Goal: Task Accomplishment & Management: Manage account settings

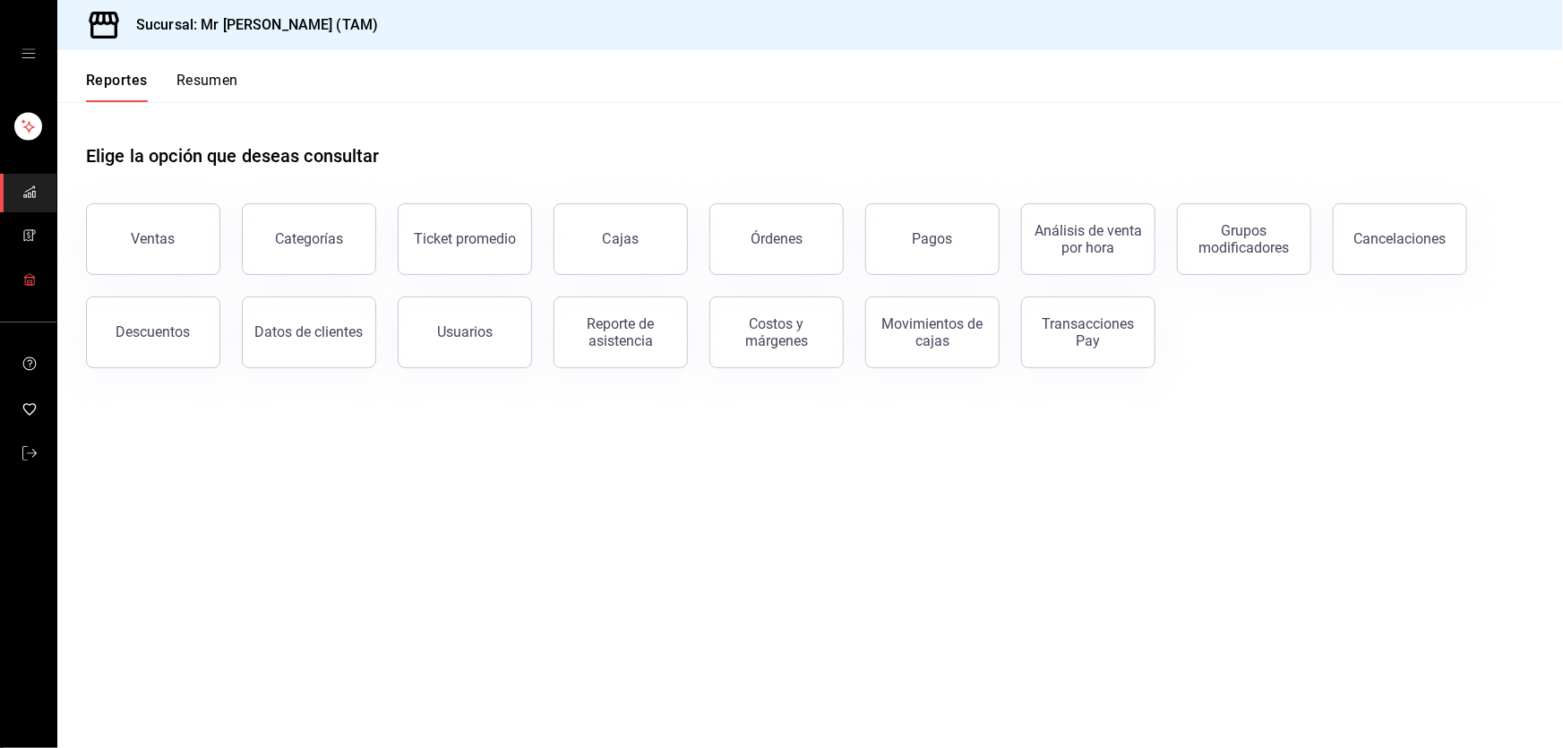
click at [24, 285] on icon "mailbox folders" at bounding box center [29, 279] width 14 height 14
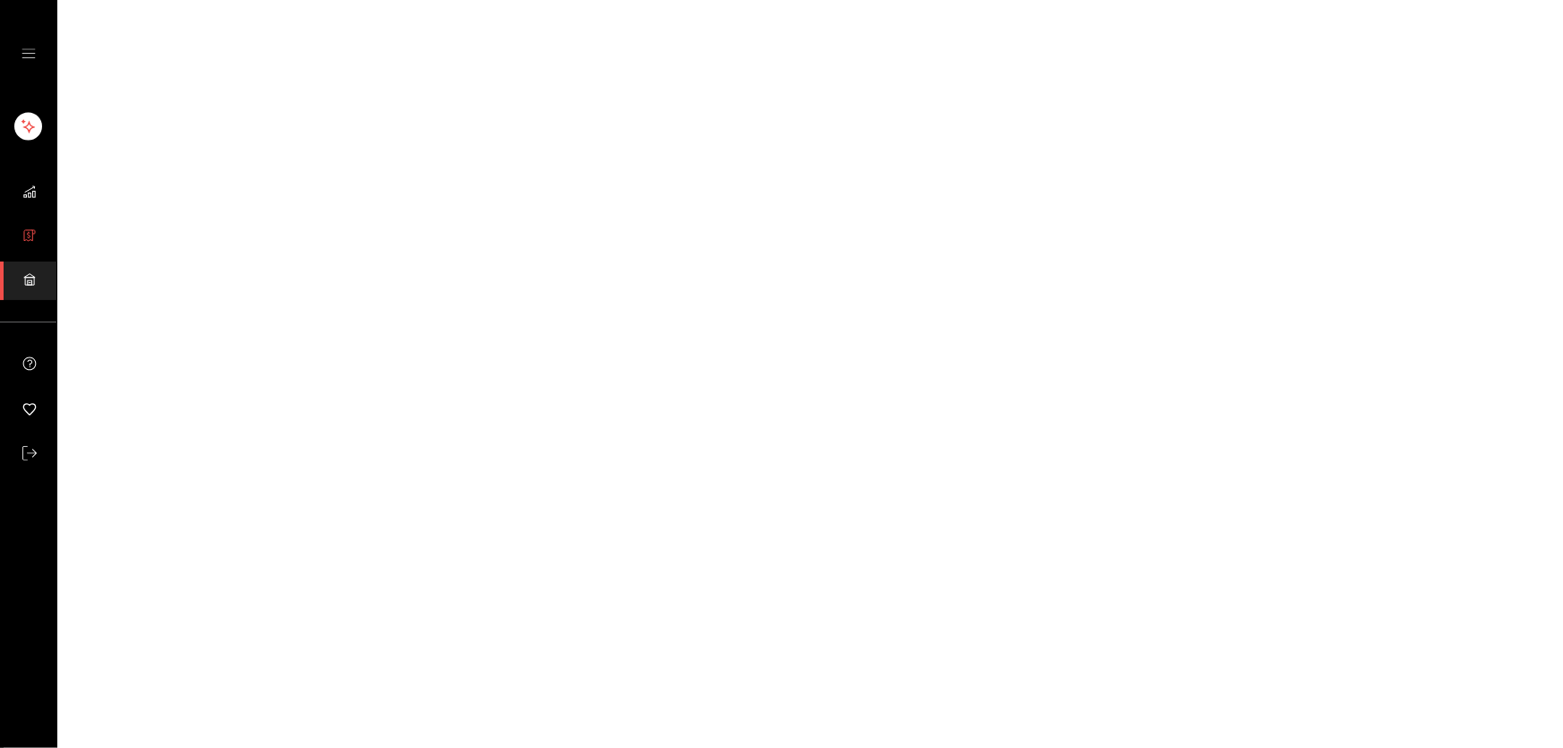
click at [30, 235] on icon "mailbox folders" at bounding box center [29, 235] width 14 height 14
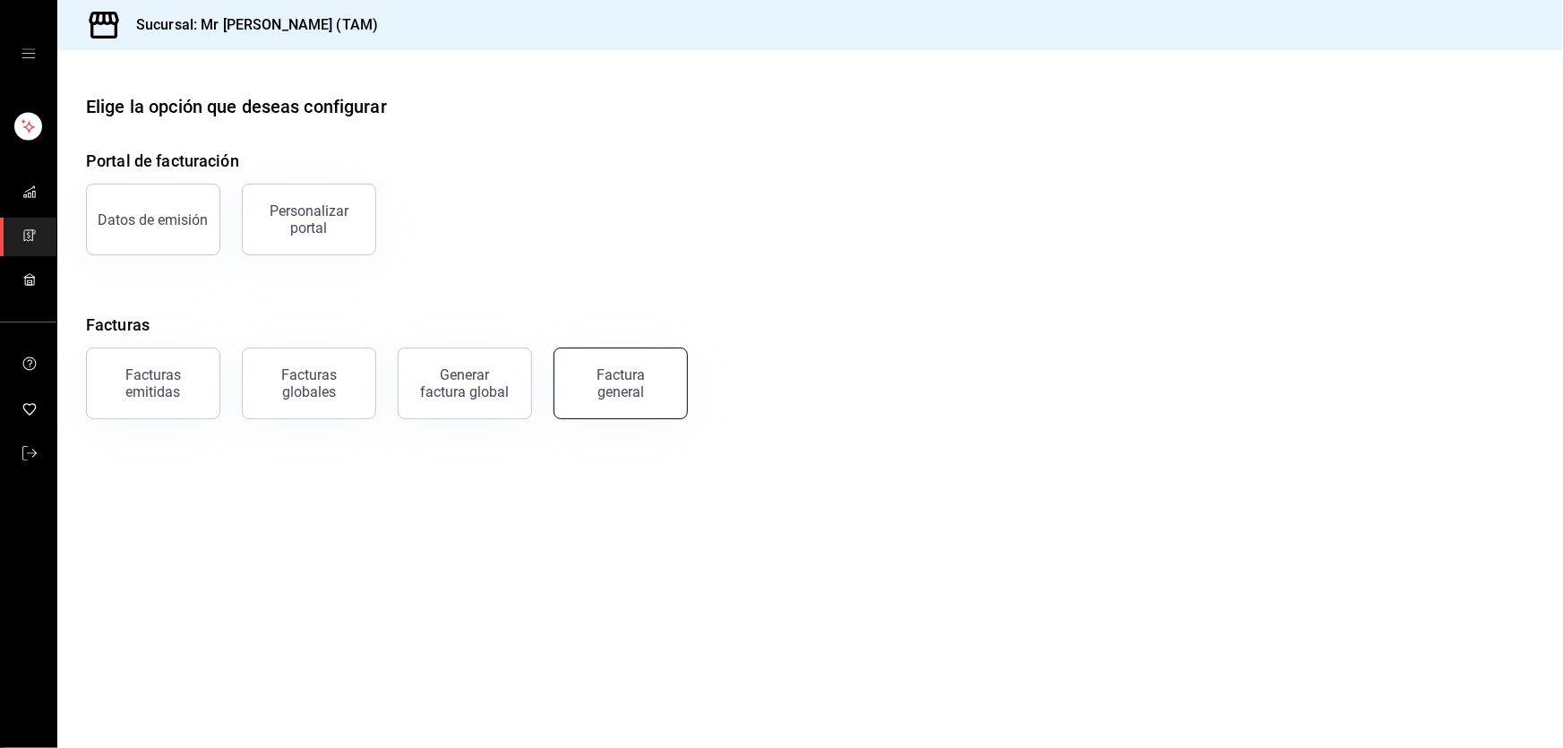
click at [630, 362] on button "Factura general" at bounding box center [620, 383] width 134 height 72
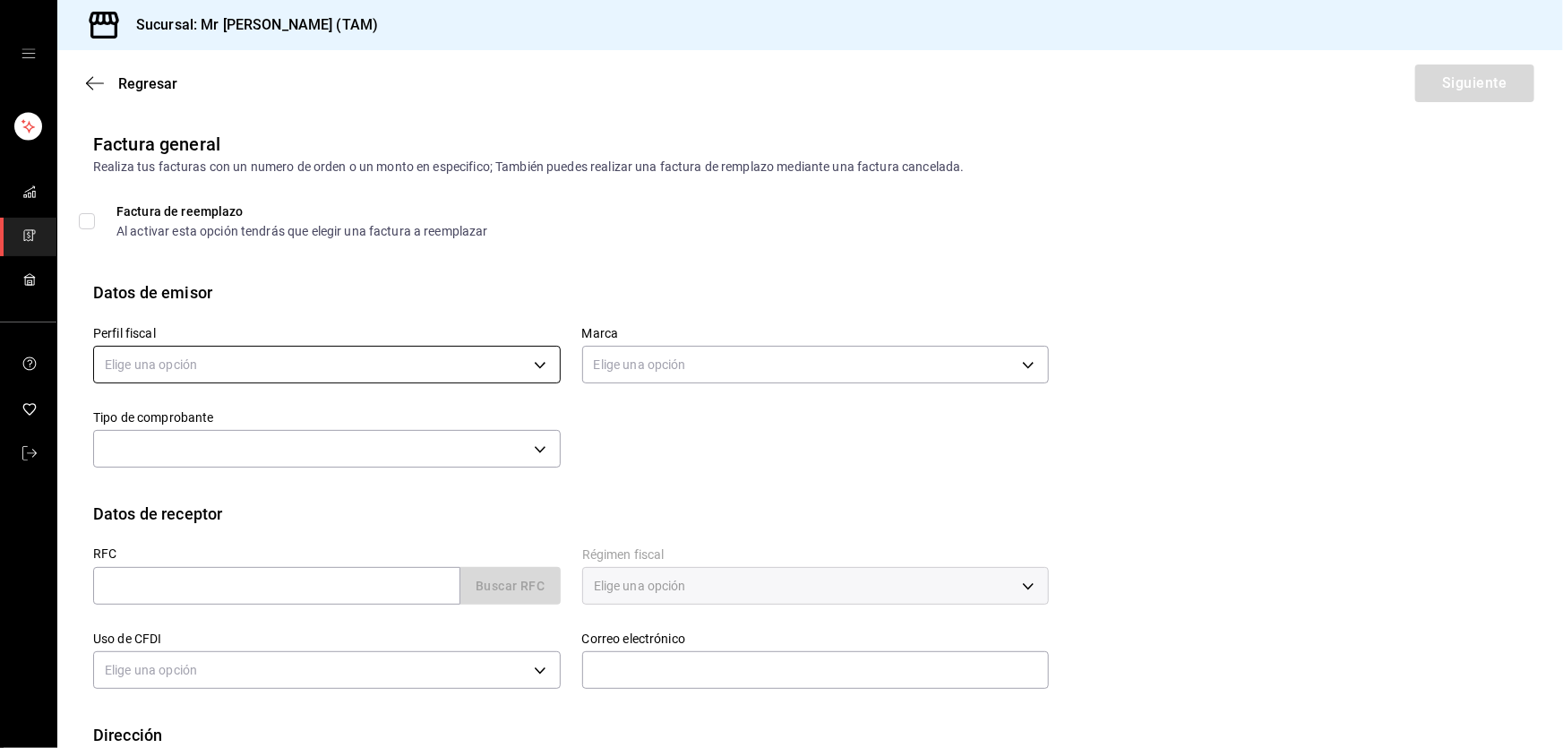
click at [387, 352] on body "Sucursal: Mr Smoky (TAM) Regresar Siguiente Factura general Realiza tus factura…" at bounding box center [781, 374] width 1563 height 748
click at [198, 445] on li "[PERSON_NAME] [PERSON_NAME]" at bounding box center [324, 455] width 461 height 33
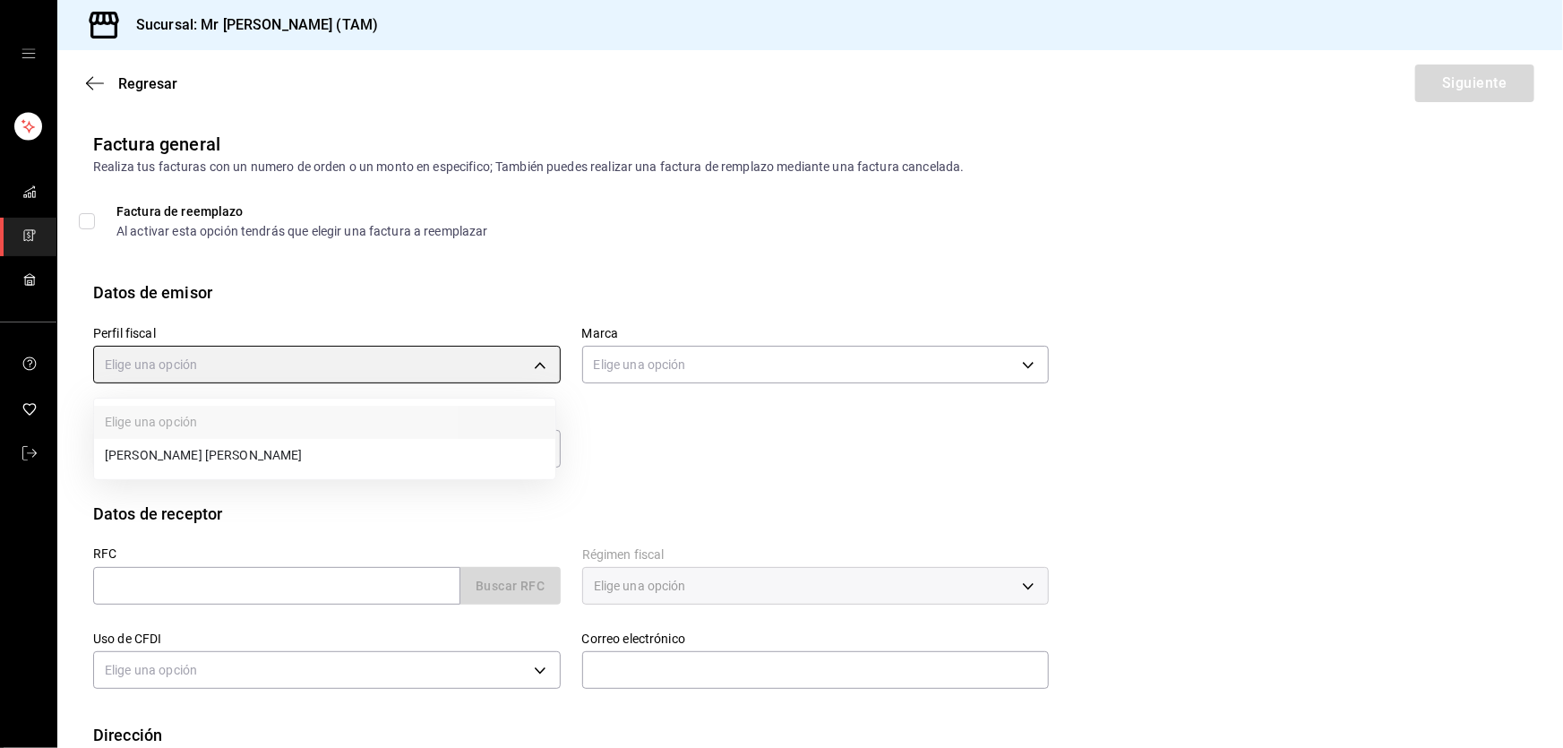
type input "81e23790-b5c9-42c9-a779-7127cee00b47"
type input "7082ddc5-3cea-471a-bd4f-d41619b848f0"
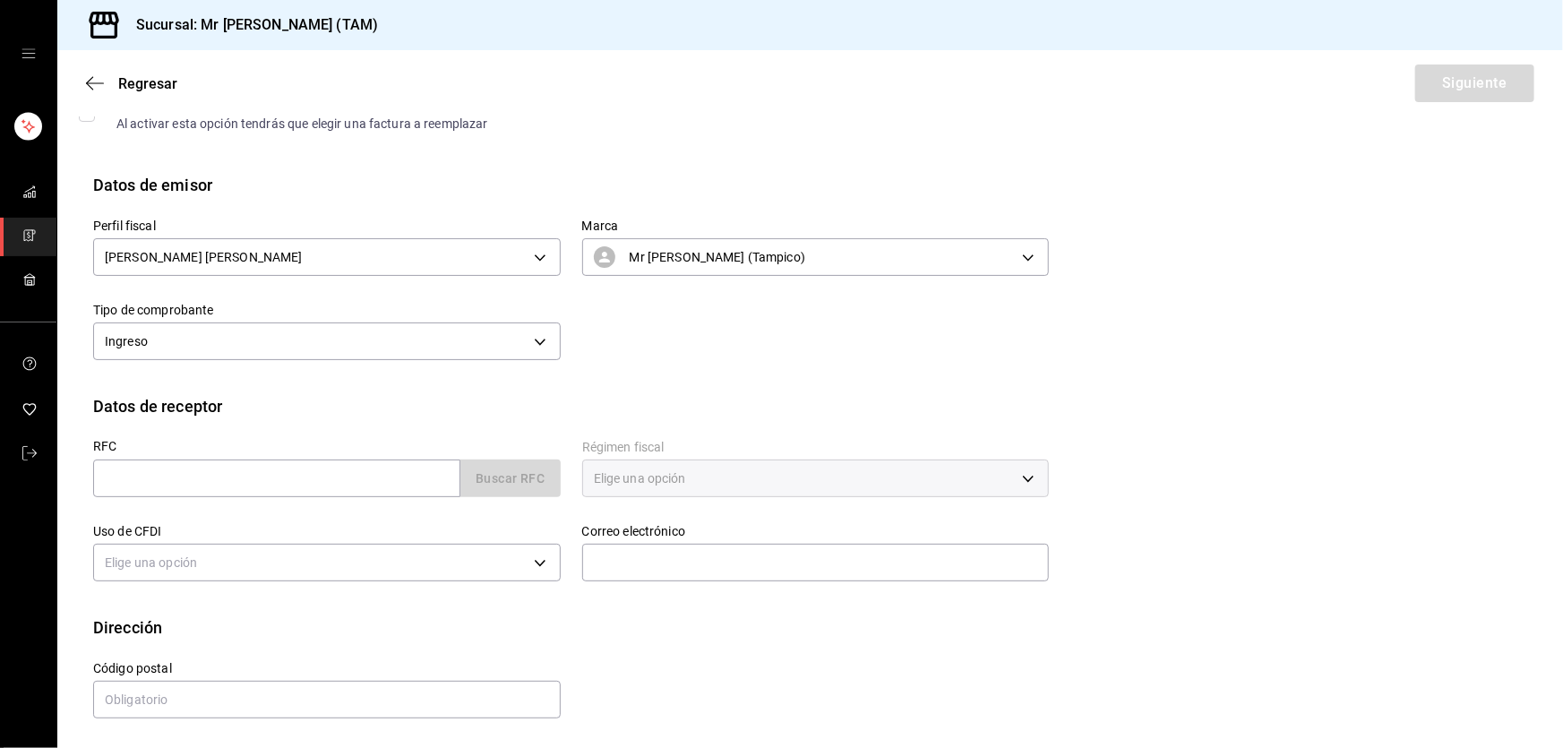
click at [302, 457] on div "RFC Buscar RFC" at bounding box center [326, 468] width 467 height 57
click at [299, 467] on input "text" at bounding box center [276, 478] width 367 height 38
type input "XAXX010101000"
type input "89138"
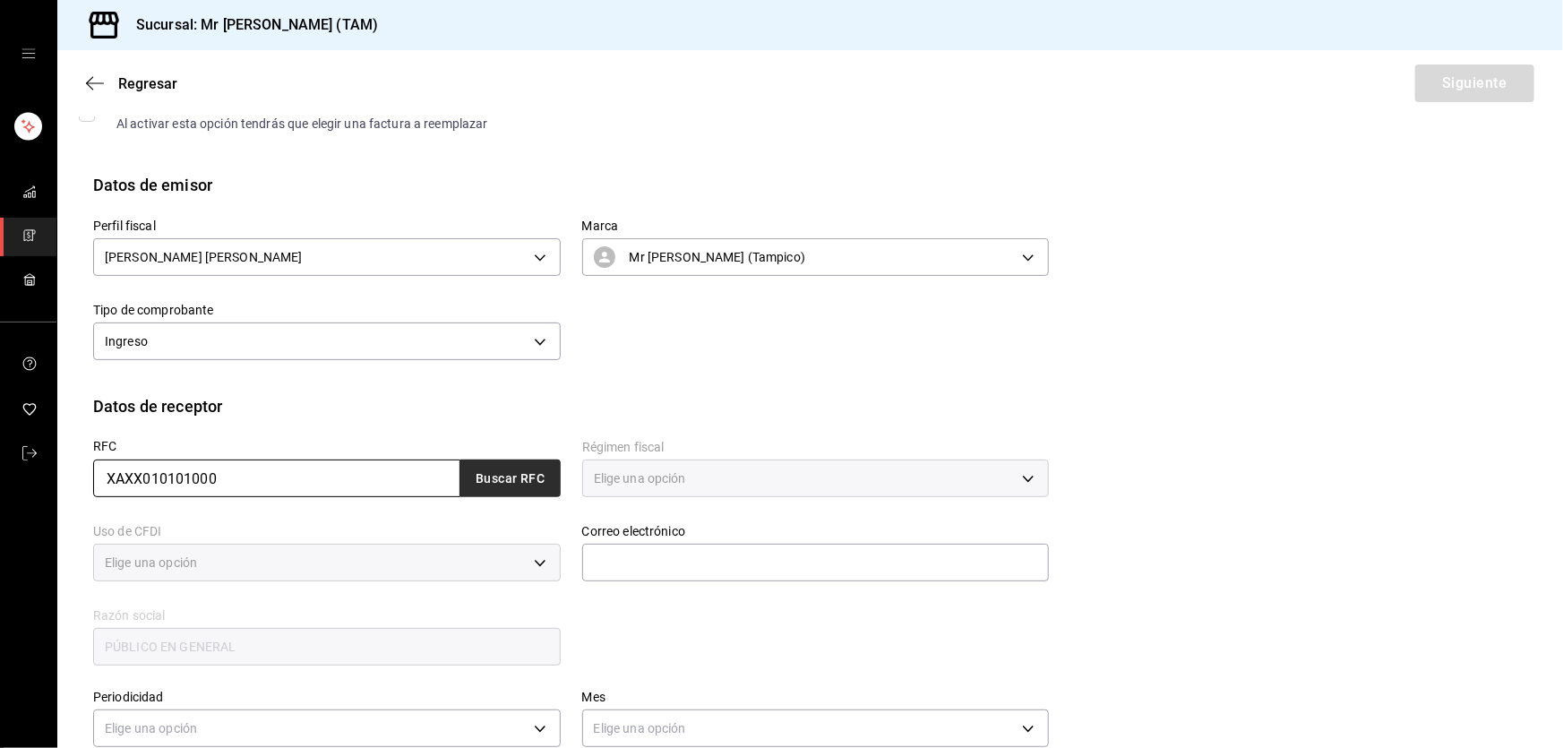
type input "616"
type input "S01"
click at [501, 474] on button "Buscar RFC" at bounding box center [510, 478] width 100 height 38
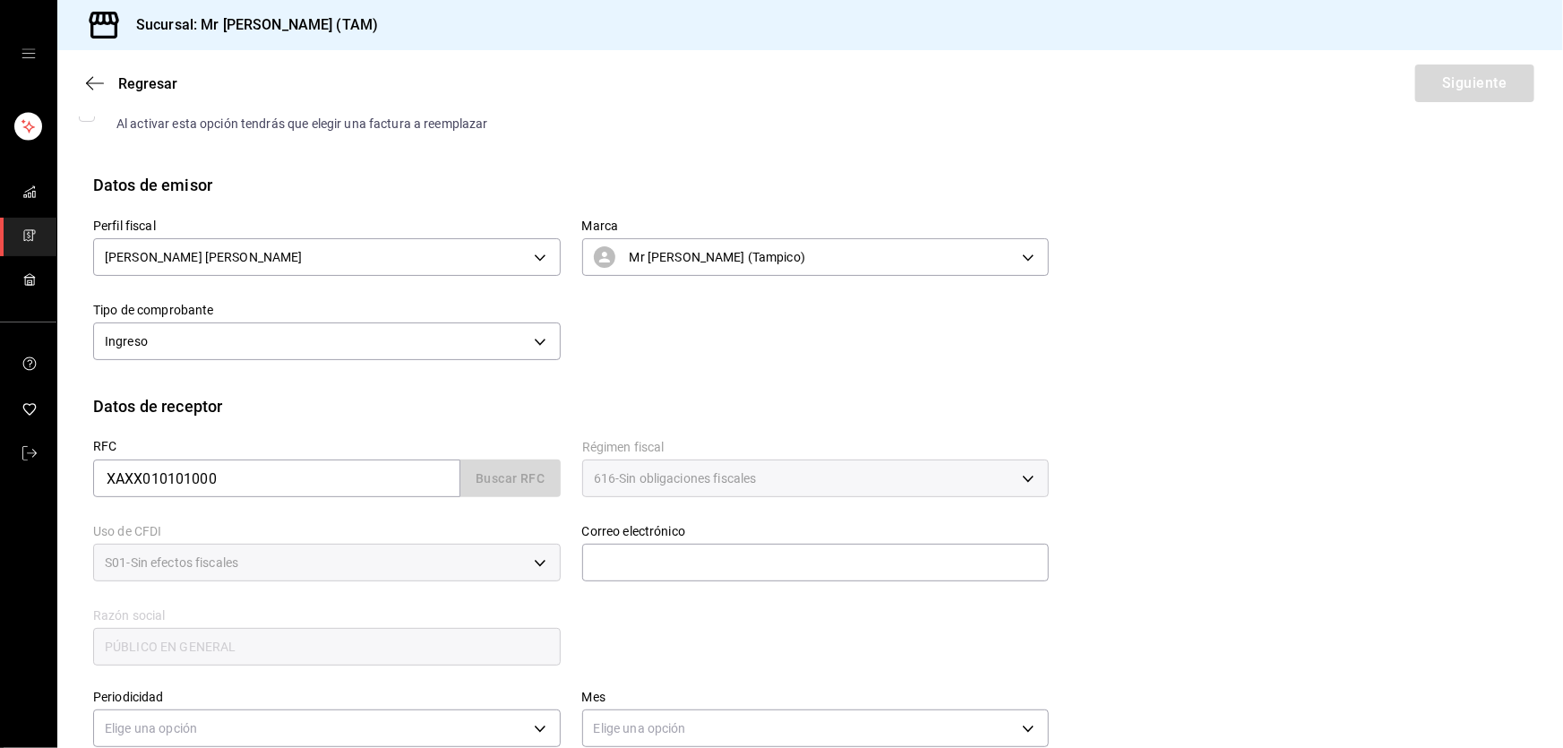
type input "[EMAIL_ADDRESS][DOMAIN_NAME]"
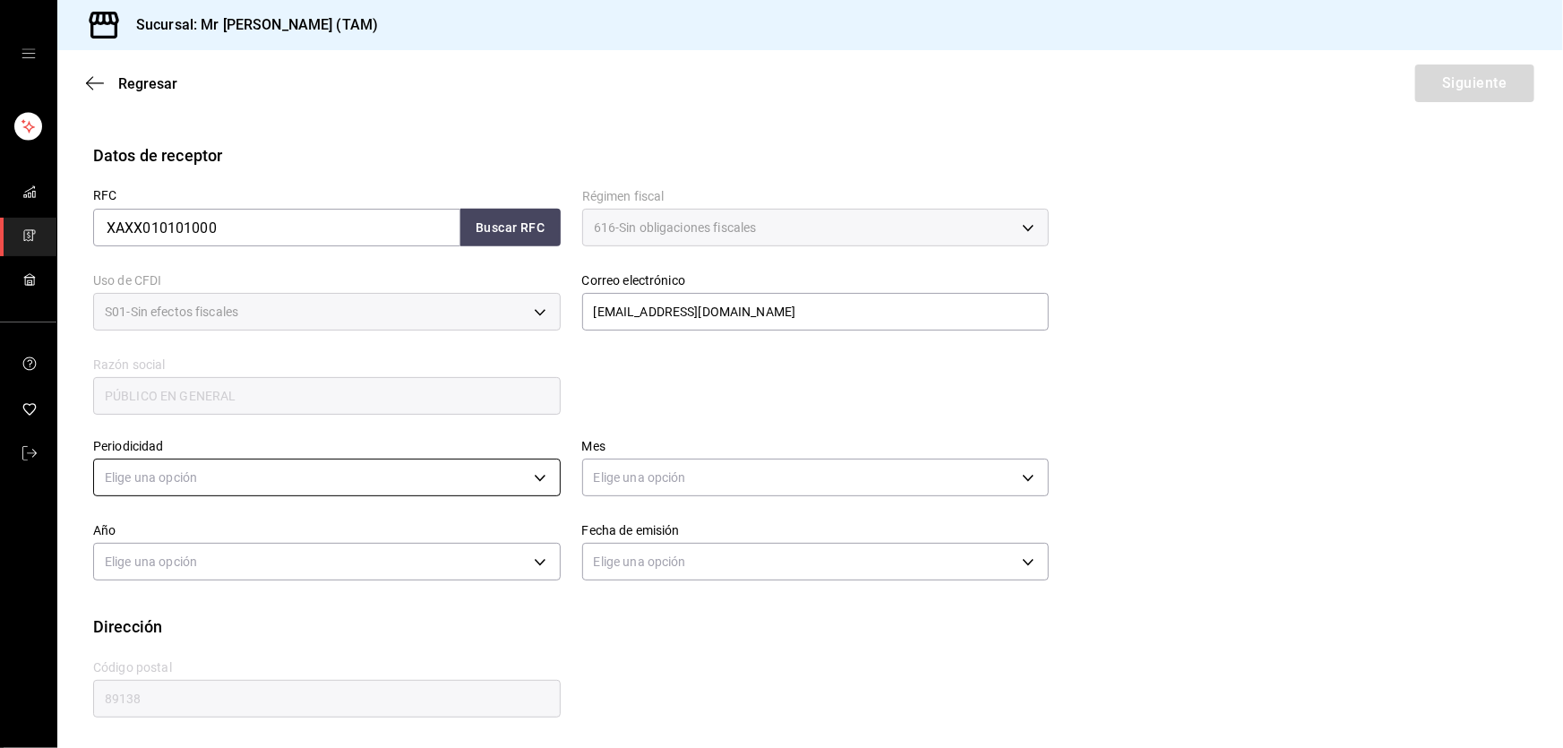
click at [262, 476] on body "Sucursal: Mr Smoky (TAM) Regresar Siguiente Factura general Realiza tus factura…" at bounding box center [781, 374] width 1563 height 748
click at [161, 564] on li "Semanal" at bounding box center [324, 563] width 461 height 30
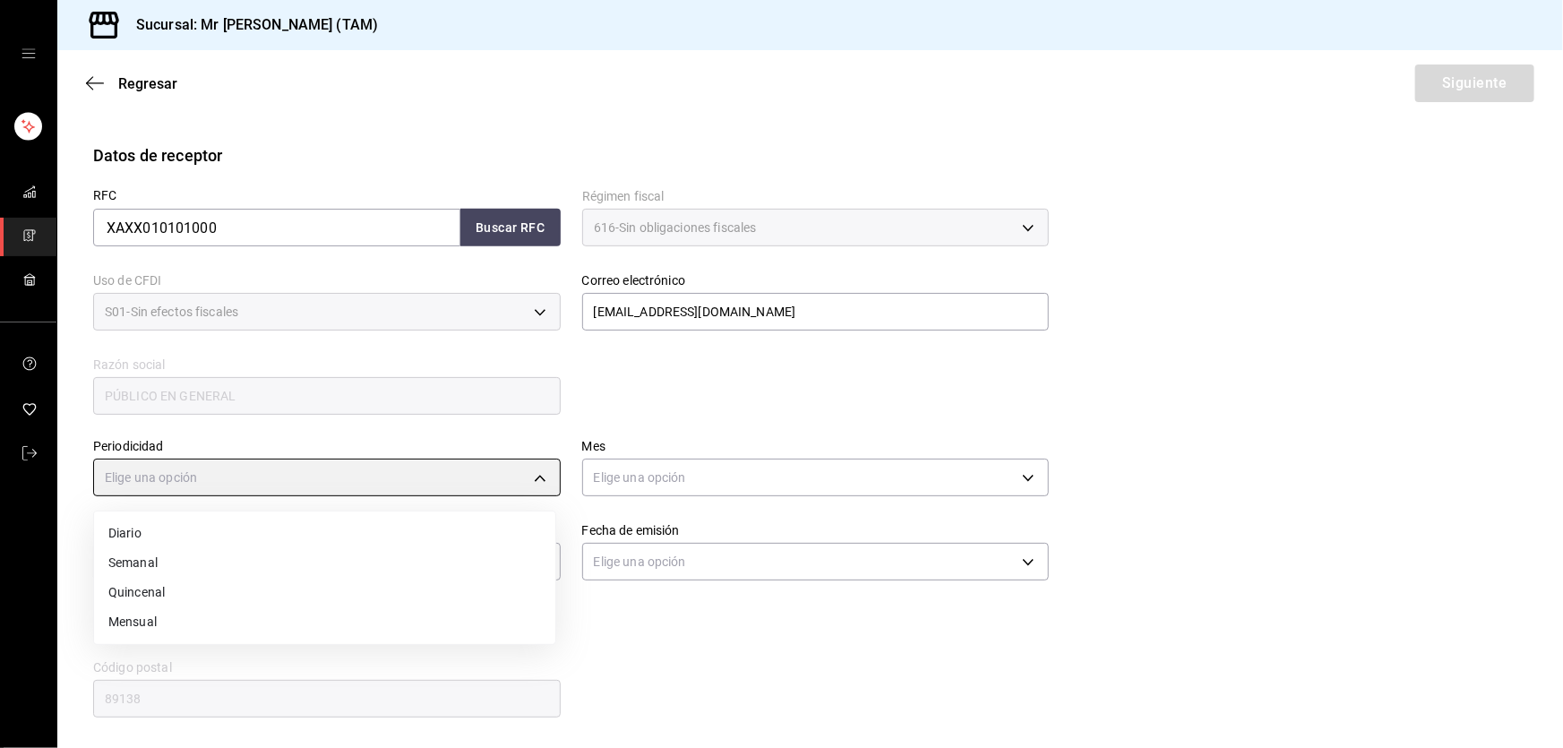
type input "WEEKLY"
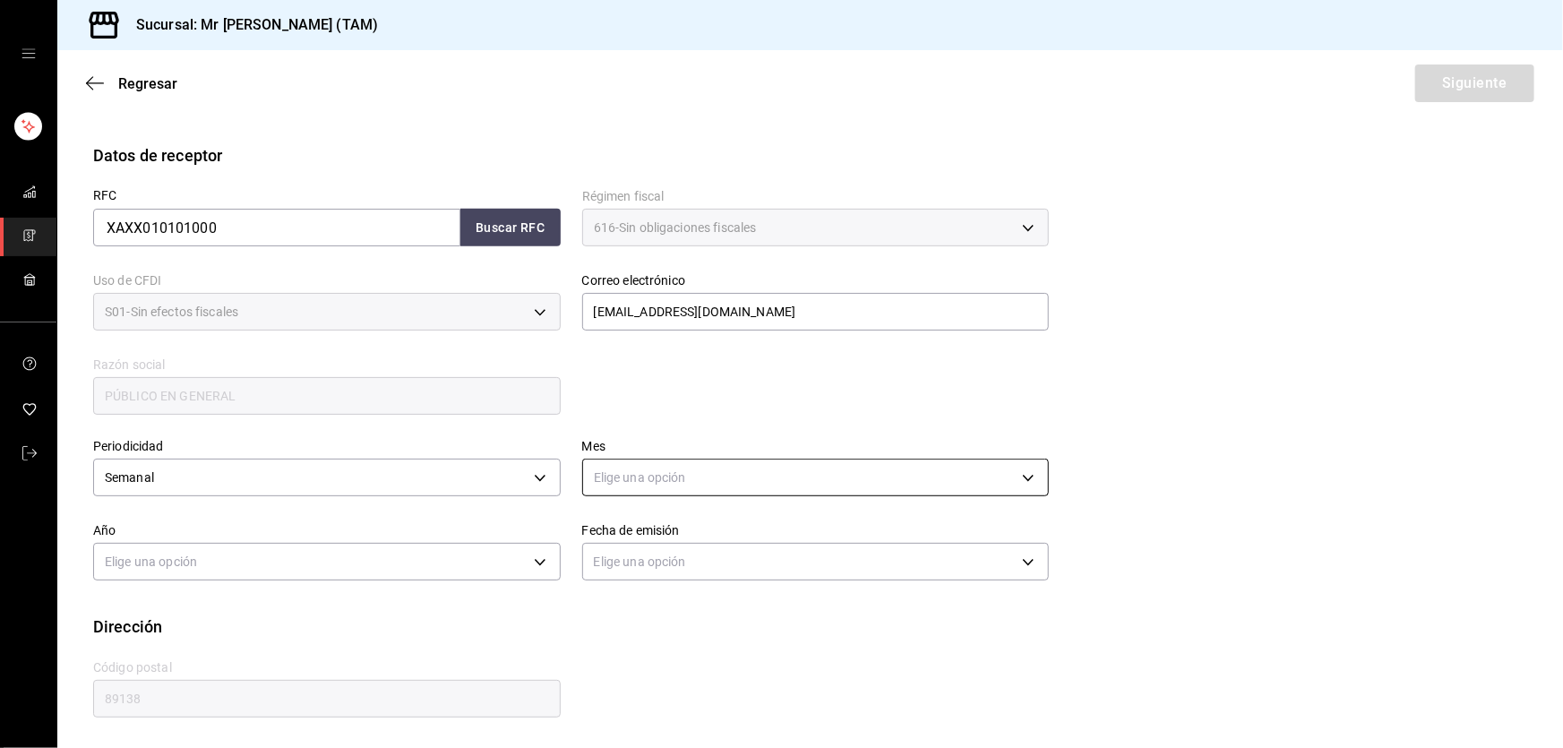
click at [646, 466] on body "Sucursal: Mr Smoky (TAM) Regresar Siguiente Factura general Realiza tus factura…" at bounding box center [781, 374] width 1563 height 748
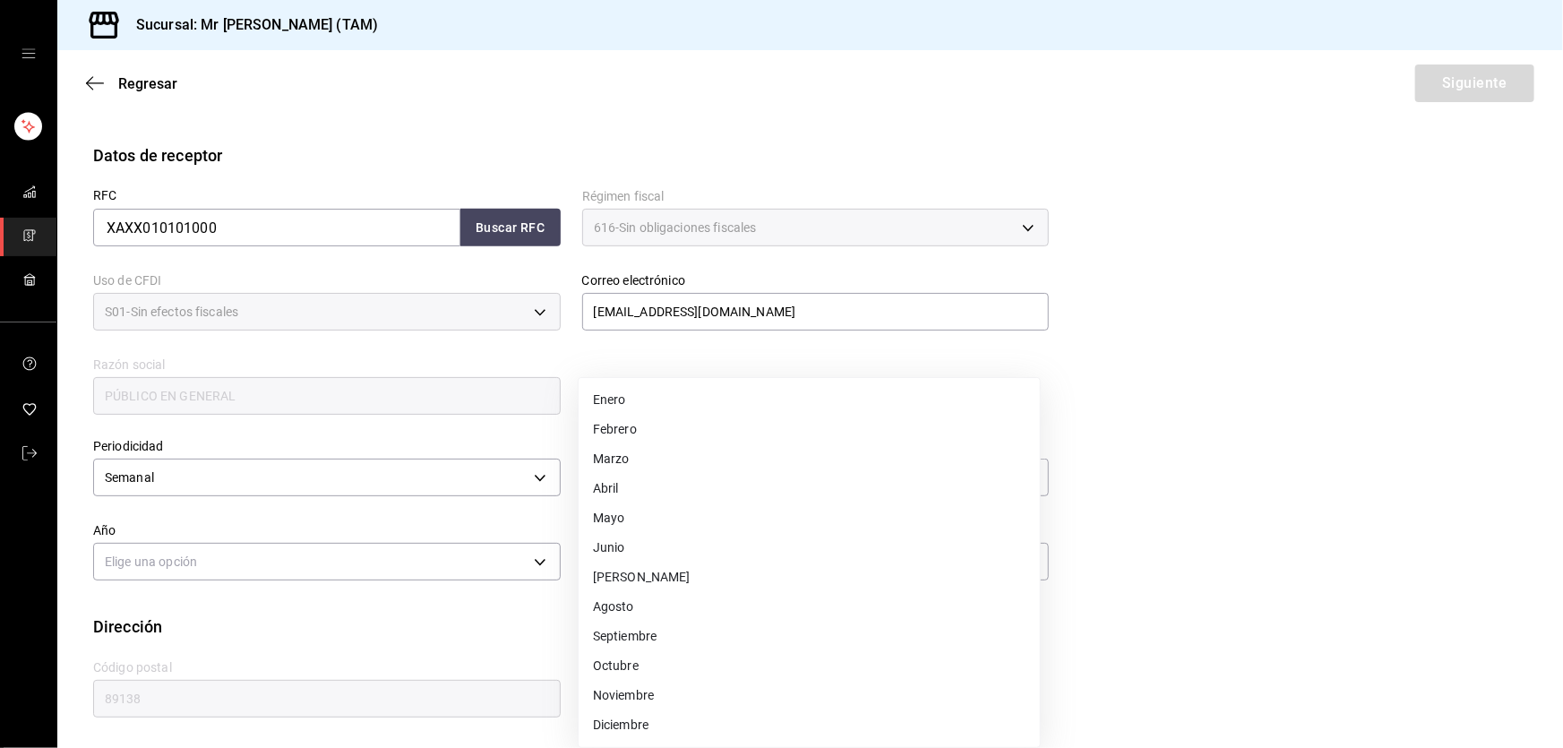
click at [636, 606] on li "Agosto" at bounding box center [809, 607] width 461 height 30
type input "8"
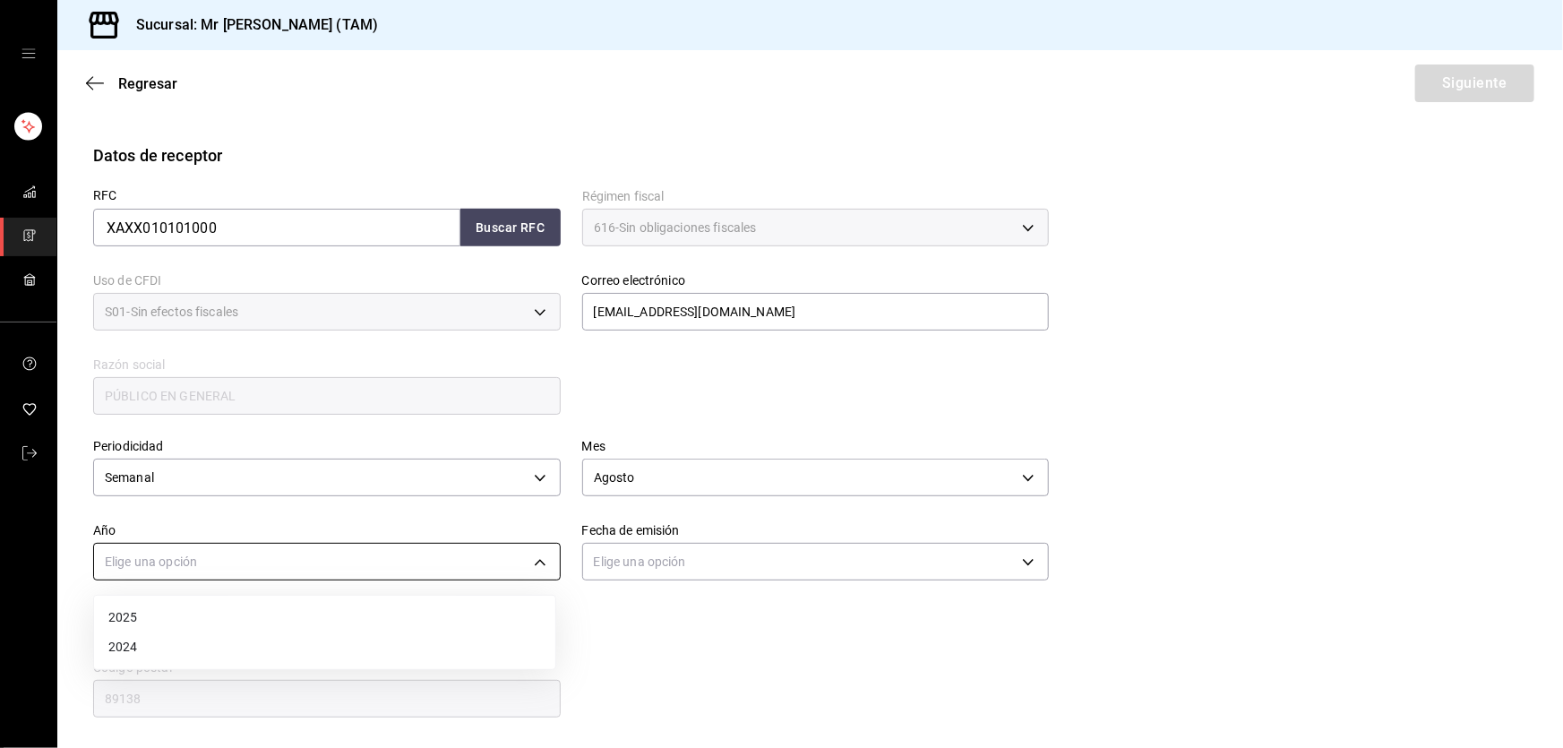
click at [411, 573] on body "Sucursal: Mr Smoky (TAM) Regresar Siguiente Factura general Realiza tus factura…" at bounding box center [781, 374] width 1563 height 748
click at [191, 609] on li "2025" at bounding box center [324, 618] width 461 height 30
type input "2025"
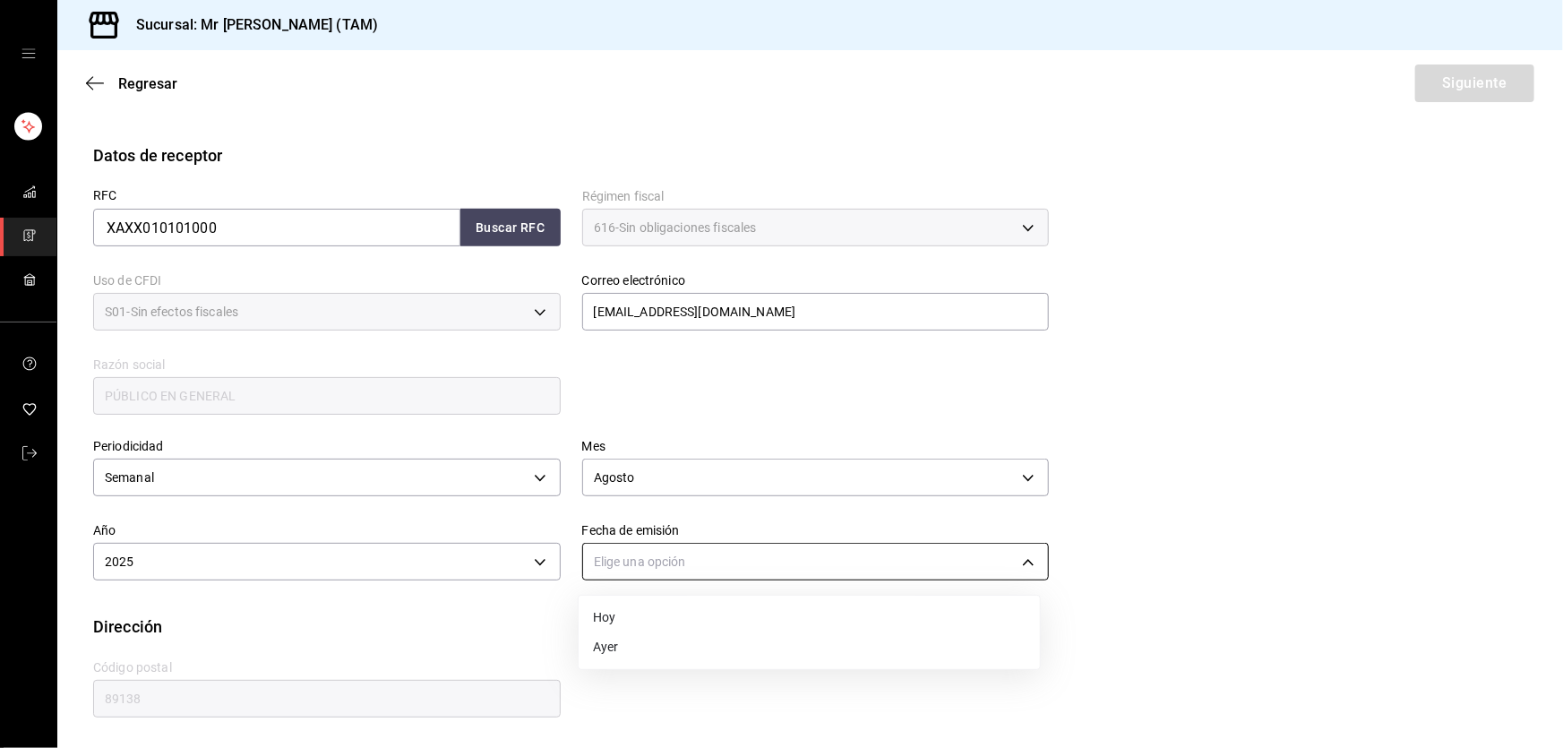
click at [644, 566] on body "Sucursal: Mr Smoky (TAM) Regresar Siguiente Factura general Realiza tus factura…" at bounding box center [781, 374] width 1563 height 748
click at [619, 654] on li "Ayer" at bounding box center [809, 647] width 461 height 30
type input "[DATE]"
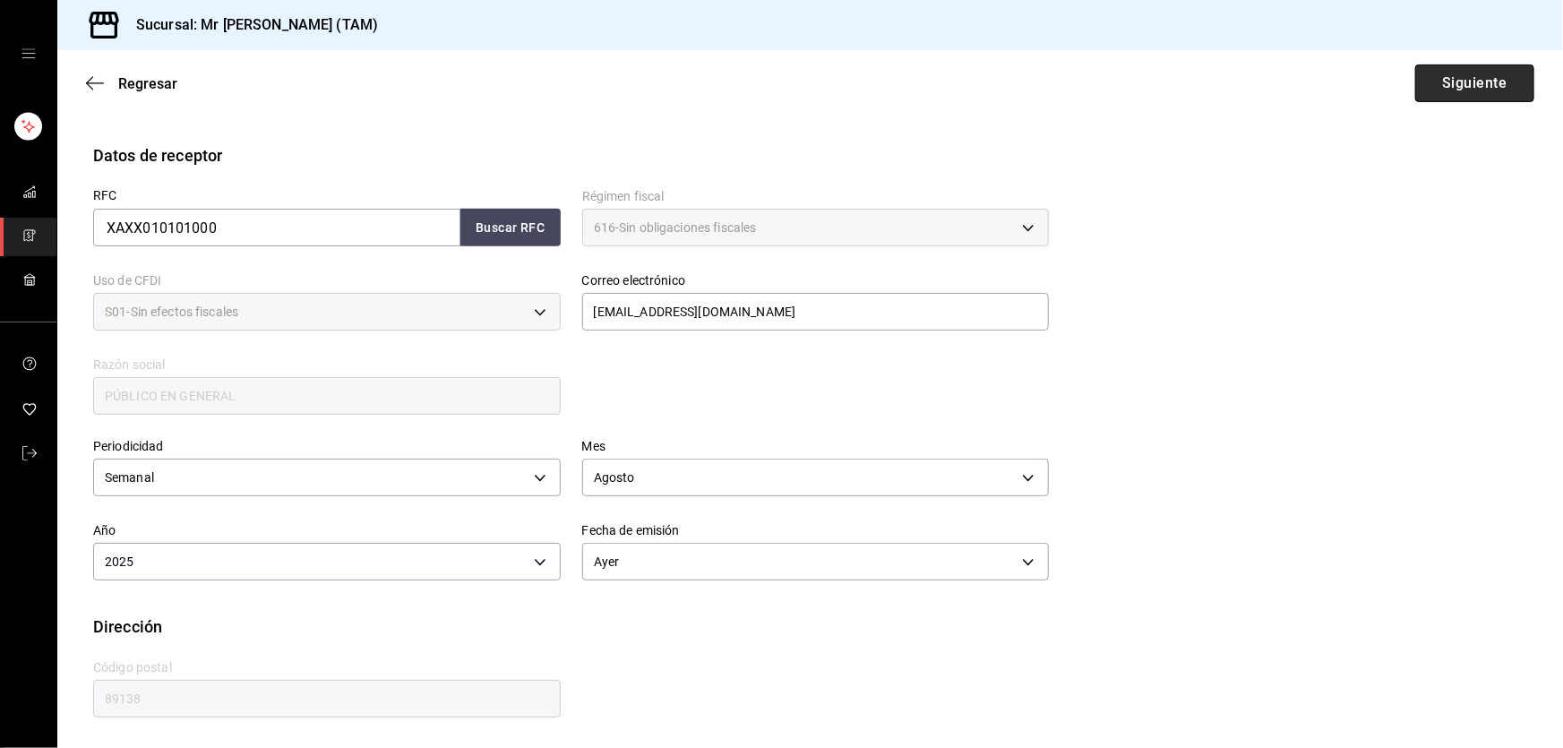
click at [1463, 79] on button "Siguiente" at bounding box center [1474, 83] width 119 height 38
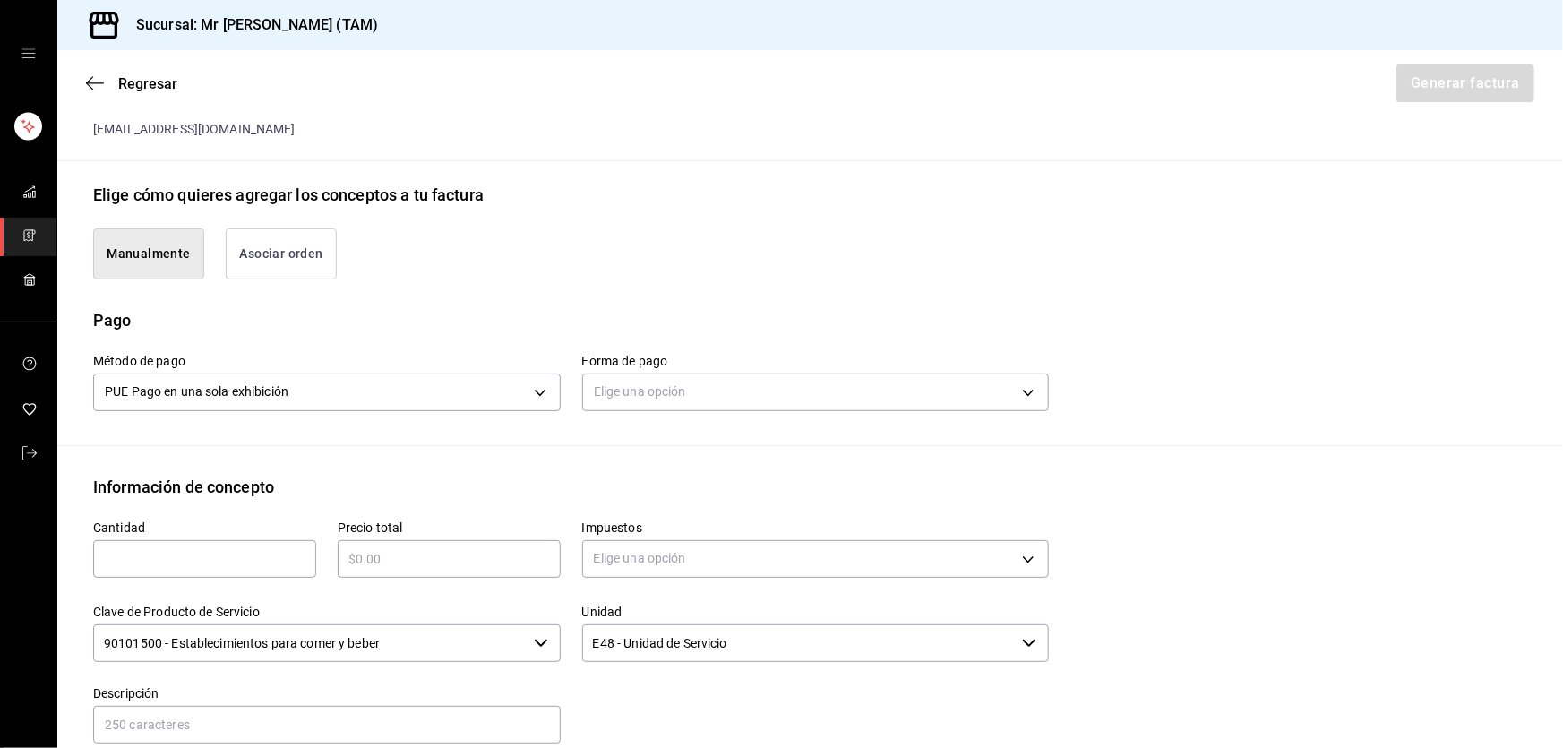
scroll to position [602, 0]
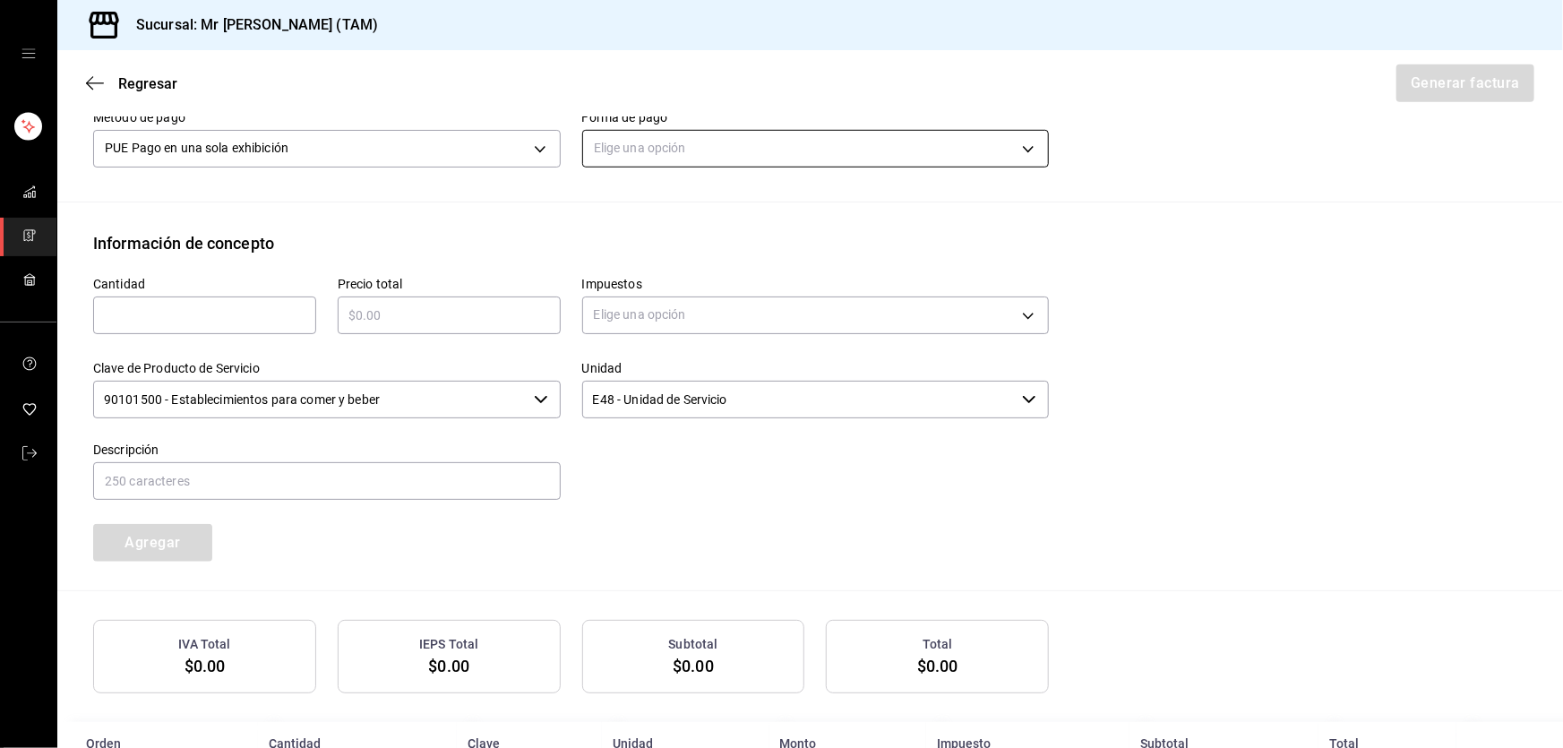
click at [759, 144] on body "Sucursal: Mr [PERSON_NAME] (TAM) Regresar Generar factura Emisor Perfil fiscal …" at bounding box center [781, 374] width 1563 height 748
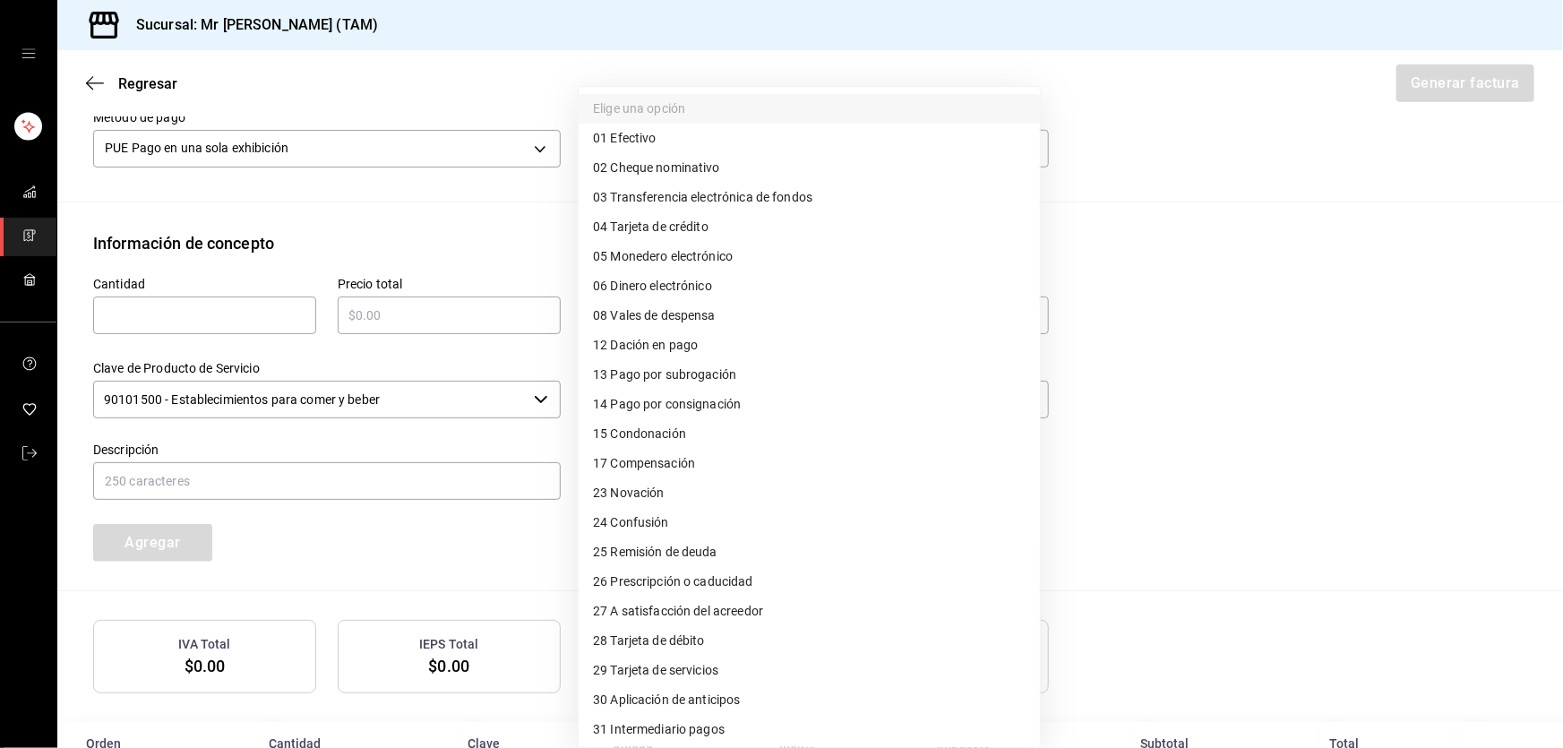
click at [665, 232] on span "04 Tarjeta de crédito" at bounding box center [651, 227] width 116 height 19
type input "04"
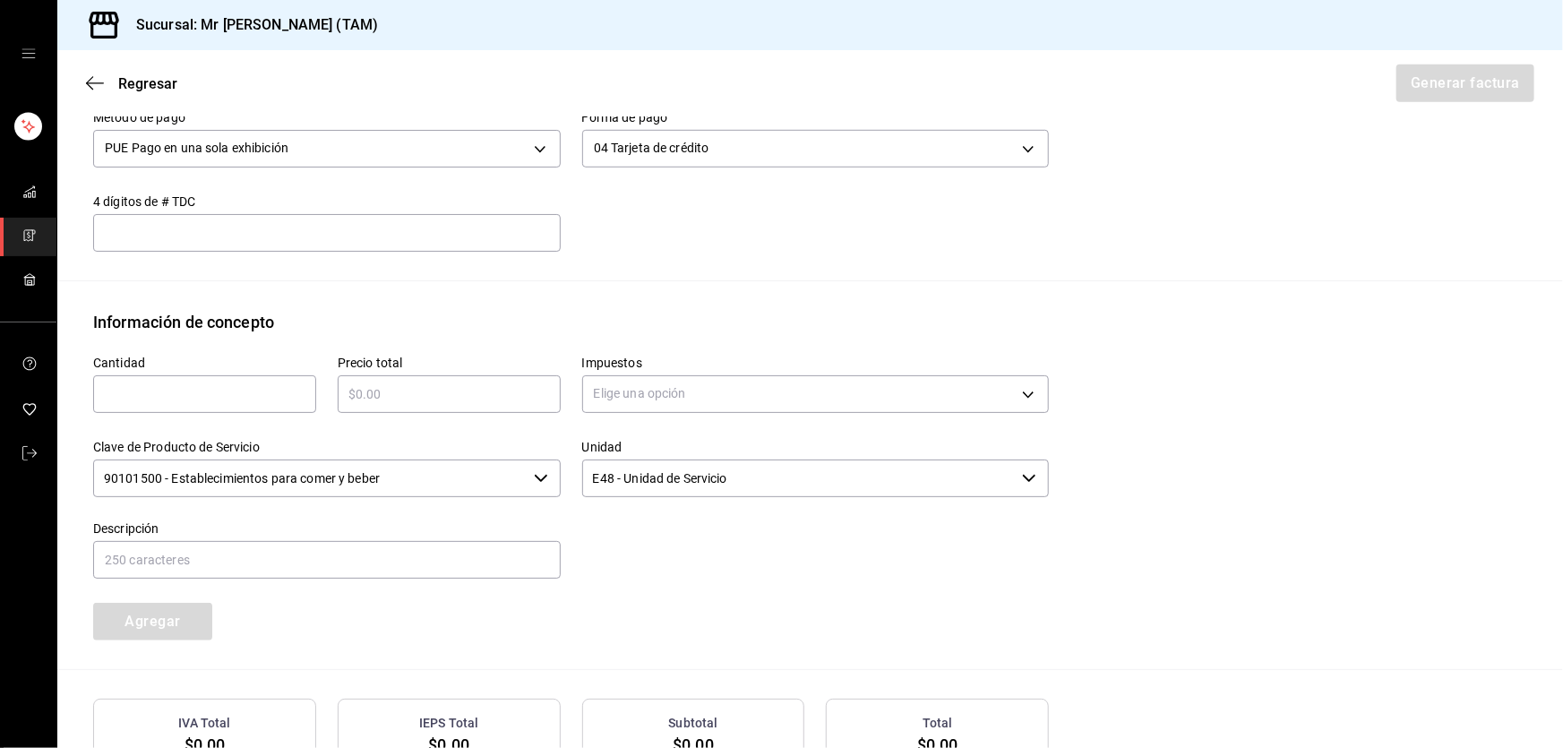
click at [442, 240] on input "text" at bounding box center [326, 232] width 467 height 21
click at [188, 392] on input "text" at bounding box center [204, 393] width 223 height 21
type input "22"
type input "$8580"
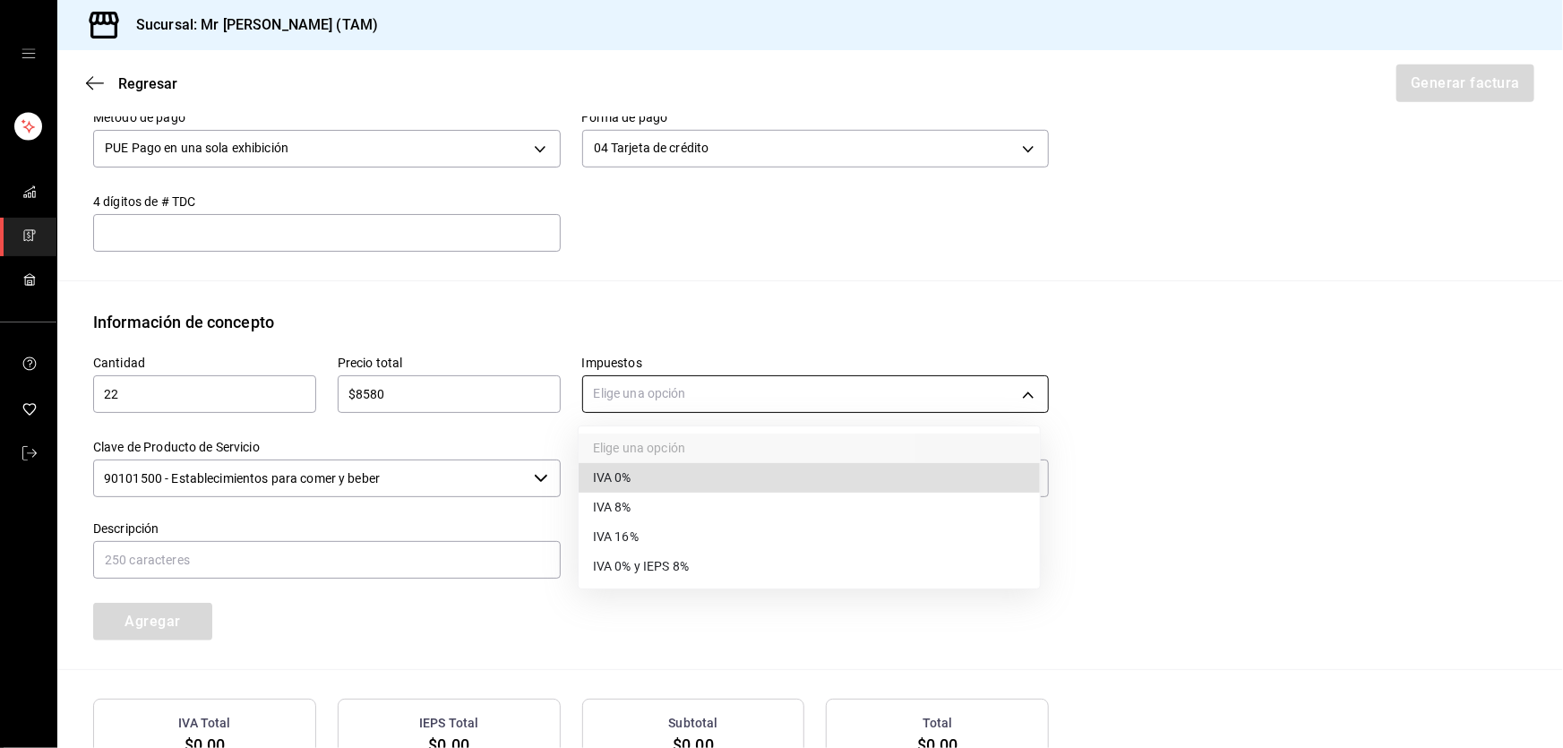
click at [622, 384] on body "Sucursal: Mr [PERSON_NAME] (TAM) Regresar Generar factura Emisor Perfil fiscal …" at bounding box center [781, 374] width 1563 height 748
click at [621, 471] on span "IVA 0%" at bounding box center [612, 477] width 39 height 19
type input "IVA_0"
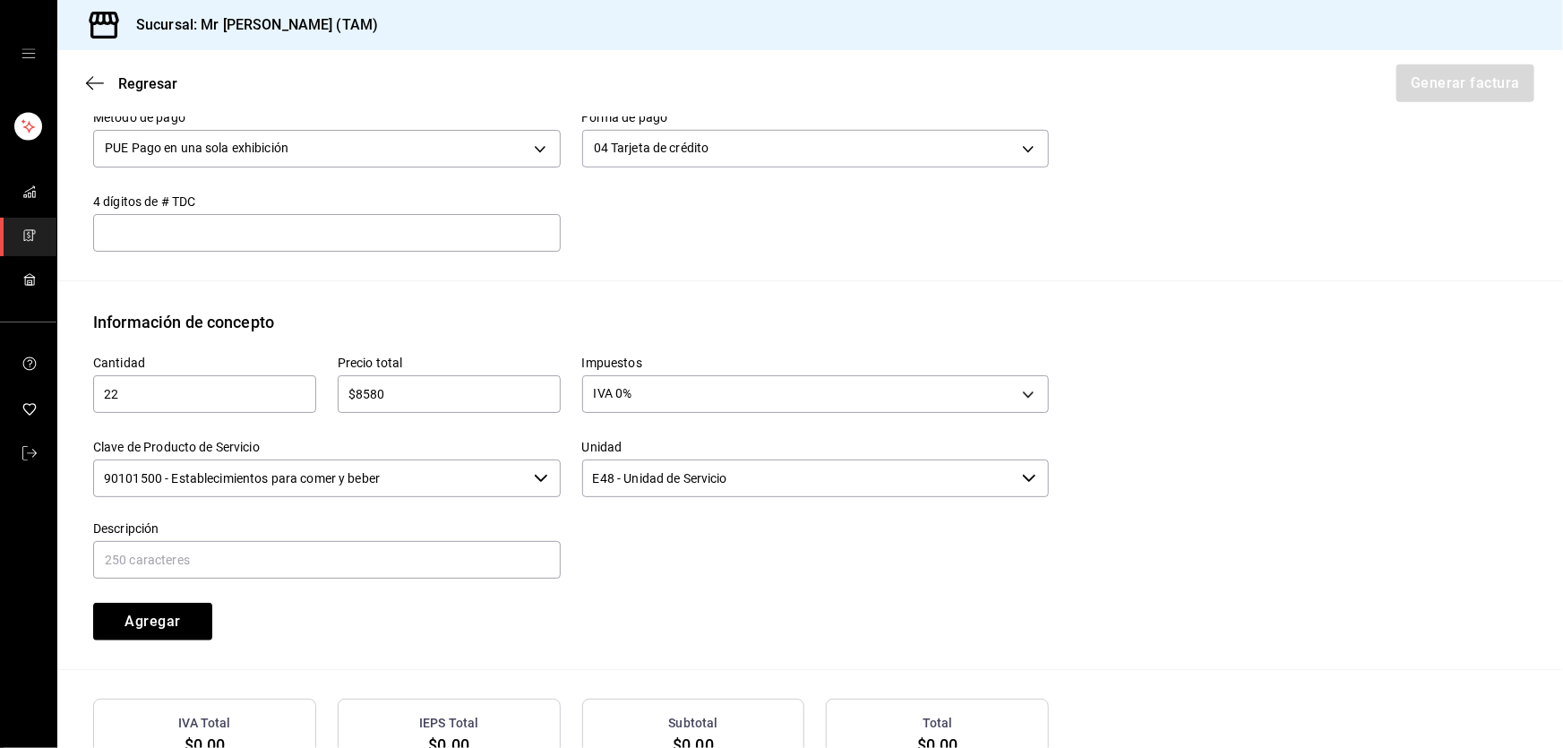
click at [451, 490] on input "90101500 - Establecimientos para comer y beber" at bounding box center [309, 478] width 433 height 38
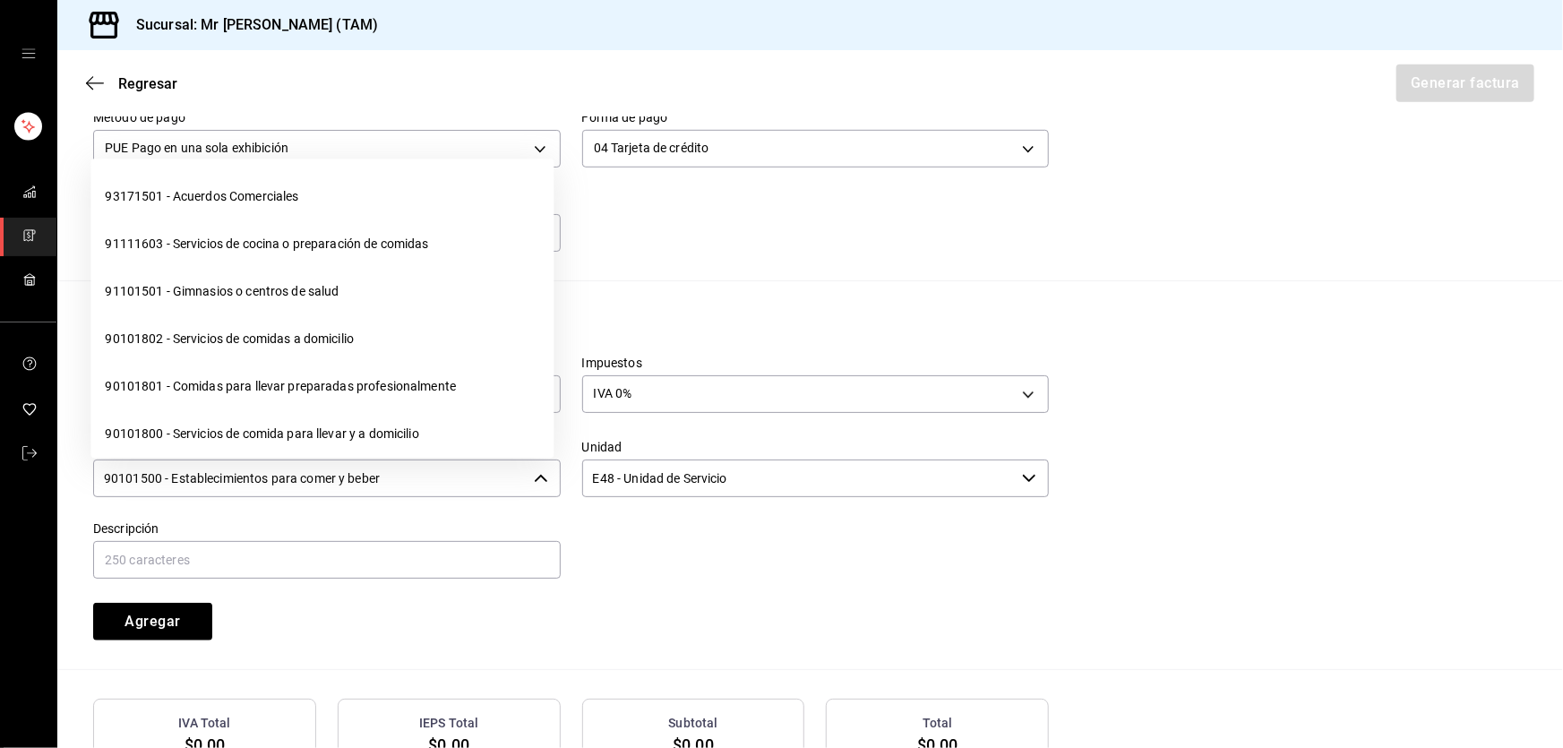
click at [451, 490] on input "90101500 - Establecimientos para comer y beber" at bounding box center [309, 478] width 433 height 38
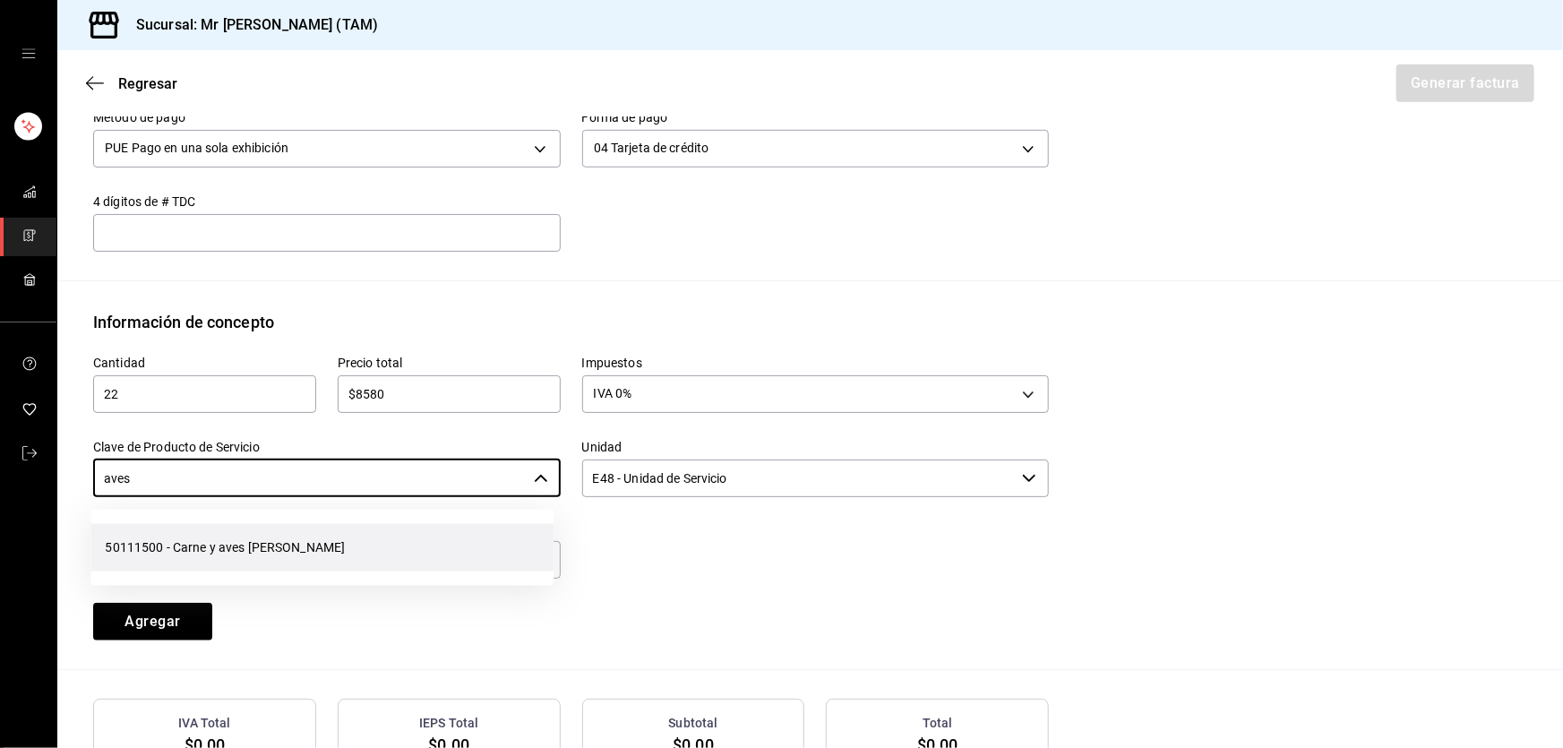
click at [334, 536] on li "50111500 - Carne y aves [PERSON_NAME]" at bounding box center [321, 547] width 463 height 47
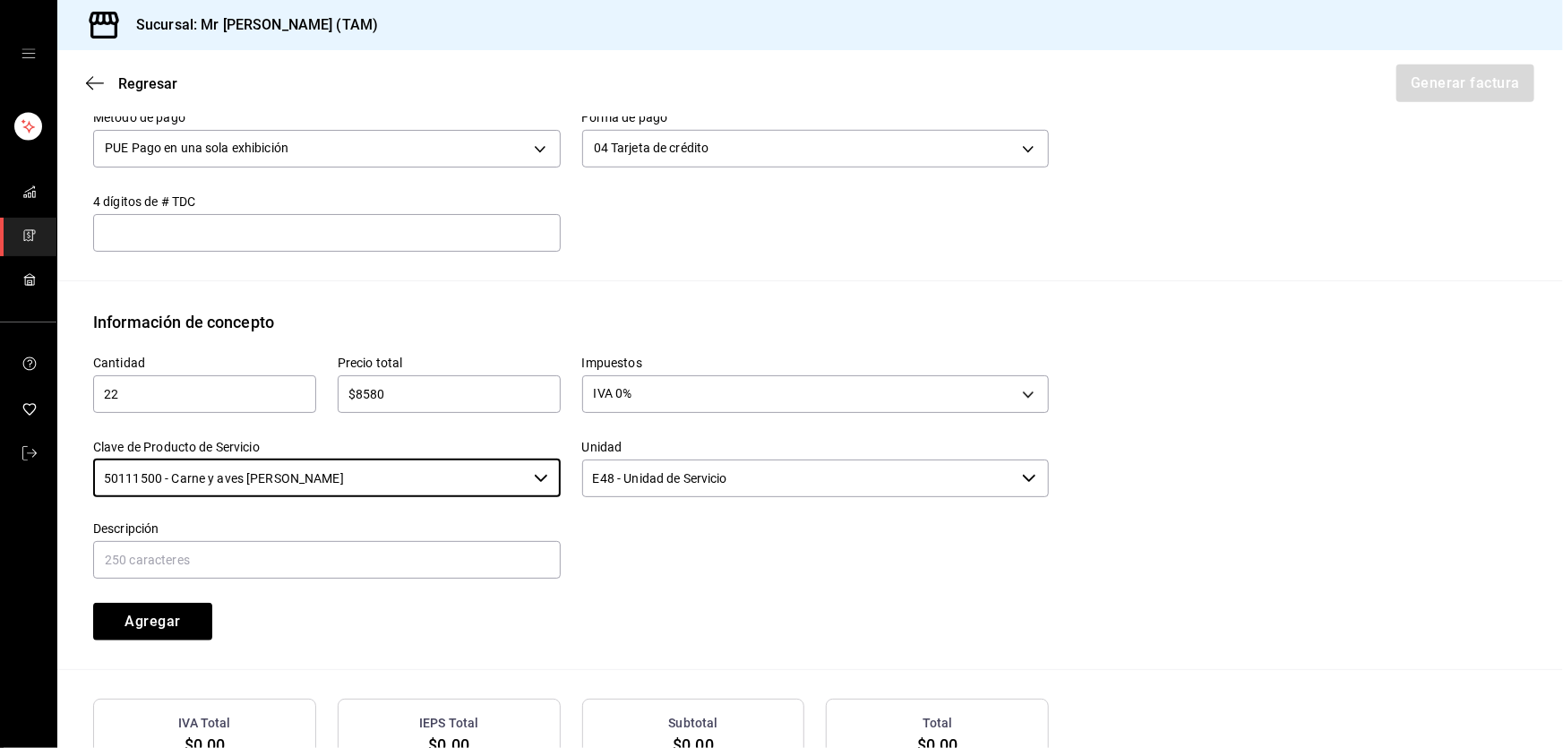
type input "50111500 - Carne y aves [PERSON_NAME]"
click at [730, 483] on input "E48 - Unidad de Servicio" at bounding box center [798, 478] width 433 height 38
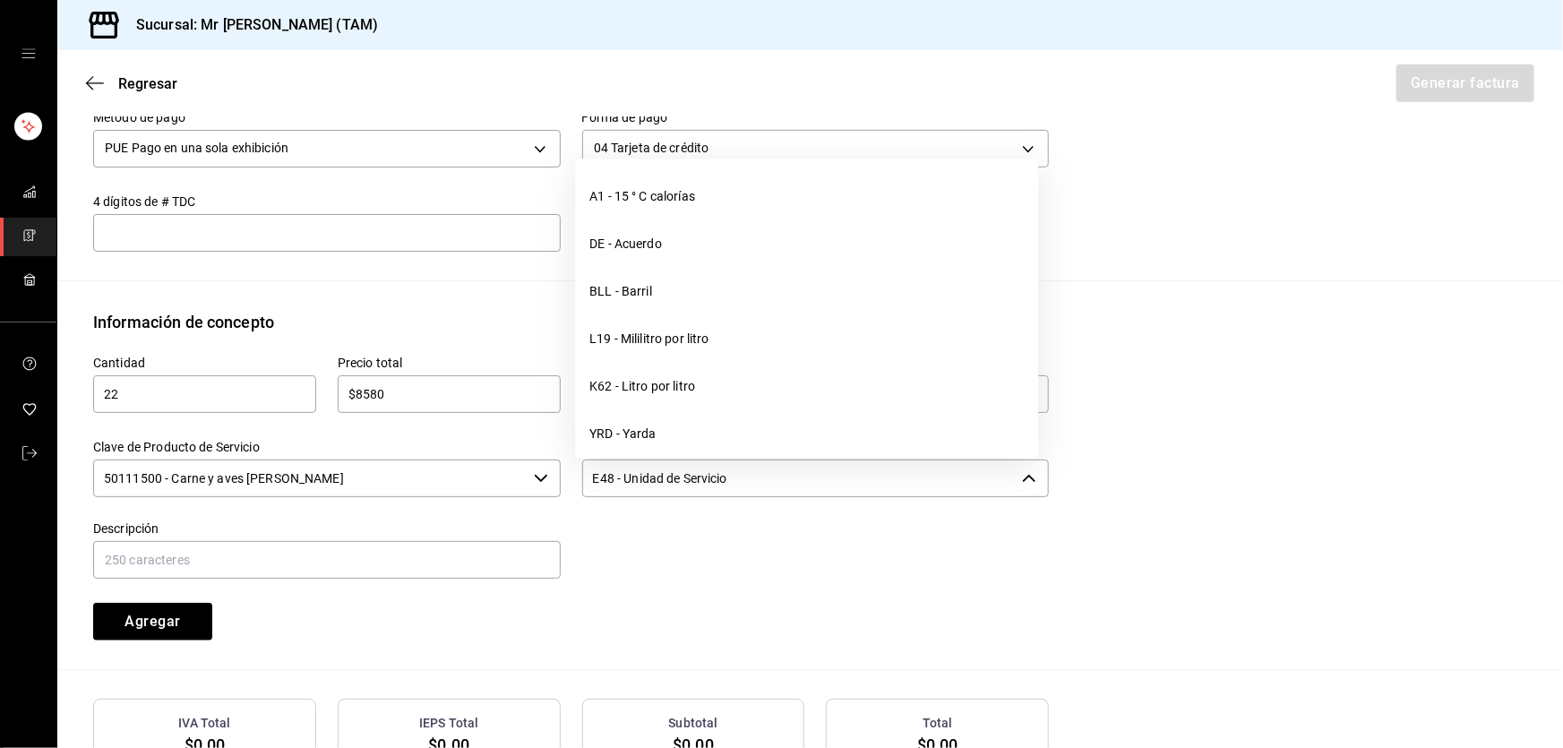
click at [730, 483] on input "E48 - Unidad de Servicio" at bounding box center [798, 478] width 433 height 38
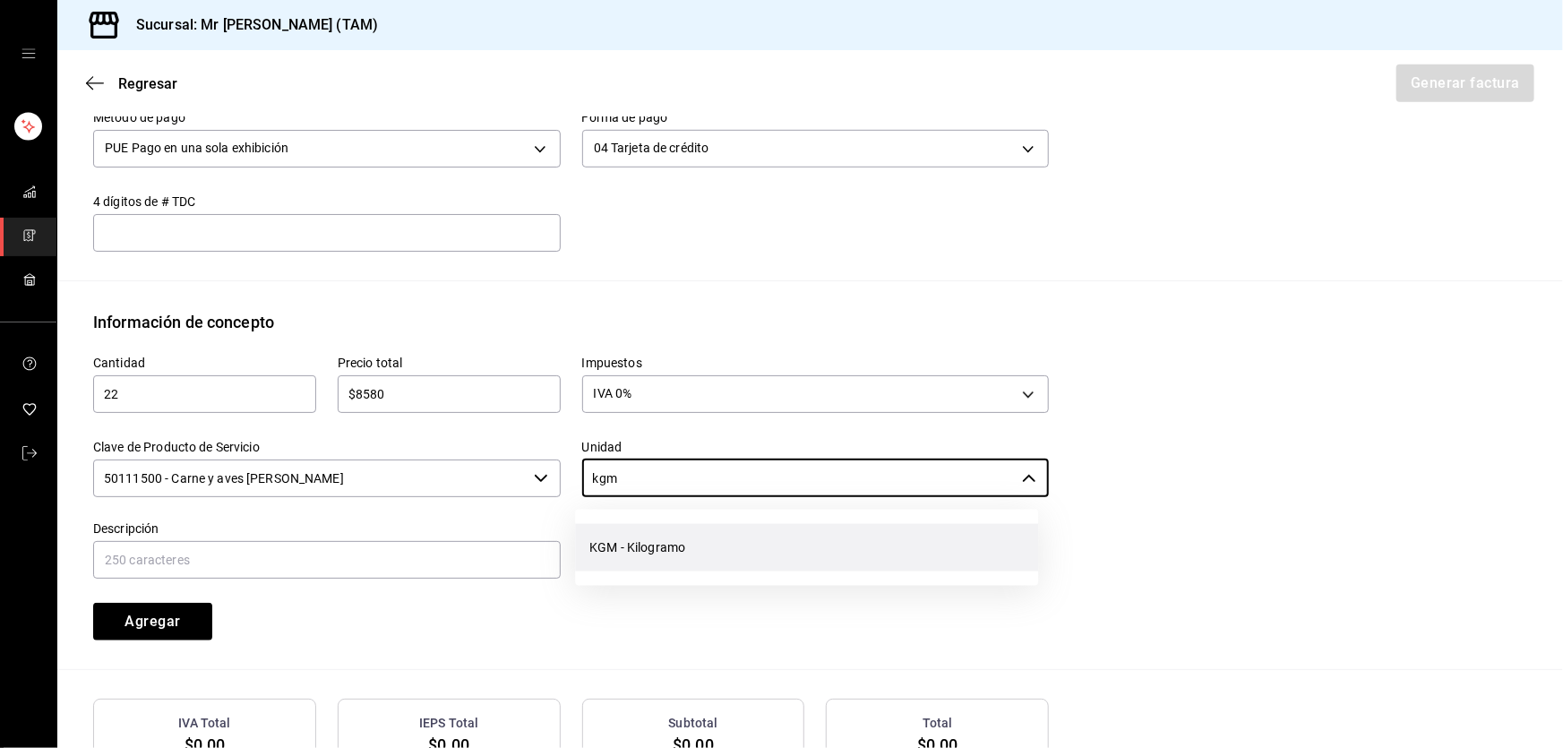
click at [694, 535] on li "KGM - Kilogramo" at bounding box center [806, 547] width 463 height 47
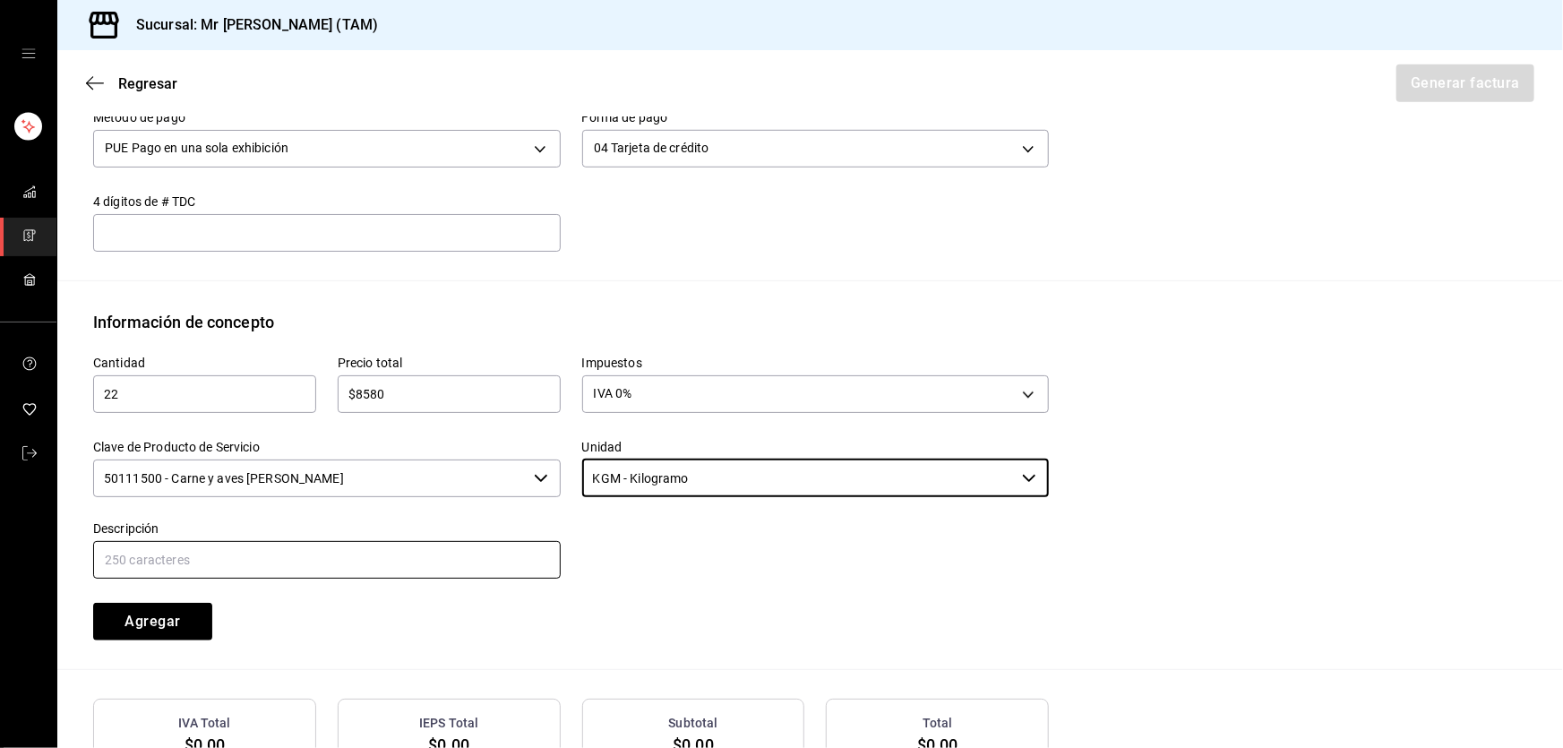
type input "KGM - Kilogramo"
click at [425, 546] on input "text" at bounding box center [326, 560] width 467 height 38
type input "VENTA DE CARNE CRUDA PARA AHUMAR"
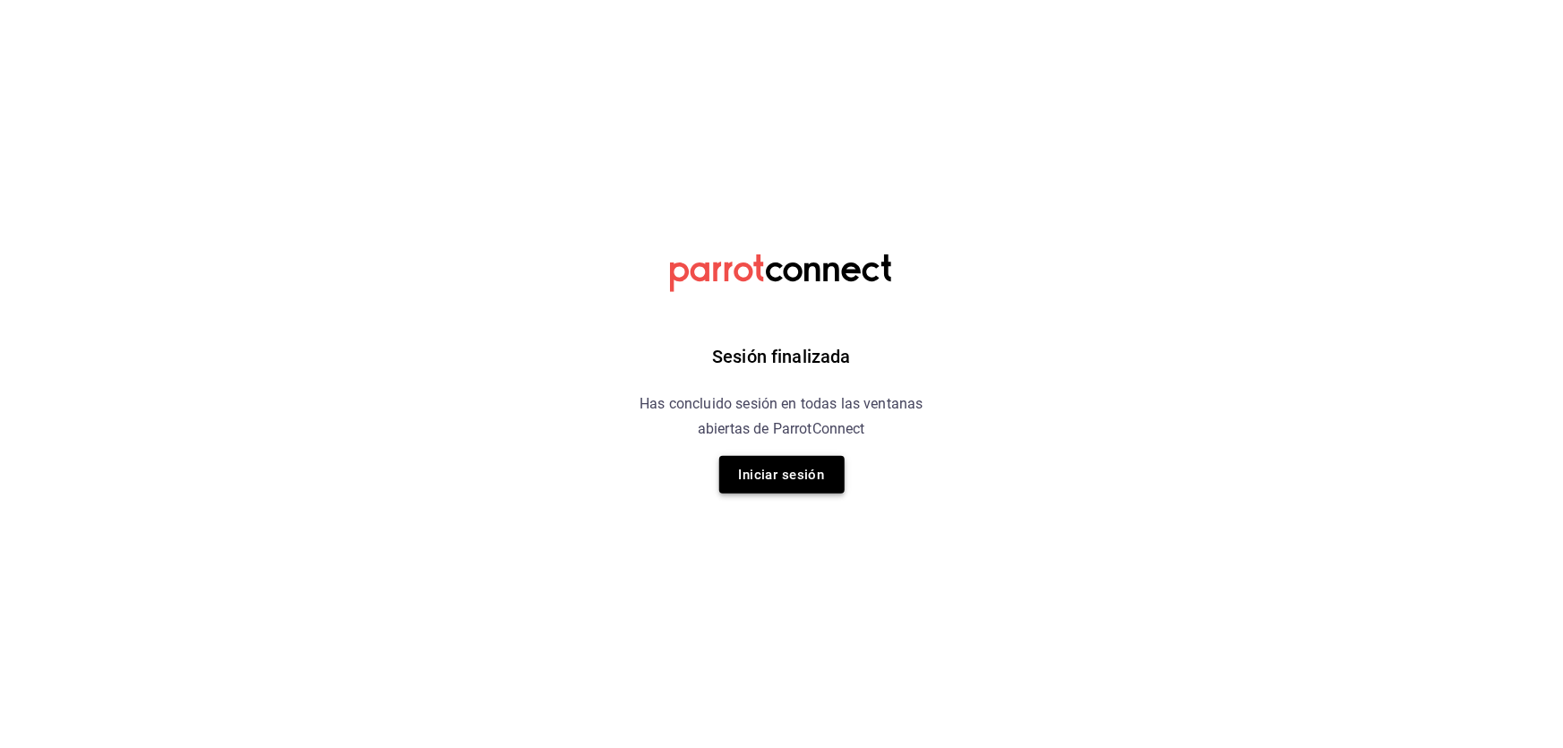
click at [825, 487] on button "Iniciar sesión" at bounding box center [781, 475] width 125 height 38
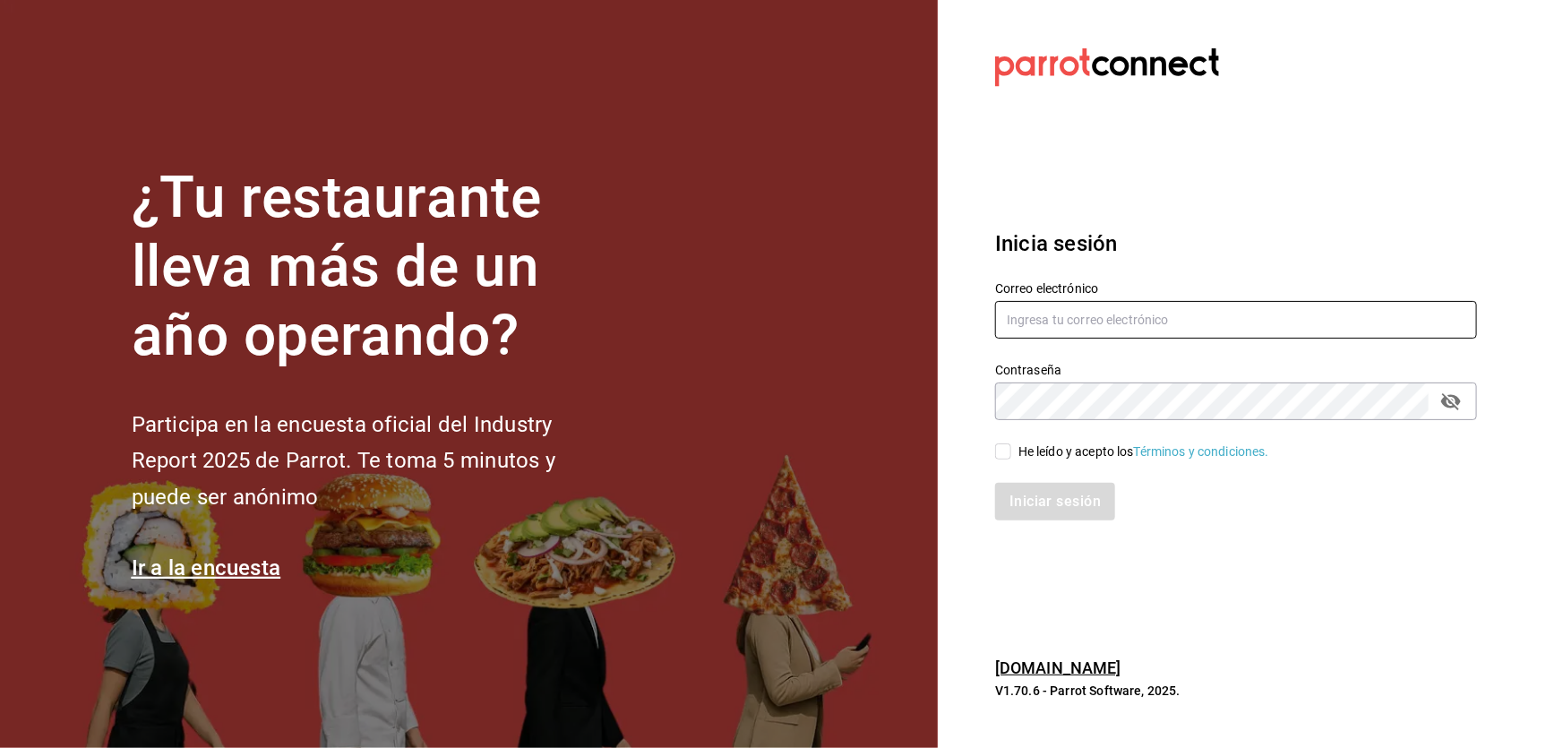
type input "[EMAIL_ADDRESS][DOMAIN_NAME]"
click at [1029, 448] on div "He leído y acepto los Términos y condiciones." at bounding box center [1143, 451] width 251 height 19
click at [1011, 448] on input "He leído y acepto los Términos y condiciones." at bounding box center [1003, 451] width 16 height 16
checkbox input "true"
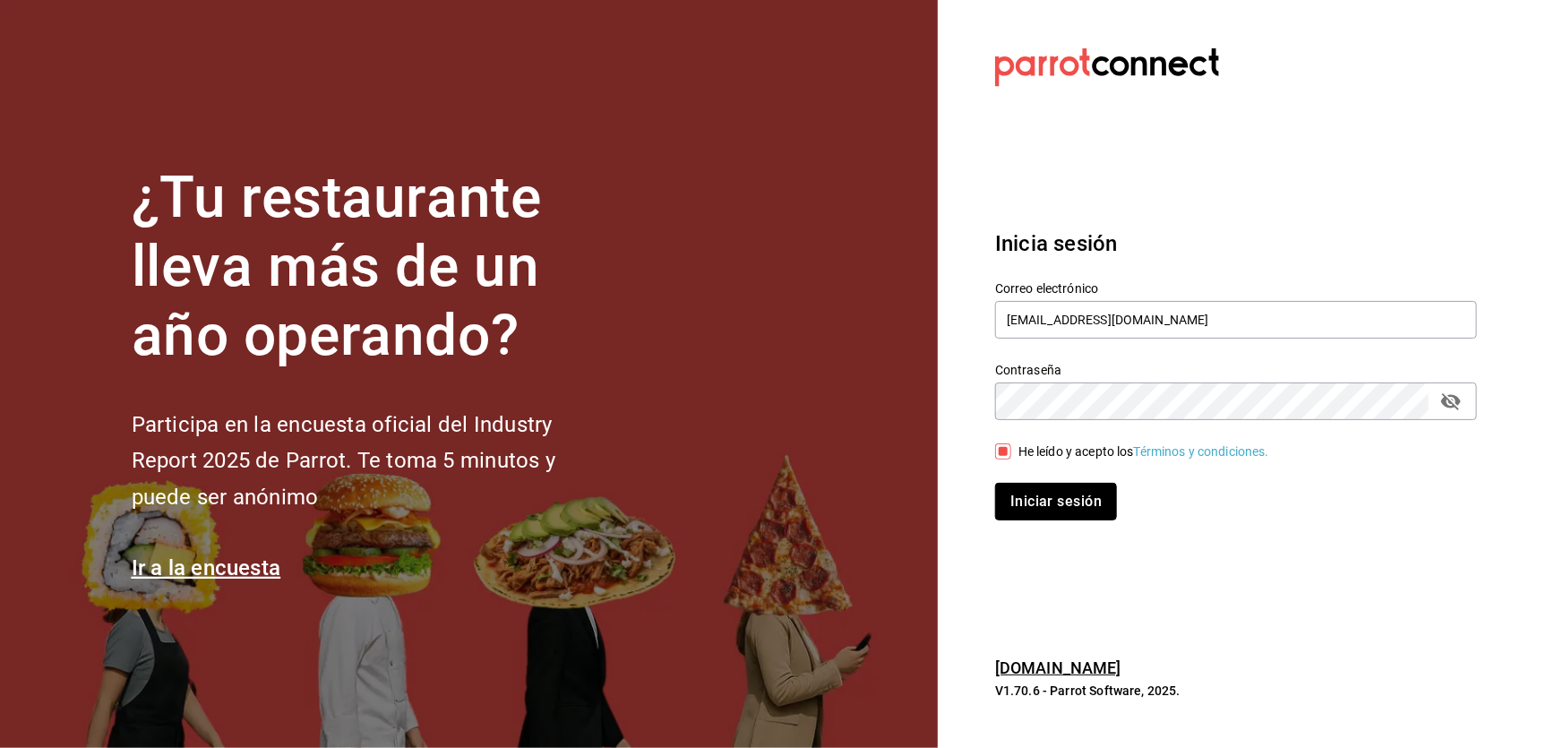
click at [1033, 496] on button "Iniciar sesión" at bounding box center [1056, 502] width 122 height 38
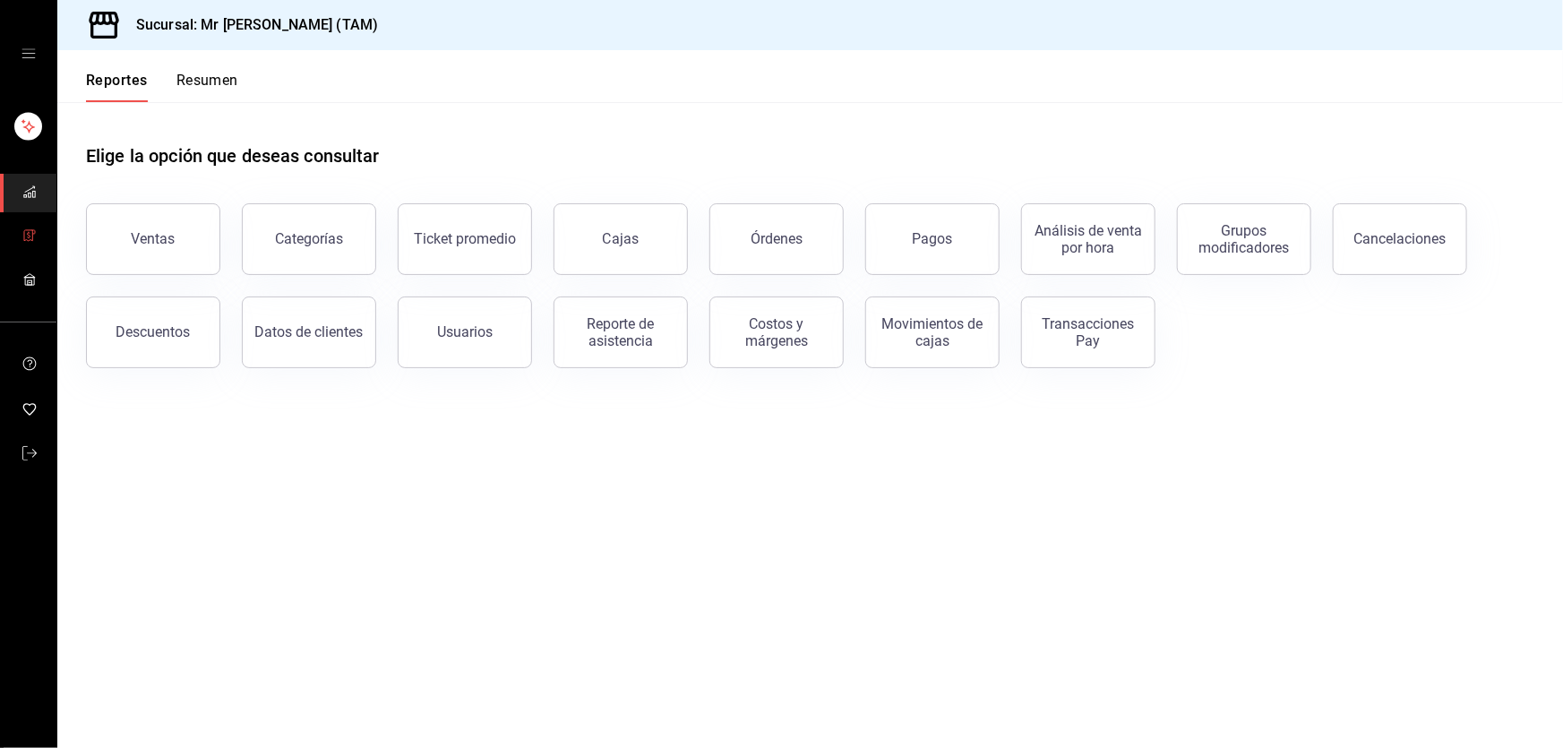
click at [13, 245] on link "mailbox folders" at bounding box center [28, 237] width 56 height 39
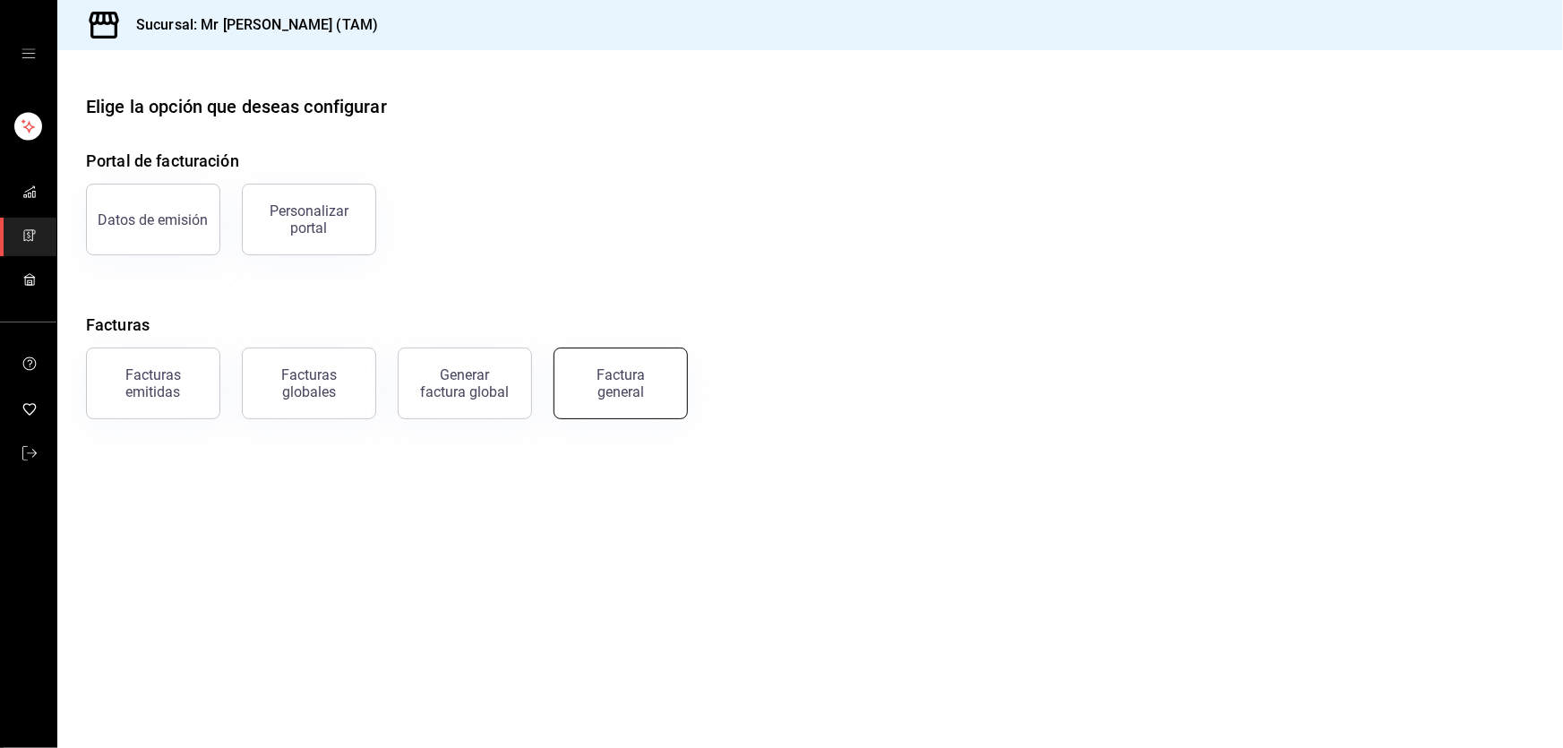
click at [640, 376] on div "Factura general" at bounding box center [621, 383] width 90 height 34
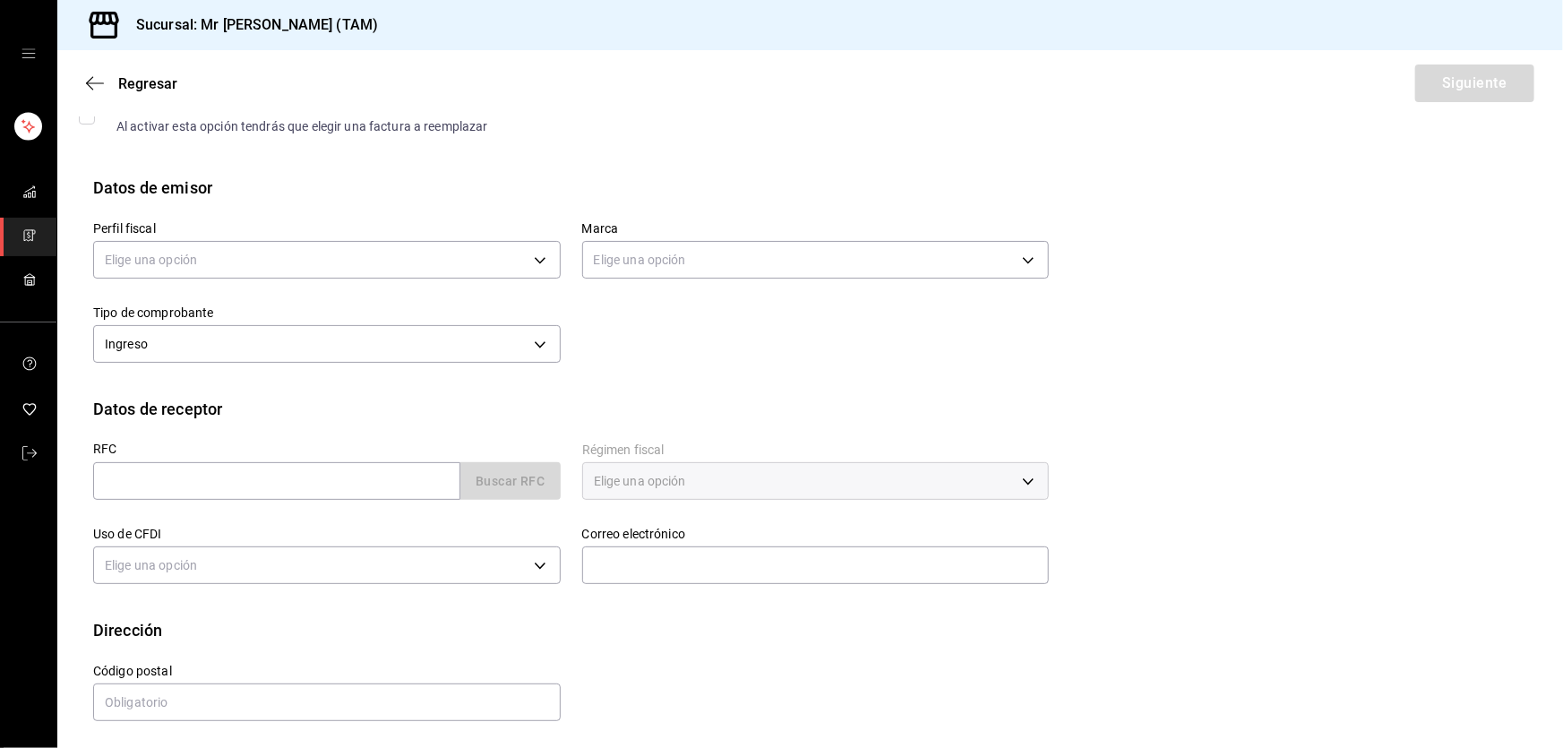
scroll to position [107, 0]
click at [199, 260] on body "Sucursal: Mr [PERSON_NAME] (TAM) Regresar Siguiente Factura general Realiza tus…" at bounding box center [781, 374] width 1563 height 748
click at [195, 345] on li "[PERSON_NAME] [PERSON_NAME]" at bounding box center [324, 346] width 461 height 33
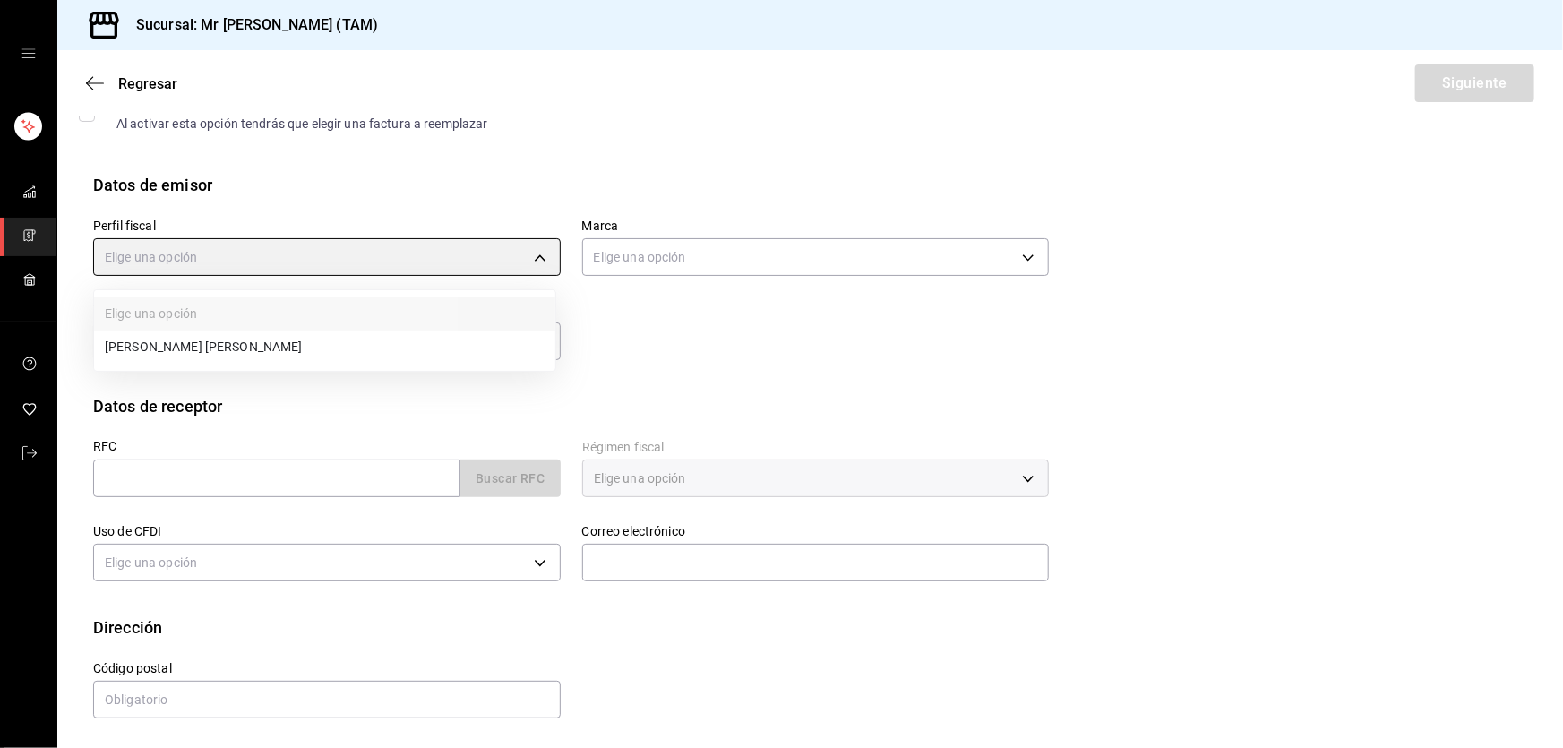
type input "81e23790-b5c9-42c9-a779-7127cee00b47"
type input "7082ddc5-3cea-471a-bd4f-d41619b848f0"
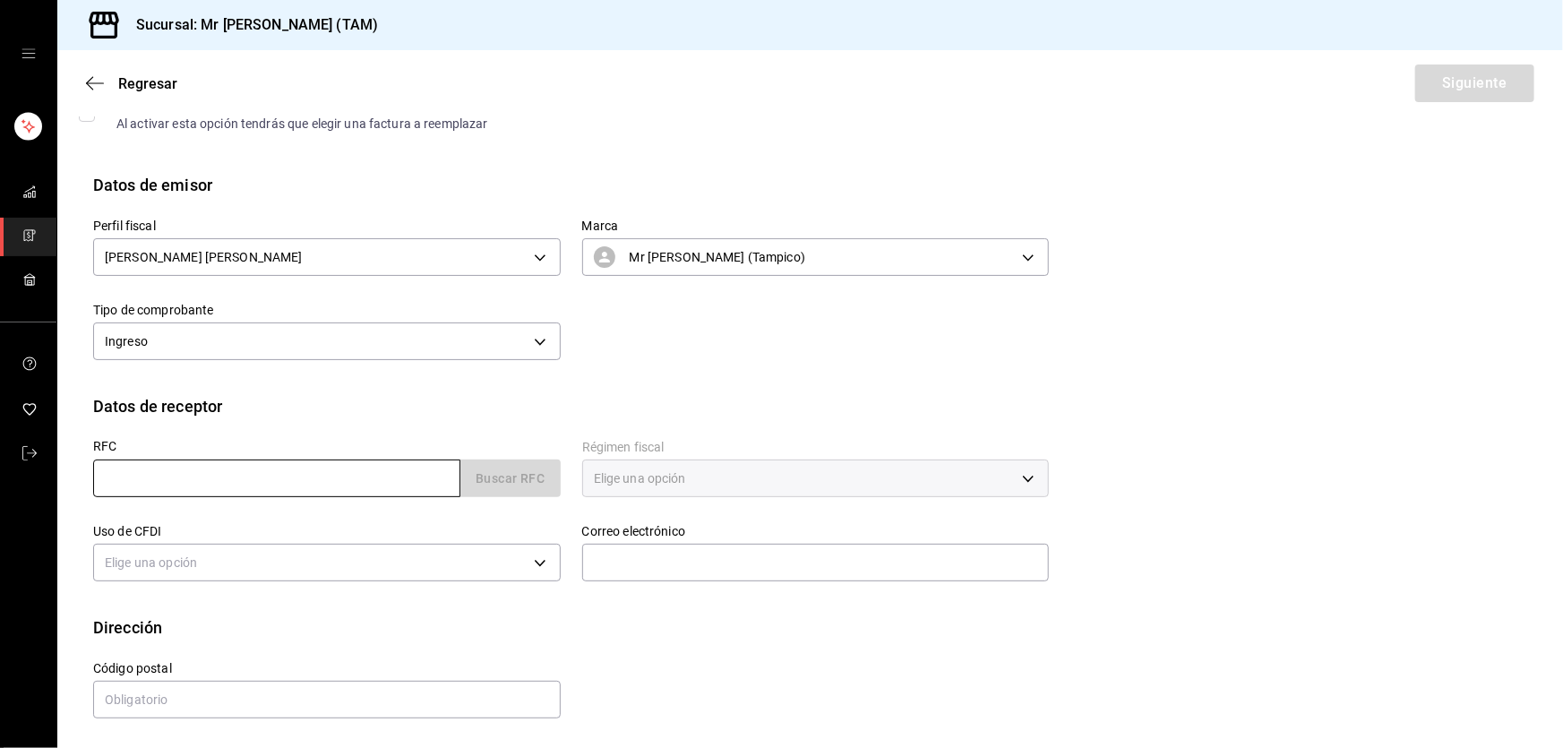
click at [223, 477] on input "text" at bounding box center [276, 478] width 367 height 38
type input "XAXX010101000"
type input "89138"
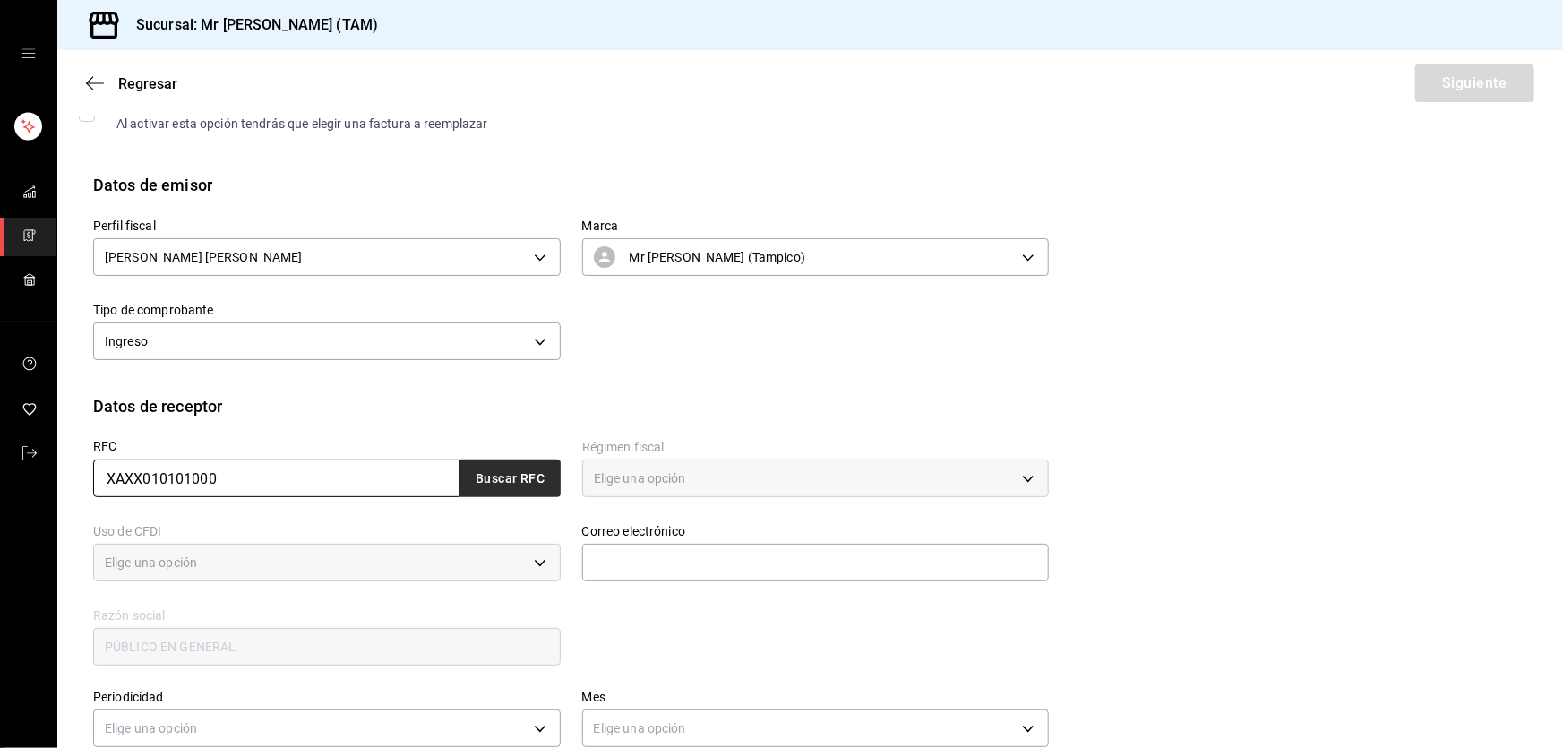
type input "616"
type input "S01"
click at [496, 476] on button "Buscar RFC" at bounding box center [510, 478] width 100 height 38
type input "[EMAIL_ADDRESS][DOMAIN_NAME]"
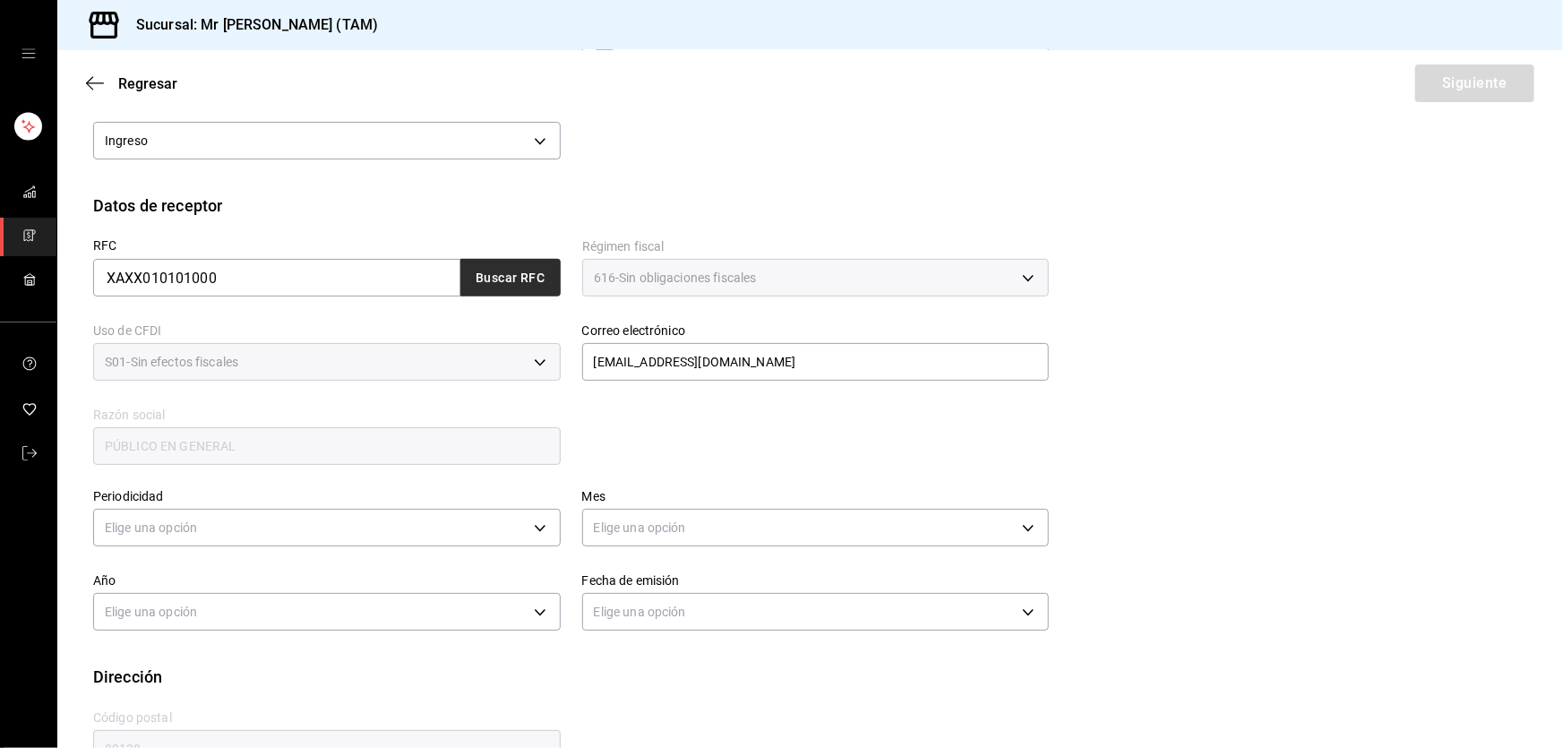
scroll to position [358, 0]
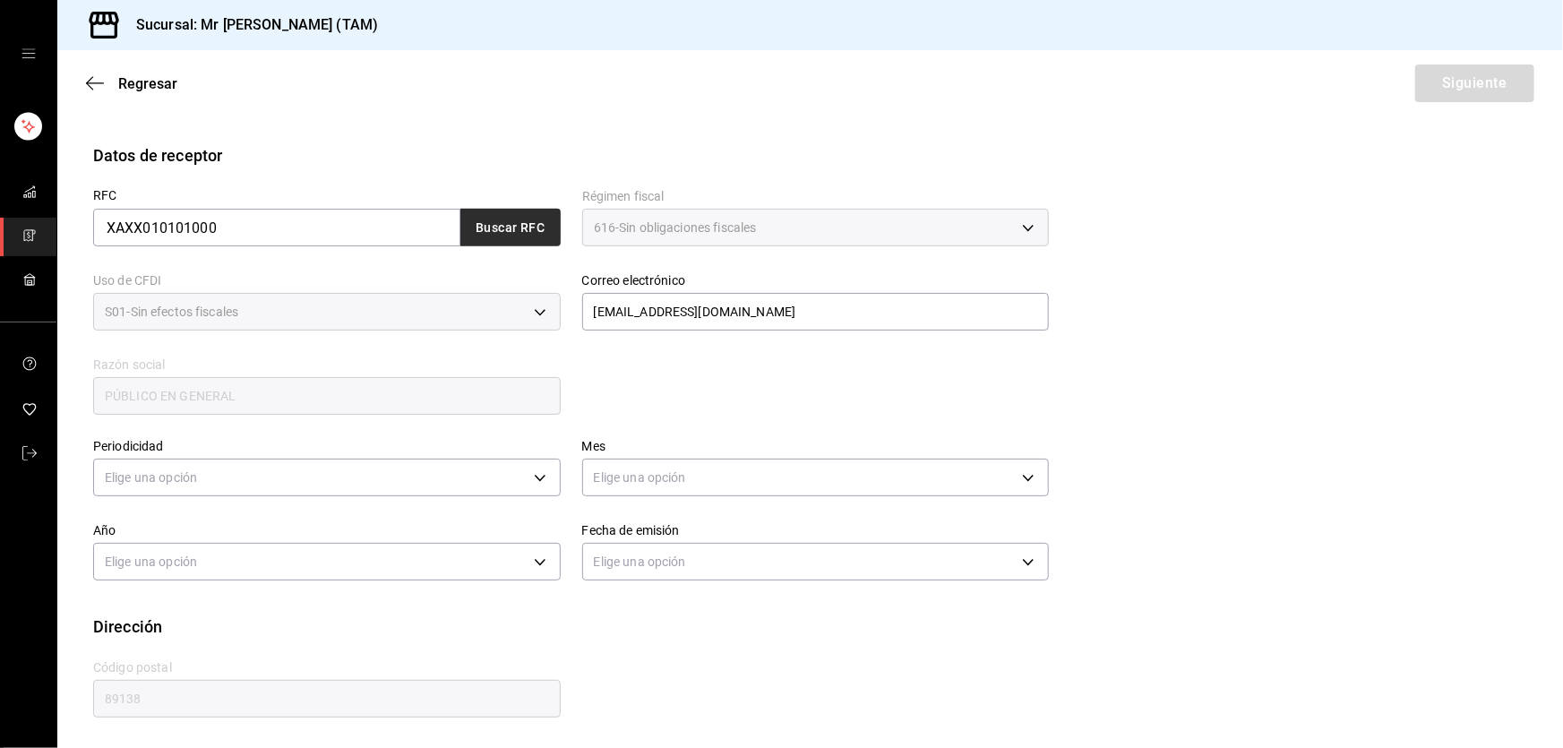
click at [496, 476] on body "Sucursal: Mr [PERSON_NAME] (TAM) Regresar Siguiente Factura general Realiza tus…" at bounding box center [781, 374] width 1563 height 748
click at [147, 558] on li "Semanal" at bounding box center [324, 563] width 461 height 30
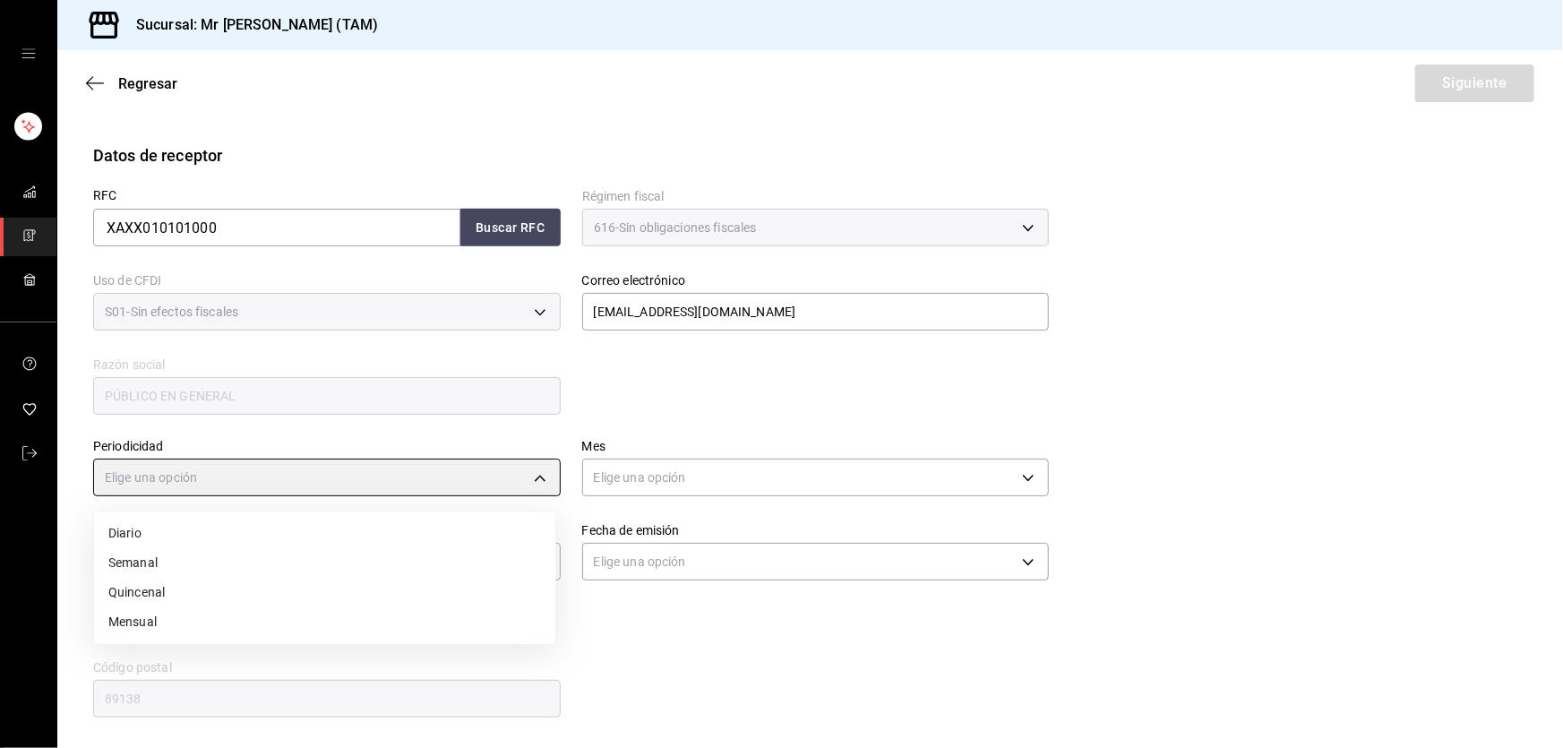
type input "WEEKLY"
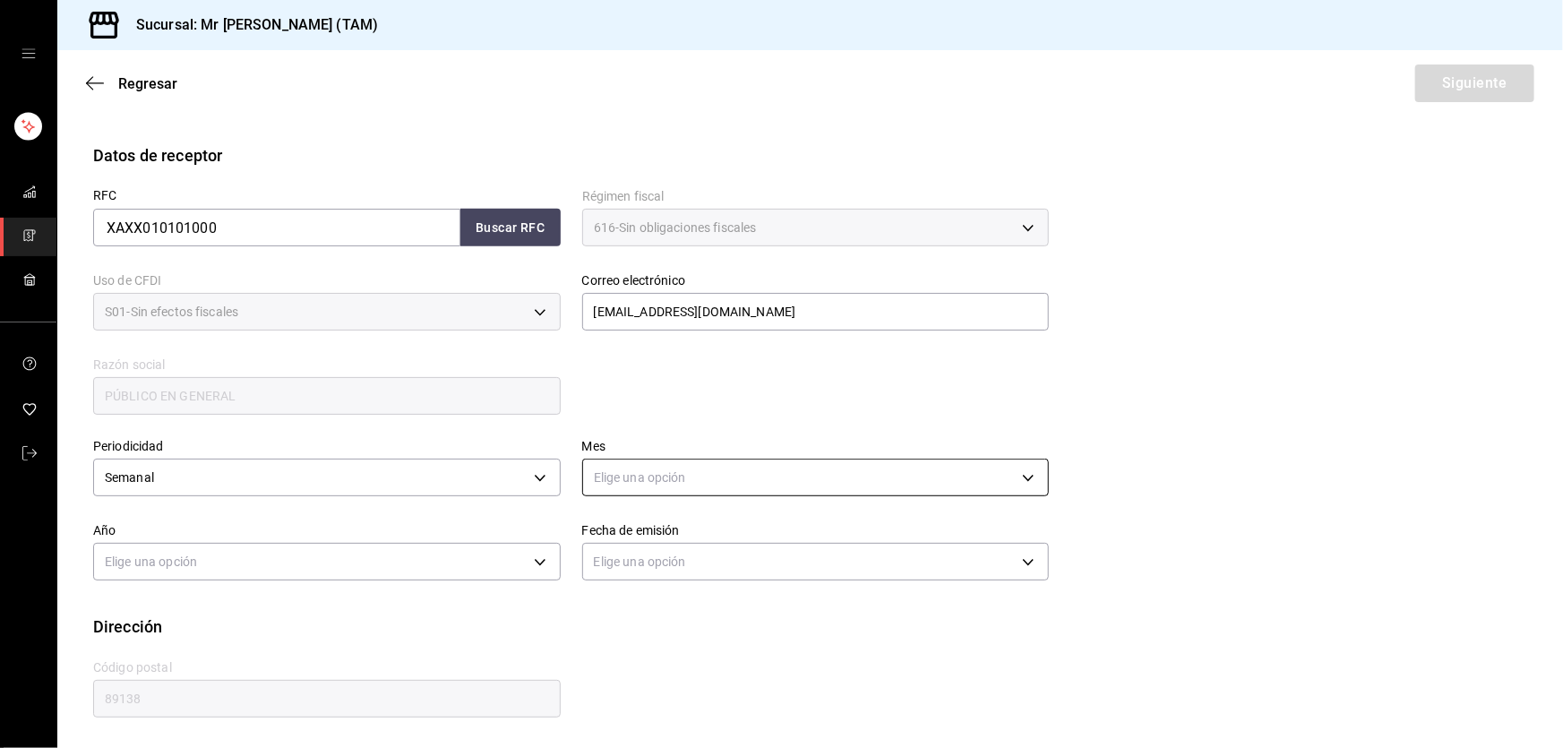
click at [695, 481] on body "Sucursal: Mr [PERSON_NAME] (TAM) Regresar Siguiente Factura general Realiza tus…" at bounding box center [781, 374] width 1563 height 748
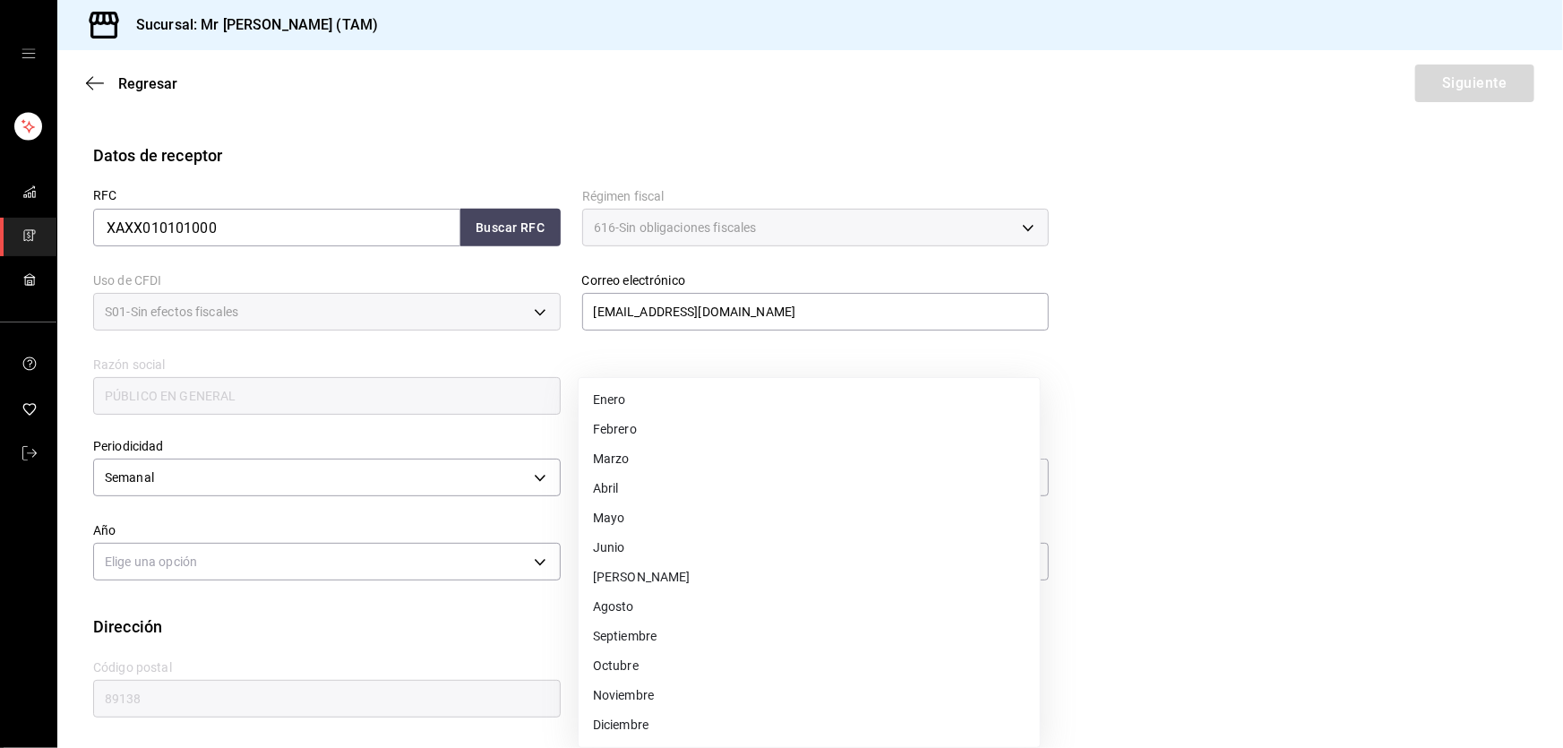
click at [618, 605] on li "Agosto" at bounding box center [809, 607] width 461 height 30
type input "8"
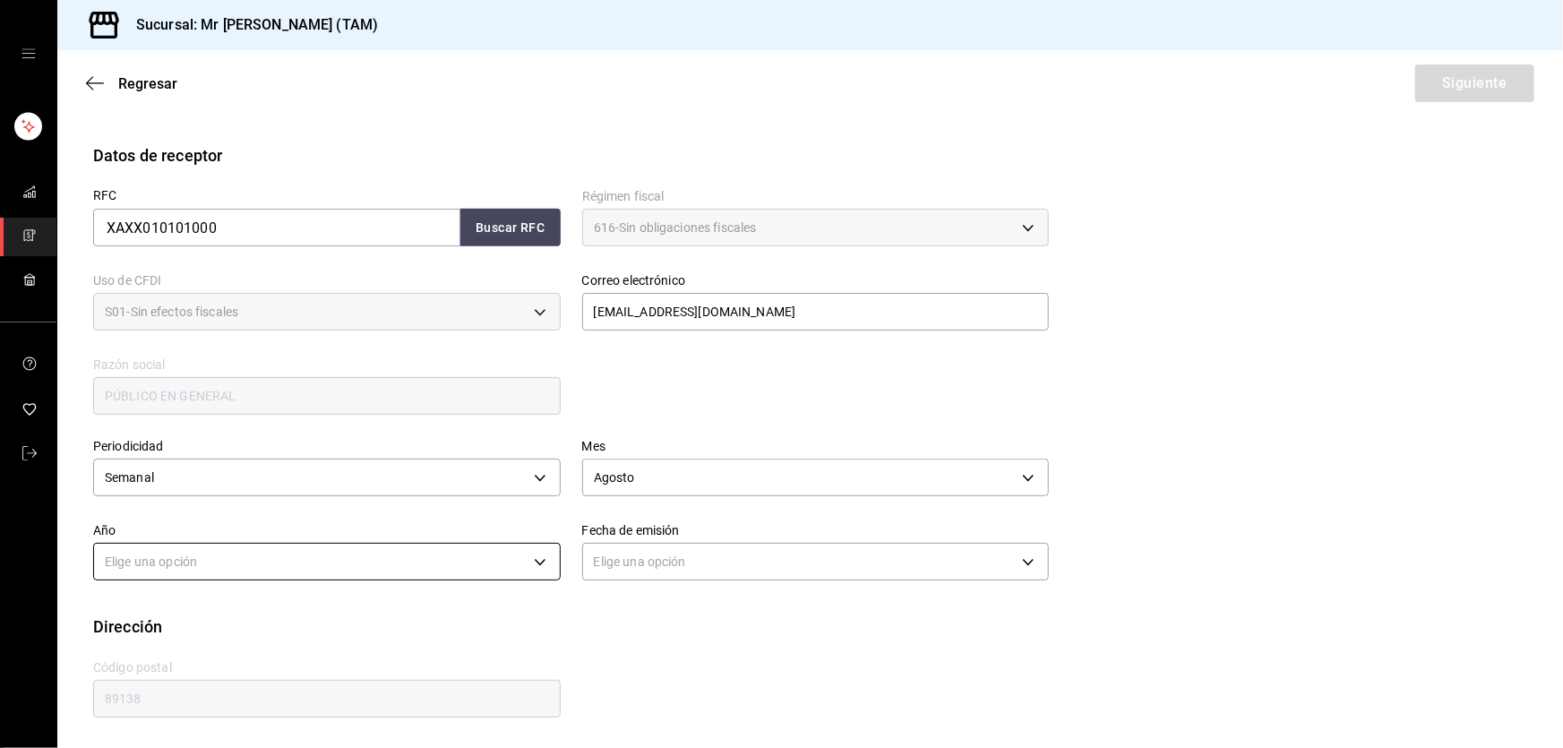
click at [463, 561] on body "Sucursal: Mr [PERSON_NAME] (TAM) Regresar Siguiente Factura general Realiza tus…" at bounding box center [781, 374] width 1563 height 748
click at [167, 619] on li "2025" at bounding box center [324, 618] width 461 height 30
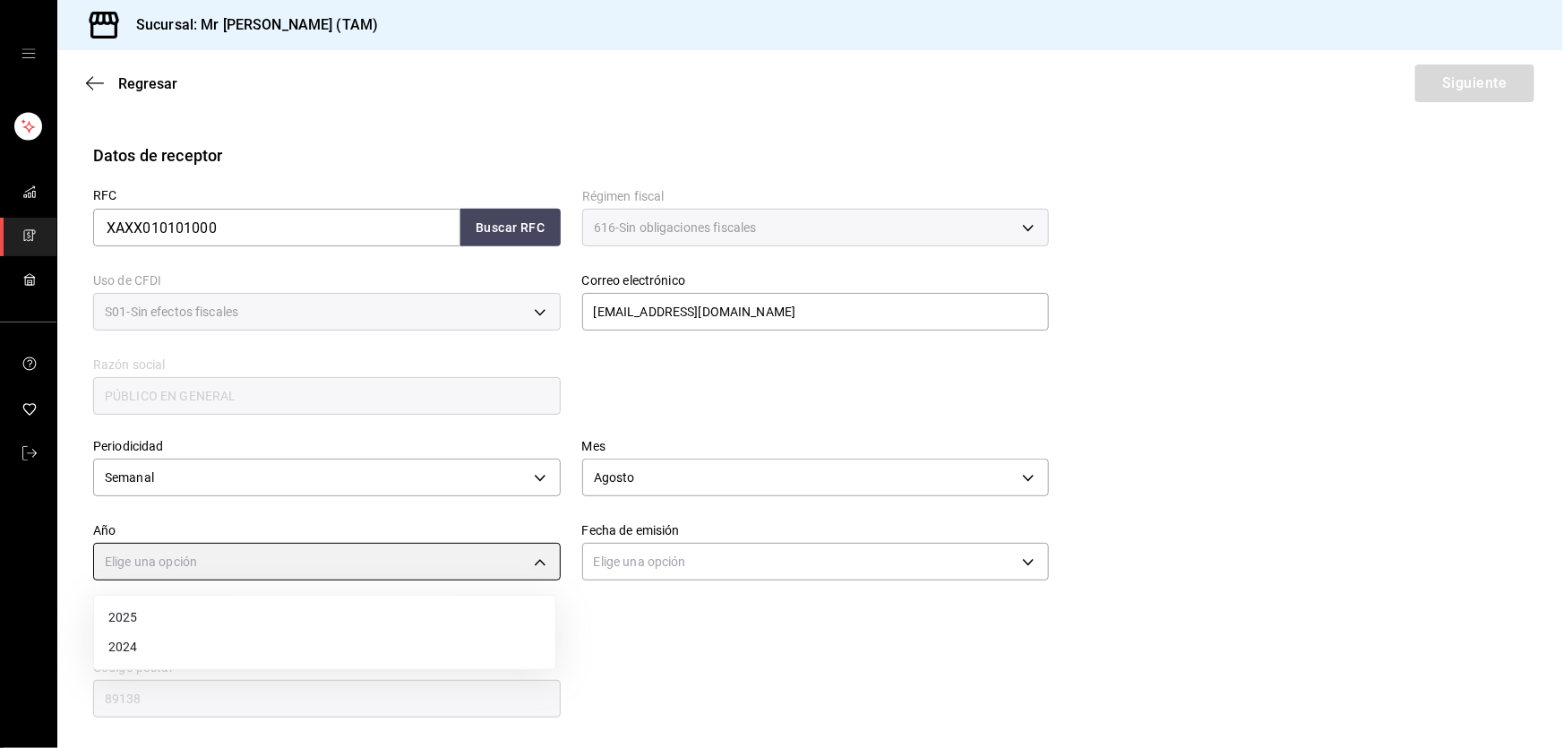
type input "2025"
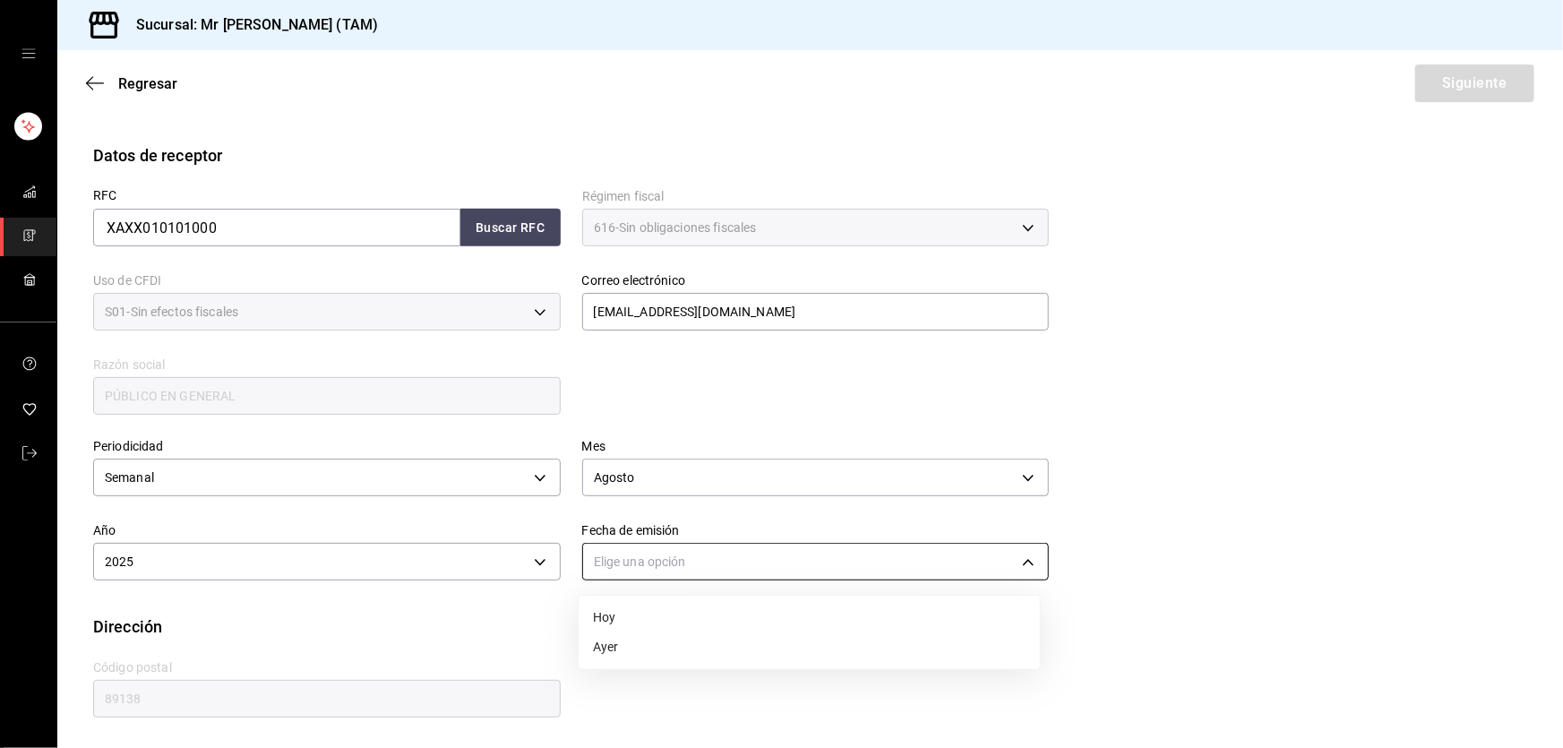
click at [681, 547] on body "Sucursal: Mr [PERSON_NAME] (TAM) Regresar Siguiente Factura general Realiza tus…" at bounding box center [781, 374] width 1563 height 748
click at [602, 647] on li "Ayer" at bounding box center [809, 647] width 461 height 30
type input "[DATE]"
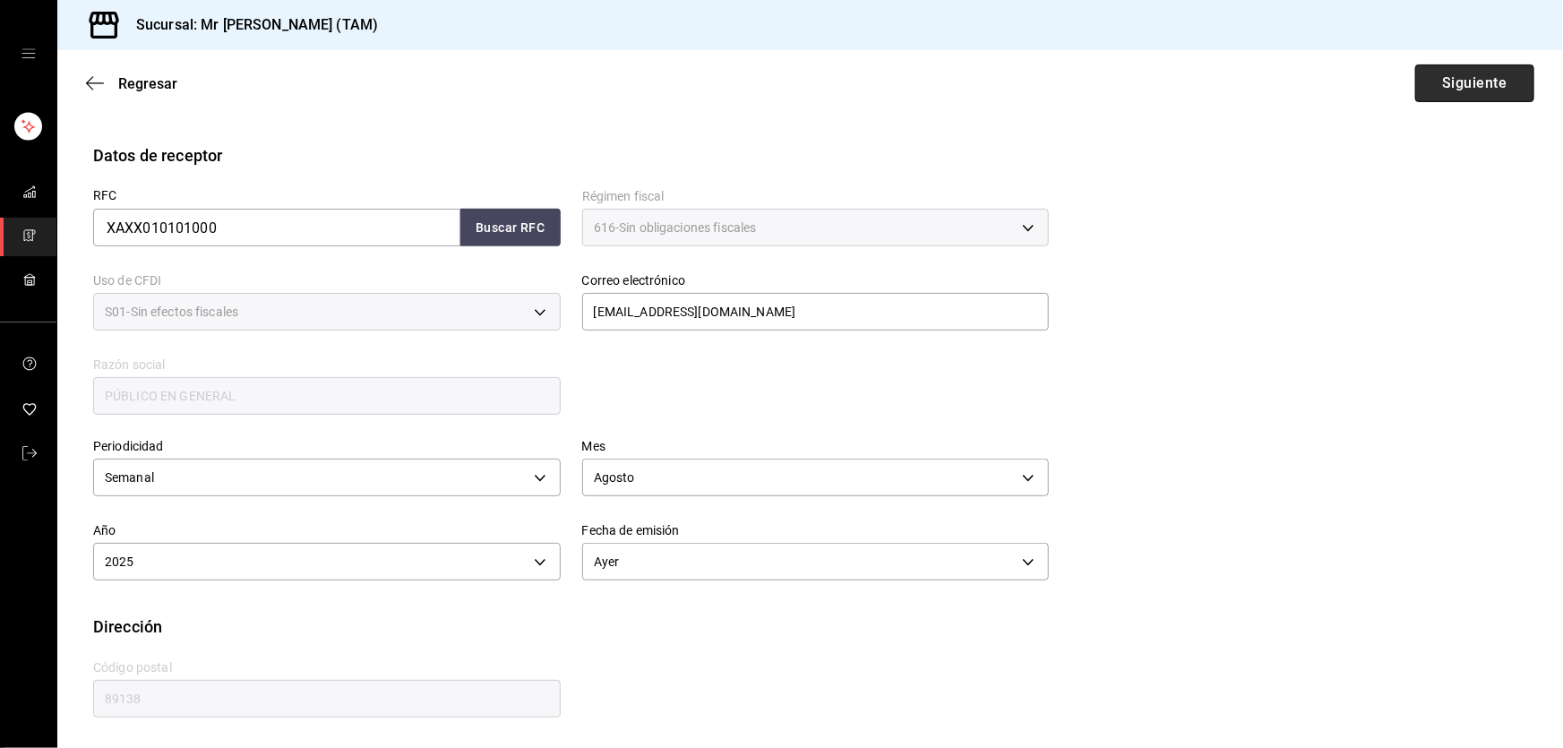
click at [1471, 81] on button "Siguiente" at bounding box center [1474, 83] width 119 height 38
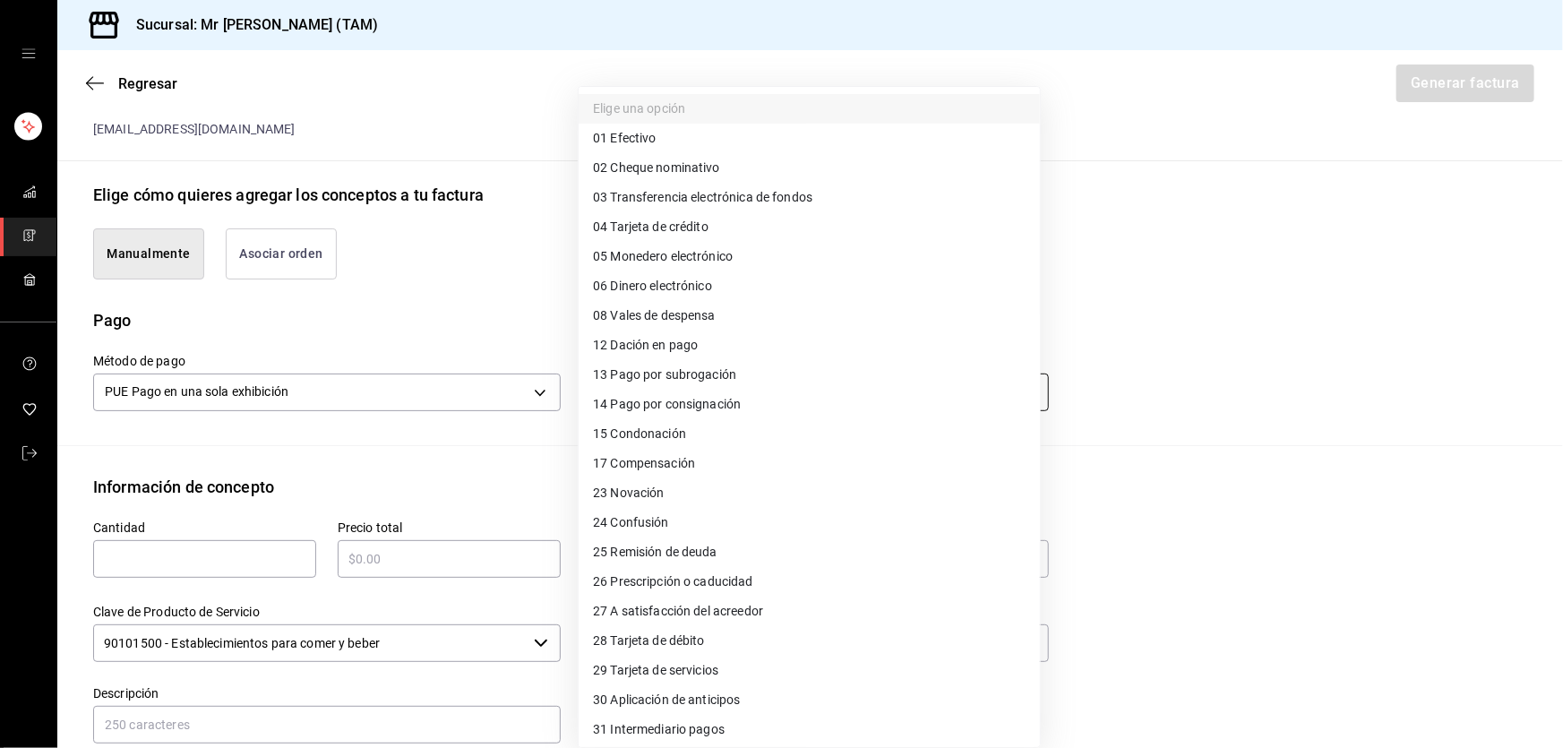
click at [664, 405] on body "Sucursal: Mr [PERSON_NAME] (TAM) Regresar Generar factura Emisor Perfil fiscal …" at bounding box center [781, 374] width 1563 height 748
click at [655, 224] on span "04 Tarjeta de crédito" at bounding box center [651, 227] width 116 height 19
type input "04"
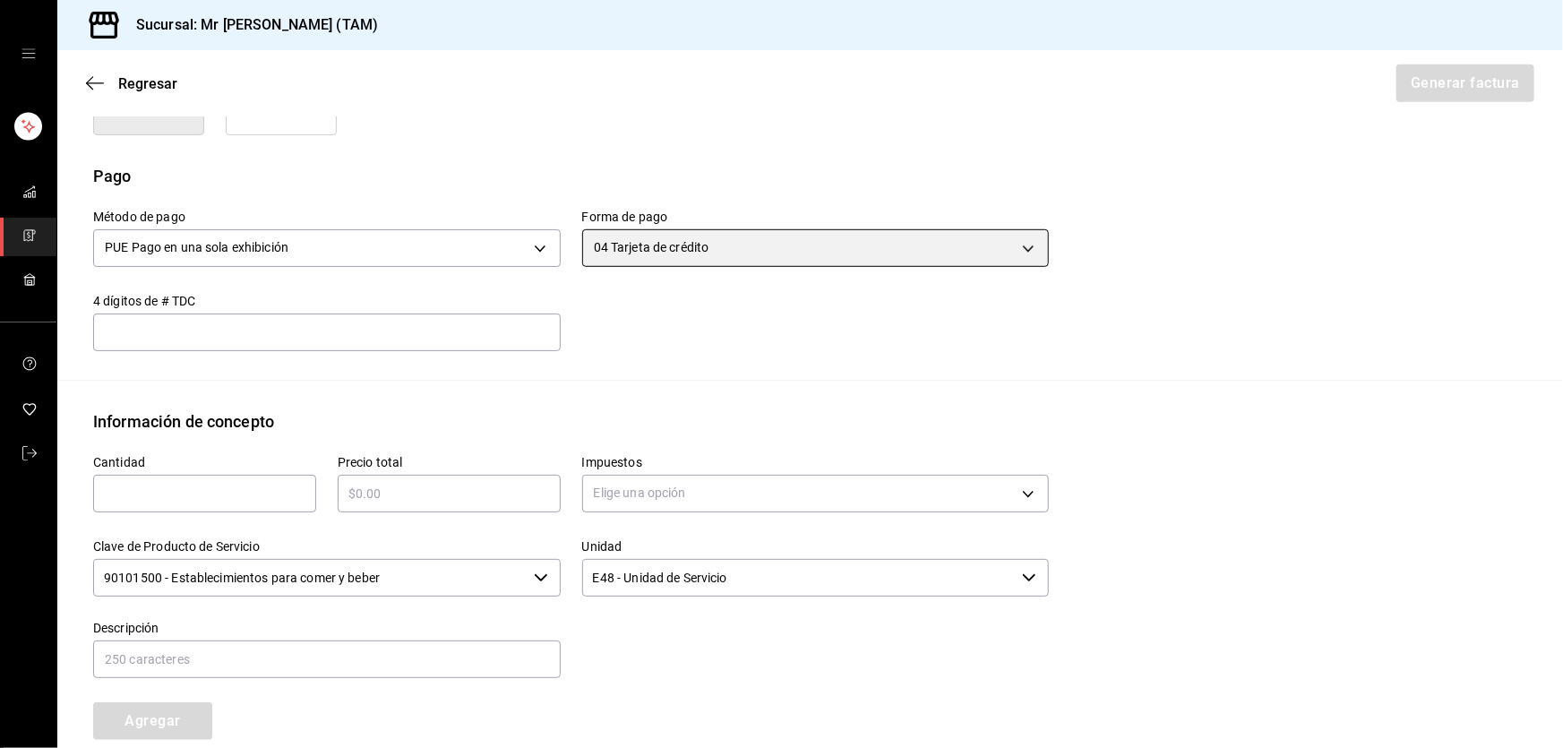
scroll to position [520, 0]
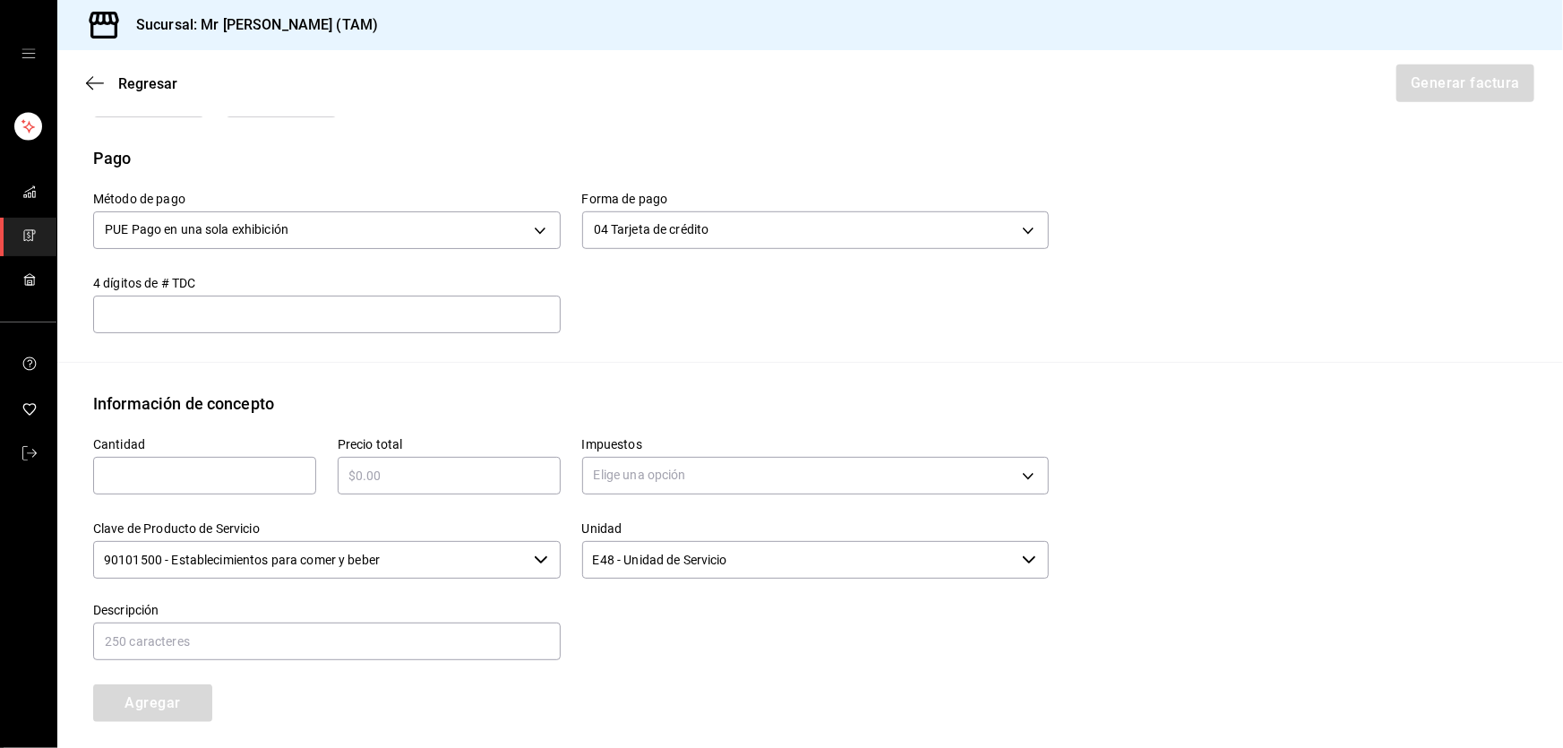
click at [228, 500] on div "Clave de Producto de Servicio 90101500 - Establecimientos para comer y beber ​" at bounding box center [316, 540] width 489 height 81
click at [238, 473] on input "text" at bounding box center [204, 475] width 223 height 21
type input "22"
type input "$8580"
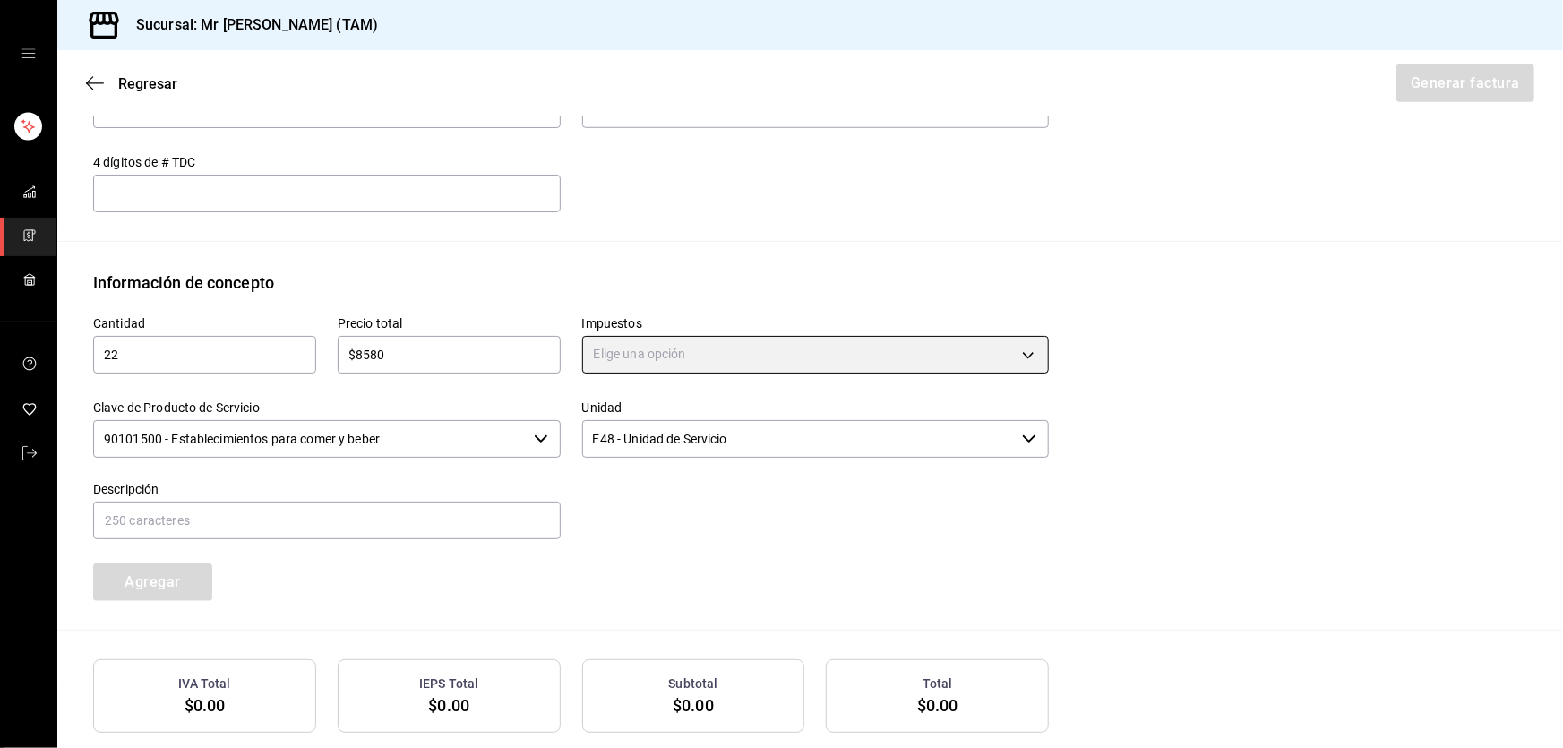
scroll to position [683, 0]
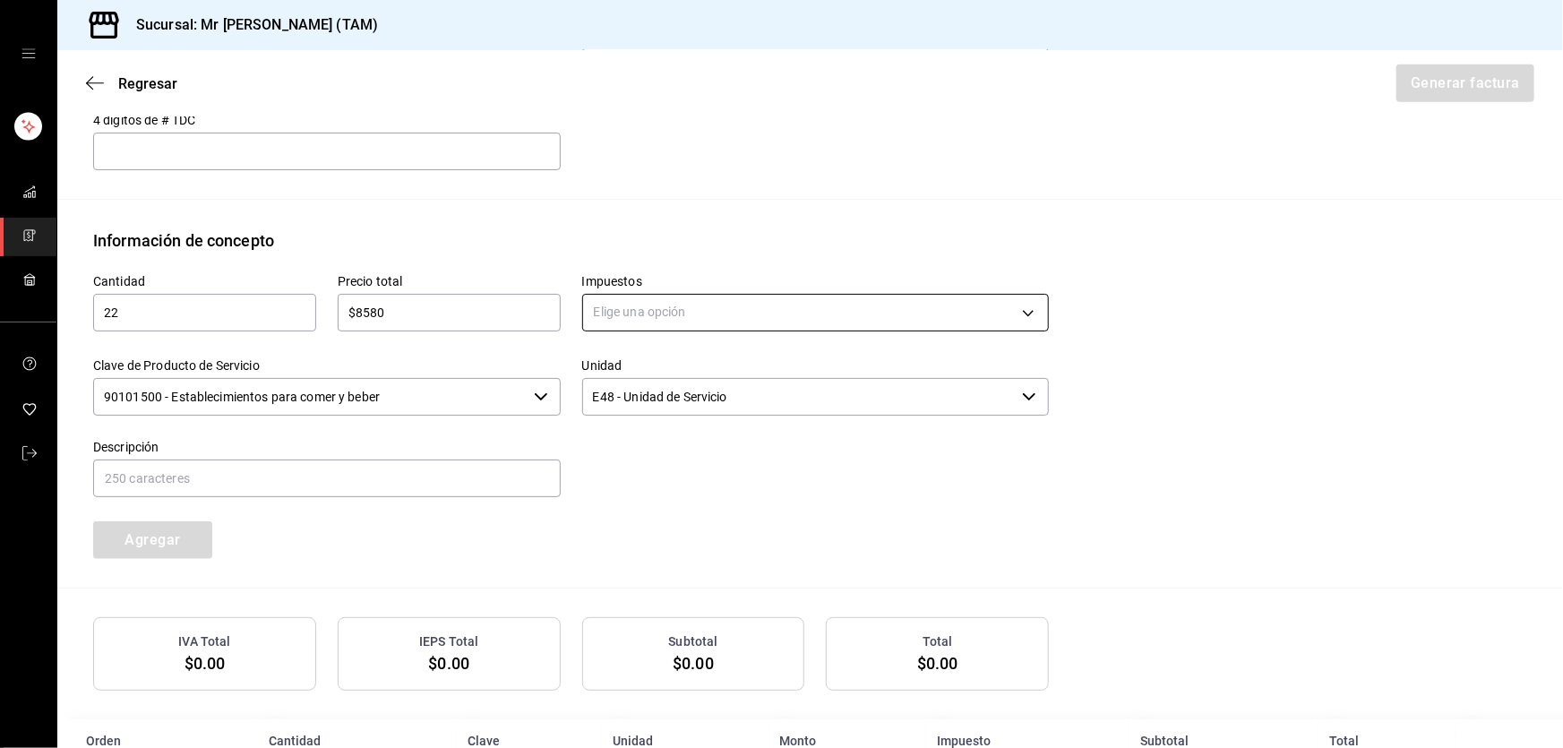
click at [656, 321] on body "Sucursal: Mr [PERSON_NAME] (TAM) Regresar Generar factura Emisor Perfil fiscal …" at bounding box center [781, 374] width 1563 height 748
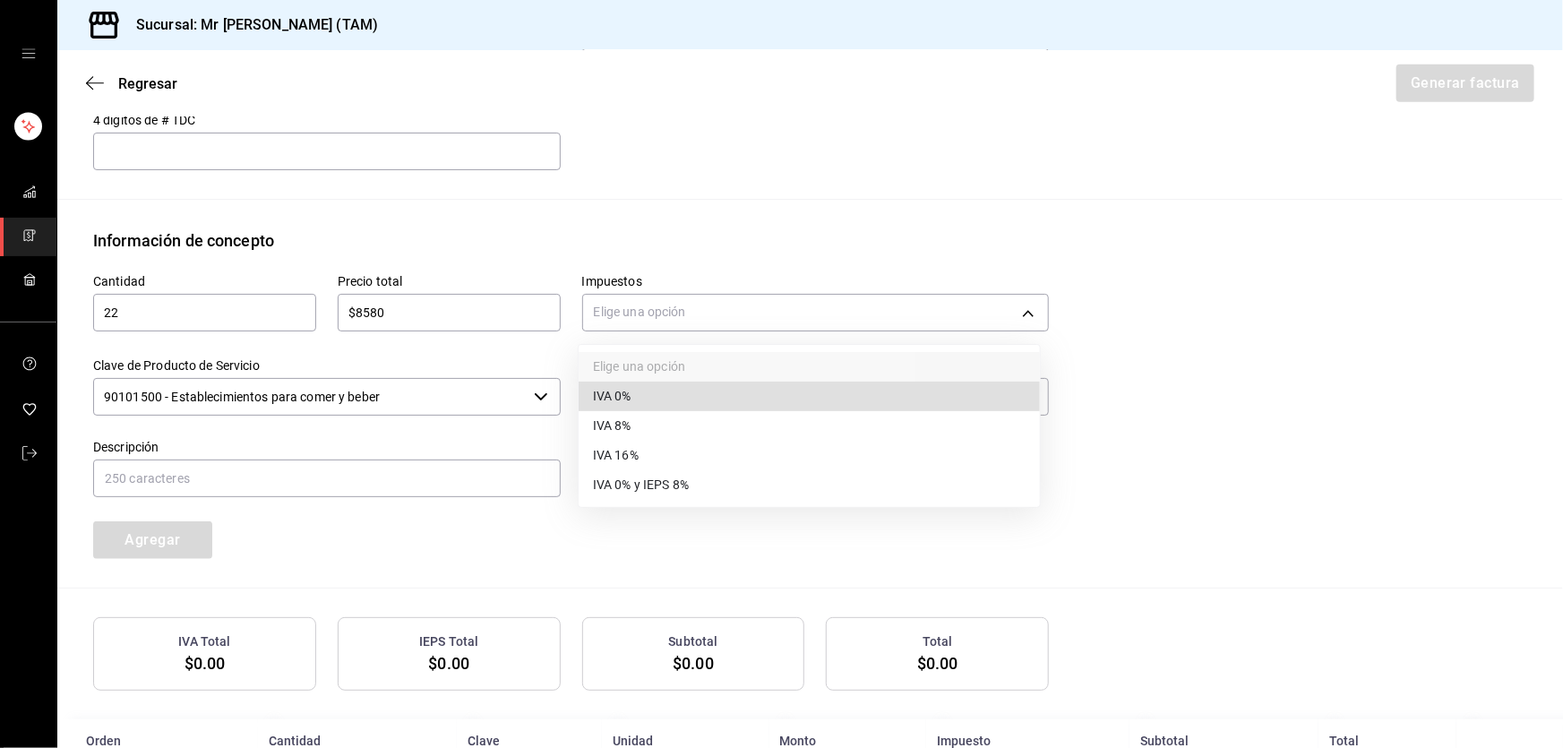
click at [632, 401] on li "IVA 0%" at bounding box center [809, 397] width 461 height 30
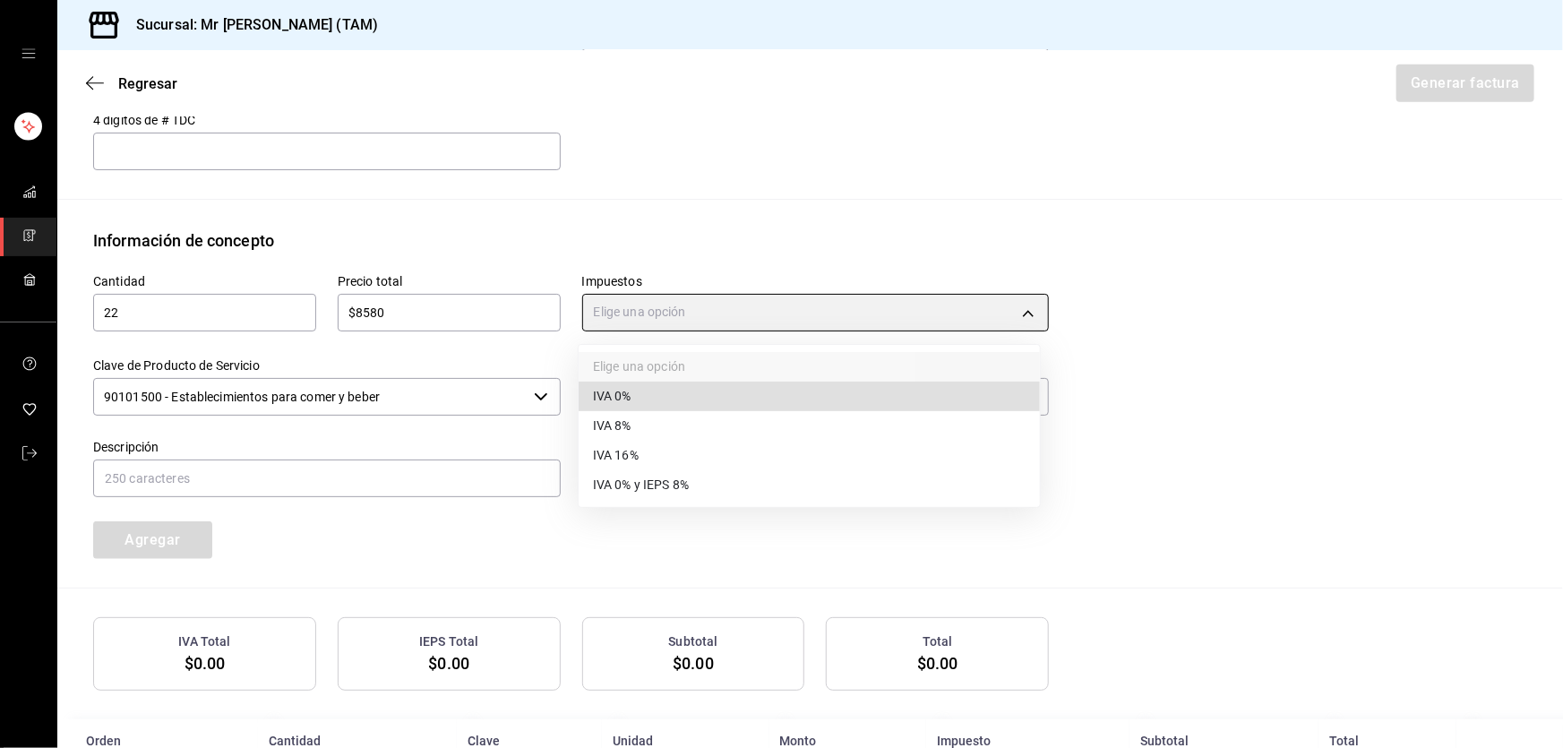
type input "IVA_0"
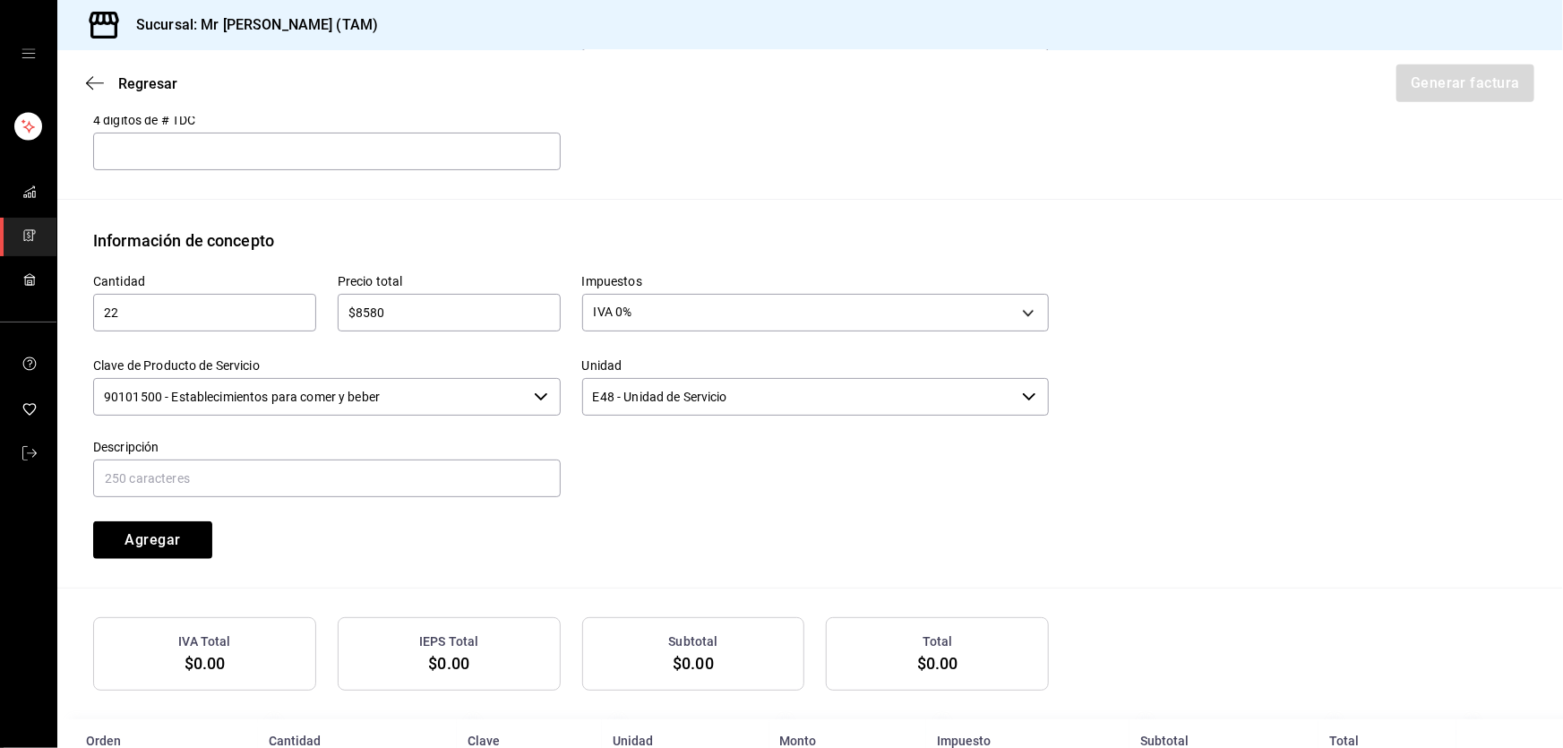
click at [459, 407] on input "90101500 - Establecimientos para comer y beber" at bounding box center [309, 397] width 433 height 38
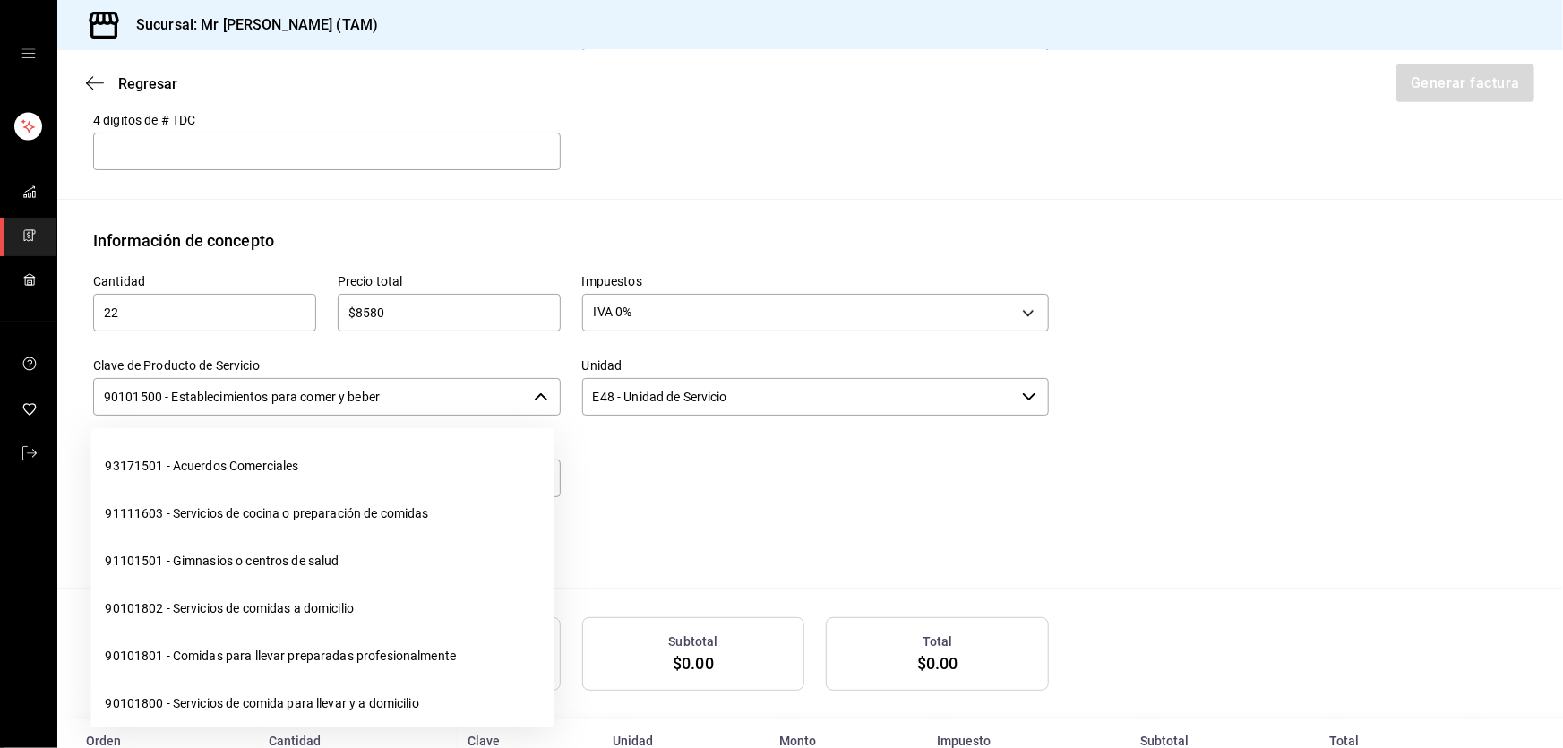
click at [459, 407] on input "90101500 - Establecimientos para comer y beber" at bounding box center [309, 397] width 433 height 38
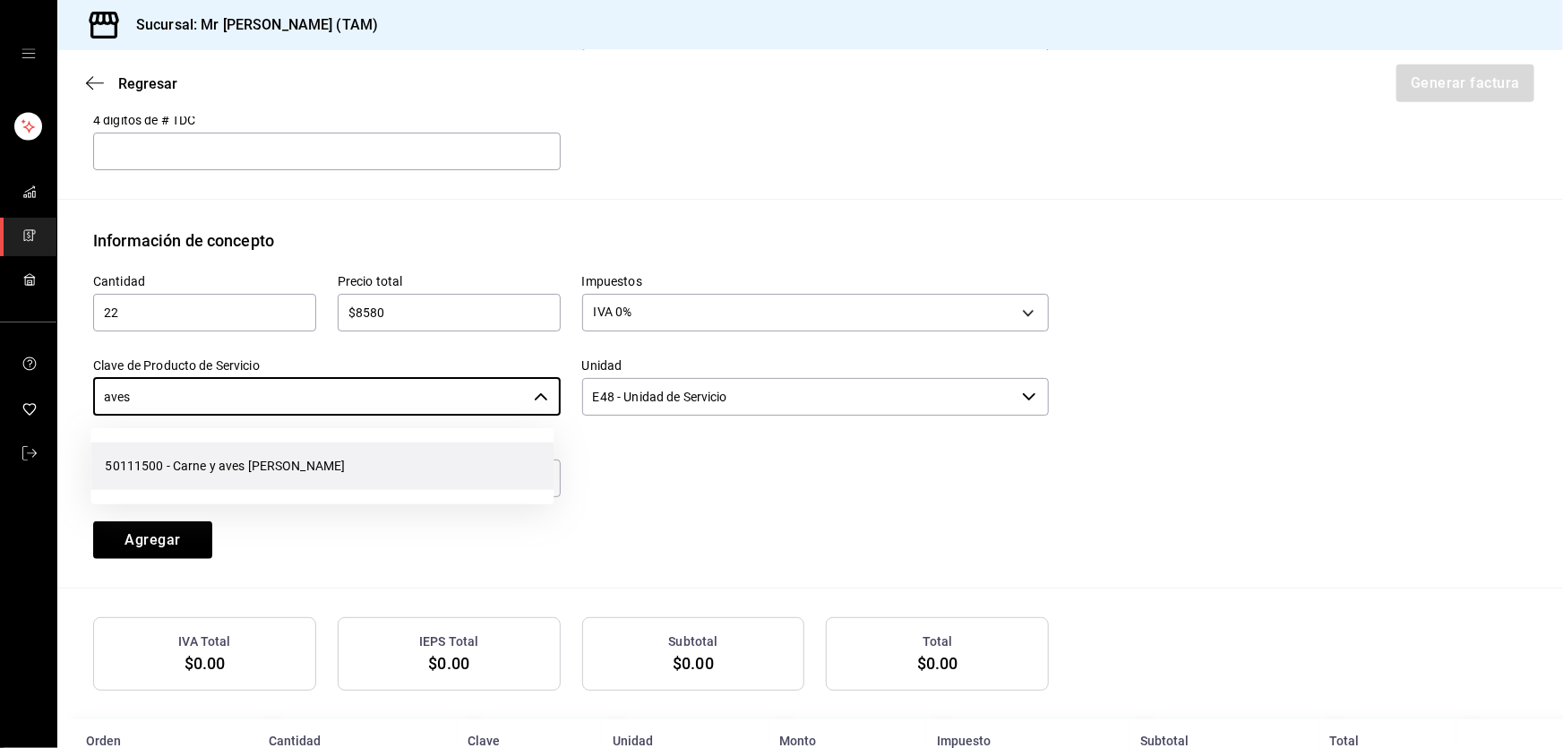
click at [291, 457] on li "50111500 - Carne y aves [PERSON_NAME]" at bounding box center [321, 465] width 463 height 47
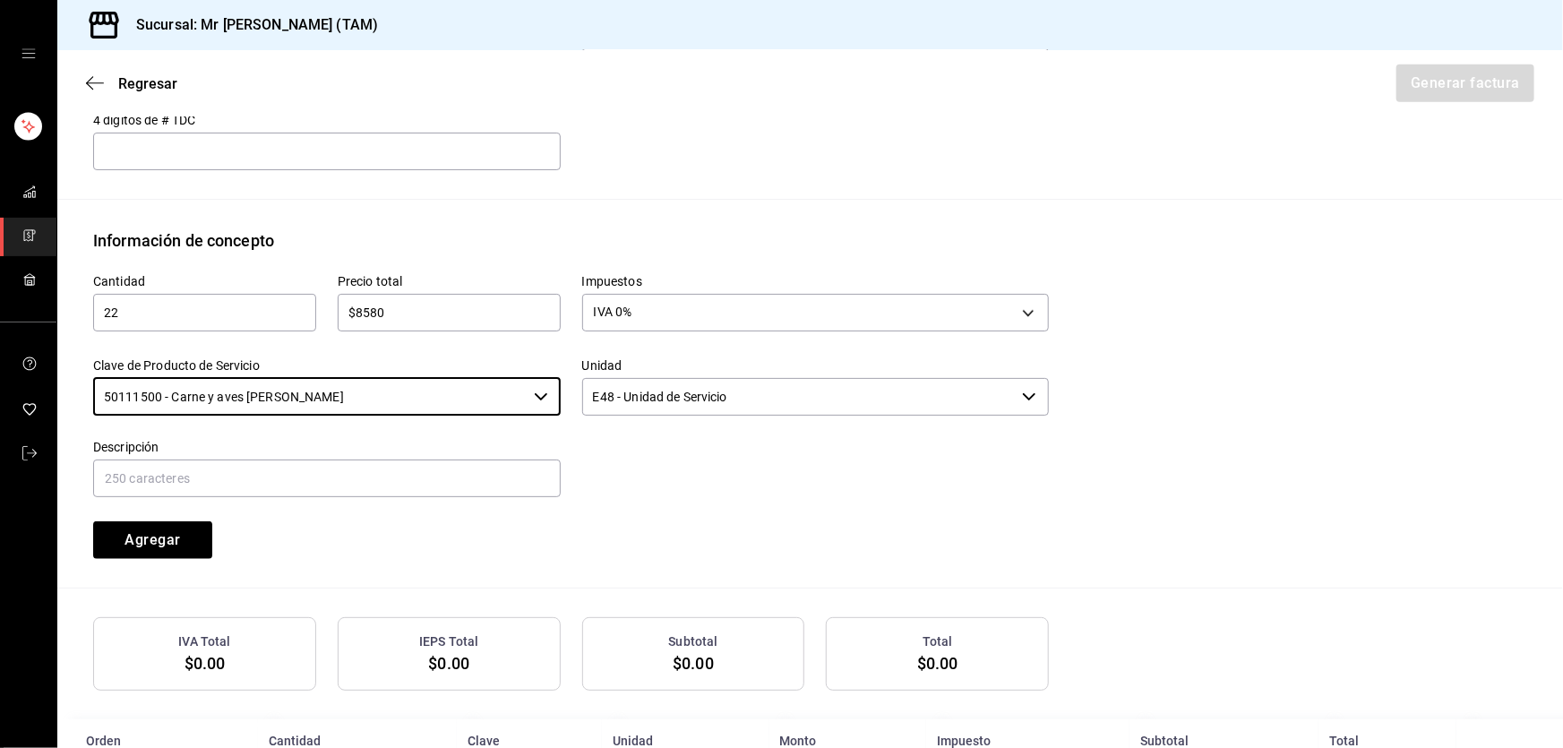
type input "50111500 - Carne y aves [PERSON_NAME]"
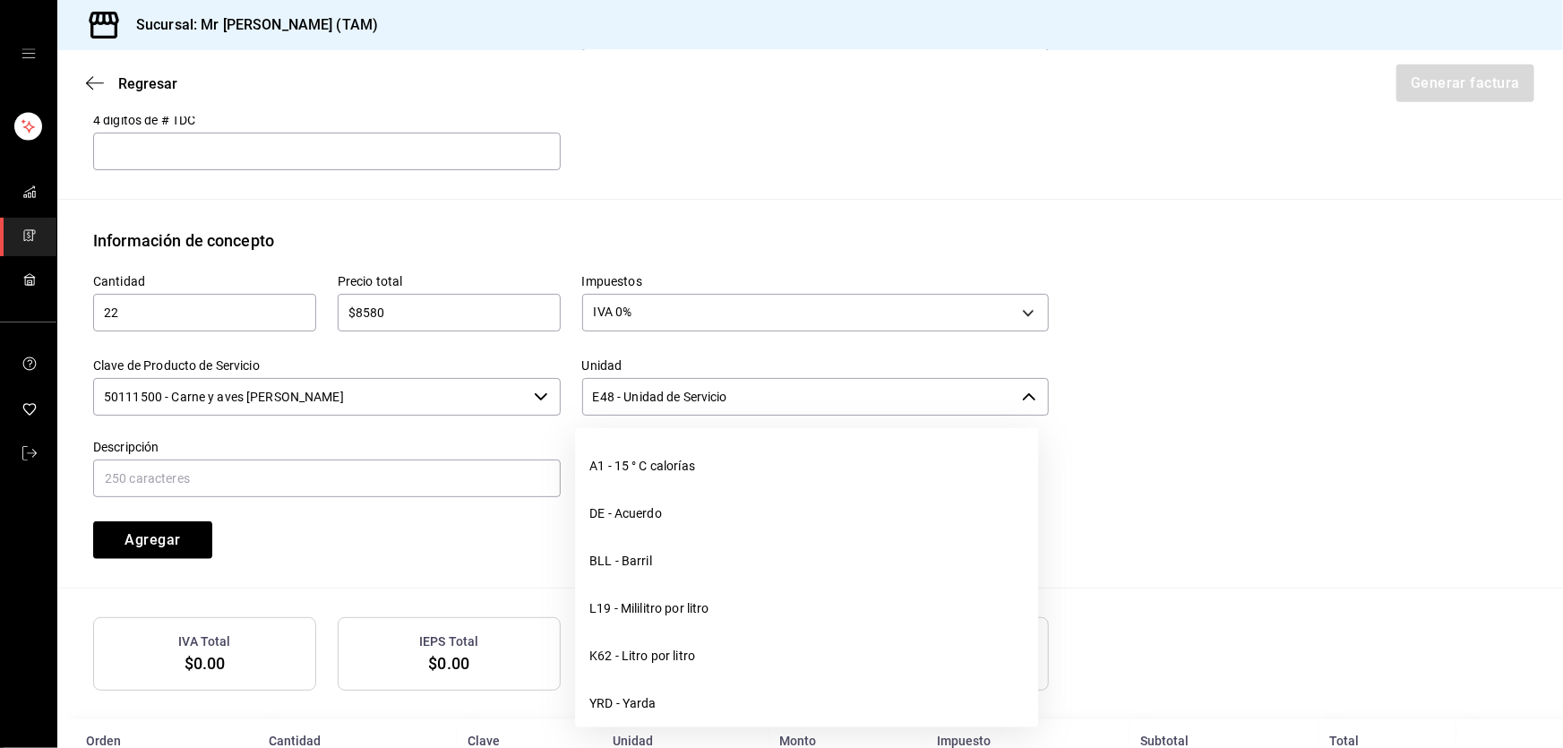
click at [712, 390] on input "E48 - Unidad de Servicio" at bounding box center [798, 397] width 433 height 38
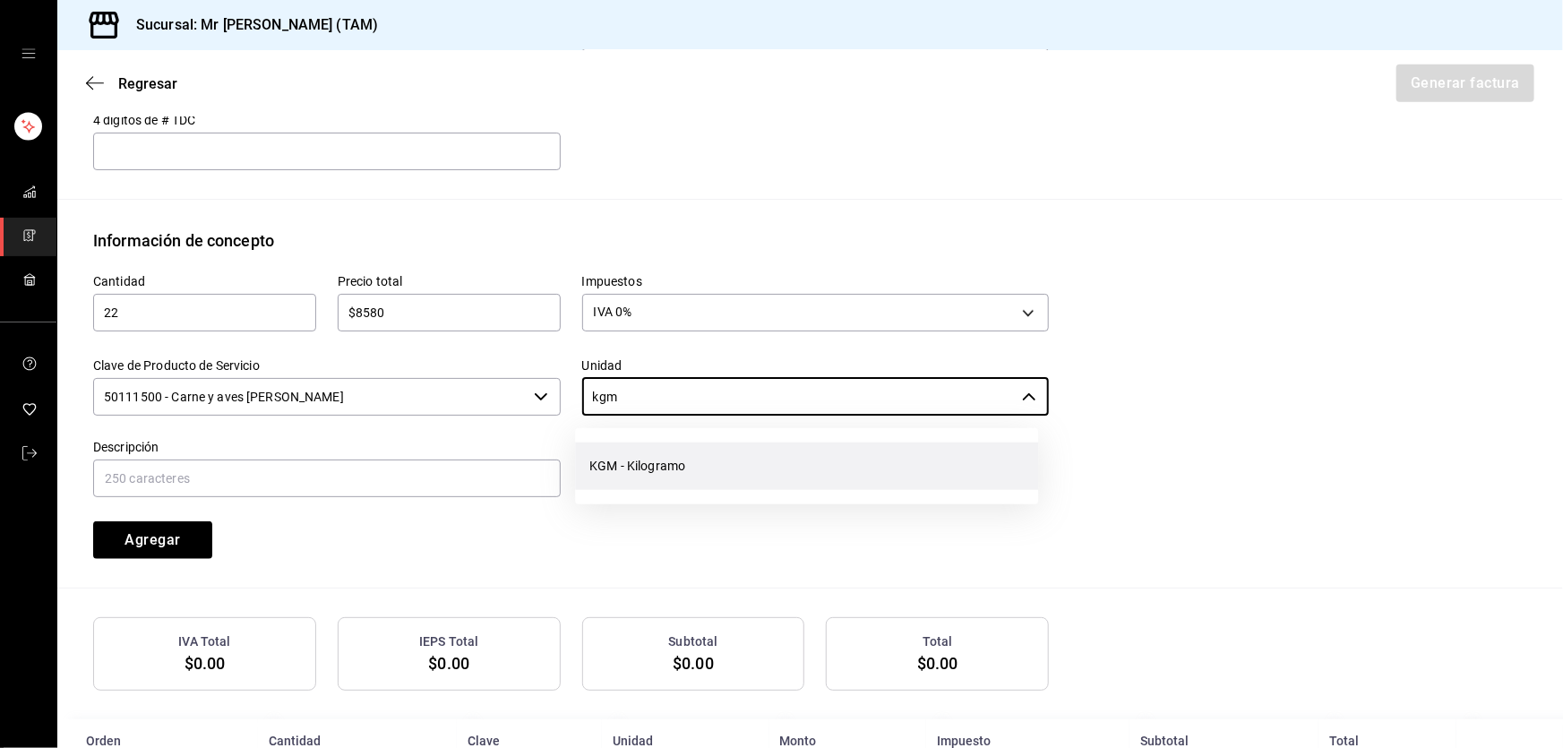
click at [675, 464] on li "KGM - Kilogramo" at bounding box center [806, 465] width 463 height 47
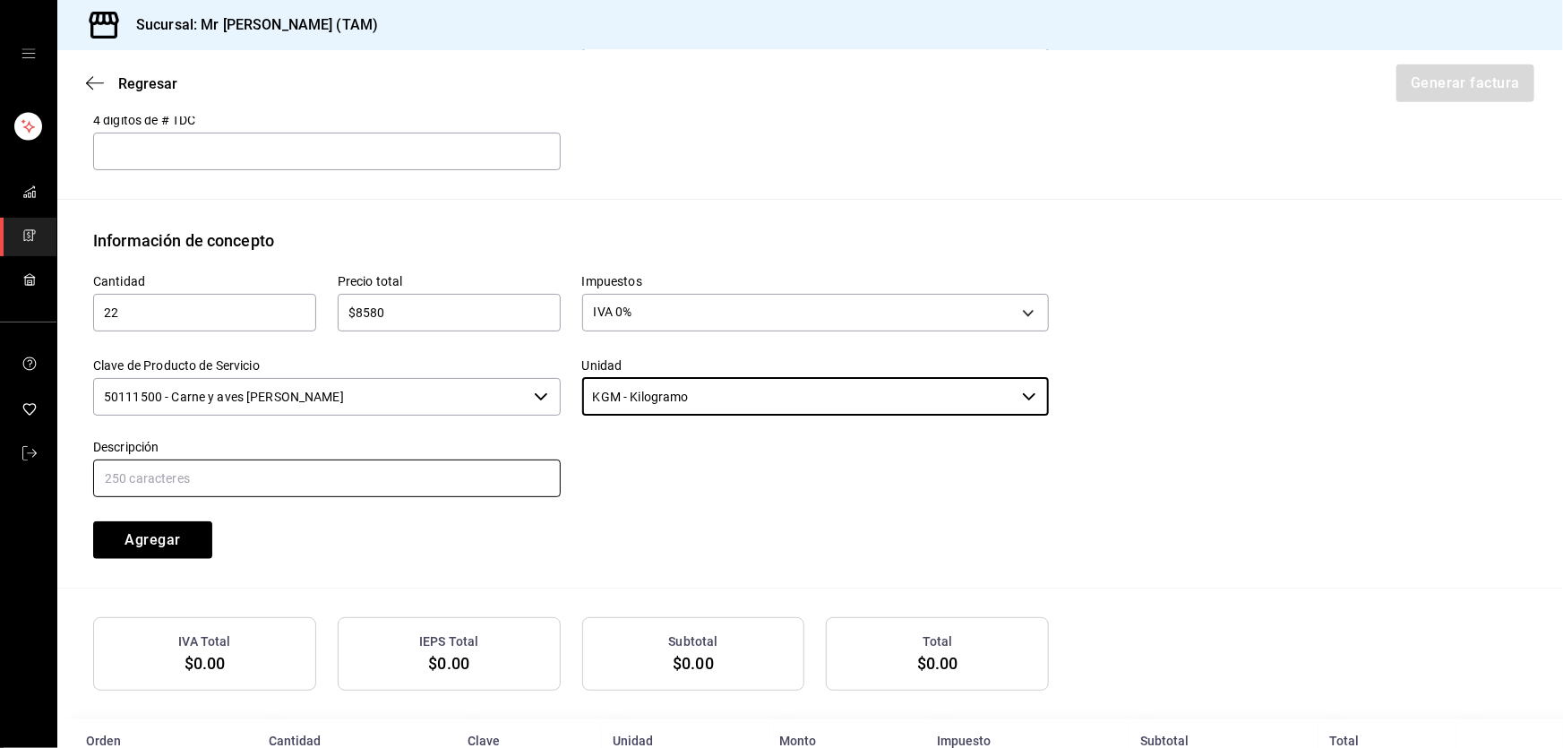
type input "KGM - Kilogramo"
click at [317, 483] on input "text" at bounding box center [326, 478] width 467 height 38
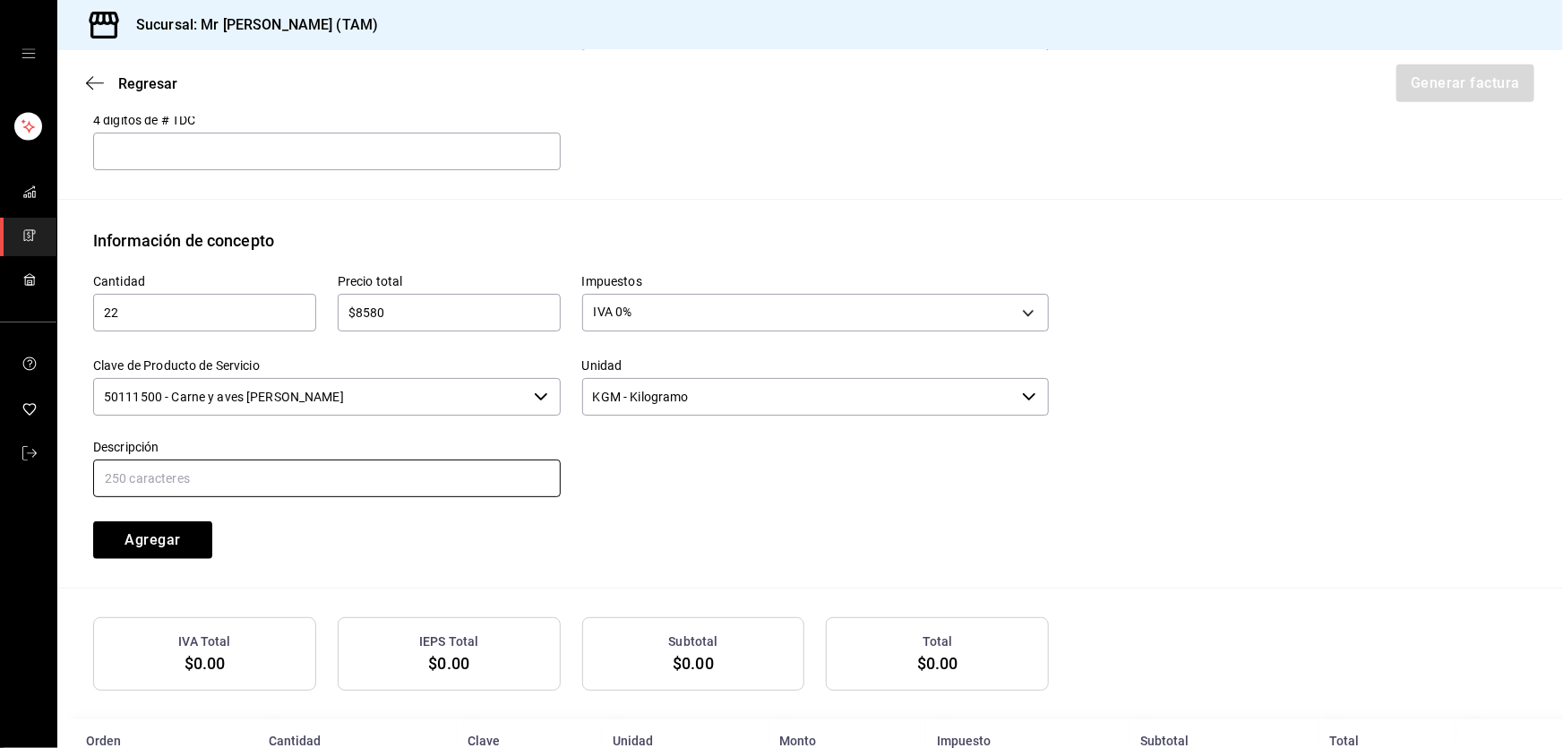
type input "VENTA DE CARNE CRUDA PARA AHUMAR"
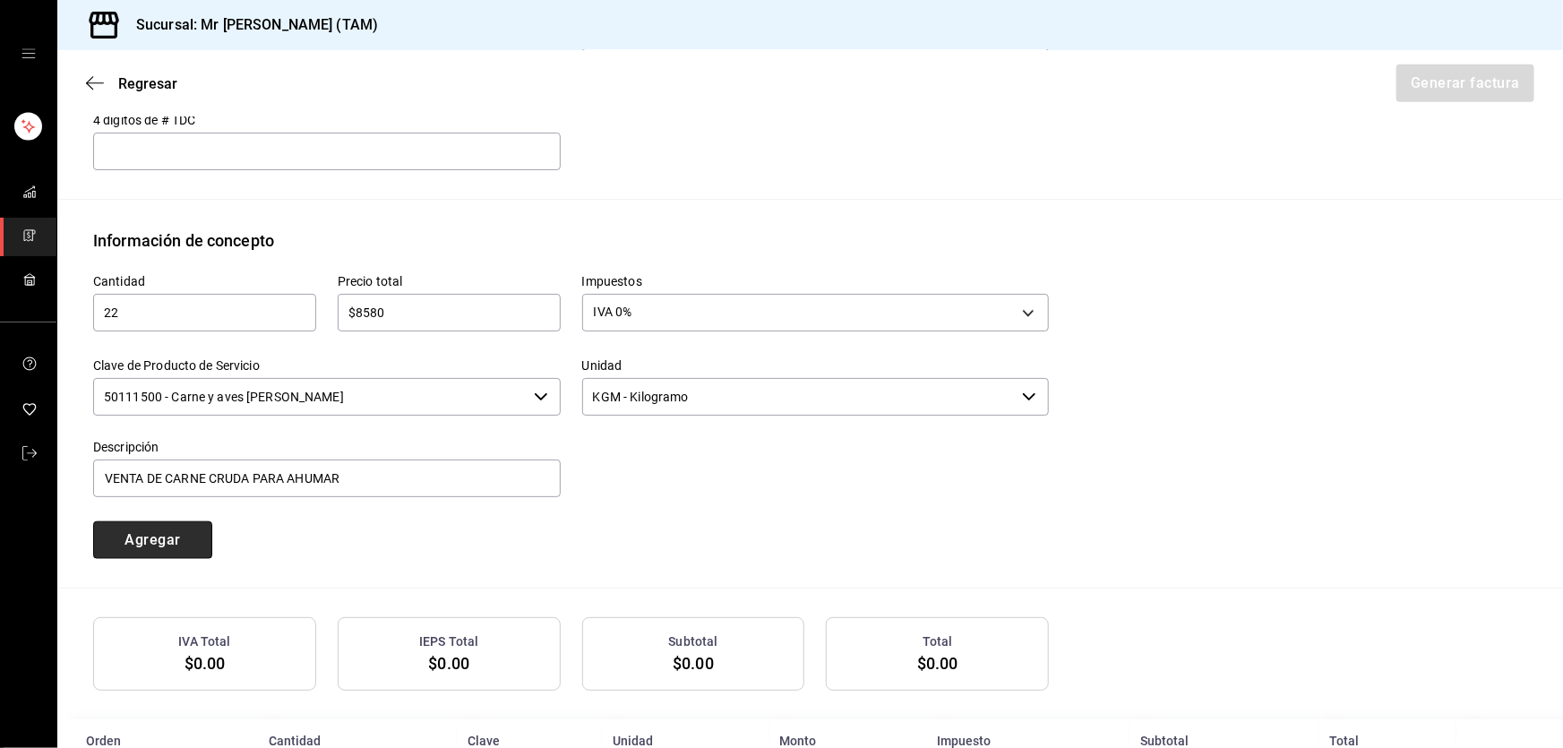
click at [144, 540] on button "Agregar" at bounding box center [152, 540] width 119 height 38
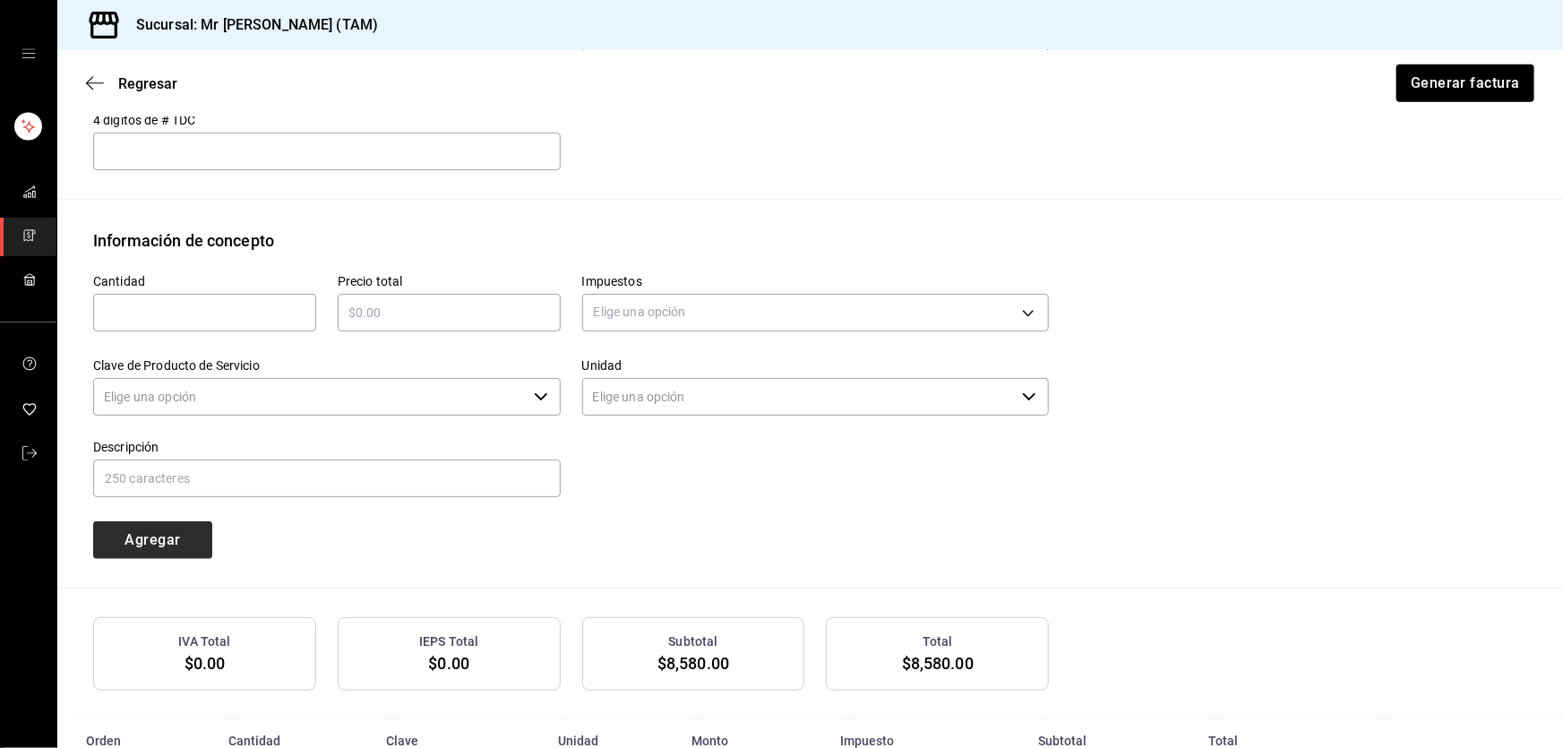
type input "90101500 - Establecimientos para comer y beber"
type input "E48 - Unidad de Servicio"
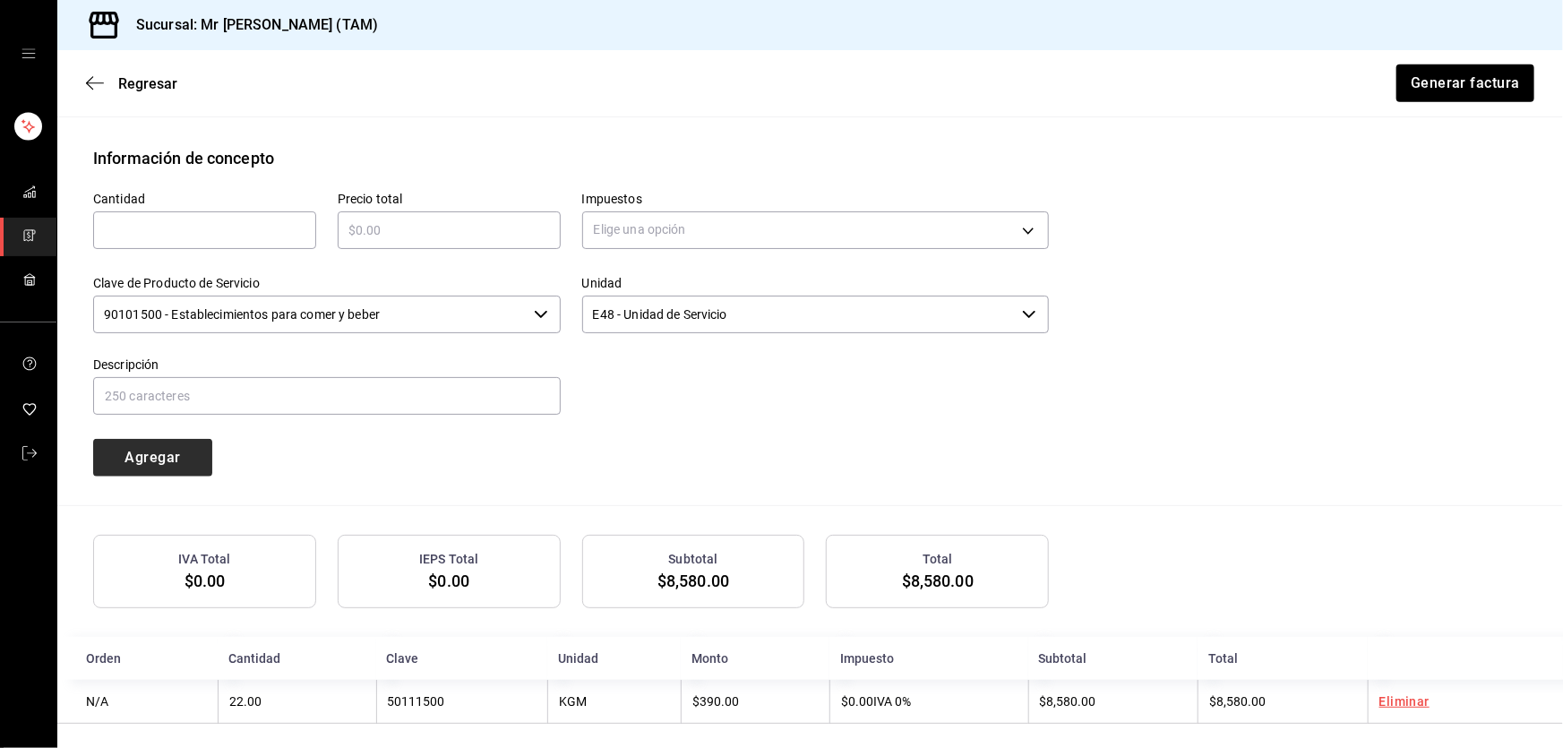
scroll to position [777, 0]
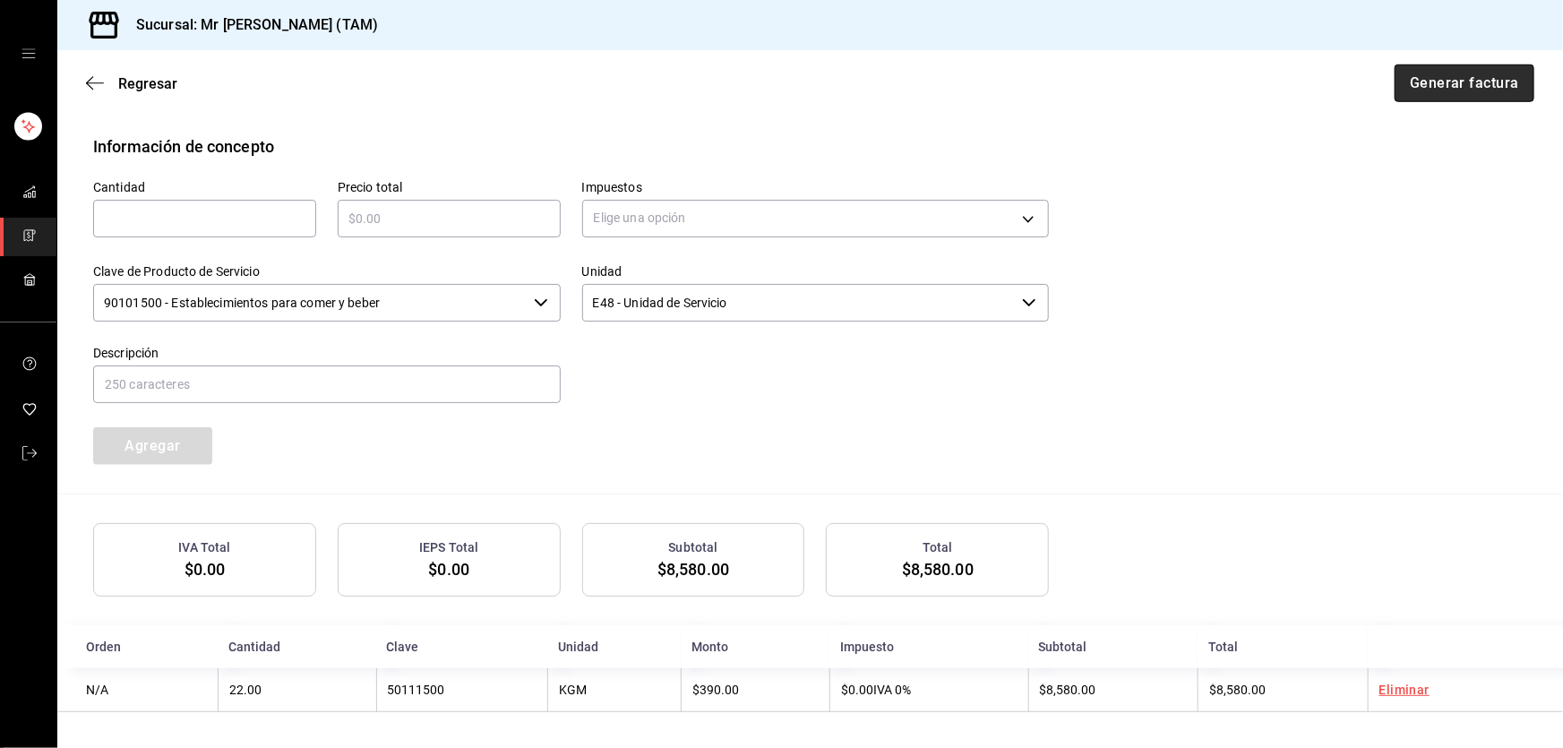
click at [1435, 87] on button "Generar factura" at bounding box center [1464, 83] width 140 height 38
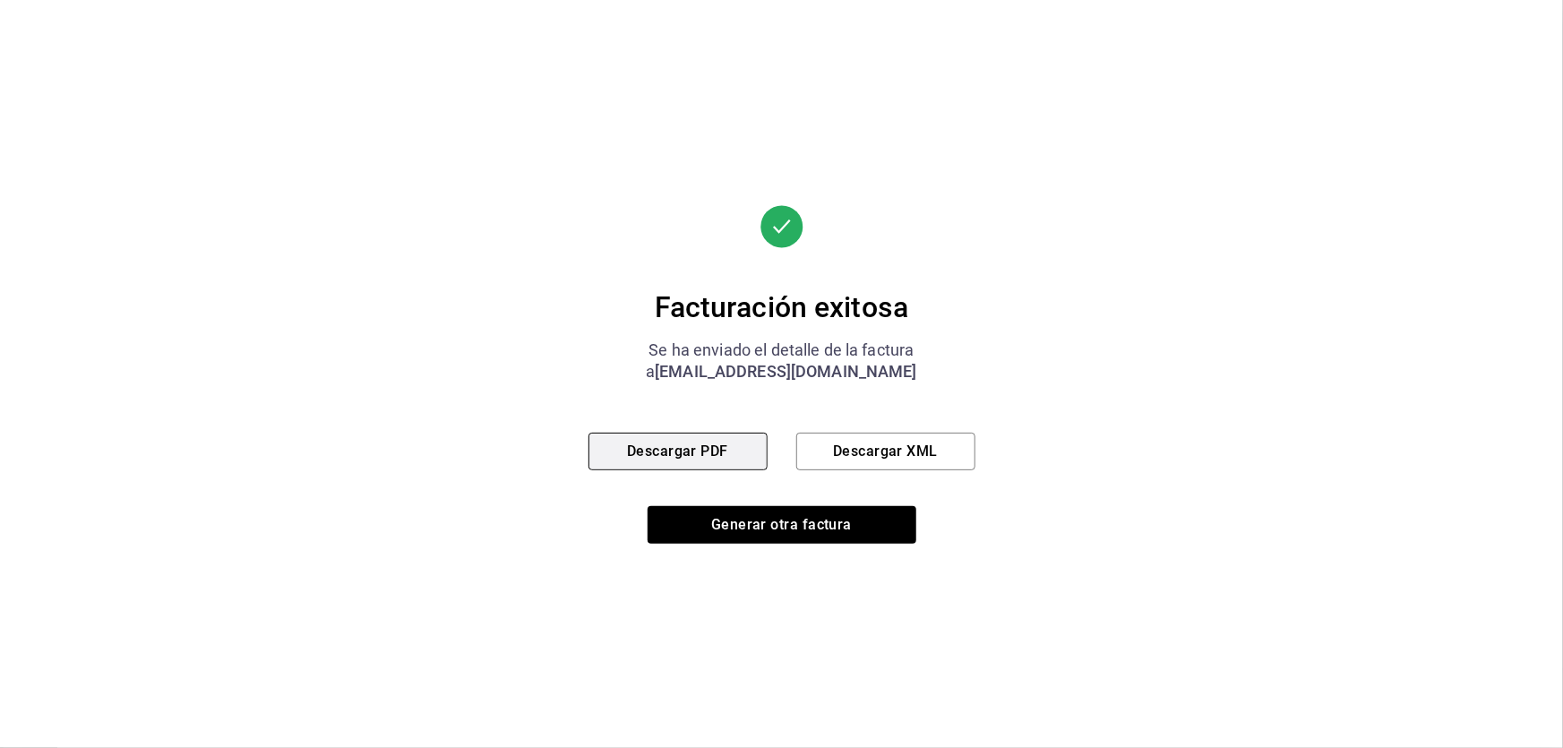
click at [674, 440] on button "Descargar PDF" at bounding box center [677, 452] width 179 height 38
click at [880, 447] on button "Descargar XML" at bounding box center [885, 452] width 179 height 38
click at [683, 442] on button "Descargar PDF" at bounding box center [677, 452] width 179 height 38
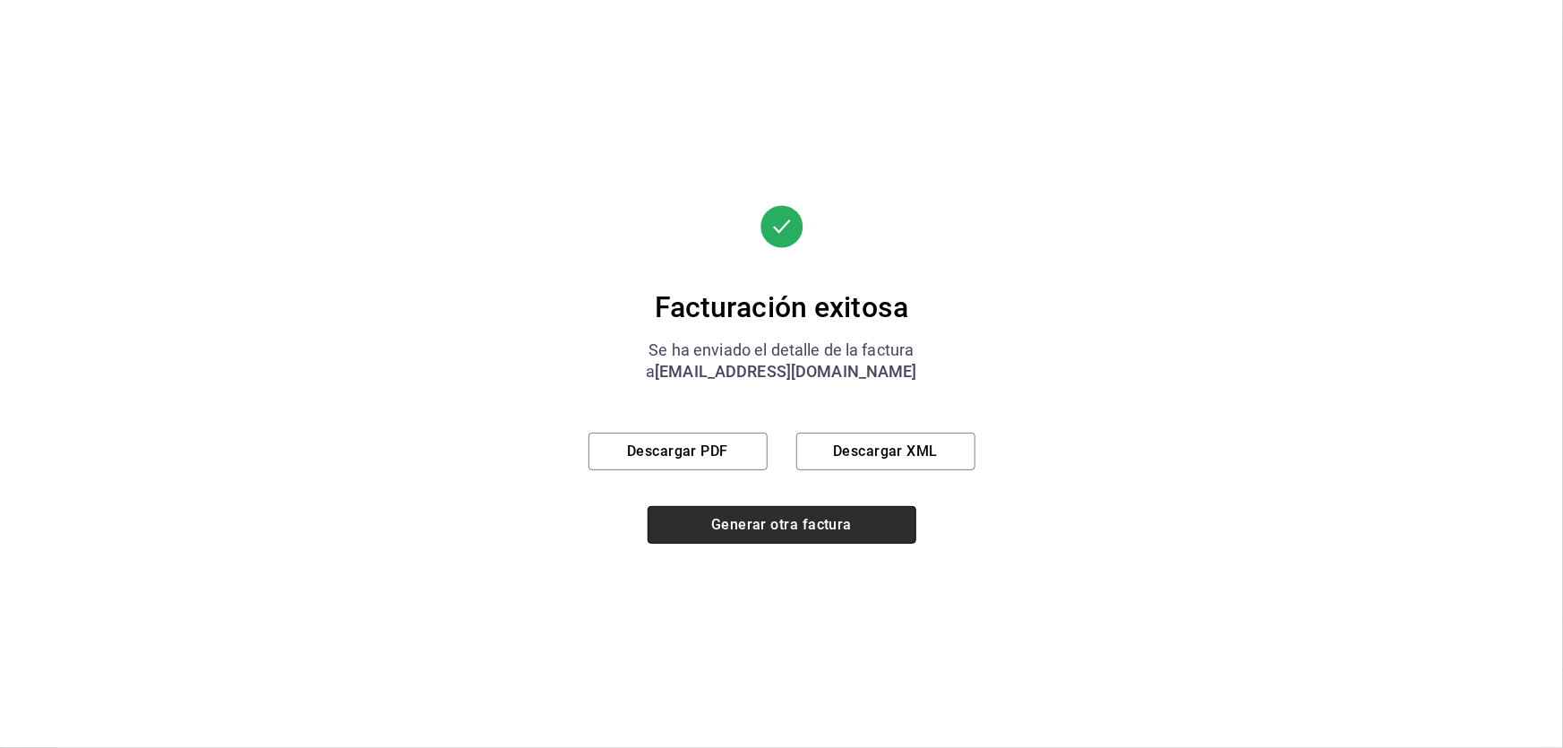
click at [784, 527] on button "Generar otra factura" at bounding box center [781, 525] width 269 height 38
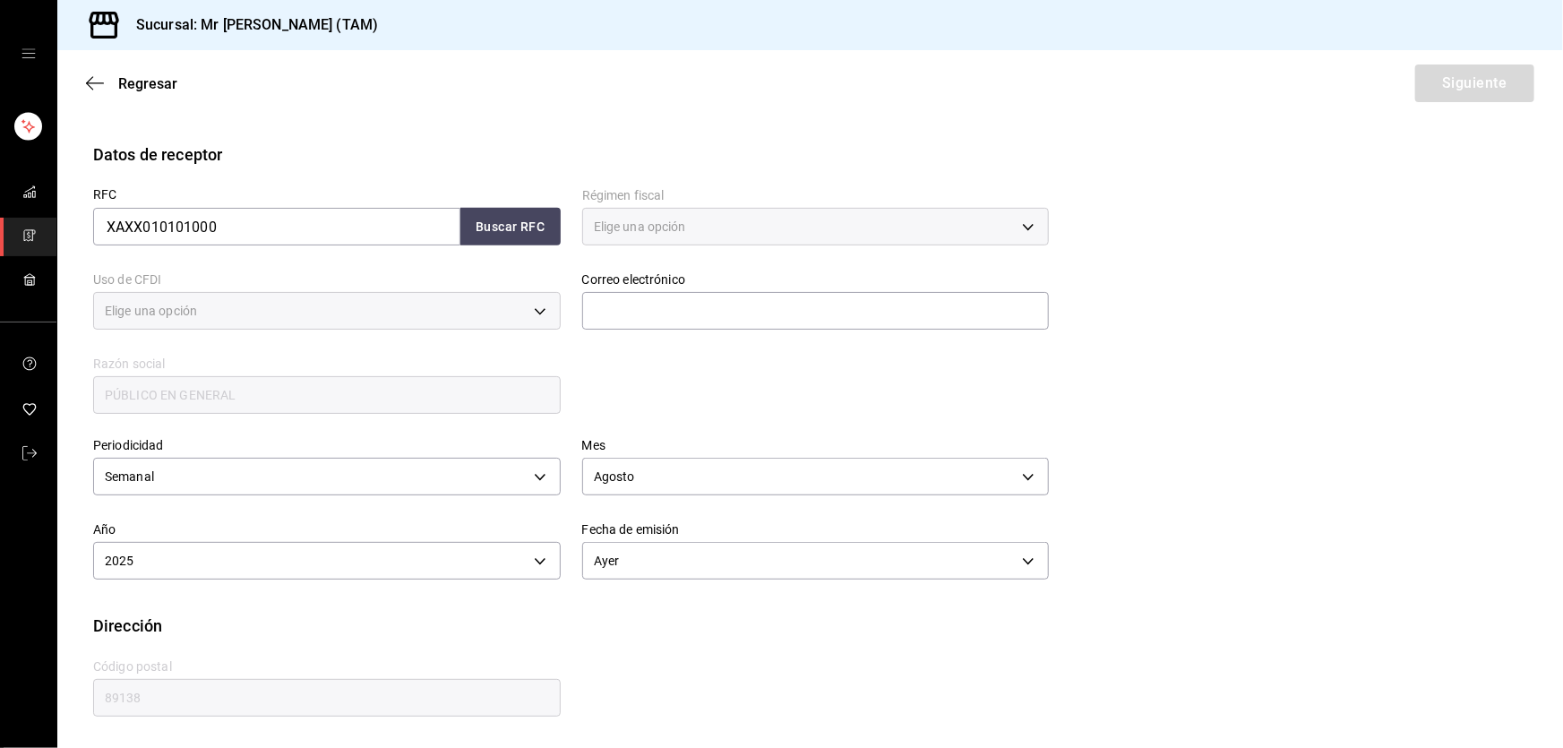
type input "616"
type input "S01"
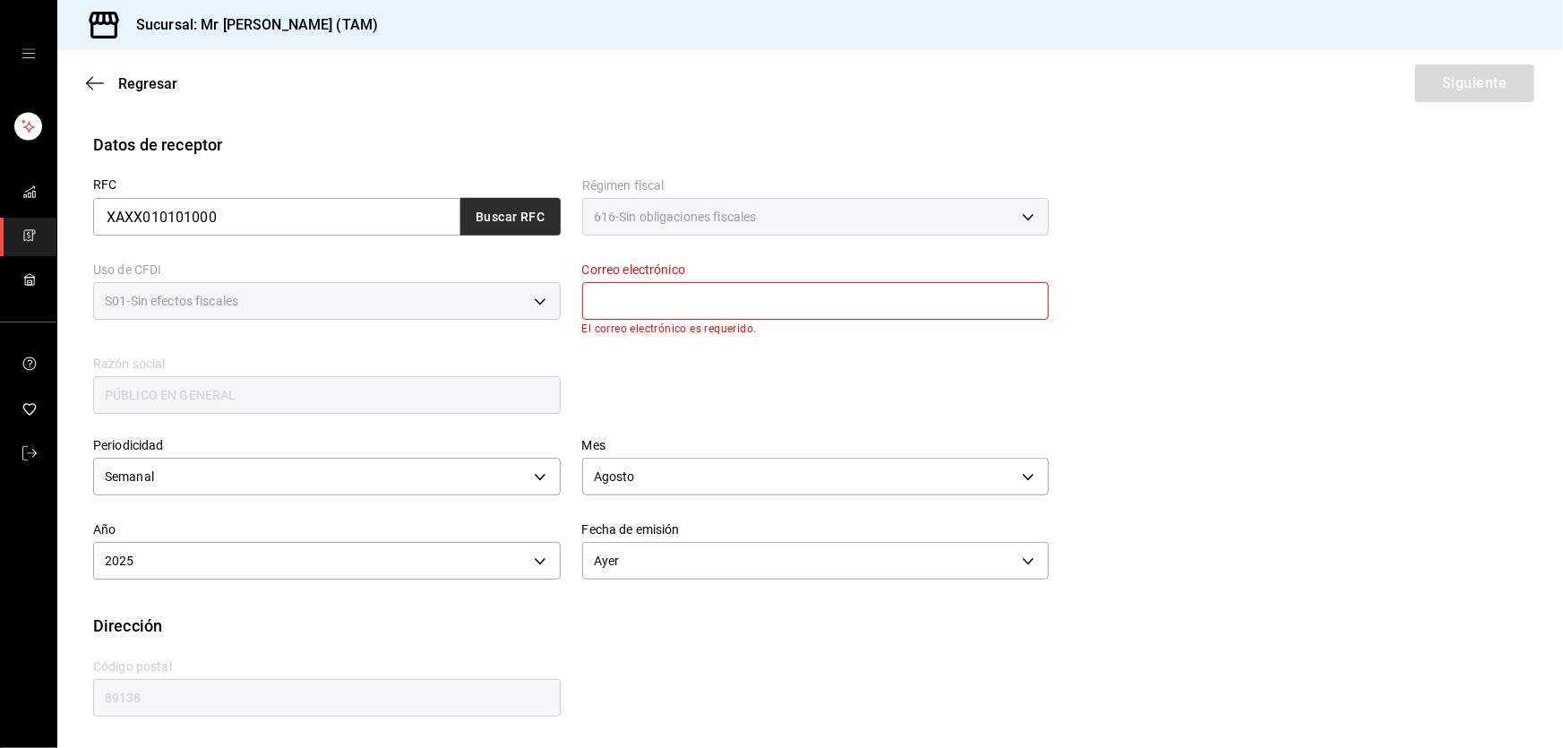
scroll to position [278, 0]
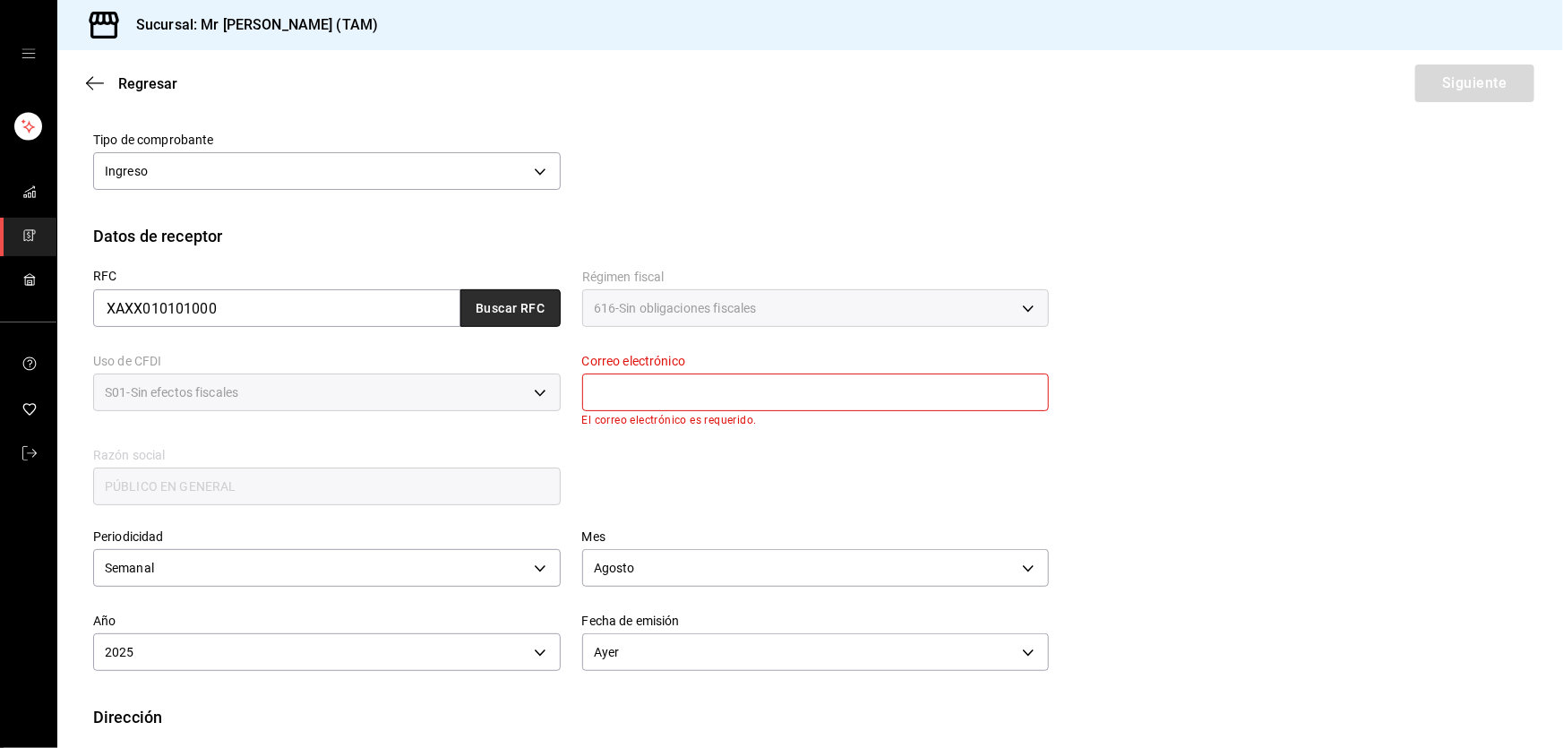
click at [493, 309] on button "Buscar RFC" at bounding box center [510, 308] width 100 height 38
type input "[EMAIL_ADDRESS][DOMAIN_NAME]"
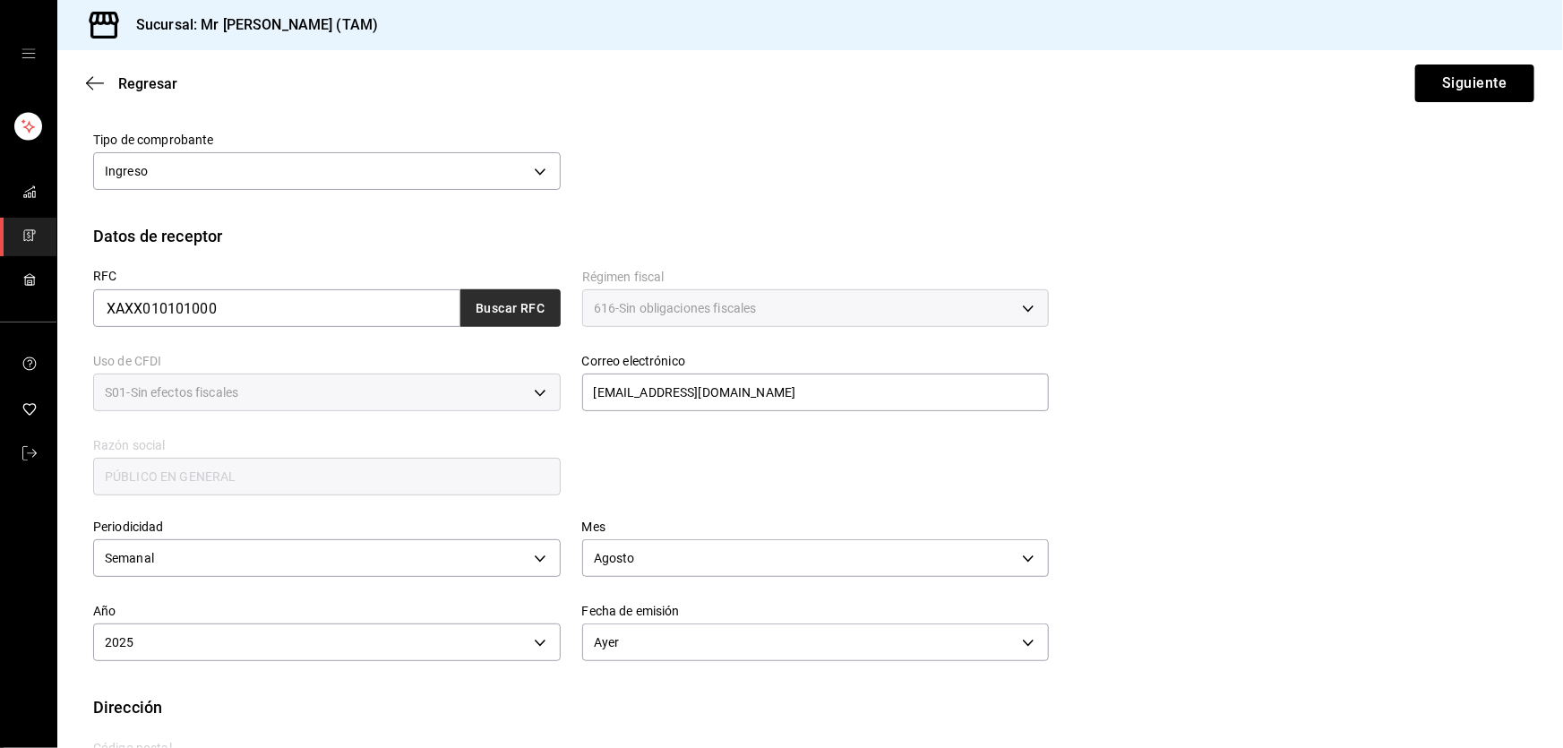
scroll to position [358, 0]
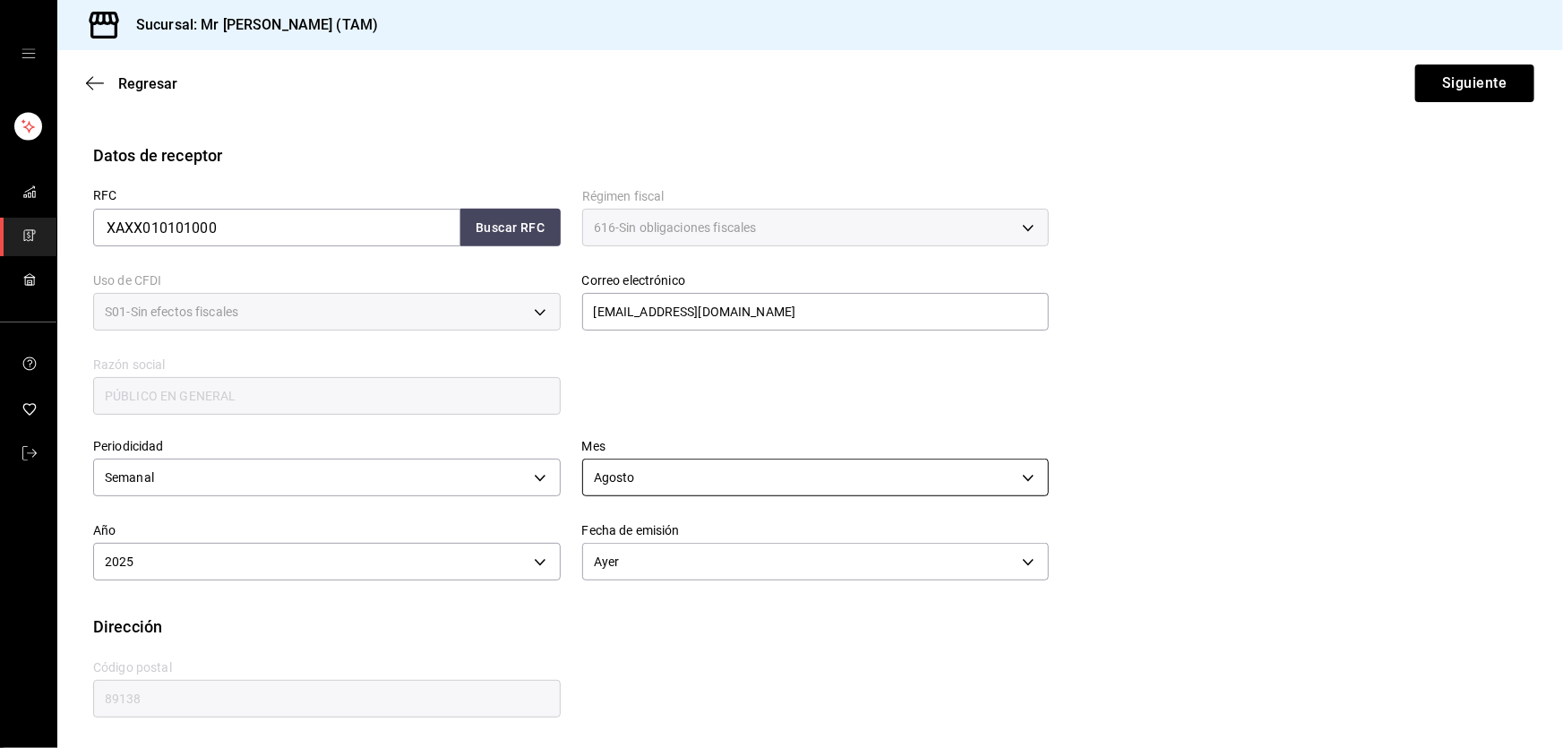
click at [636, 467] on body "Sucursal: Mr [PERSON_NAME] (TAM) Regresar Siguiente Factura general Realiza tus…" at bounding box center [781, 374] width 1563 height 748
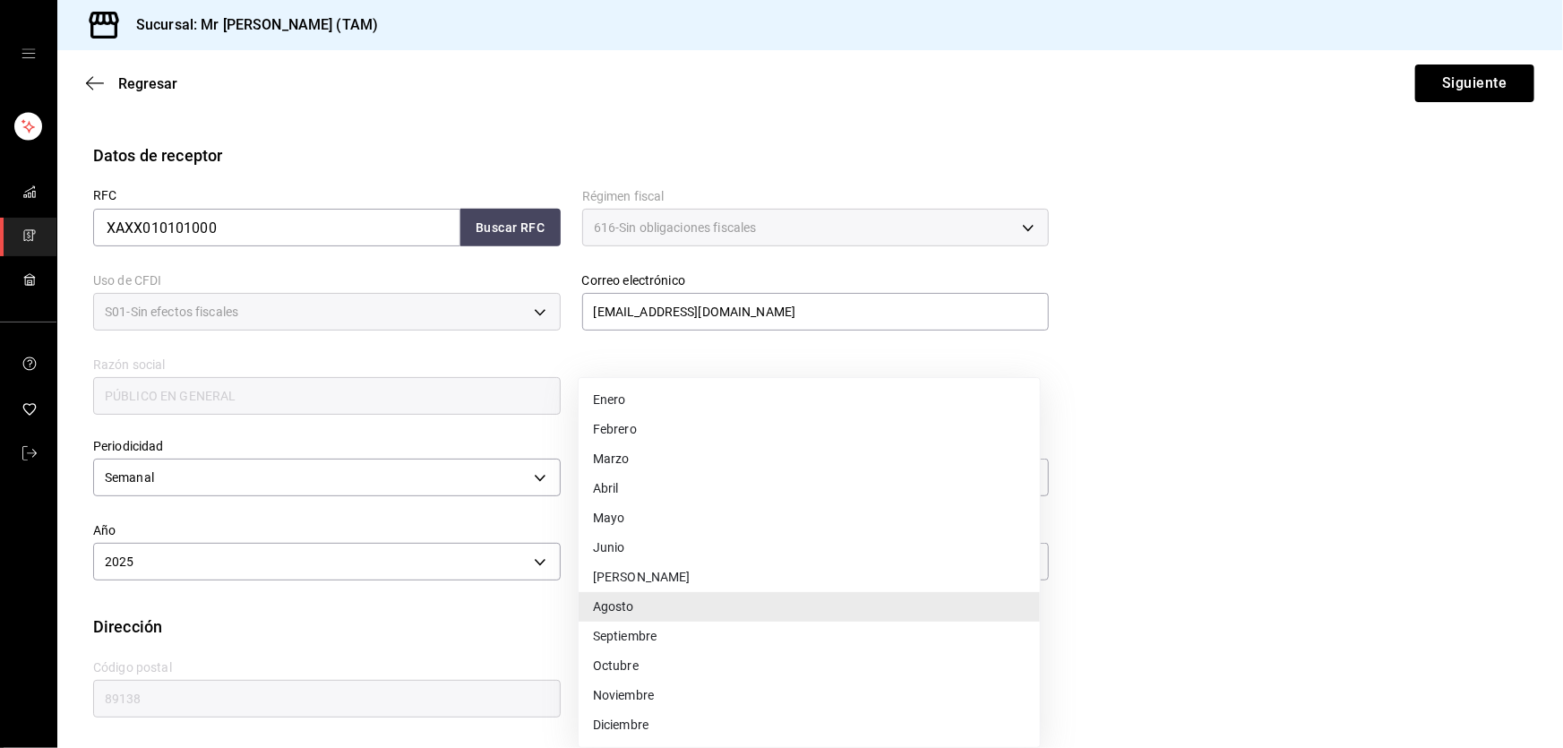
click at [634, 638] on li "Septiembre" at bounding box center [809, 637] width 461 height 30
type input "9"
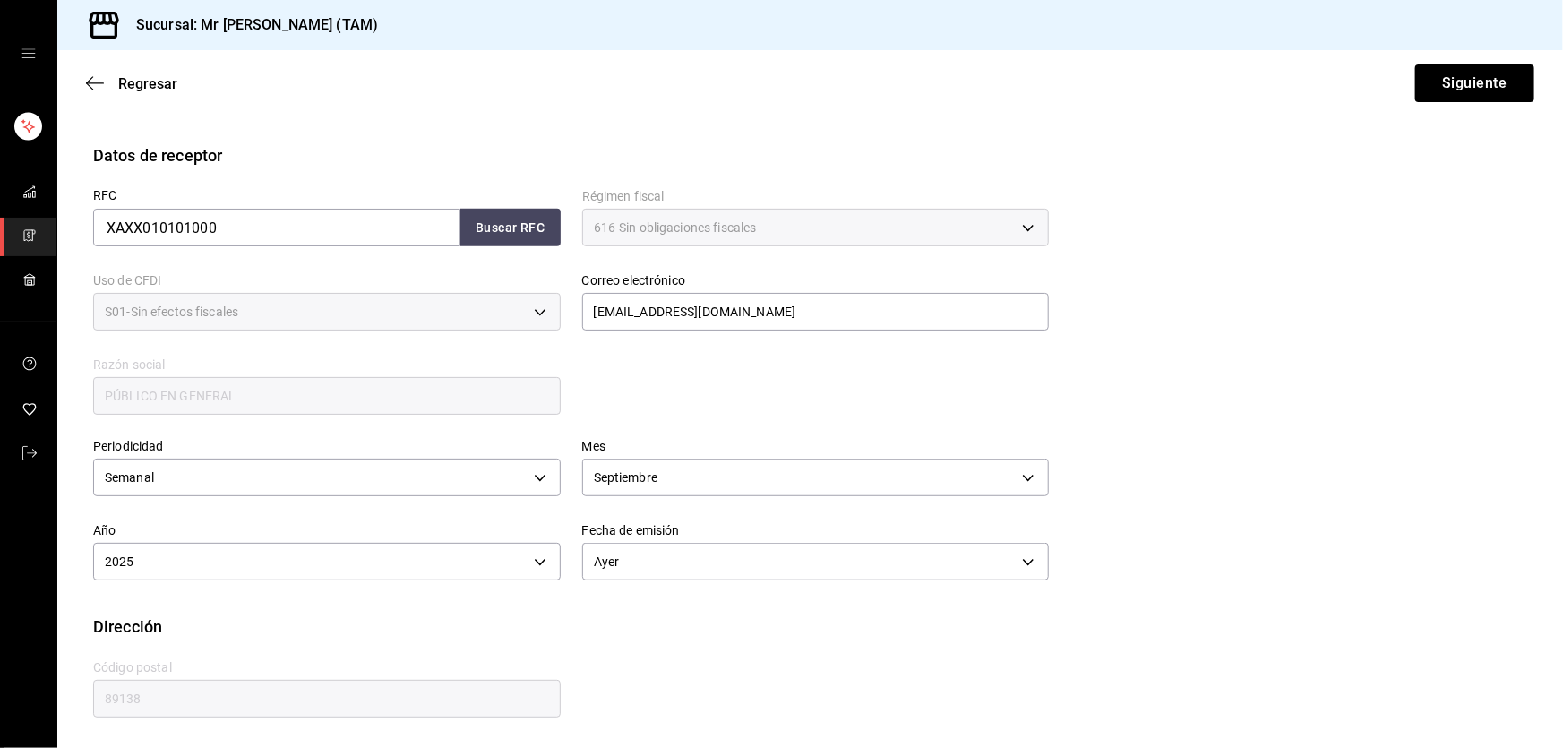
click at [1214, 372] on div "RFC XAXX010101000 Buscar RFC Régimen fiscal 616 - Sin obligaciones fiscales 616…" at bounding box center [810, 306] width 1434 height 279
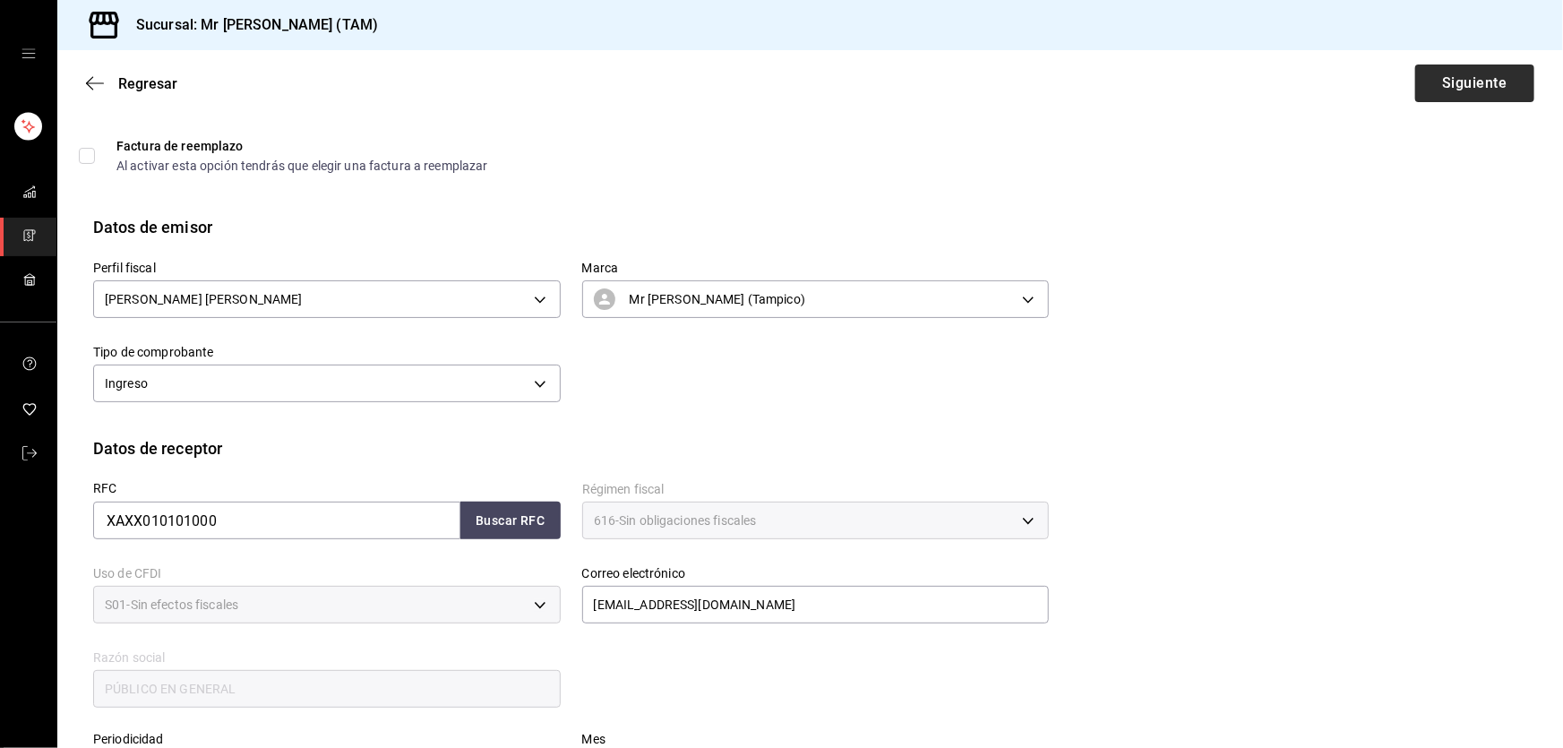
scroll to position [32, 0]
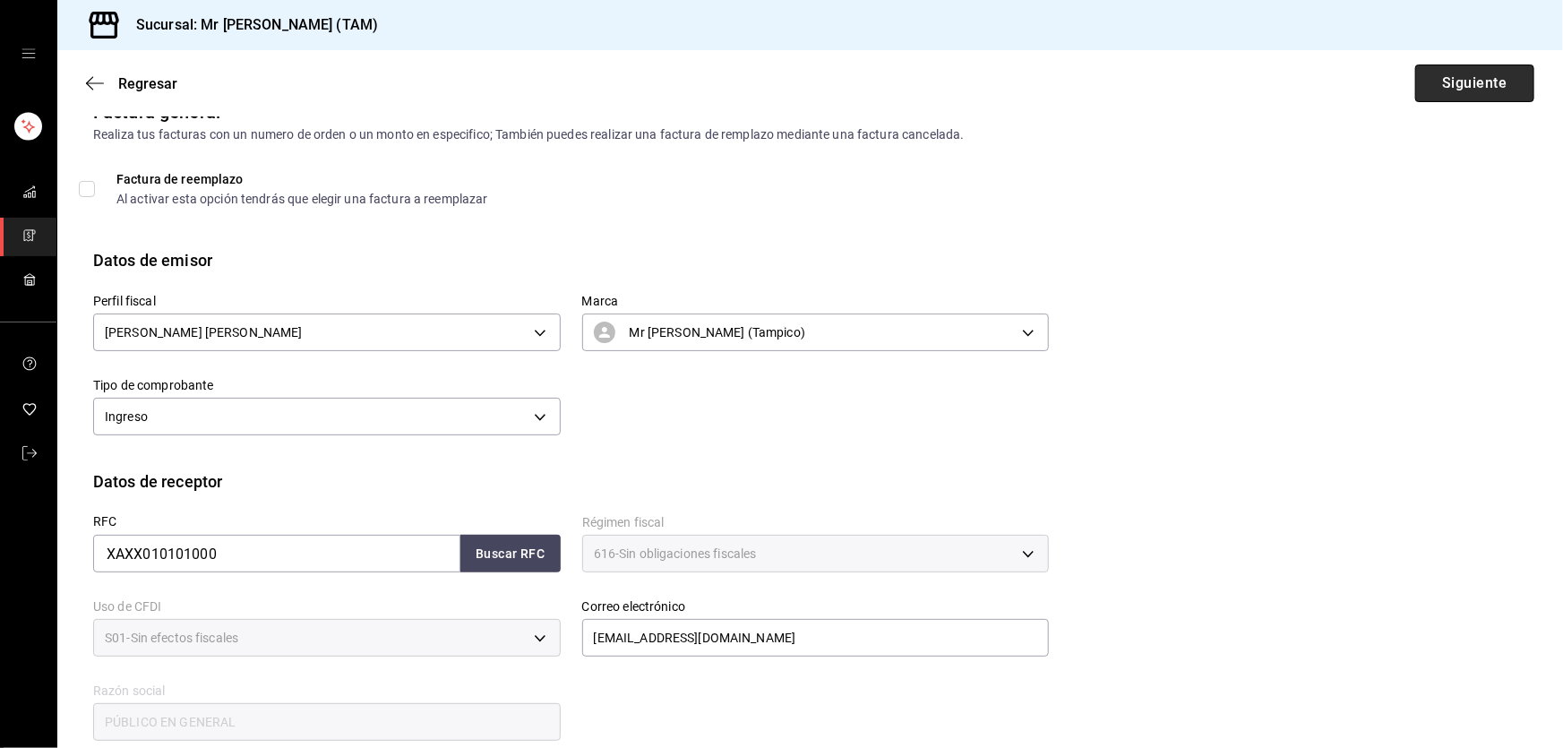
click at [1428, 90] on button "Siguiente" at bounding box center [1474, 83] width 119 height 38
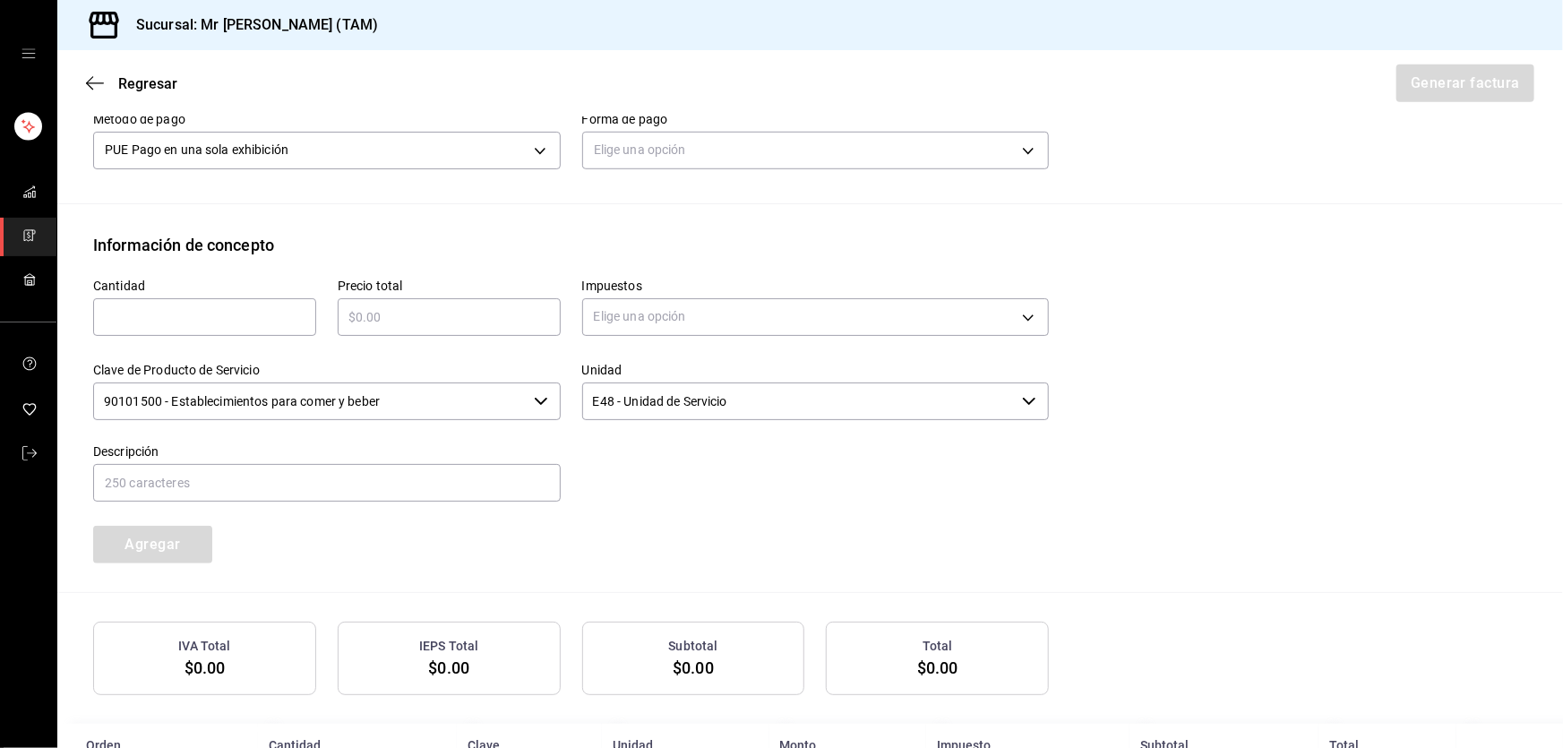
scroll to position [602, 0]
click at [709, 150] on body "Sucursal: Mr [PERSON_NAME] (TAM) Regresar Generar factura Emisor Perfil fiscal …" at bounding box center [781, 374] width 1563 height 748
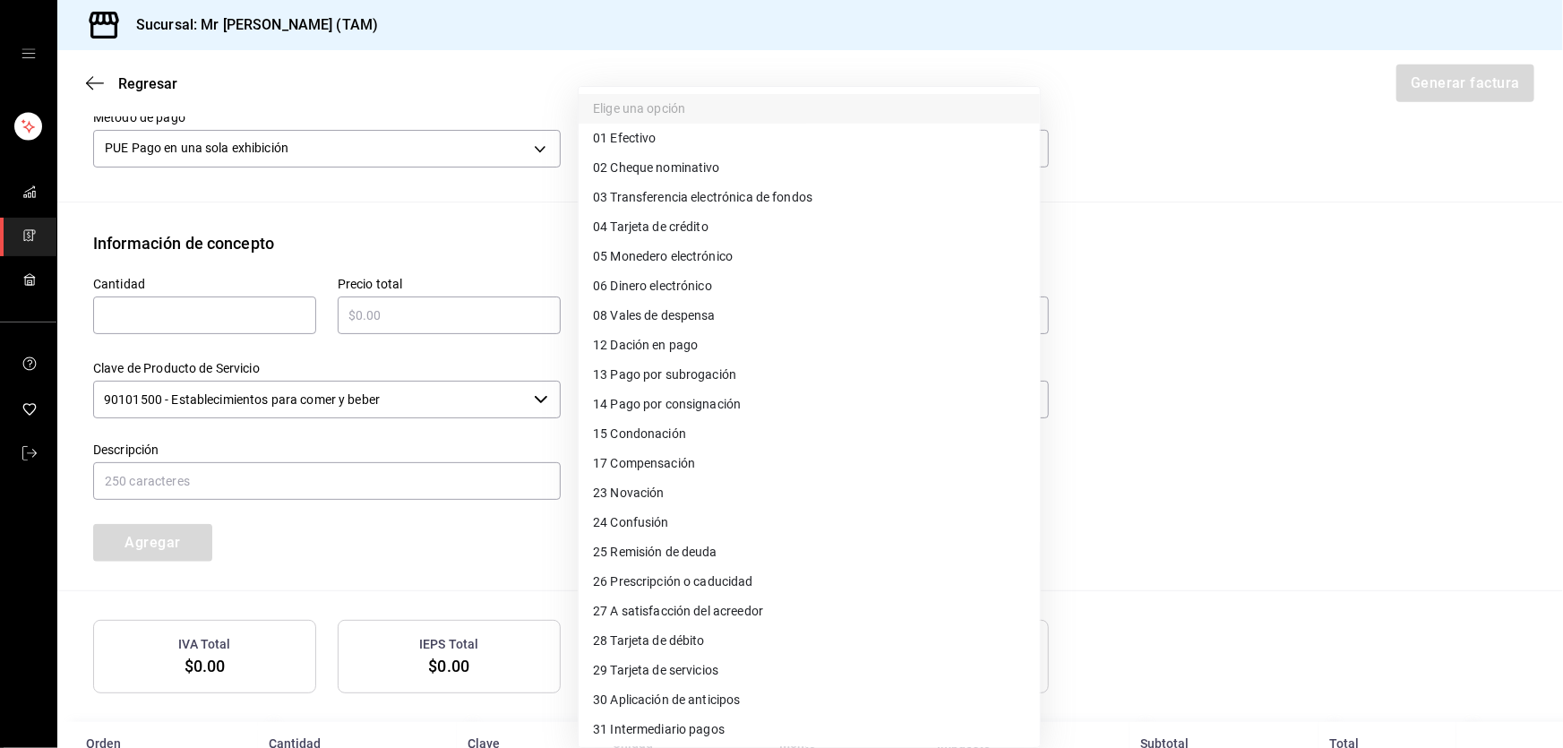
click at [640, 637] on span "28 Tarjeta de débito" at bounding box center [649, 640] width 112 height 19
type input "28"
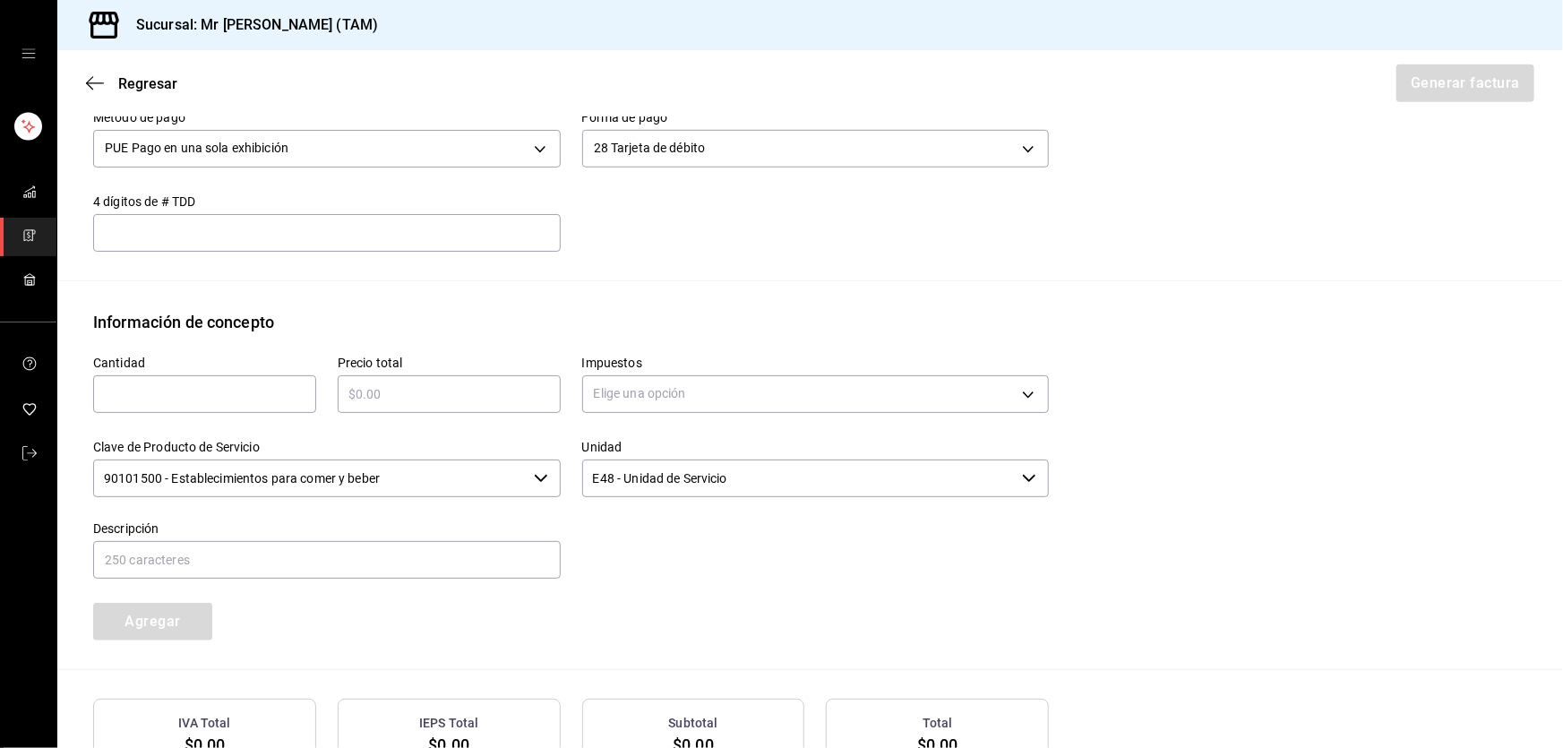
click at [223, 384] on input "text" at bounding box center [204, 393] width 223 height 21
type input "30"
type input "$11700"
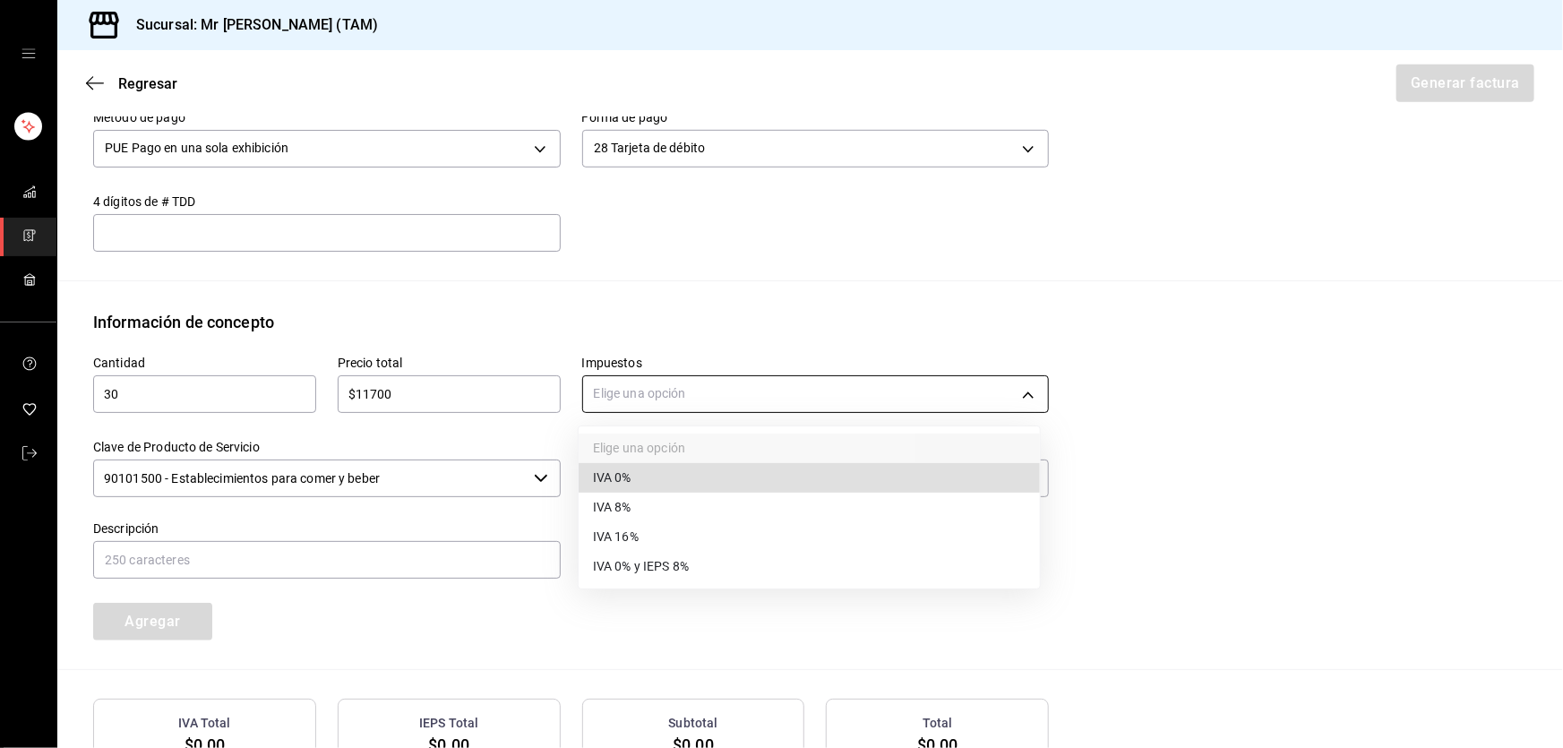
click at [609, 390] on body "Sucursal: Mr [PERSON_NAME] (TAM) Regresar Generar factura Emisor Perfil fiscal …" at bounding box center [781, 374] width 1563 height 748
click at [622, 470] on span "IVA 0%" at bounding box center [612, 477] width 39 height 19
type input "IVA_0"
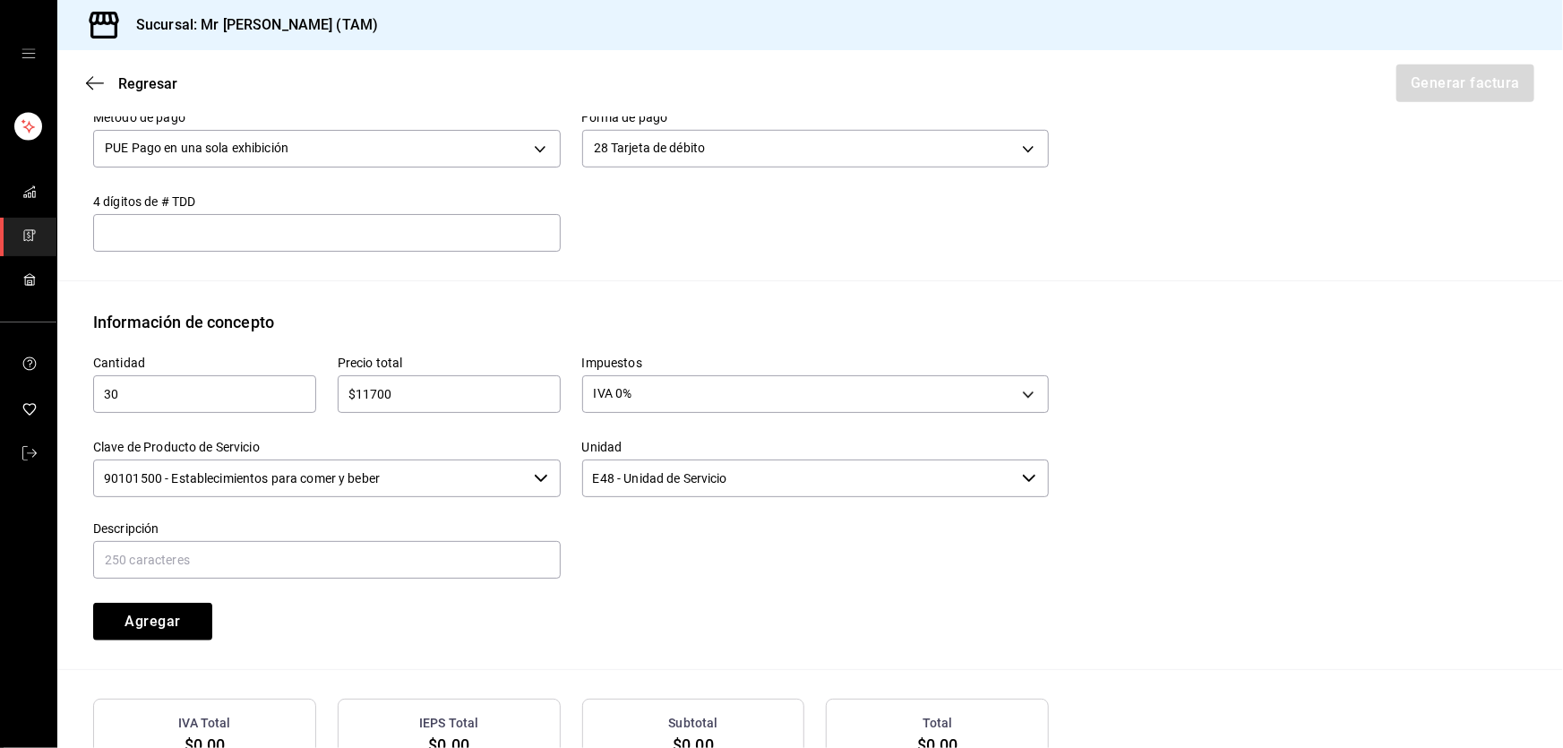
click at [462, 468] on input "90101500 - Establecimientos para comer y beber" at bounding box center [309, 478] width 433 height 38
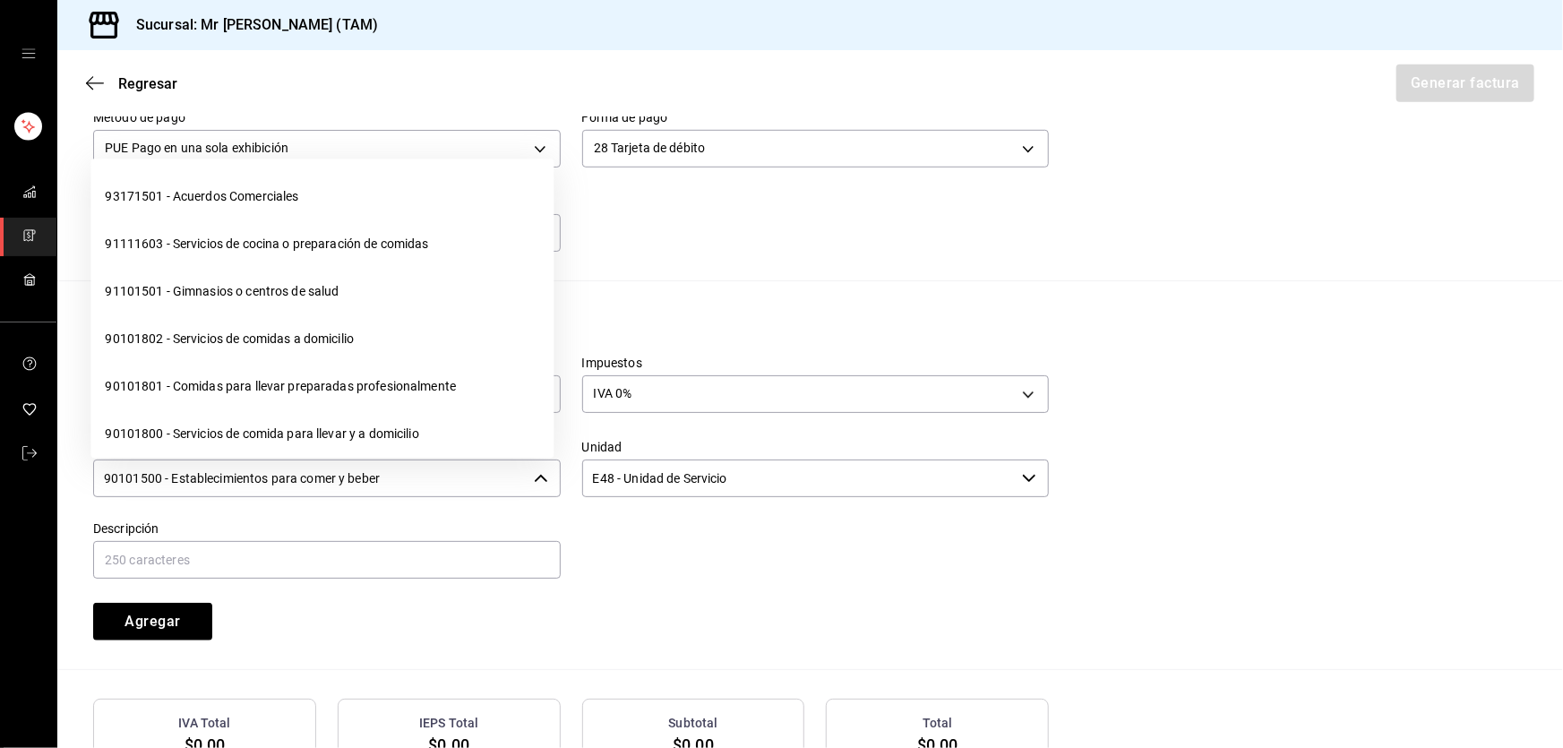
click at [462, 468] on input "90101500 - Establecimientos para comer y beber" at bounding box center [309, 478] width 433 height 38
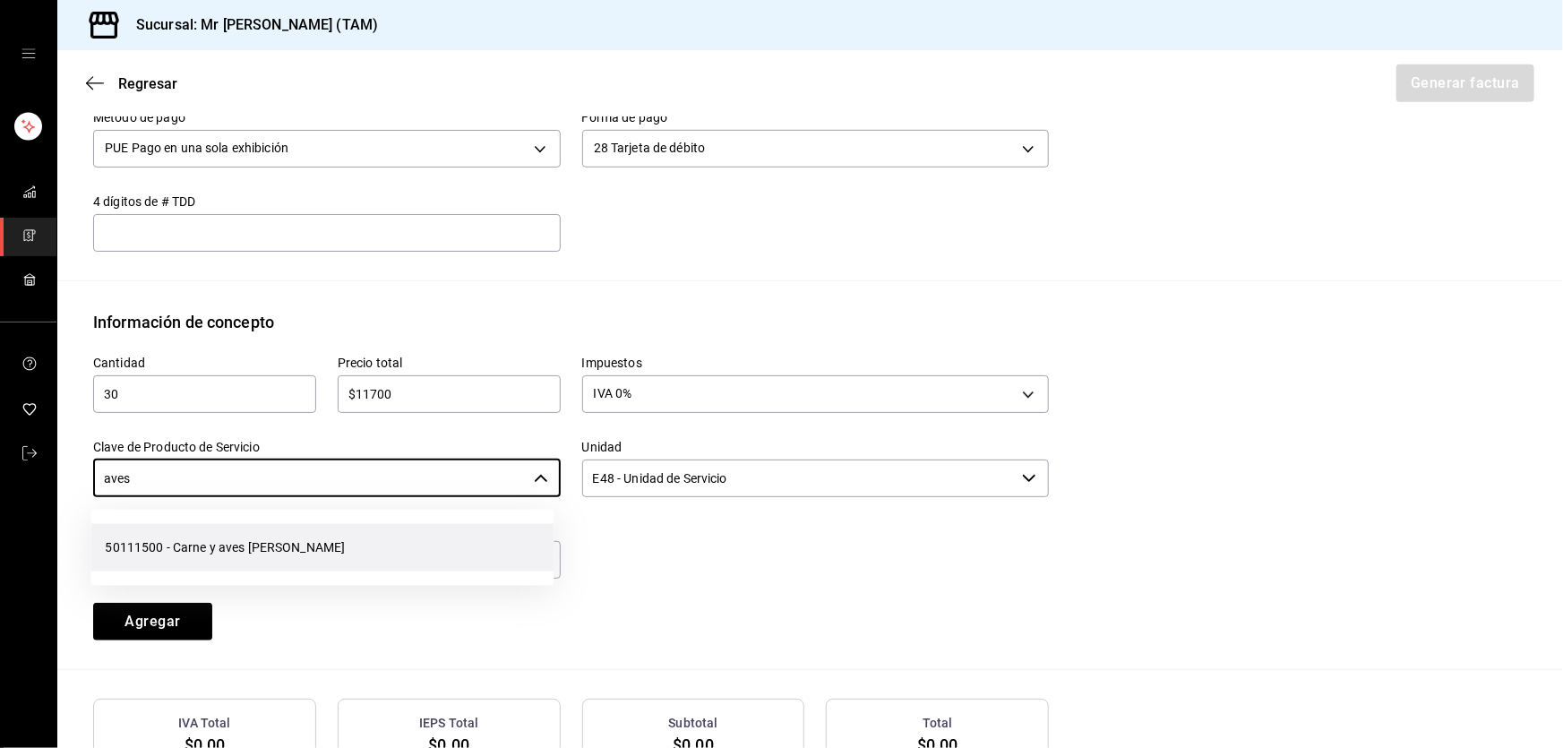
click at [244, 537] on li "50111500 - Carne y aves [PERSON_NAME]" at bounding box center [321, 547] width 463 height 47
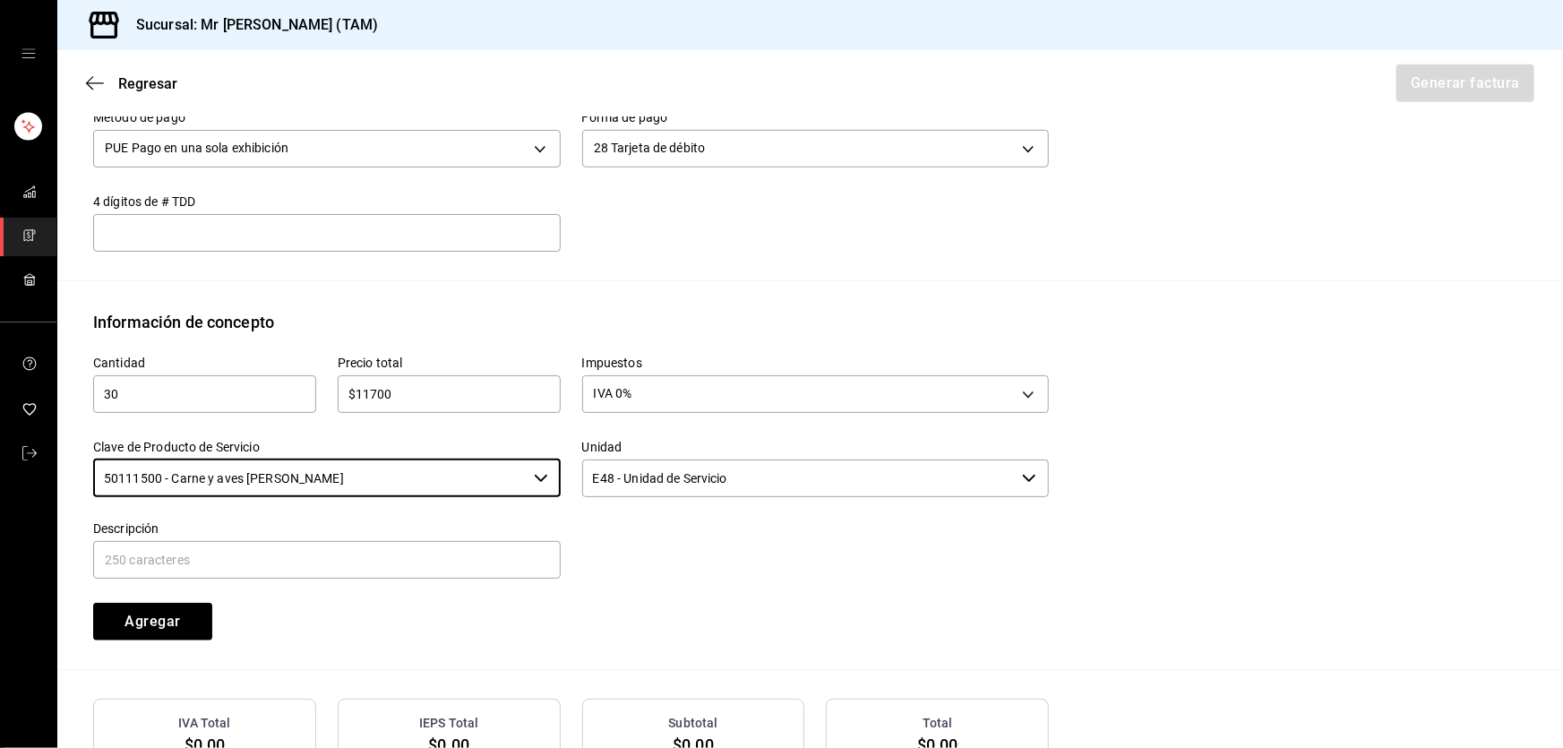
type input "50111500 - Carne y aves [PERSON_NAME]"
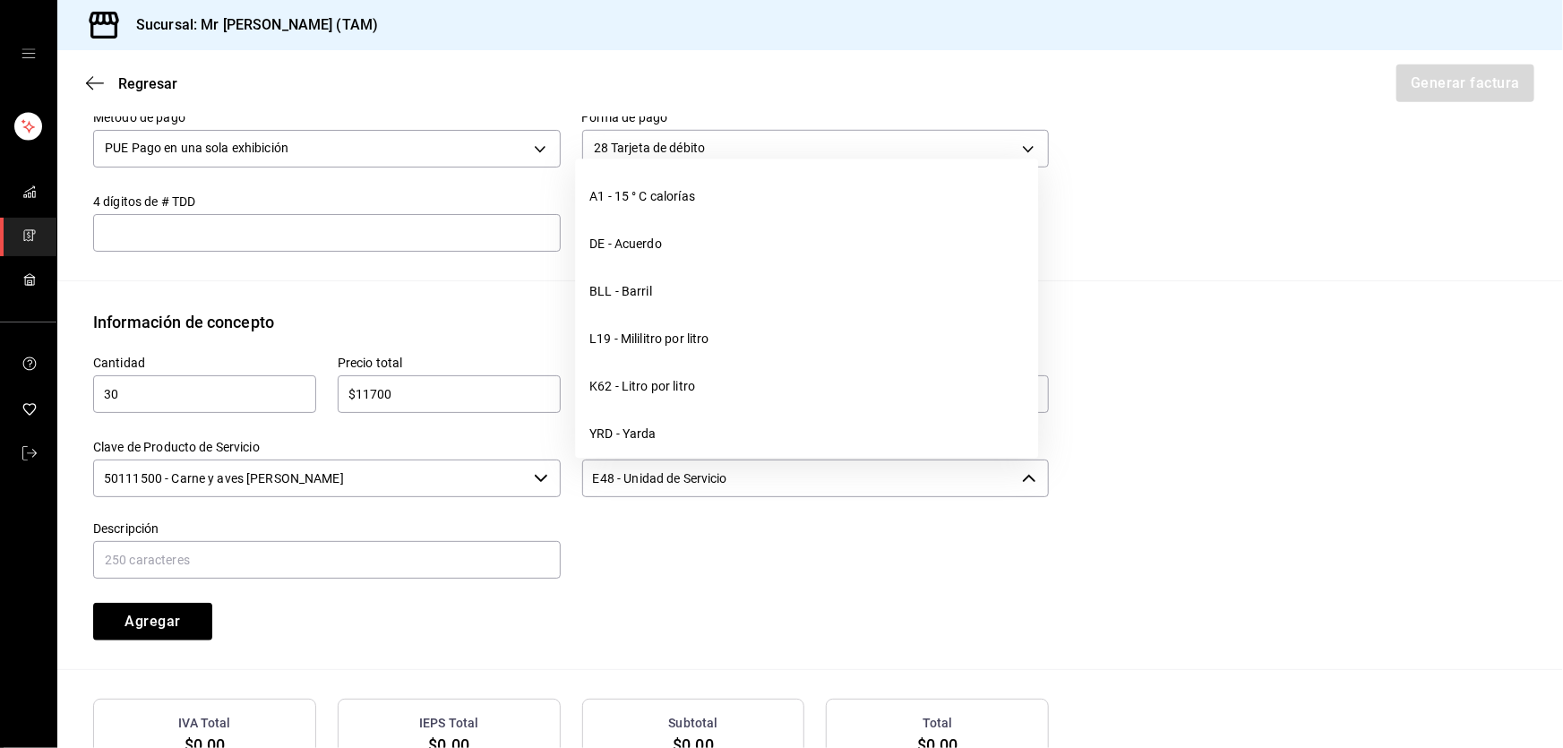
click at [645, 489] on input "E48 - Unidad de Servicio" at bounding box center [798, 478] width 433 height 38
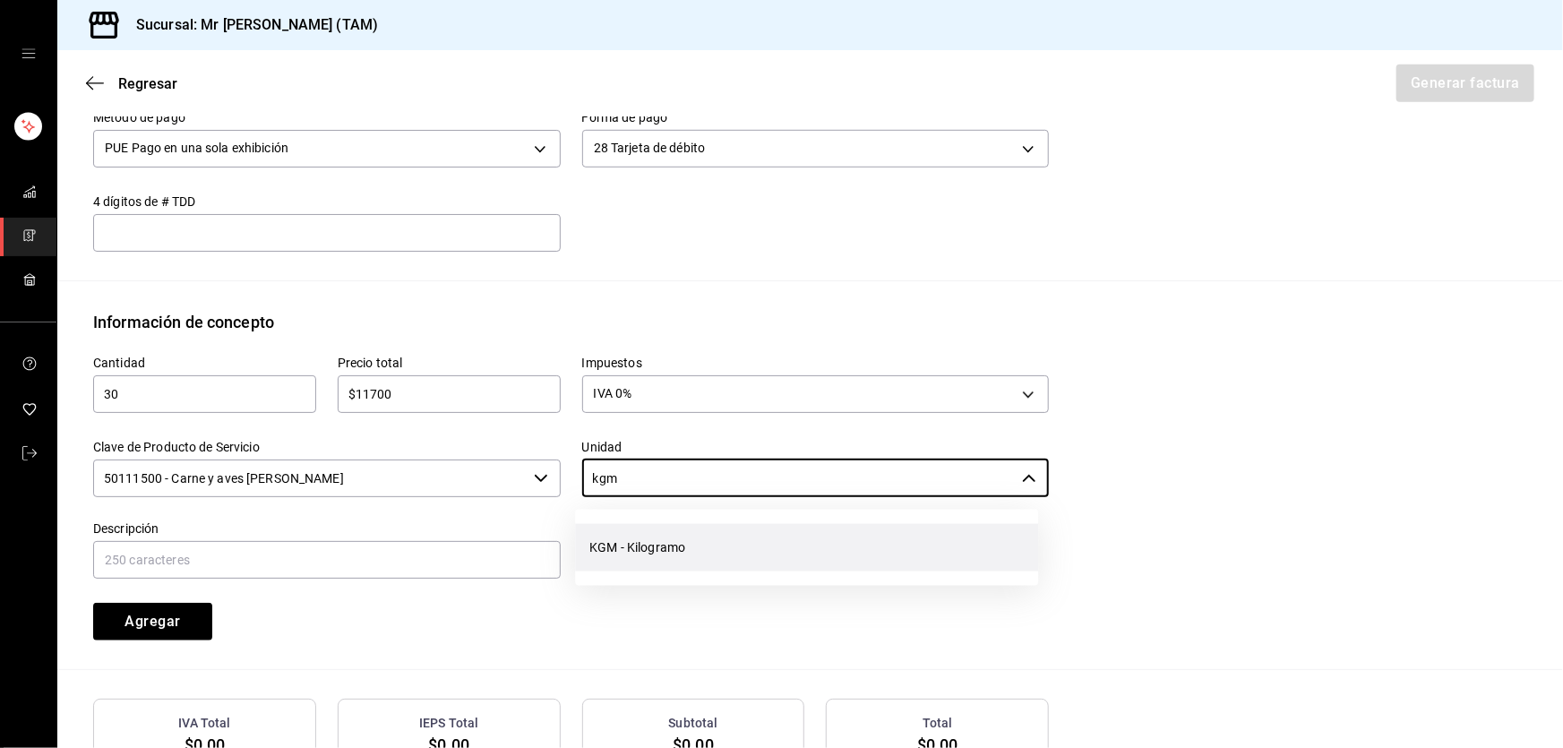
click at [649, 539] on li "KGM - Kilogramo" at bounding box center [806, 547] width 463 height 47
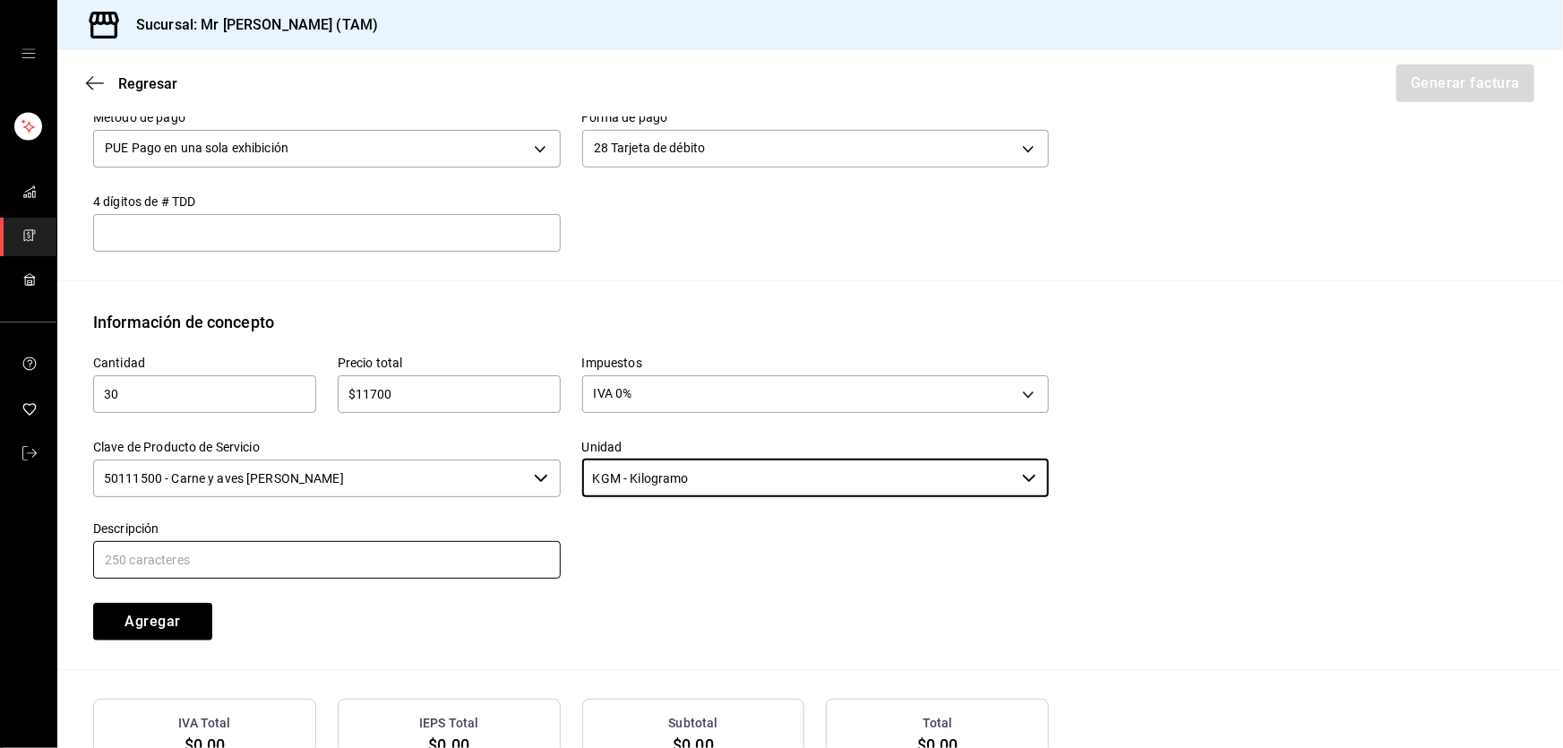
type input "KGM - Kilogramo"
click at [438, 555] on input "text" at bounding box center [326, 560] width 467 height 38
type input "VENTA DE CARNE CRUDA PARA AHUMAR"
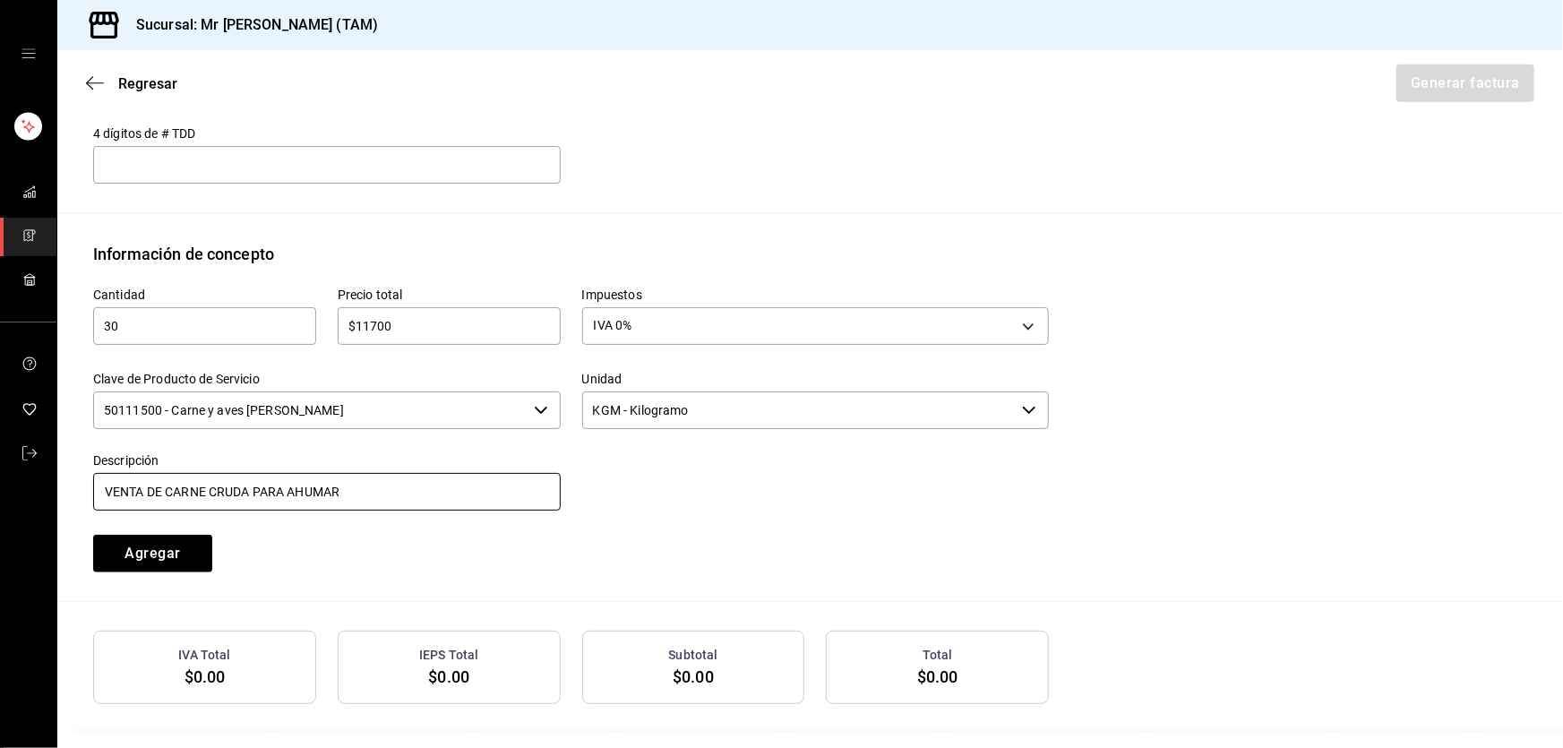
scroll to position [733, 0]
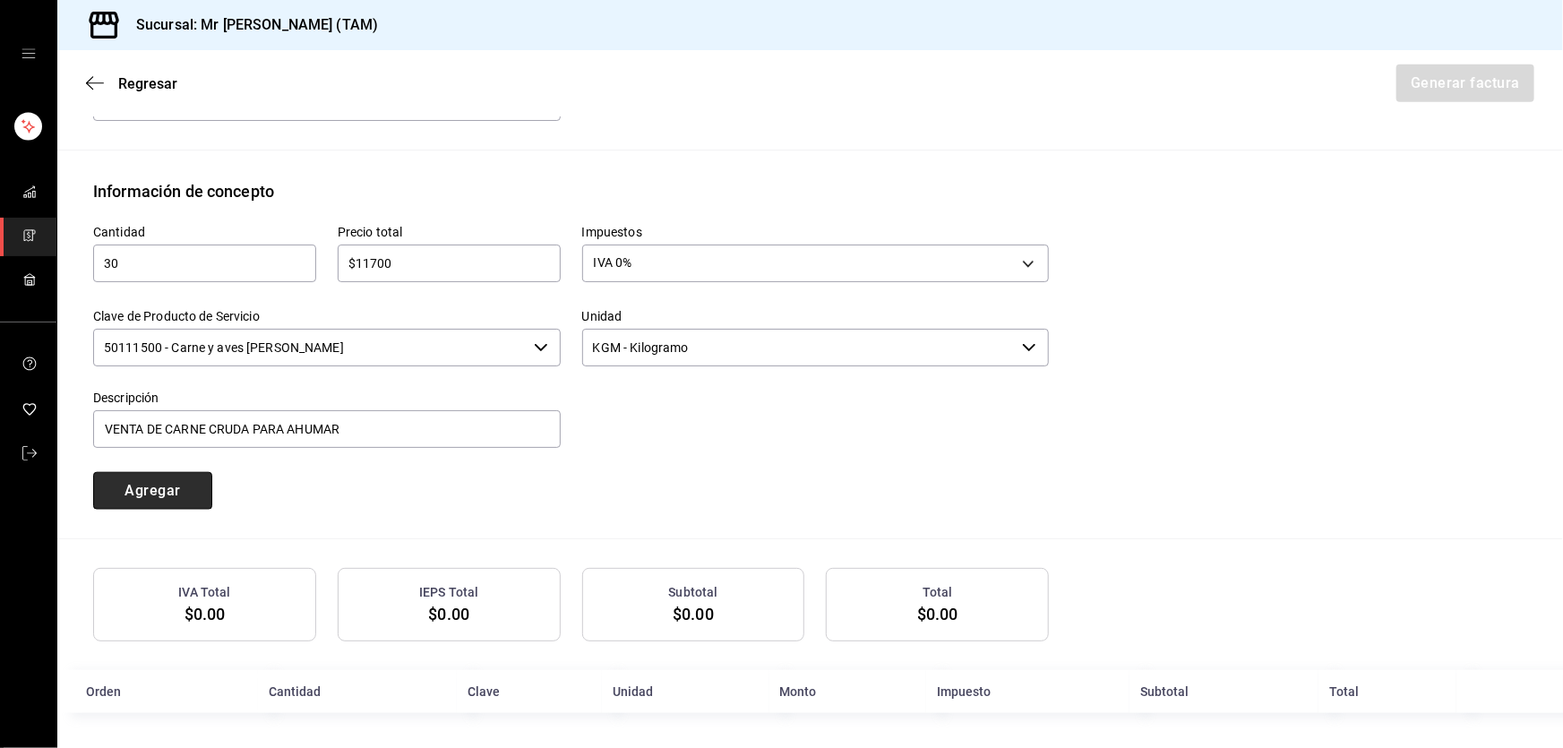
click at [162, 495] on button "Agregar" at bounding box center [152, 491] width 119 height 38
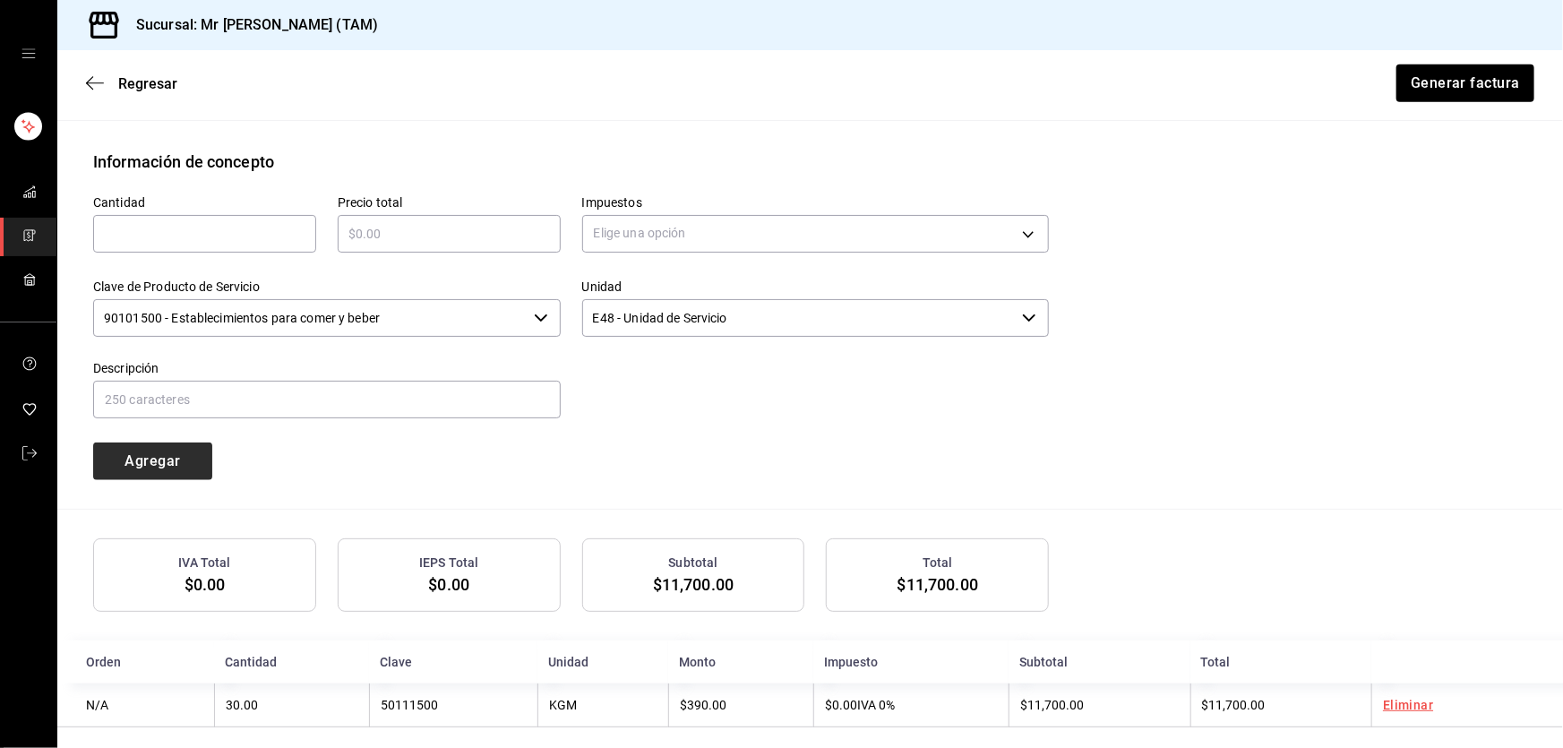
scroll to position [777, 0]
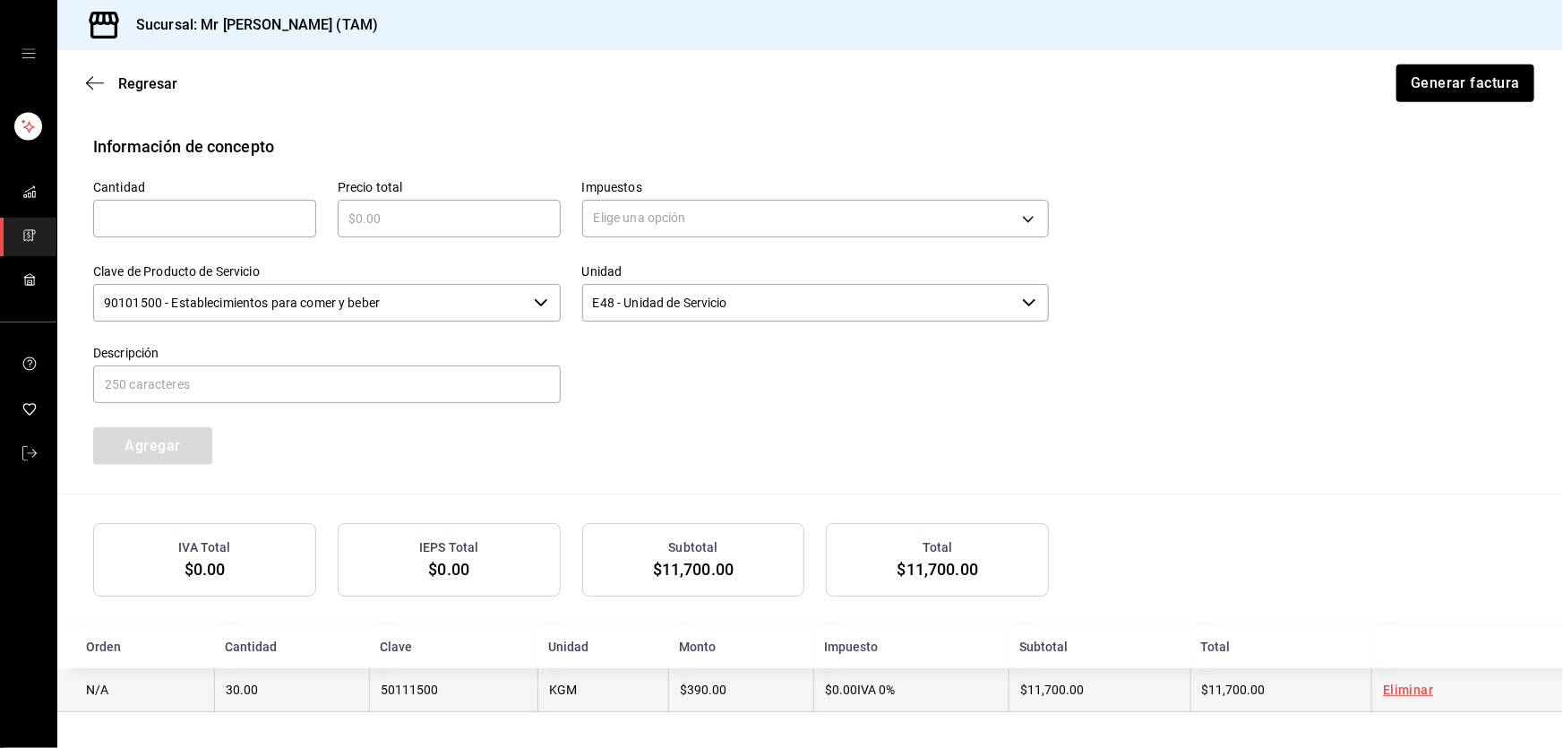
click at [304, 683] on td "30.00" at bounding box center [291, 690] width 155 height 44
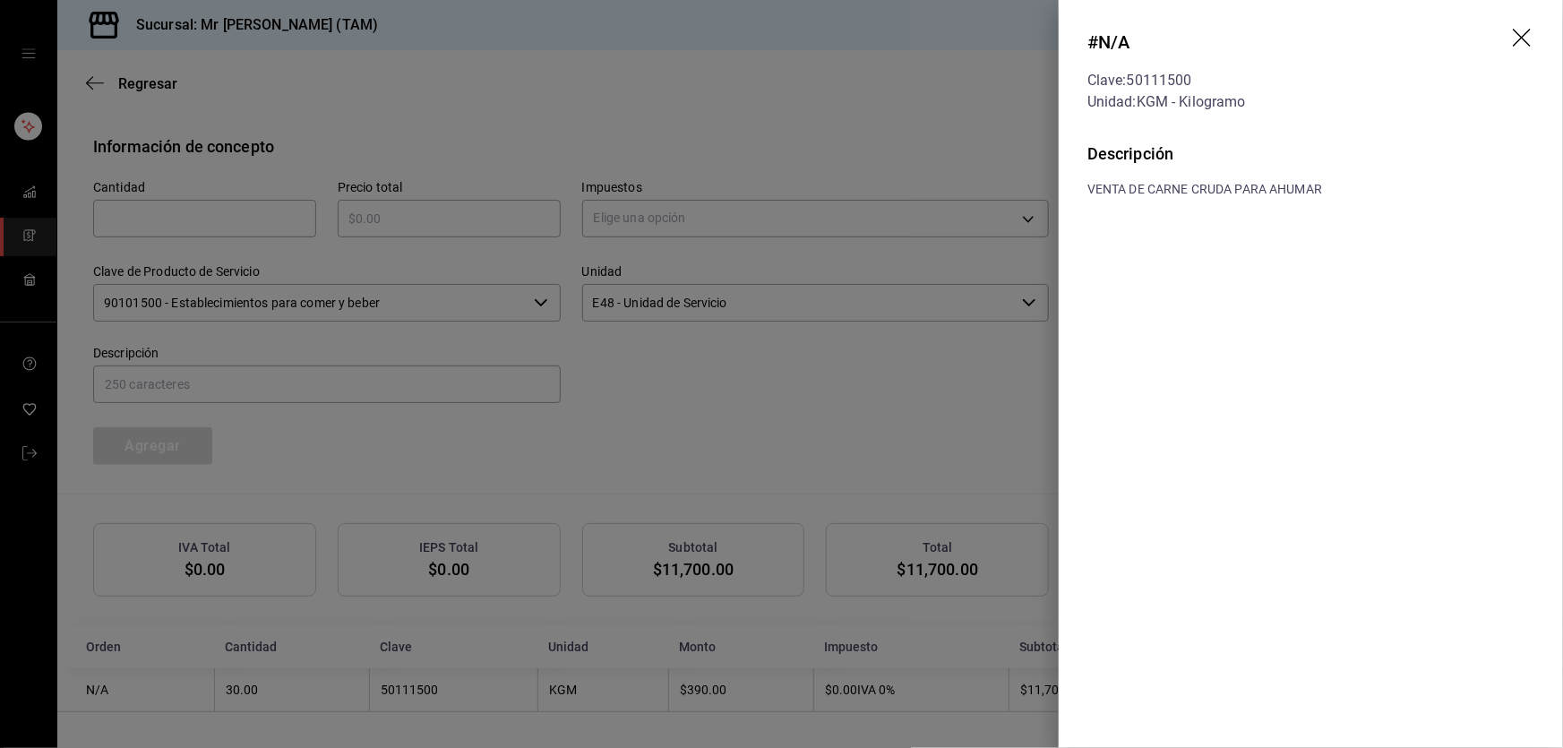
click at [1513, 31] on icon "drag" at bounding box center [1523, 39] width 21 height 21
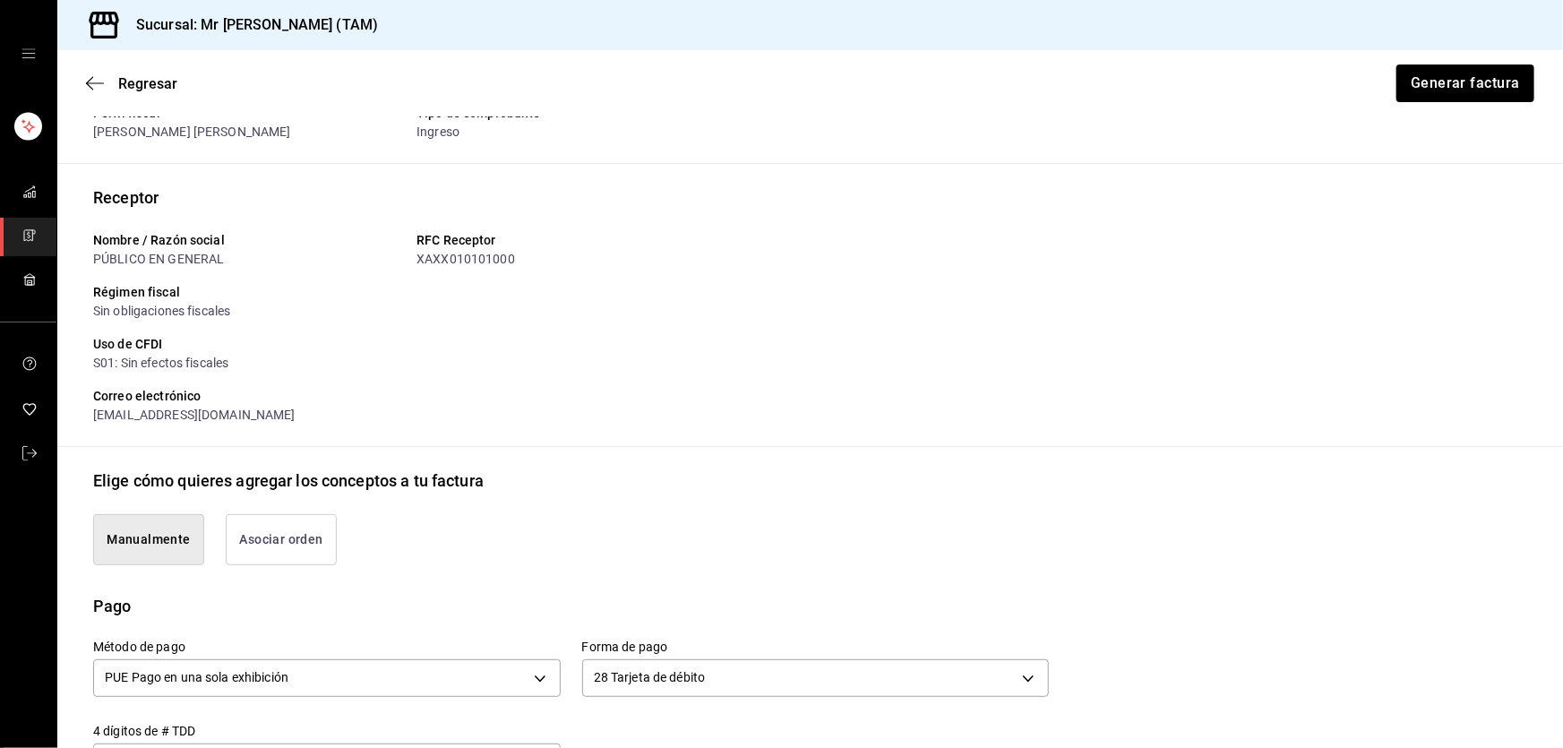
scroll to position [0, 0]
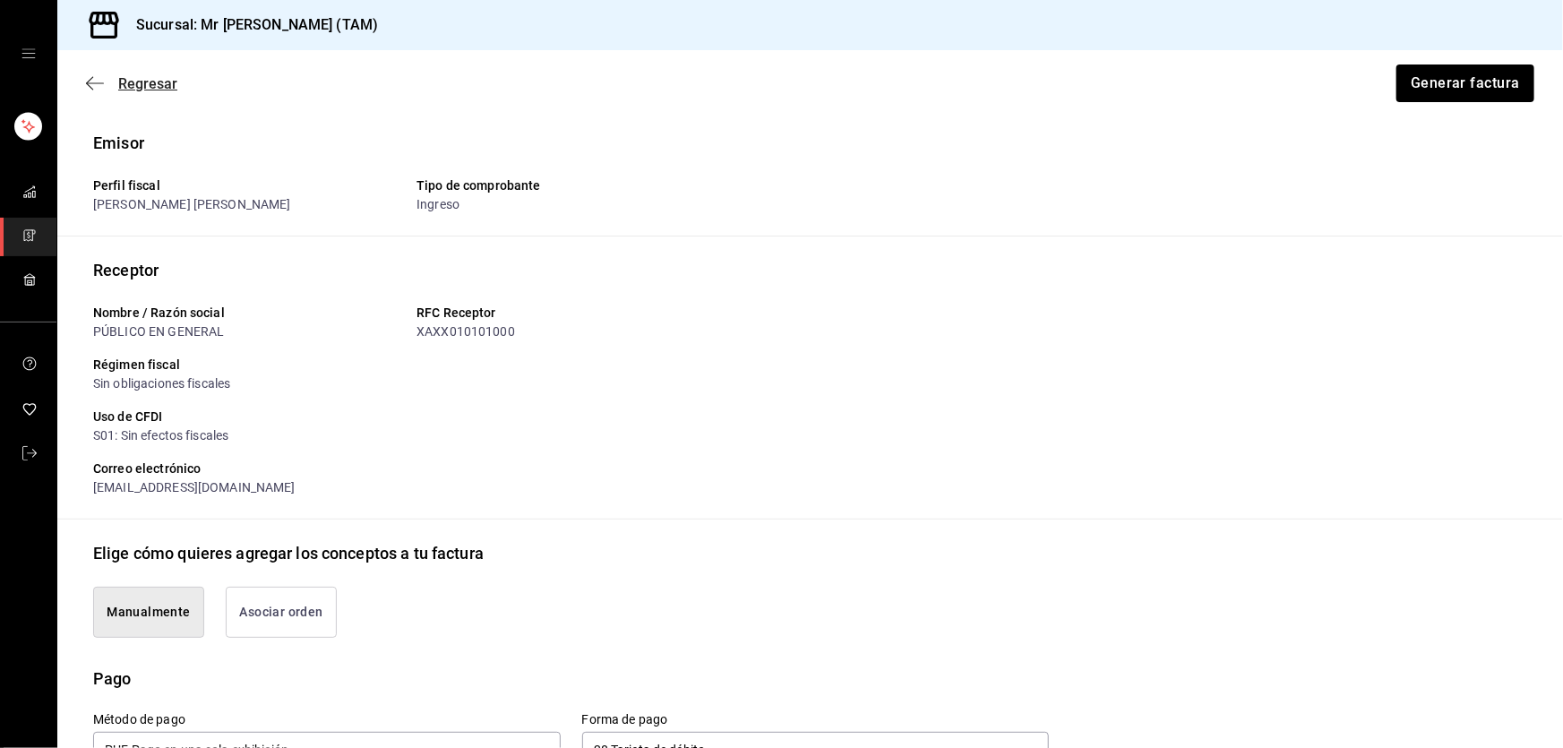
click at [95, 81] on icon "button" at bounding box center [95, 83] width 18 height 16
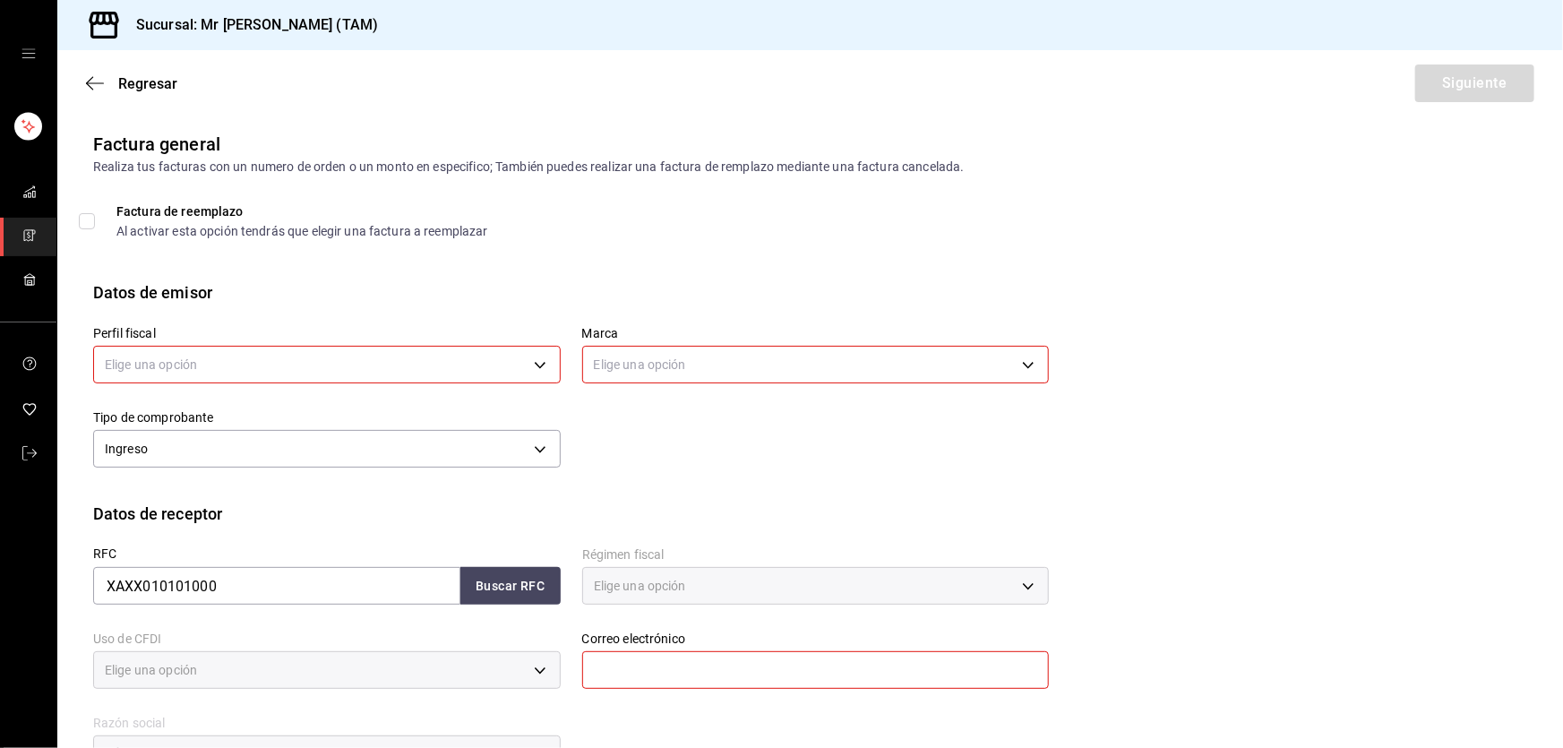
type input "616"
type input "S01"
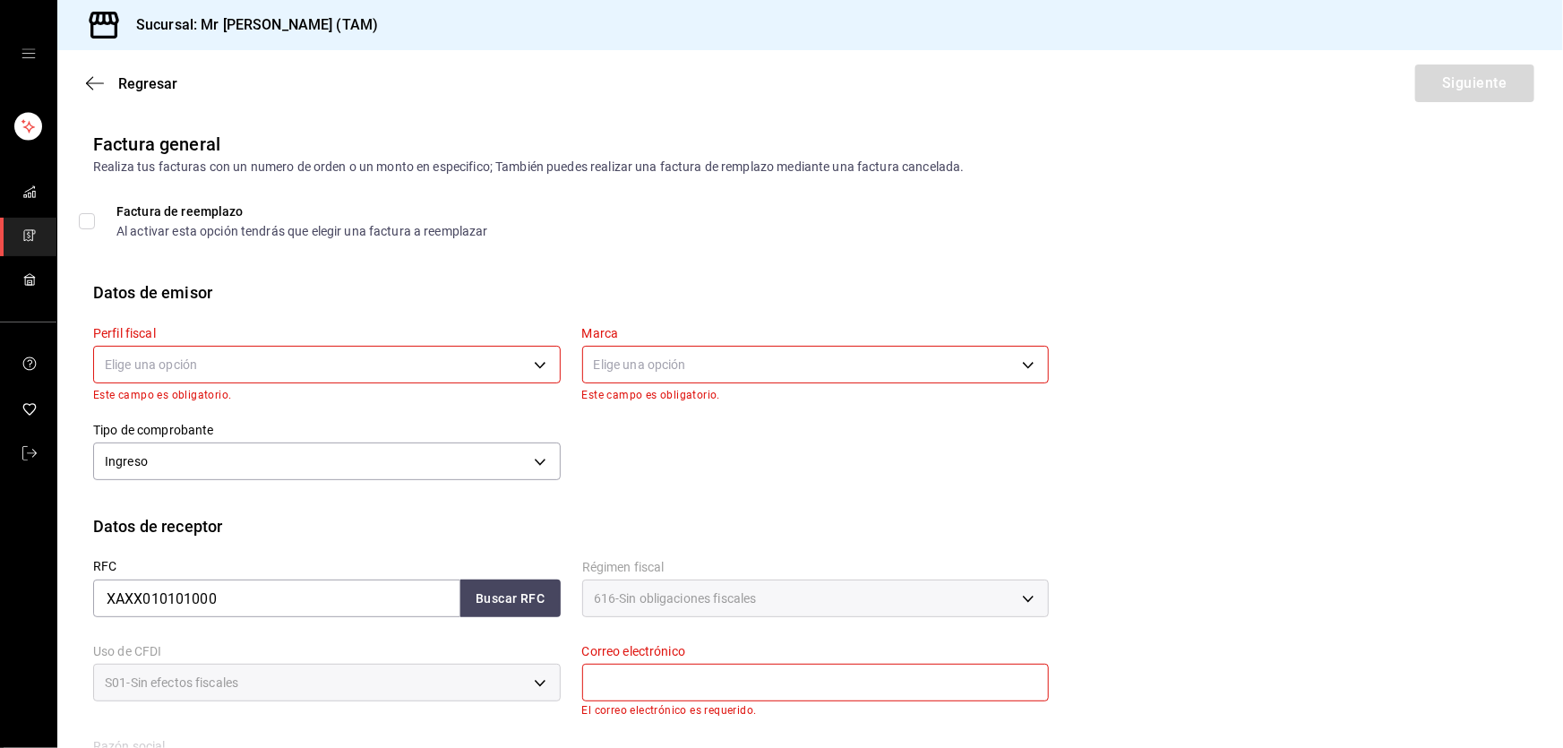
scroll to position [162, 0]
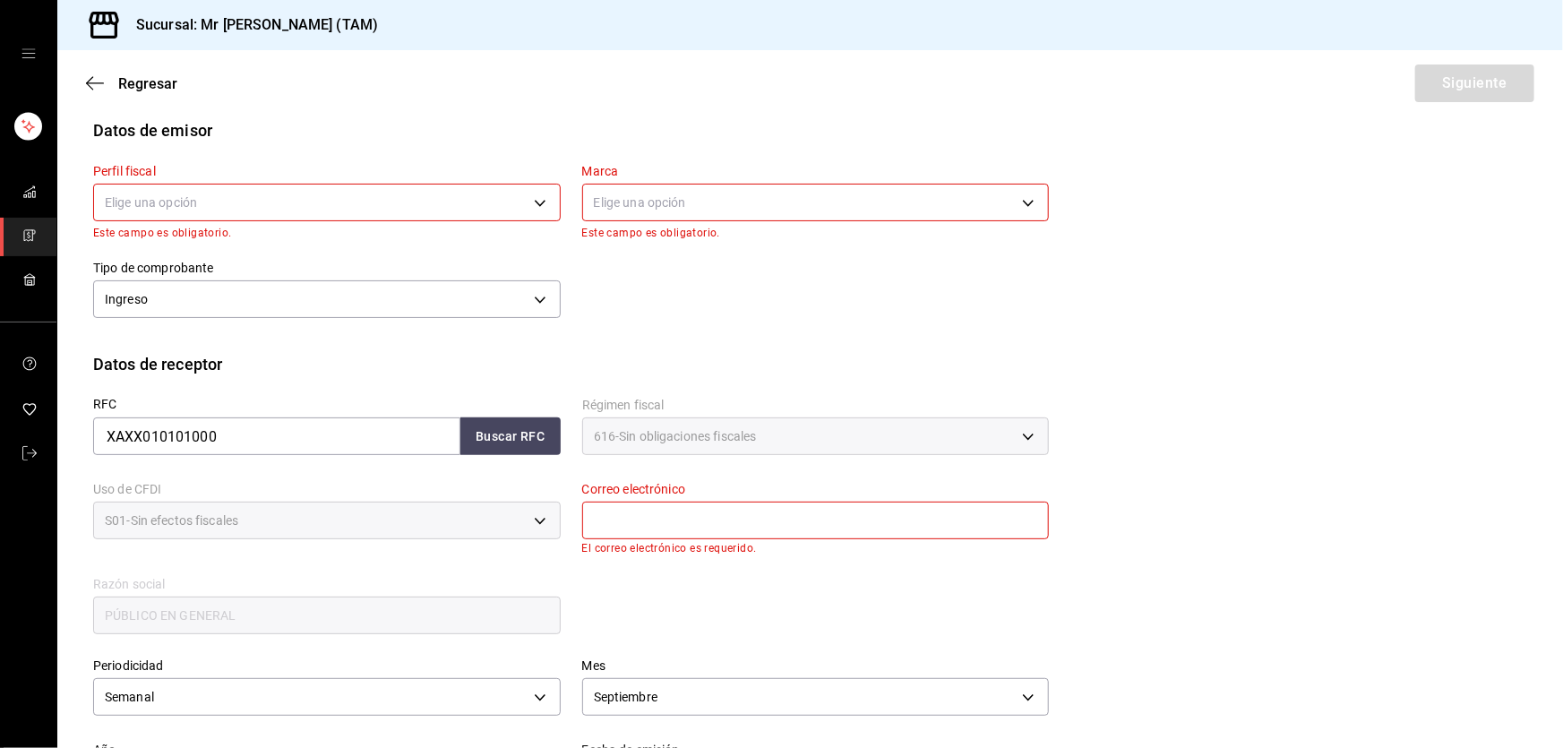
click at [417, 198] on body "Sucursal: Mr [PERSON_NAME] (TAM) Regresar Siguiente Factura general Realiza tus…" at bounding box center [781, 374] width 1563 height 748
click at [354, 289] on li "[PERSON_NAME] [PERSON_NAME]" at bounding box center [324, 292] width 461 height 33
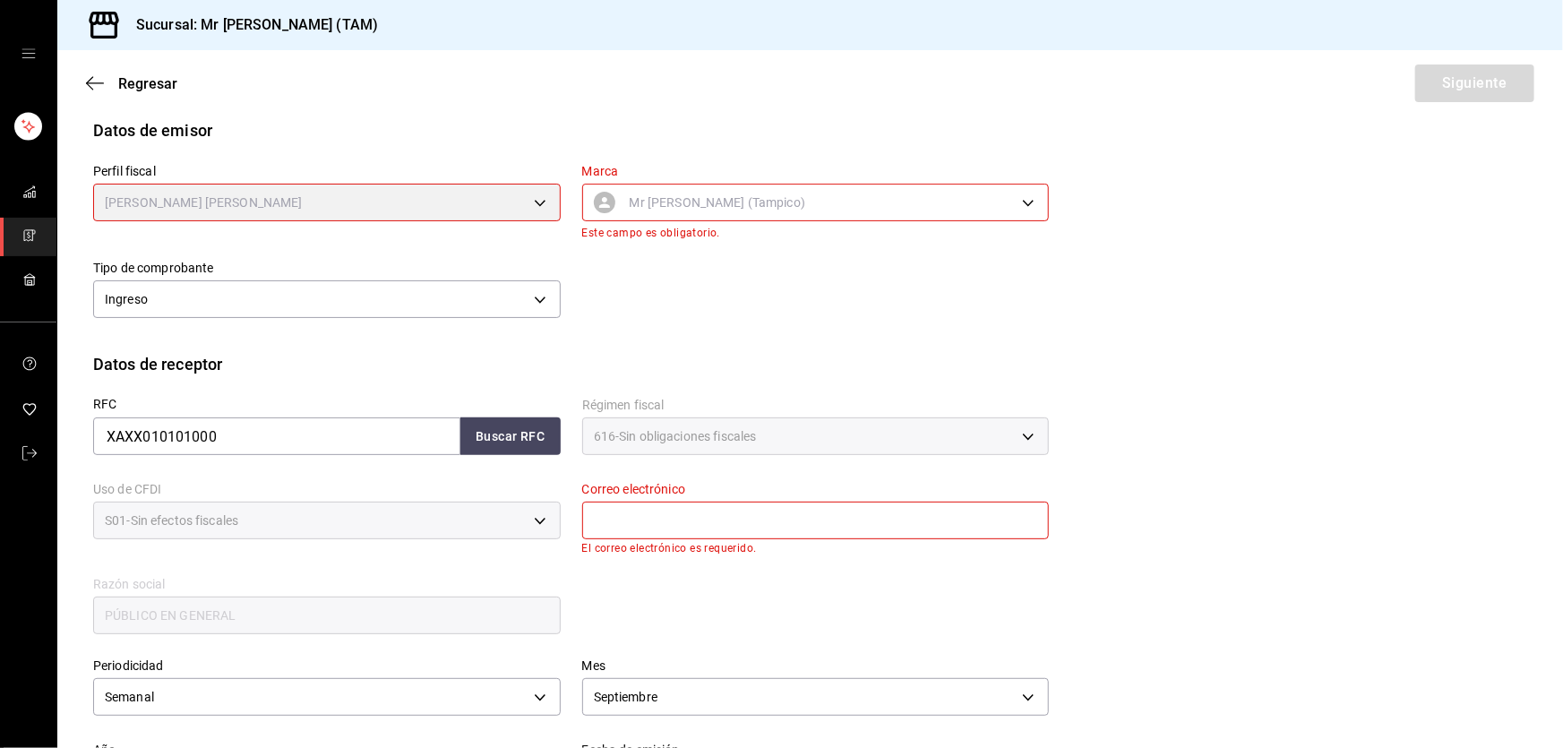
type input "81e23790-b5c9-42c9-a779-7127cee00b47"
type input "7082ddc5-3cea-471a-bd4f-d41619b848f0"
type input "89138"
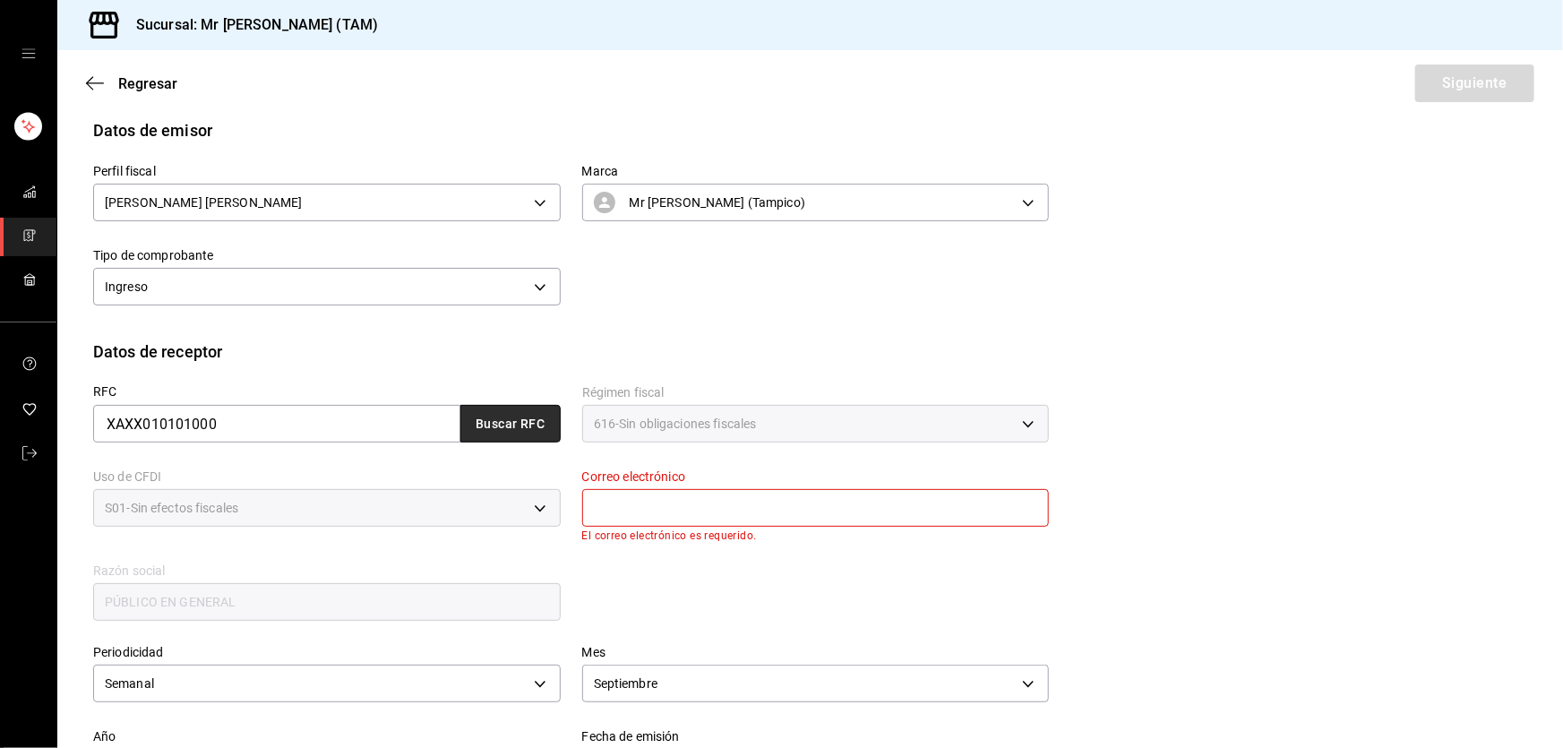
click at [506, 432] on button "Buscar RFC" at bounding box center [510, 424] width 100 height 38
type input "[EMAIL_ADDRESS][DOMAIN_NAME]"
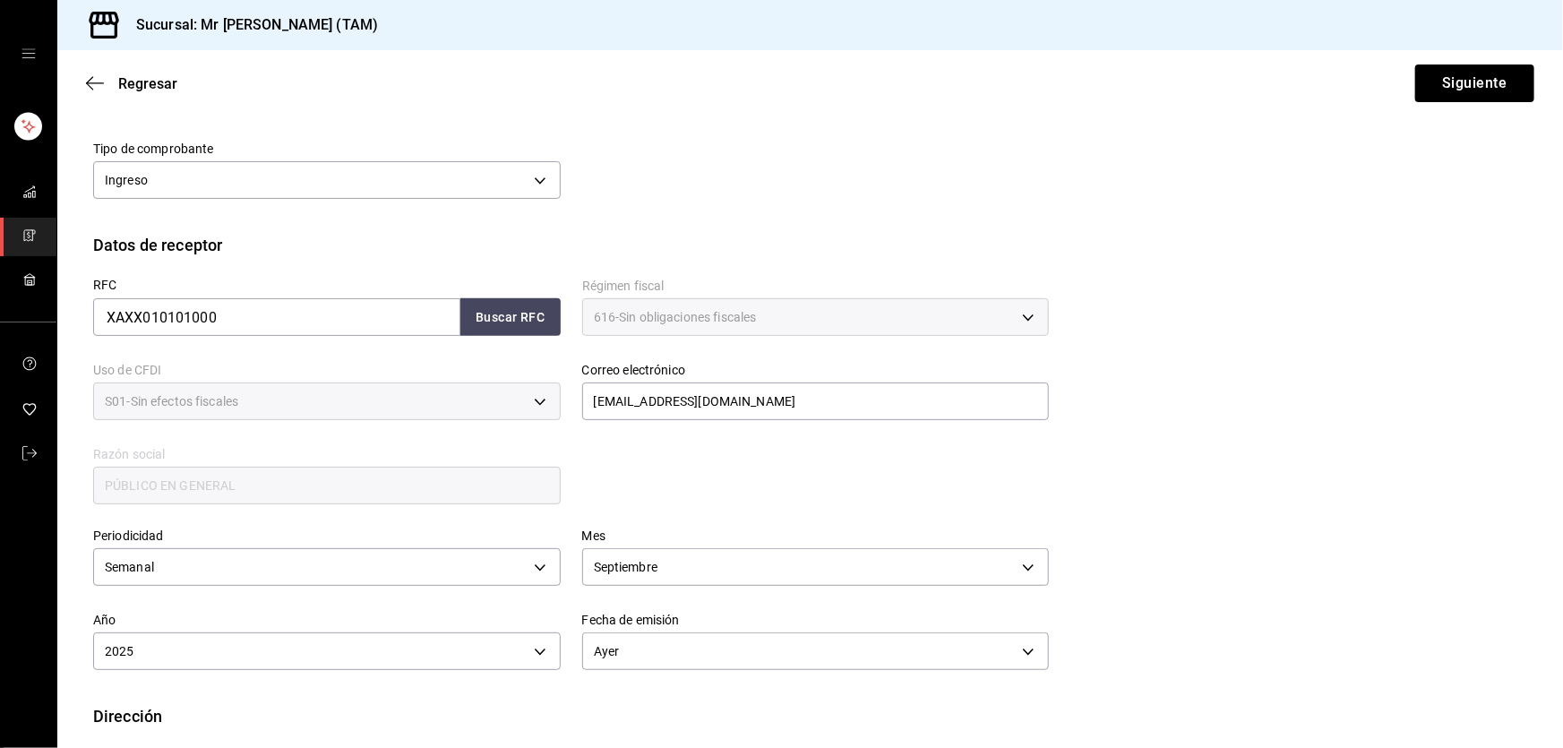
scroll to position [358, 0]
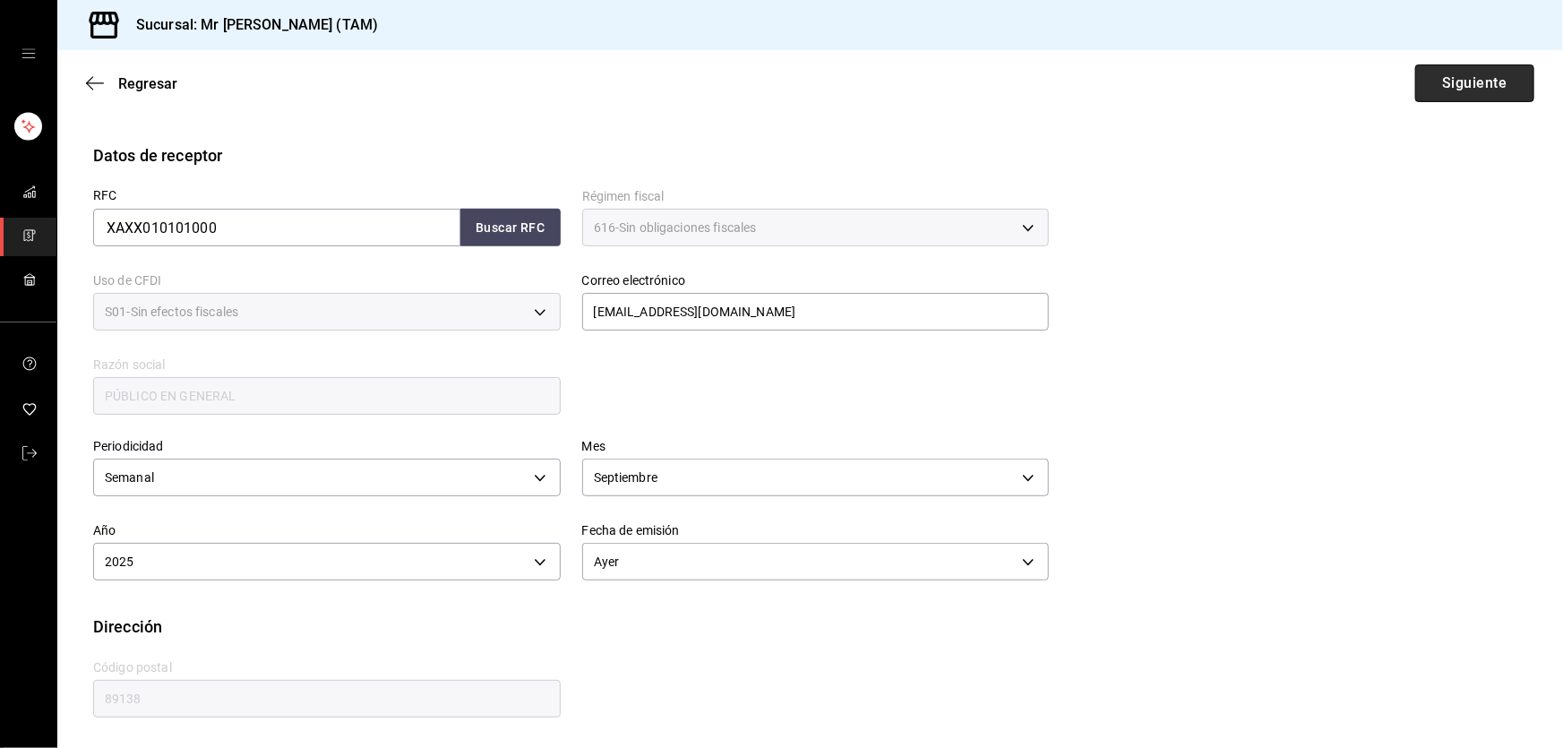
click at [1446, 90] on button "Siguiente" at bounding box center [1474, 83] width 119 height 38
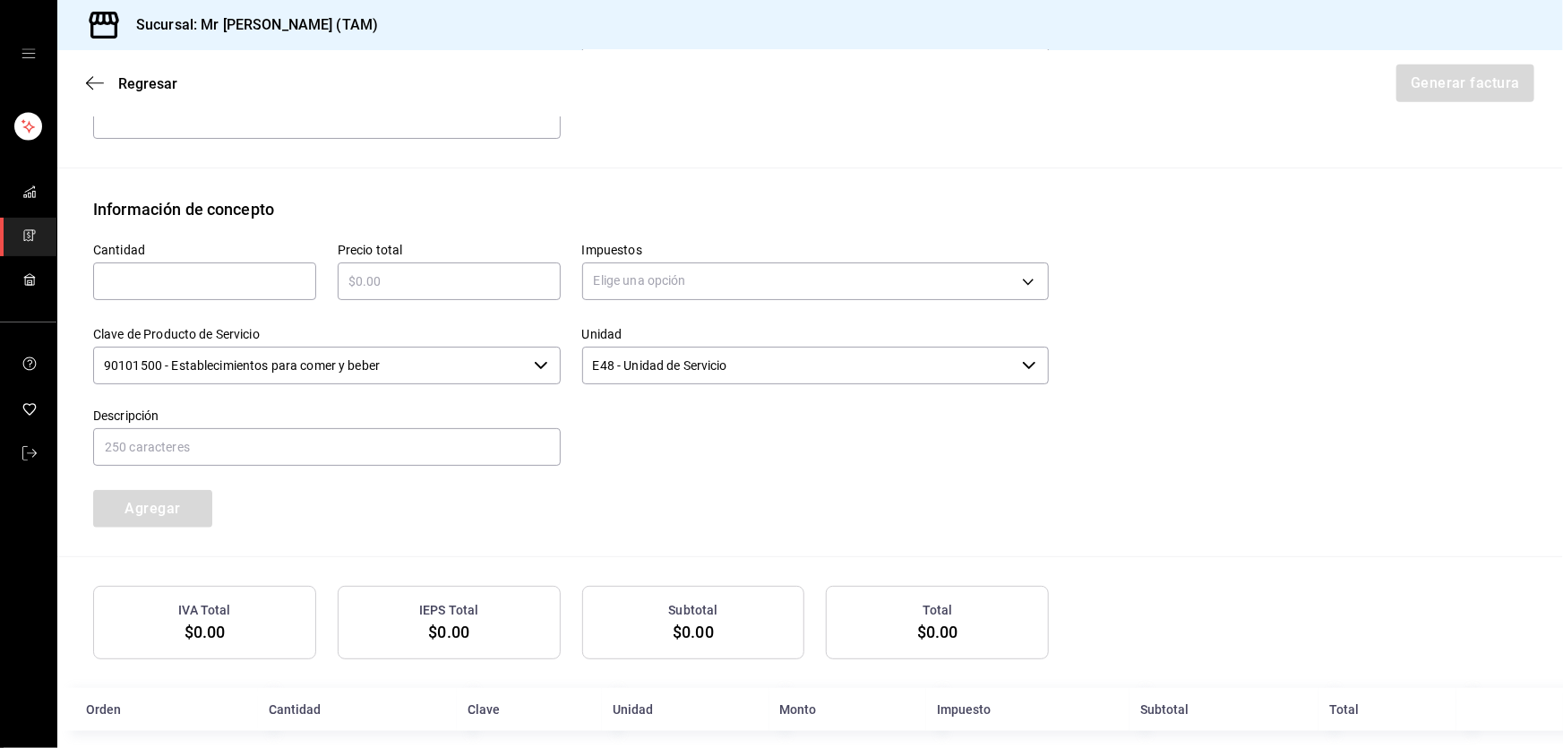
scroll to position [733, 0]
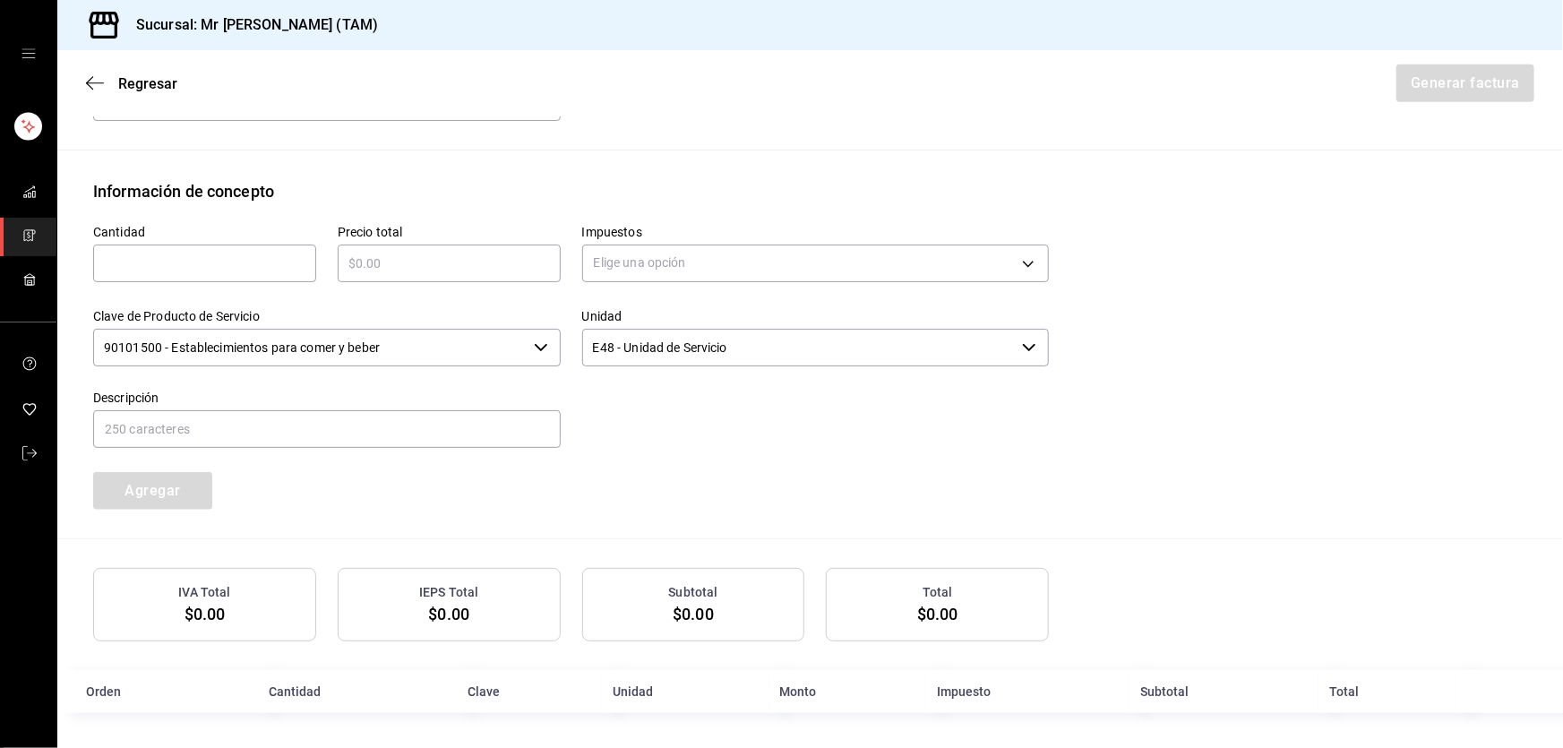
click at [214, 253] on input "text" at bounding box center [204, 263] width 223 height 21
type input "30"
type input "$11700"
click at [609, 256] on body "Sucursal: Mr [PERSON_NAME] (TAM) Regresar Generar factura Emisor Perfil fiscal …" at bounding box center [781, 374] width 1563 height 748
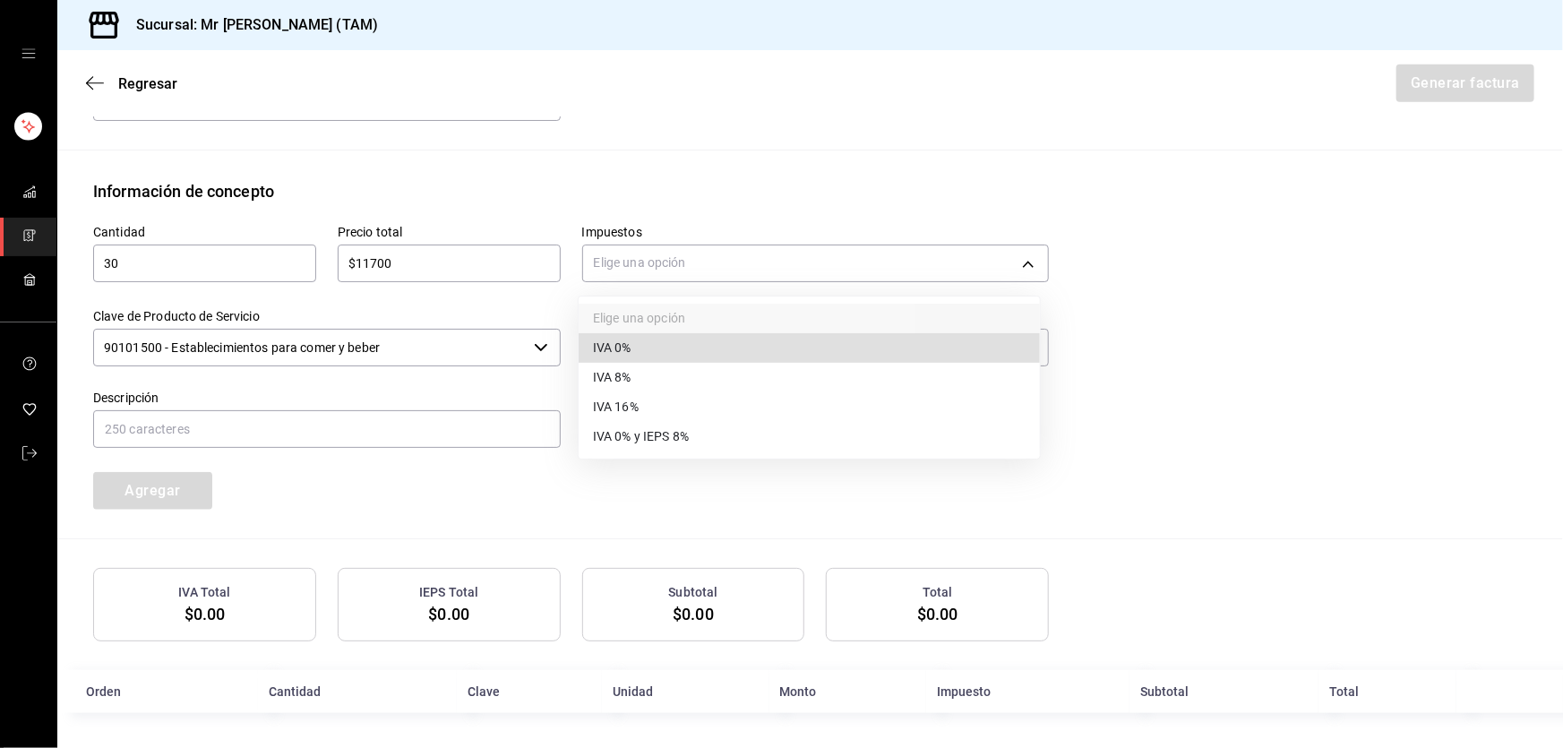
click at [620, 346] on span "IVA 0%" at bounding box center [612, 348] width 39 height 19
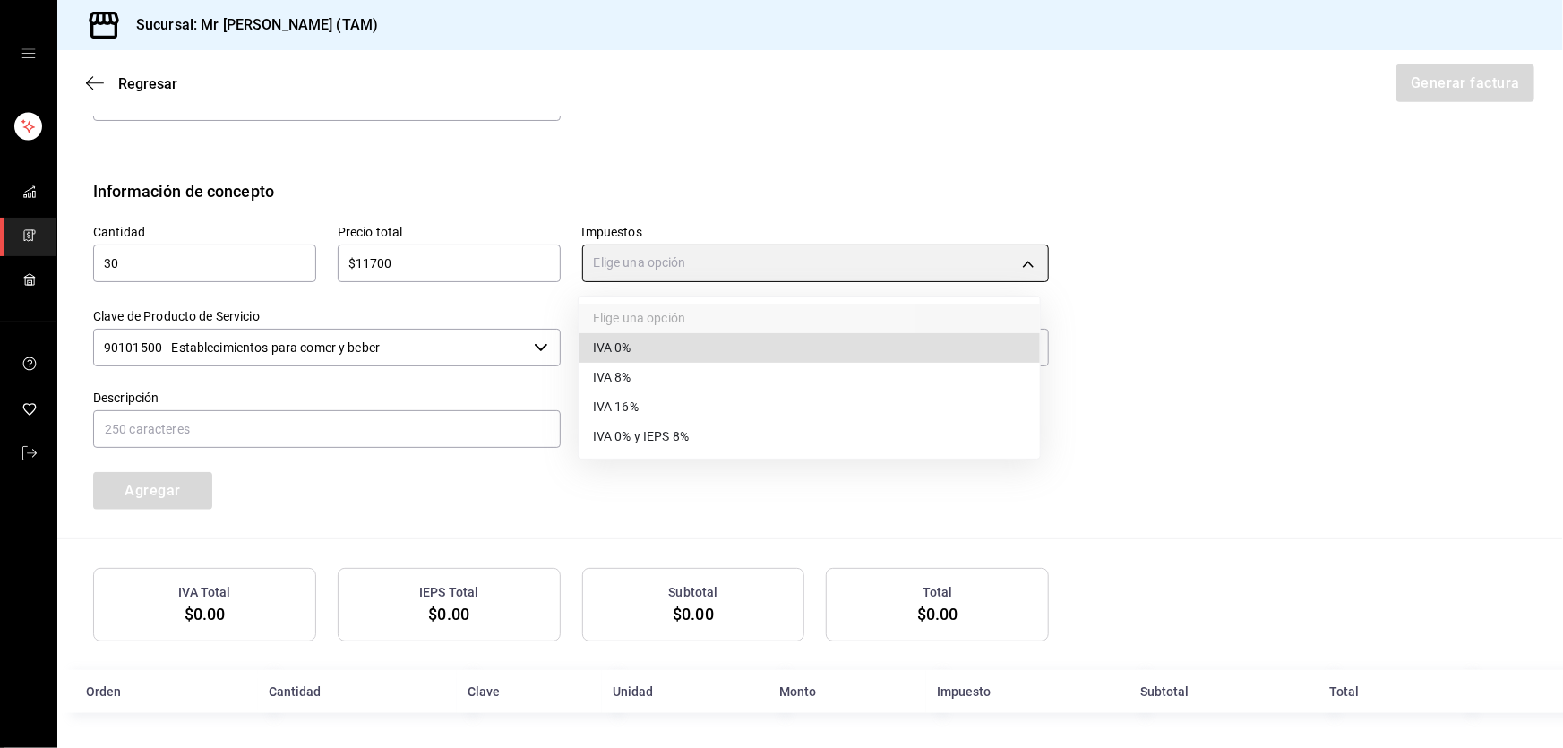
type input "IVA_0"
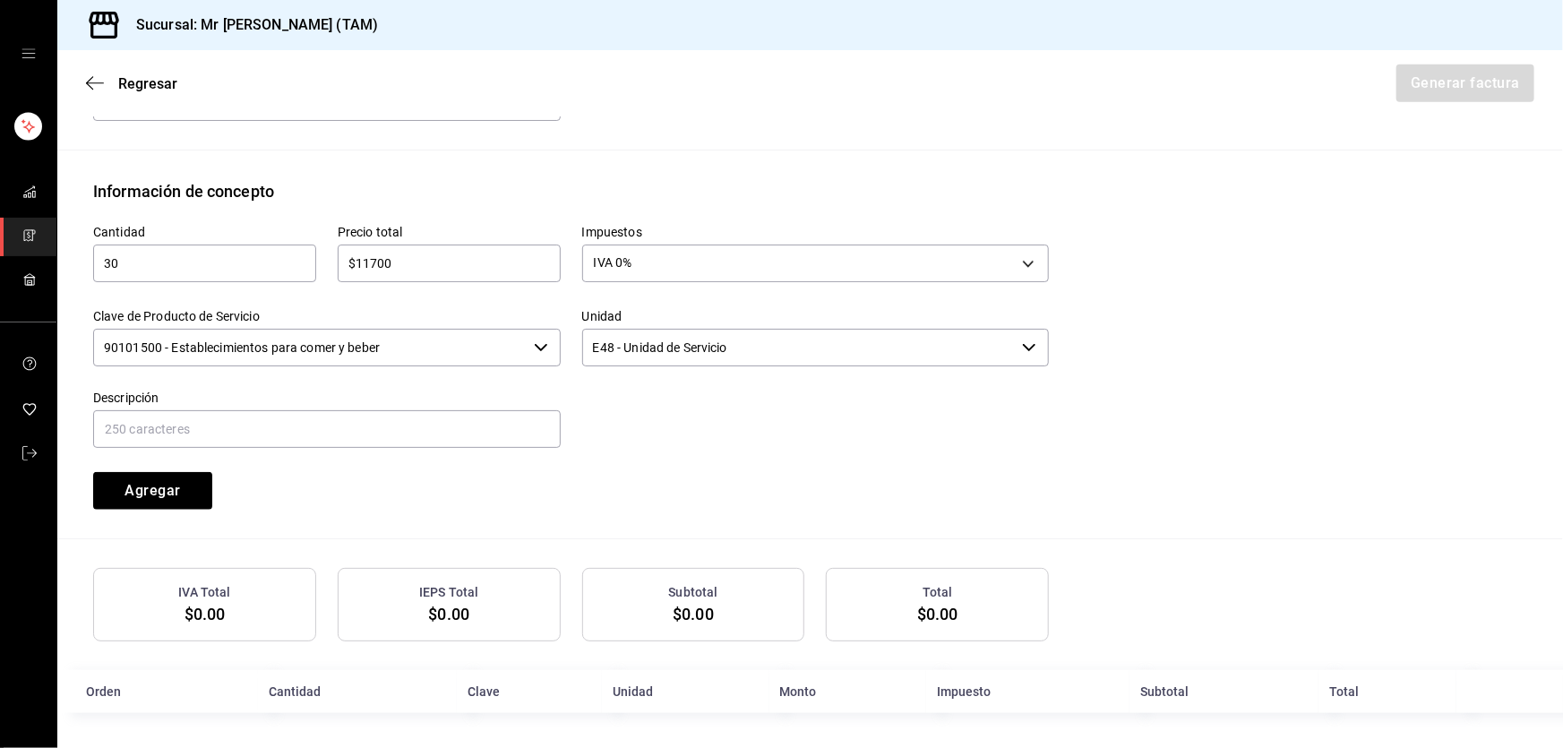
click at [452, 356] on input "90101500 - Establecimientos para comer y beber" at bounding box center [309, 348] width 433 height 38
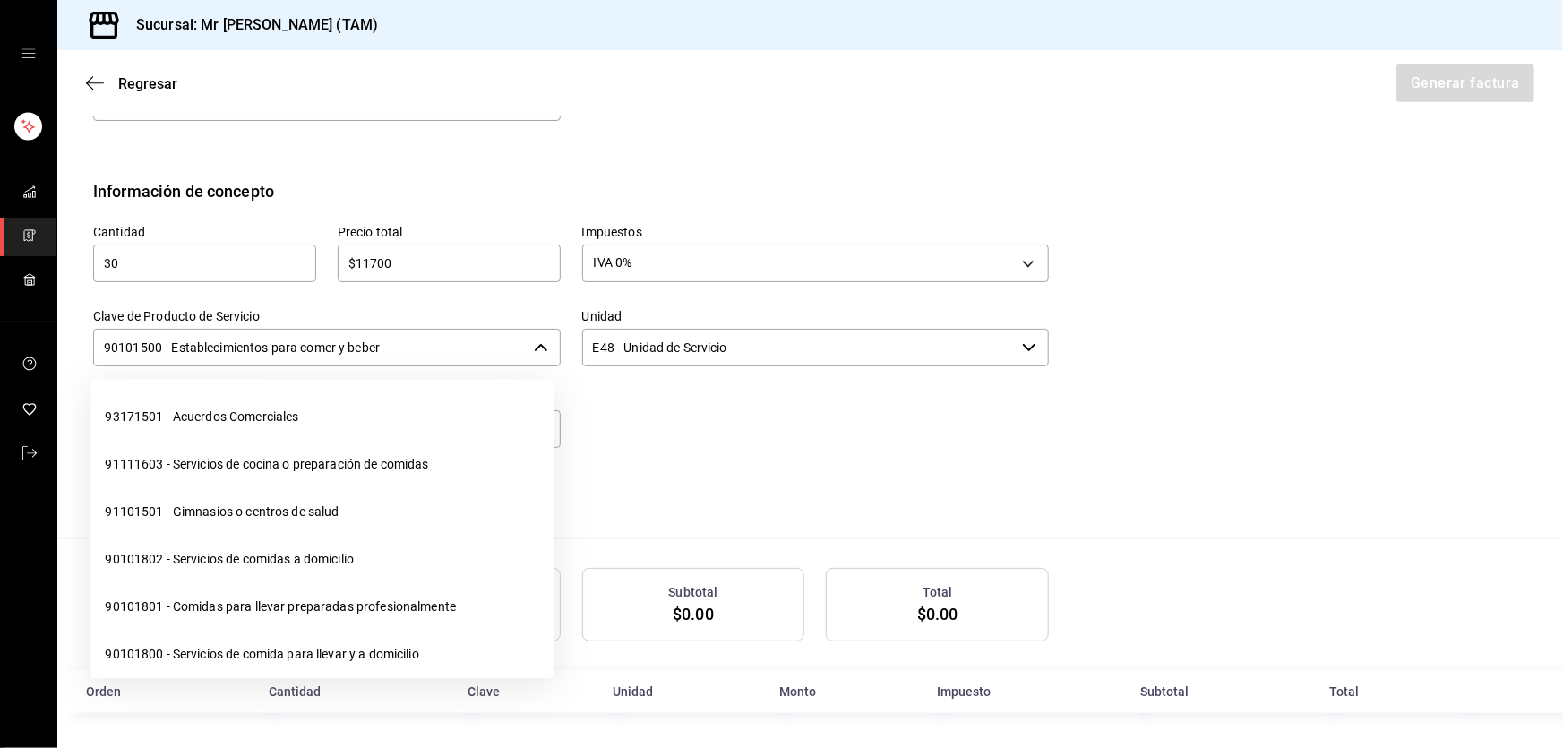
click at [452, 356] on input "90101500 - Establecimientos para comer y beber" at bounding box center [309, 348] width 433 height 38
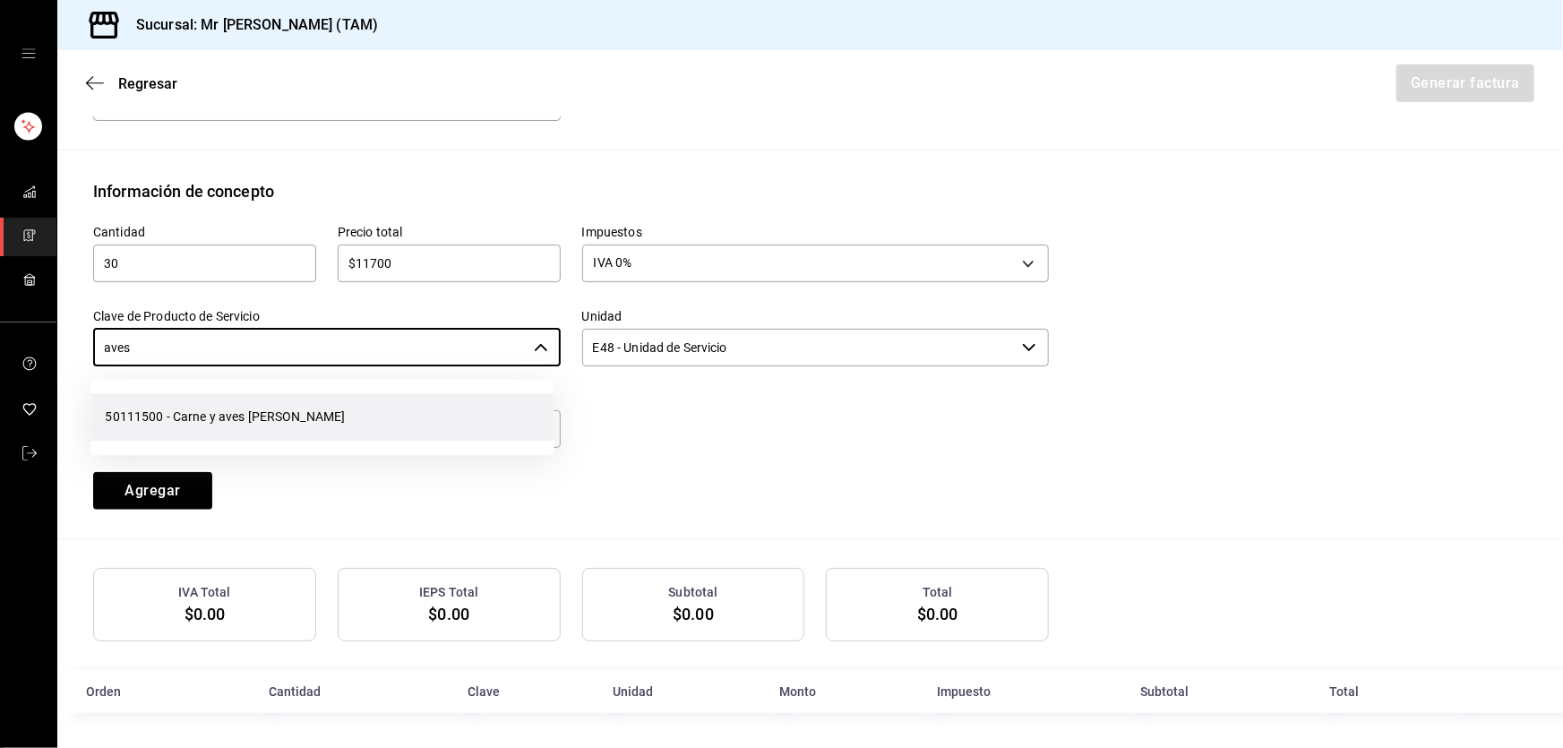
click at [325, 421] on li "50111500 - Carne y aves [PERSON_NAME]" at bounding box center [321, 416] width 463 height 47
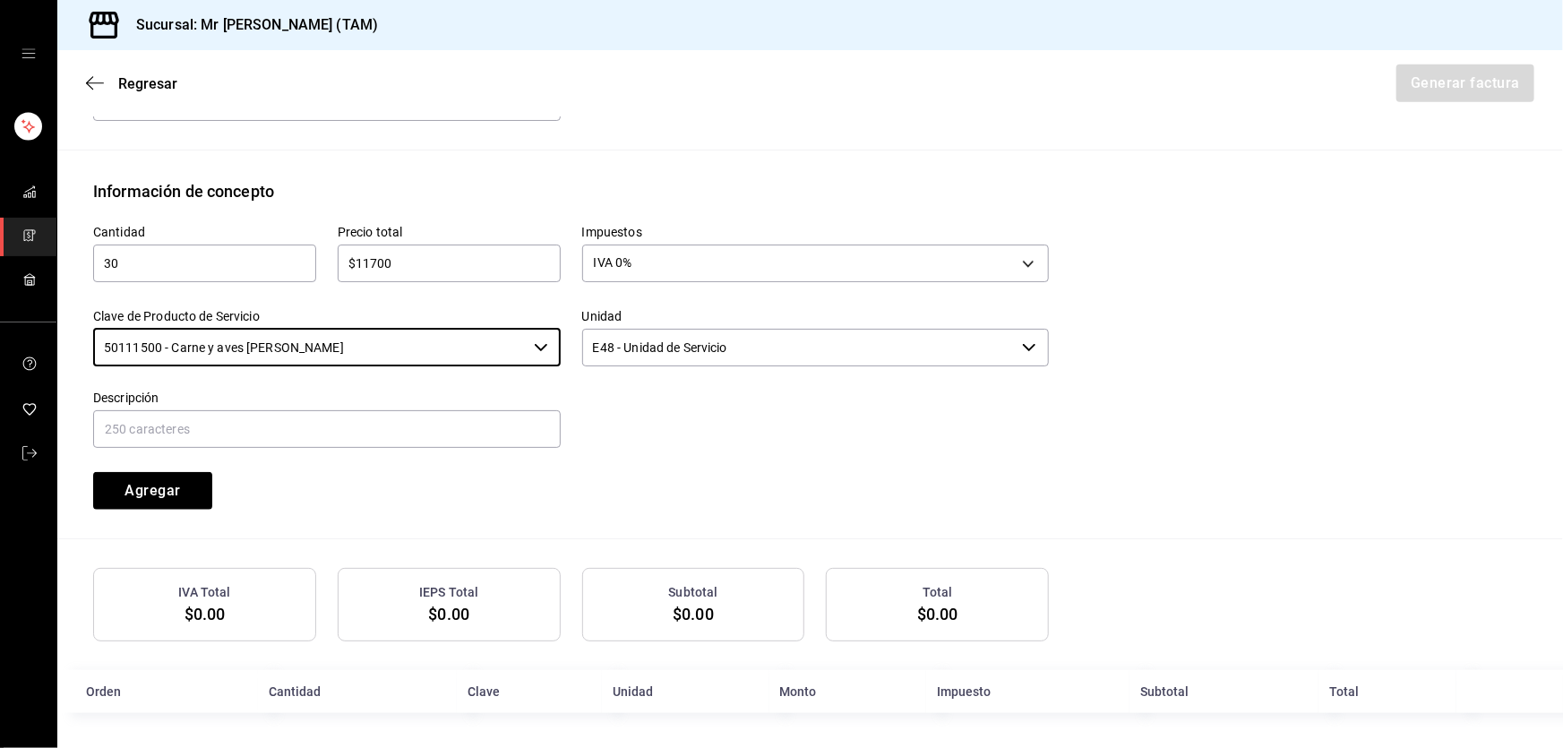
type input "50111500 - Carne y aves [PERSON_NAME]"
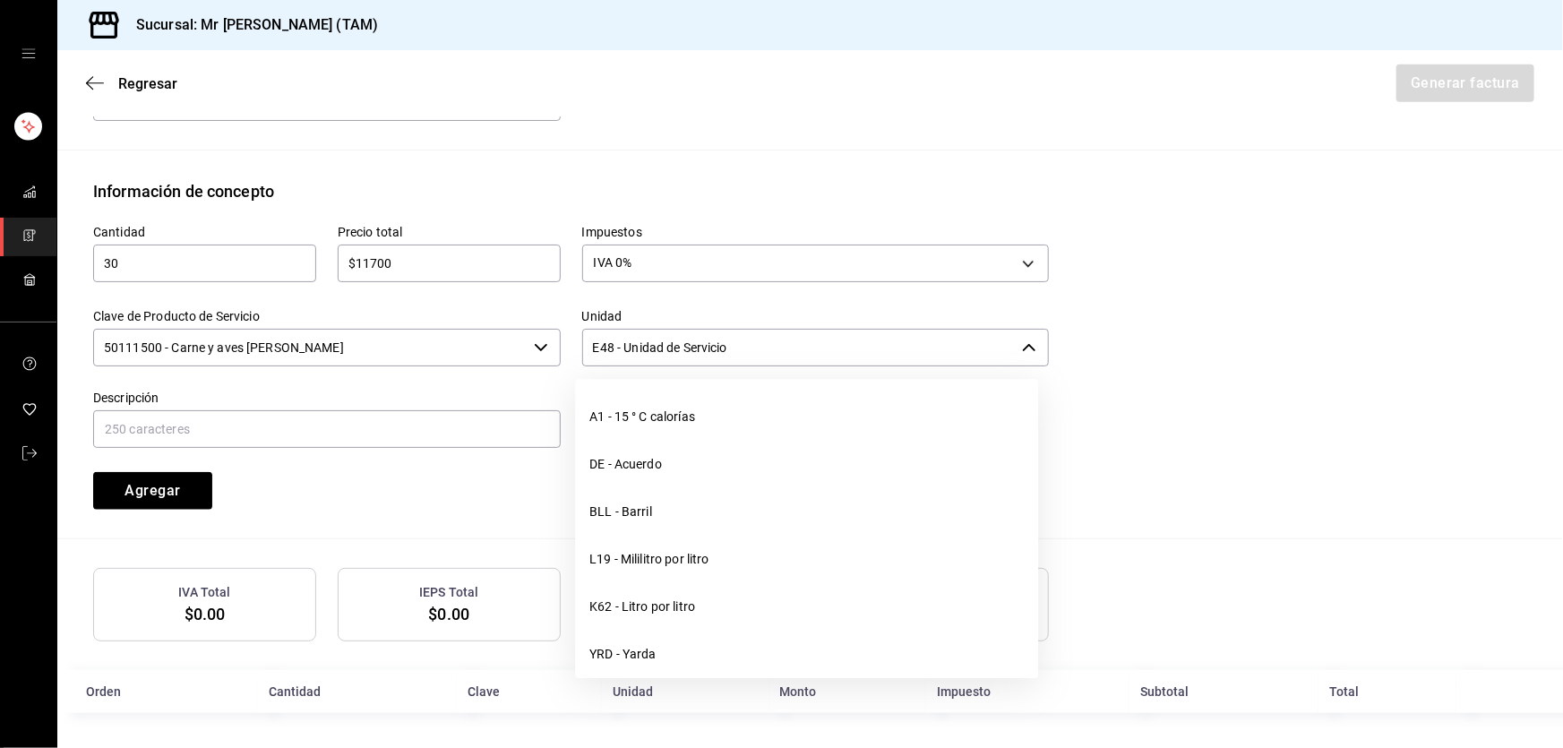
click at [673, 355] on input "E48 - Unidad de Servicio" at bounding box center [798, 348] width 433 height 38
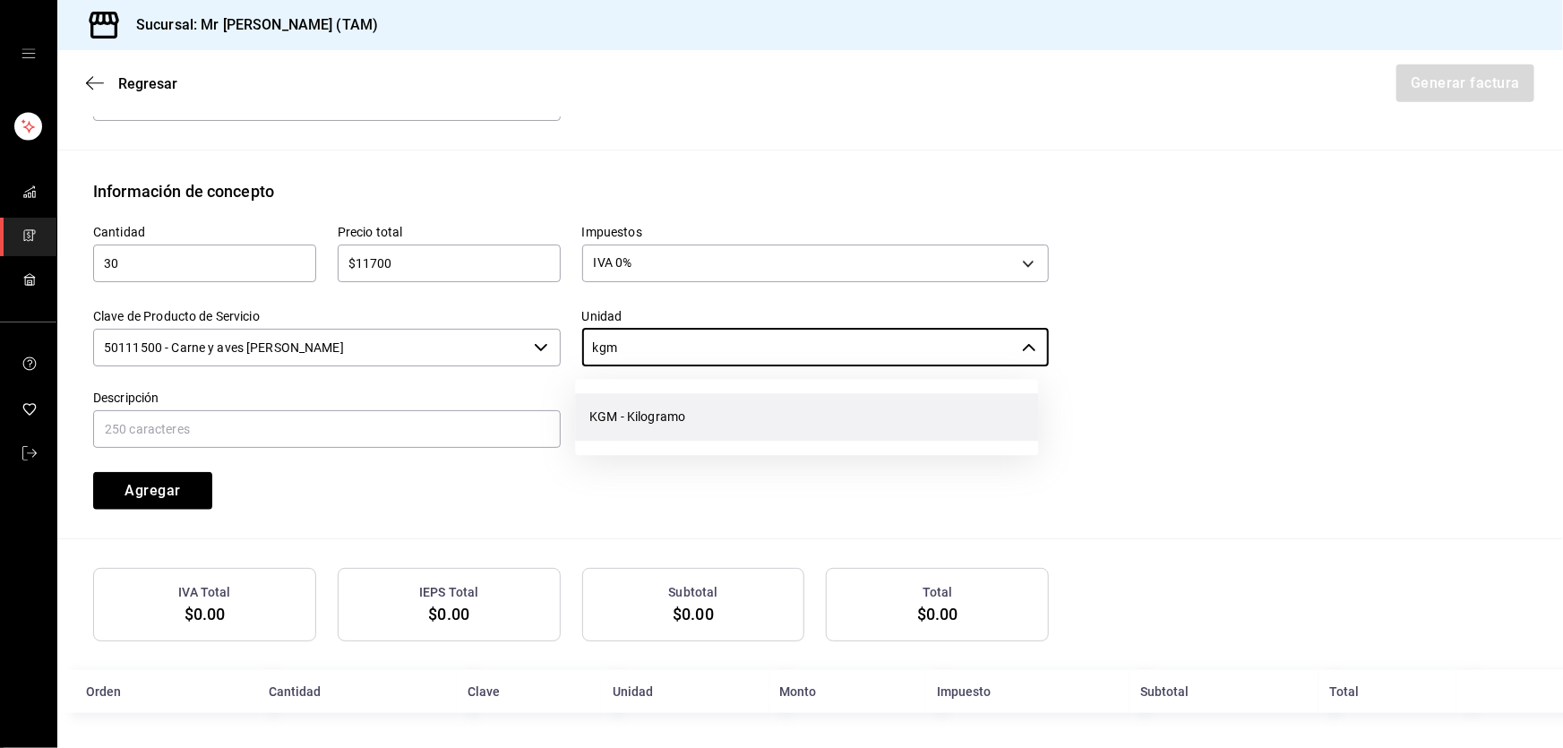
click at [674, 407] on li "KGM - Kilogramo" at bounding box center [806, 416] width 463 height 47
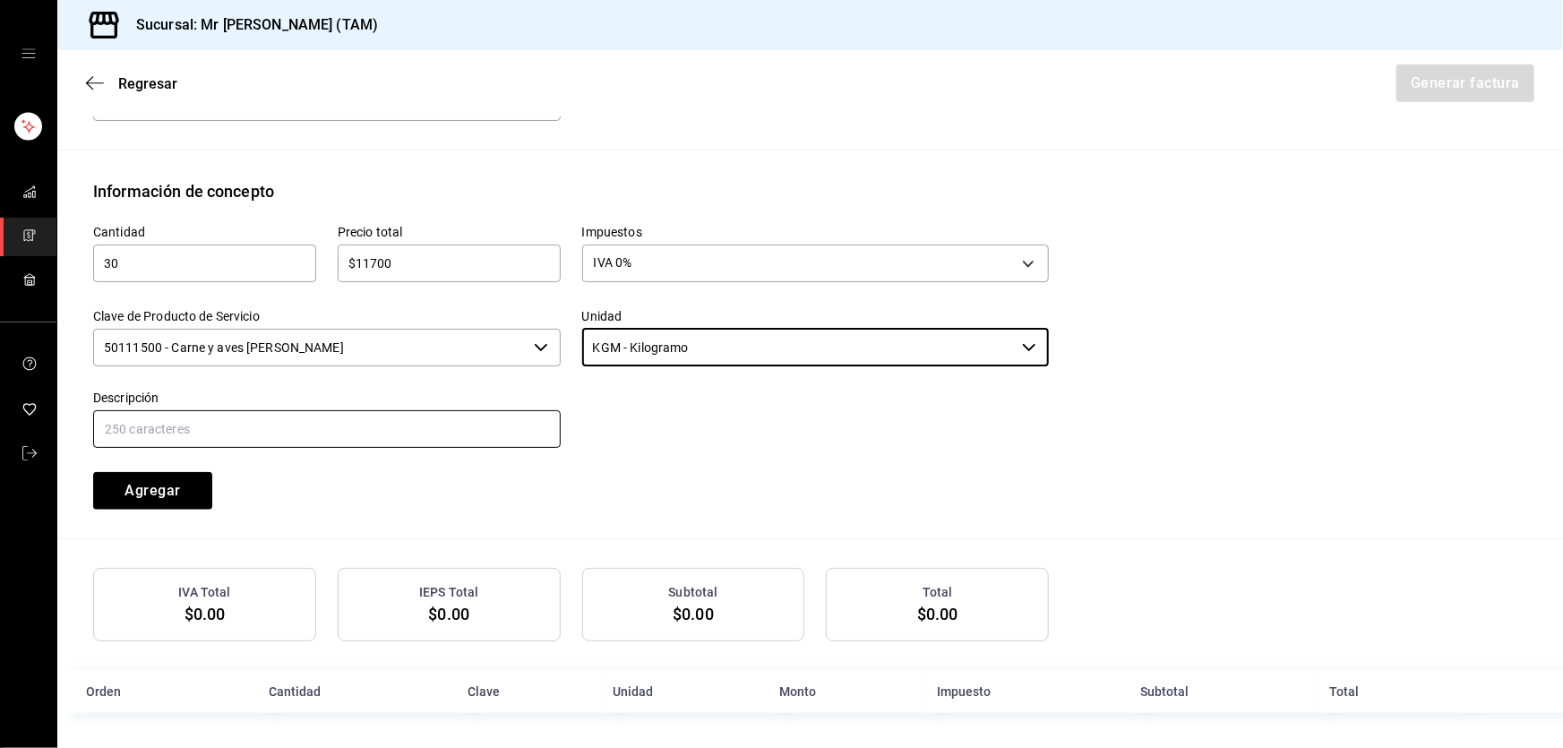
type input "KGM - Kilogramo"
click at [382, 418] on input "text" at bounding box center [326, 429] width 467 height 38
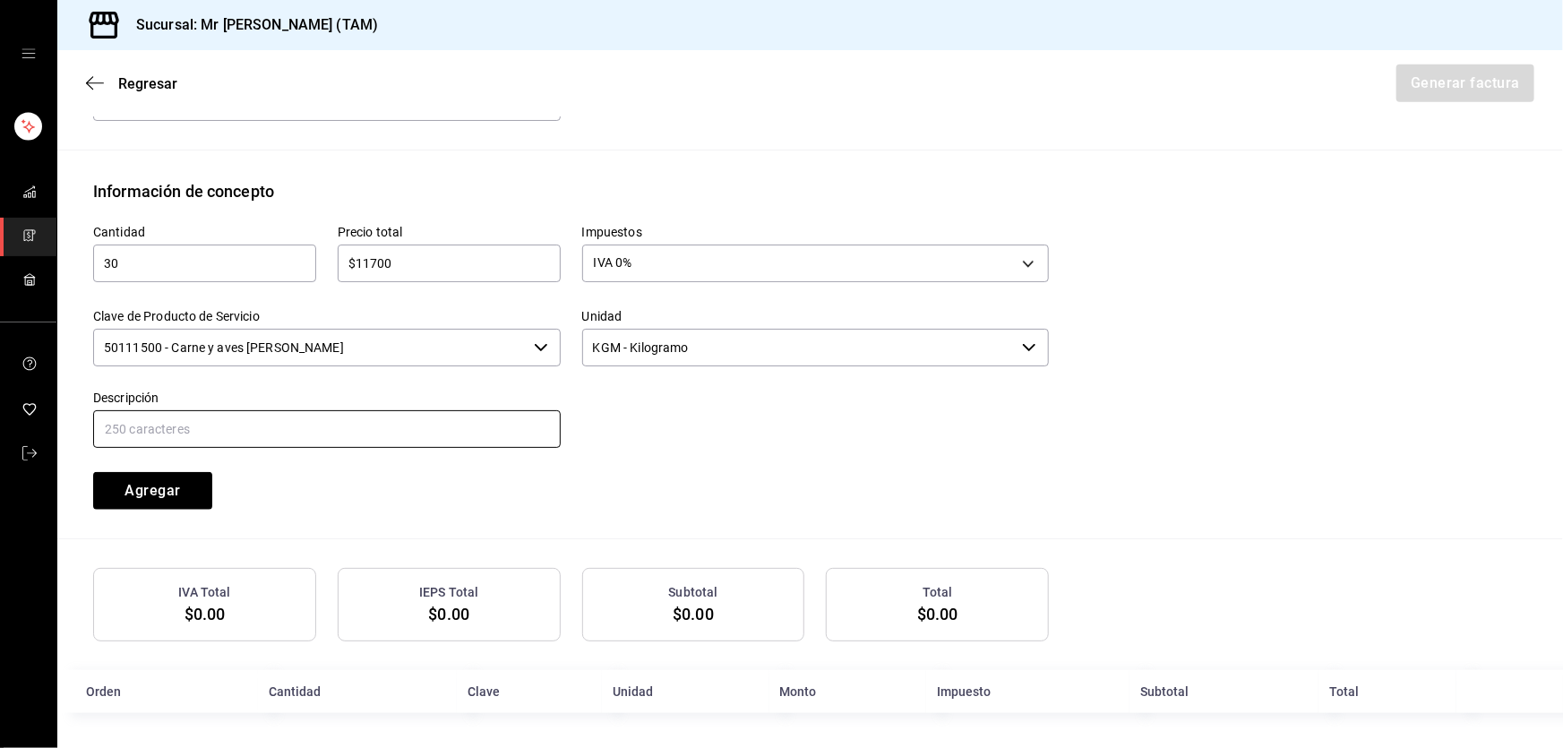
type input "VENTA DE CARNE CRUDA PARA AHUMAR"
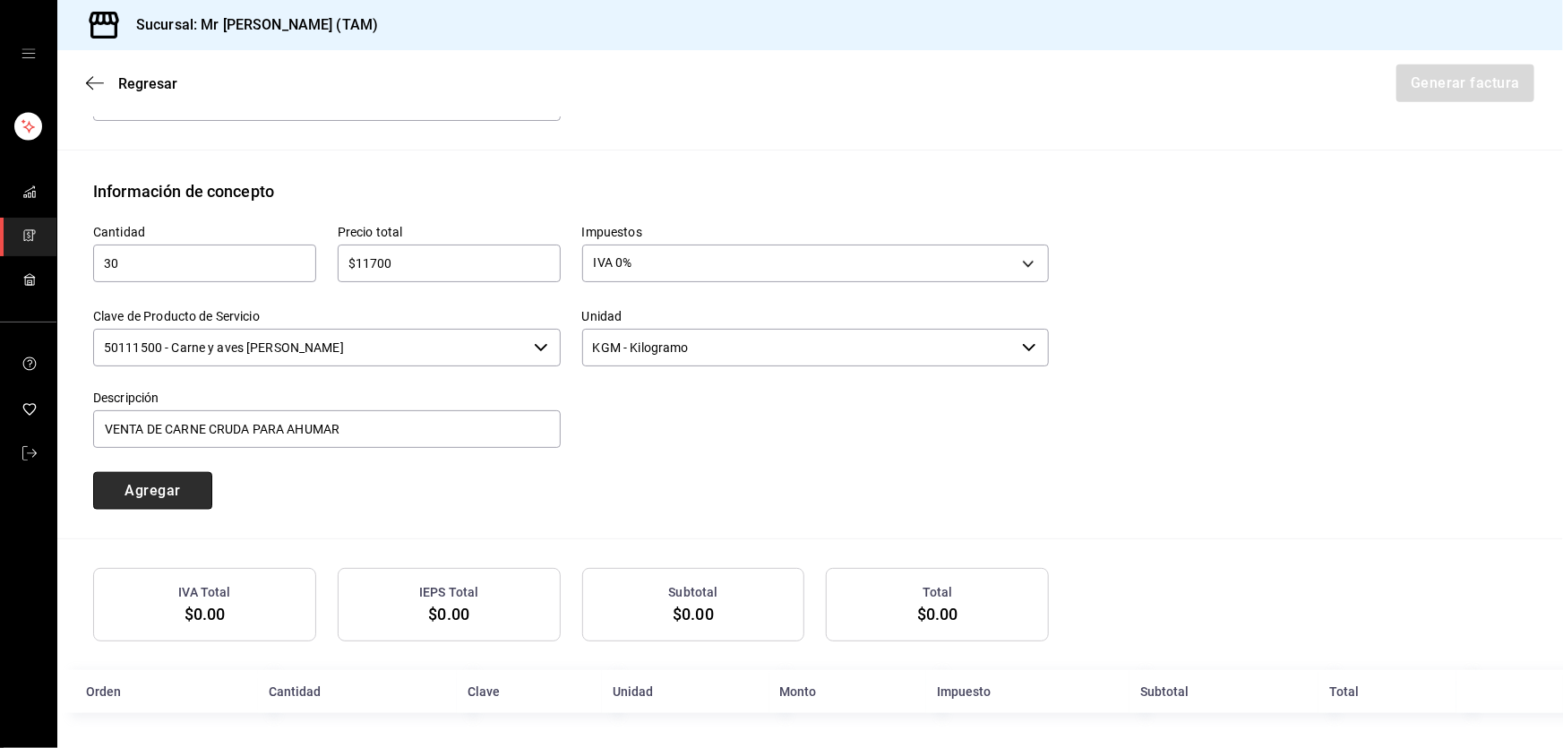
click at [150, 494] on button "Agregar" at bounding box center [152, 491] width 119 height 38
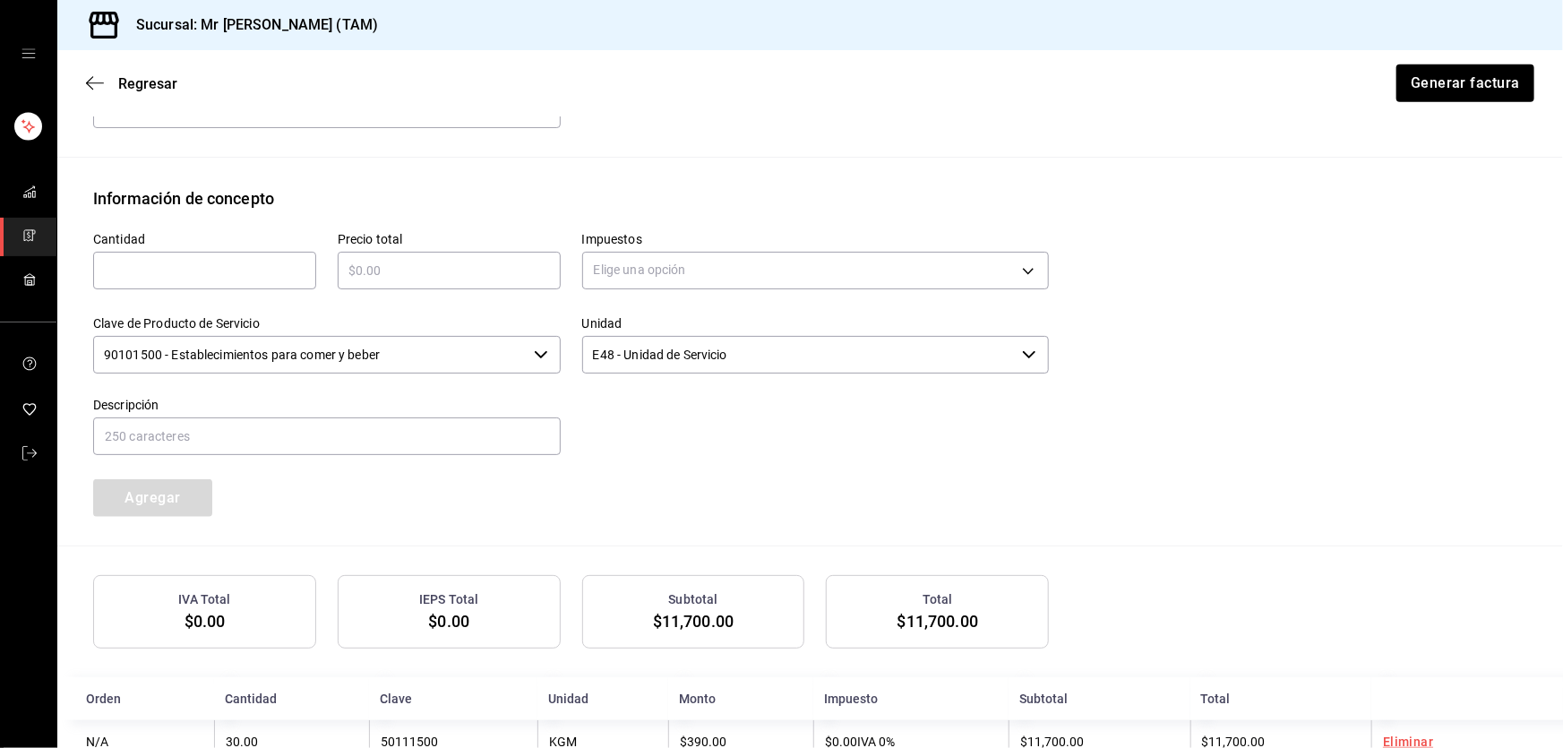
scroll to position [777, 0]
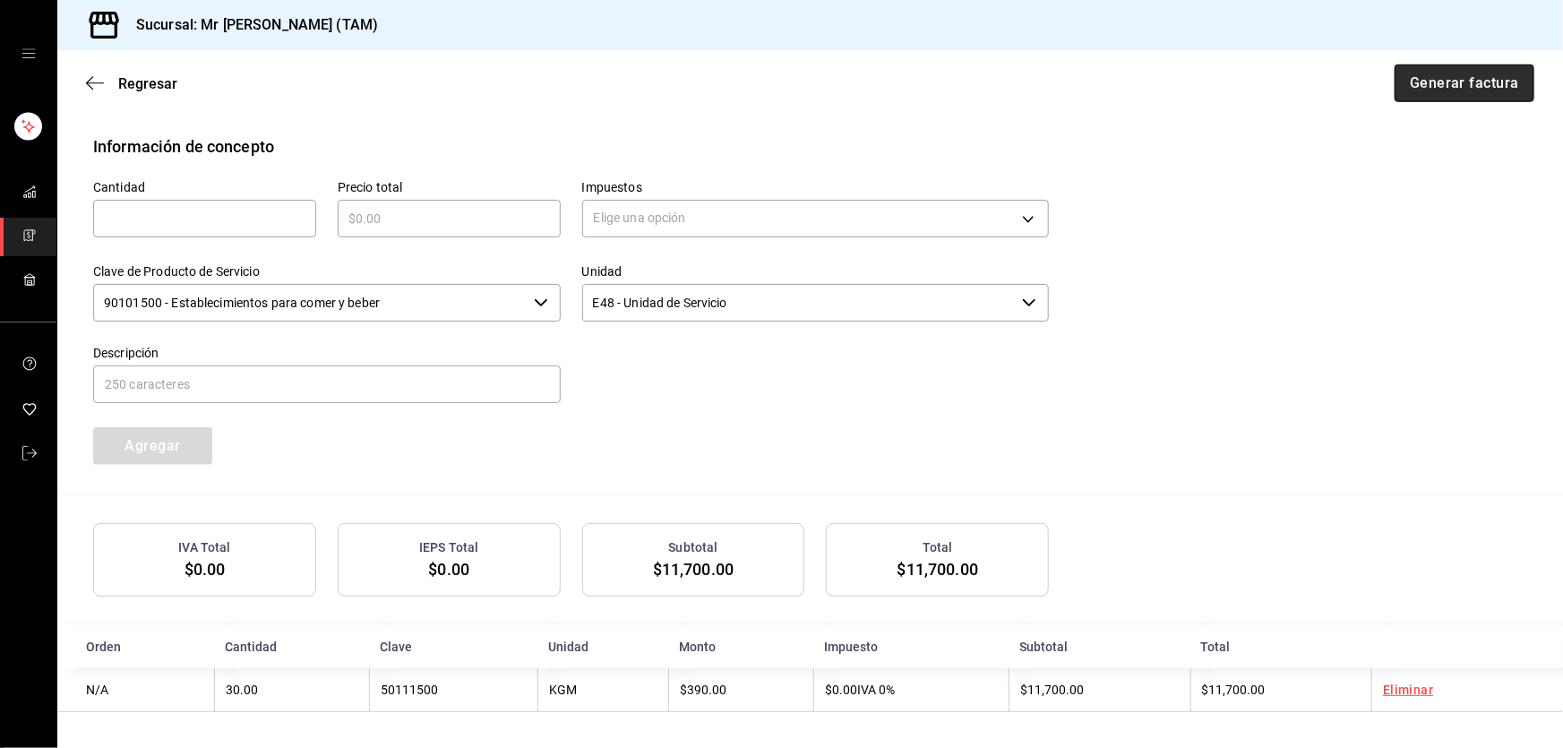
click at [1451, 93] on button "Generar factura" at bounding box center [1464, 83] width 140 height 38
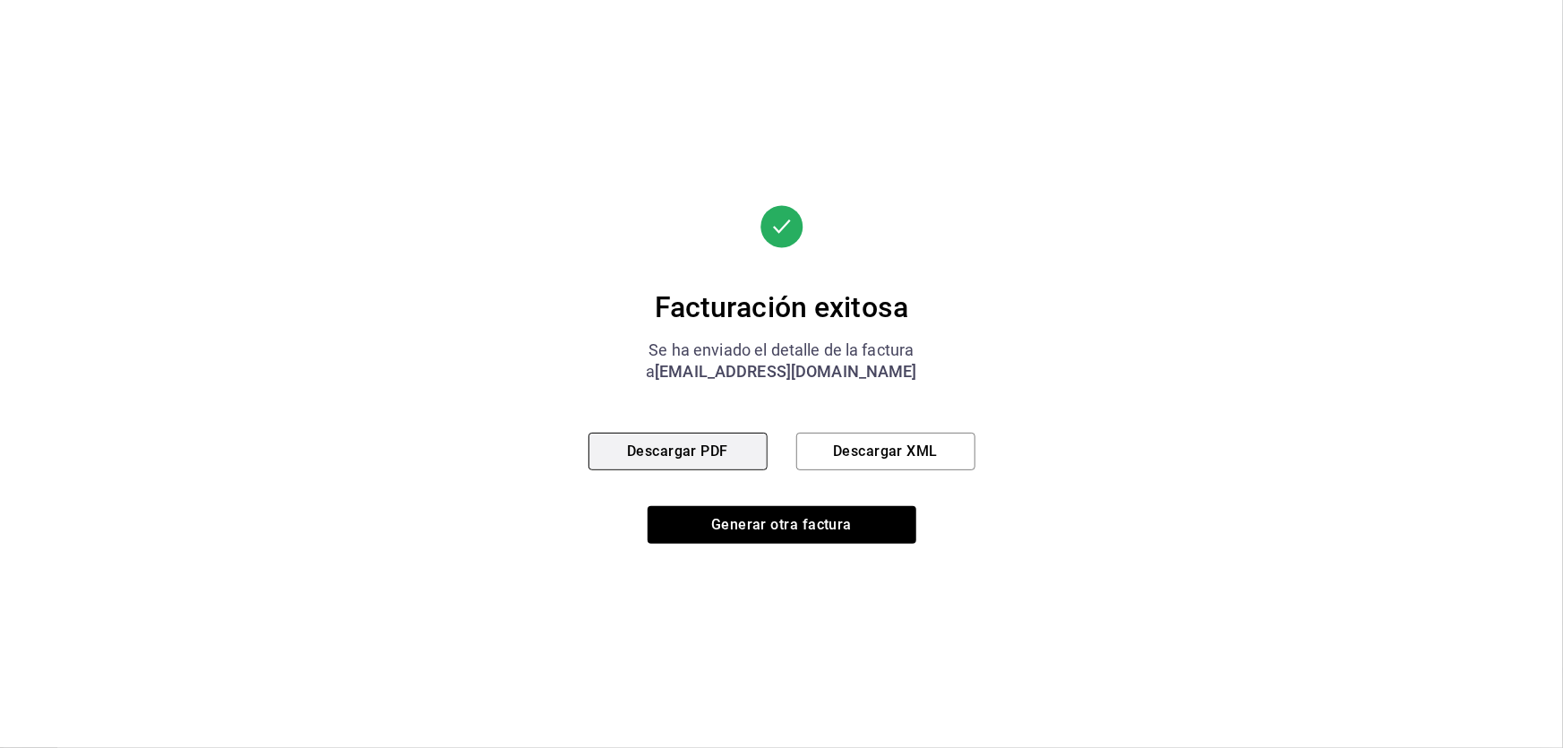
click at [648, 449] on button "Descargar PDF" at bounding box center [677, 452] width 179 height 38
click at [903, 420] on div "Facturación exitosa Se ha enviado el detalle de la factura a [EMAIL_ADDRESS][DO…" at bounding box center [781, 374] width 387 height 339
click at [904, 436] on button "Descargar XML" at bounding box center [885, 452] width 179 height 38
click at [734, 459] on button "Descargar PDF" at bounding box center [677, 452] width 179 height 38
click at [736, 465] on button "Descargar PDF" at bounding box center [677, 452] width 179 height 38
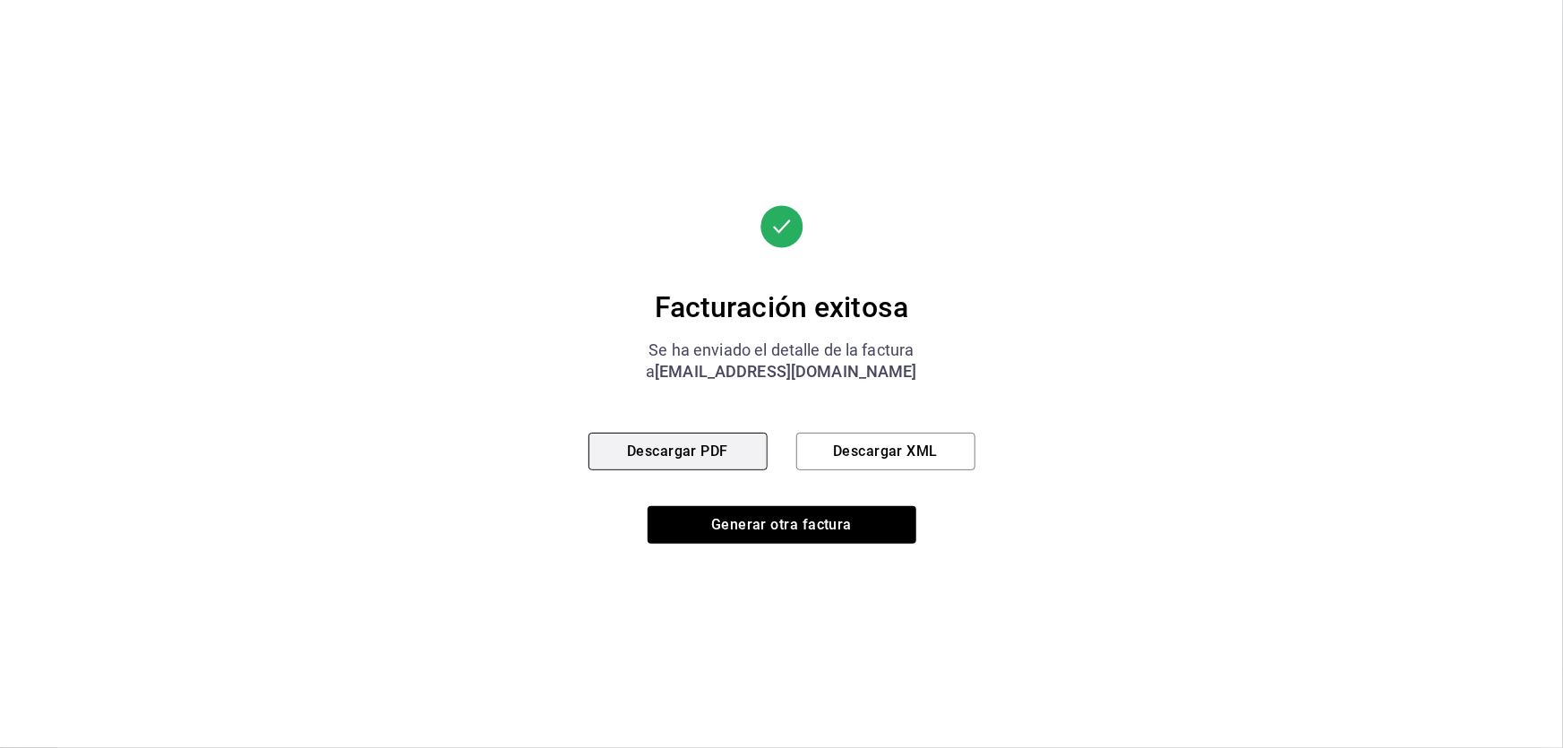
click at [716, 437] on button "Descargar PDF" at bounding box center [677, 452] width 179 height 38
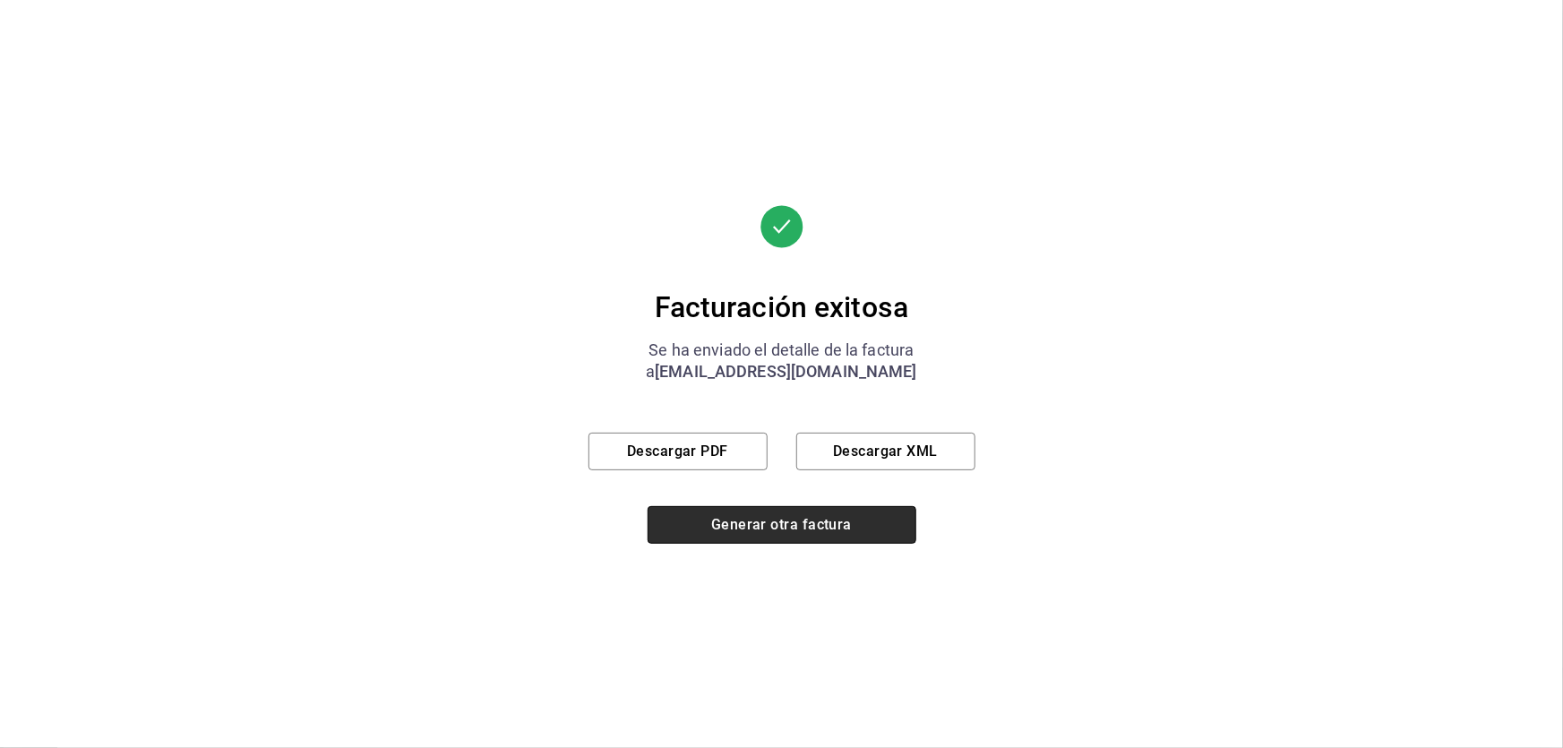
click at [848, 529] on button "Generar otra factura" at bounding box center [781, 525] width 269 height 38
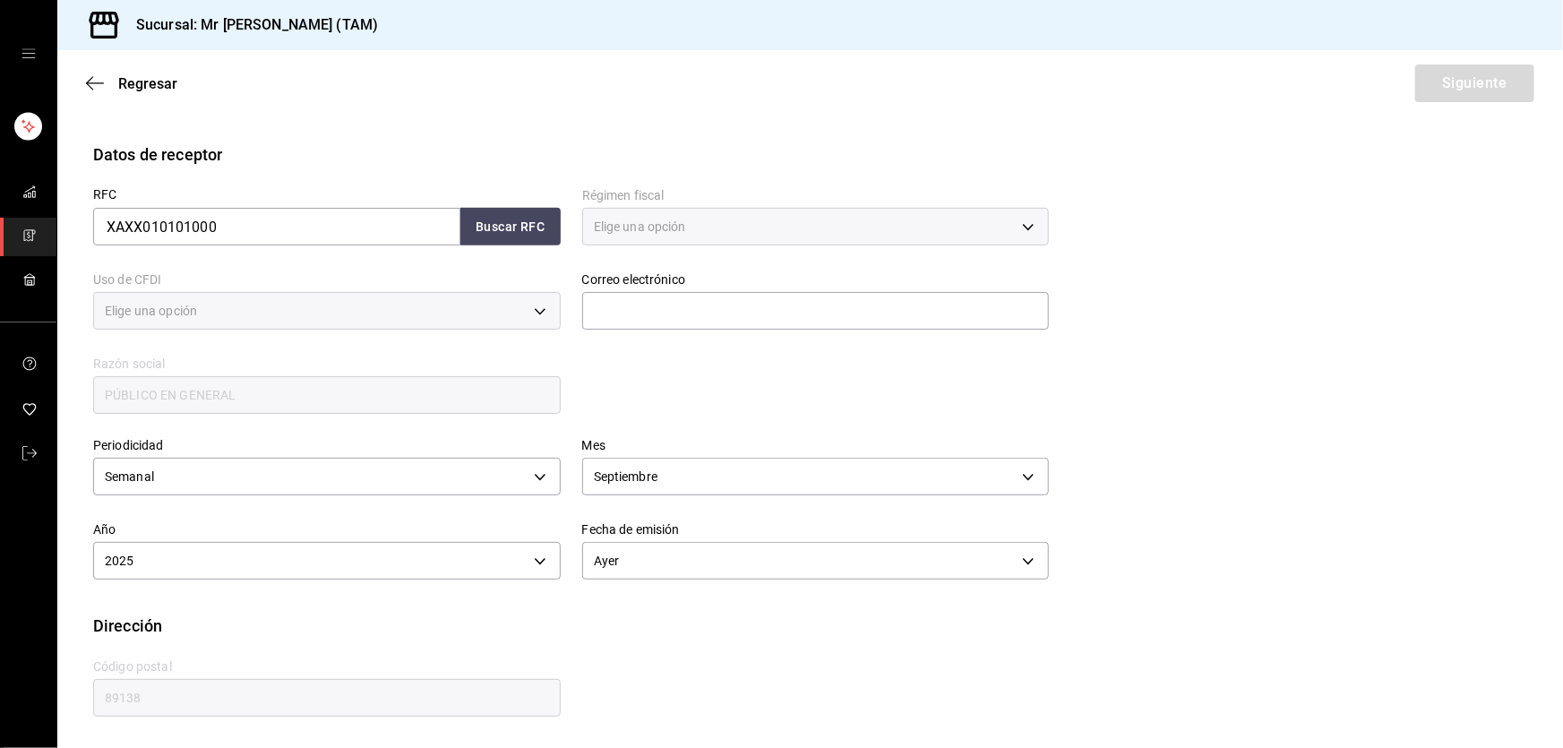
type input "616"
type input "S01"
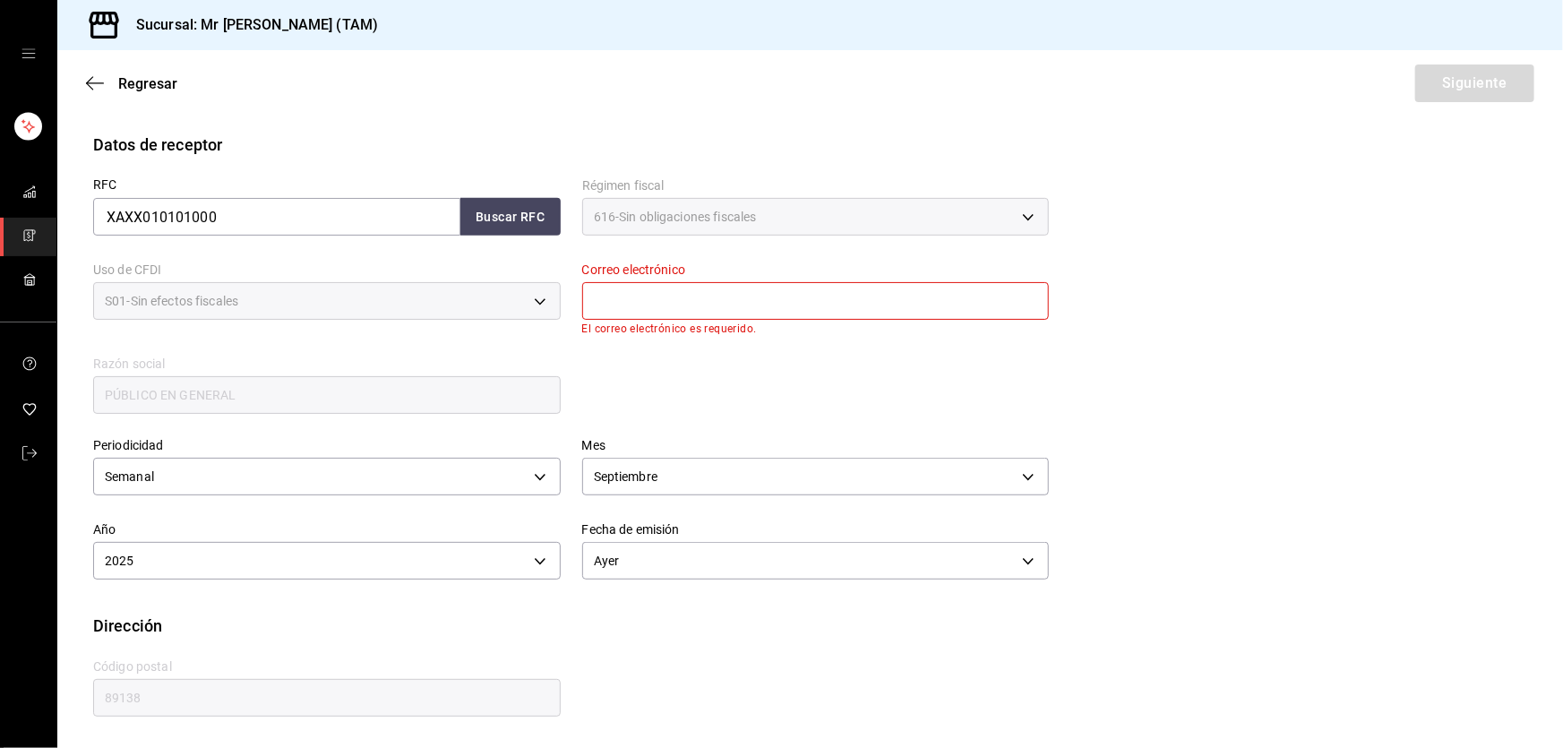
scroll to position [278, 0]
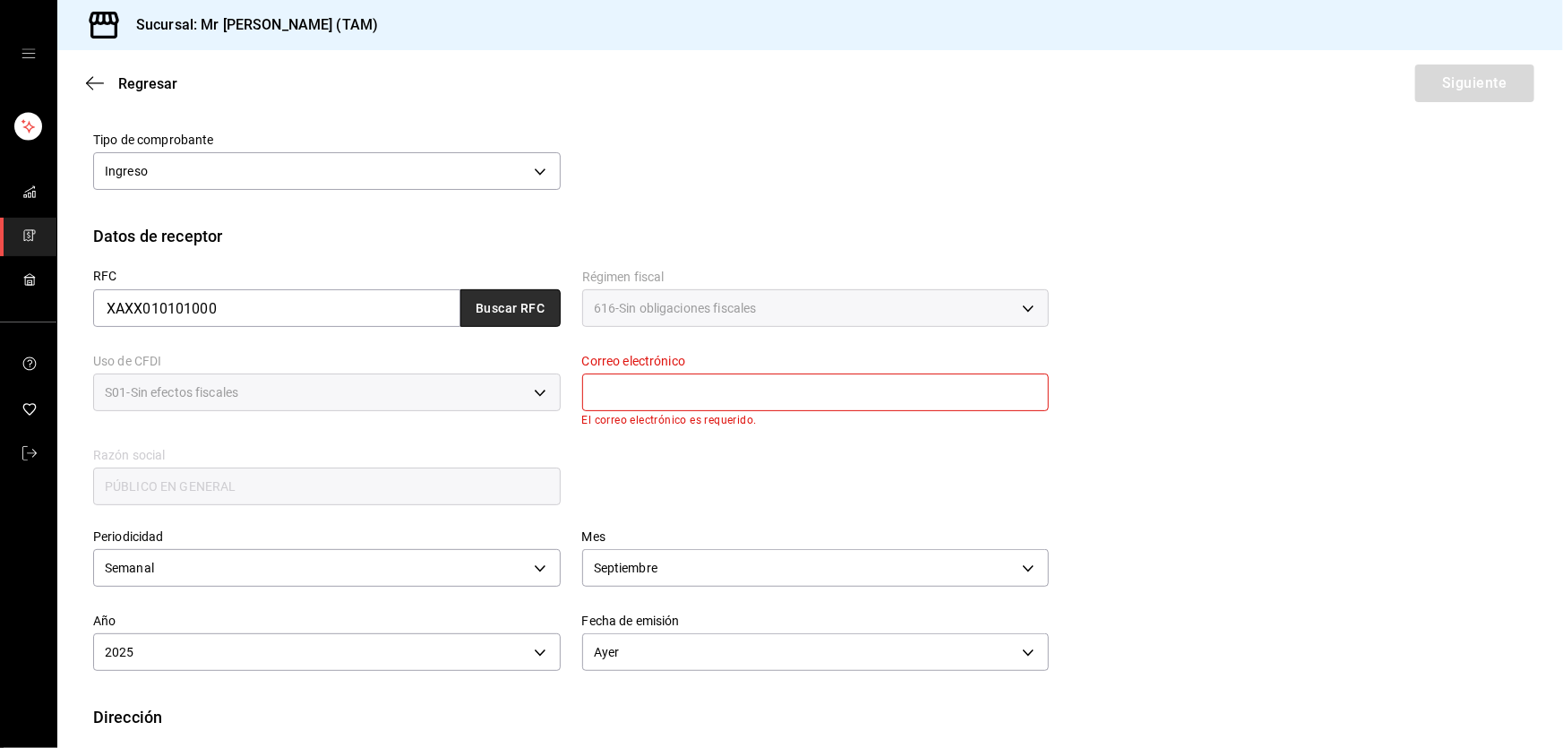
click at [502, 303] on button "Buscar RFC" at bounding box center [510, 308] width 100 height 38
type input "[EMAIL_ADDRESS][DOMAIN_NAME]"
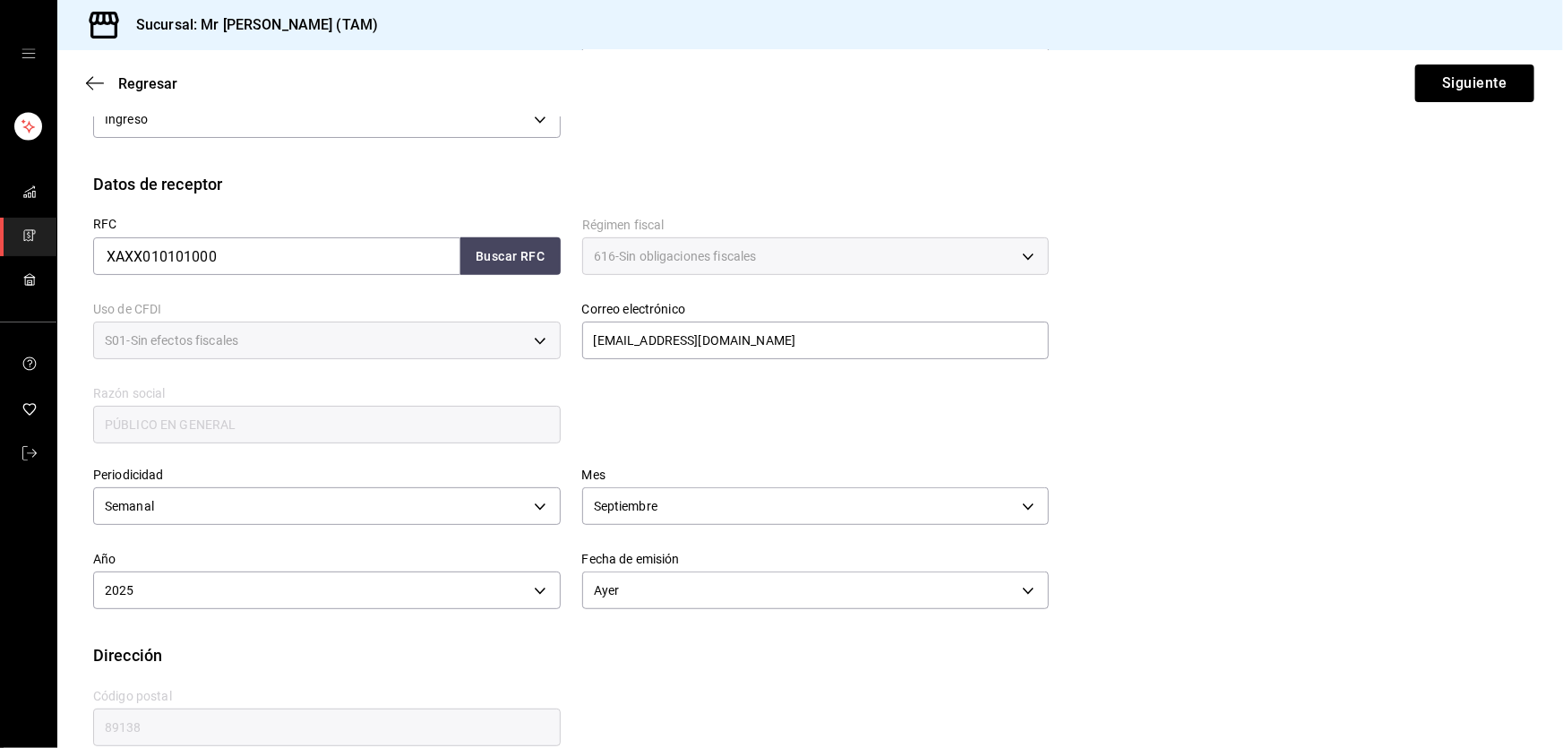
scroll to position [358, 0]
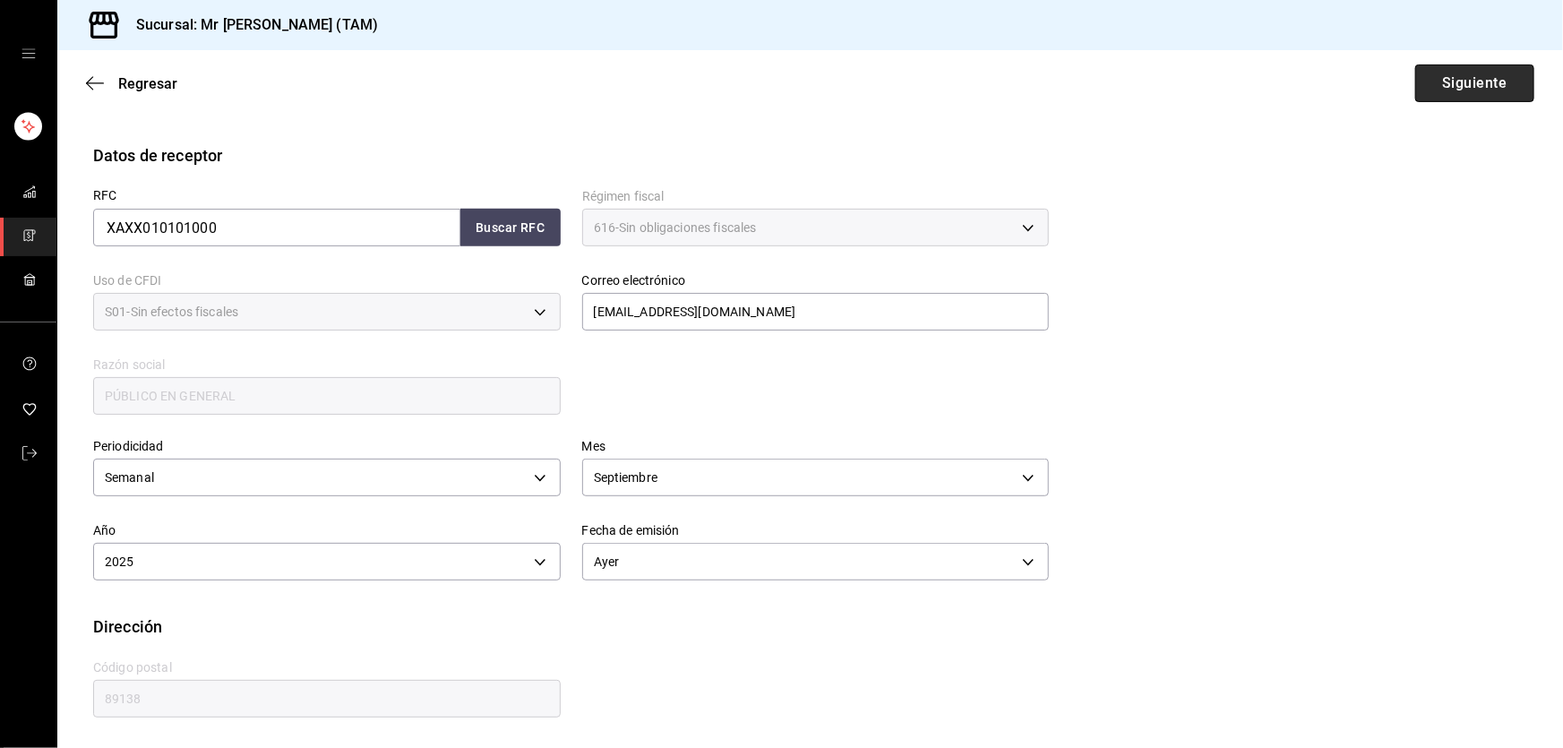
click at [1440, 99] on button "Siguiente" at bounding box center [1474, 83] width 119 height 38
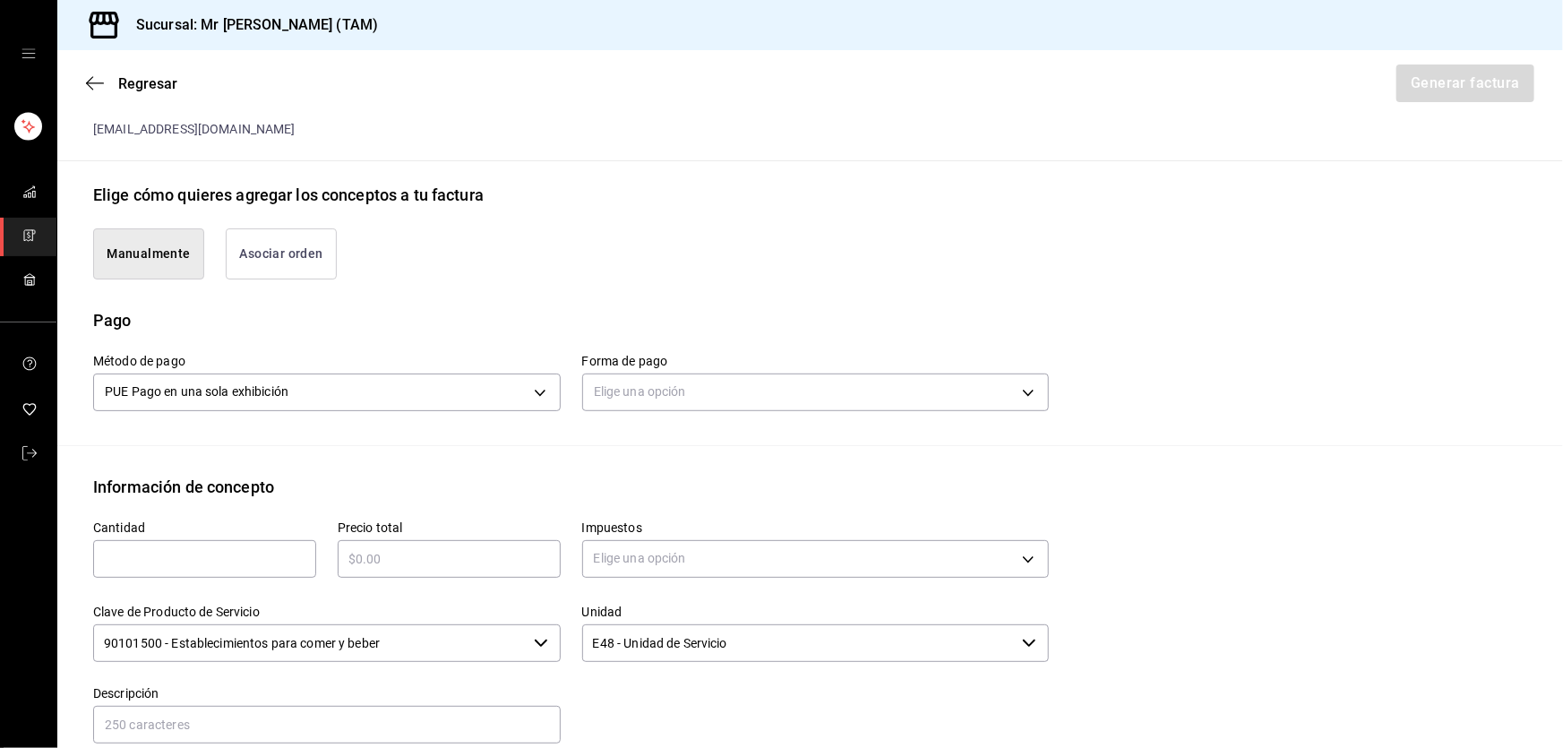
scroll to position [602, 0]
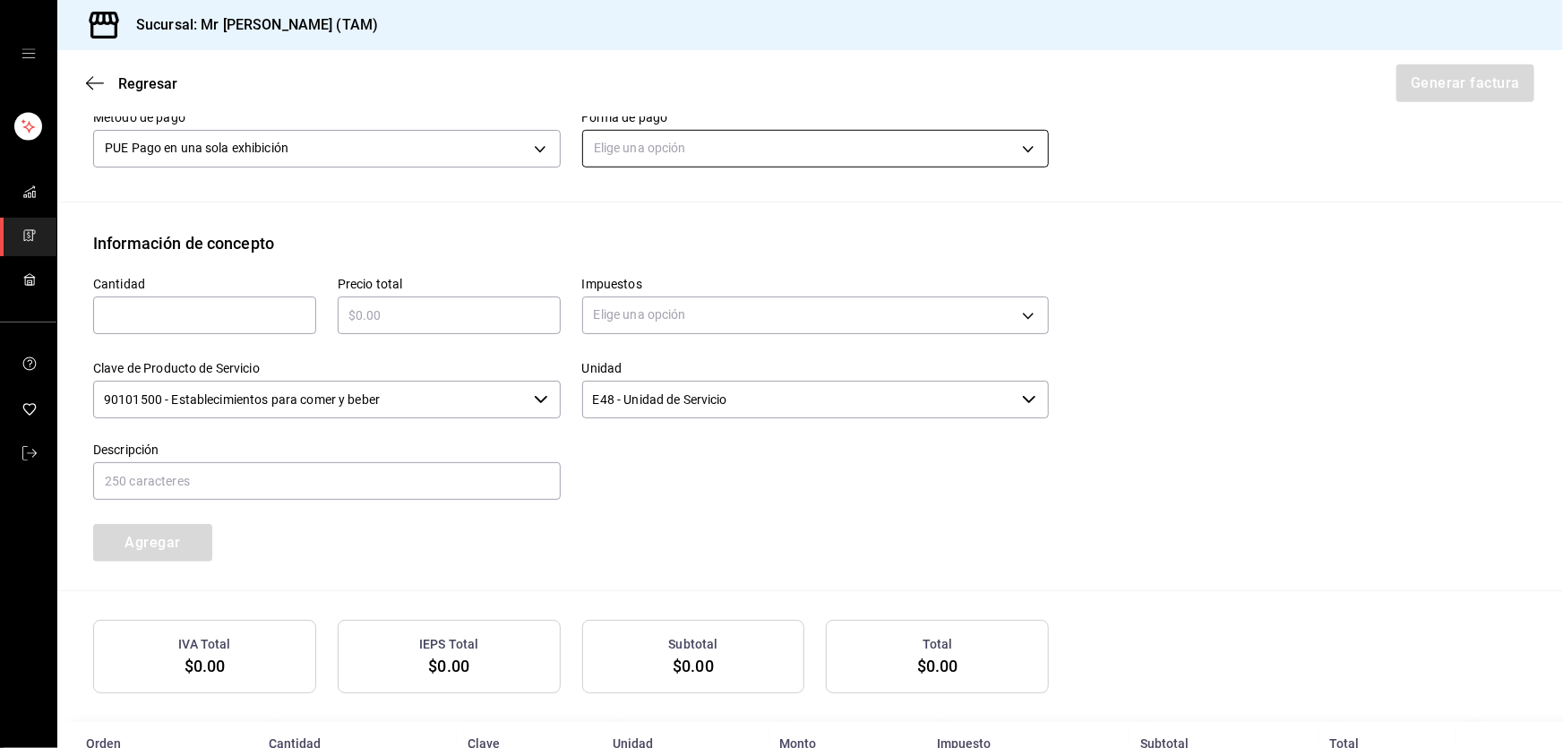
click at [718, 147] on body "Sucursal: Mr [PERSON_NAME] (TAM) Regresar Generar factura Emisor Perfil fiscal …" at bounding box center [781, 374] width 1563 height 748
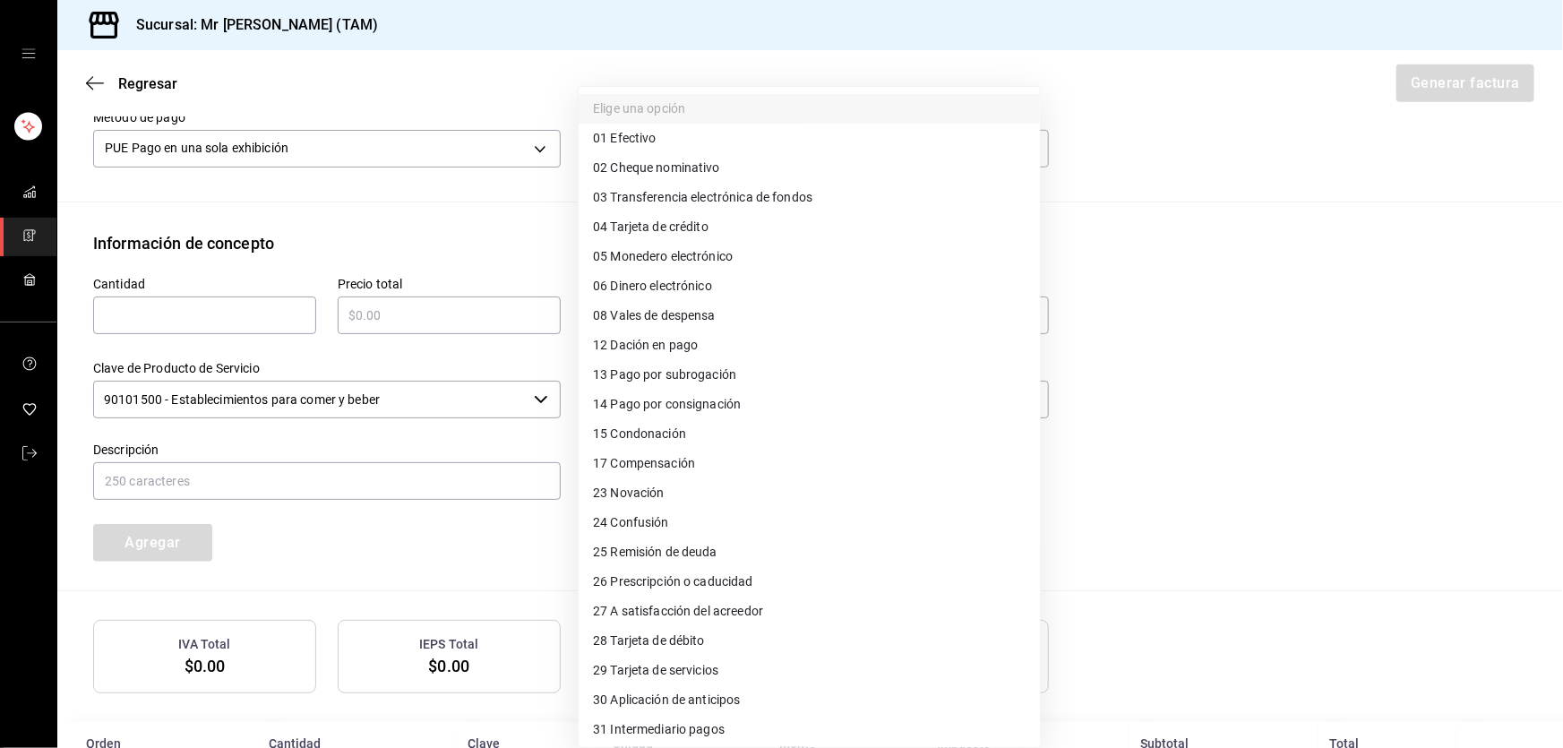
click at [693, 197] on span "03 Transferencia electrónica de fondos" at bounding box center [702, 197] width 219 height 19
type input "03"
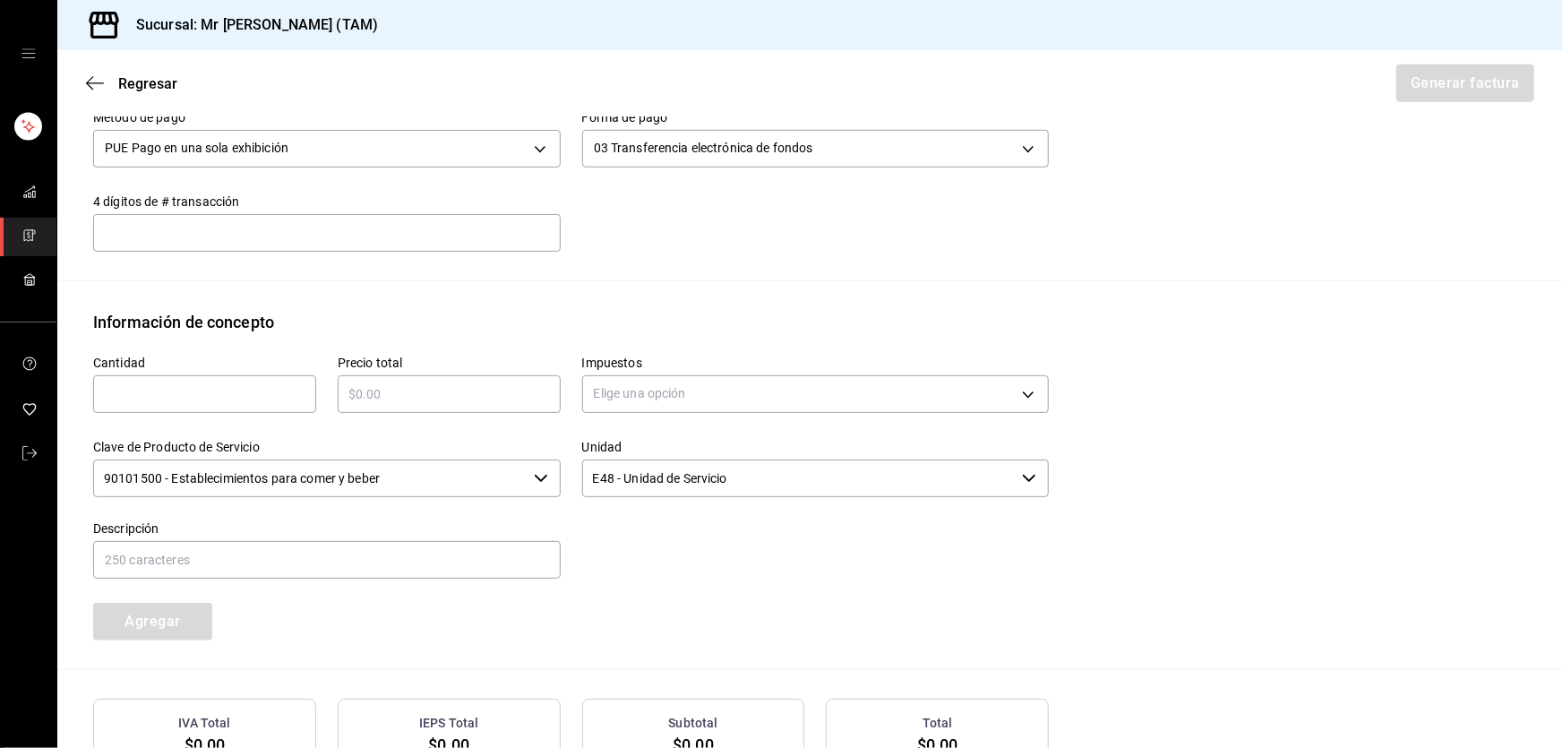
click at [184, 388] on input "text" at bounding box center [204, 393] width 223 height 21
type input "36"
type input "$14040"
click at [622, 382] on body "Sucursal: Mr [PERSON_NAME] (TAM) Regresar Generar factura Emisor Perfil fiscal …" at bounding box center [781, 374] width 1563 height 748
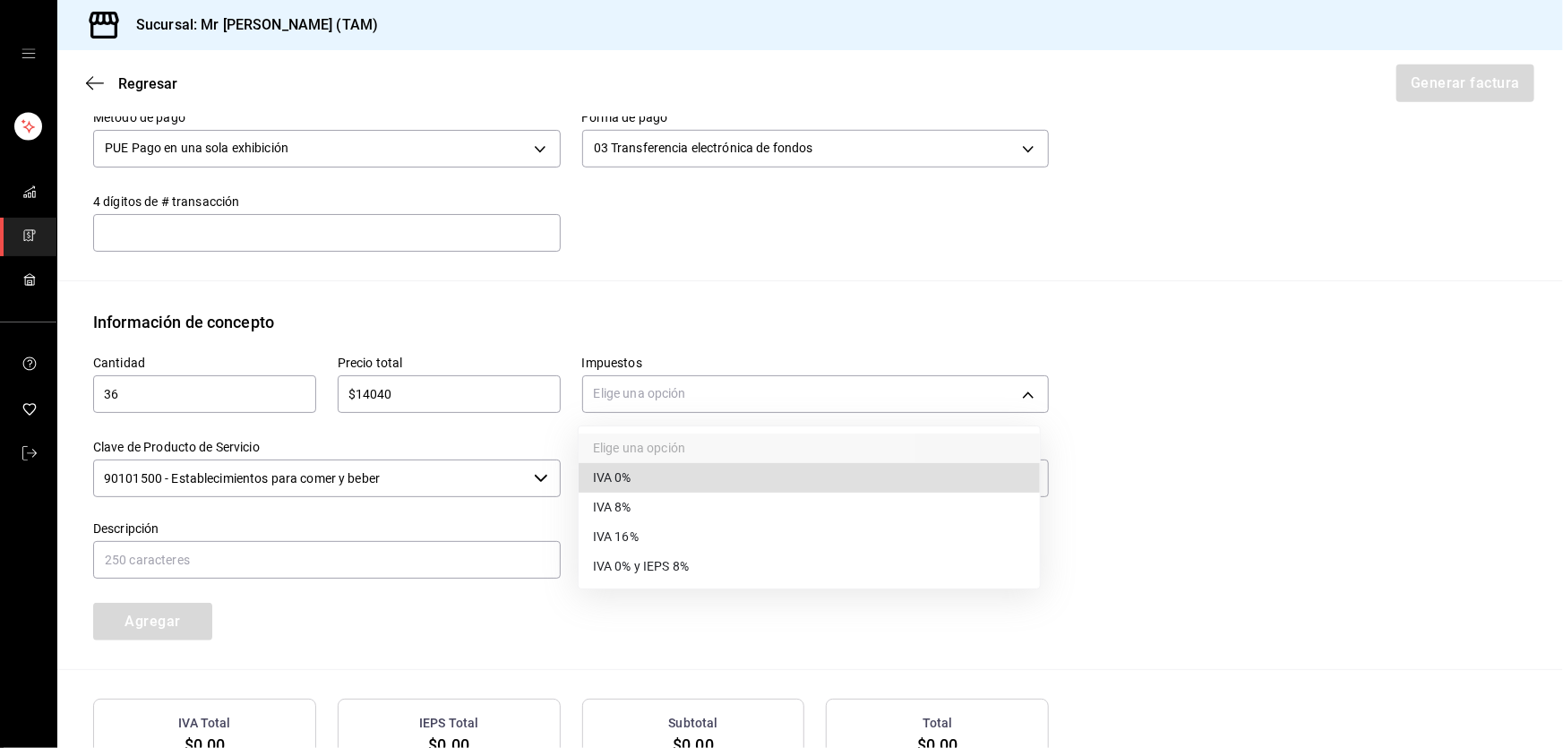
click at [637, 466] on li "IVA 0%" at bounding box center [809, 478] width 461 height 30
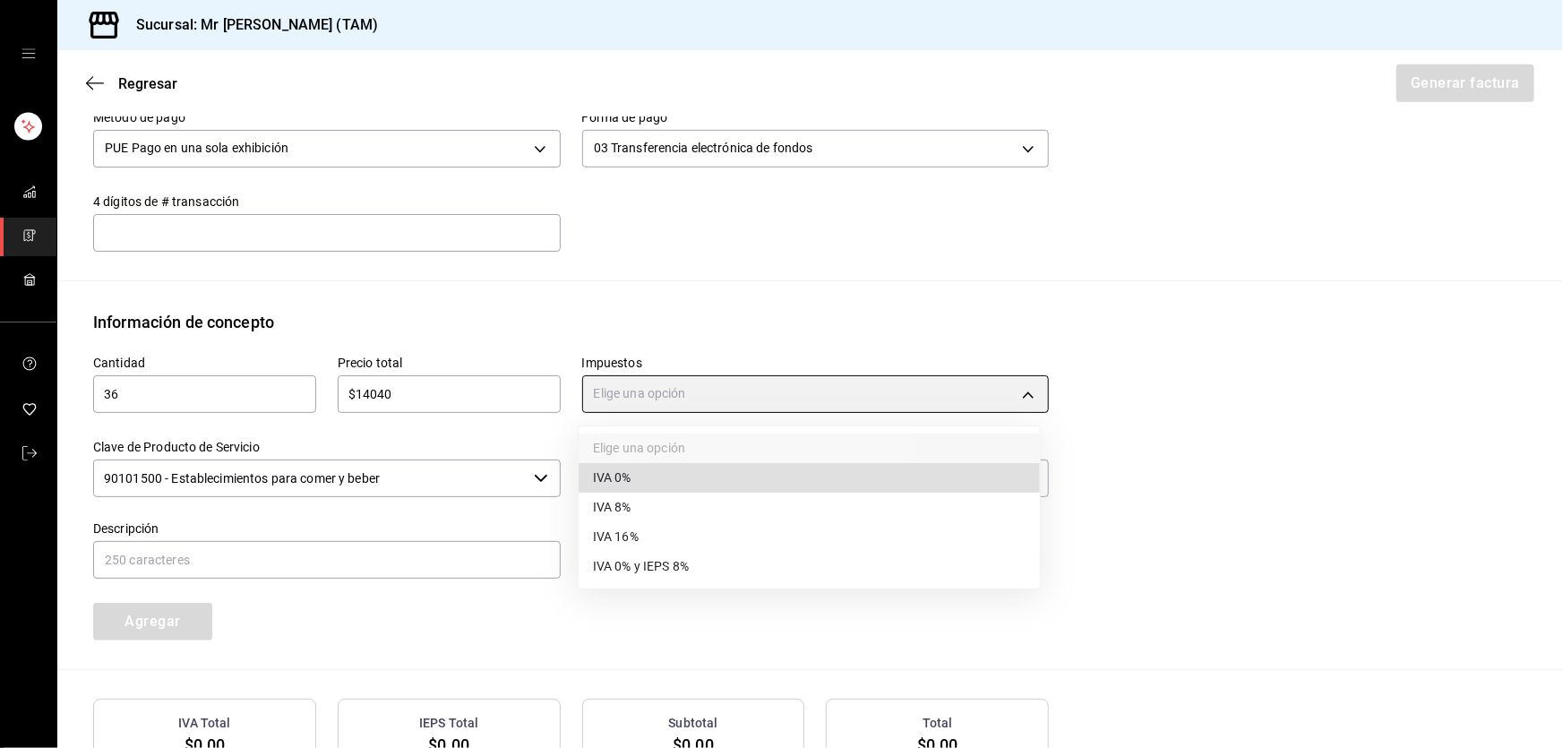
type input "IVA_0"
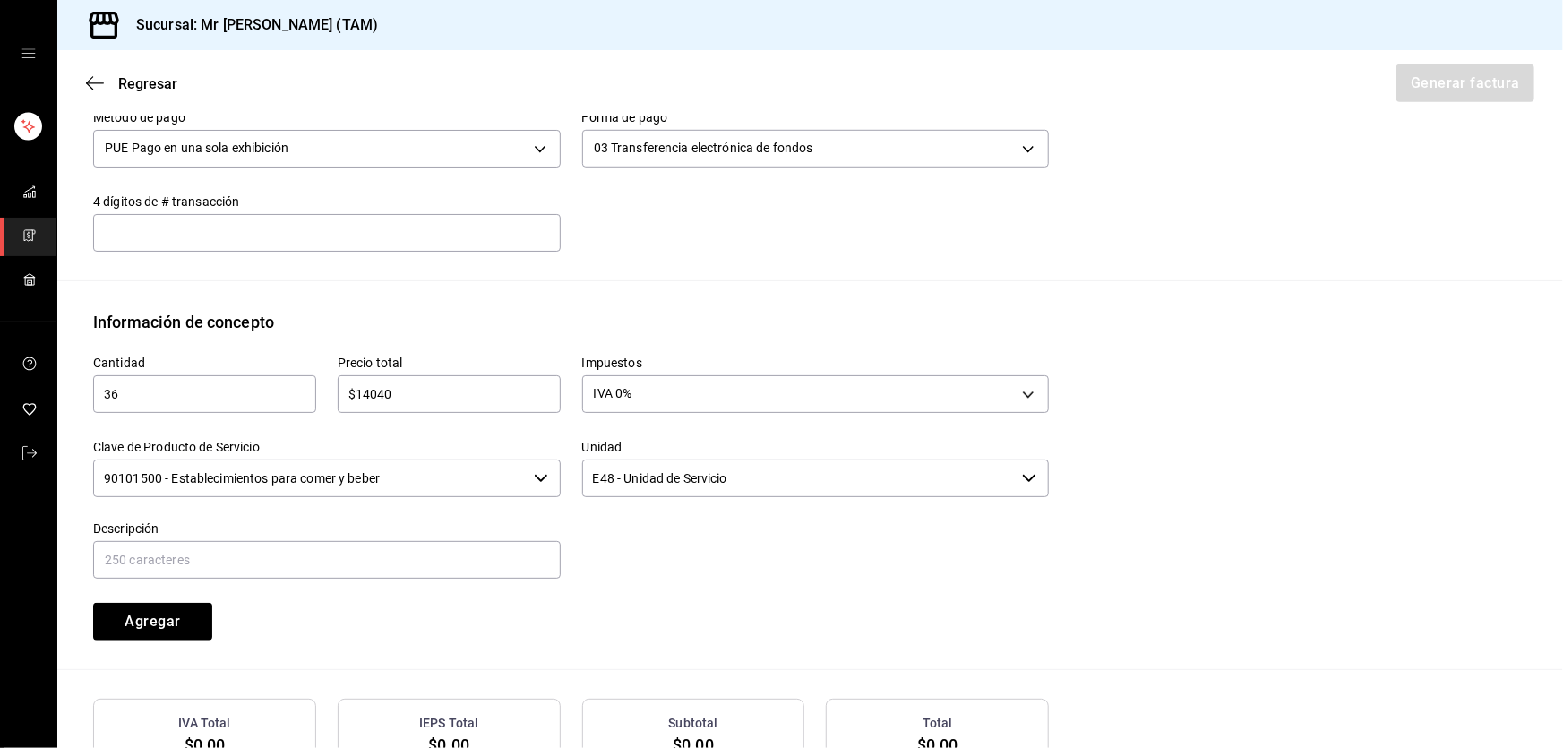
click at [501, 468] on input "90101500 - Establecimientos para comer y beber" at bounding box center [309, 478] width 433 height 38
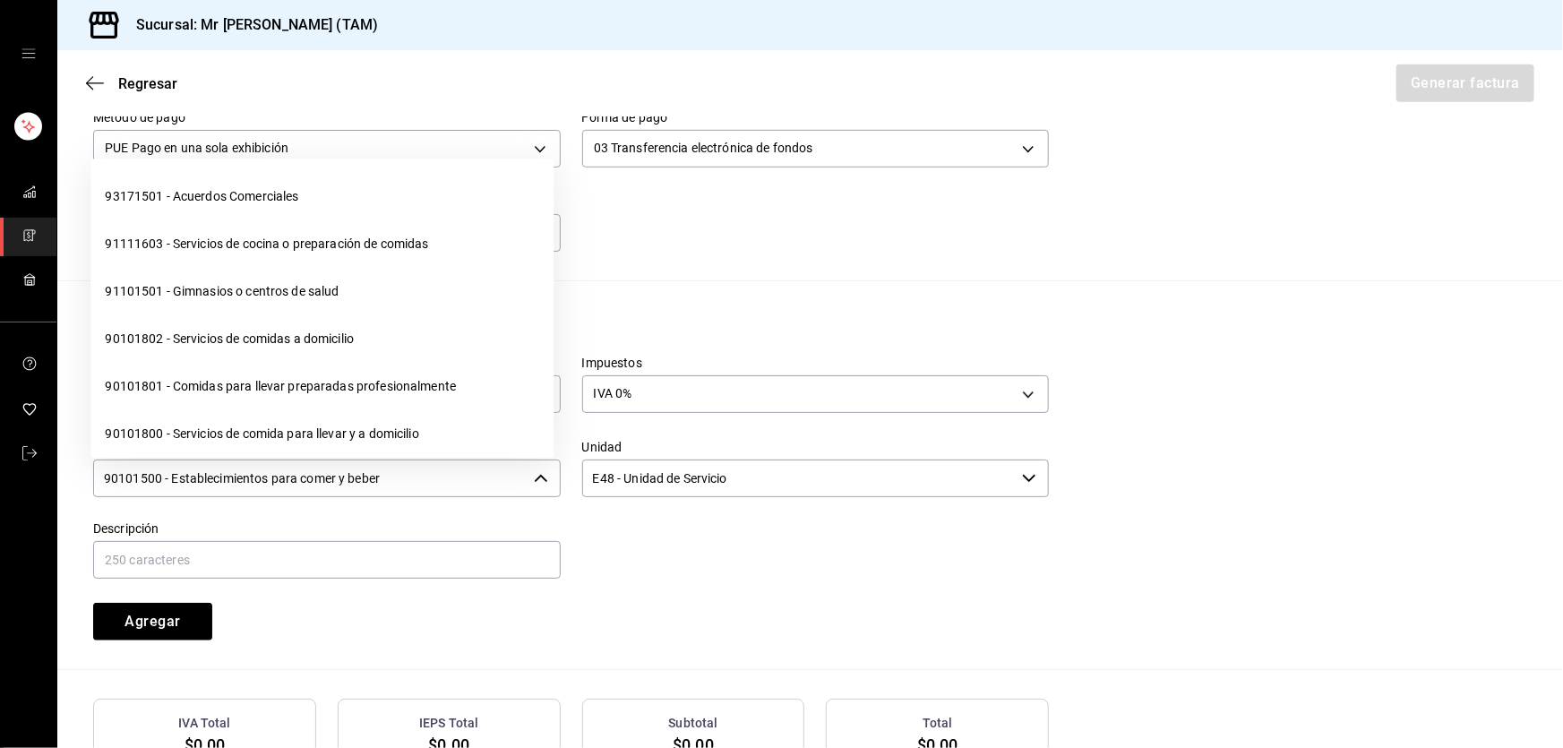
click at [501, 468] on input "90101500 - Establecimientos para comer y beber" at bounding box center [309, 478] width 433 height 38
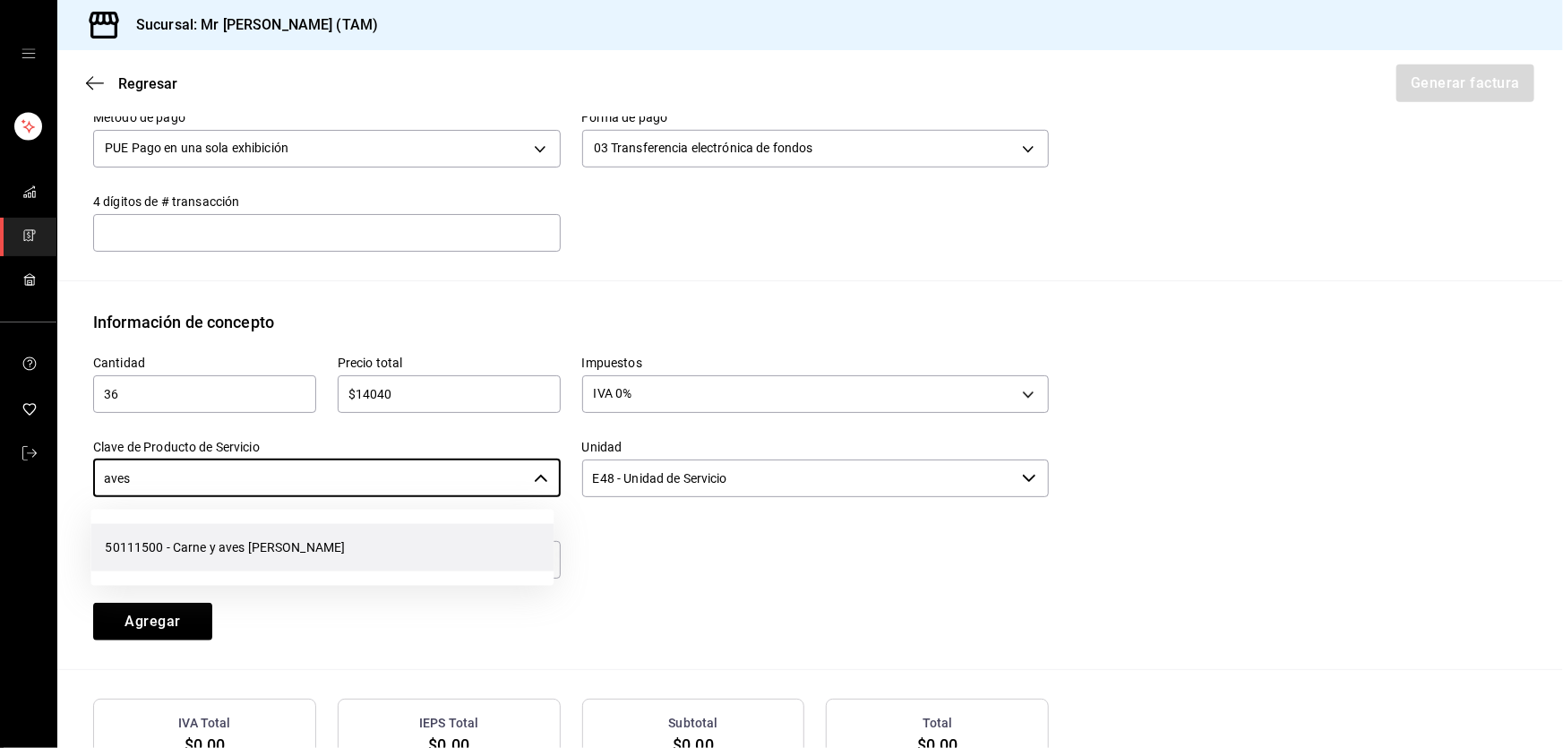
click at [269, 536] on li "50111500 - Carne y aves [PERSON_NAME]" at bounding box center [321, 547] width 463 height 47
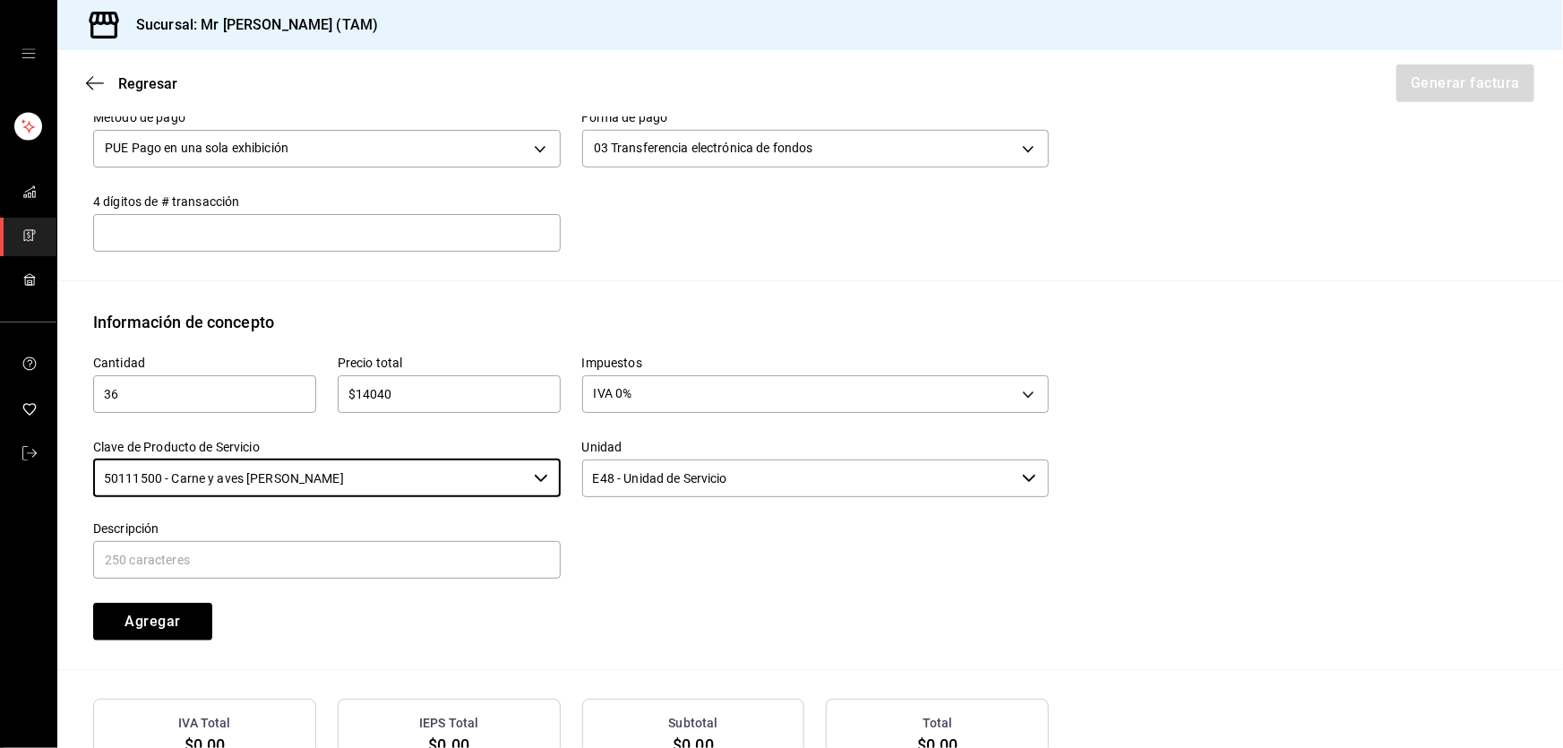
type input "50111500 - Carne y aves [PERSON_NAME]"
click at [662, 480] on input "E48 - Unidad de Servicio" at bounding box center [798, 478] width 433 height 38
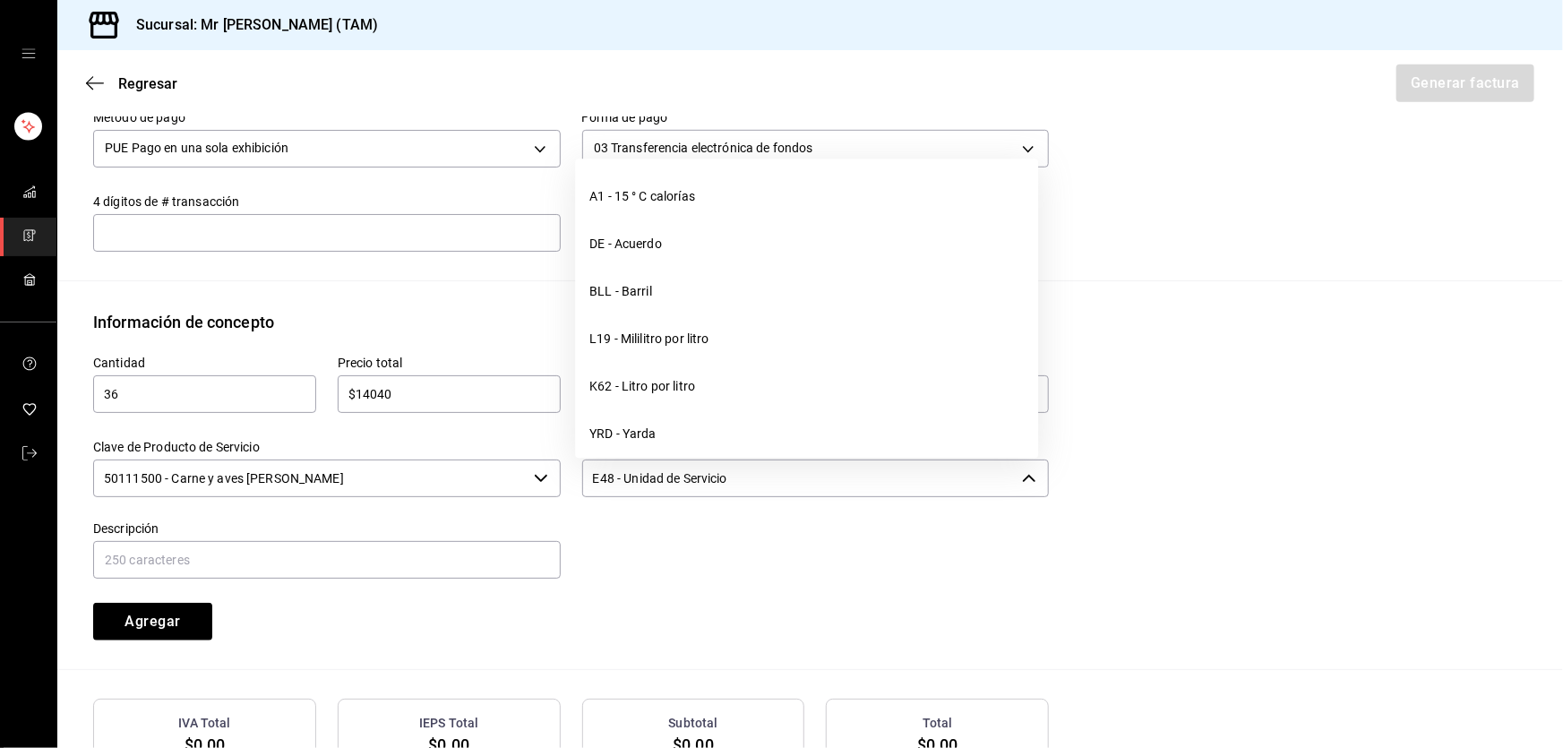
click at [662, 480] on input "E48 - Unidad de Servicio" at bounding box center [798, 478] width 433 height 38
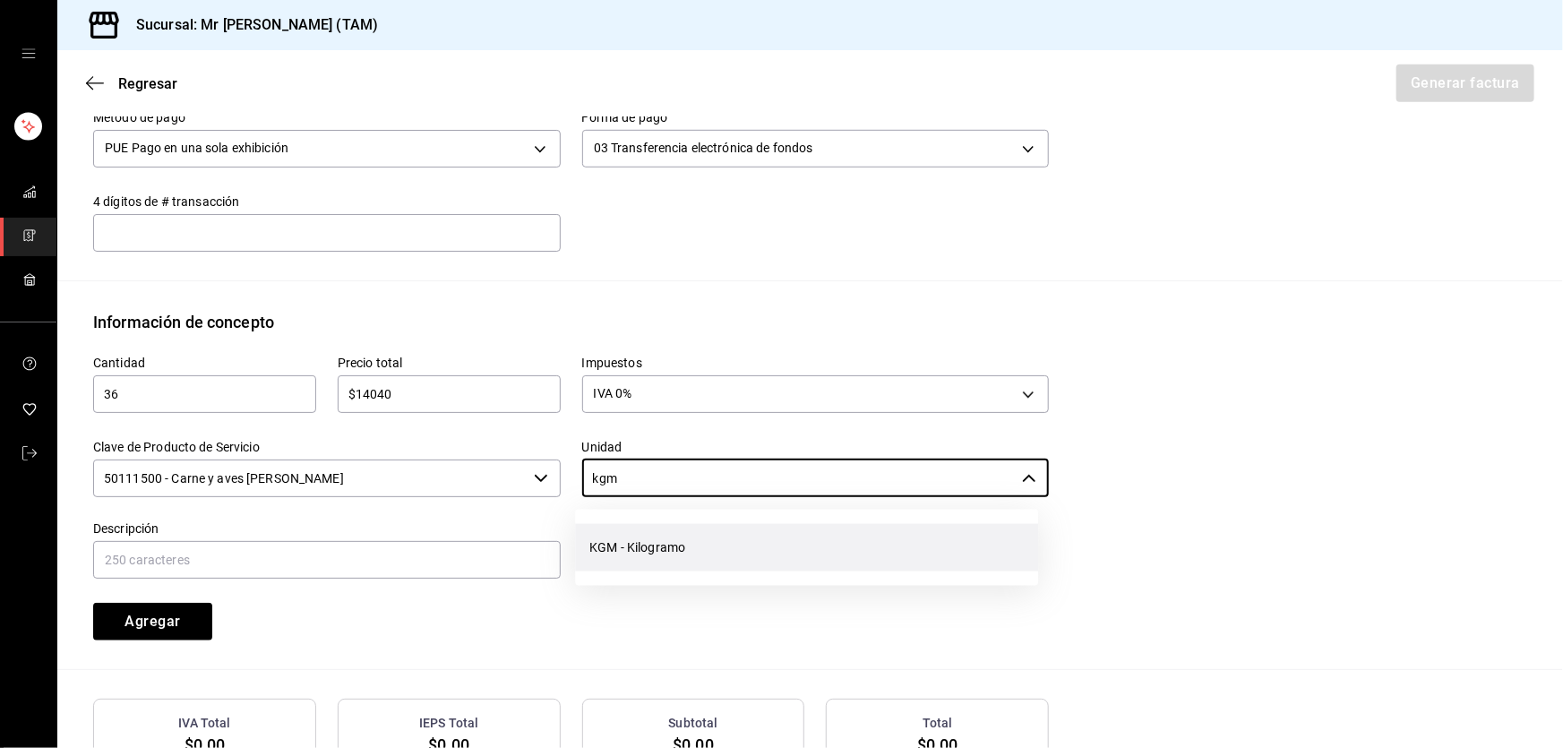
click at [635, 565] on li "KGM - Kilogramo" at bounding box center [806, 547] width 463 height 47
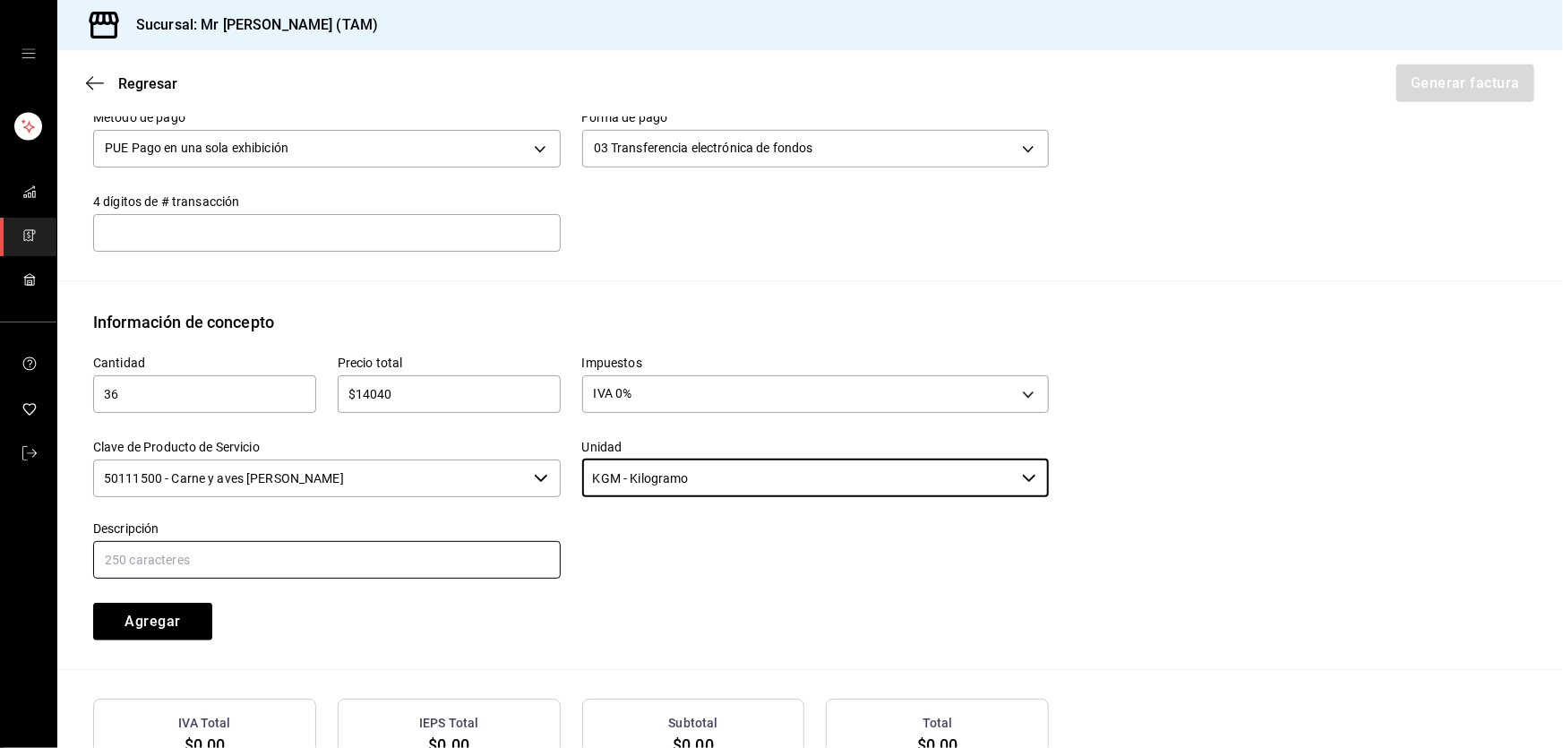
type input "KGM - Kilogramo"
click at [447, 560] on input "text" at bounding box center [326, 560] width 467 height 38
type input "VENTA DE CARNE CRUDA PARA AHUMAR"
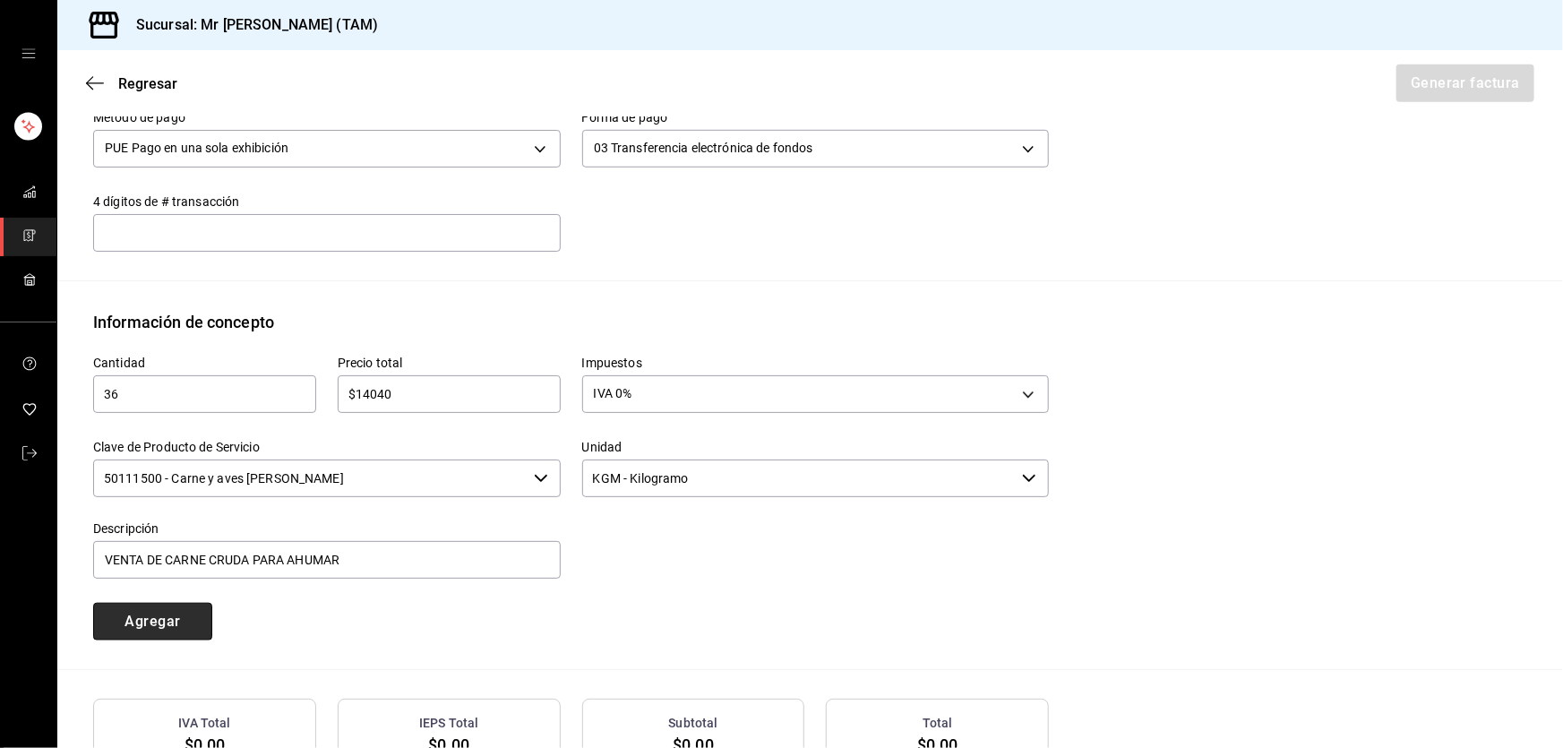
click at [174, 617] on button "Agregar" at bounding box center [152, 622] width 119 height 38
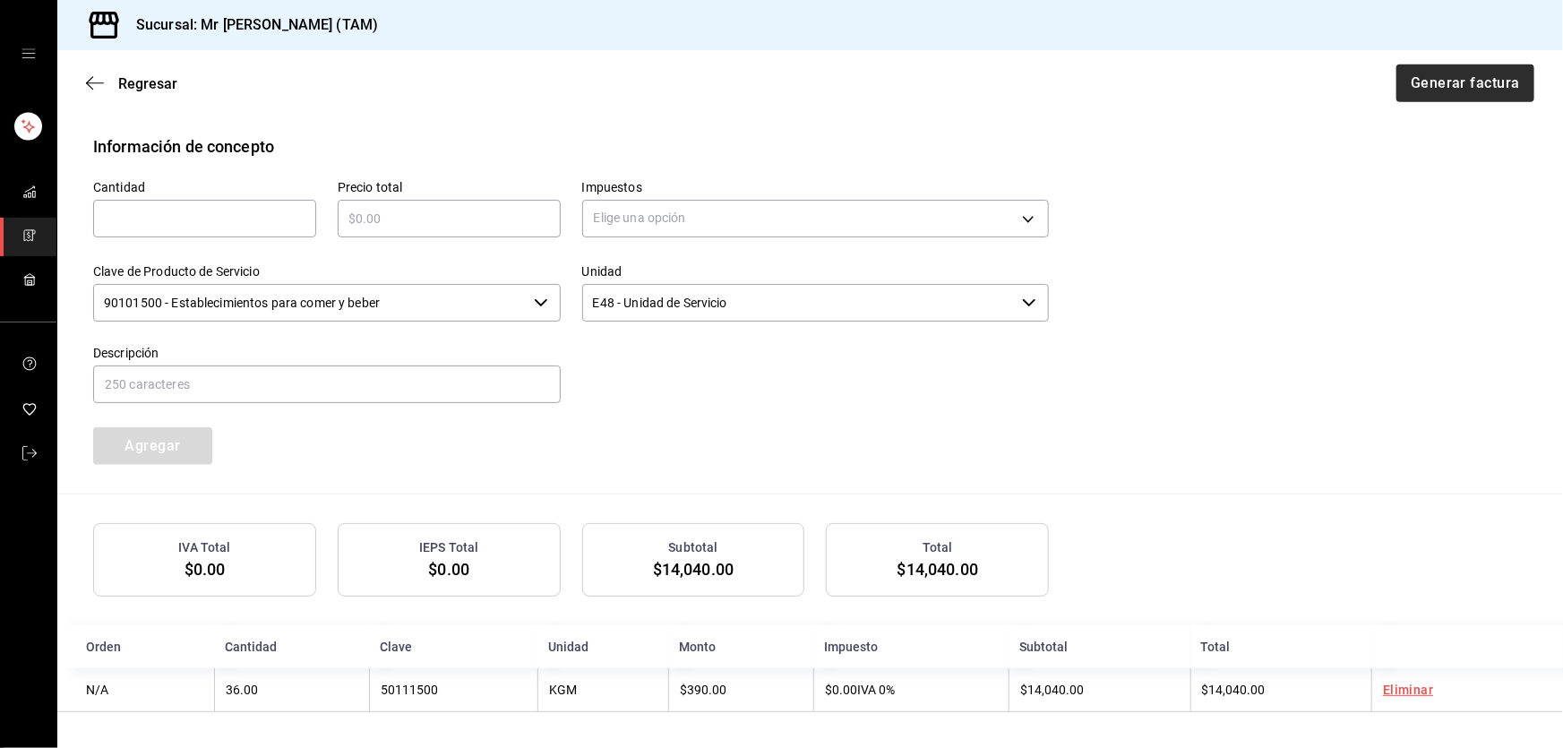
scroll to position [370, 0]
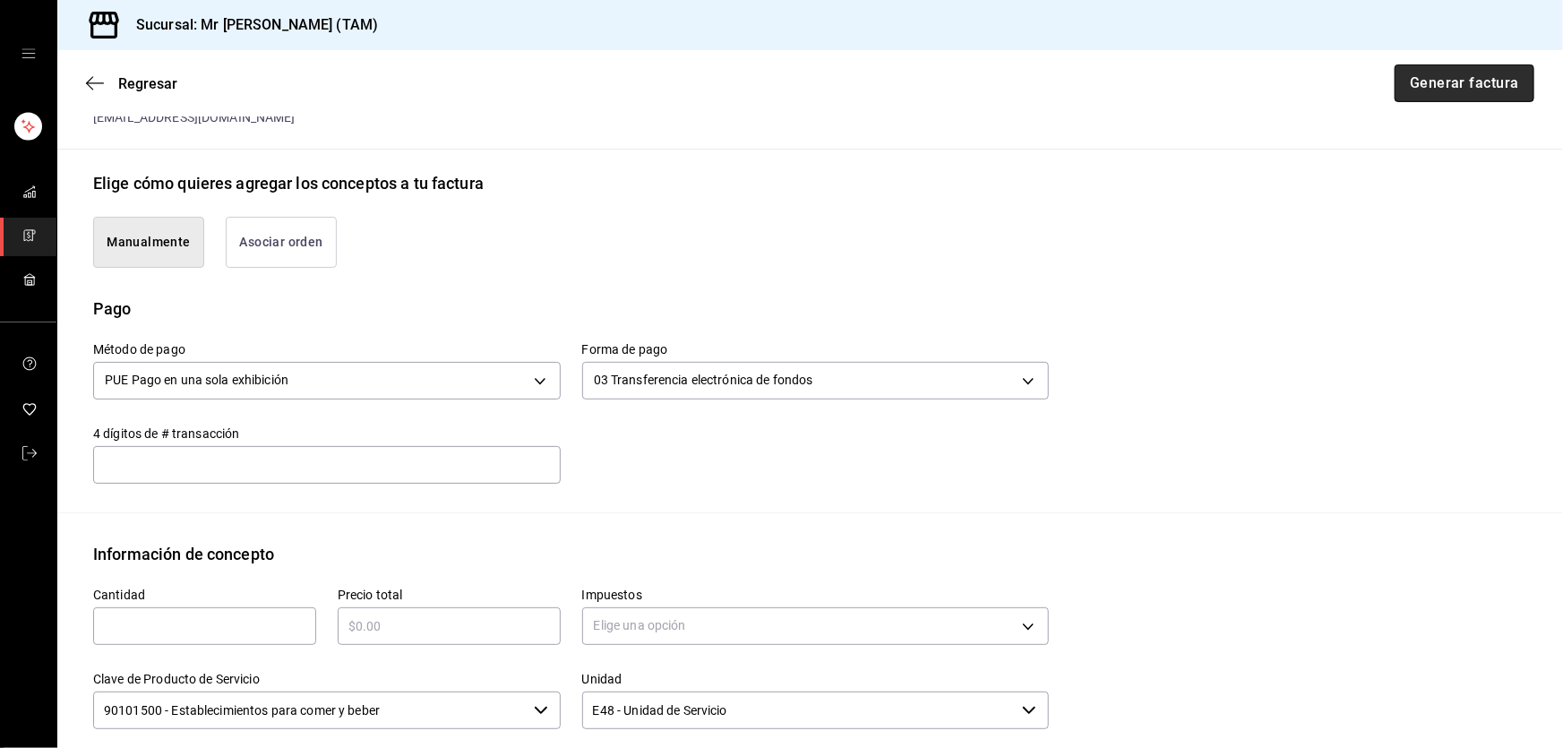
click at [1495, 81] on button "Generar factura" at bounding box center [1464, 83] width 140 height 38
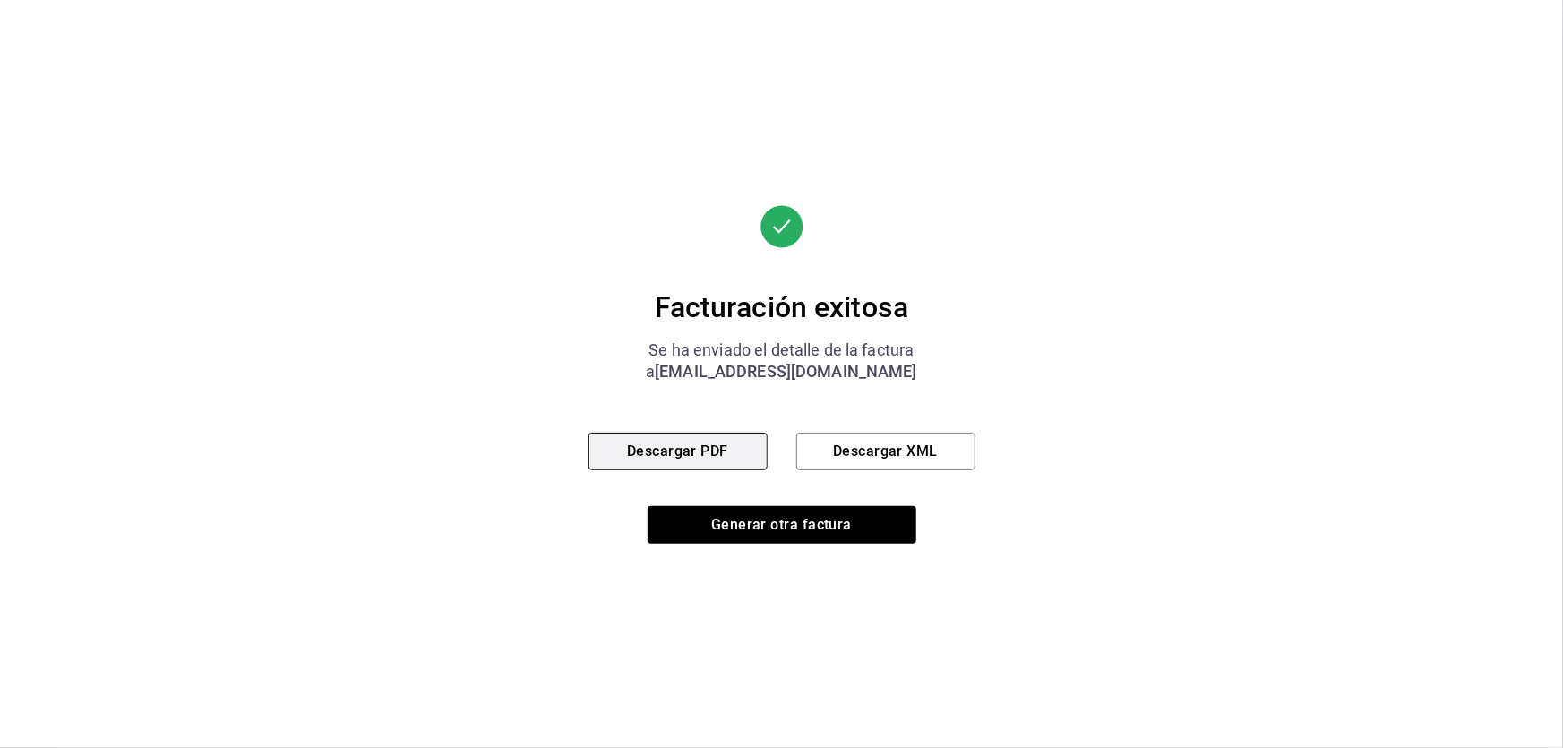
click at [727, 454] on button "Descargar PDF" at bounding box center [677, 452] width 179 height 38
click at [922, 457] on button "Descargar XML" at bounding box center [885, 452] width 179 height 38
click at [837, 458] on button "Descargar XML" at bounding box center [885, 452] width 179 height 38
drag, startPoint x: 792, startPoint y: 527, endPoint x: 762, endPoint y: 389, distance: 141.9
click at [762, 389] on div "Facturación exitosa Se ha enviado el detalle de la factura a [EMAIL_ADDRESS][DO…" at bounding box center [781, 374] width 387 height 339
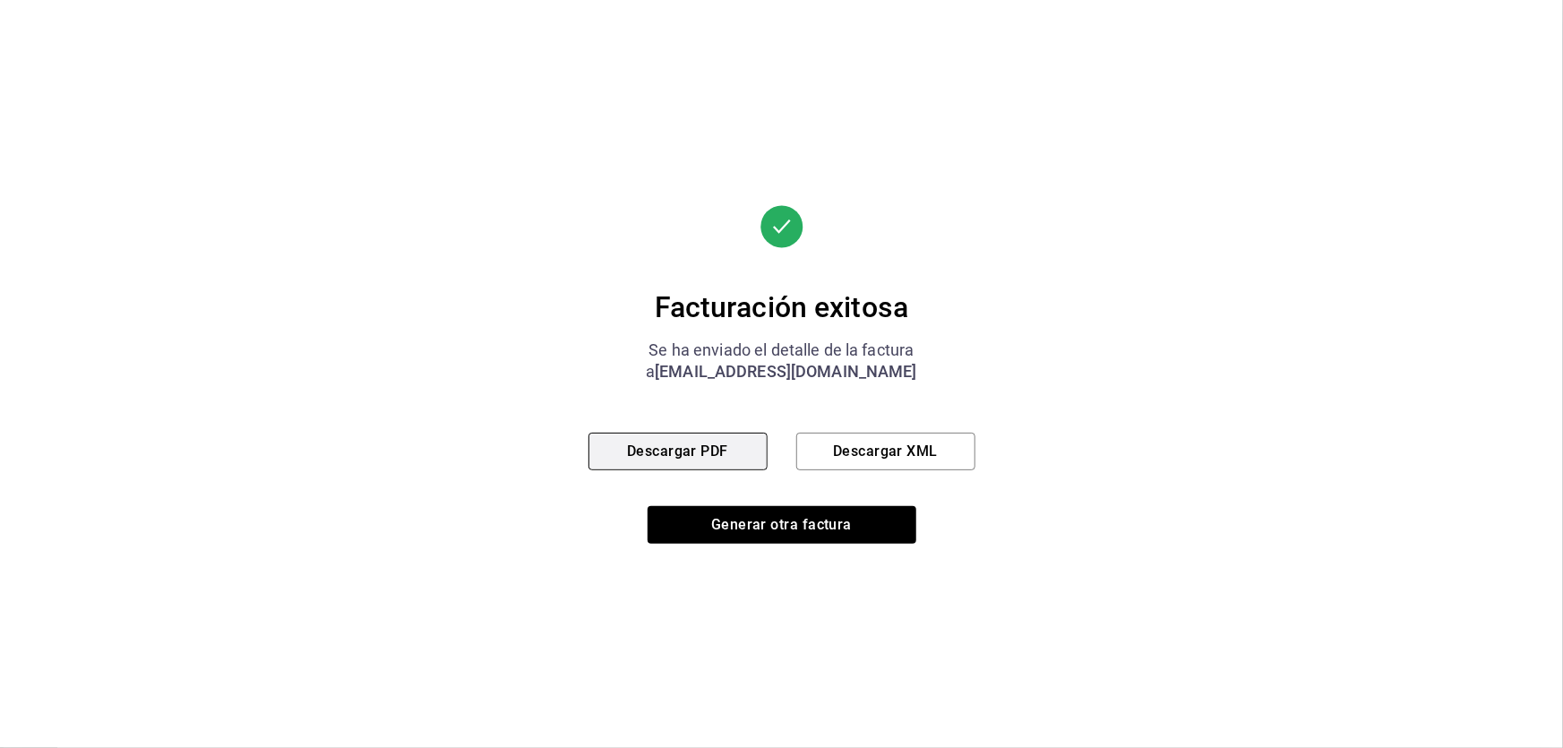
click at [720, 437] on button "Descargar PDF" at bounding box center [677, 452] width 179 height 38
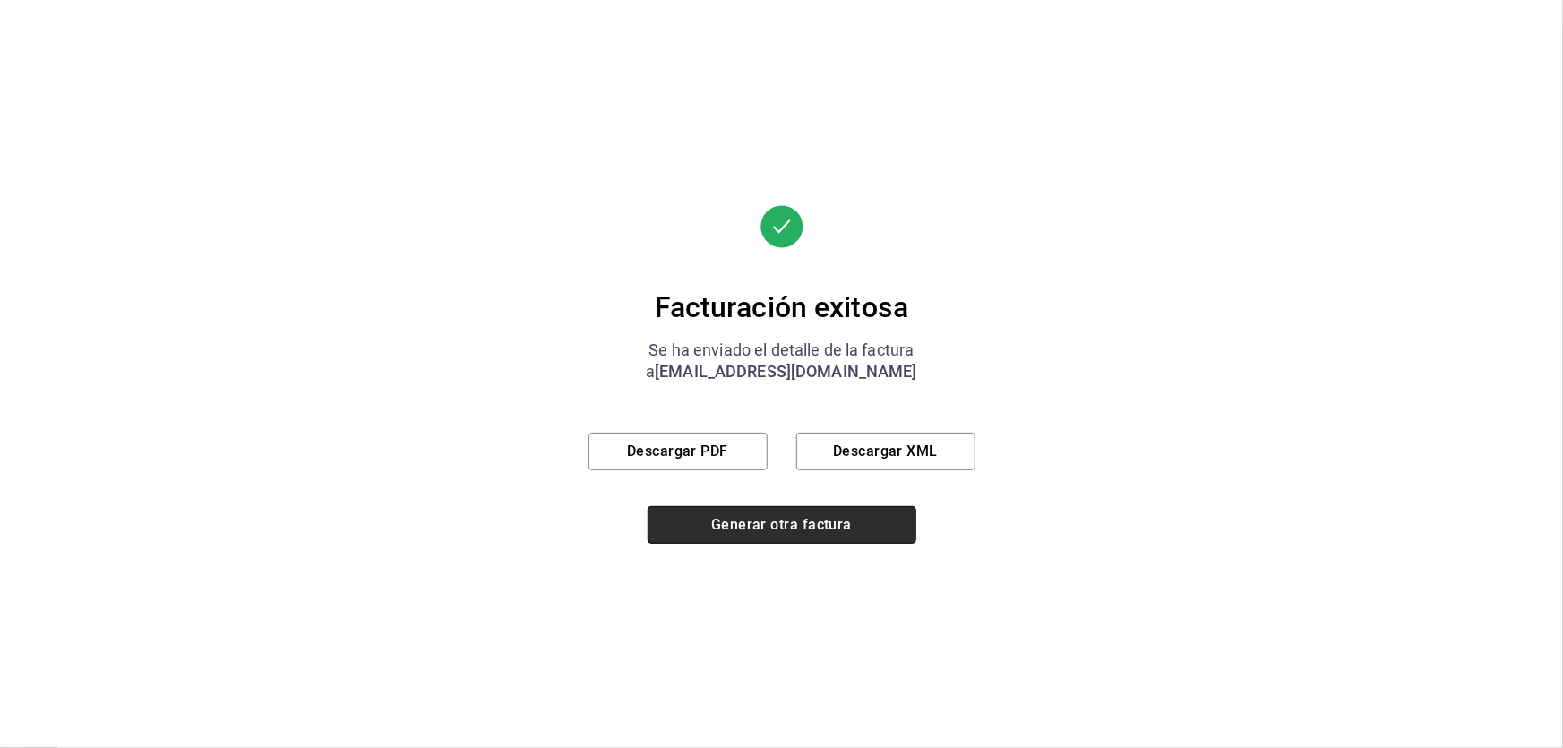
click at [768, 528] on button "Generar otra factura" at bounding box center [781, 525] width 269 height 38
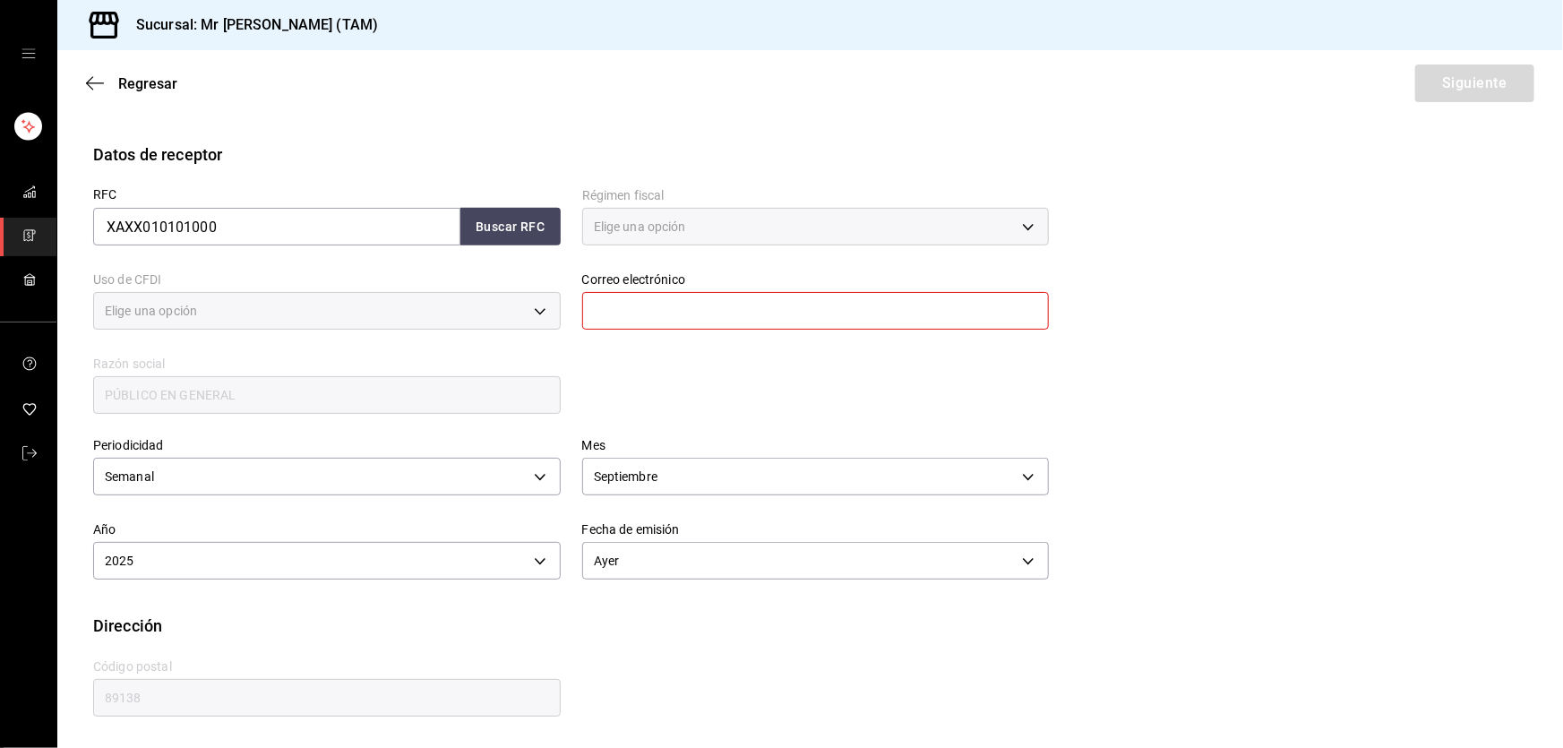
type input "616"
type input "S01"
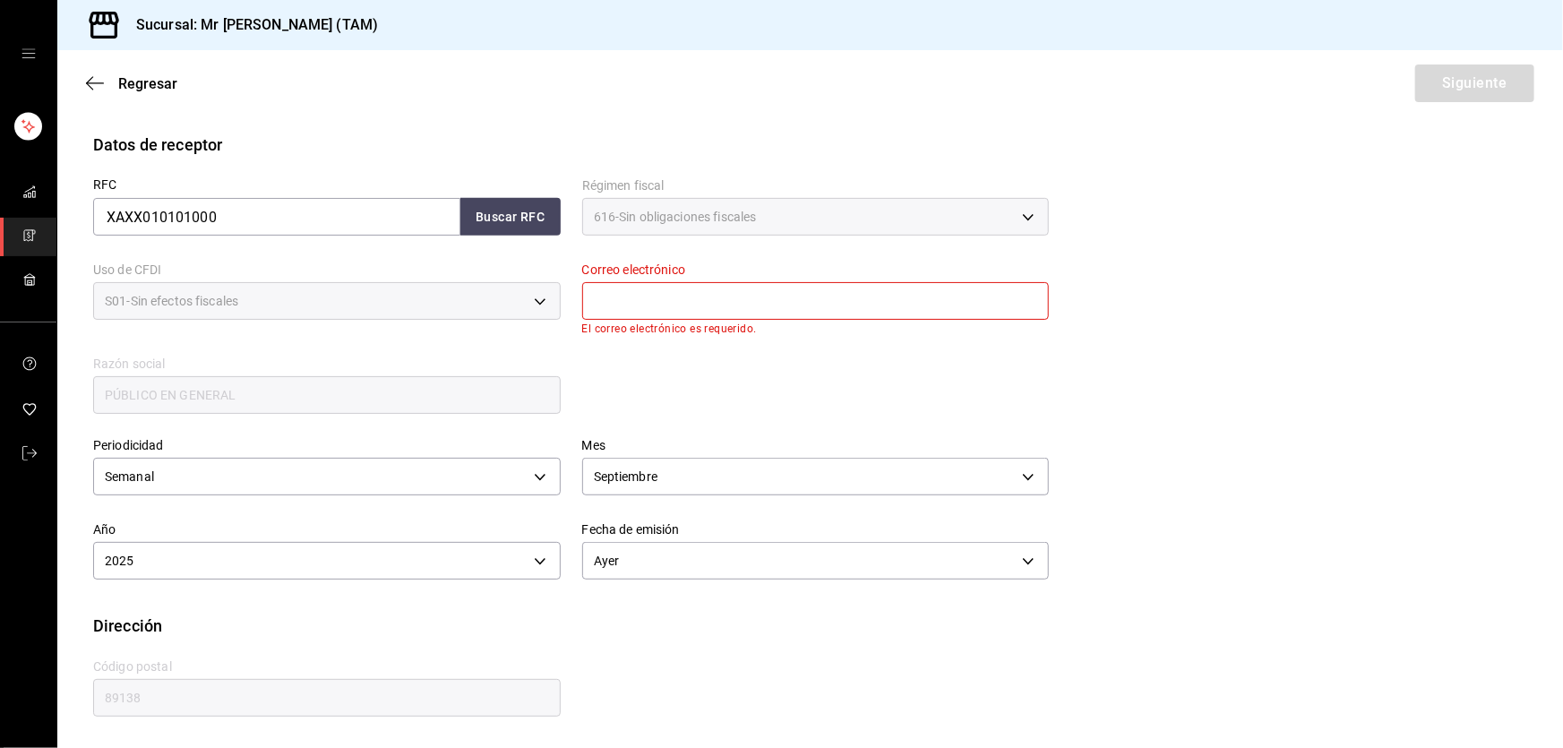
scroll to position [278, 0]
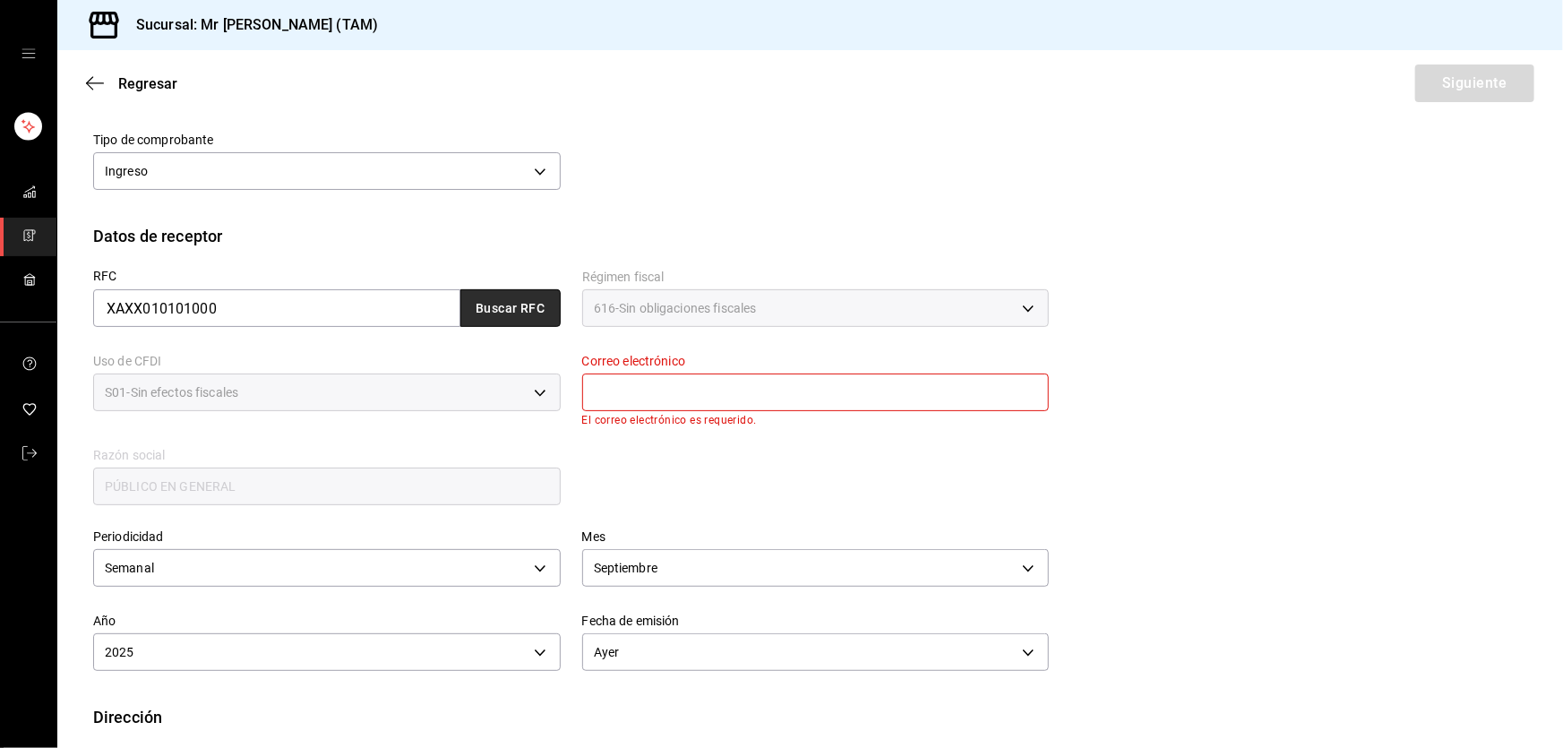
click at [538, 314] on button "Buscar RFC" at bounding box center [510, 308] width 100 height 38
type input "[EMAIL_ADDRESS][DOMAIN_NAME]"
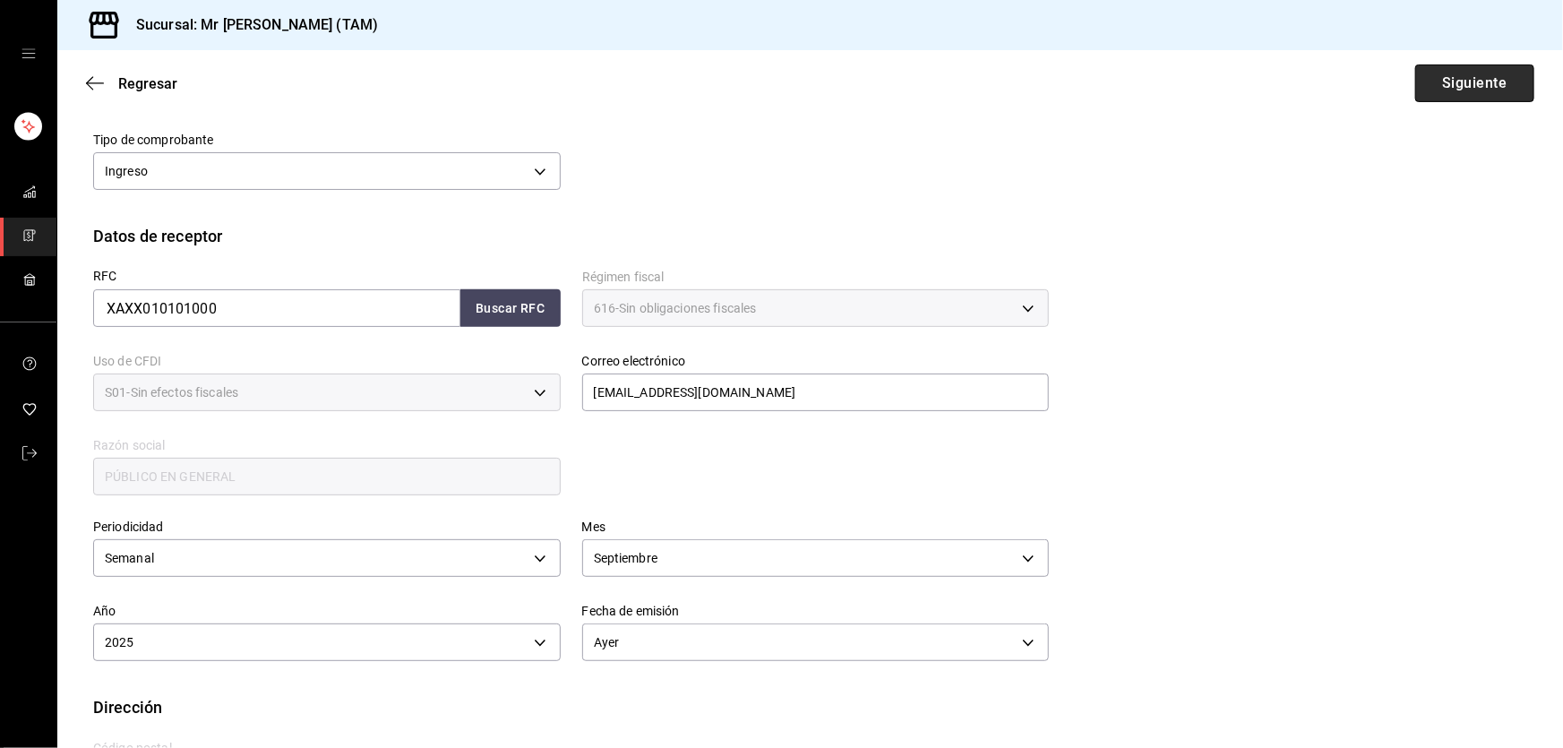
click at [1439, 80] on button "Siguiente" at bounding box center [1474, 83] width 119 height 38
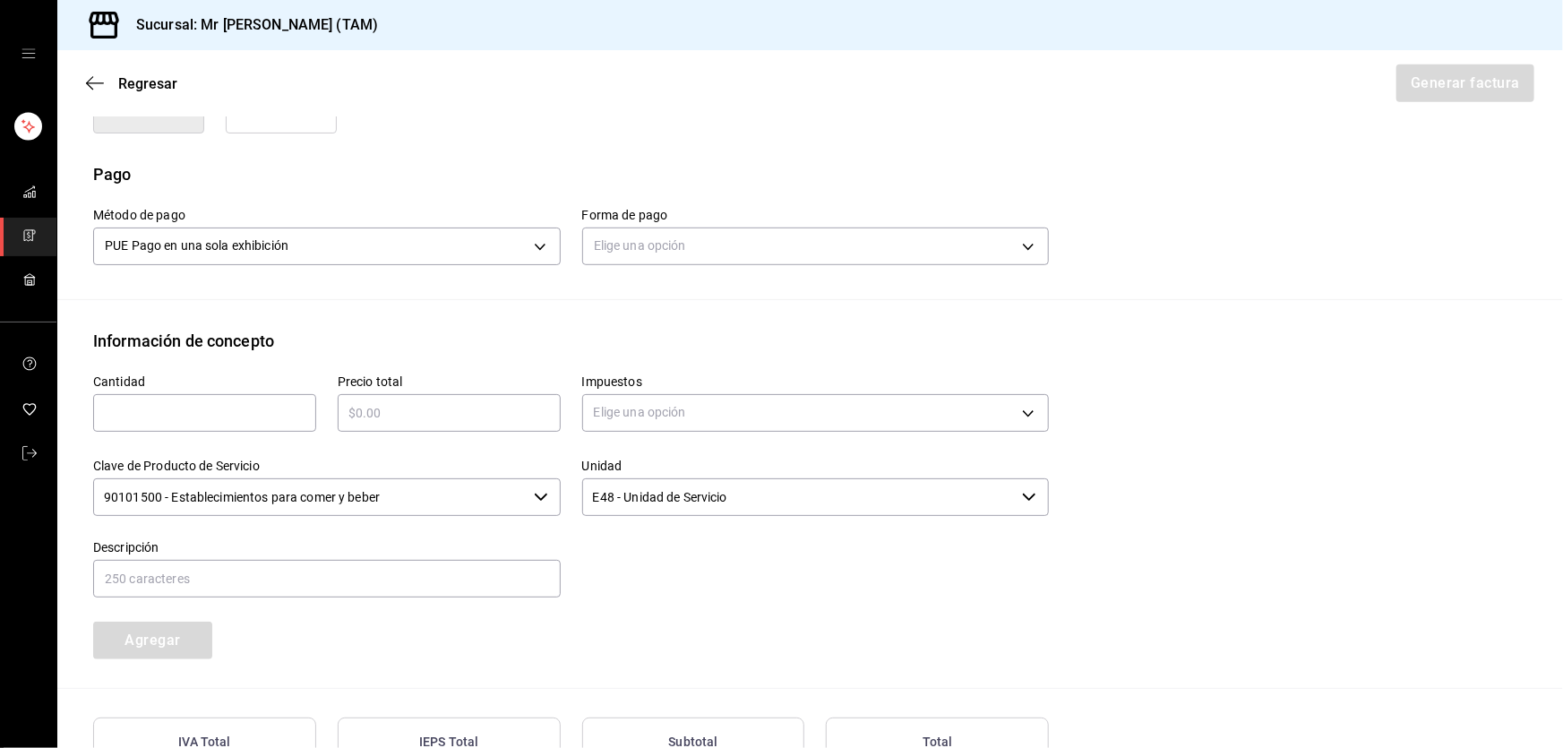
scroll to position [521, 0]
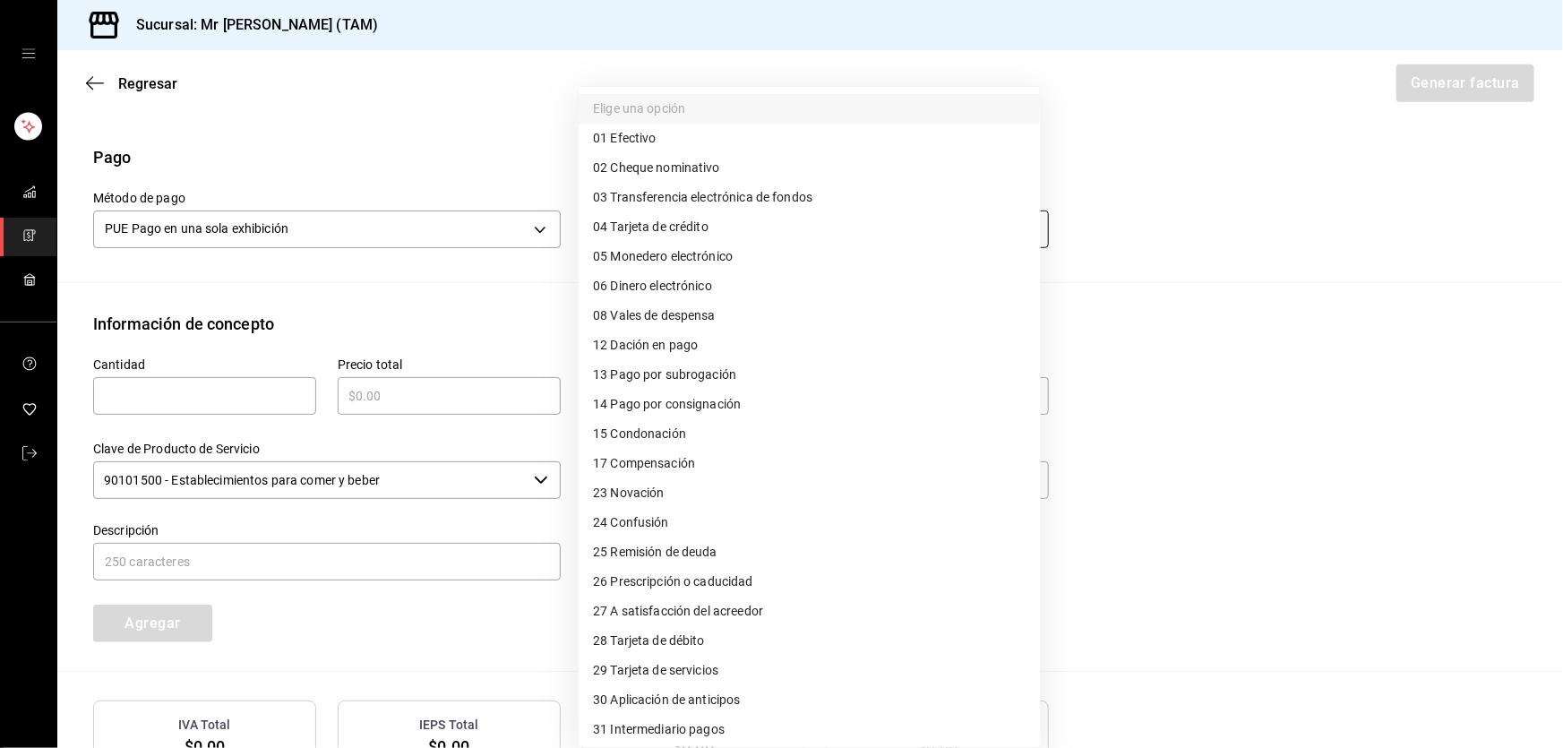
click at [644, 236] on body "Sucursal: Mr [PERSON_NAME] (TAM) Regresar Generar factura Emisor Perfil fiscal …" at bounding box center [781, 374] width 1563 height 748
click at [664, 150] on li "01 Efectivo" at bounding box center [809, 139] width 461 height 30
type input "01"
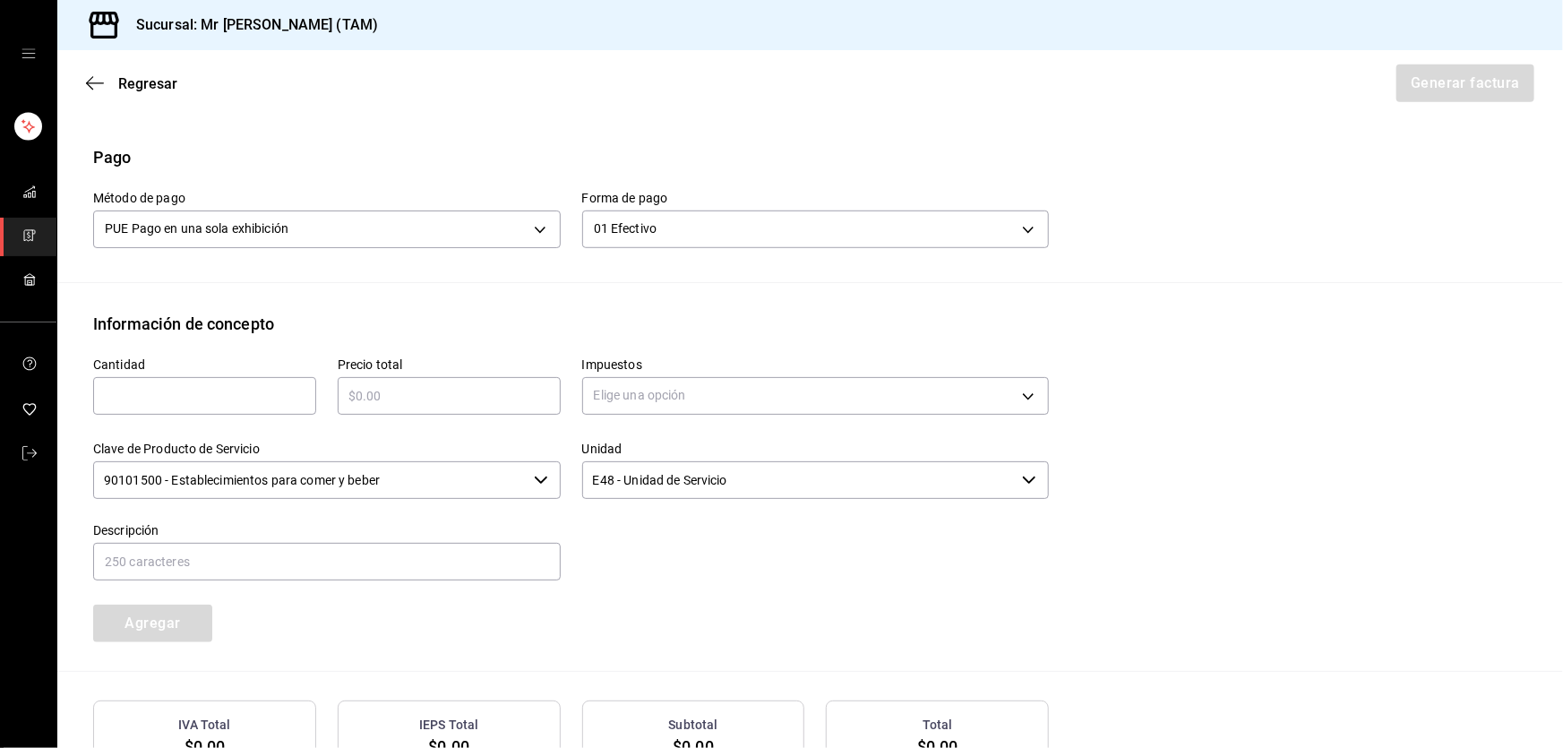
click at [244, 393] on input "text" at bounding box center [204, 395] width 223 height 21
type input "36"
type input "$14040"
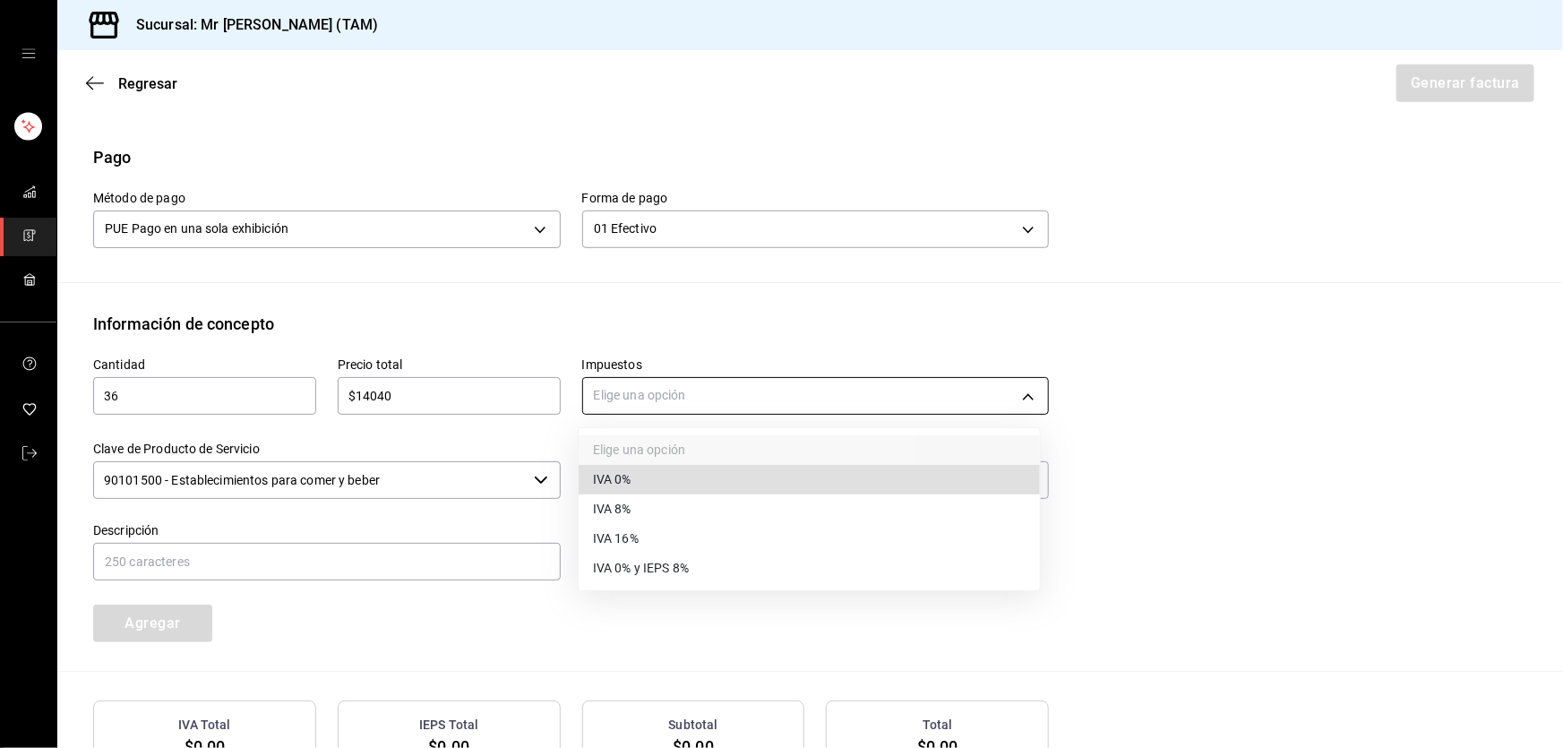
click at [622, 397] on body "Sucursal: Mr [PERSON_NAME] (TAM) Regresar Generar factura Emisor Perfil fiscal …" at bounding box center [781, 374] width 1563 height 748
click at [605, 475] on span "IVA 0%" at bounding box center [612, 479] width 39 height 19
type input "IVA_0"
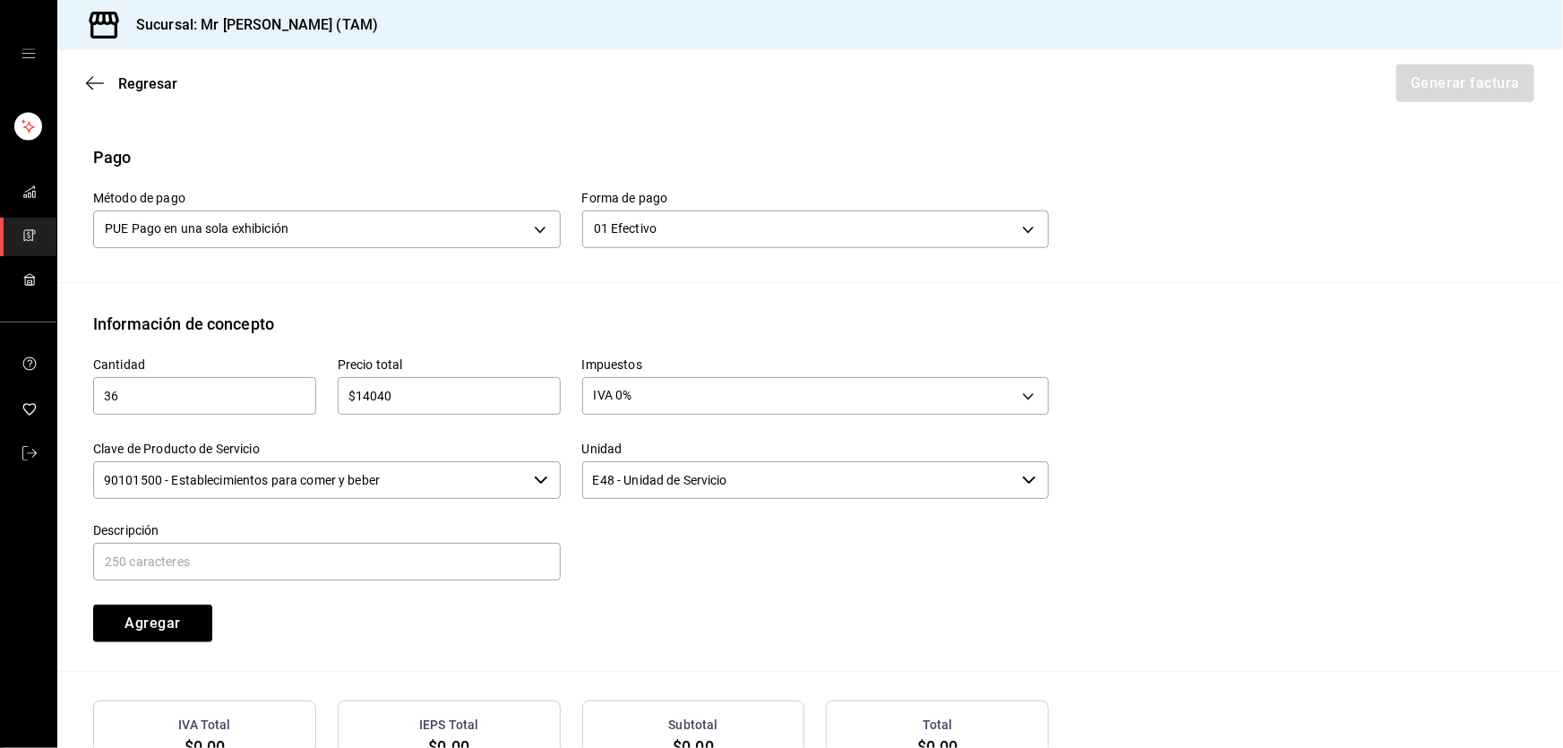
click at [423, 478] on input "90101500 - Establecimientos para comer y beber" at bounding box center [309, 480] width 433 height 38
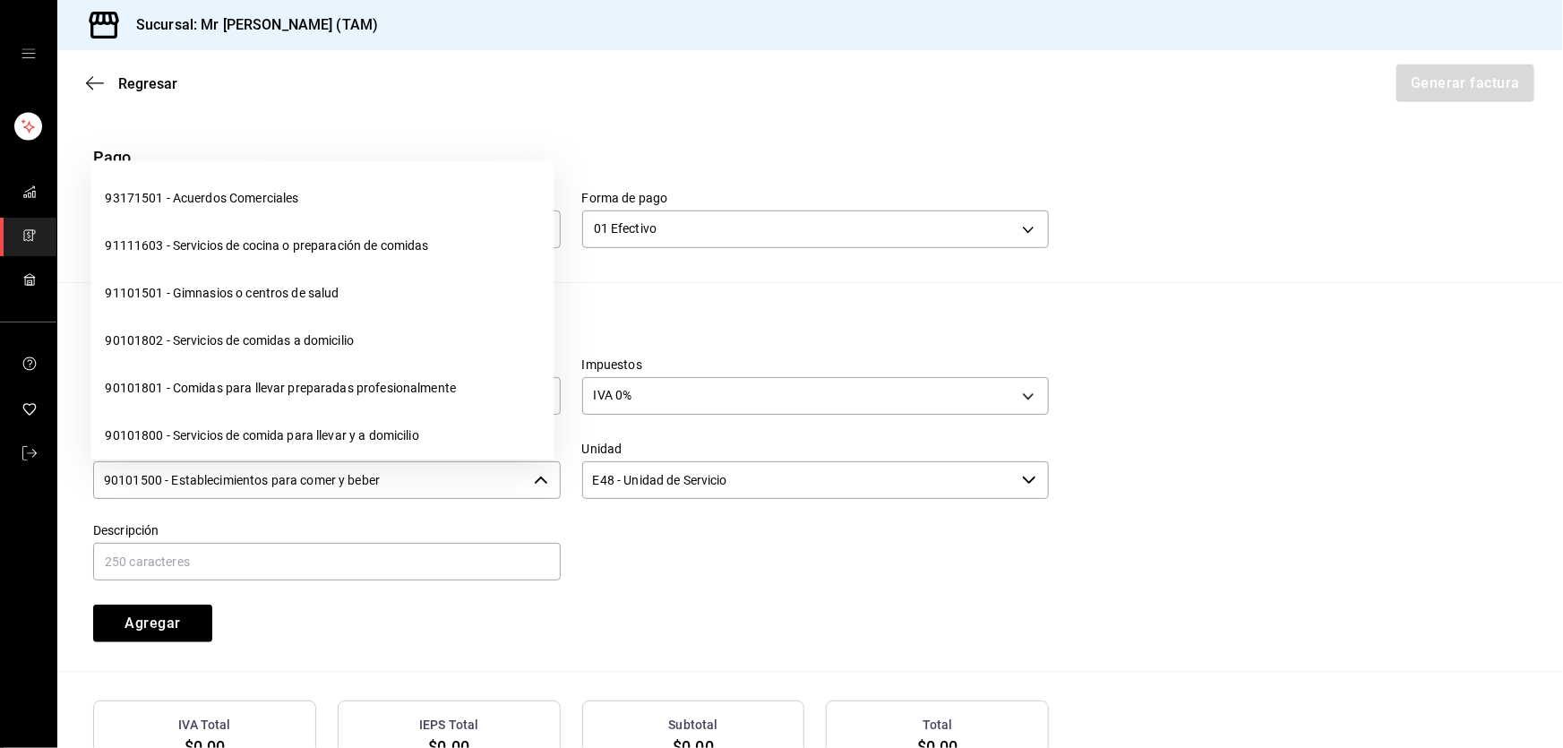
click at [423, 478] on input "90101500 - Establecimientos para comer y beber" at bounding box center [309, 480] width 433 height 38
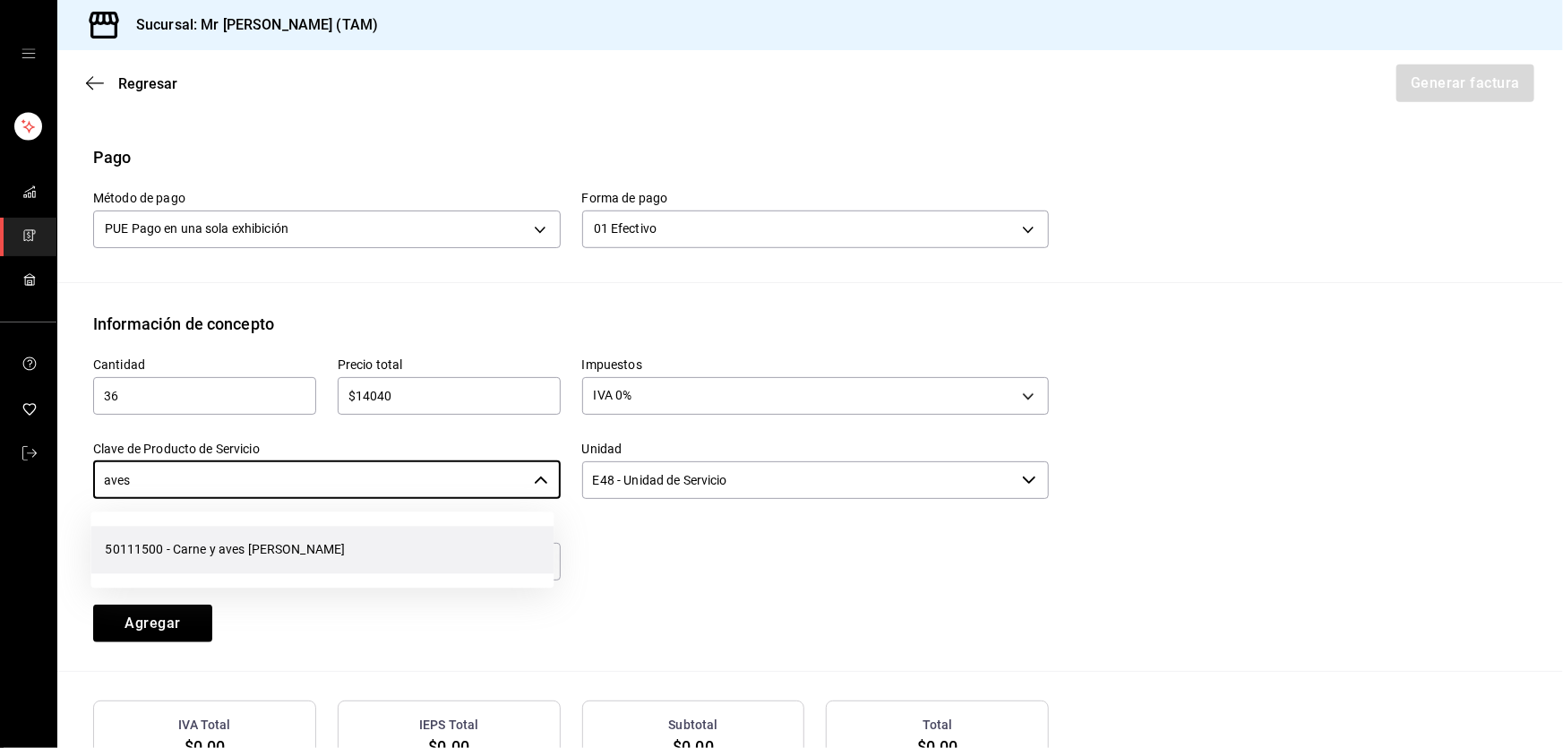
click at [293, 539] on li "50111500 - Carne y aves [PERSON_NAME]" at bounding box center [321, 549] width 463 height 47
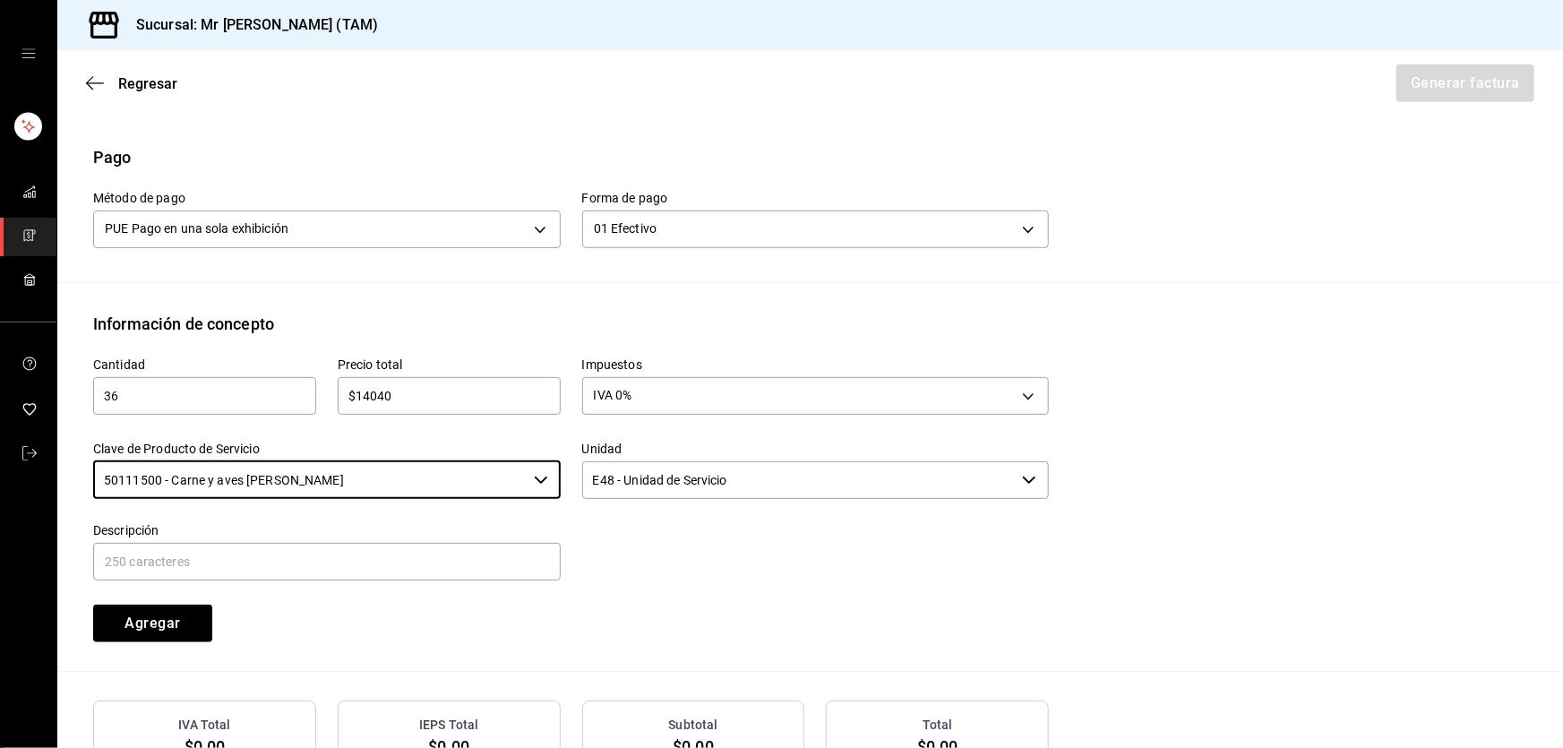
type input "50111500 - Carne y aves [PERSON_NAME]"
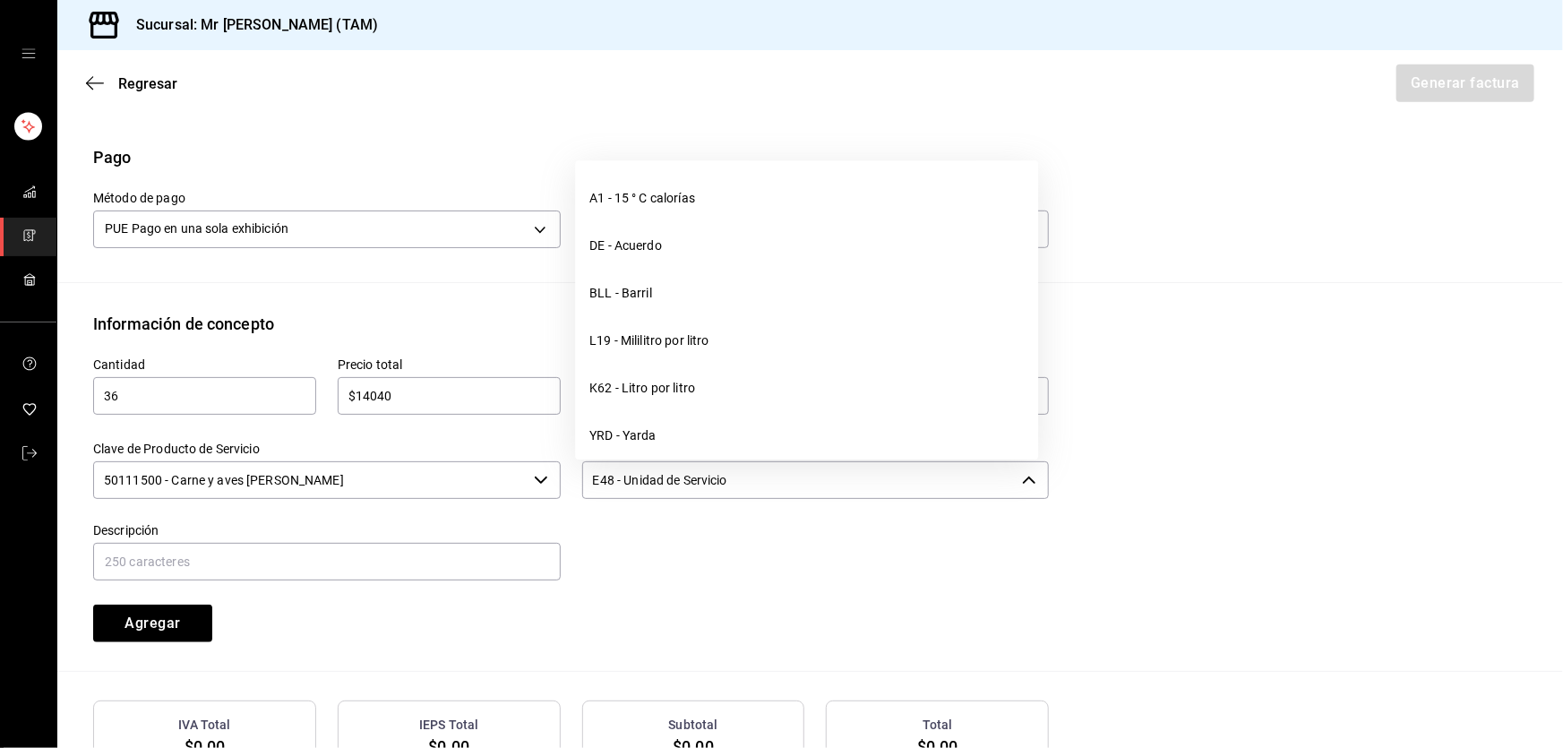
click at [660, 481] on input "E48 - Unidad de Servicio" at bounding box center [798, 480] width 433 height 38
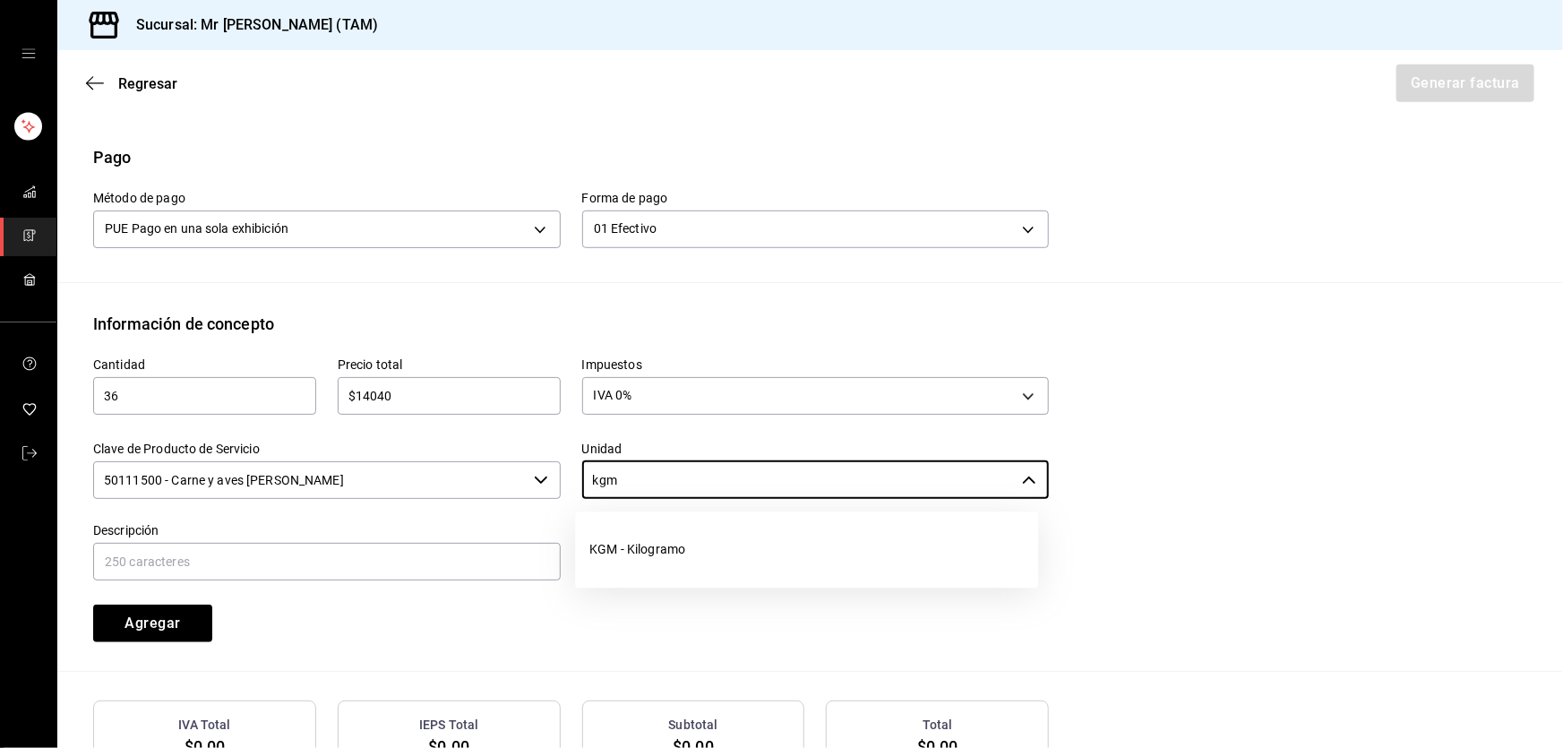
click at [666, 532] on li "KGM - Kilogramo" at bounding box center [806, 549] width 463 height 47
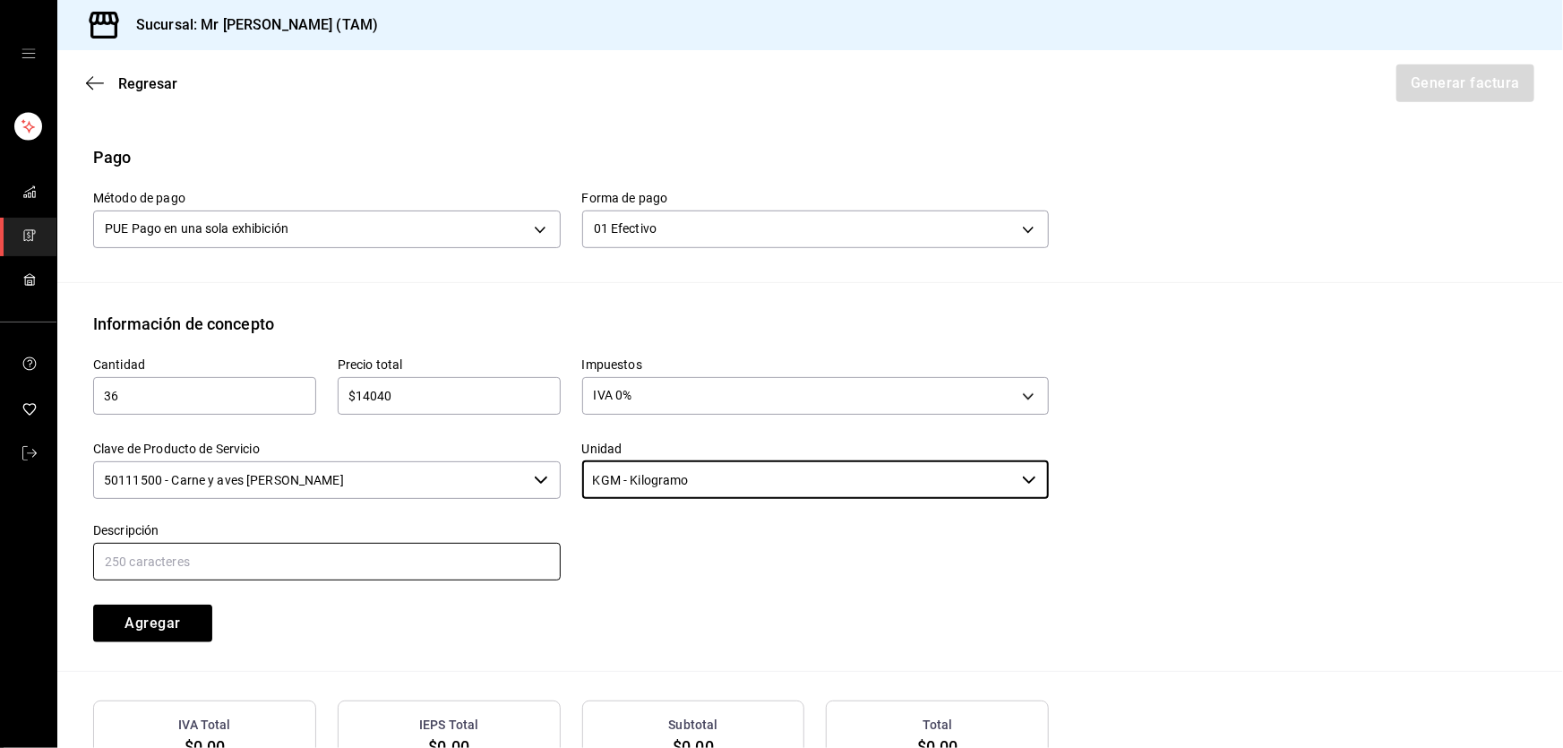
type input "KGM - Kilogramo"
click at [387, 548] on input "text" at bounding box center [326, 562] width 467 height 38
type input "VENTA DE CARNE CRUDA PARA AHUMAR"
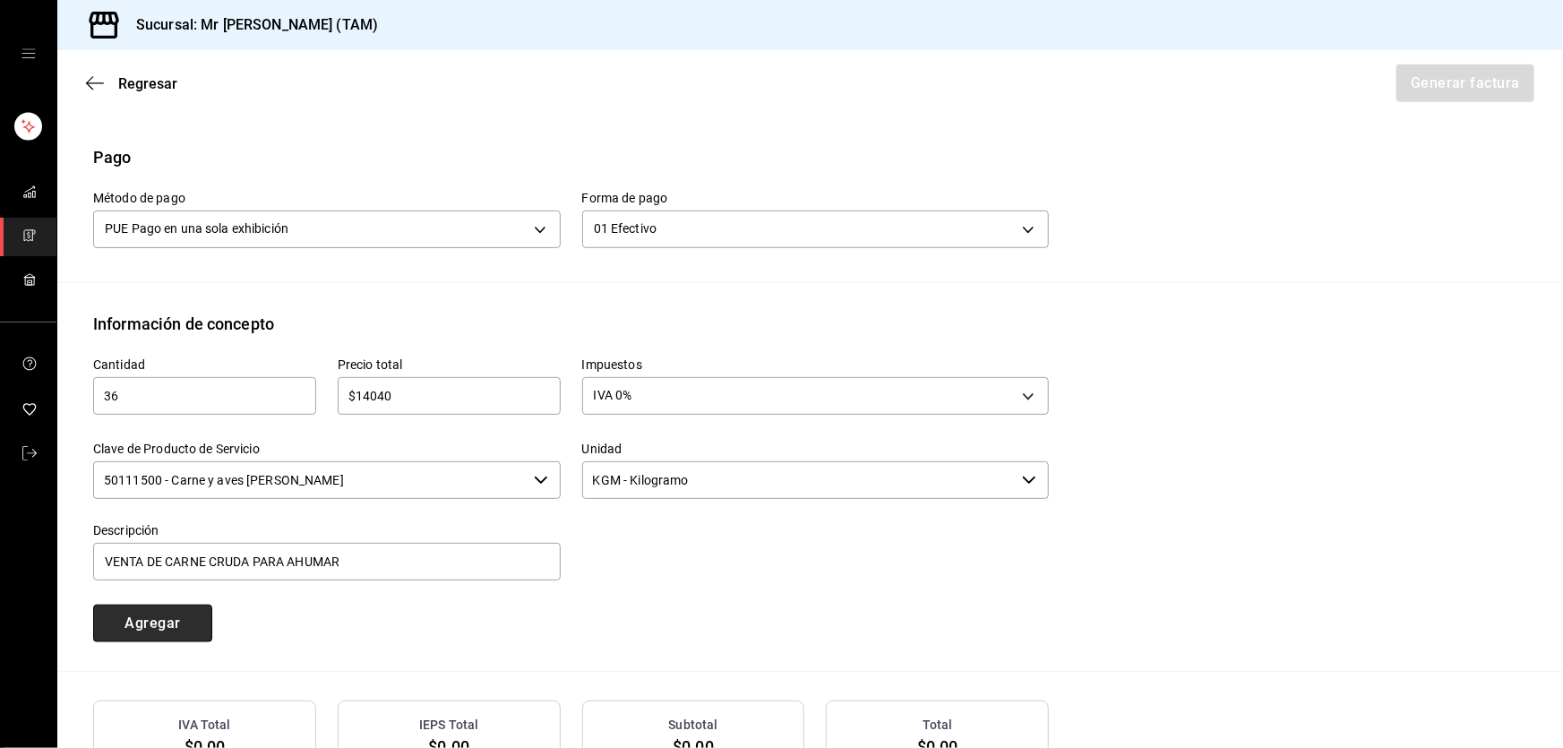
click at [170, 622] on button "Agregar" at bounding box center [152, 624] width 119 height 38
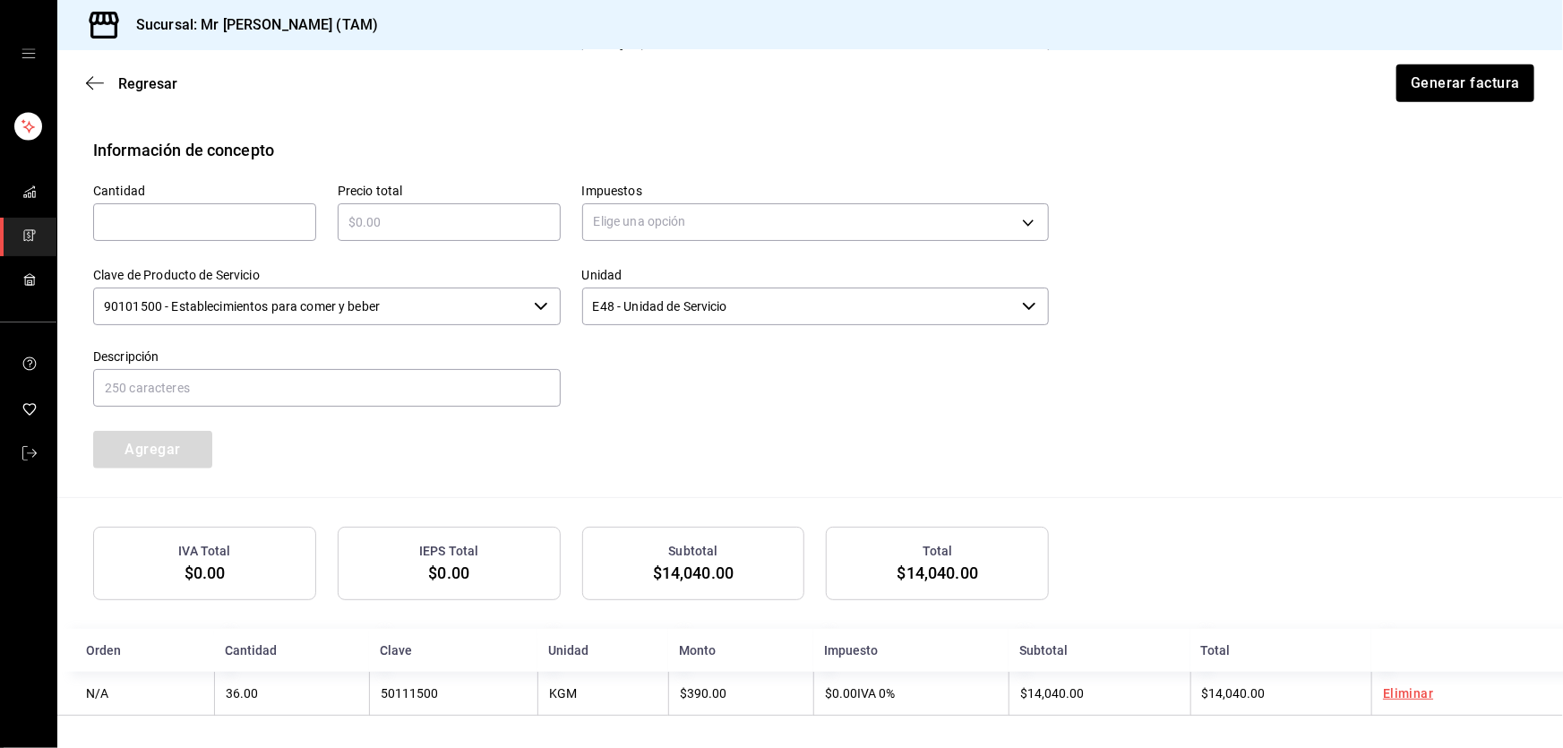
scroll to position [699, 0]
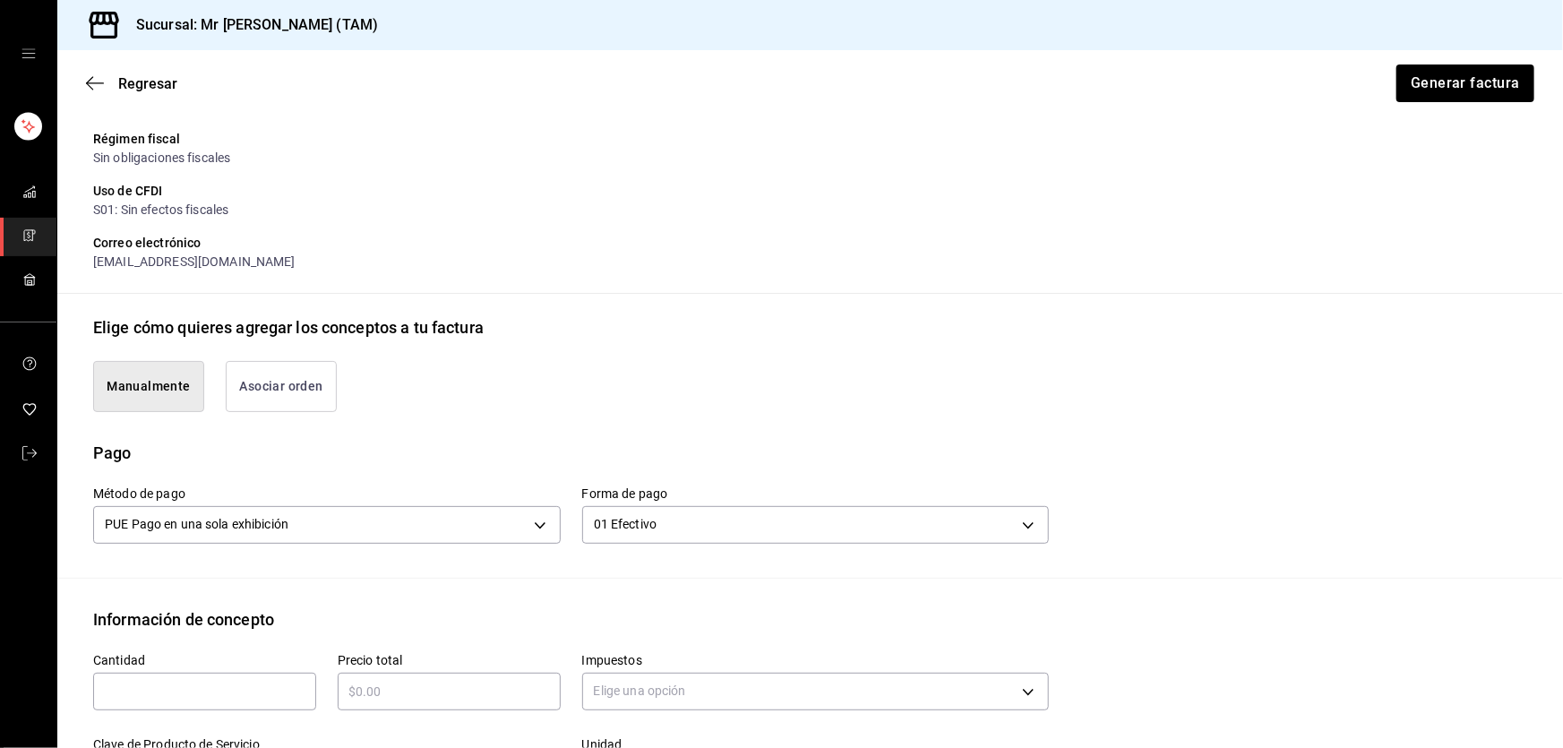
drag, startPoint x: 1454, startPoint y: 122, endPoint x: 1454, endPoint y: 132, distance: 9.9
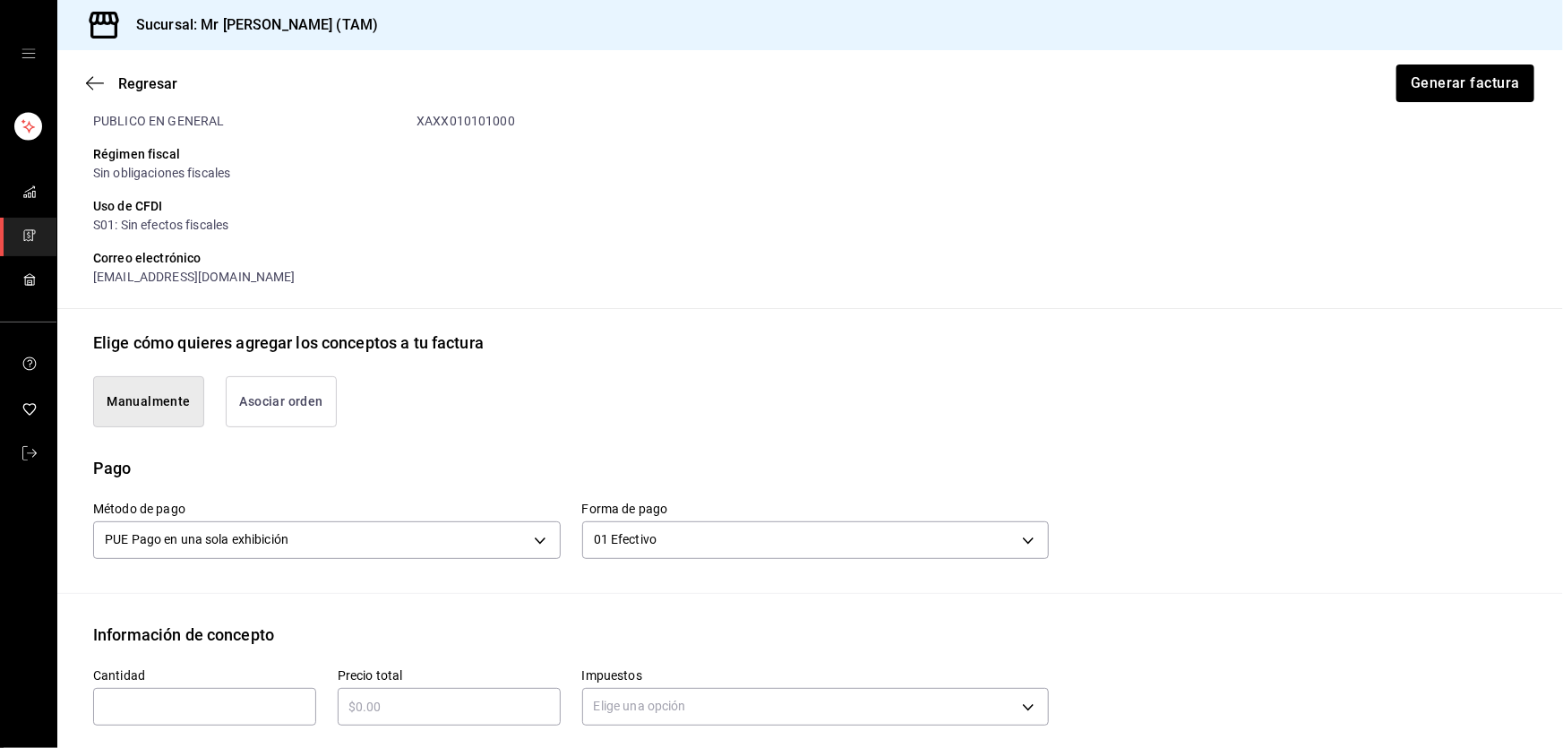
drag, startPoint x: 1454, startPoint y: 132, endPoint x: 1506, endPoint y: 191, distance: 79.3
click at [1506, 191] on div "Receptor Nombre / Razón social PÚBLICO EN GENERAL RFC Receptor XAXX010101000 Ré…" at bounding box center [810, 178] width 1434 height 262
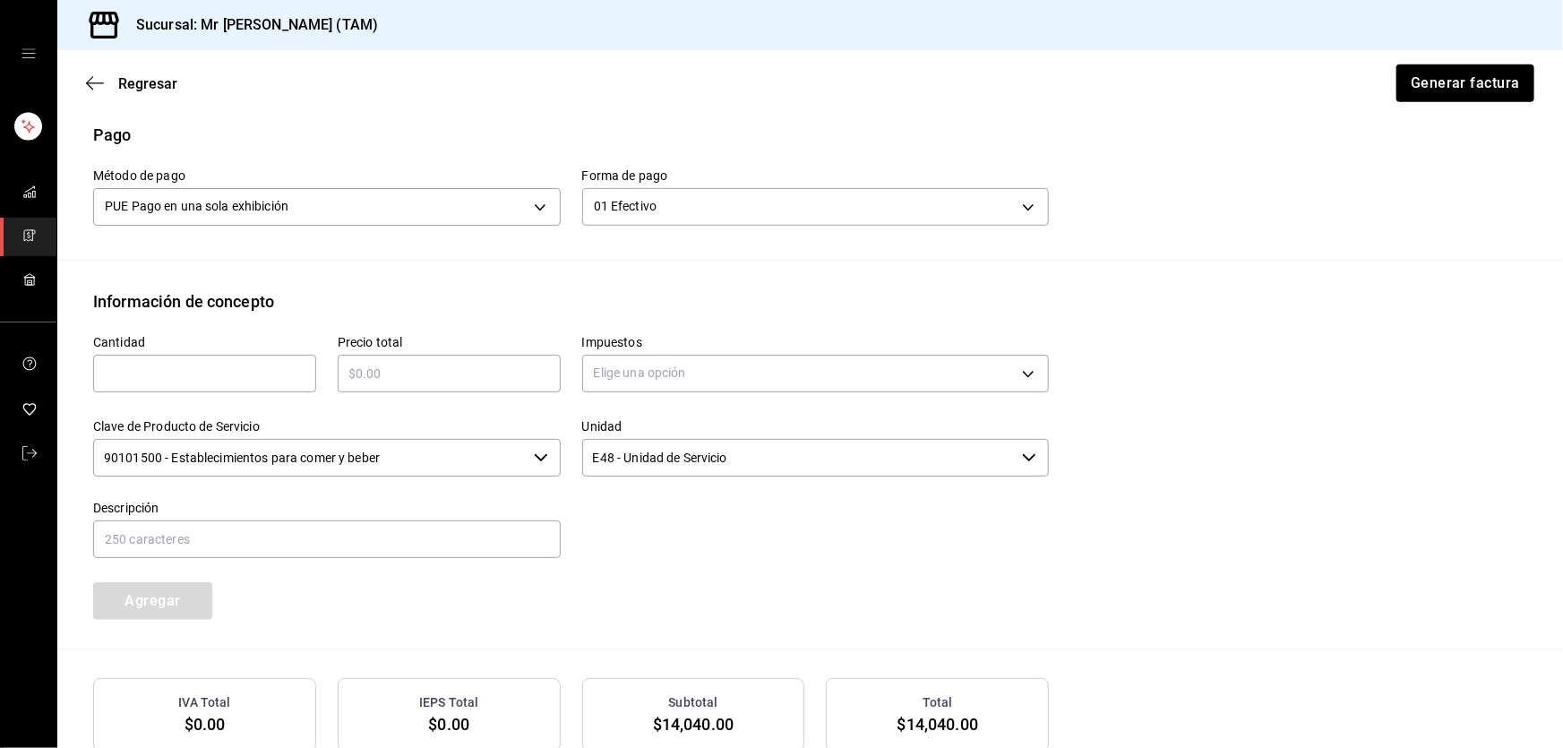
scroll to position [699, 0]
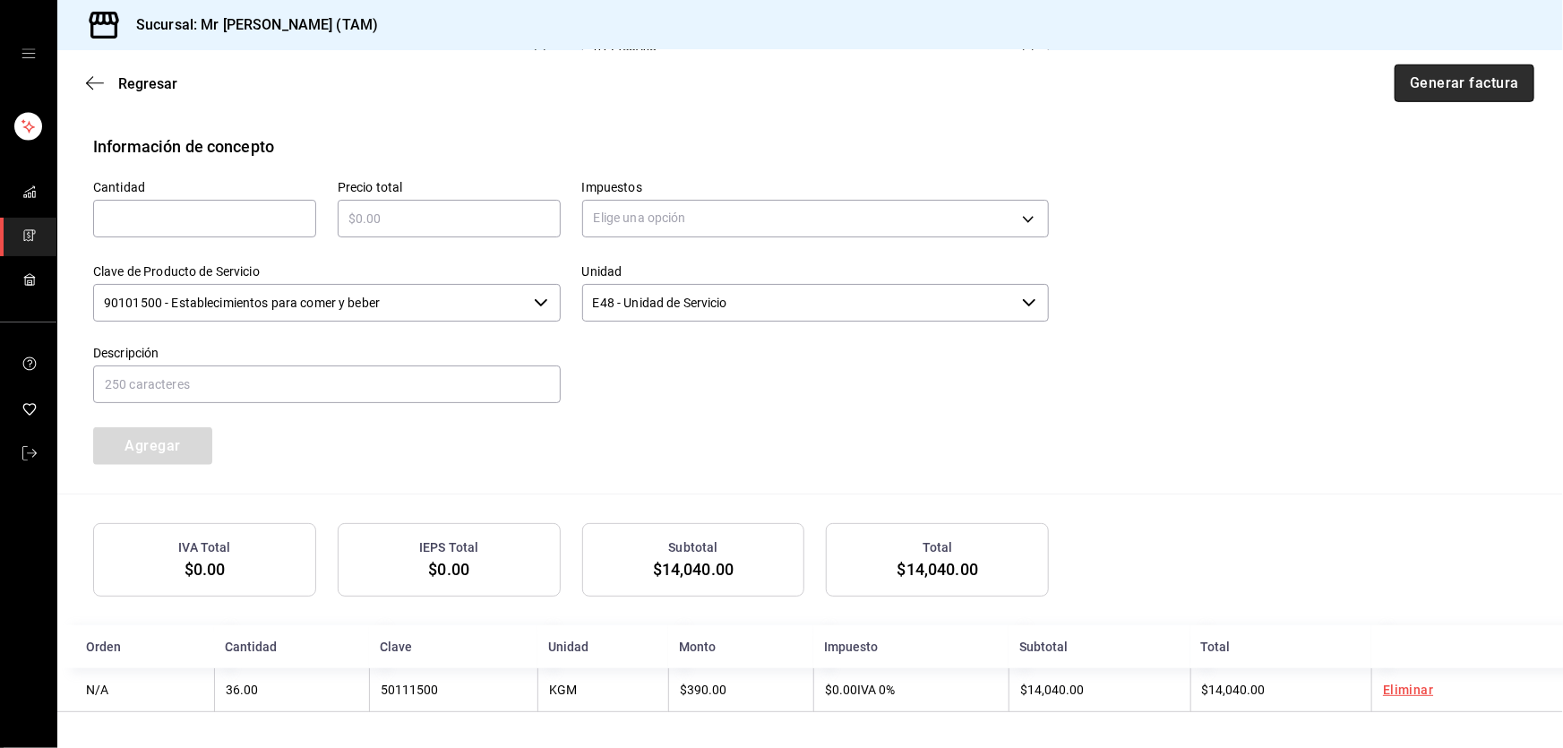
click at [1433, 81] on button "Generar factura" at bounding box center [1464, 83] width 140 height 38
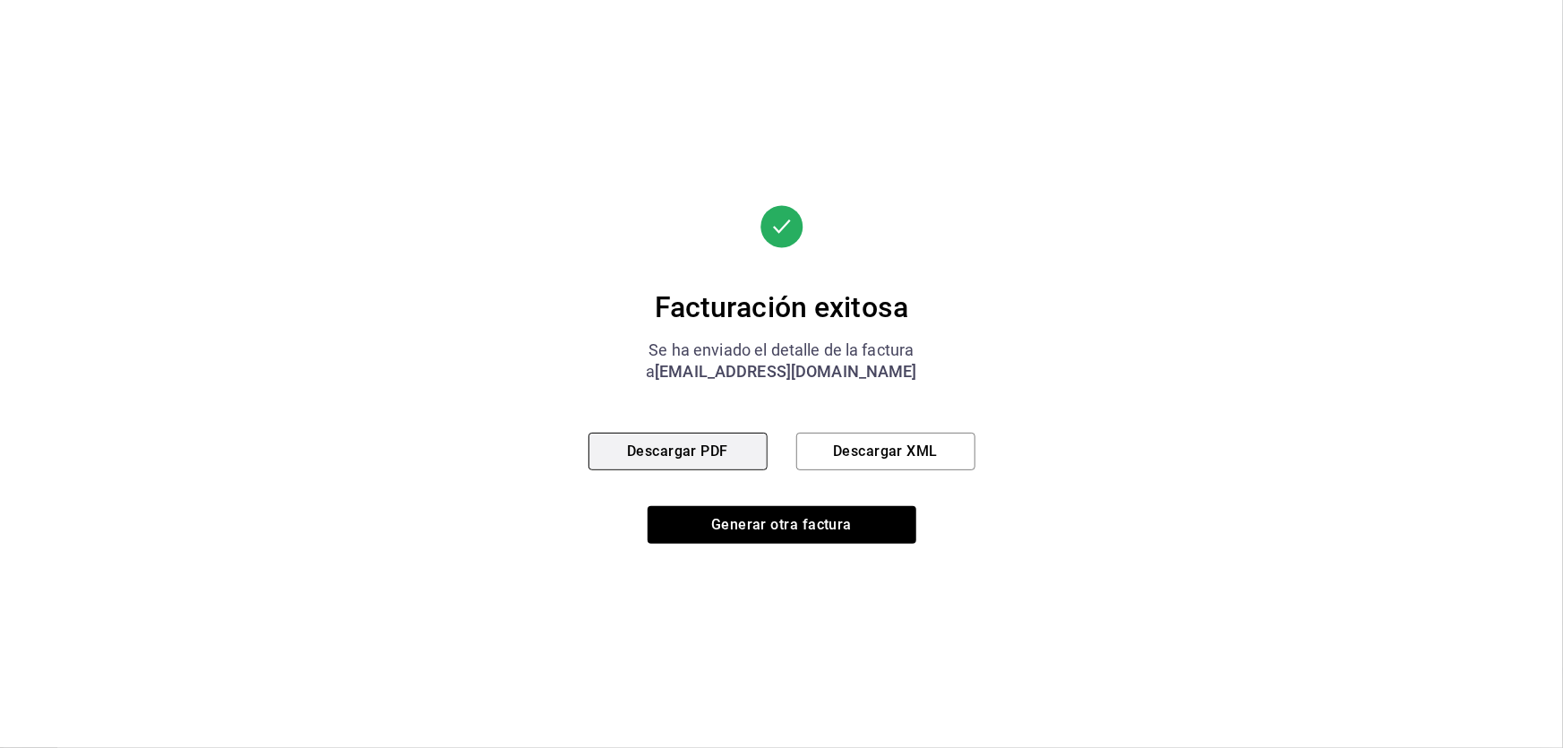
click at [745, 453] on button "Descargar PDF" at bounding box center [677, 452] width 179 height 38
click at [882, 433] on button "Descargar XML" at bounding box center [885, 452] width 179 height 38
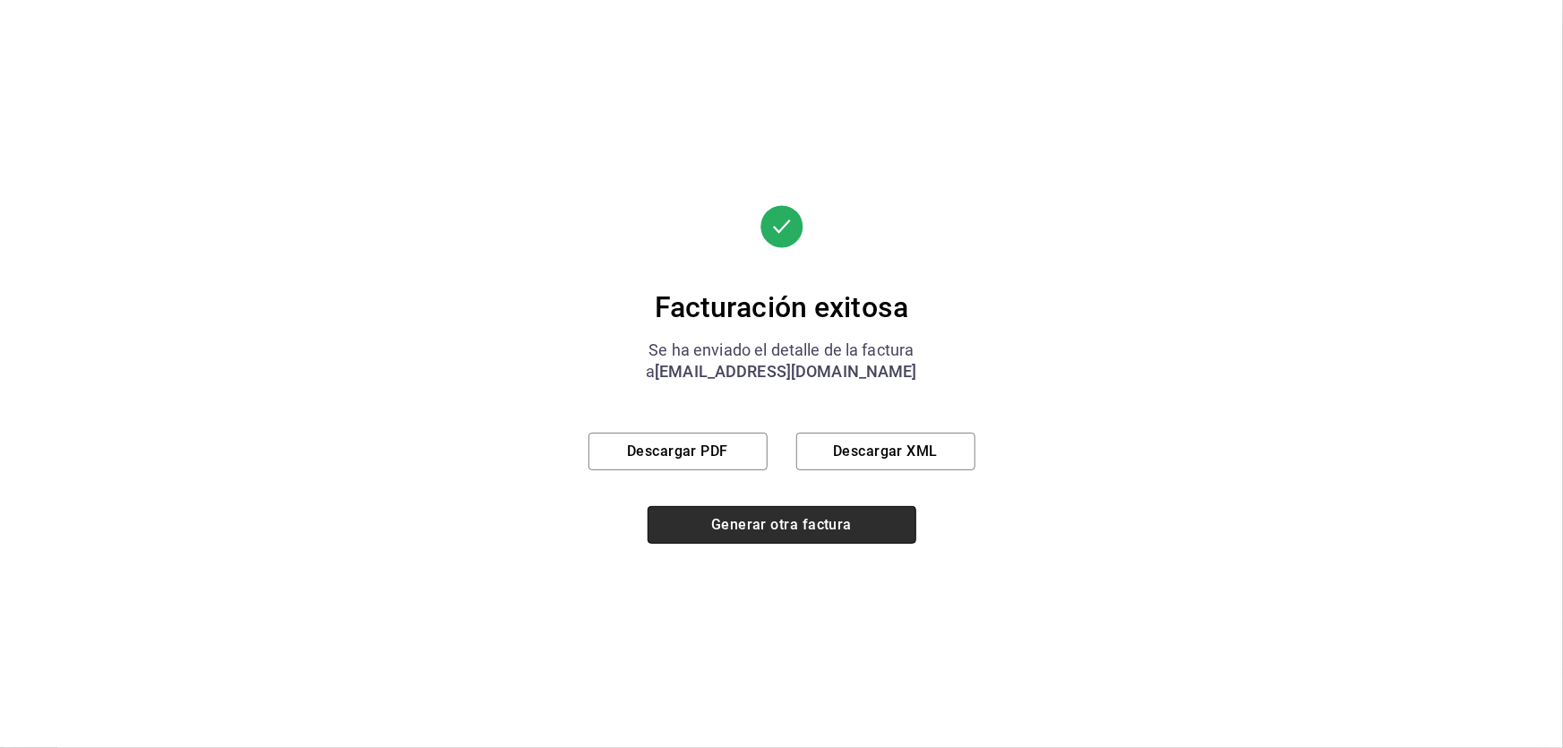
click at [828, 527] on button "Generar otra factura" at bounding box center [781, 525] width 269 height 38
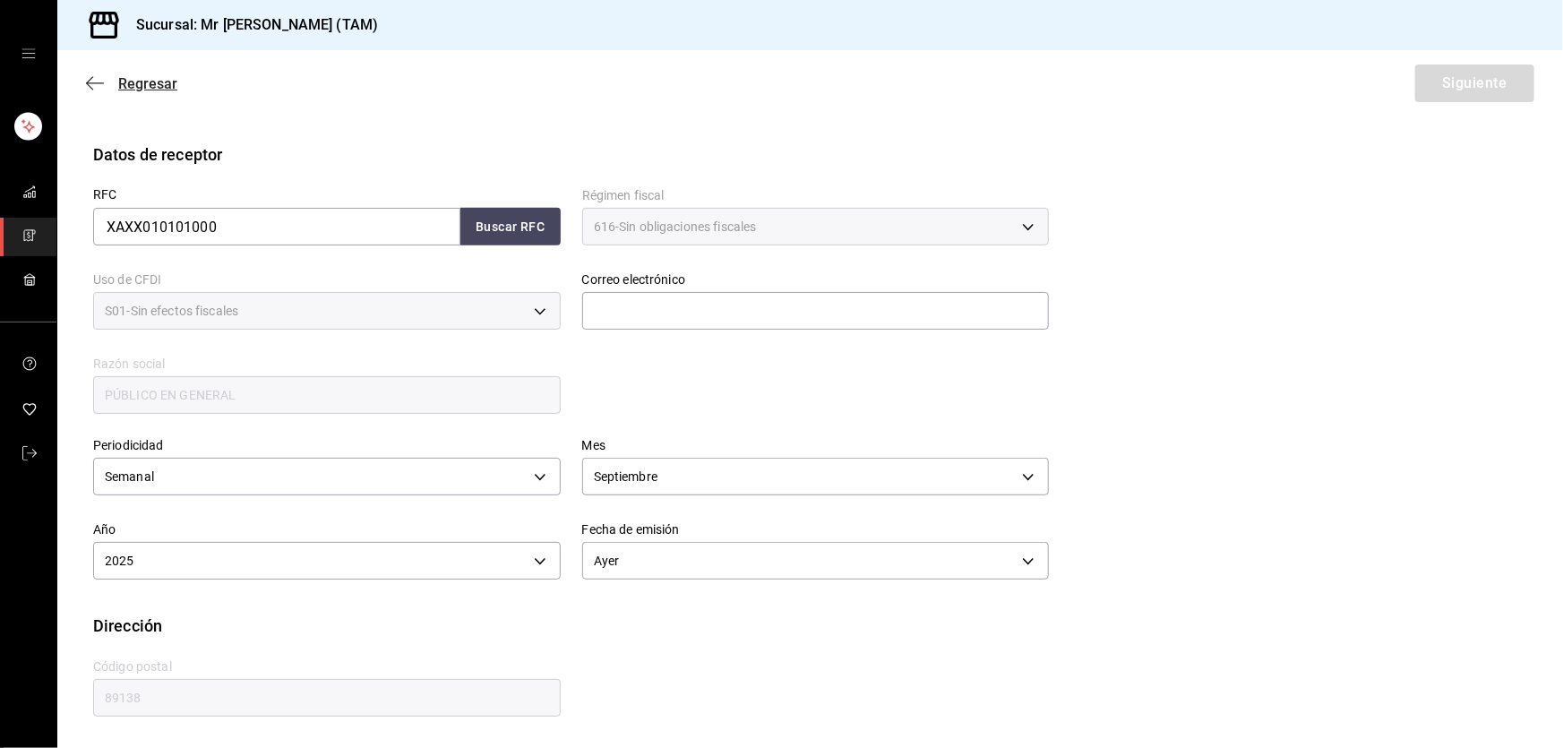
click at [92, 84] on icon "button" at bounding box center [95, 83] width 18 height 16
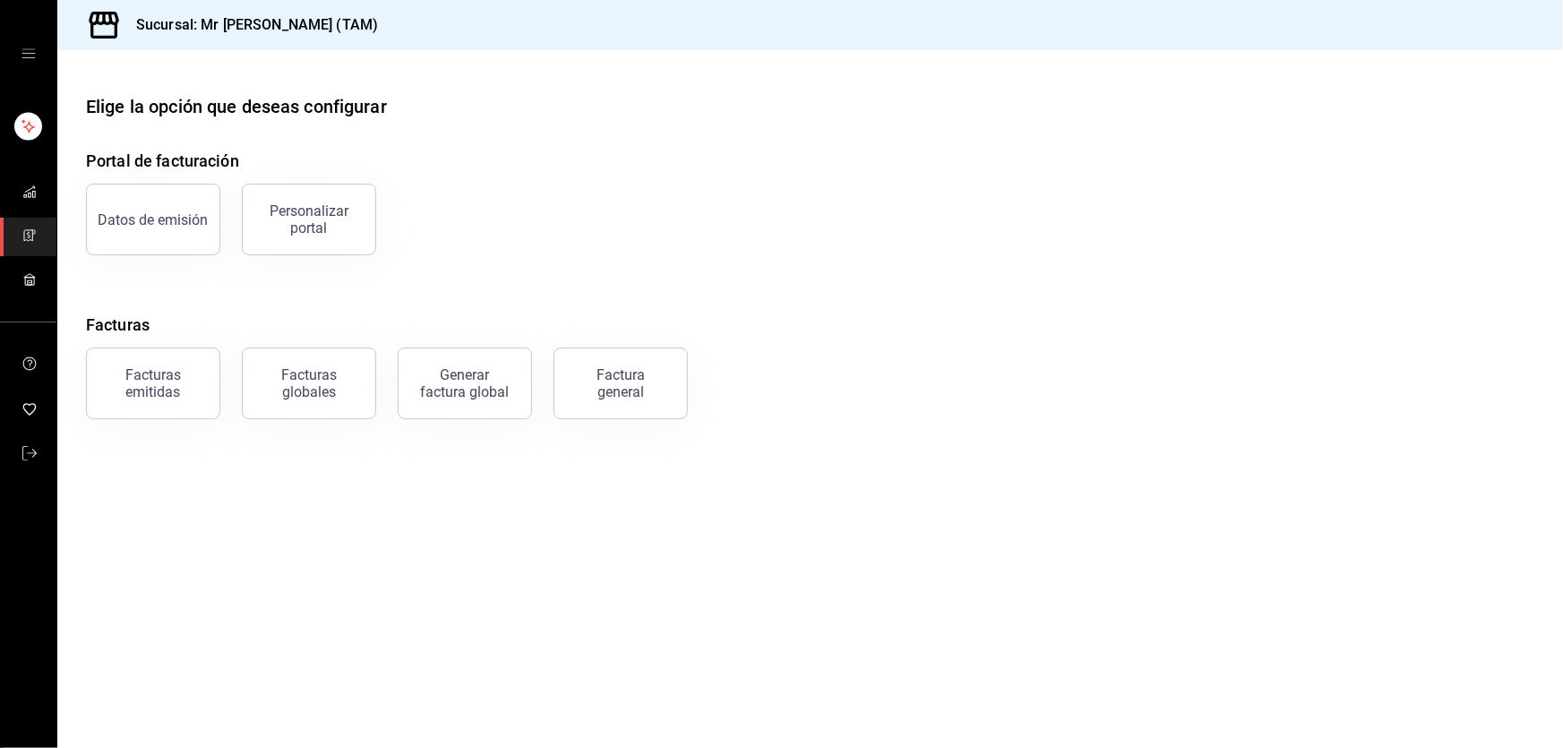
click at [87, 79] on main "Elige la opción que deseas configurar Portal de facturación Datos de emisión Pe…" at bounding box center [809, 399] width 1505 height 698
click at [164, 390] on div "Facturas emitidas" at bounding box center [153, 383] width 111 height 34
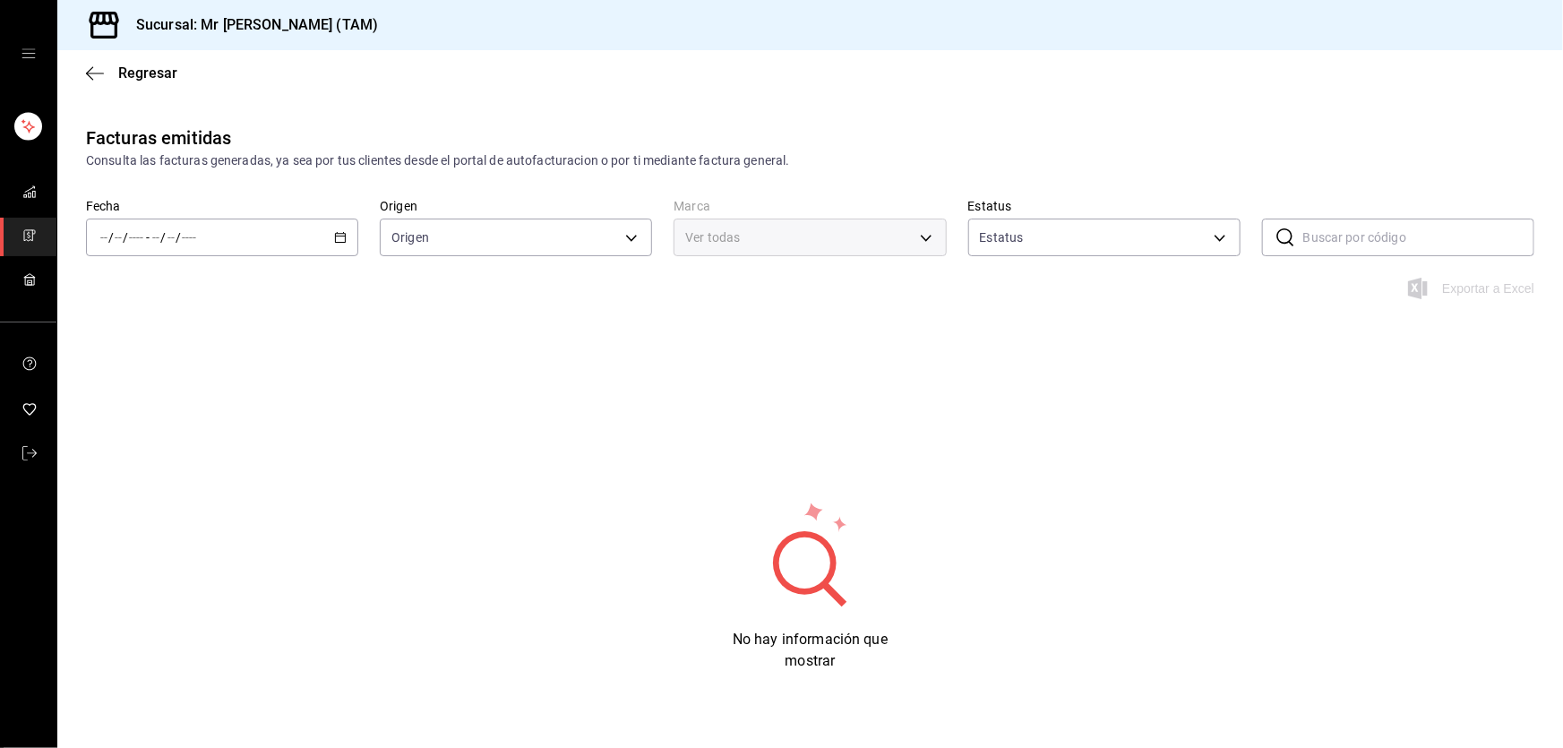
type input "ORDER_INVOICE,GENERAL_INVOICE"
type input "ACTIVE,PENDING_CANCELLATION,CANCELLED,PRE_CANCELLED"
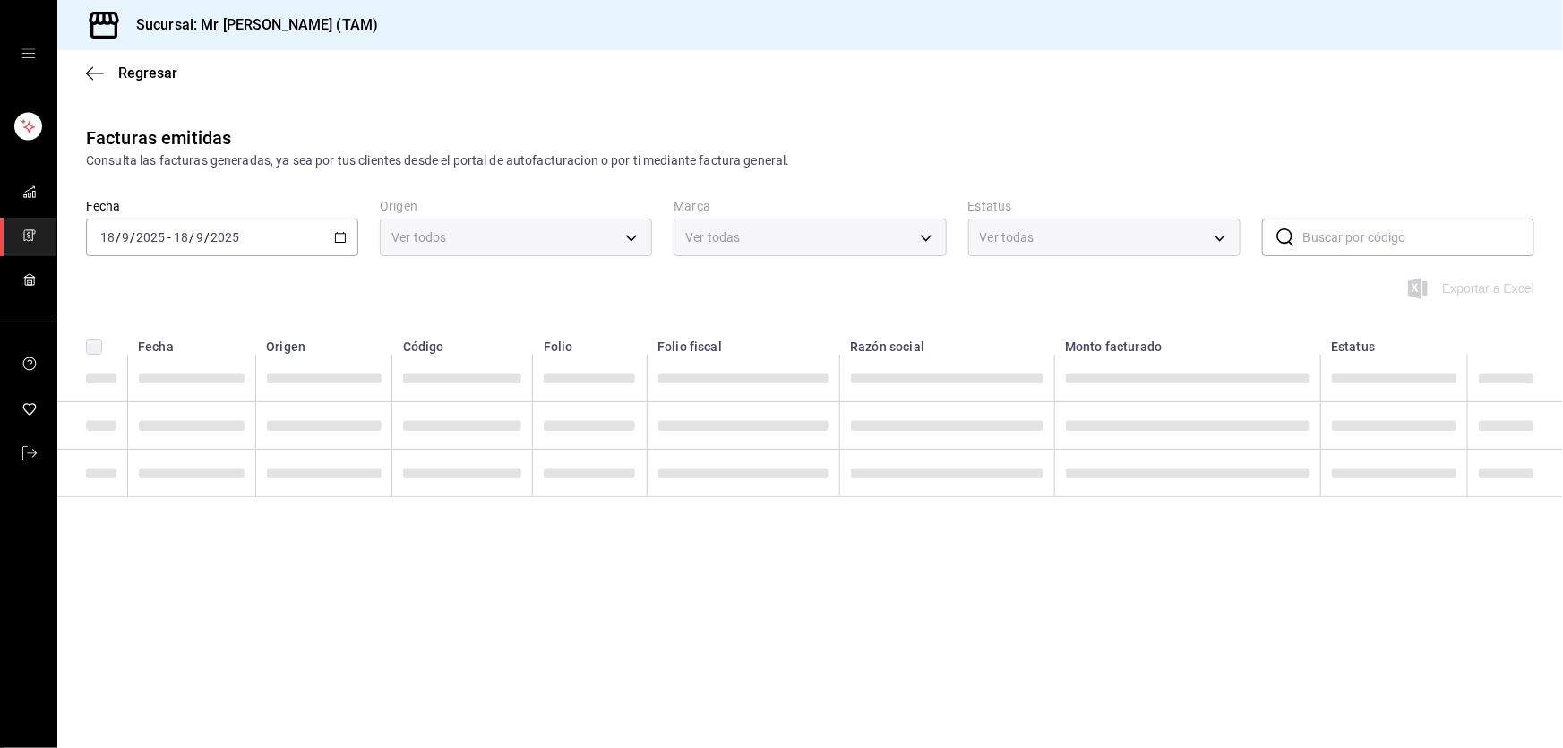
type input "7082ddc5-3cea-471a-bd4f-d41619b848f0,bc9a0e64-aa29-4e82-8e21-4ca092c701c3"
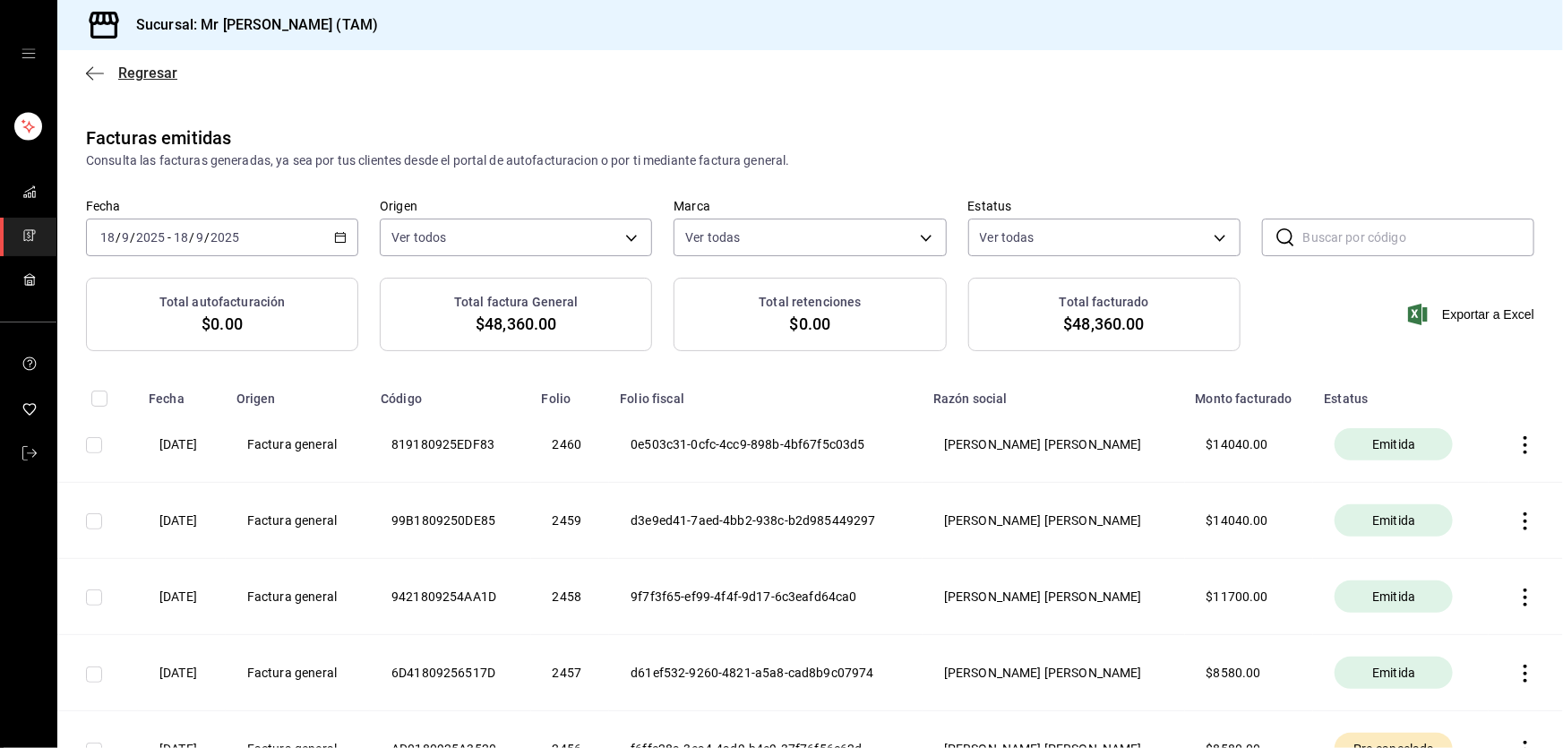
click at [92, 73] on icon "button" at bounding box center [95, 73] width 18 height 16
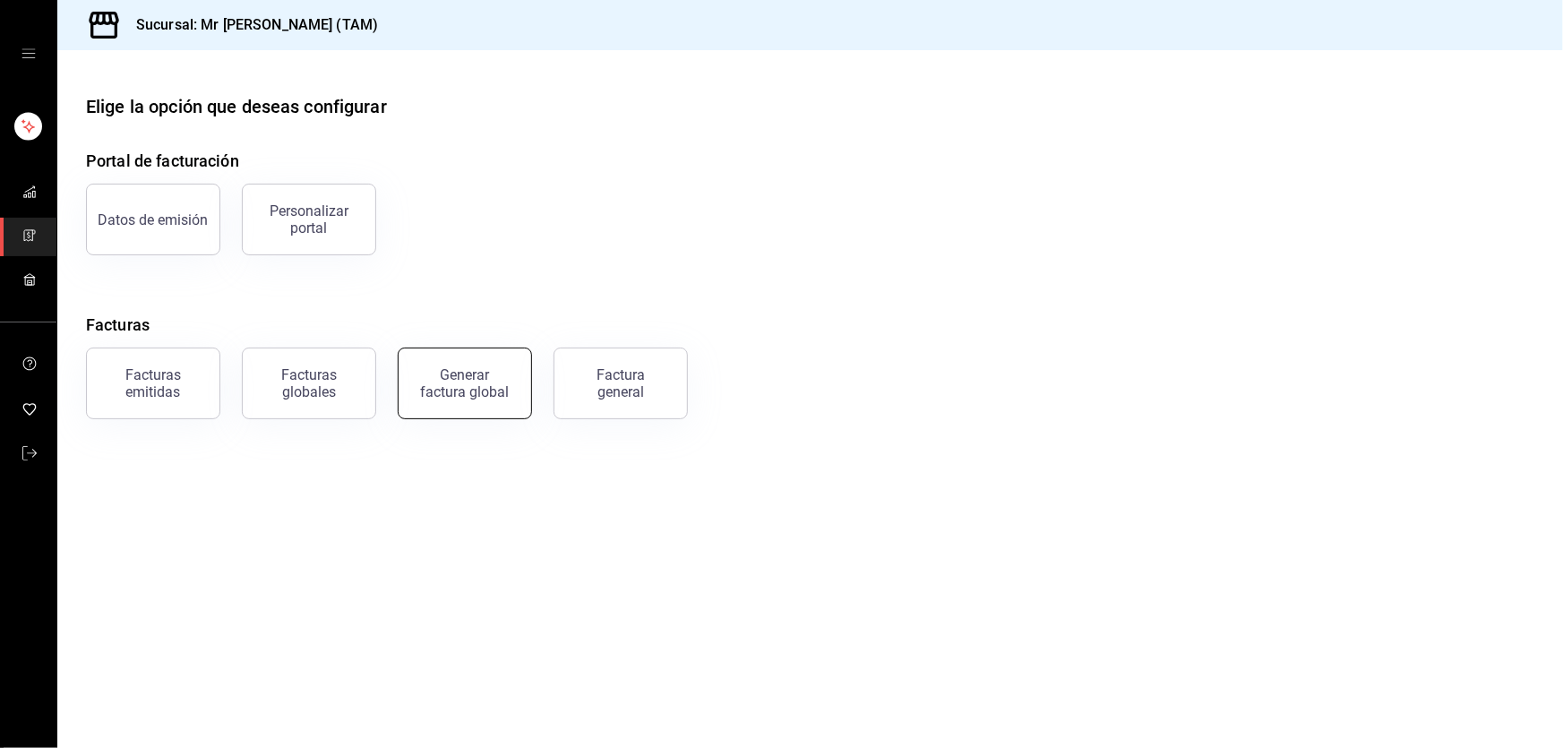
click at [476, 402] on button "Generar factura global" at bounding box center [465, 383] width 134 height 72
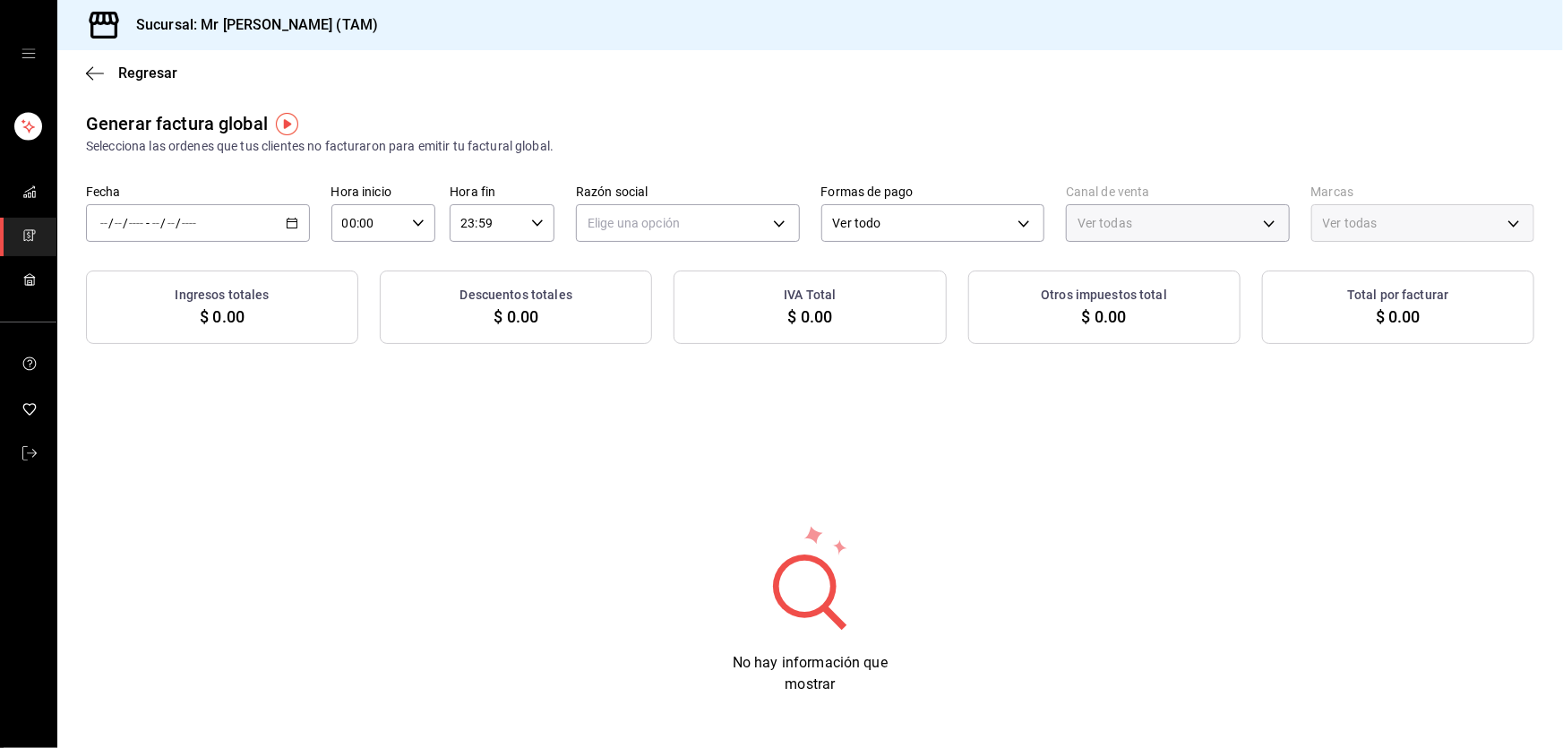
type input "PARROT,UBER_EATS,RAPPI,DIDI_FOOD,ONLINE"
click at [294, 217] on icon "button" at bounding box center [292, 223] width 13 height 13
click at [188, 279] on span "Rango de fechas" at bounding box center [170, 277] width 139 height 19
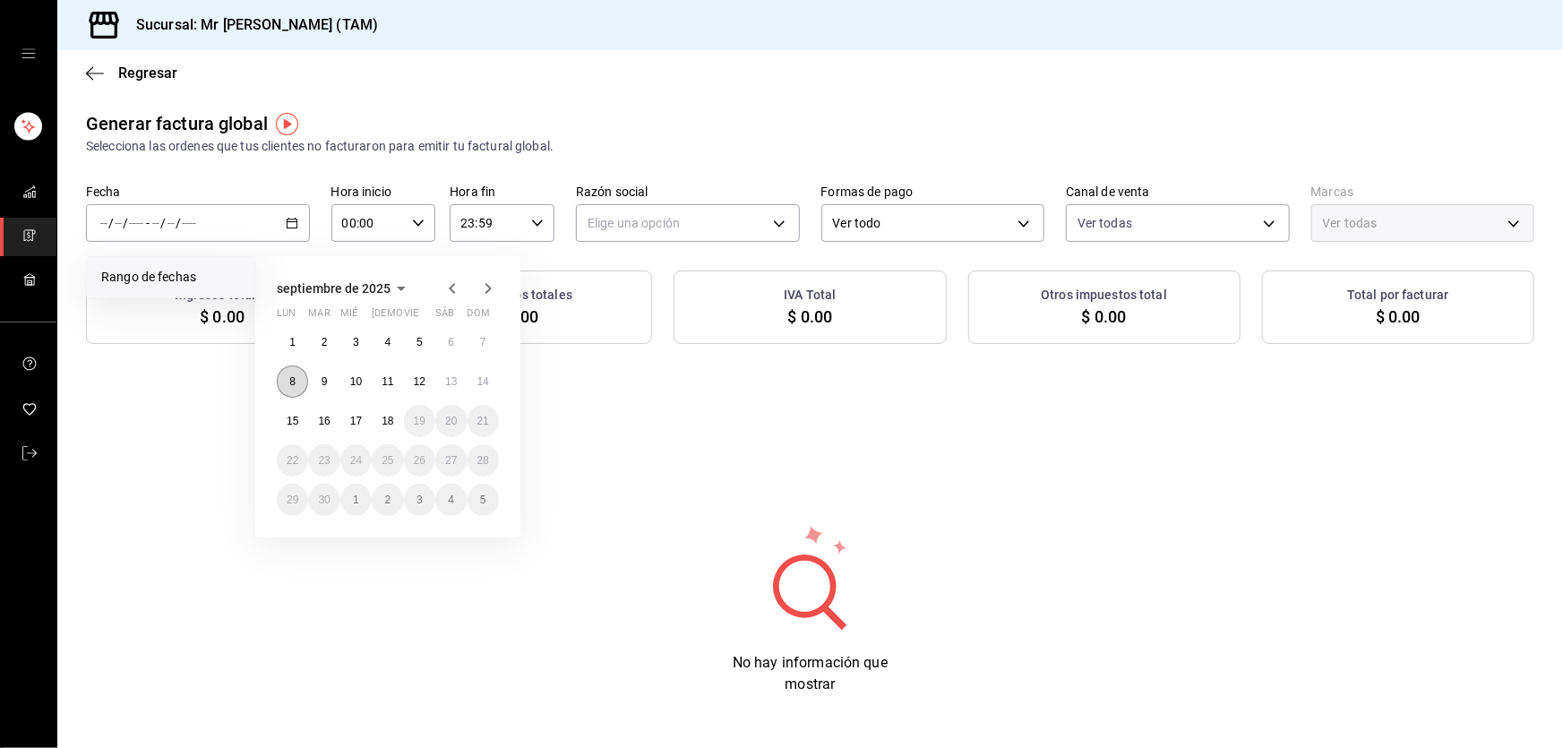
click at [289, 384] on abbr "8" at bounding box center [292, 381] width 6 height 13
click at [488, 378] on abbr "14" at bounding box center [483, 381] width 12 height 13
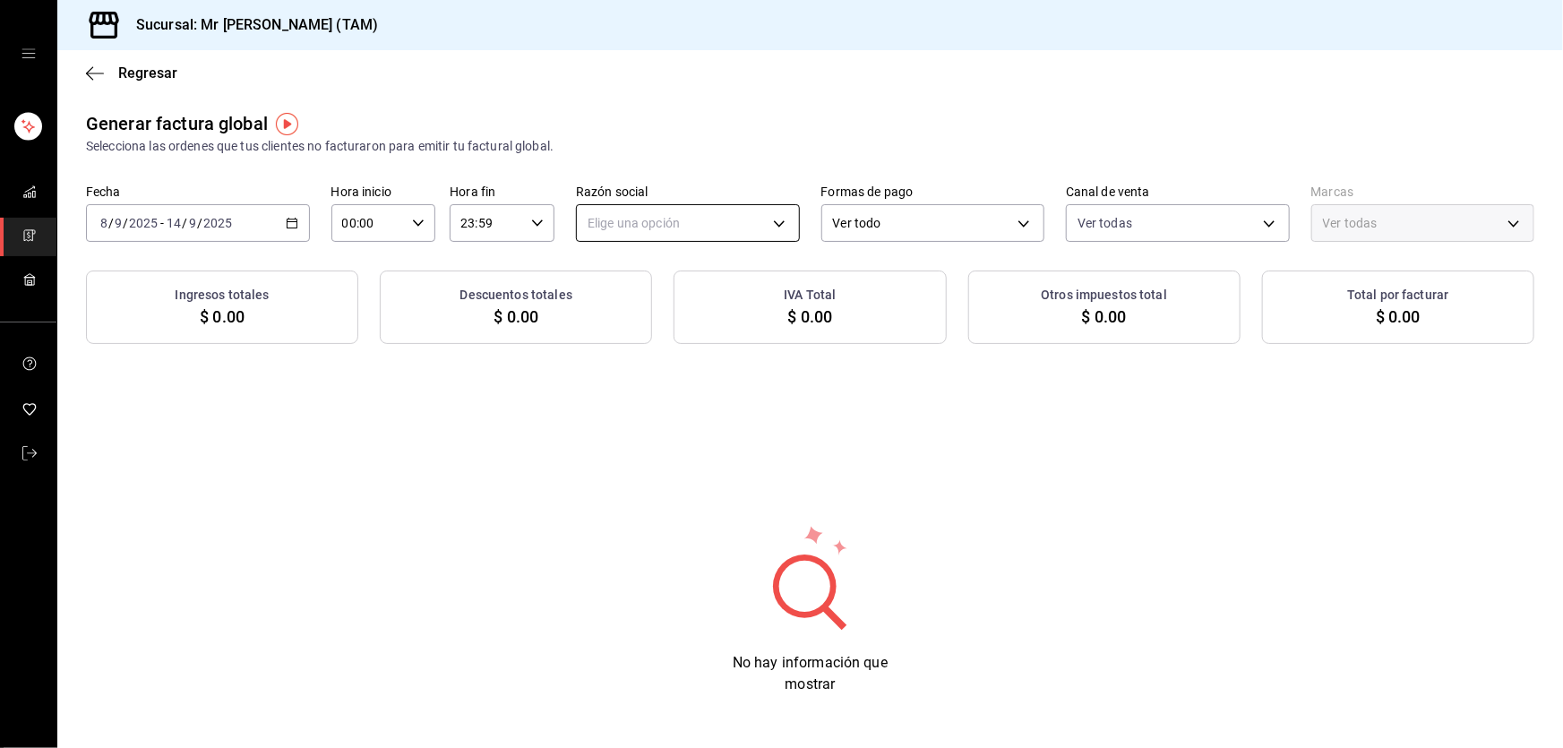
click at [642, 208] on body "Sucursal: Mr [PERSON_NAME] (TAM) Regresar Generar factura global Selecciona las…" at bounding box center [781, 374] width 1563 height 748
click at [633, 306] on li "[PERSON_NAME] [PERSON_NAME]" at bounding box center [682, 313] width 219 height 33
type input "81e23790-b5c9-42c9-a779-7127cee00b47"
type input "7082ddc5-3cea-471a-bd4f-d41619b848f0"
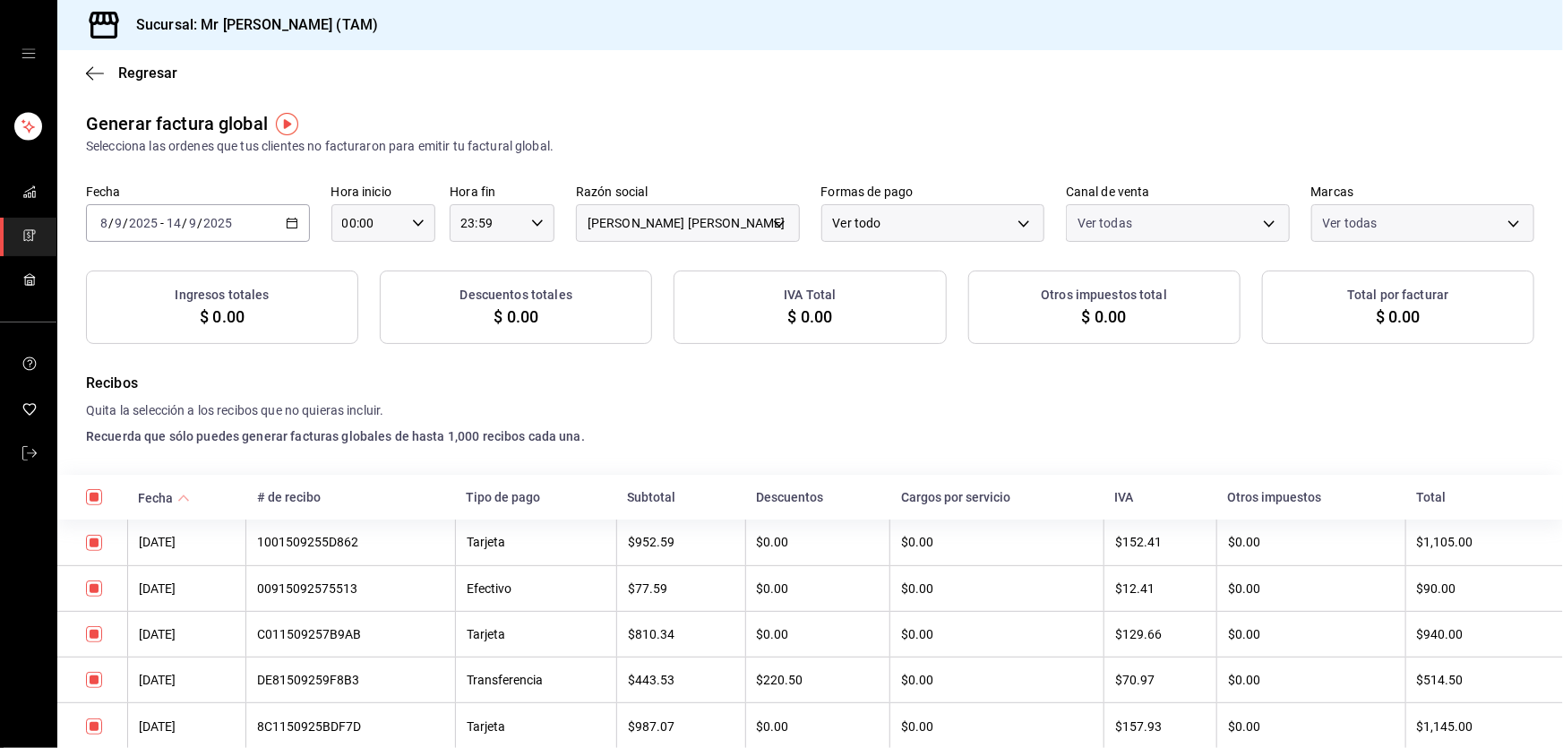
checkbox input "true"
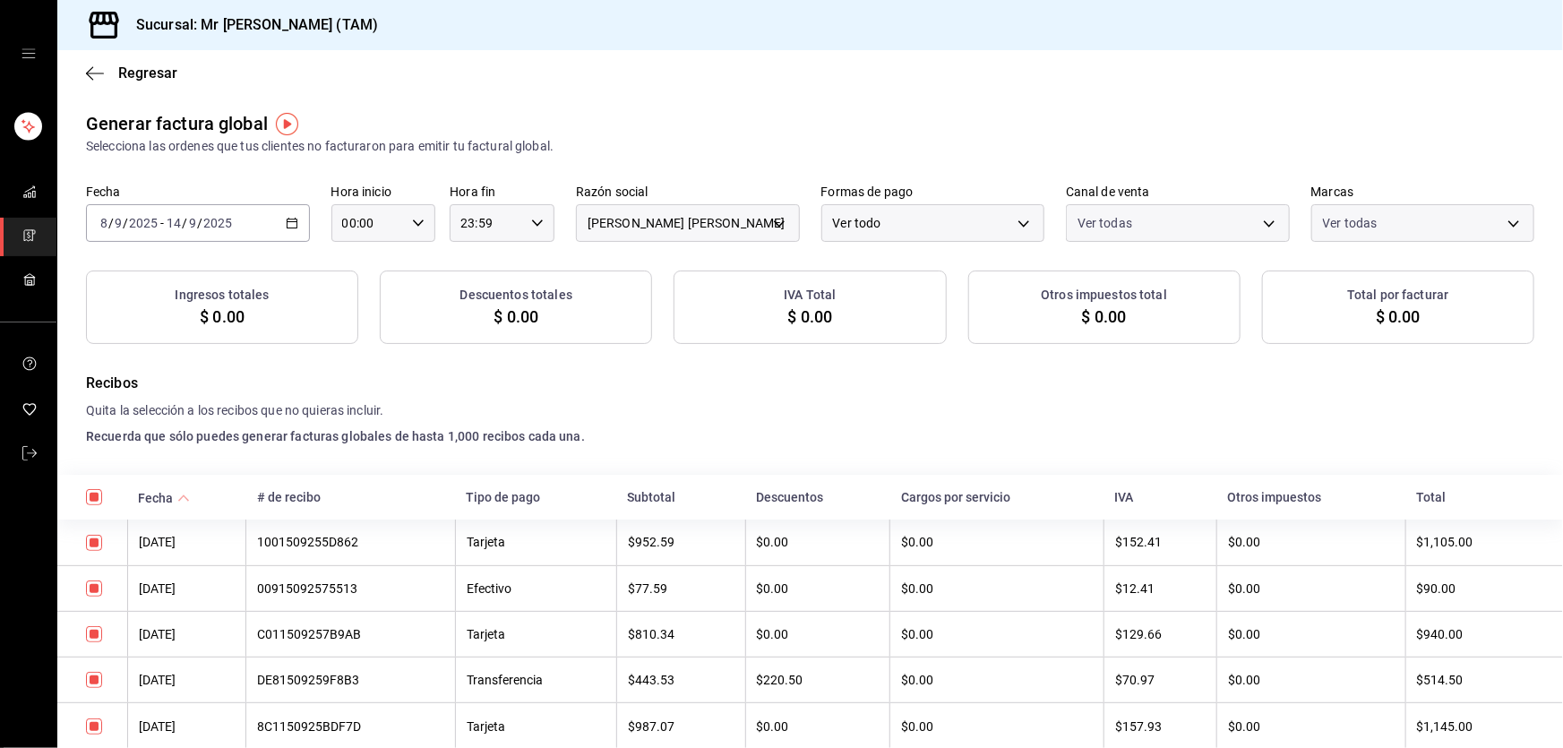
checkbox input "true"
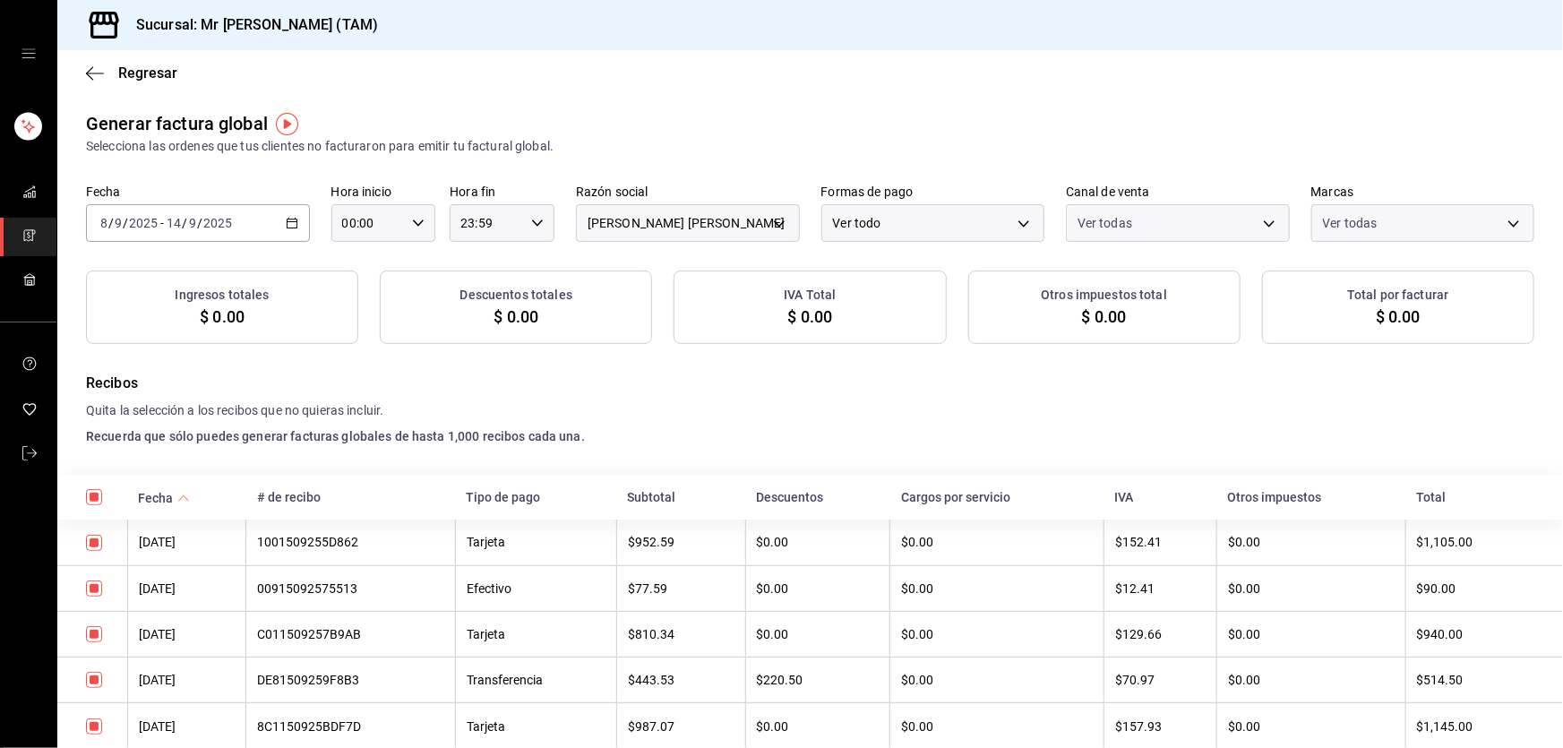
checkbox input "true"
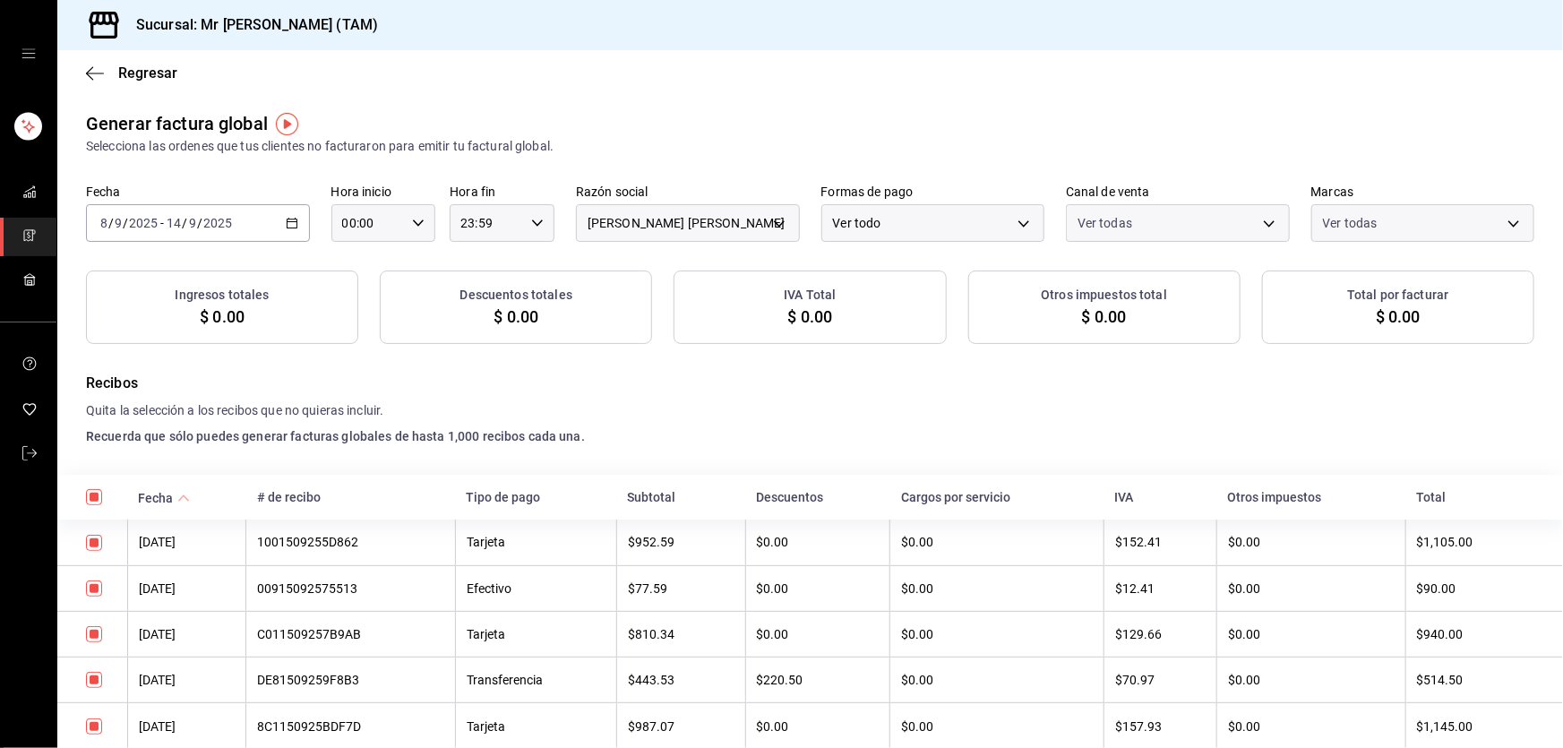
checkbox input "true"
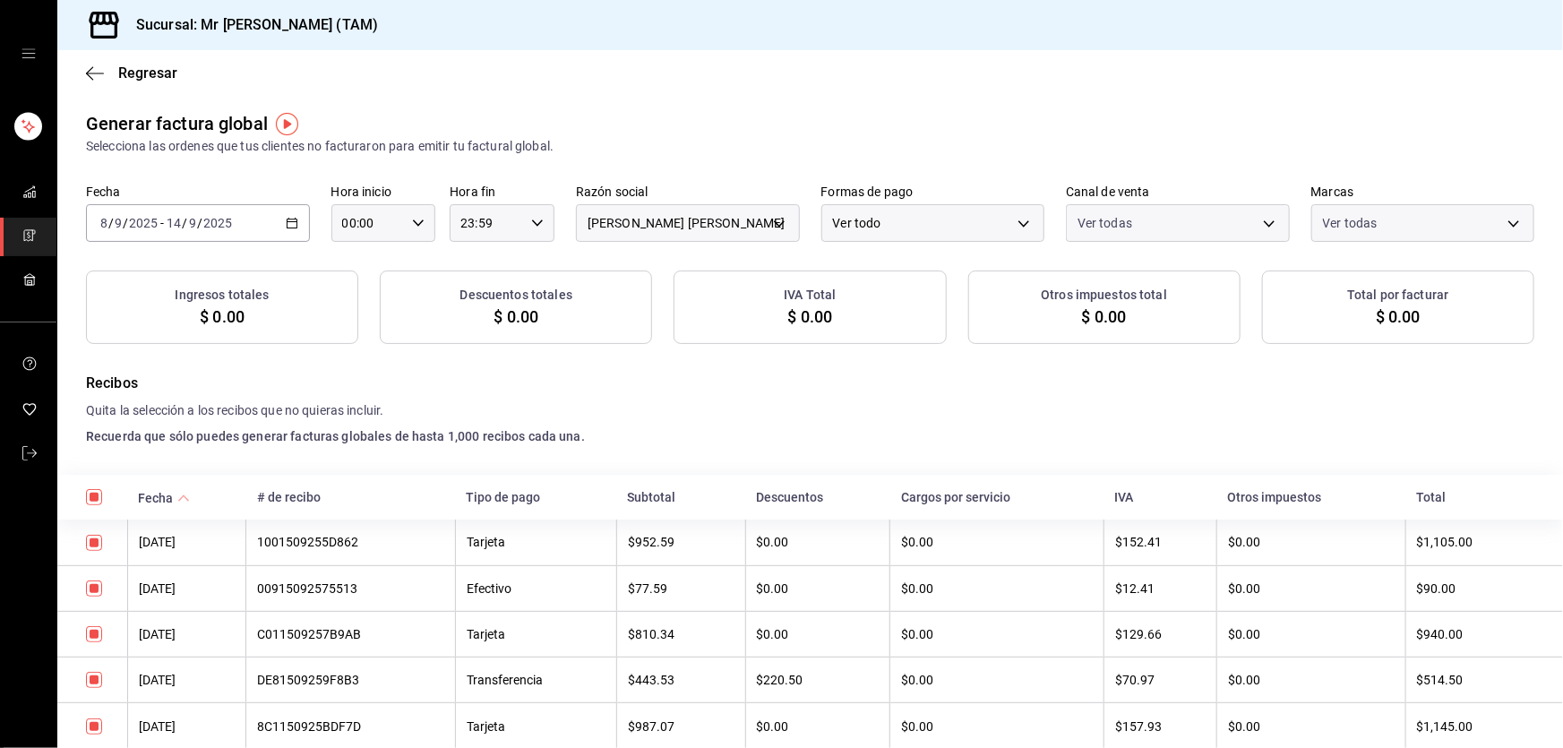
checkbox input "true"
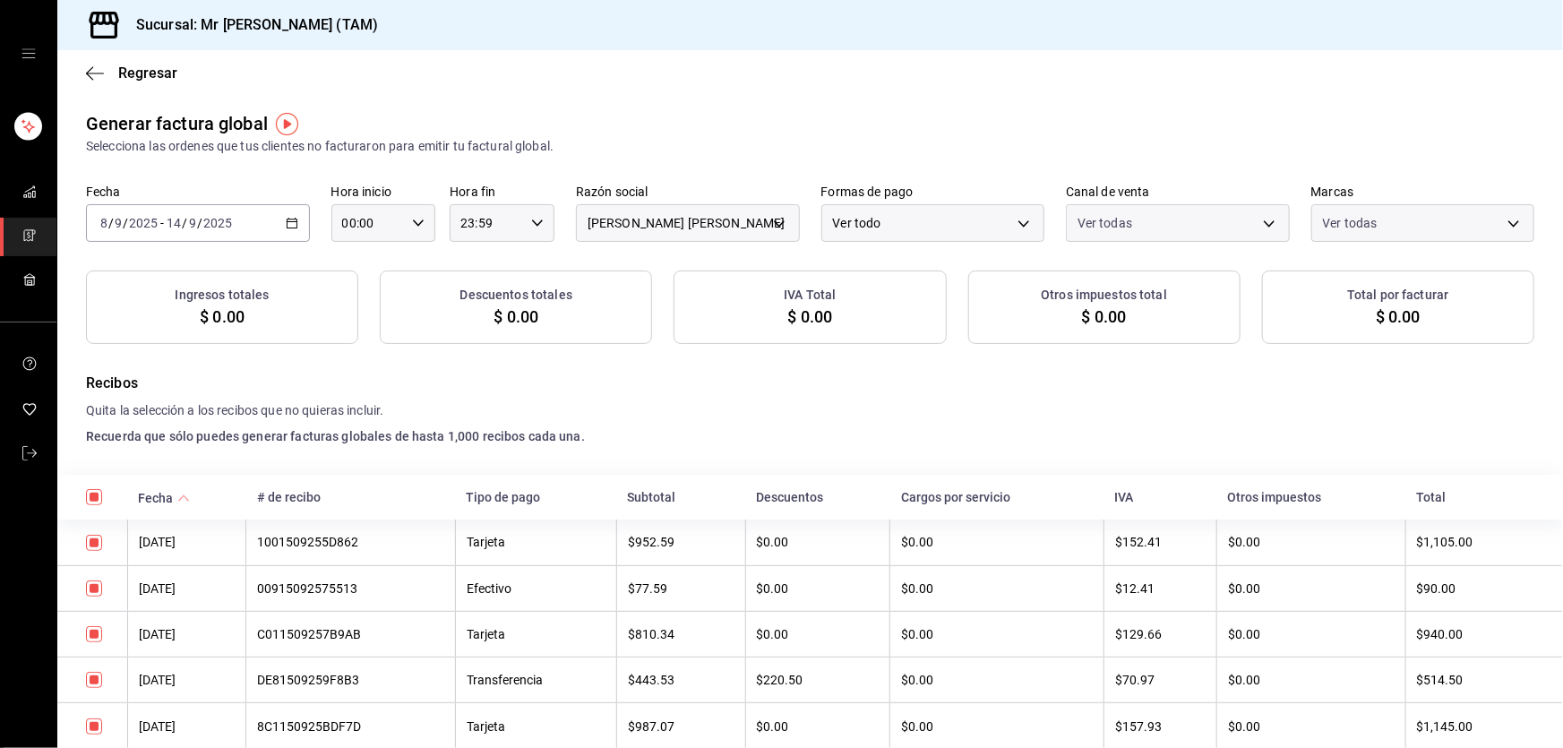
checkbox input "true"
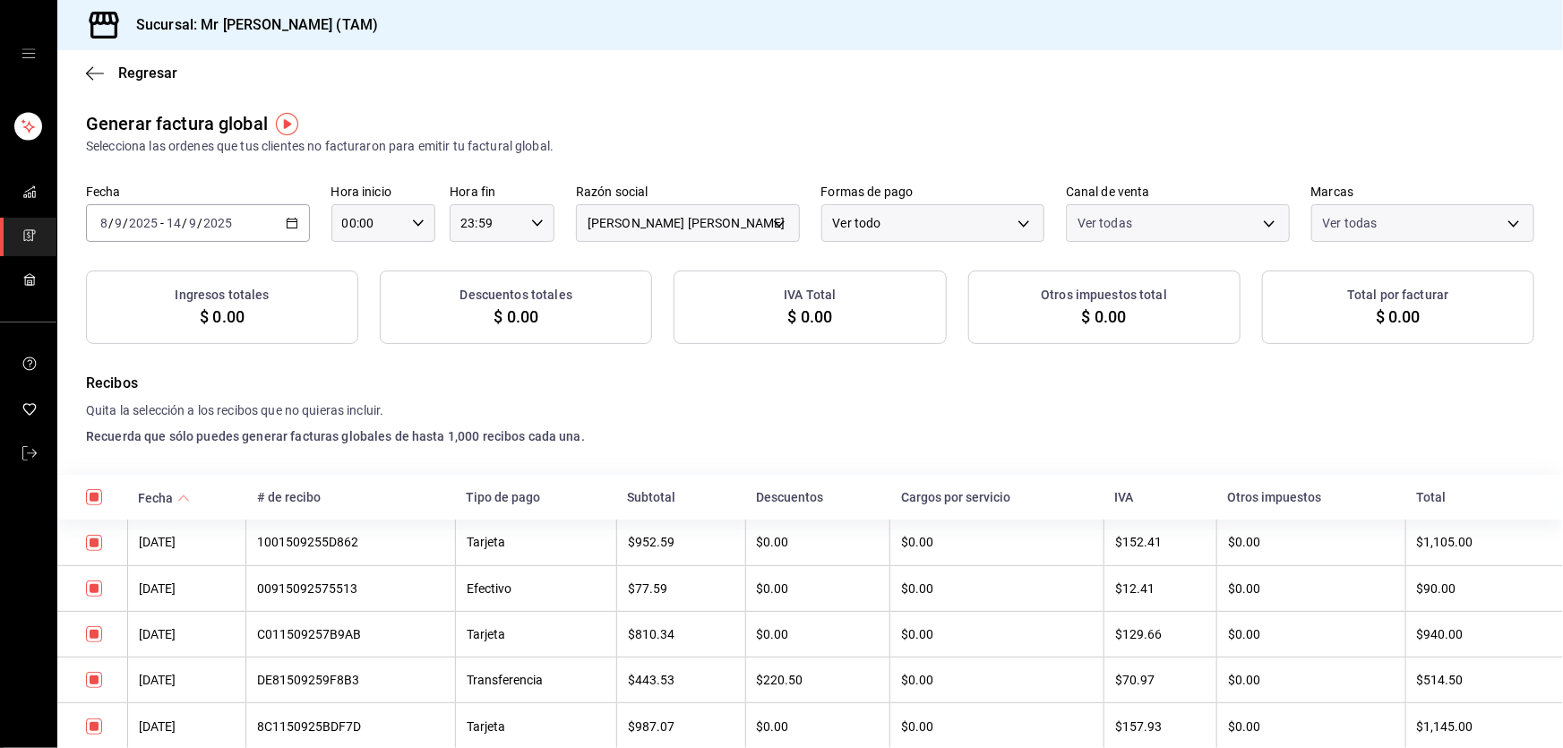
checkbox input "true"
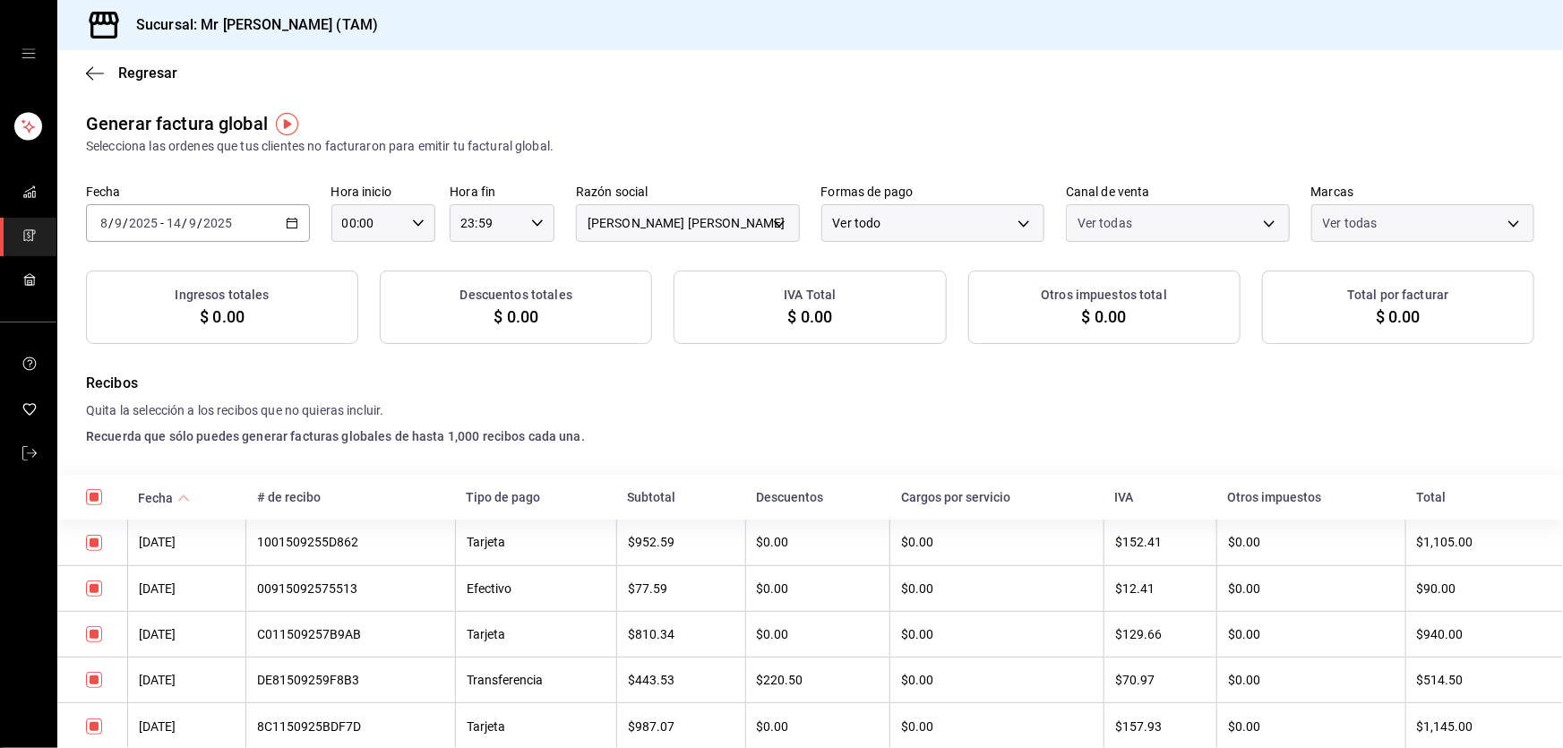
checkbox input "true"
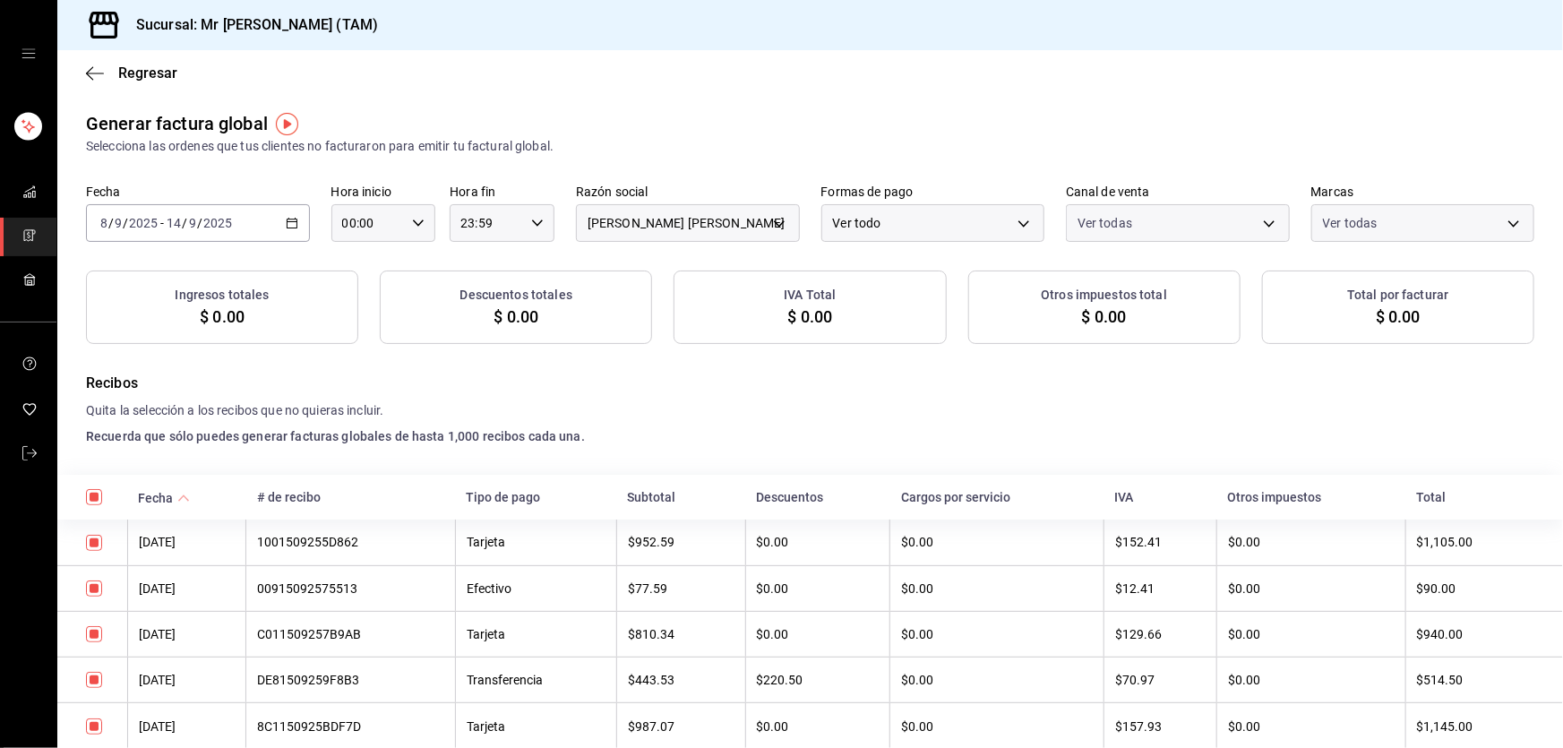
checkbox input "true"
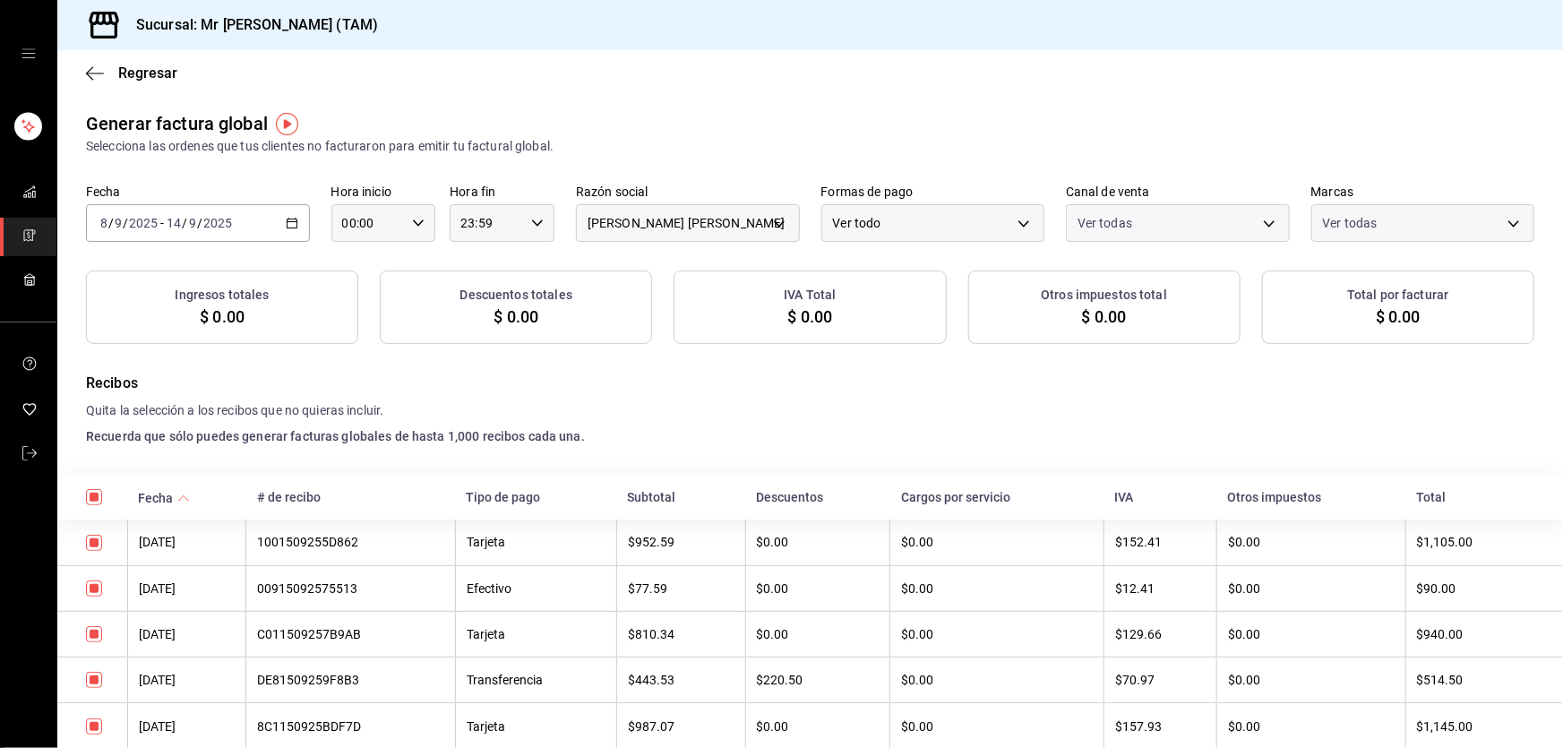
checkbox input "true"
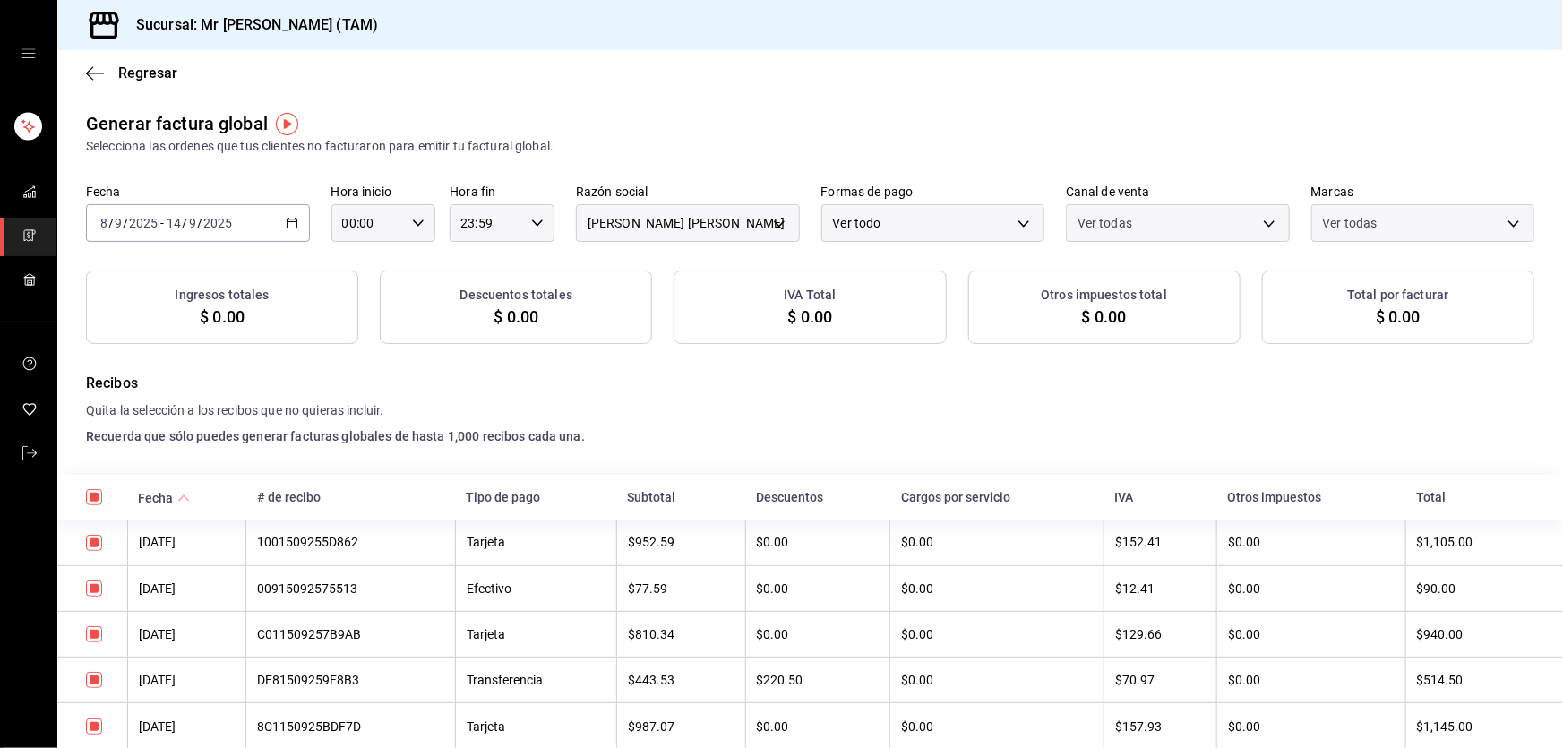
checkbox input "true"
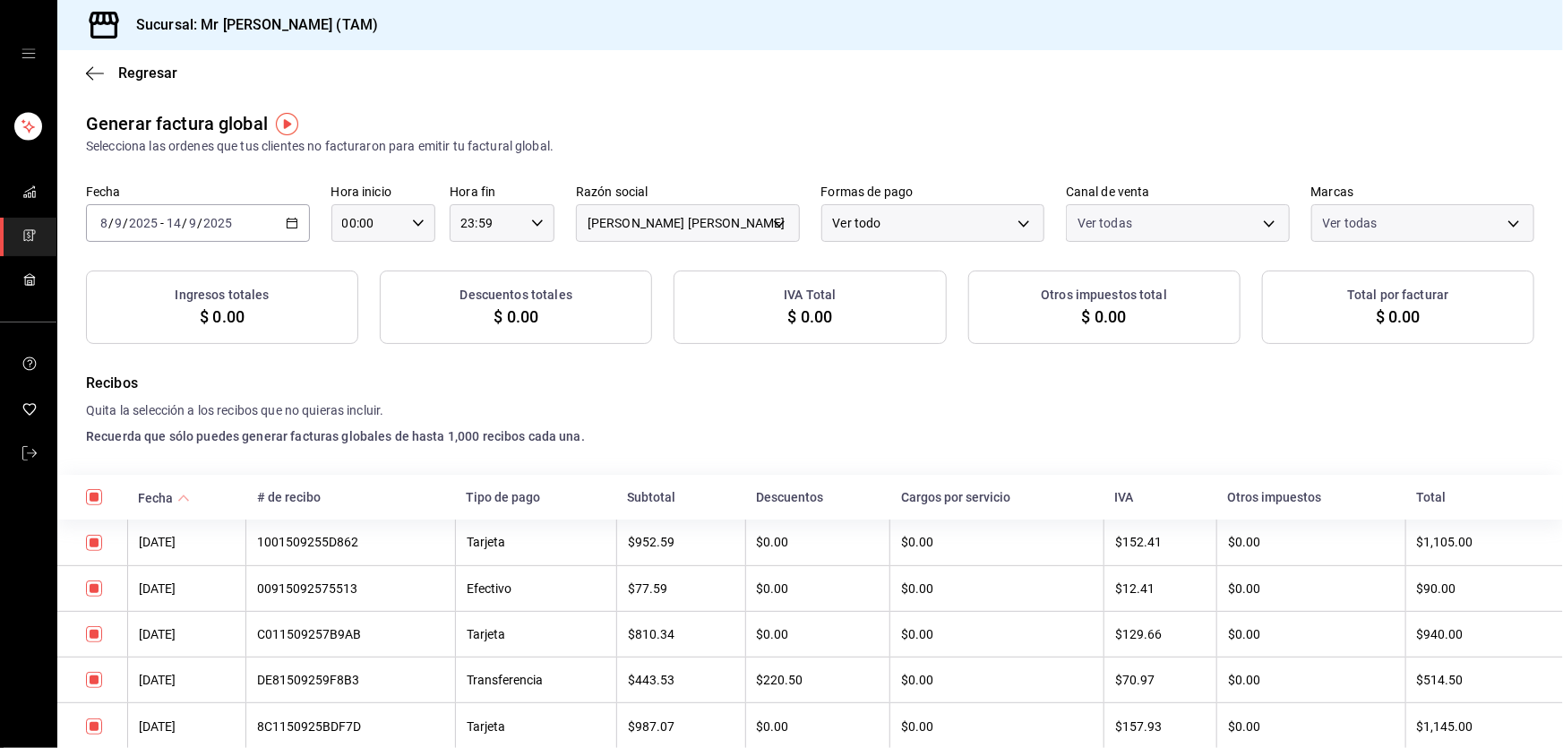
checkbox input "true"
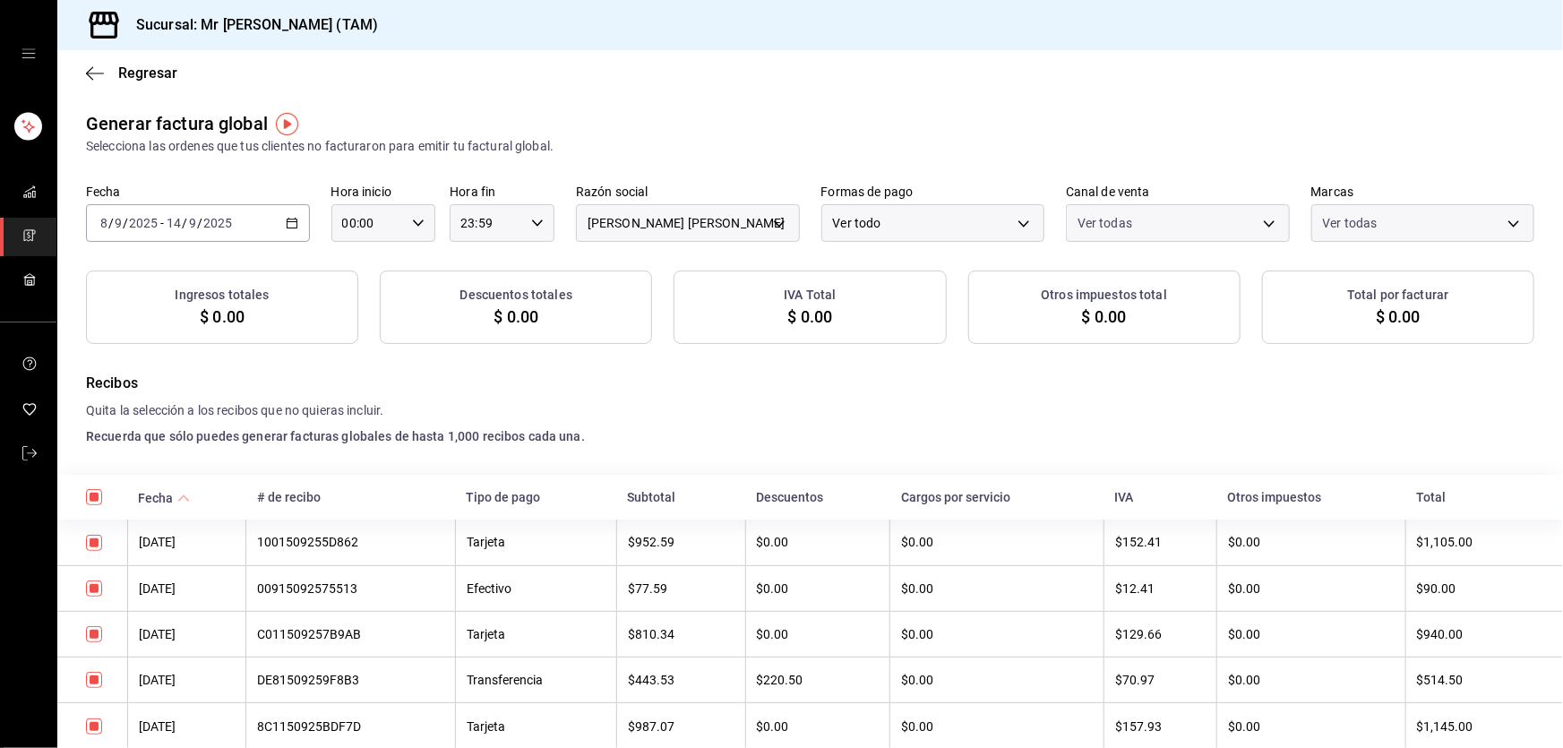
checkbox input "true"
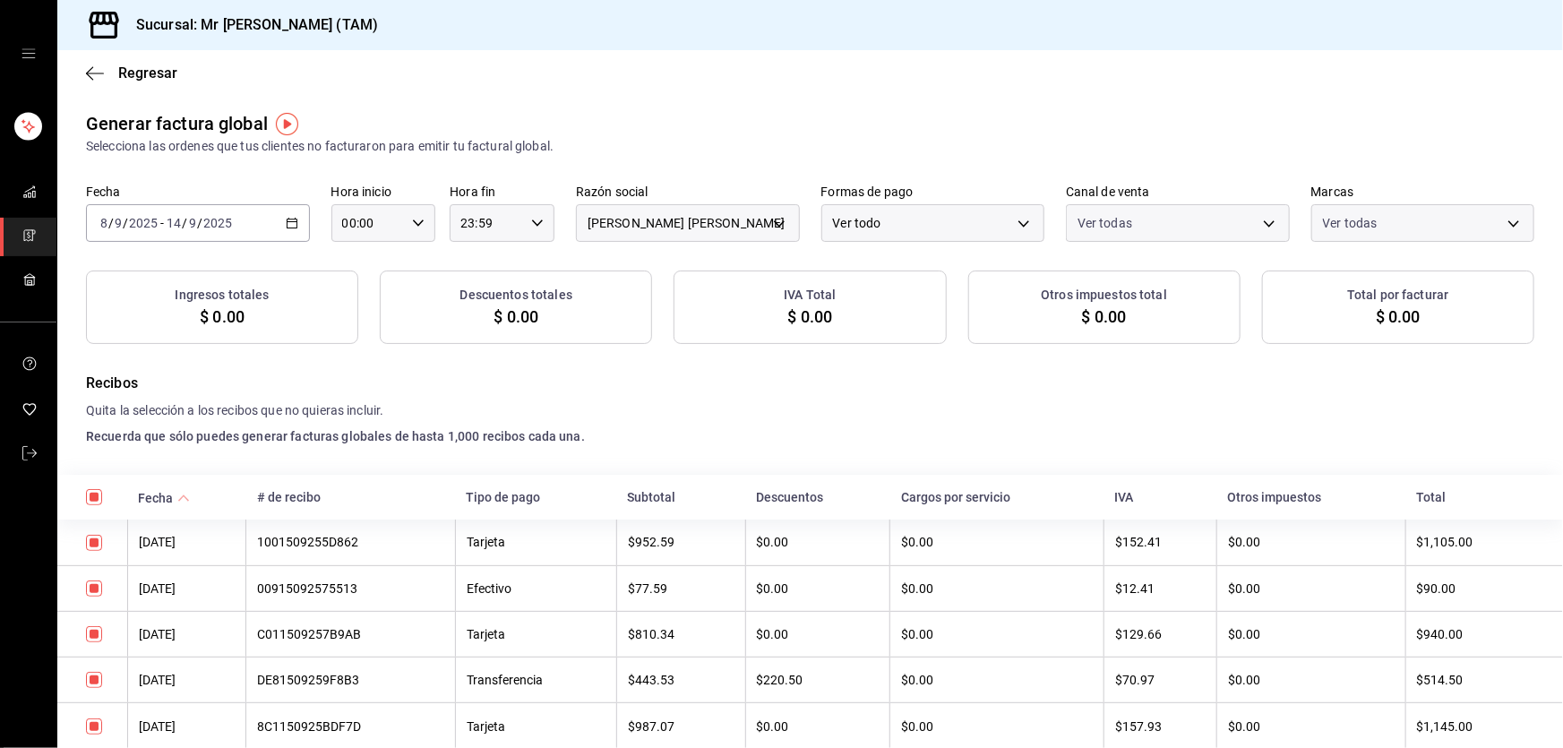
checkbox input "true"
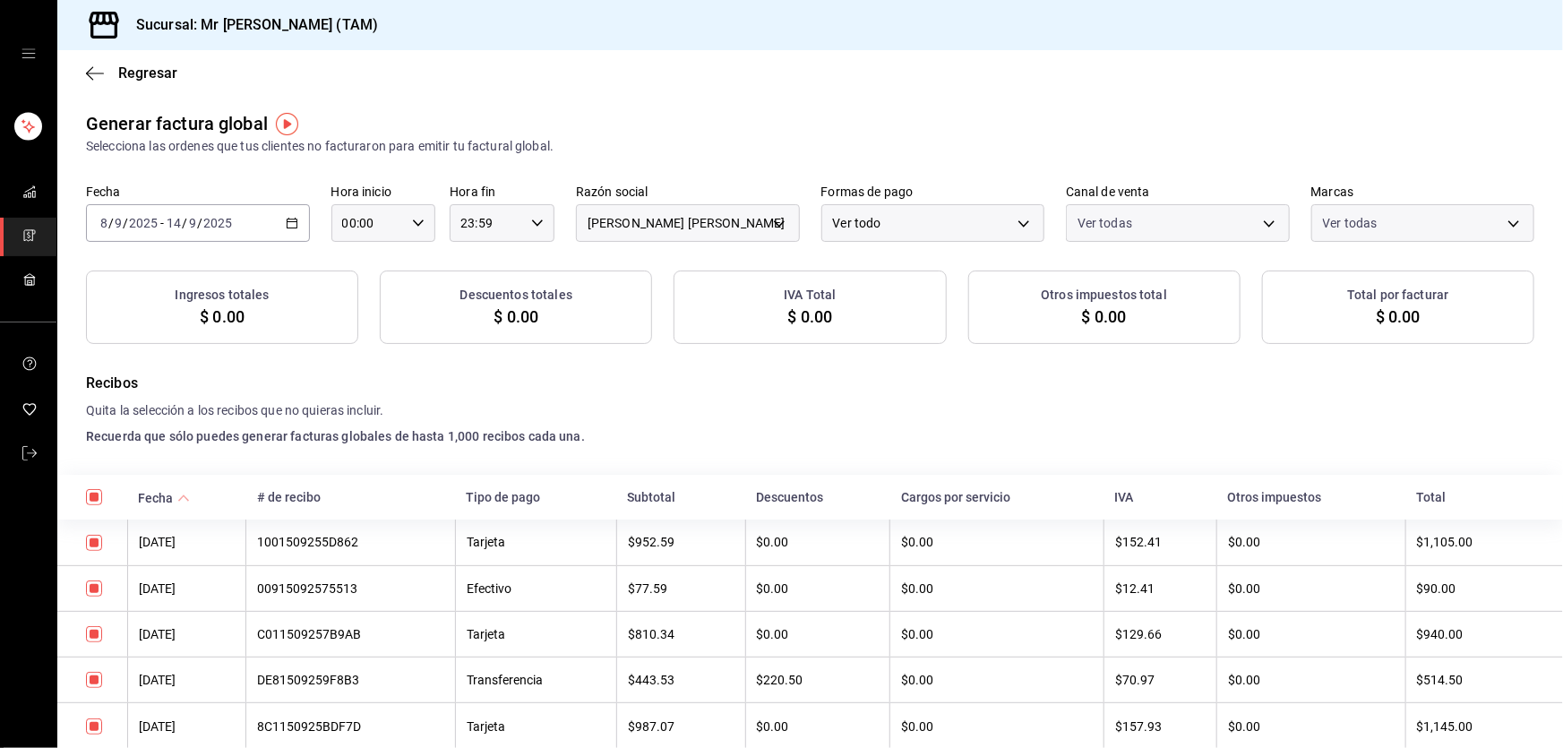
checkbox input "true"
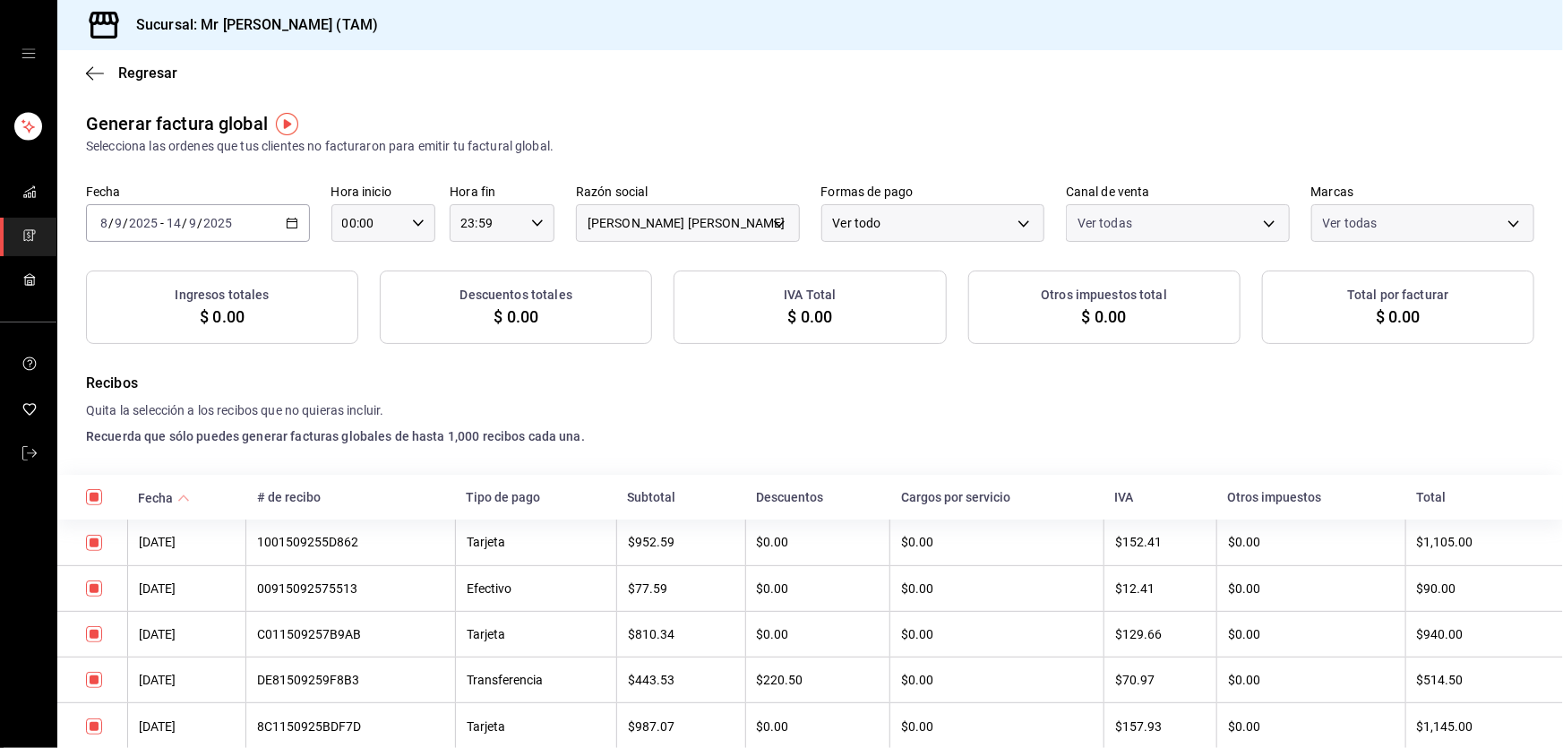
checkbox input "true"
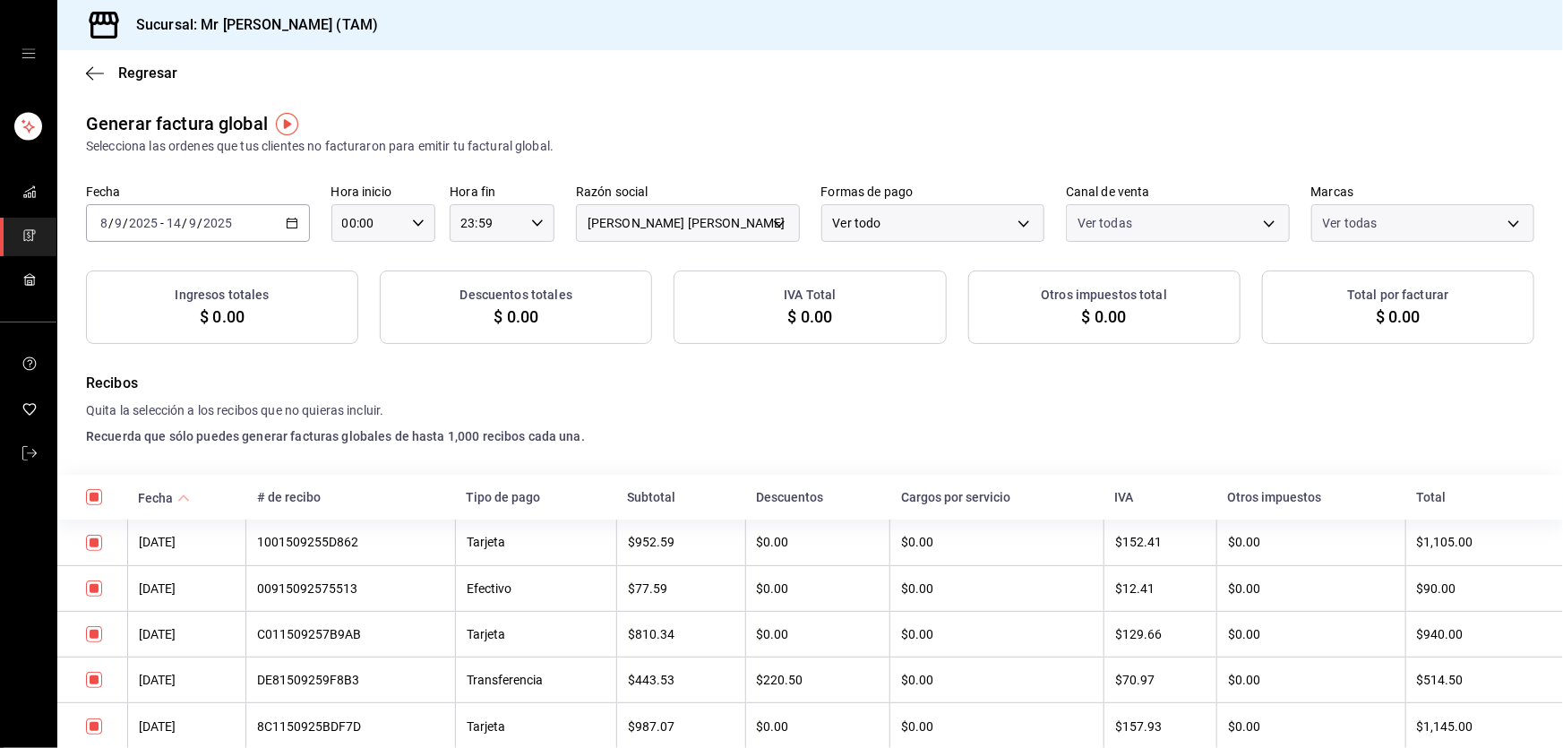
checkbox input "true"
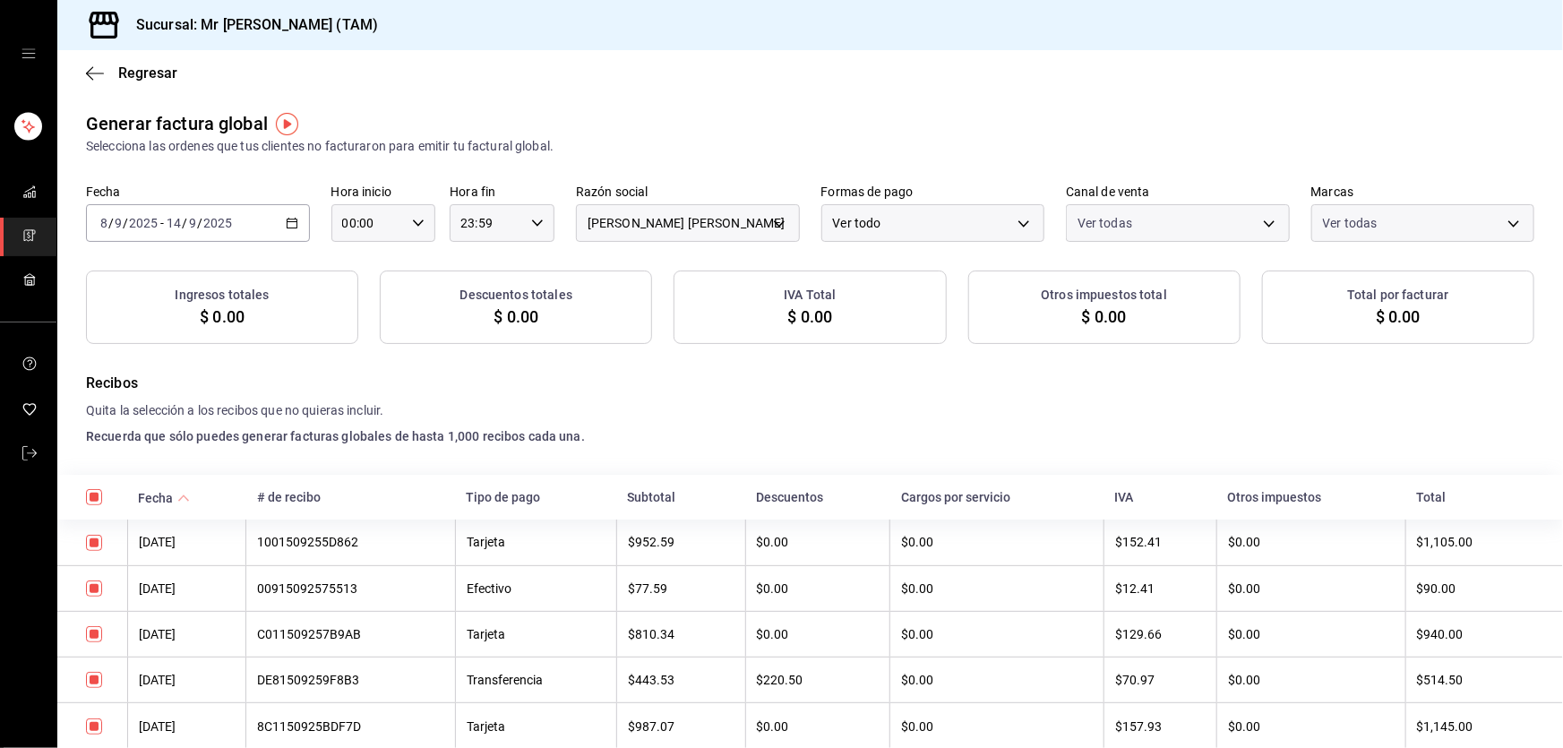
checkbox input "true"
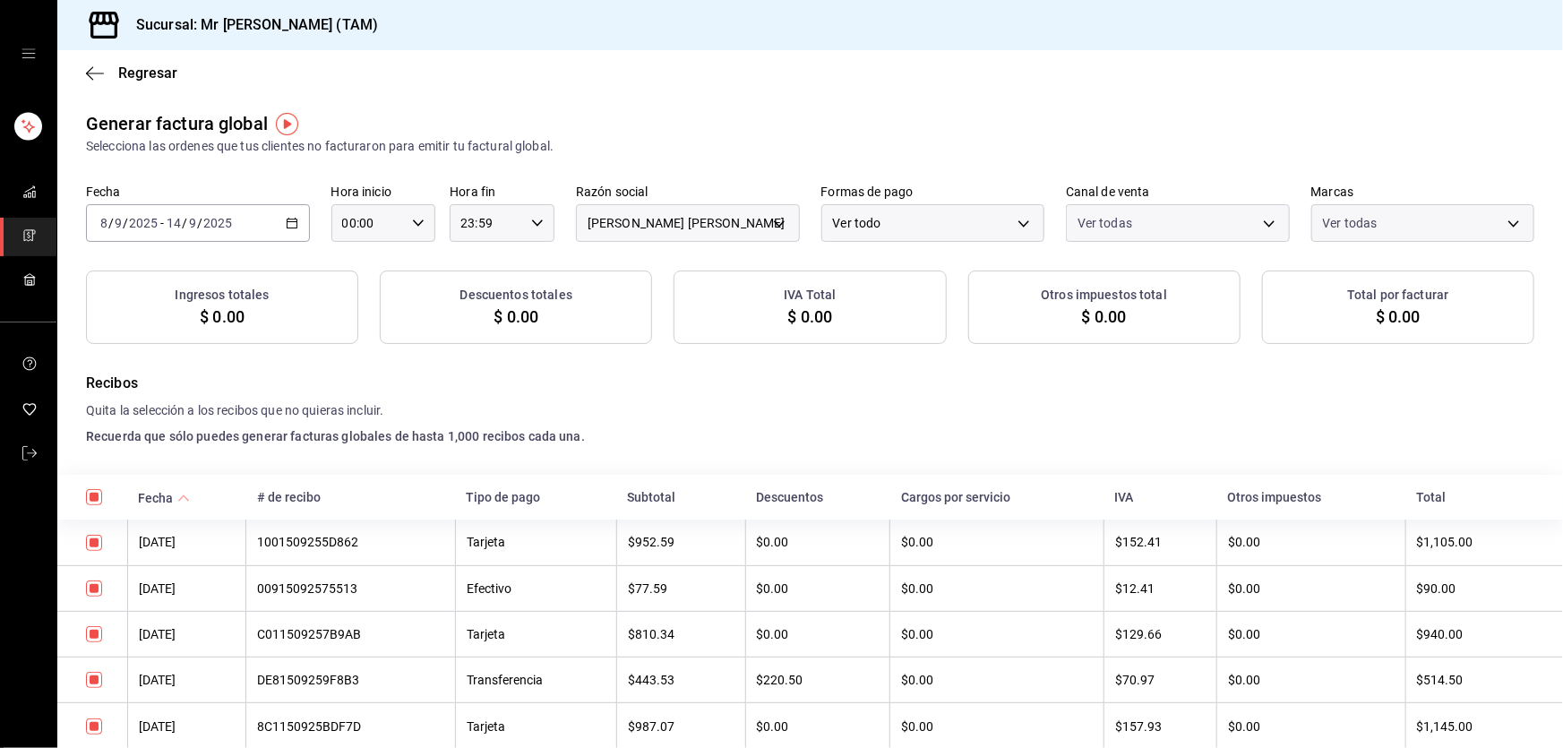
checkbox input "true"
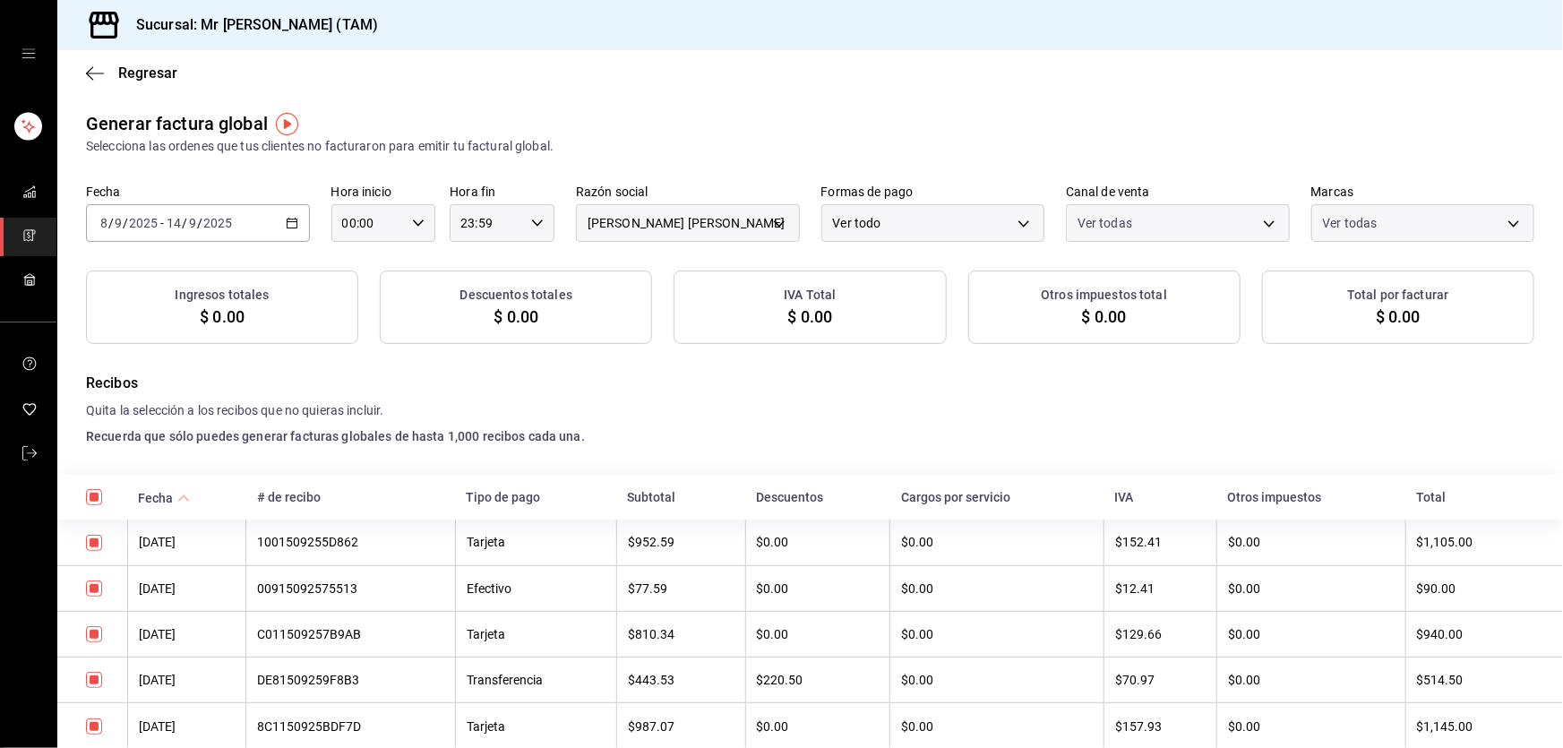
checkbox input "true"
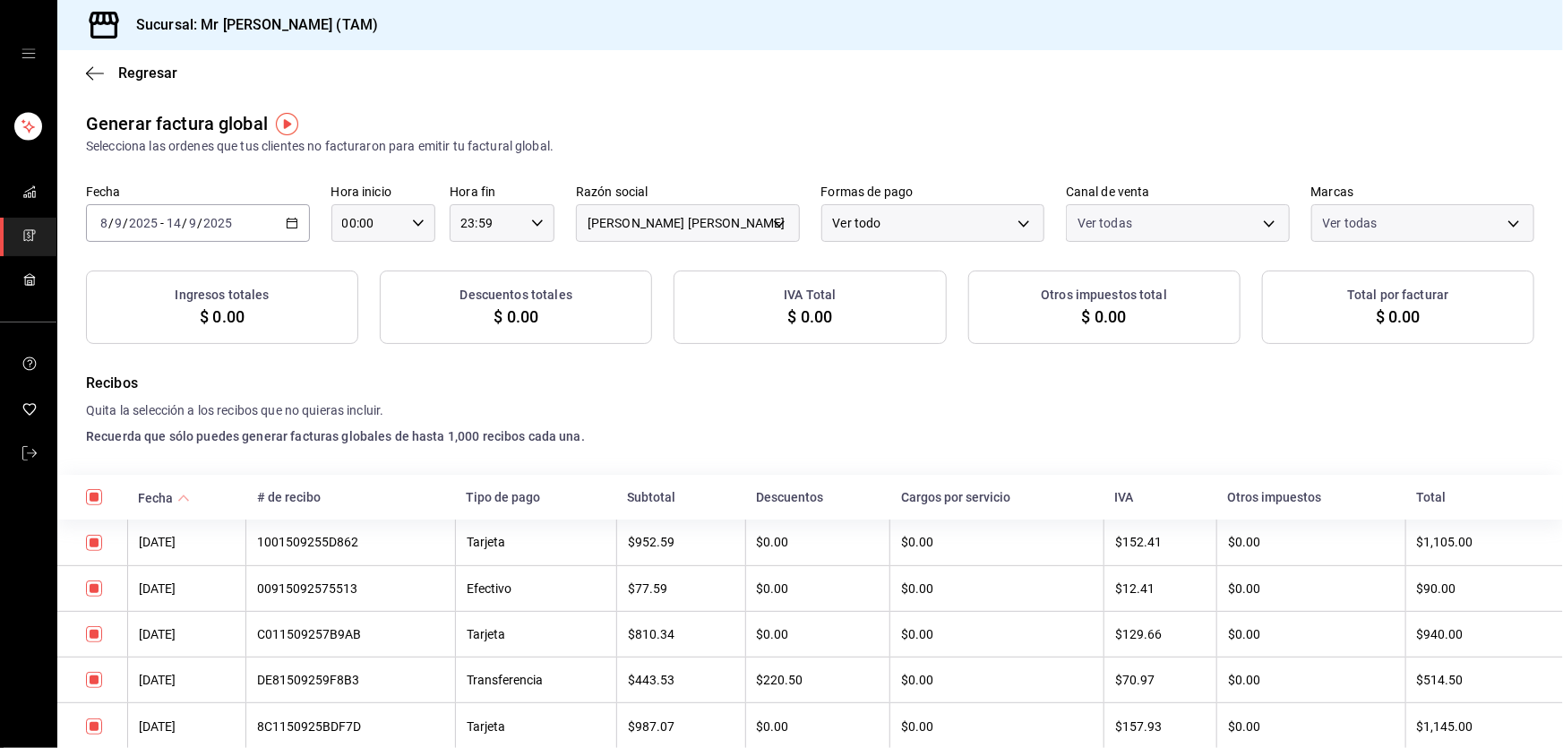
checkbox input "true"
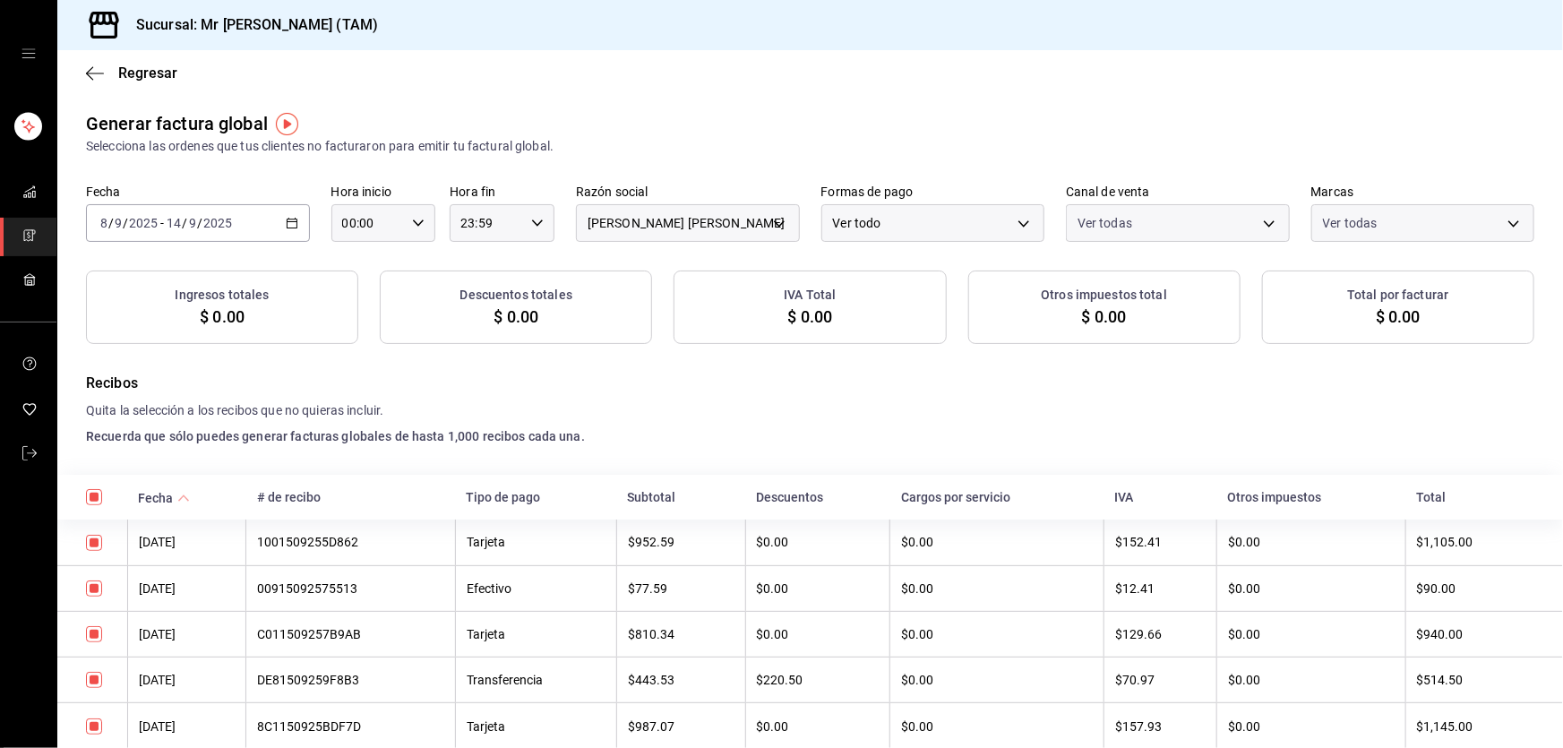
checkbox input "true"
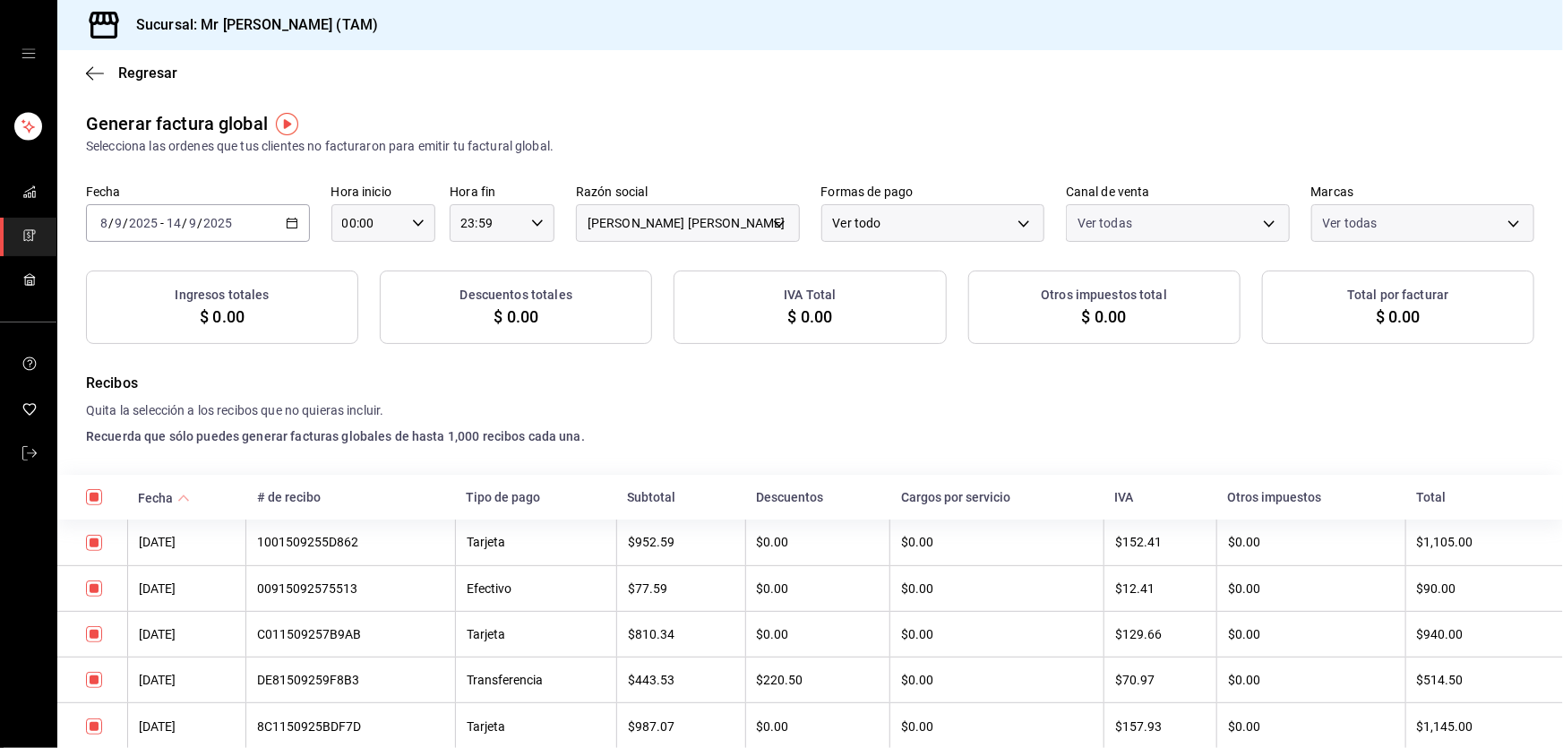
checkbox input "true"
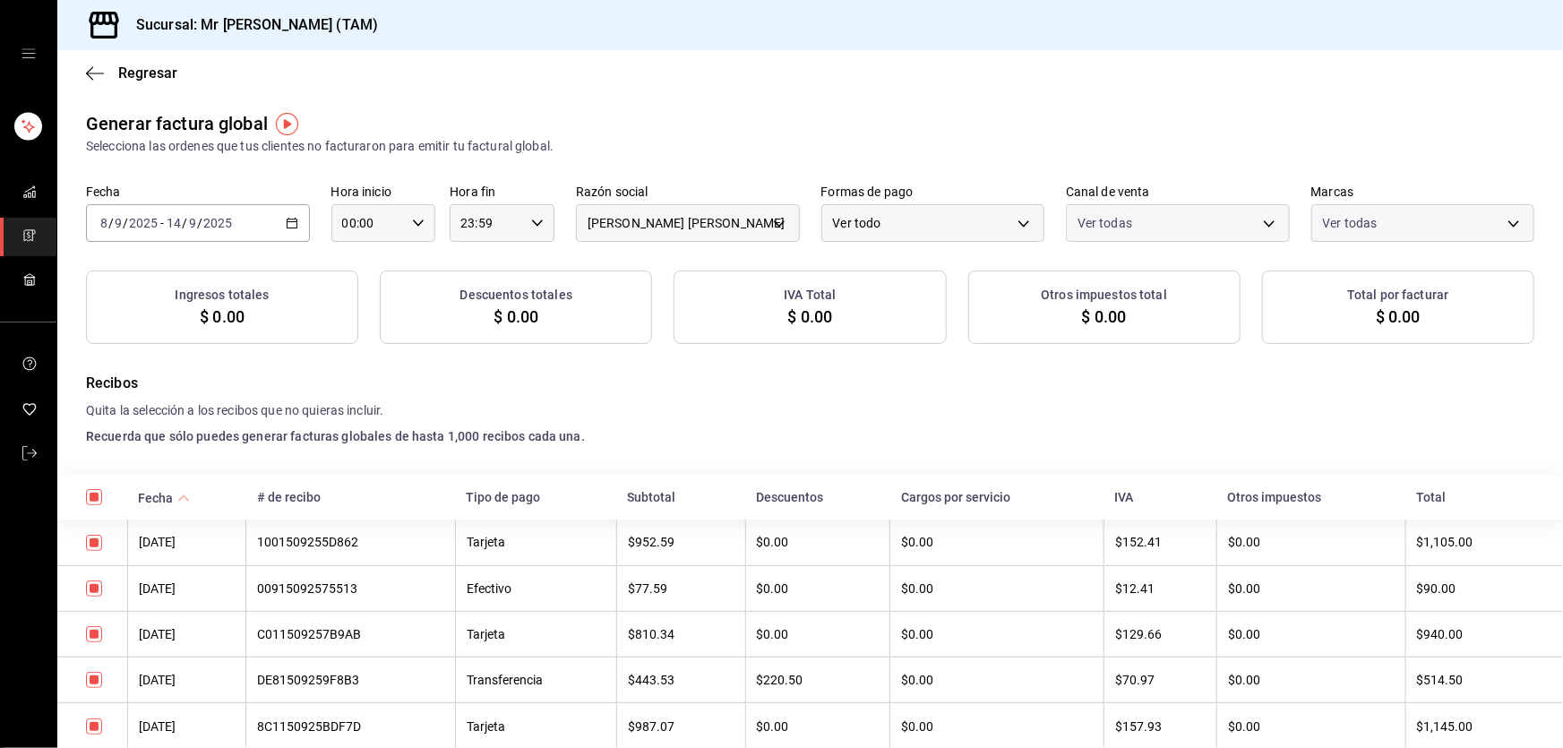
checkbox input "true"
click at [898, 226] on body "Sucursal: Mr [PERSON_NAME] (TAM) Regresar Generar factura global Selecciona las…" at bounding box center [781, 374] width 1563 height 748
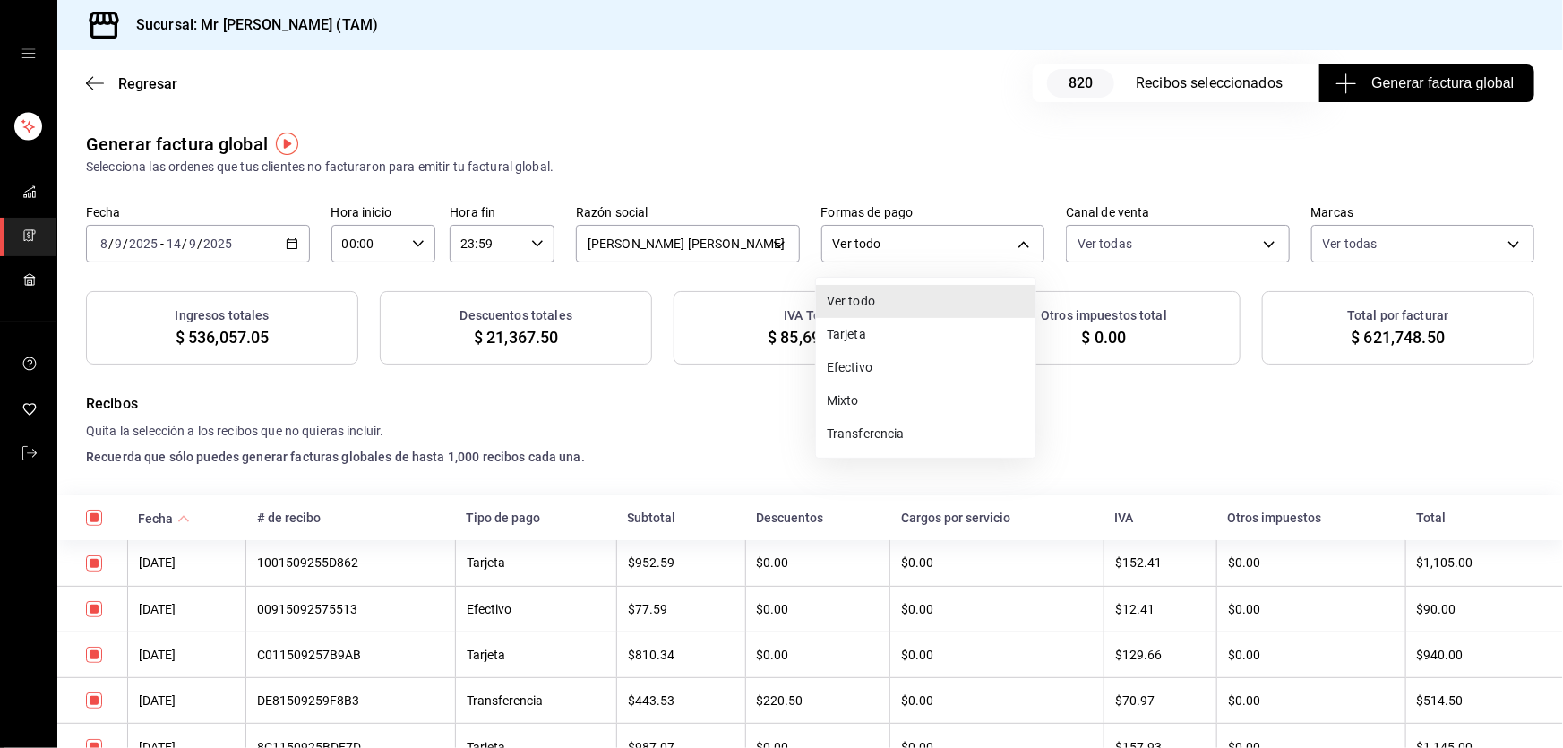
click at [847, 338] on li "Tarjeta" at bounding box center [925, 334] width 219 height 33
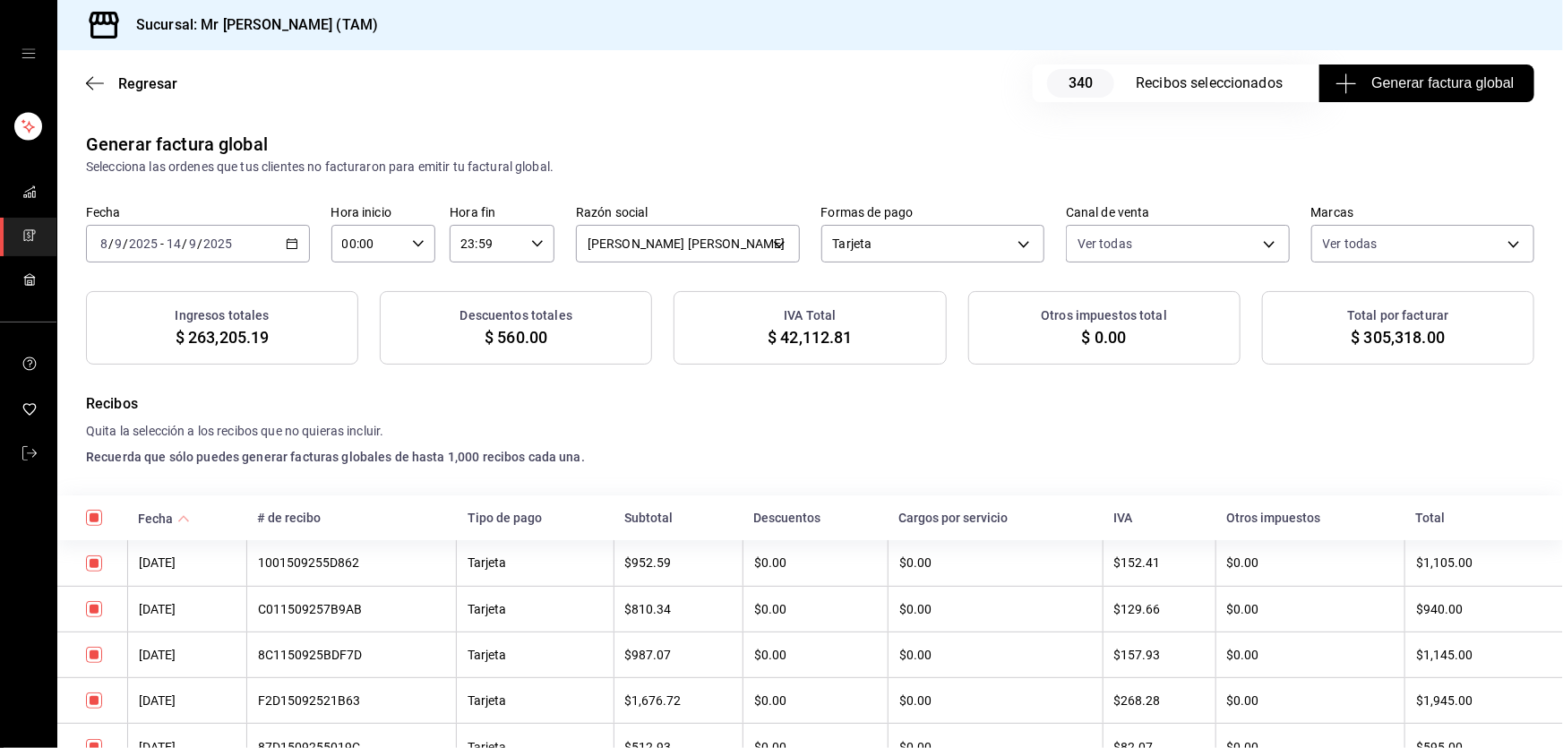
scroll to position [407, 0]
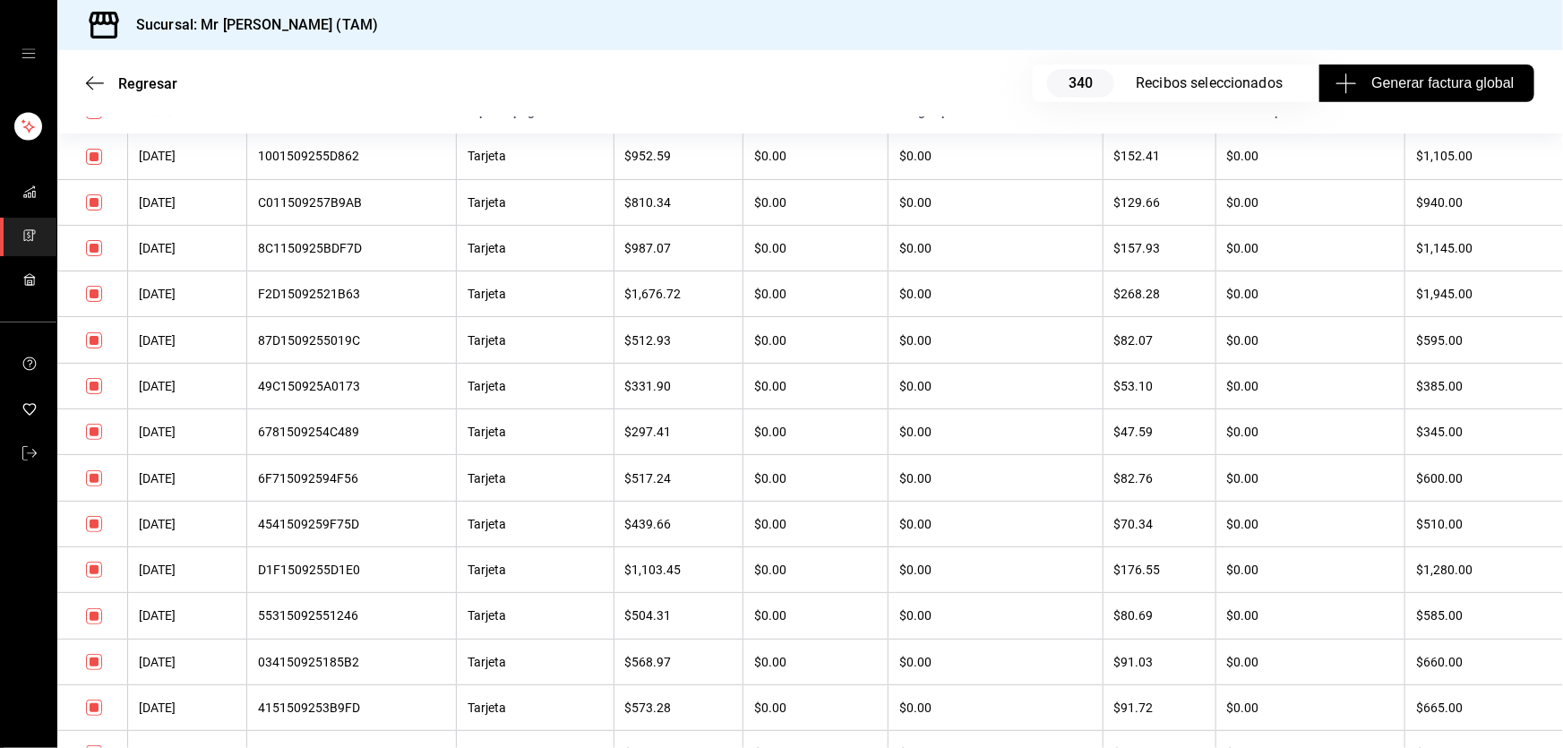
click at [89, 302] on input "checkbox" at bounding box center [94, 294] width 16 height 16
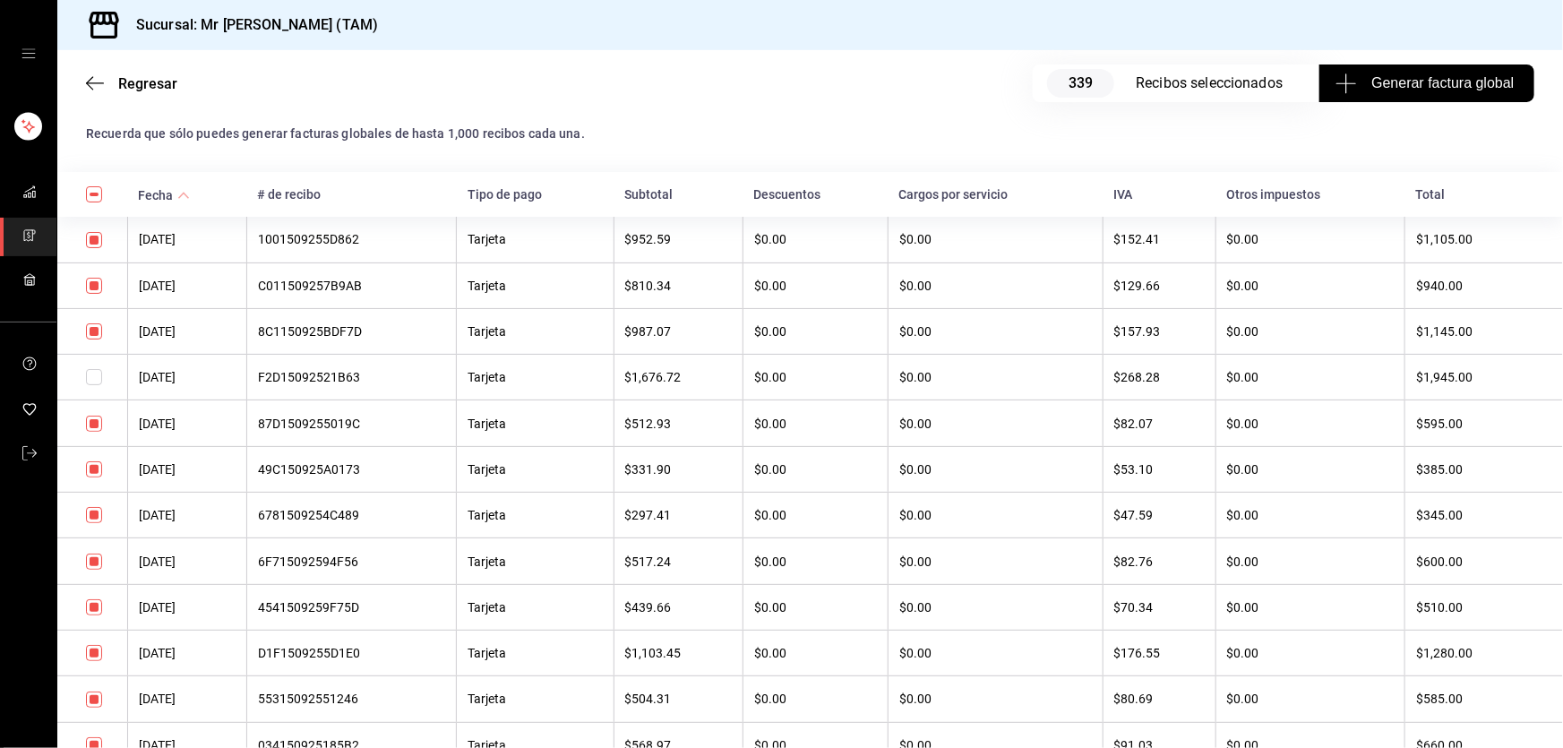
scroll to position [325, 0]
click at [96, 372] on input "checkbox" at bounding box center [94, 375] width 16 height 16
click at [92, 425] on input "checkbox" at bounding box center [94, 422] width 16 height 16
click at [90, 475] on input "checkbox" at bounding box center [94, 467] width 16 height 16
click at [90, 515] on input "checkbox" at bounding box center [94, 513] width 16 height 16
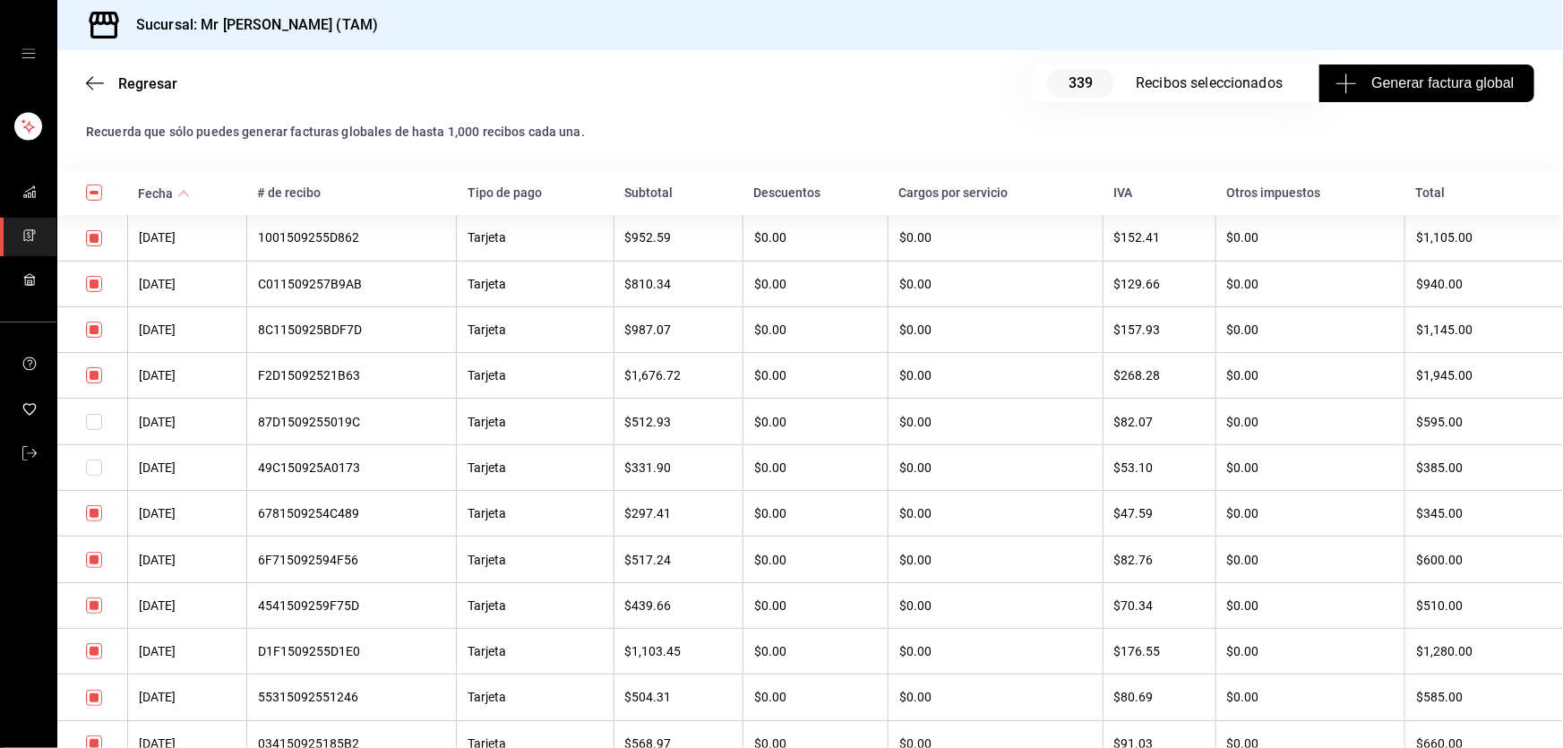
click at [98, 565] on input "checkbox" at bounding box center [94, 560] width 16 height 16
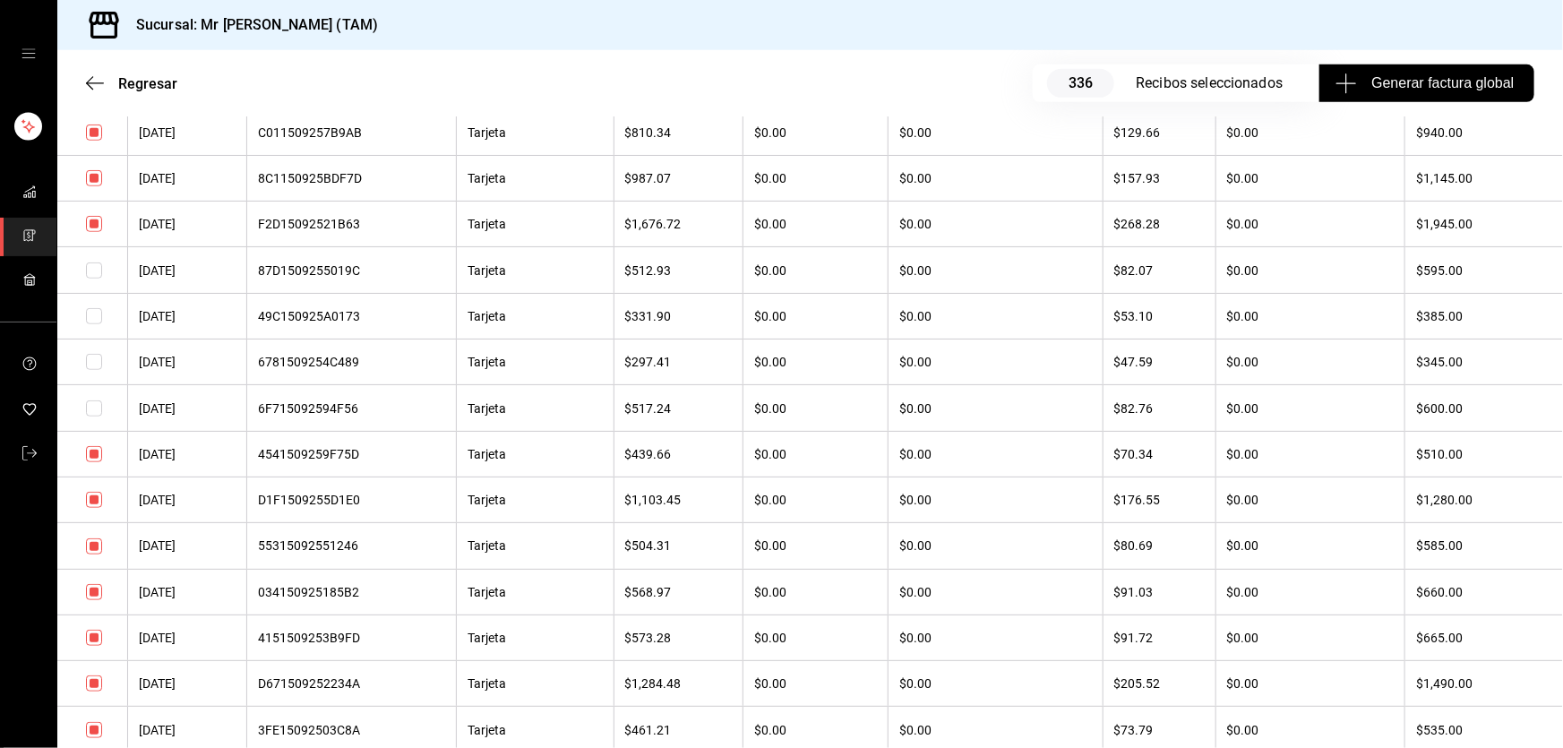
scroll to position [570, 0]
click at [93, 365] on input "checkbox" at bounding box center [94, 361] width 16 height 16
click at [97, 455] on input "checkbox" at bounding box center [94, 453] width 16 height 16
click at [97, 502] on input "checkbox" at bounding box center [94, 499] width 16 height 16
click at [97, 553] on input "checkbox" at bounding box center [94, 544] width 16 height 16
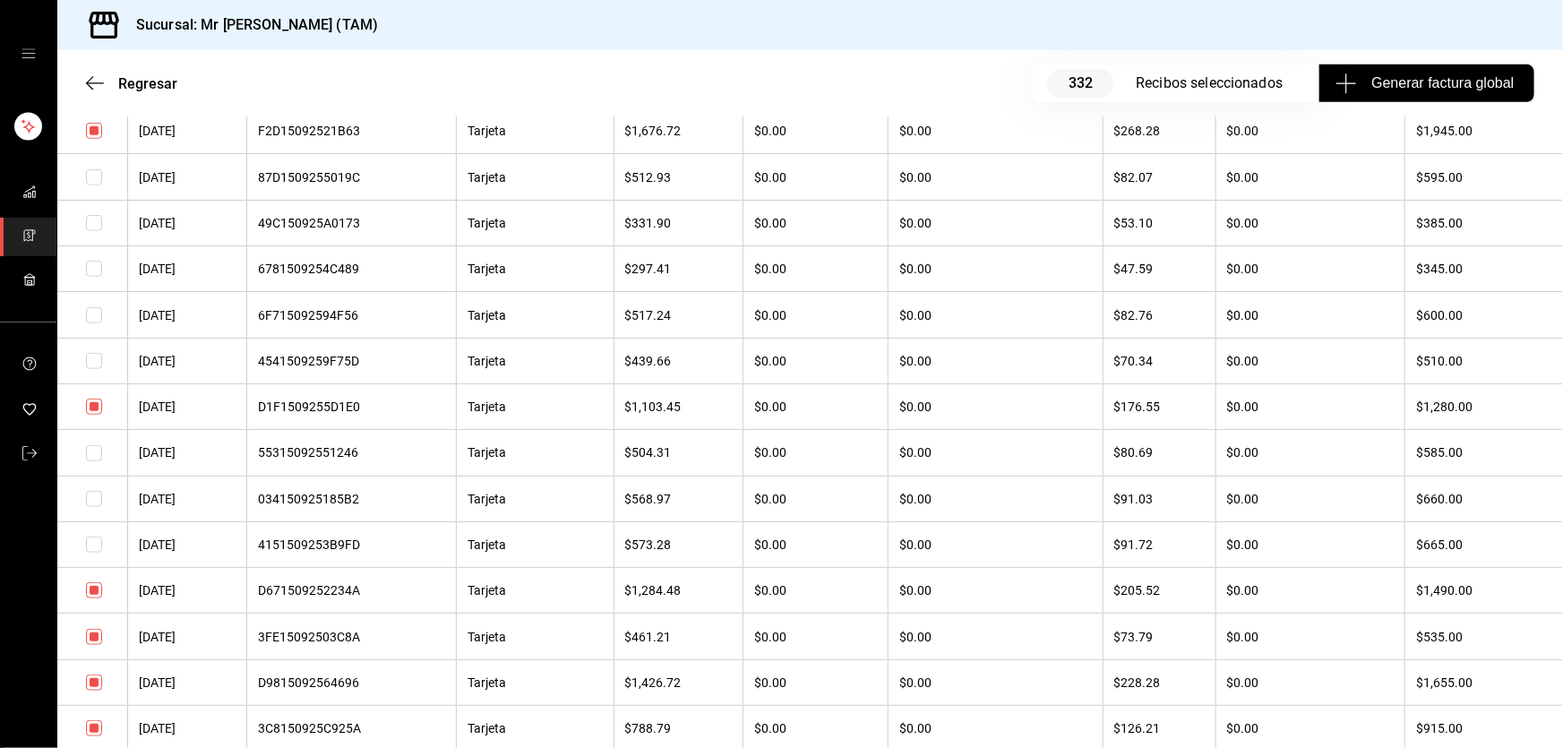
click at [90, 642] on input "checkbox" at bounding box center [94, 637] width 16 height 16
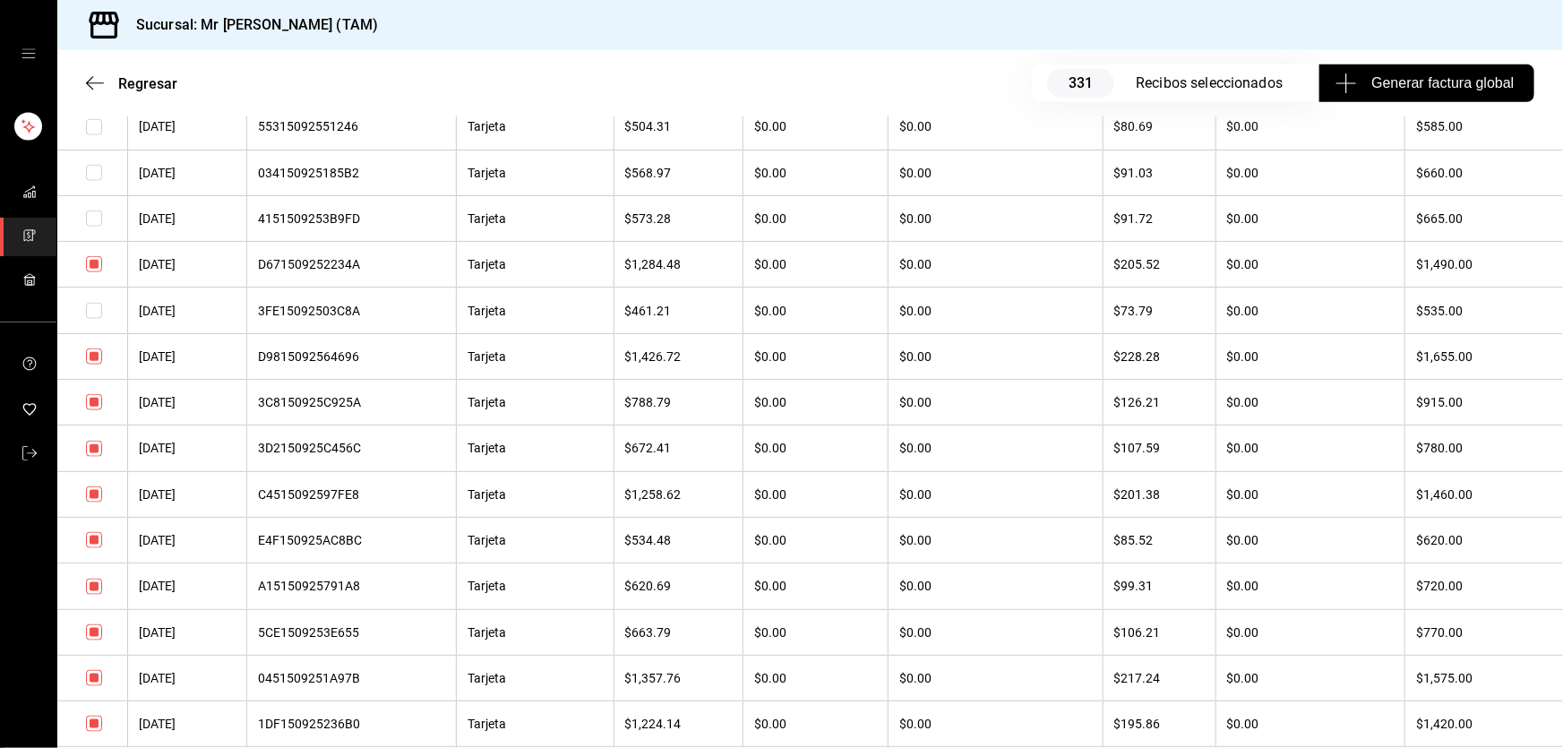
click at [90, 595] on input "checkbox" at bounding box center [94, 587] width 16 height 16
click at [96, 640] on input "checkbox" at bounding box center [94, 632] width 16 height 16
click at [93, 457] on input "checkbox" at bounding box center [94, 449] width 16 height 16
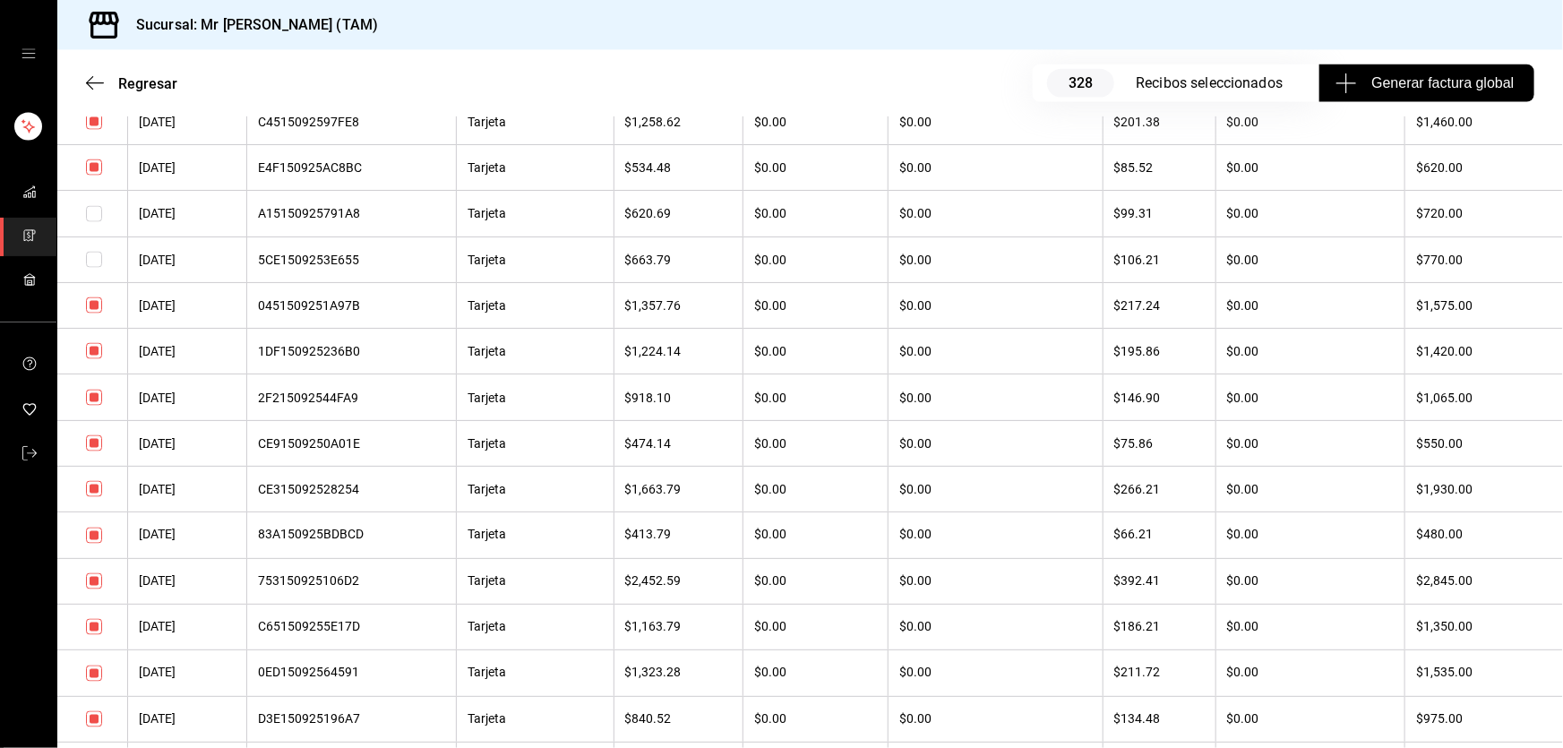
scroll to position [1302, 0]
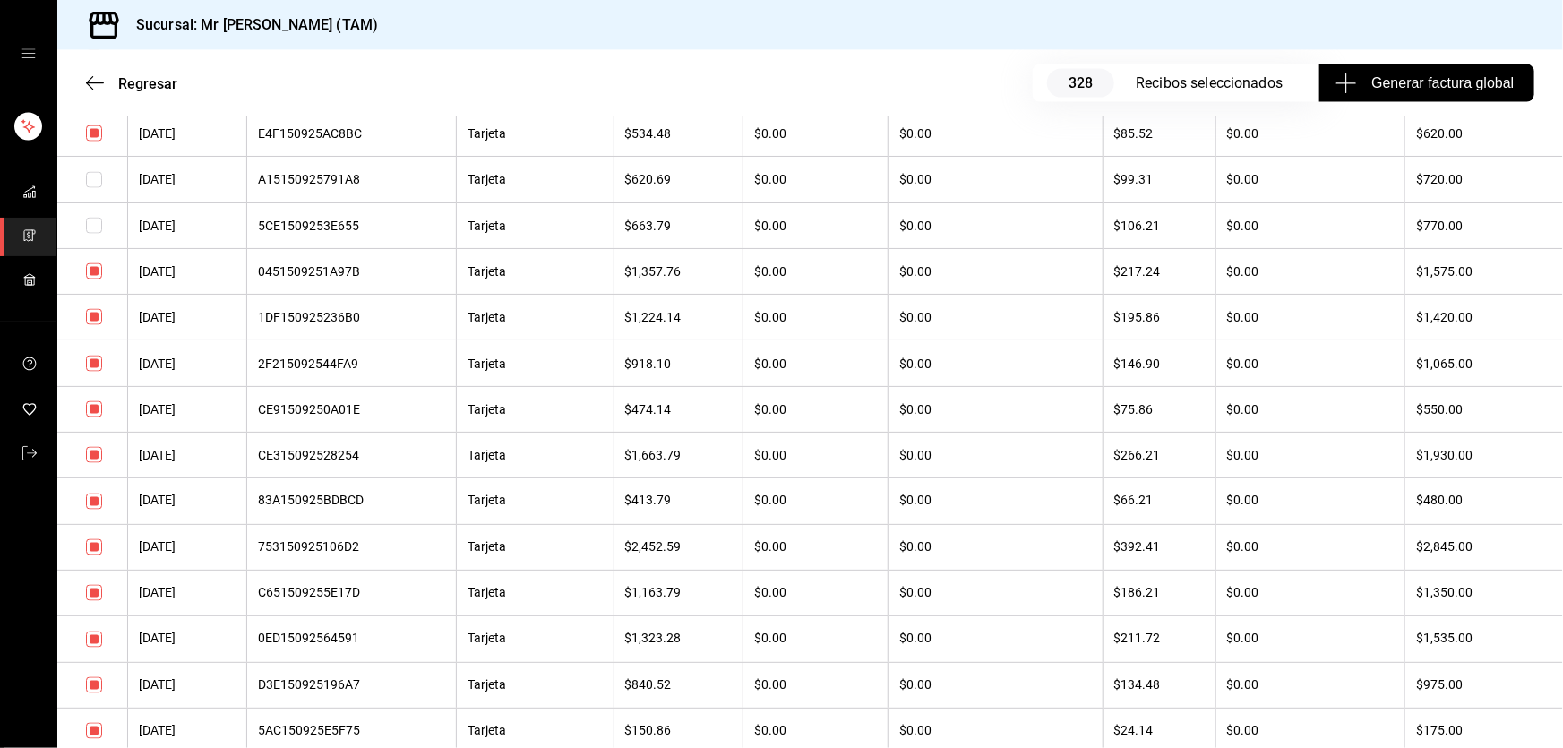
click at [94, 510] on input "checkbox" at bounding box center [94, 501] width 16 height 16
click at [91, 601] on input "checkbox" at bounding box center [94, 593] width 16 height 16
click at [92, 693] on input "checkbox" at bounding box center [94, 685] width 16 height 16
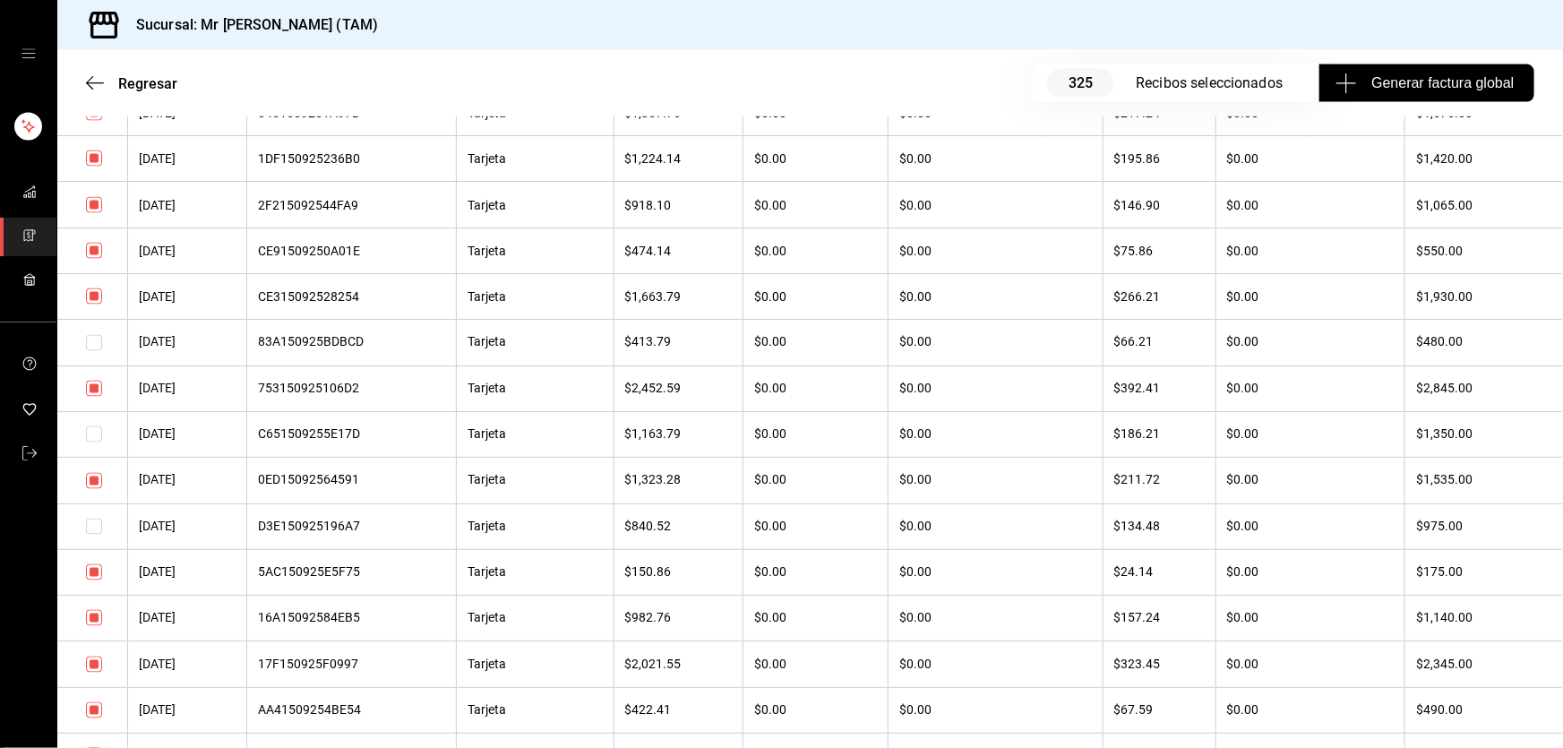
scroll to position [1465, 0]
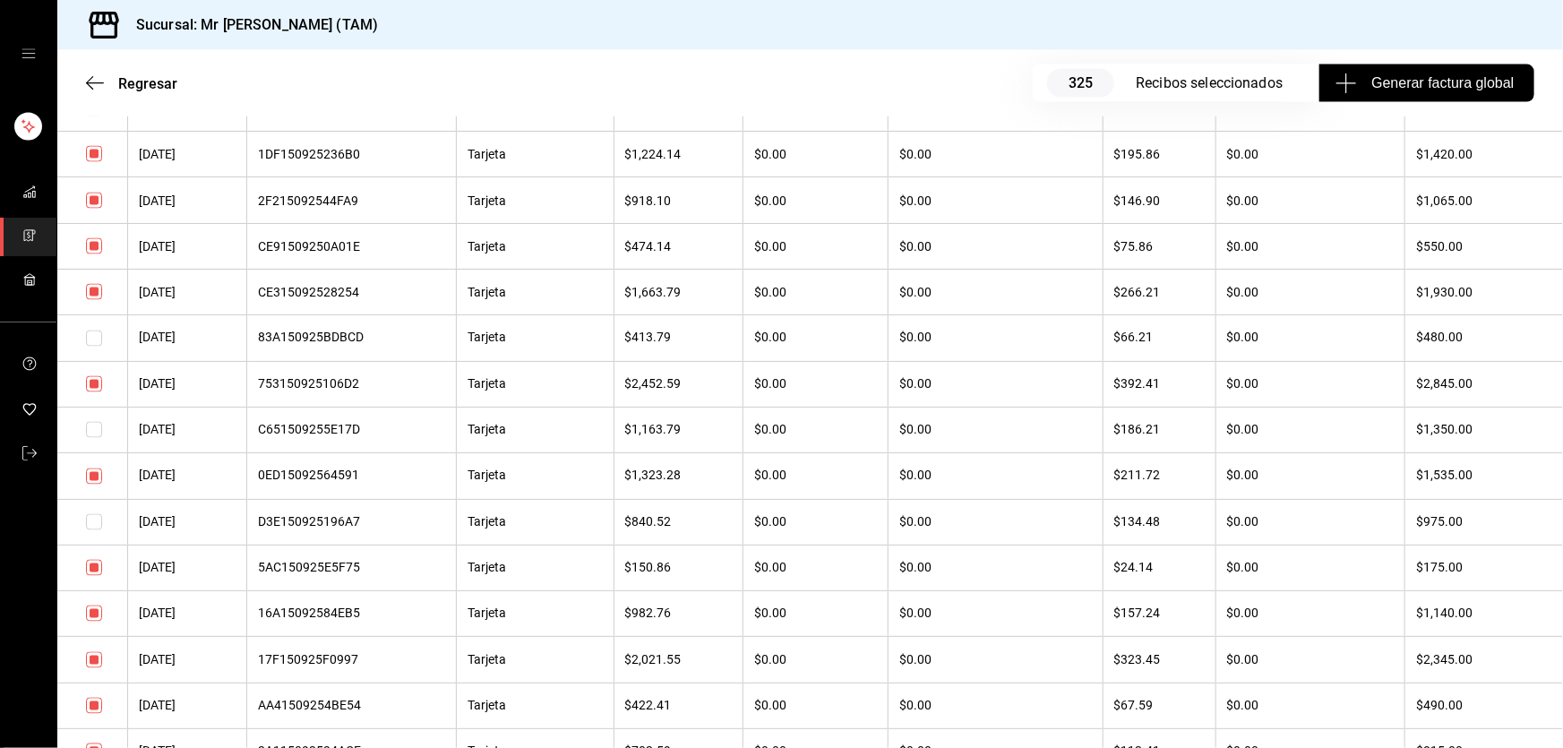
drag, startPoint x: 92, startPoint y: 722, endPoint x: 97, endPoint y: 644, distance: 78.0
click at [91, 714] on input "checkbox" at bounding box center [94, 706] width 16 height 16
click at [94, 622] on input "checkbox" at bounding box center [94, 613] width 16 height 16
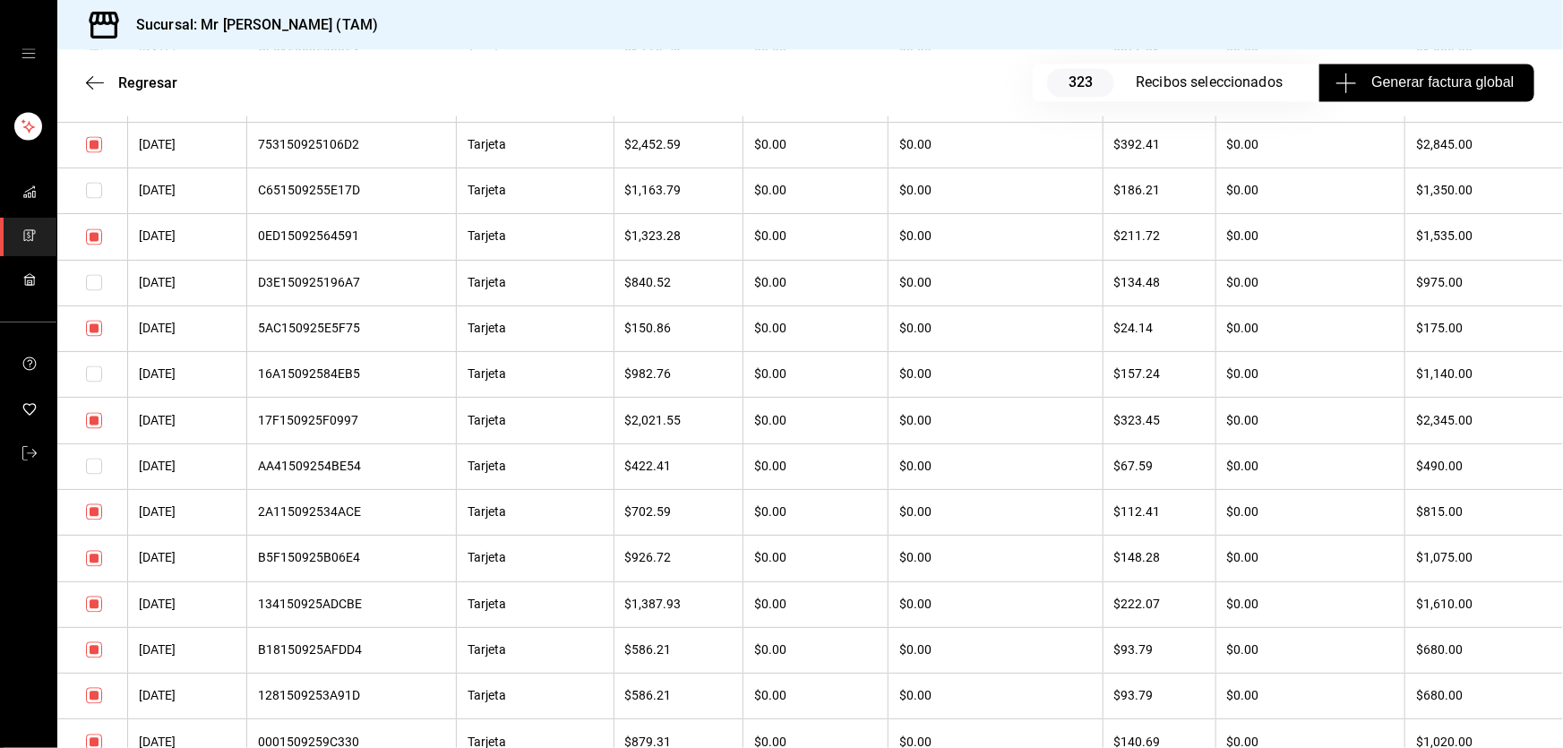
scroll to position [1872, 0]
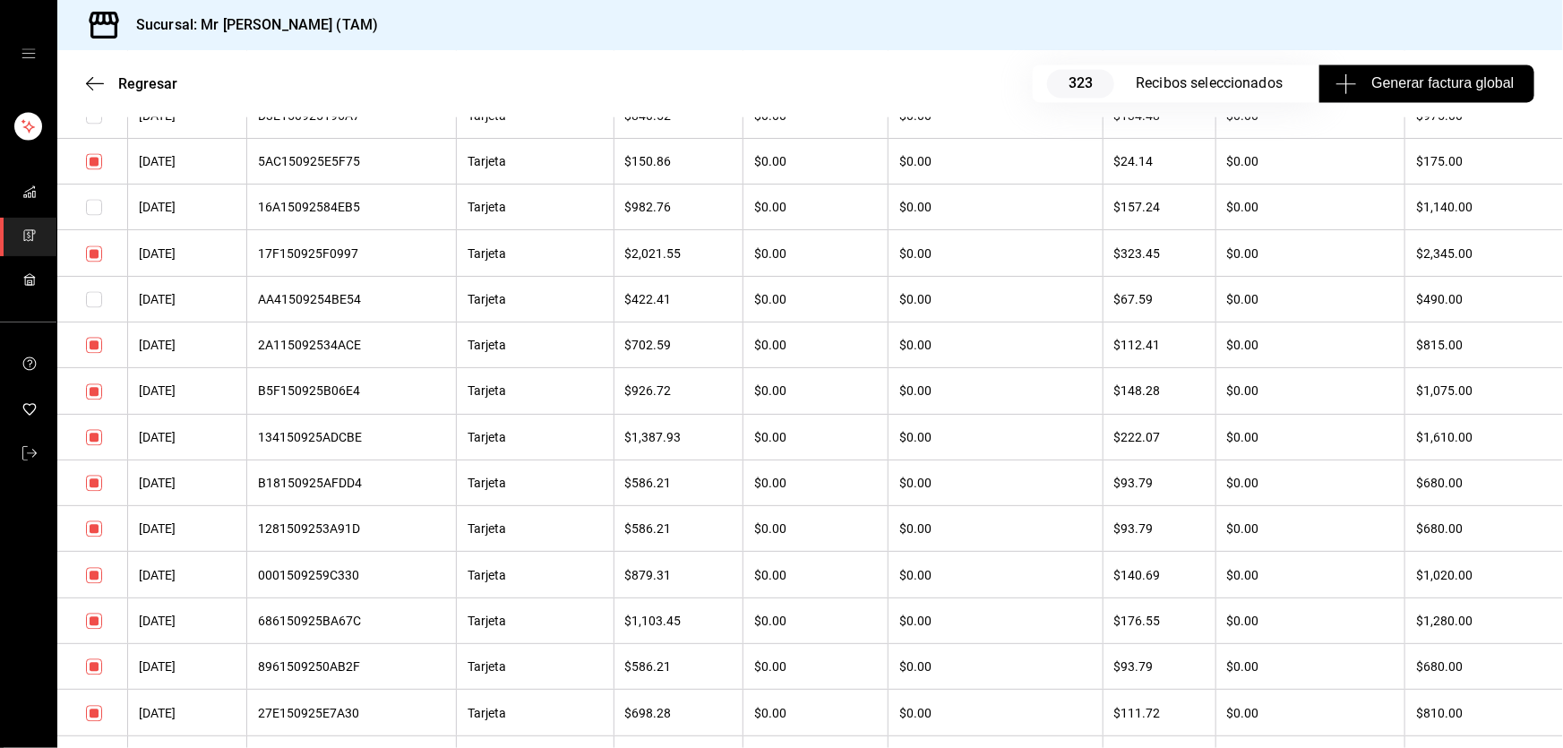
click at [96, 491] on input "checkbox" at bounding box center [94, 483] width 16 height 16
click at [96, 536] on input "checkbox" at bounding box center [94, 528] width 16 height 16
click at [98, 583] on input "checkbox" at bounding box center [94, 575] width 16 height 16
click at [94, 674] on input "checkbox" at bounding box center [94, 666] width 16 height 16
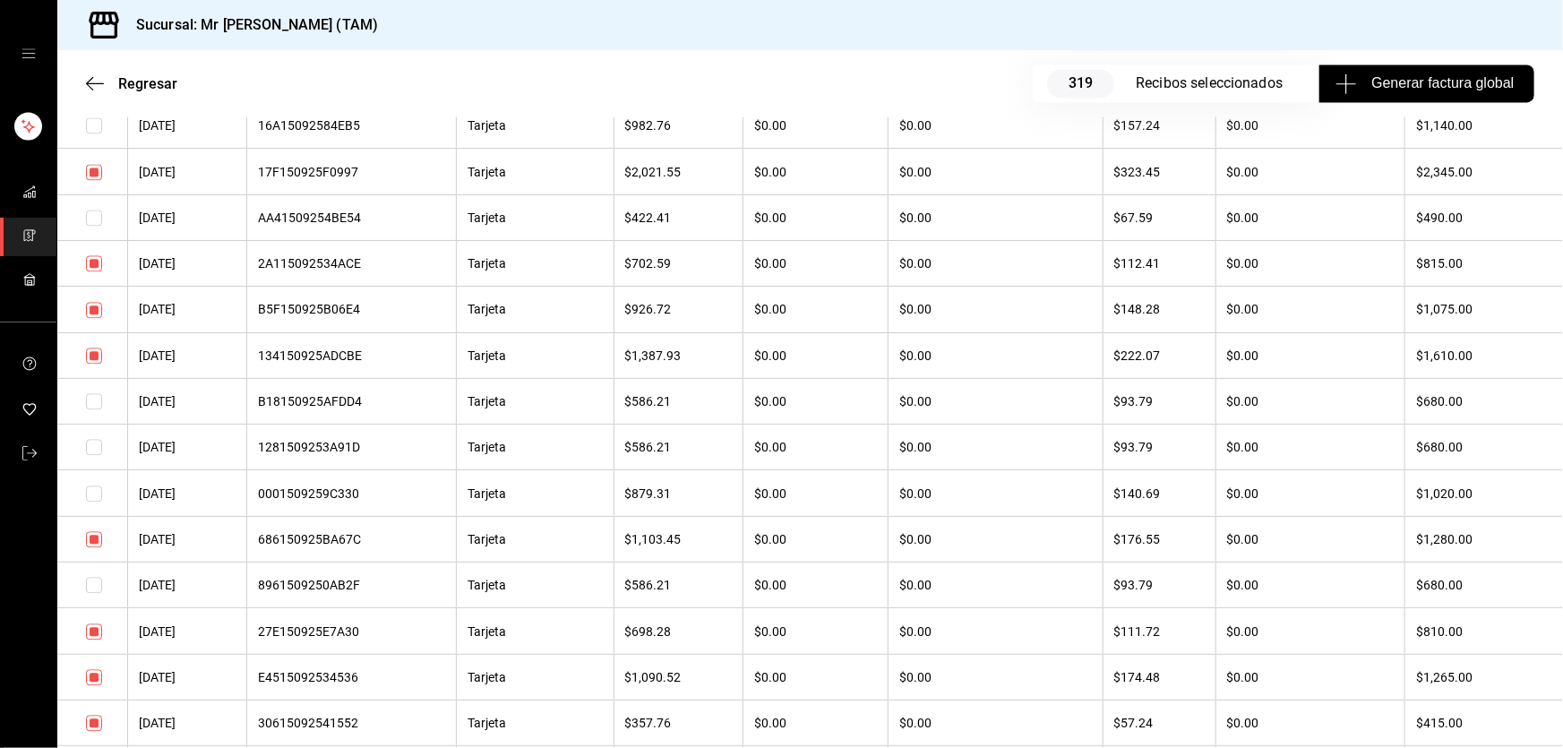
click at [91, 639] on input "checkbox" at bounding box center [94, 631] width 16 height 16
click at [97, 685] on input "checkbox" at bounding box center [94, 677] width 16 height 16
click at [92, 547] on input "checkbox" at bounding box center [94, 539] width 16 height 16
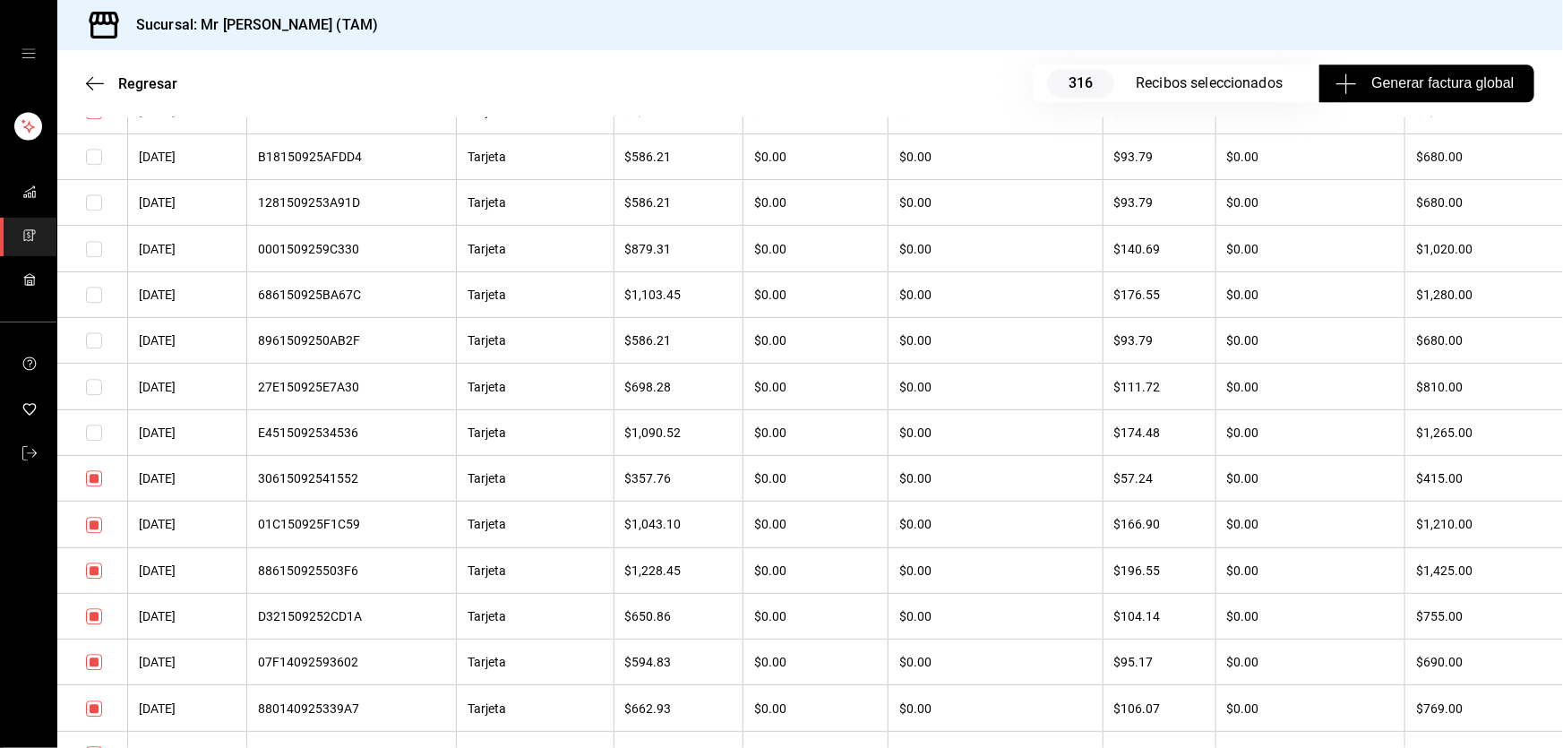
click at [98, 533] on input "checkbox" at bounding box center [94, 525] width 16 height 16
click at [90, 501] on td at bounding box center [92, 478] width 71 height 46
click at [97, 486] on input "checkbox" at bounding box center [94, 478] width 16 height 16
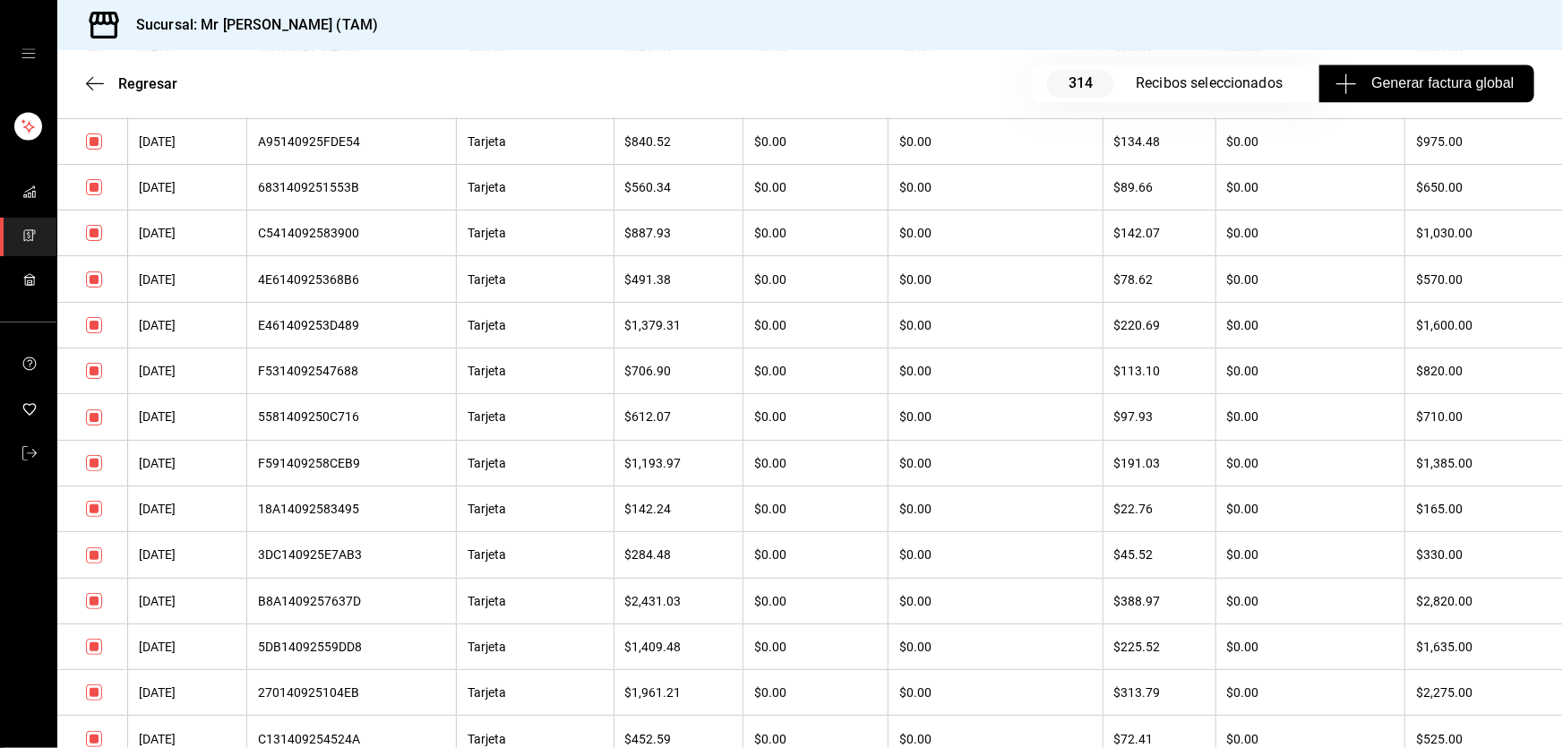
scroll to position [5535, 0]
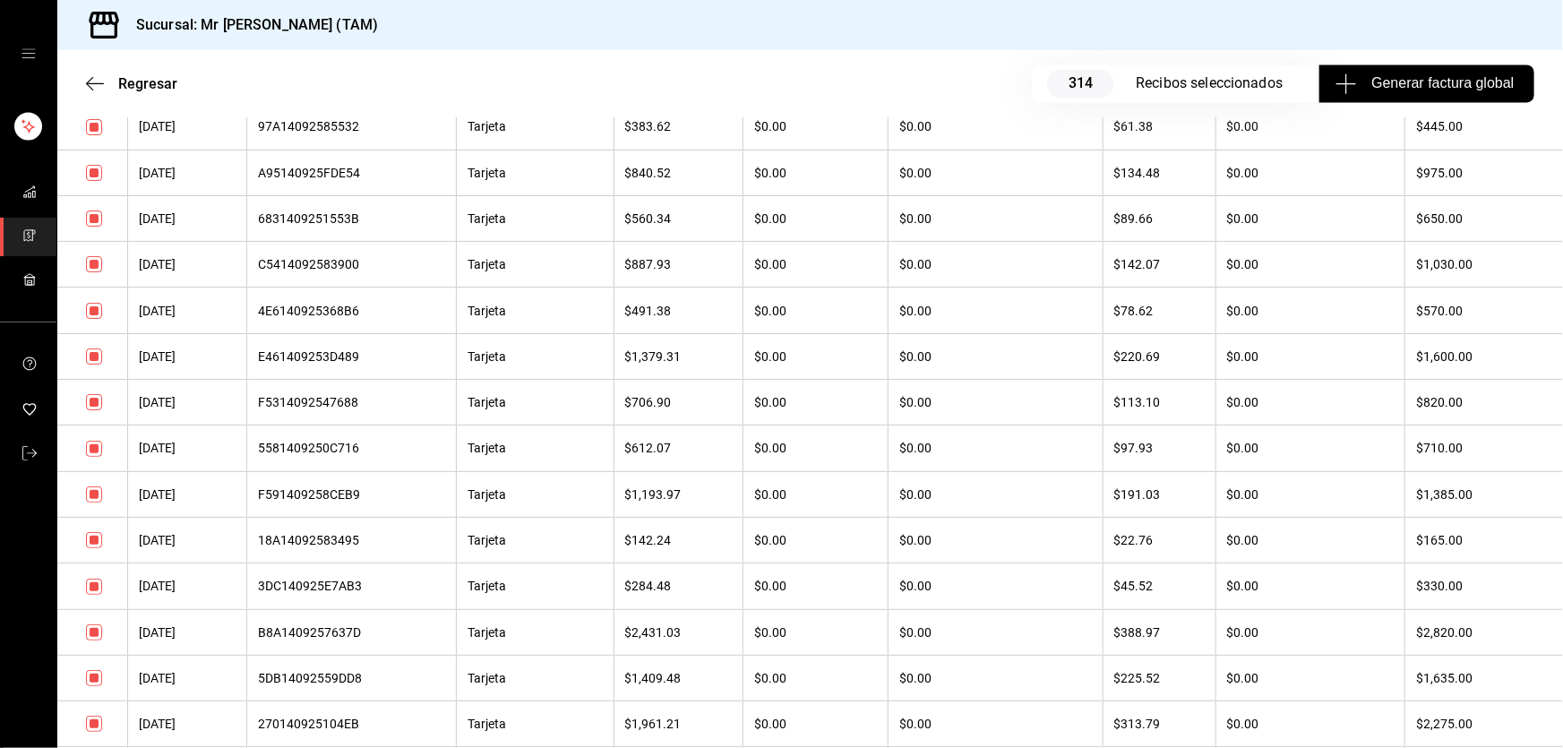
click at [94, 319] on input "checkbox" at bounding box center [94, 311] width 16 height 16
click at [94, 410] on input "checkbox" at bounding box center [94, 402] width 16 height 16
click at [95, 457] on input "checkbox" at bounding box center [94, 449] width 16 height 16
click at [96, 502] on input "checkbox" at bounding box center [94, 494] width 16 height 16
click at [92, 548] on input "checkbox" at bounding box center [94, 540] width 16 height 16
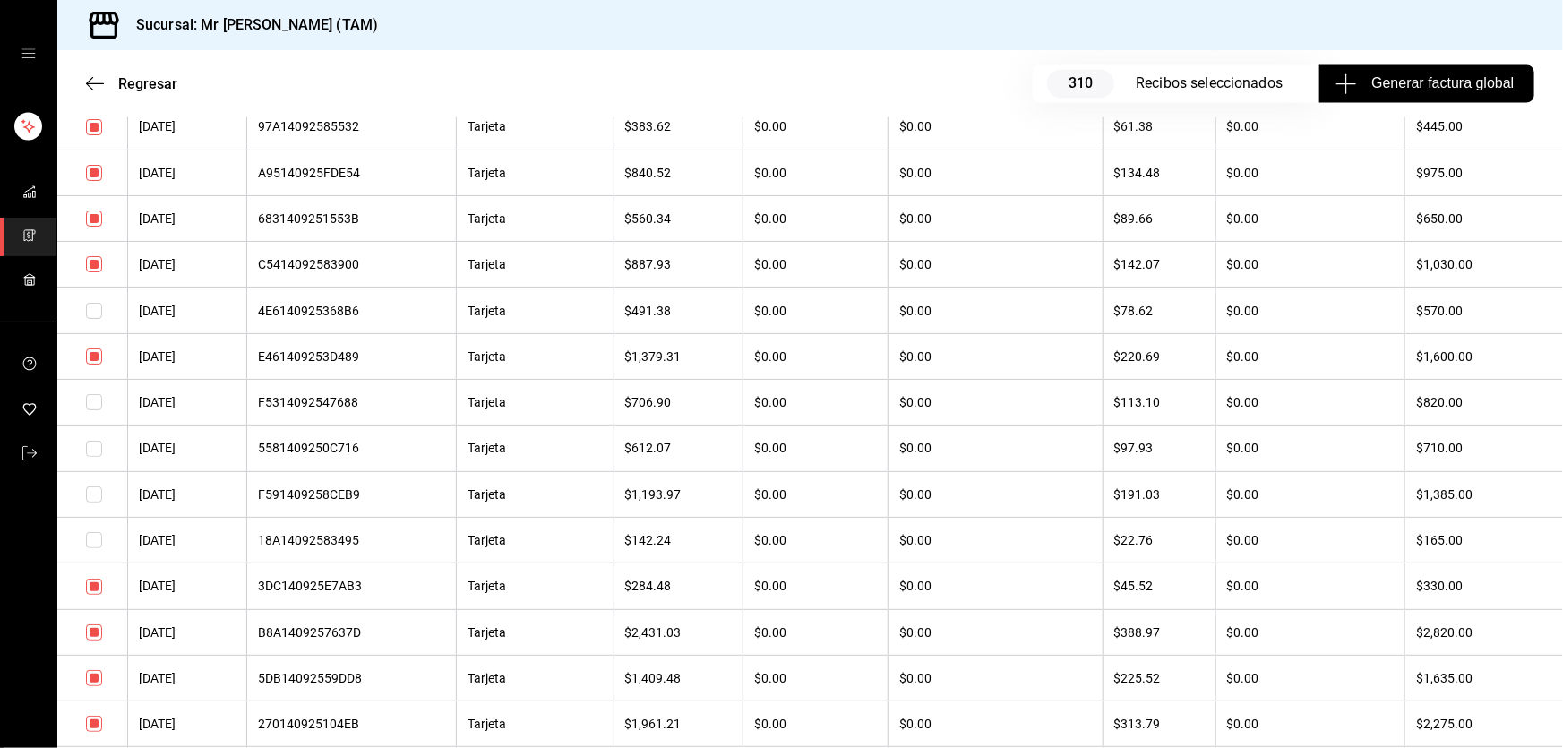
click at [95, 595] on input "checkbox" at bounding box center [94, 587] width 16 height 16
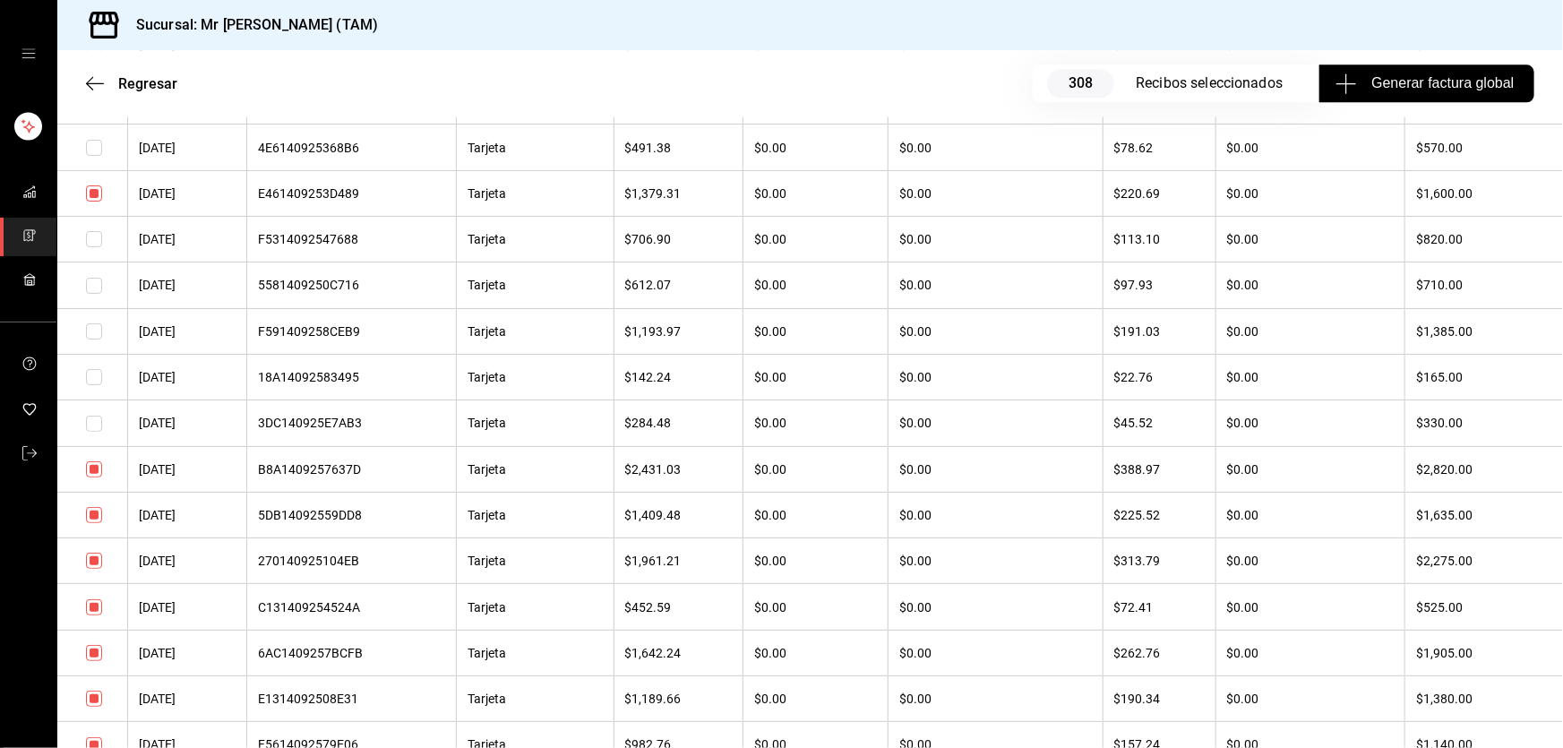
click at [94, 615] on input "checkbox" at bounding box center [94, 607] width 16 height 16
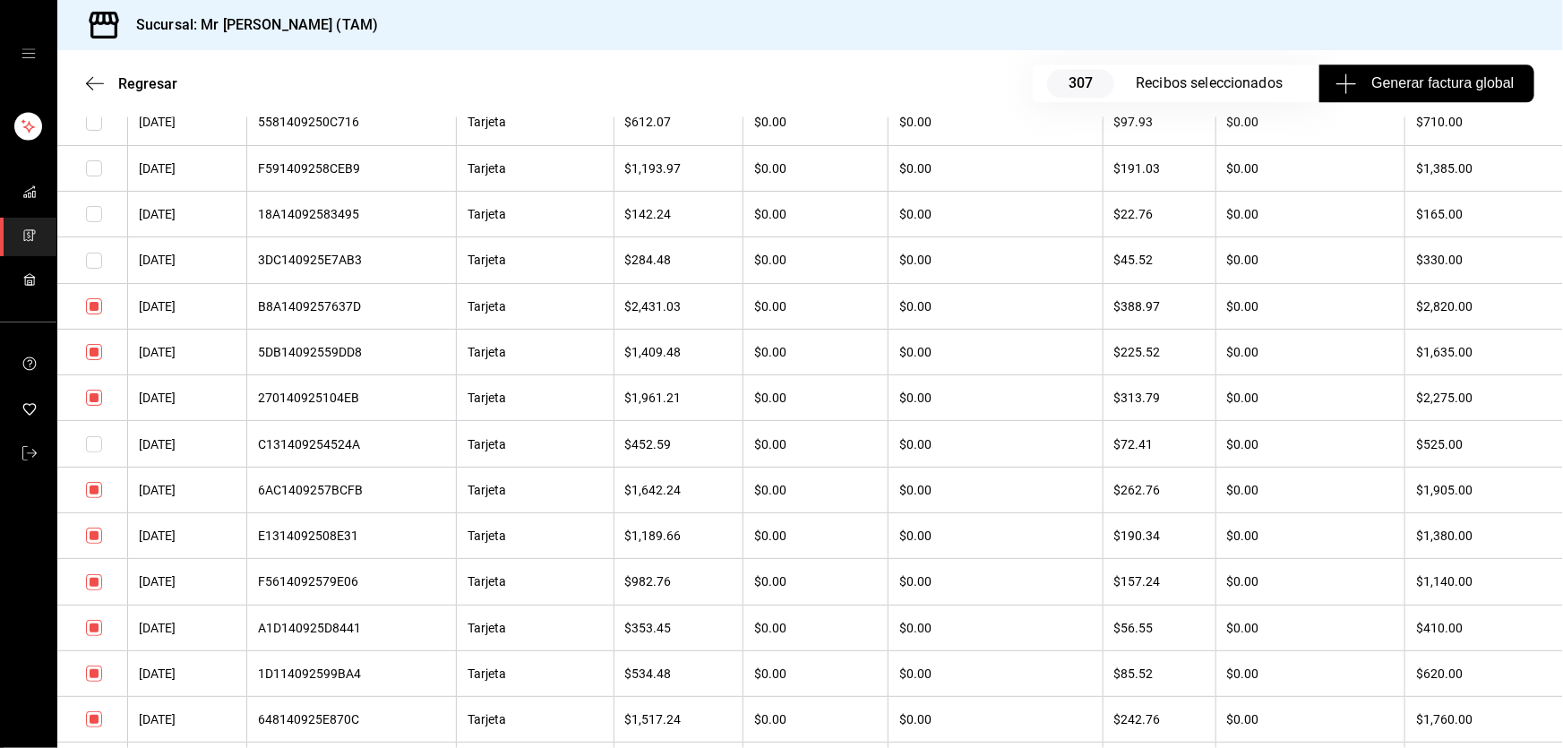
click at [96, 544] on input "checkbox" at bounding box center [94, 535] width 16 height 16
click at [95, 590] on input "checkbox" at bounding box center [94, 582] width 16 height 16
click at [91, 636] on input "checkbox" at bounding box center [94, 628] width 16 height 16
click at [95, 682] on input "checkbox" at bounding box center [94, 673] width 16 height 16
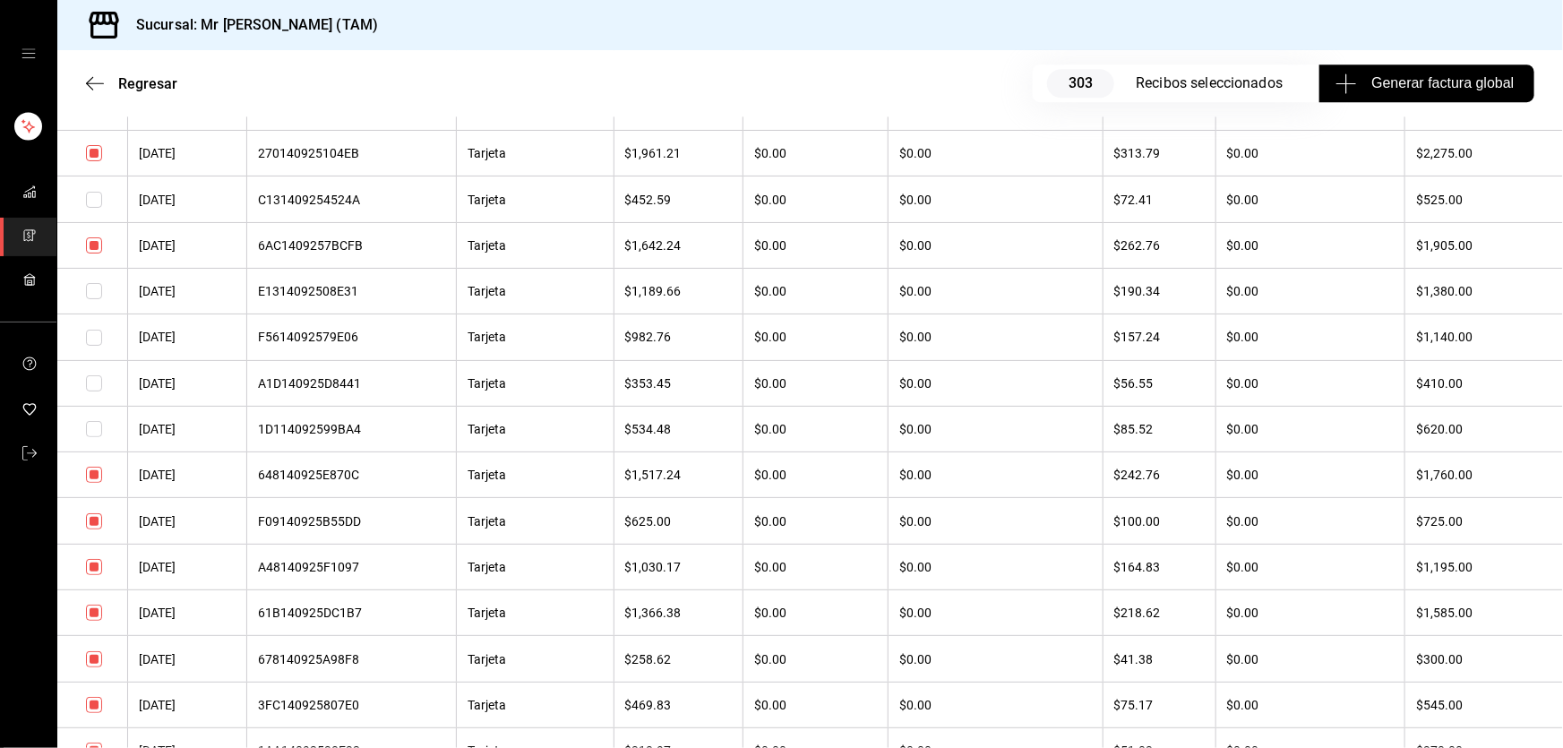
click at [97, 529] on input "checkbox" at bounding box center [94, 521] width 16 height 16
click at [94, 575] on input "checkbox" at bounding box center [94, 567] width 16 height 16
click at [95, 621] on input "checkbox" at bounding box center [94, 613] width 16 height 16
click at [95, 667] on input "checkbox" at bounding box center [94, 659] width 16 height 16
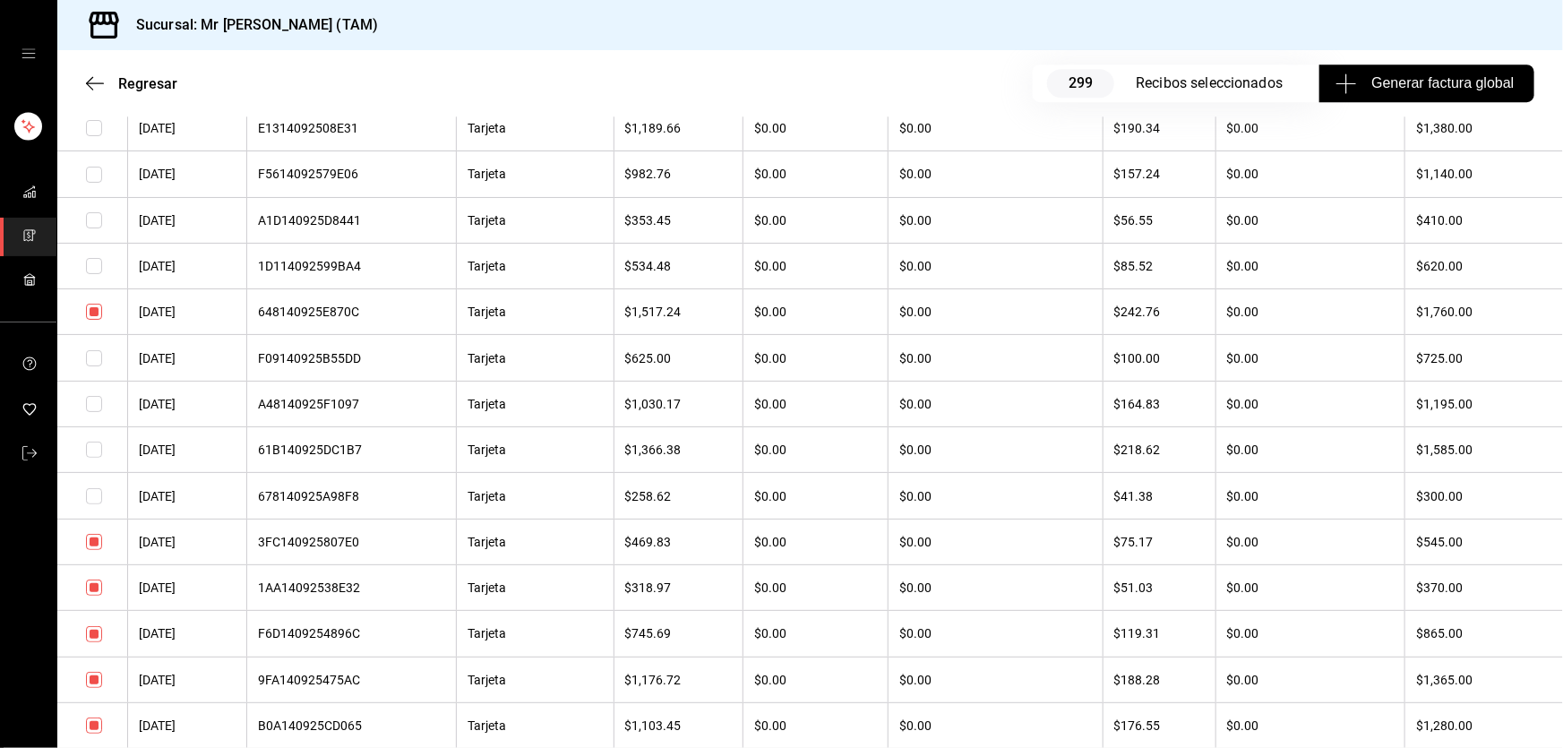
click at [89, 550] on input "checkbox" at bounding box center [94, 542] width 16 height 16
click at [92, 596] on input "checkbox" at bounding box center [94, 587] width 16 height 16
click at [92, 642] on input "checkbox" at bounding box center [94, 634] width 16 height 16
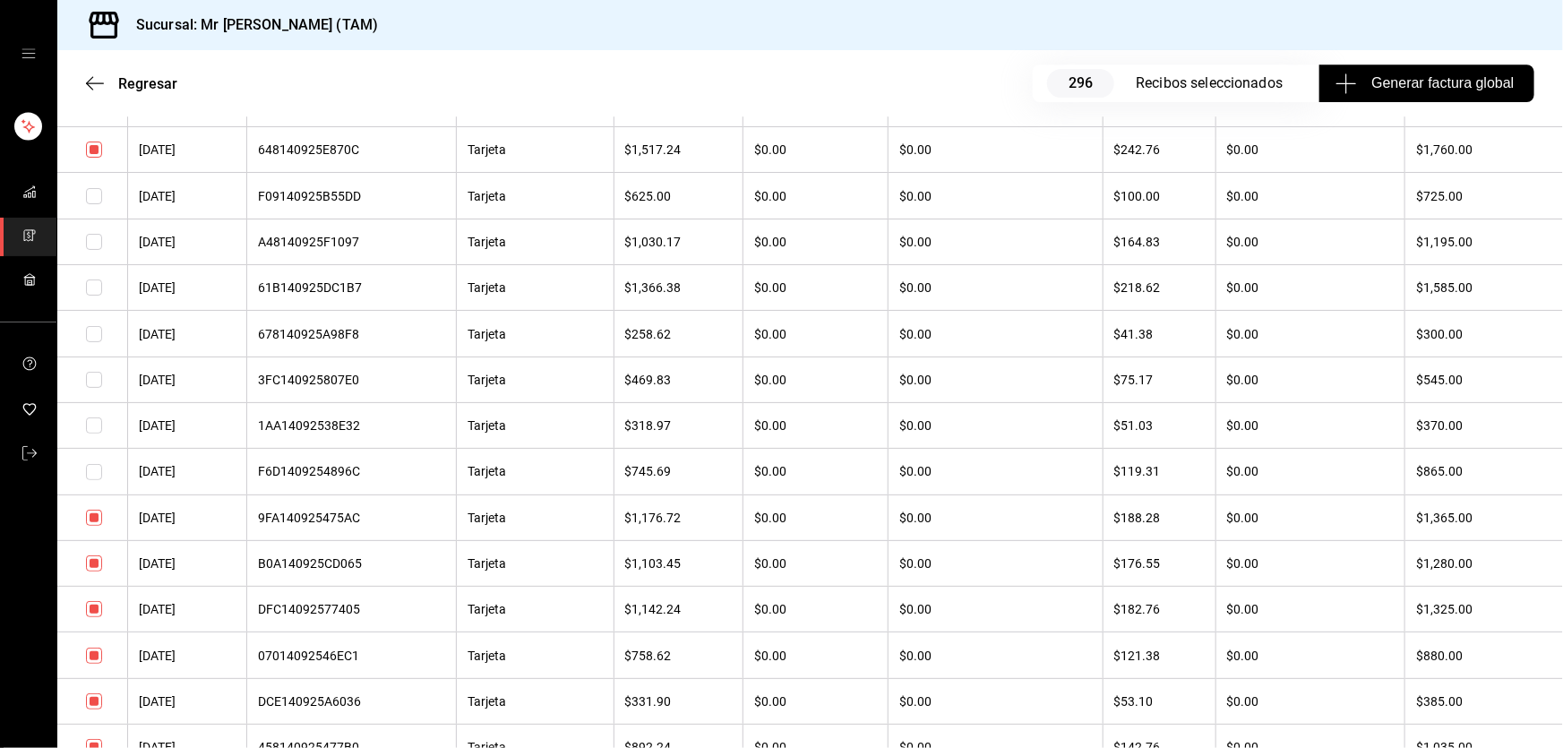
click at [97, 526] on input "checkbox" at bounding box center [94, 518] width 16 height 16
click at [99, 571] on input "checkbox" at bounding box center [94, 563] width 16 height 16
click at [99, 617] on input "checkbox" at bounding box center [94, 609] width 16 height 16
click at [90, 664] on input "checkbox" at bounding box center [94, 655] width 16 height 16
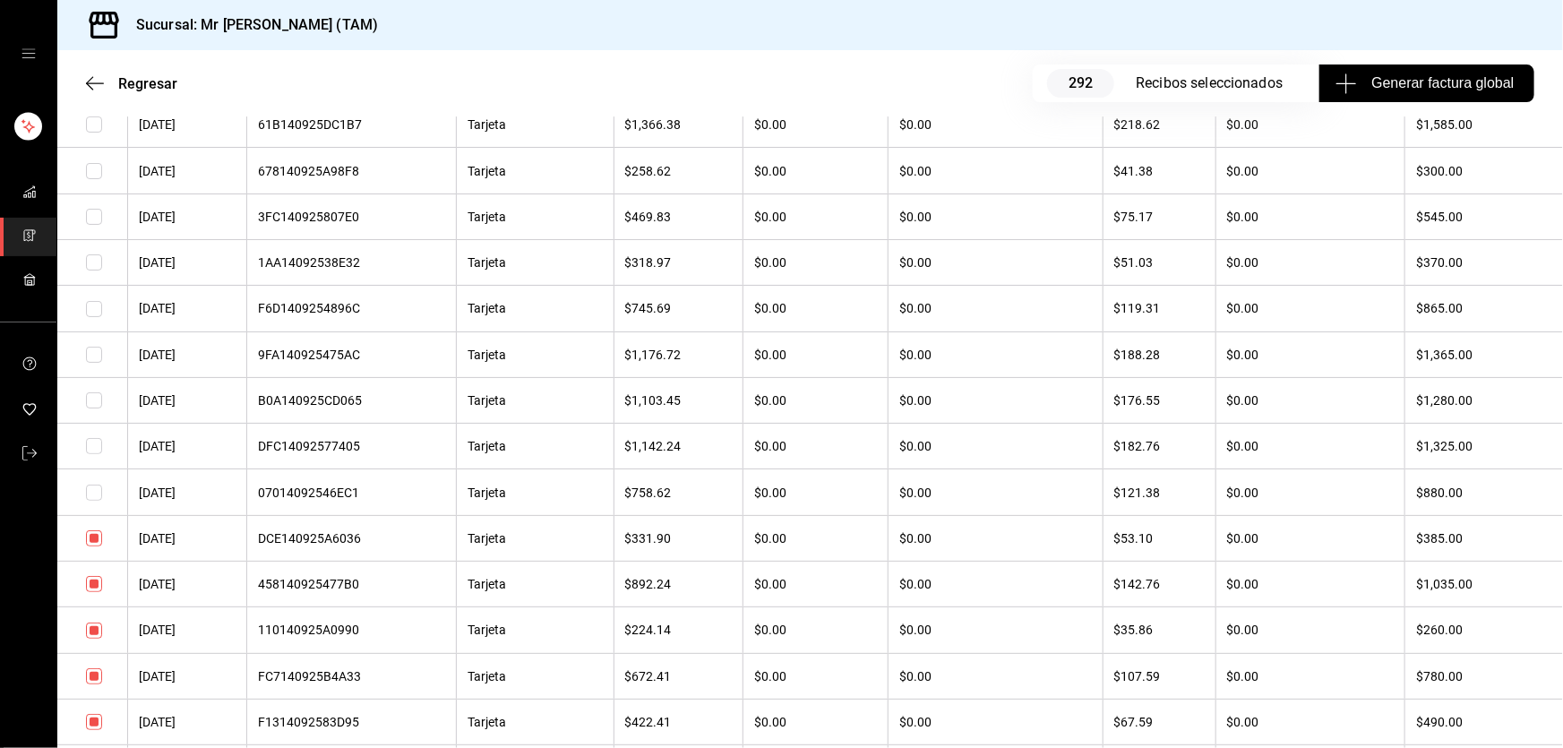
click at [97, 592] on input "checkbox" at bounding box center [94, 584] width 16 height 16
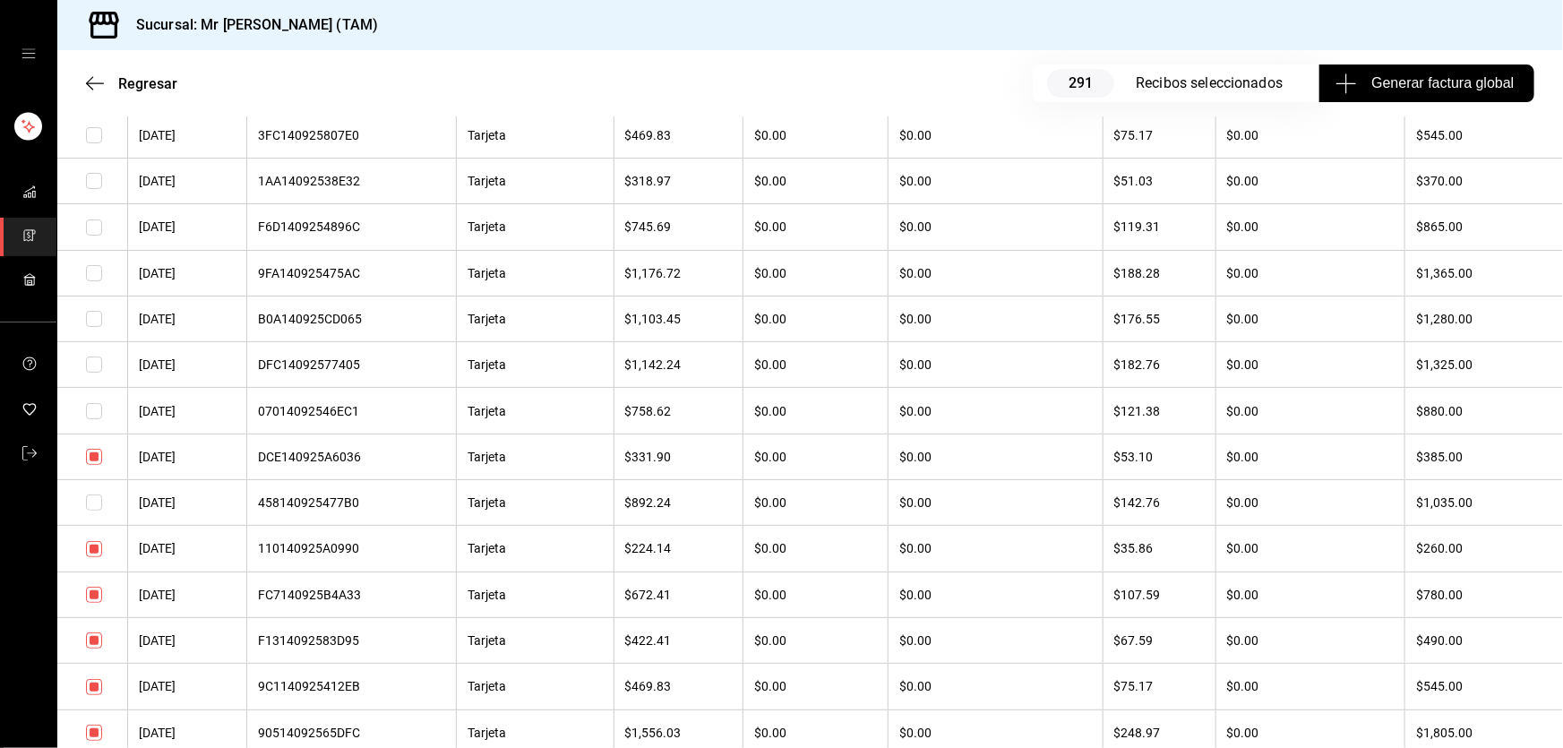
click at [93, 603] on input "checkbox" at bounding box center [94, 595] width 16 height 16
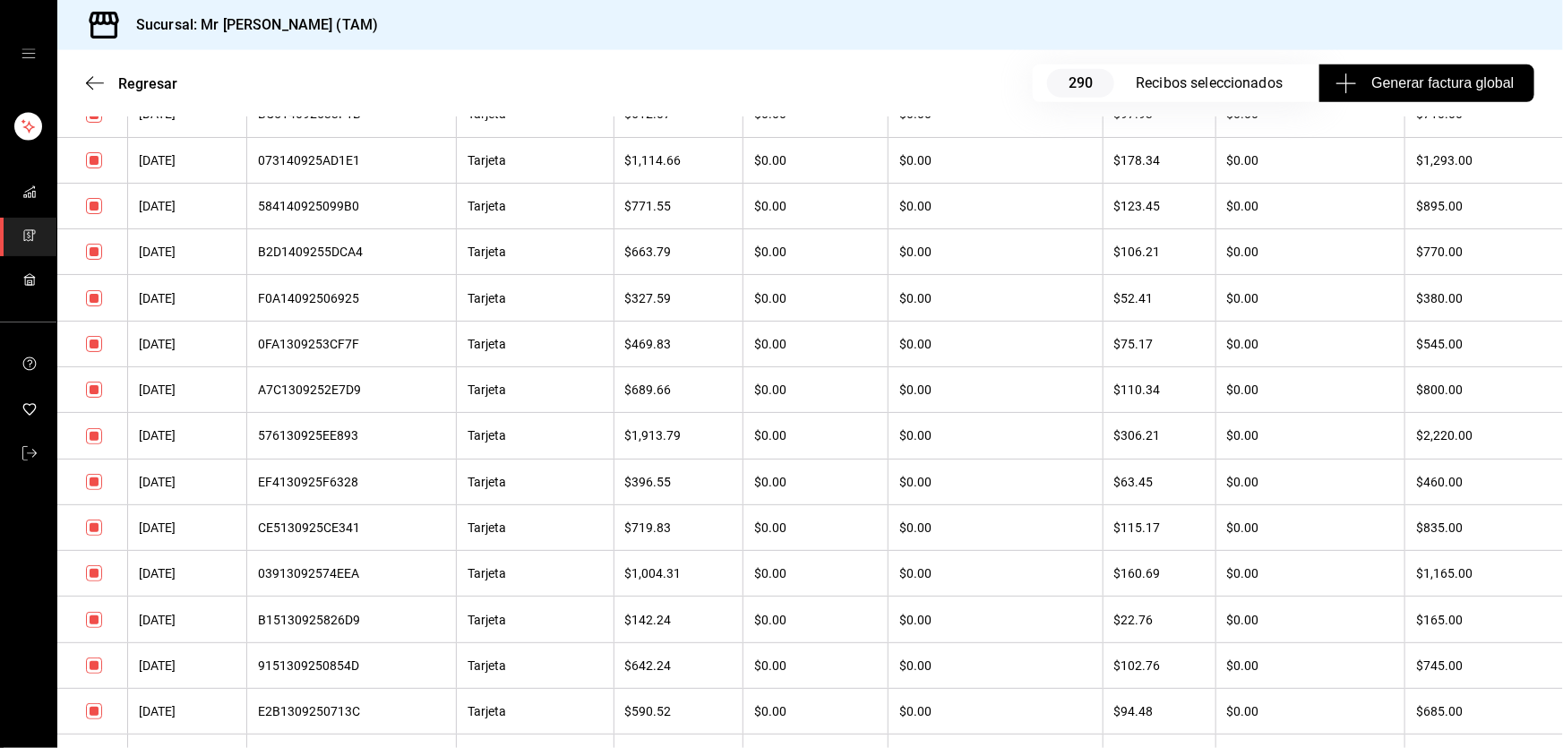
scroll to position [7734, 0]
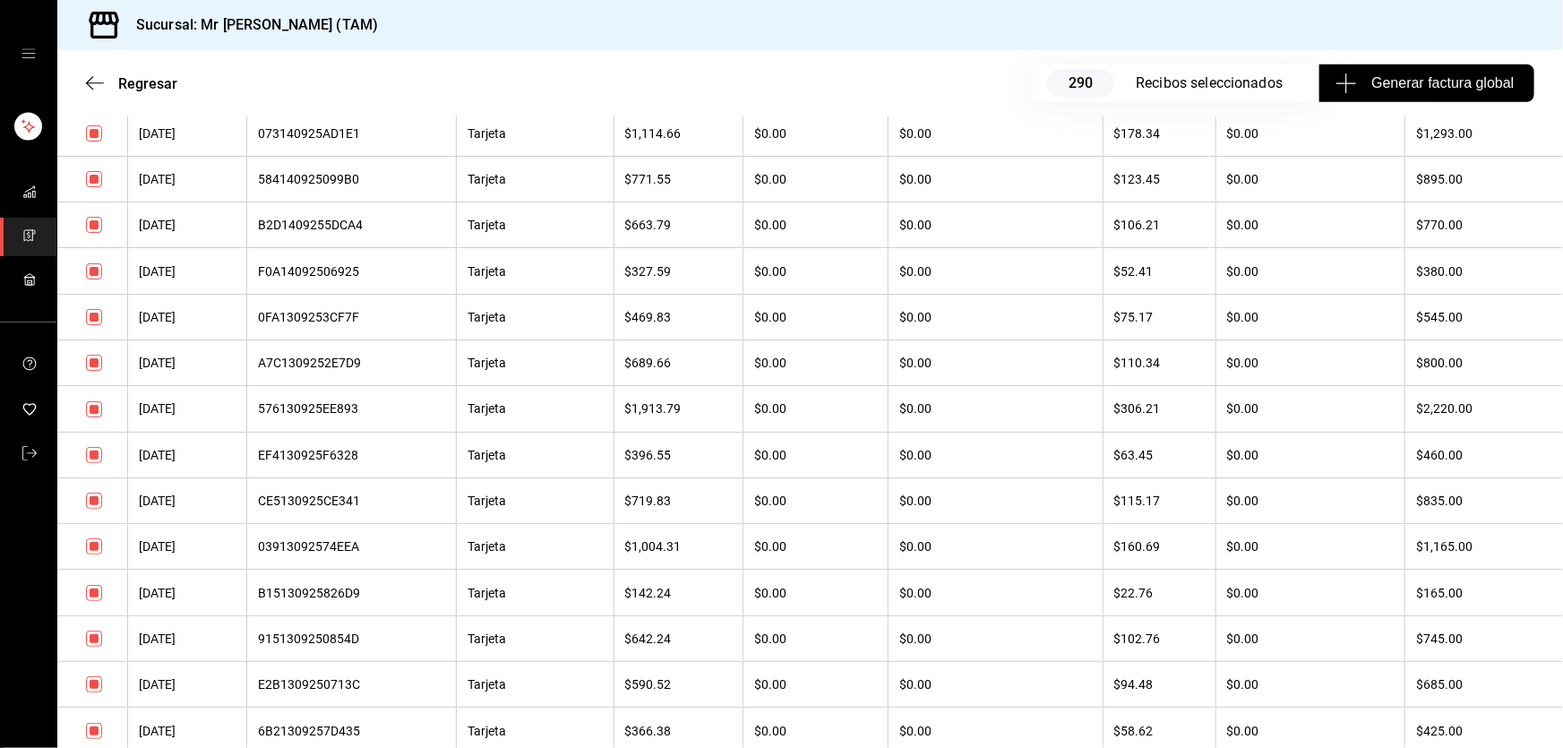
click at [91, 371] on input "checkbox" at bounding box center [94, 363] width 16 height 16
click at [93, 509] on input "checkbox" at bounding box center [94, 501] width 16 height 16
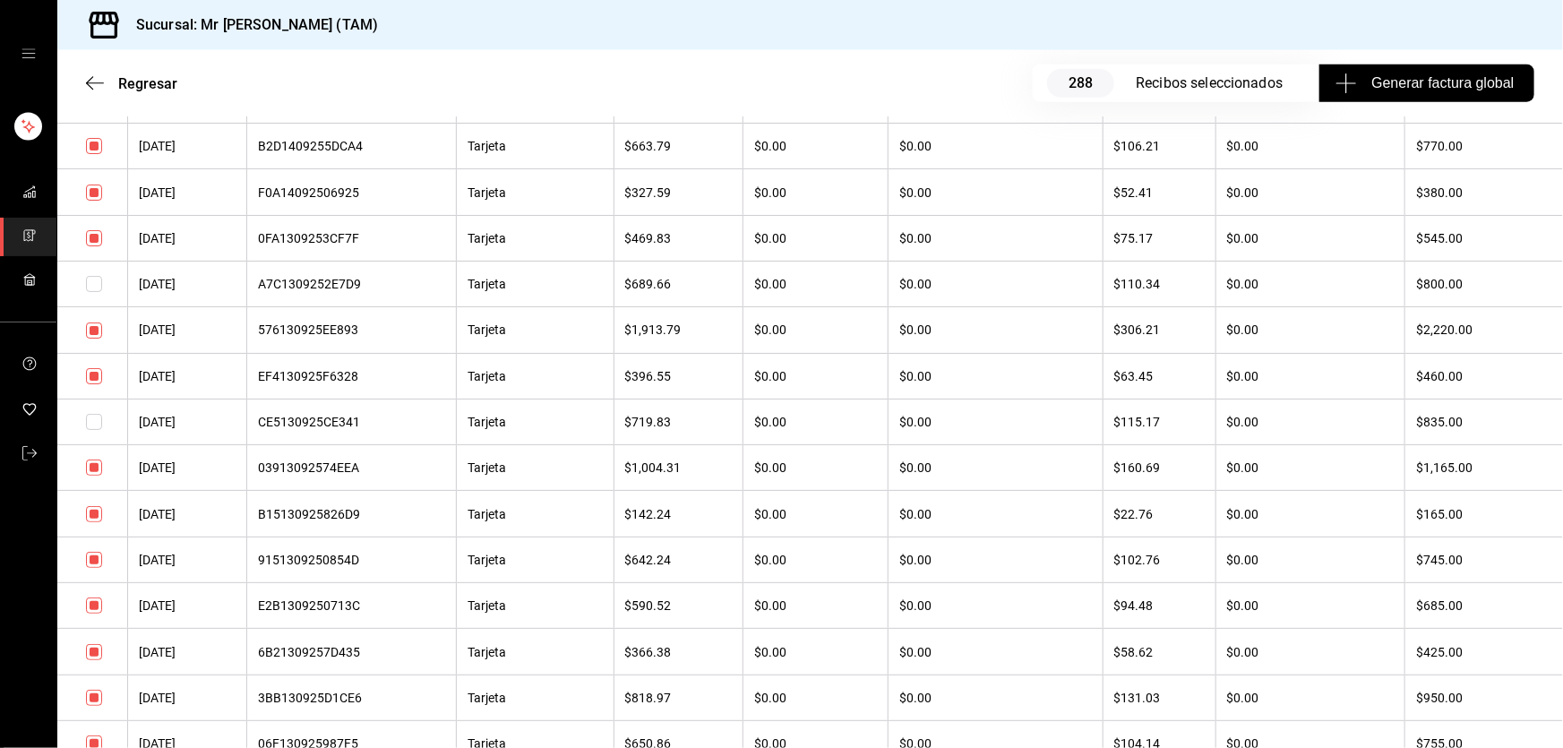
scroll to position [7816, 0]
click at [90, 473] on input "checkbox" at bounding box center [94, 465] width 16 height 16
click at [94, 565] on input "checkbox" at bounding box center [94, 557] width 16 height 16
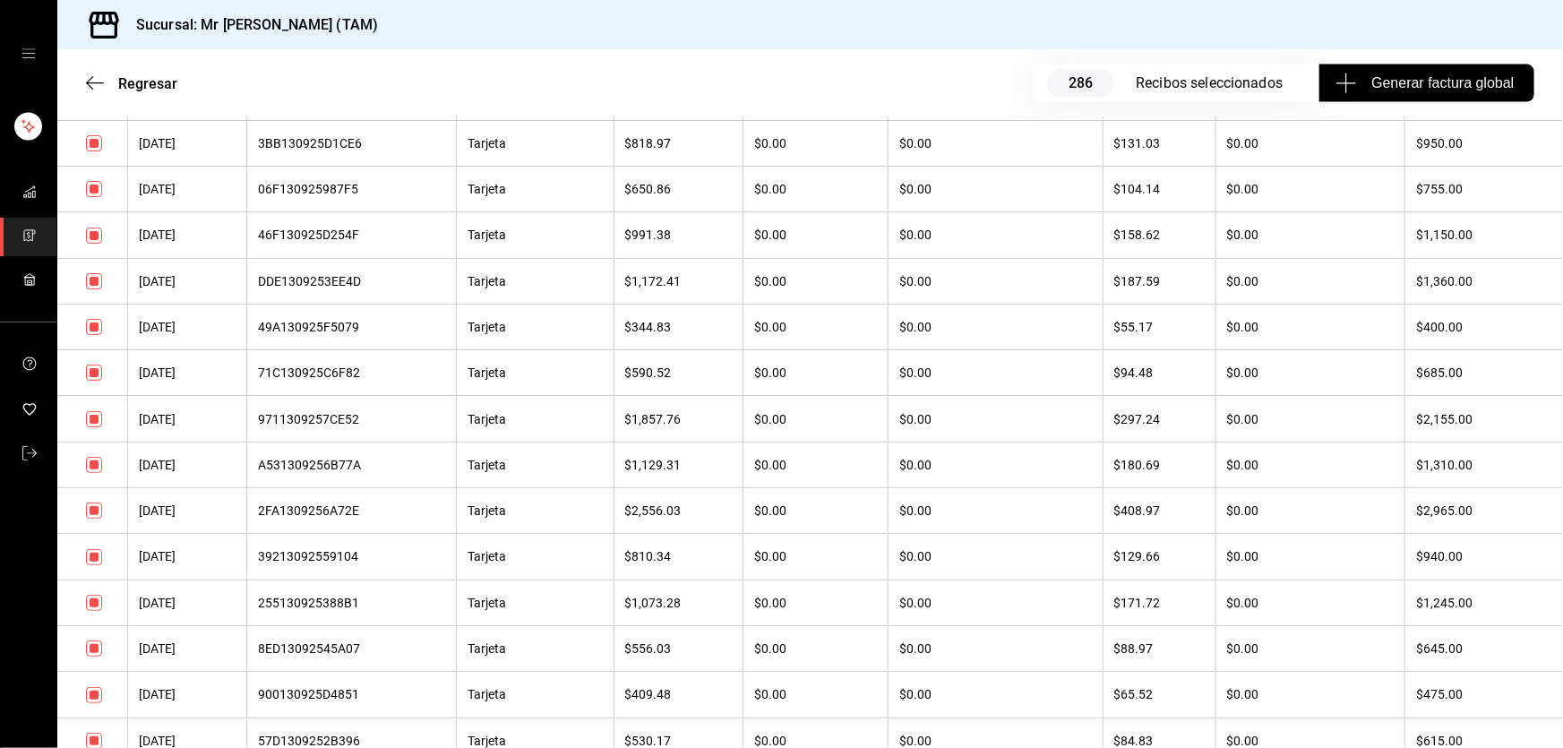
scroll to position [8385, 0]
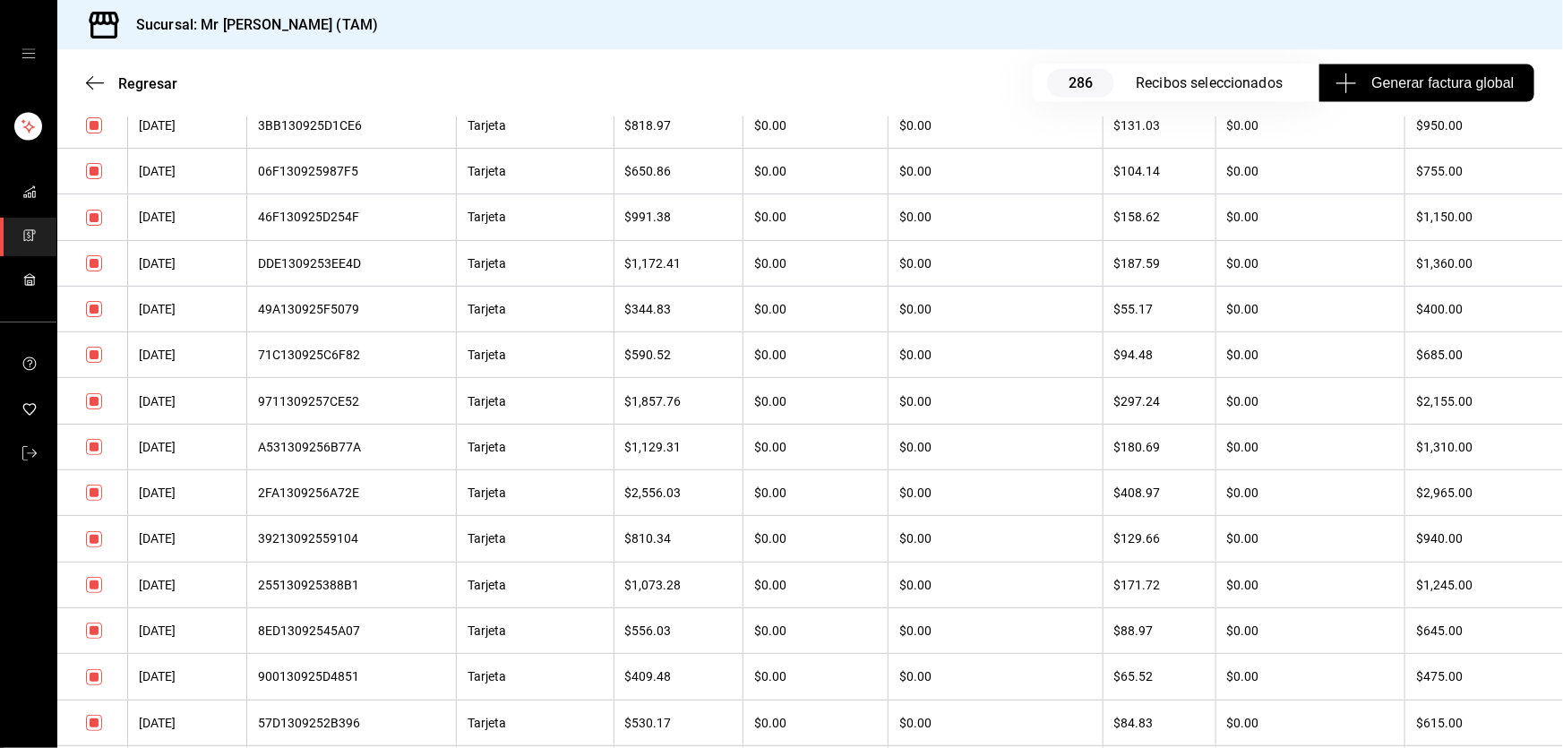
click at [93, 547] on input "checkbox" at bounding box center [94, 539] width 16 height 16
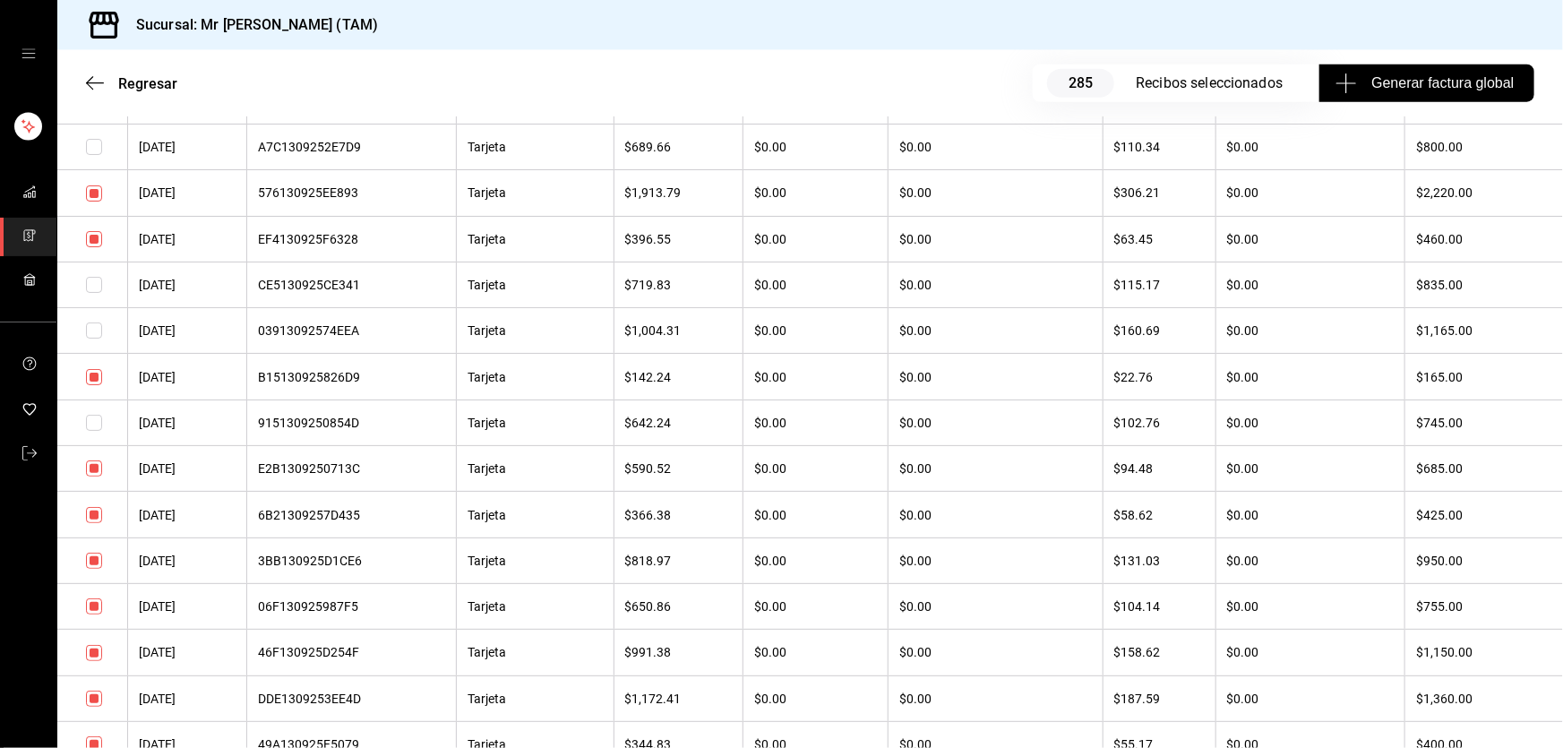
scroll to position [7979, 0]
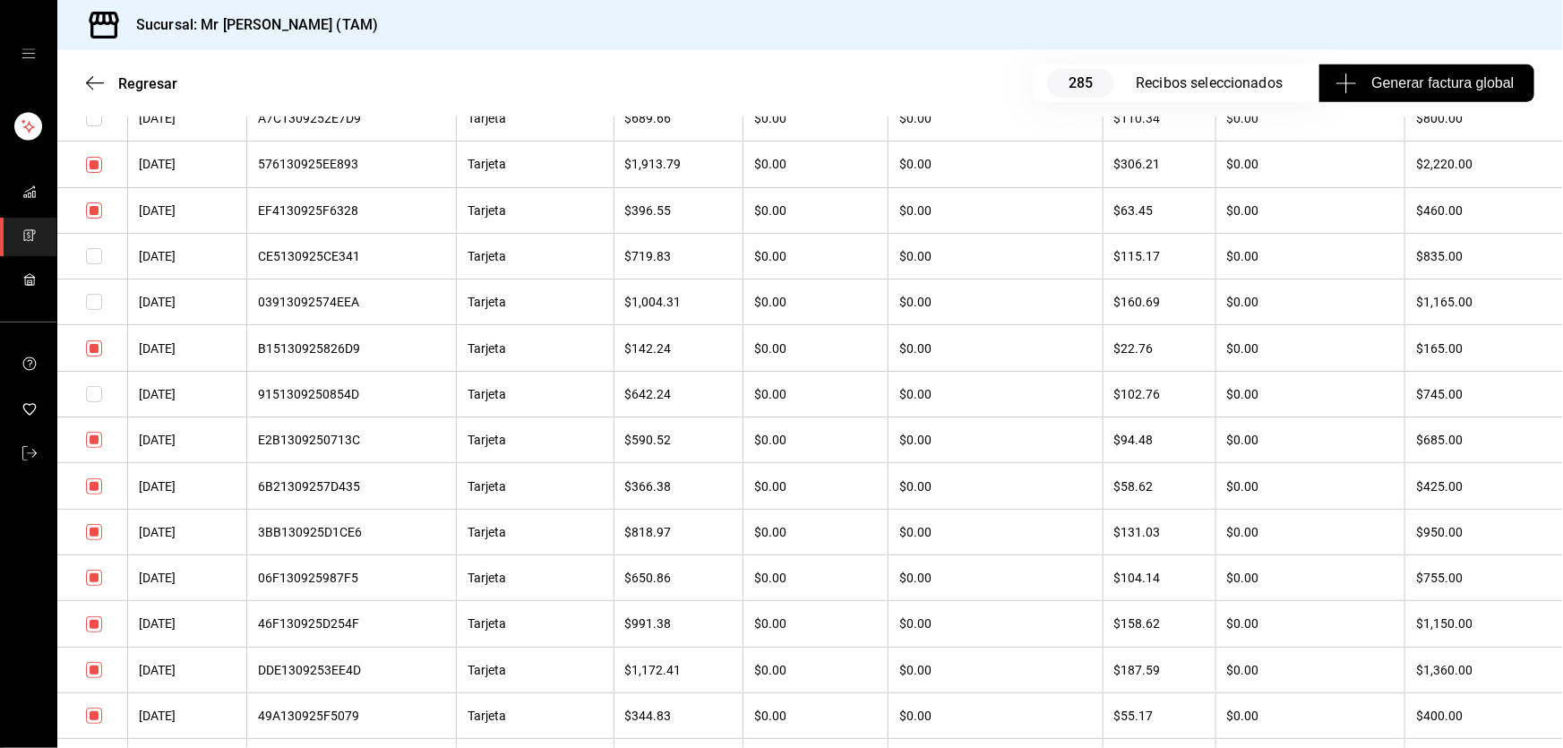
click at [97, 586] on input "checkbox" at bounding box center [94, 578] width 16 height 16
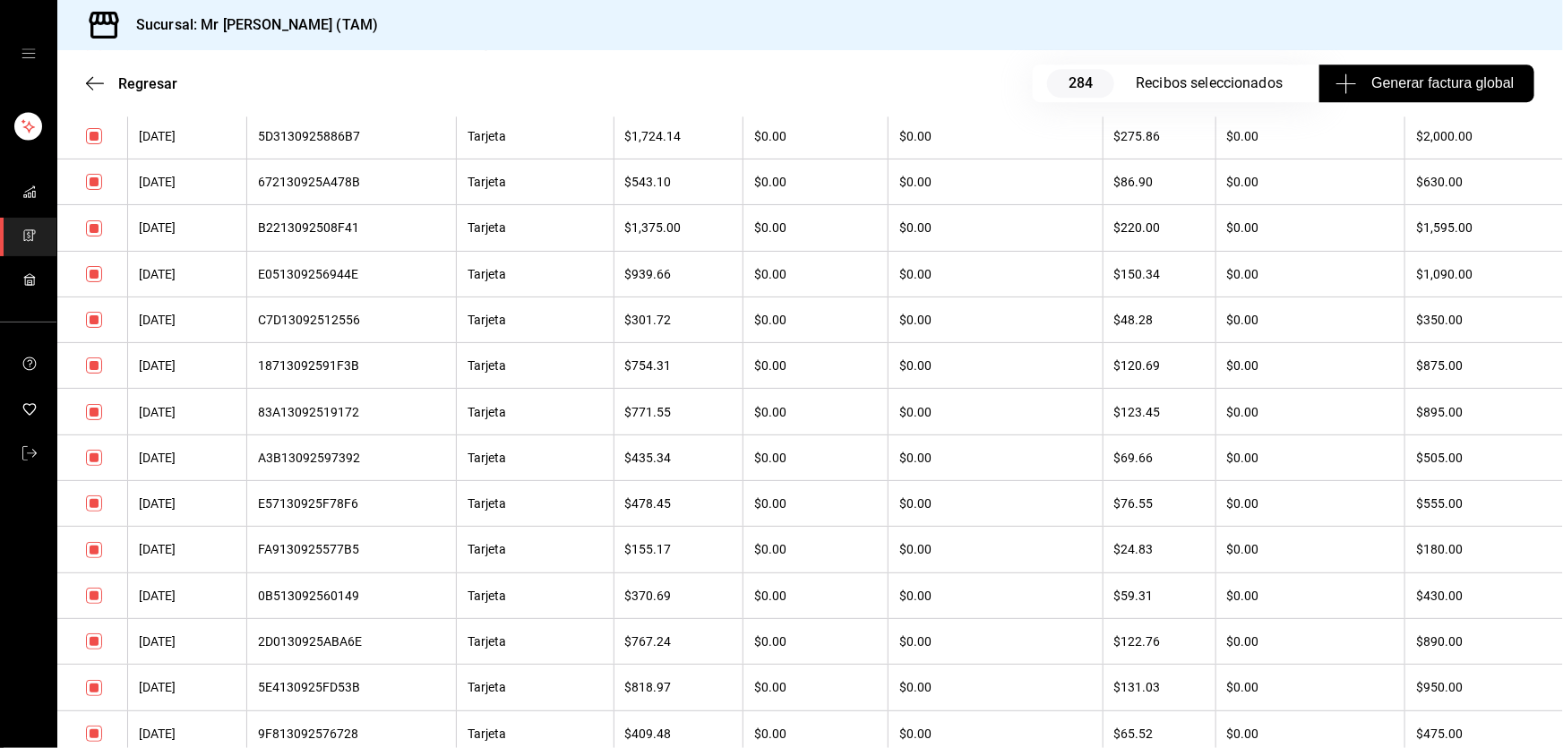
scroll to position [9770, 0]
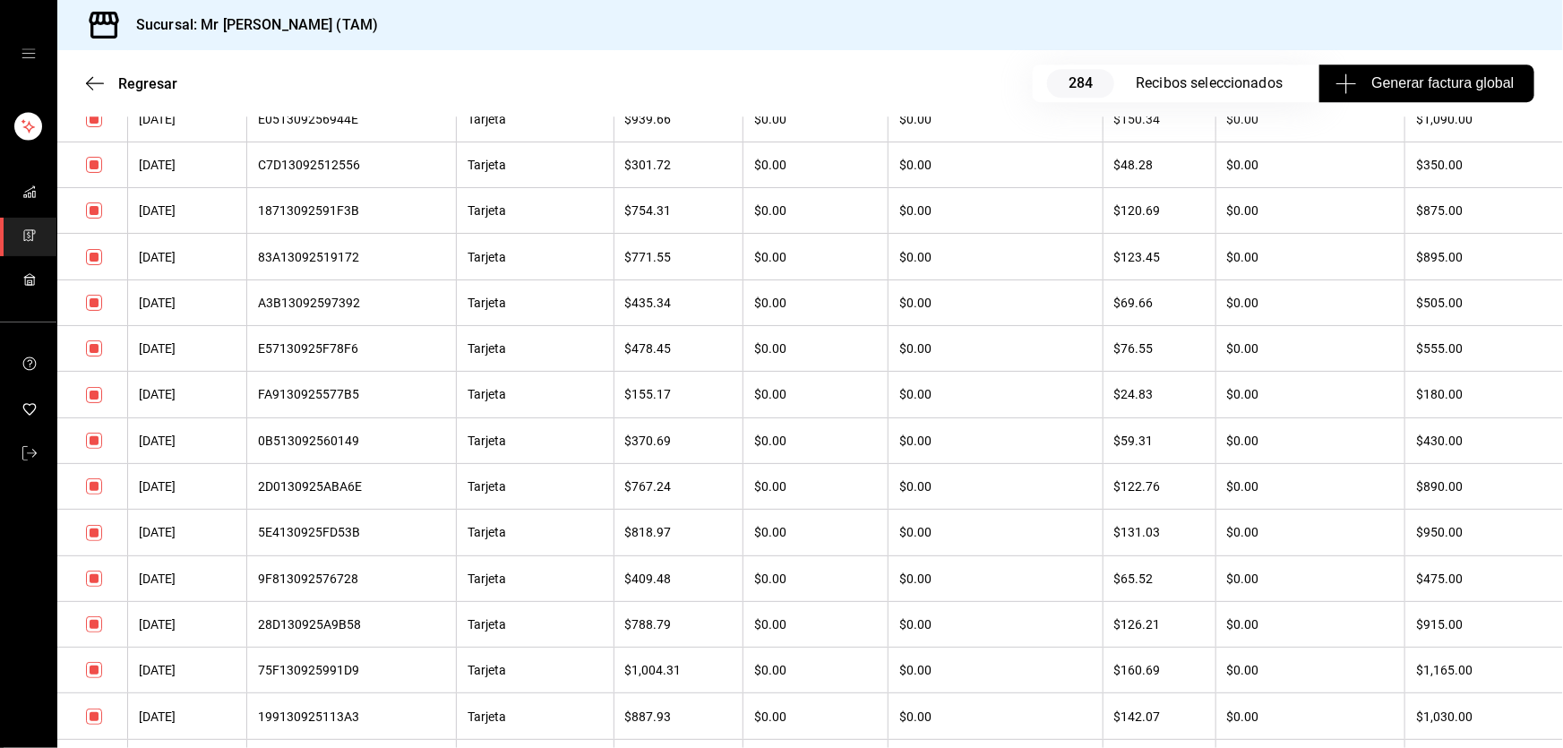
click at [98, 494] on input "checkbox" at bounding box center [94, 486] width 16 height 16
click at [101, 632] on input "checkbox" at bounding box center [94, 624] width 16 height 16
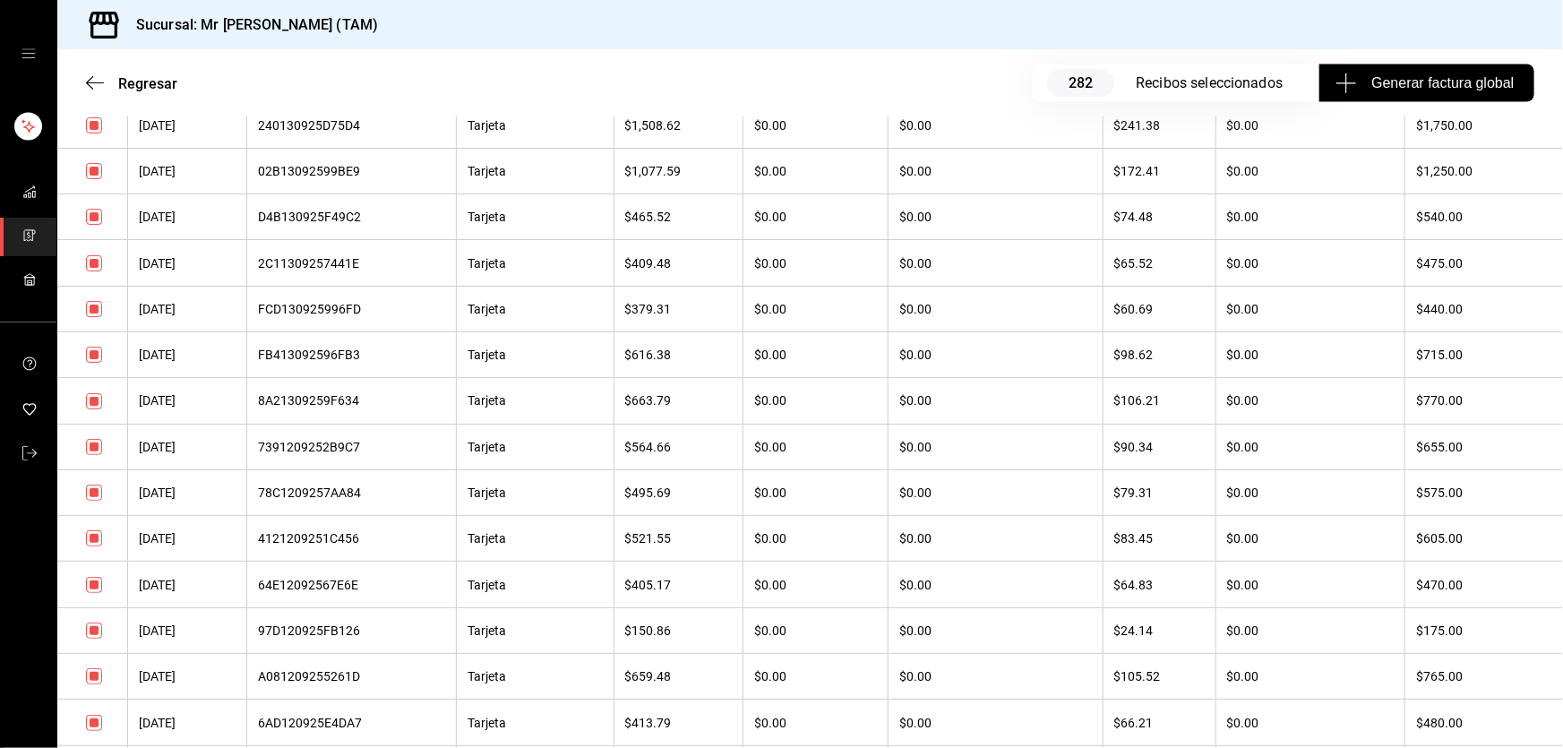
scroll to position [12002, 0]
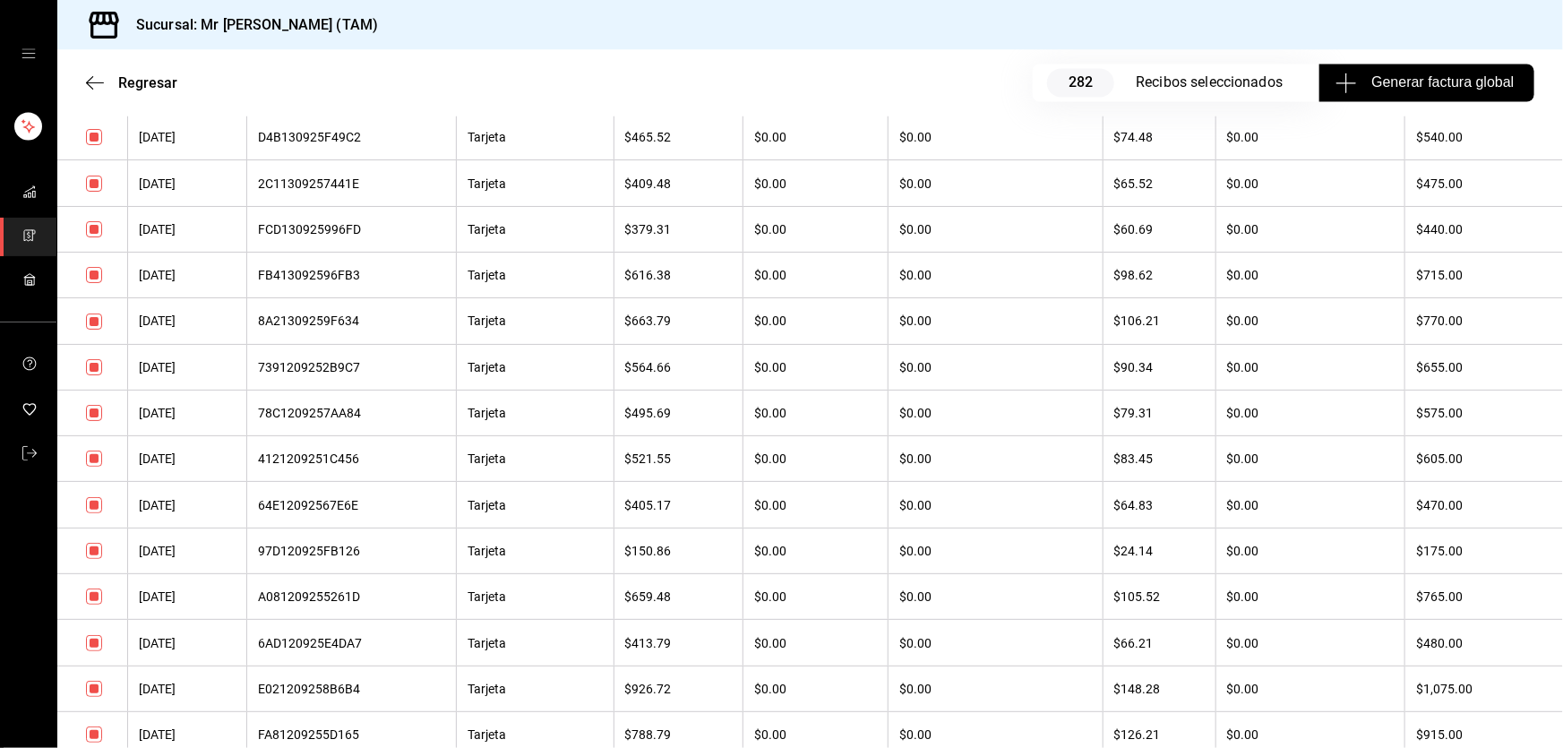
click at [96, 330] on input "checkbox" at bounding box center [94, 321] width 16 height 16
click at [95, 283] on input "checkbox" at bounding box center [94, 275] width 16 height 16
click at [98, 237] on input "checkbox" at bounding box center [94, 229] width 16 height 16
click at [93, 192] on input "checkbox" at bounding box center [94, 184] width 16 height 16
click at [96, 145] on input "checkbox" at bounding box center [94, 137] width 16 height 16
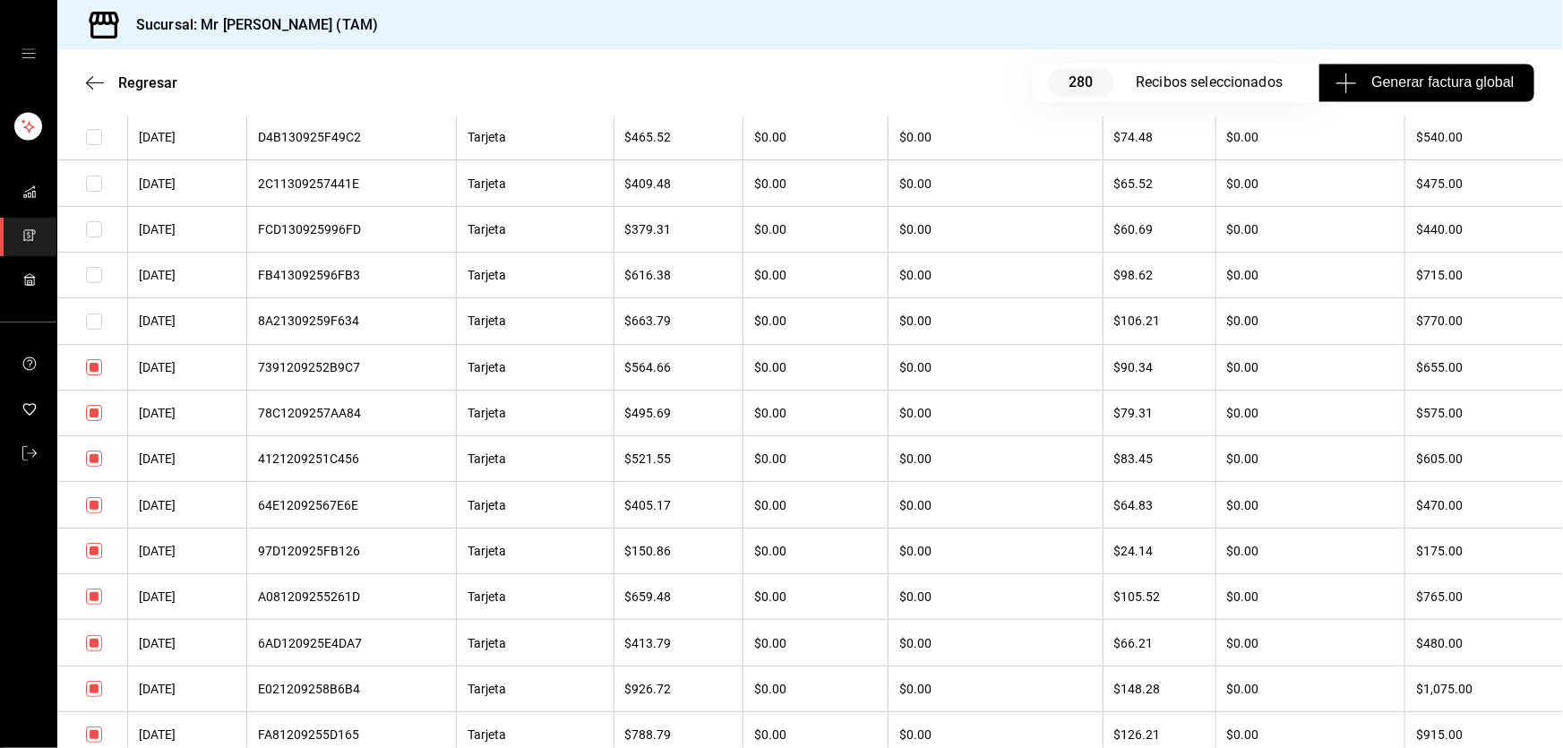
click at [91, 99] on input "checkbox" at bounding box center [94, 91] width 16 height 16
click at [92, 375] on input "checkbox" at bounding box center [94, 367] width 16 height 16
click at [91, 421] on input "checkbox" at bounding box center [94, 413] width 16 height 16
click at [90, 467] on input "checkbox" at bounding box center [94, 458] width 16 height 16
click at [99, 513] on input "checkbox" at bounding box center [94, 505] width 16 height 16
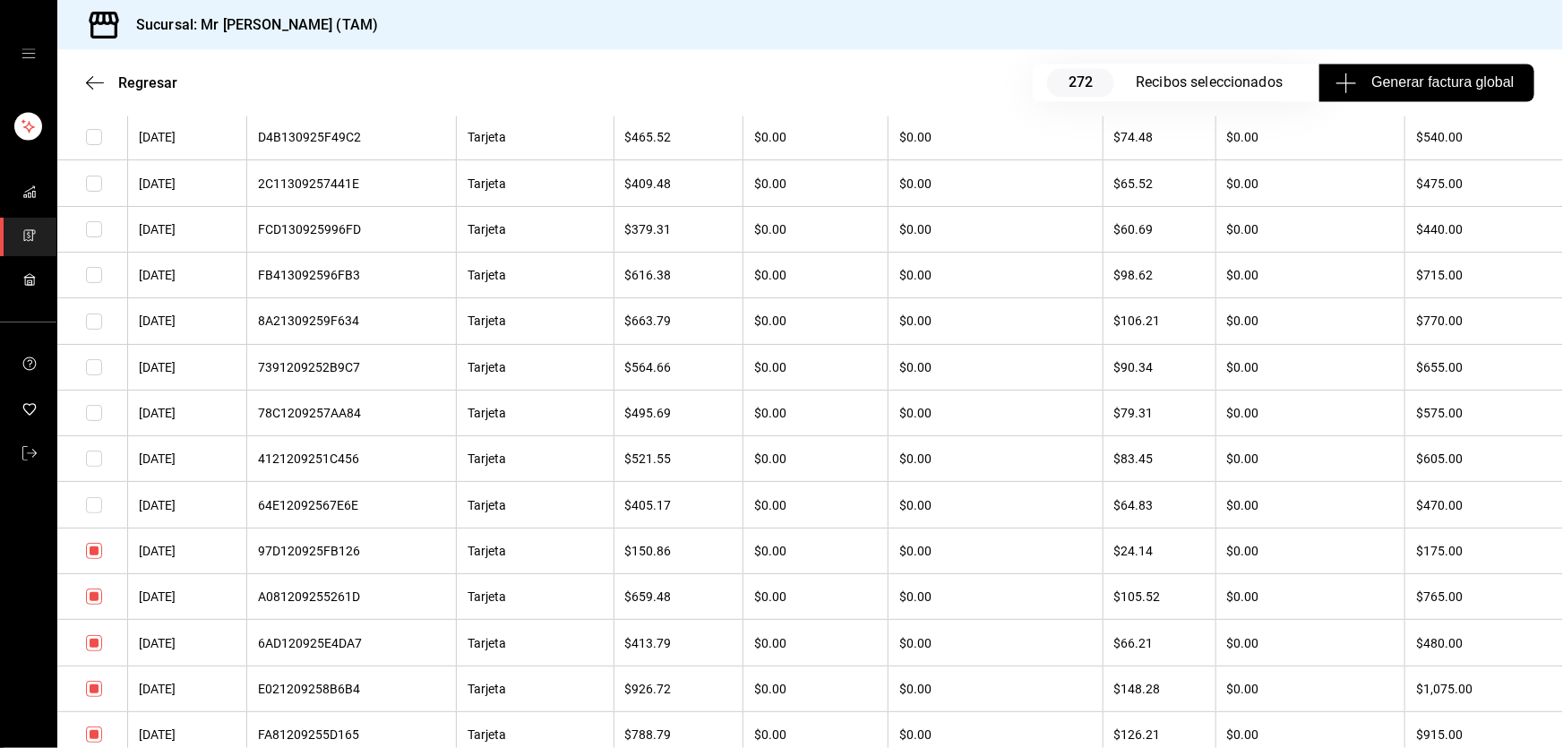
click at [90, 605] on input "checkbox" at bounding box center [94, 596] width 16 height 16
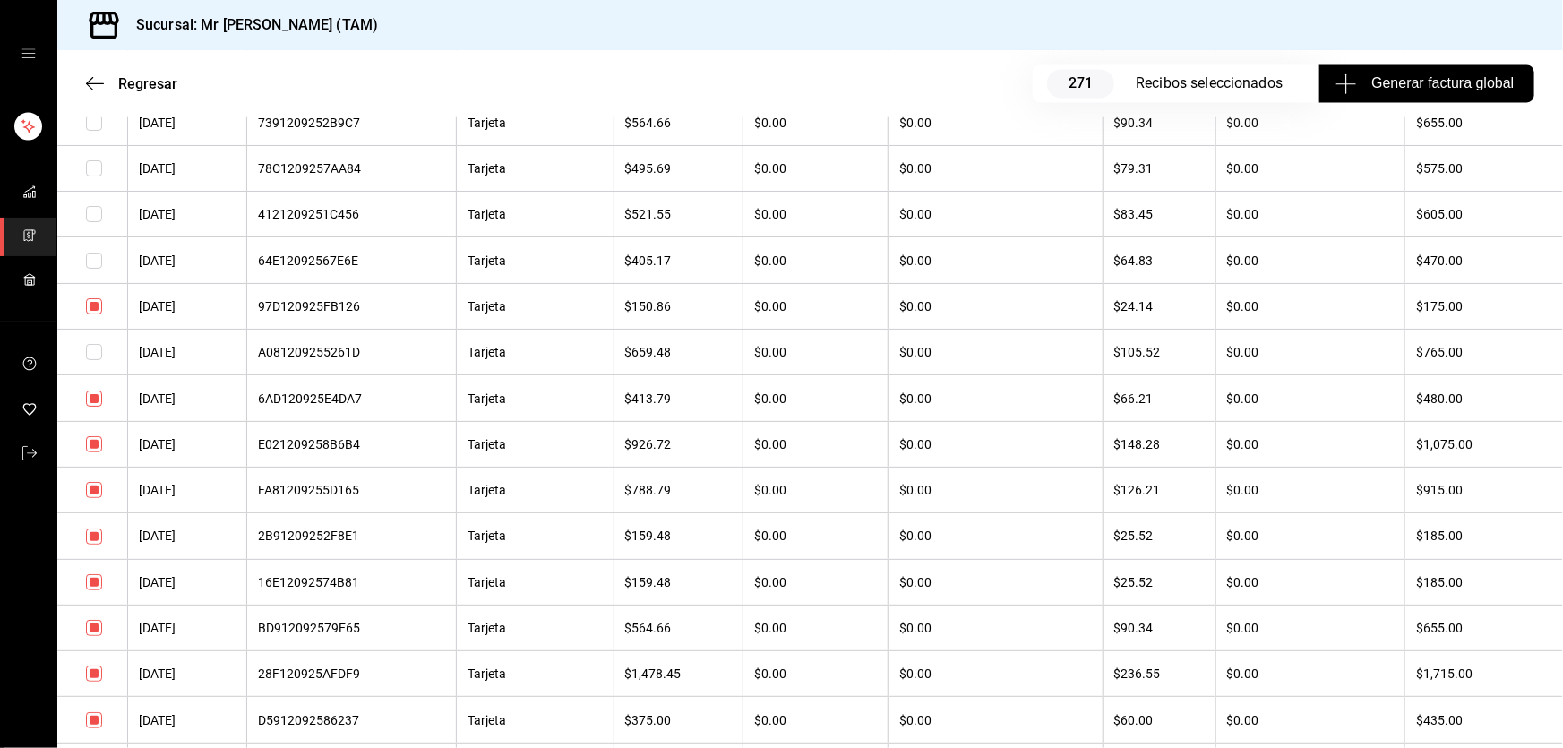
scroll to position [12328, 0]
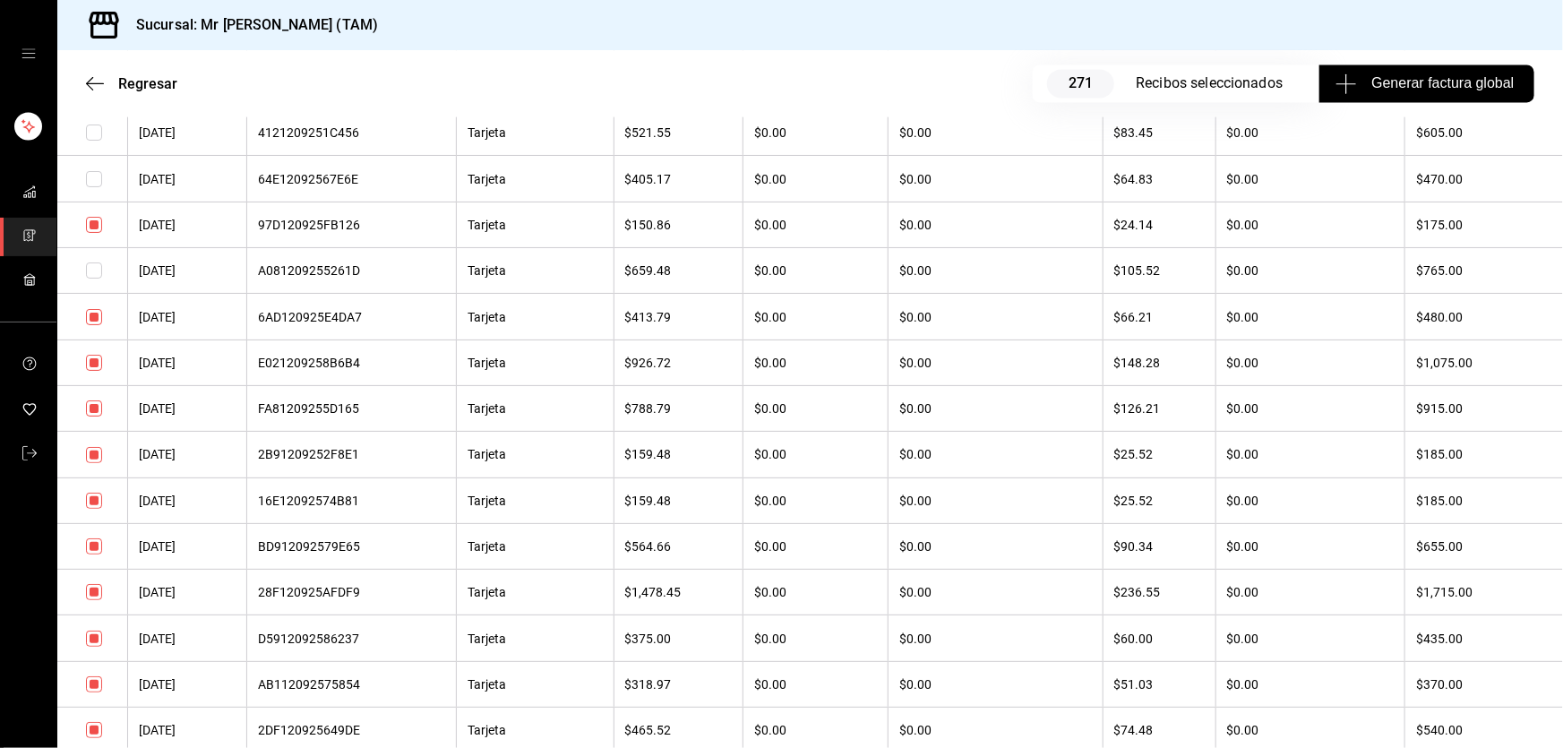
click at [93, 371] on input "checkbox" at bounding box center [94, 363] width 16 height 16
click at [91, 416] on input "checkbox" at bounding box center [94, 408] width 16 height 16
click at [93, 554] on input "checkbox" at bounding box center [94, 546] width 16 height 16
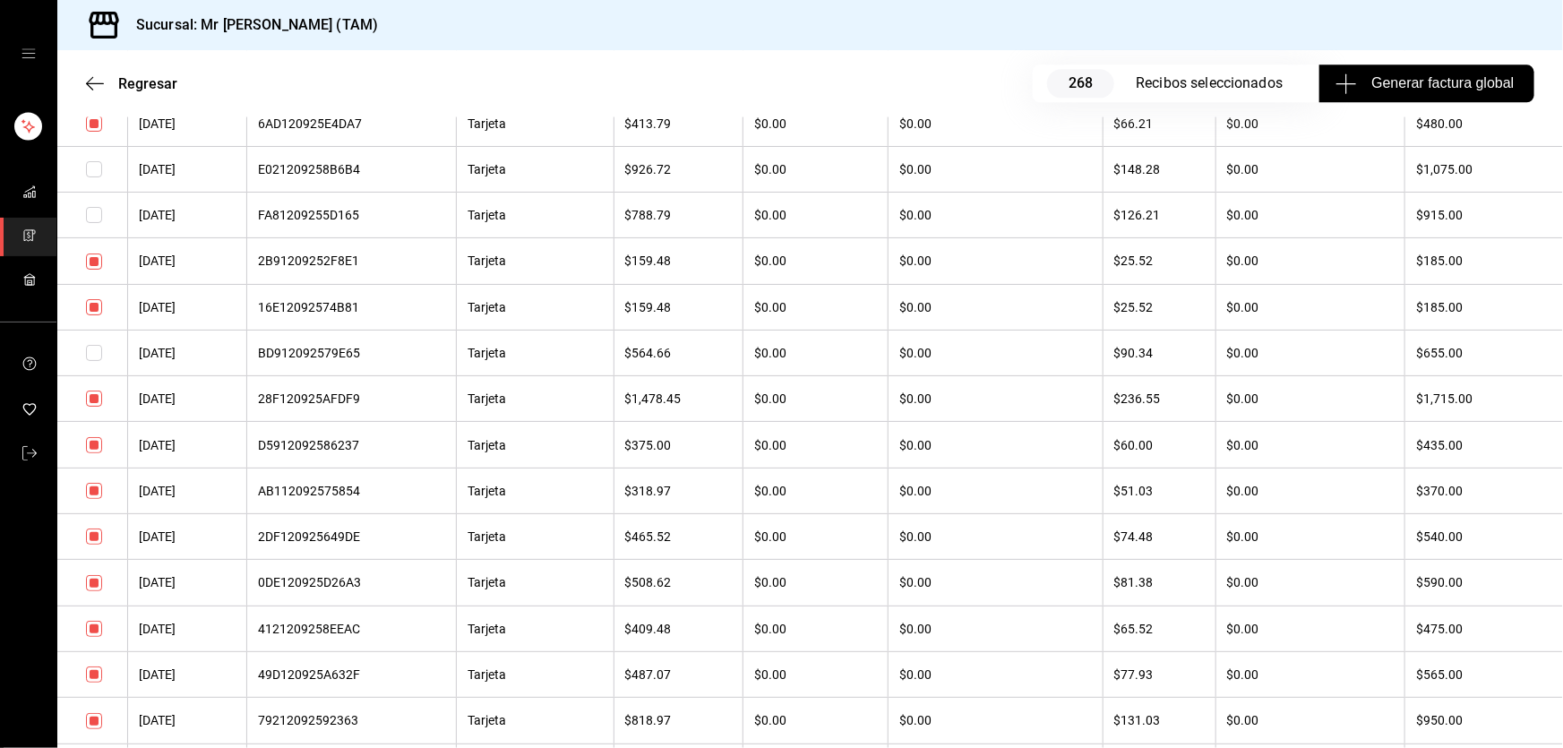
scroll to position [12654, 0]
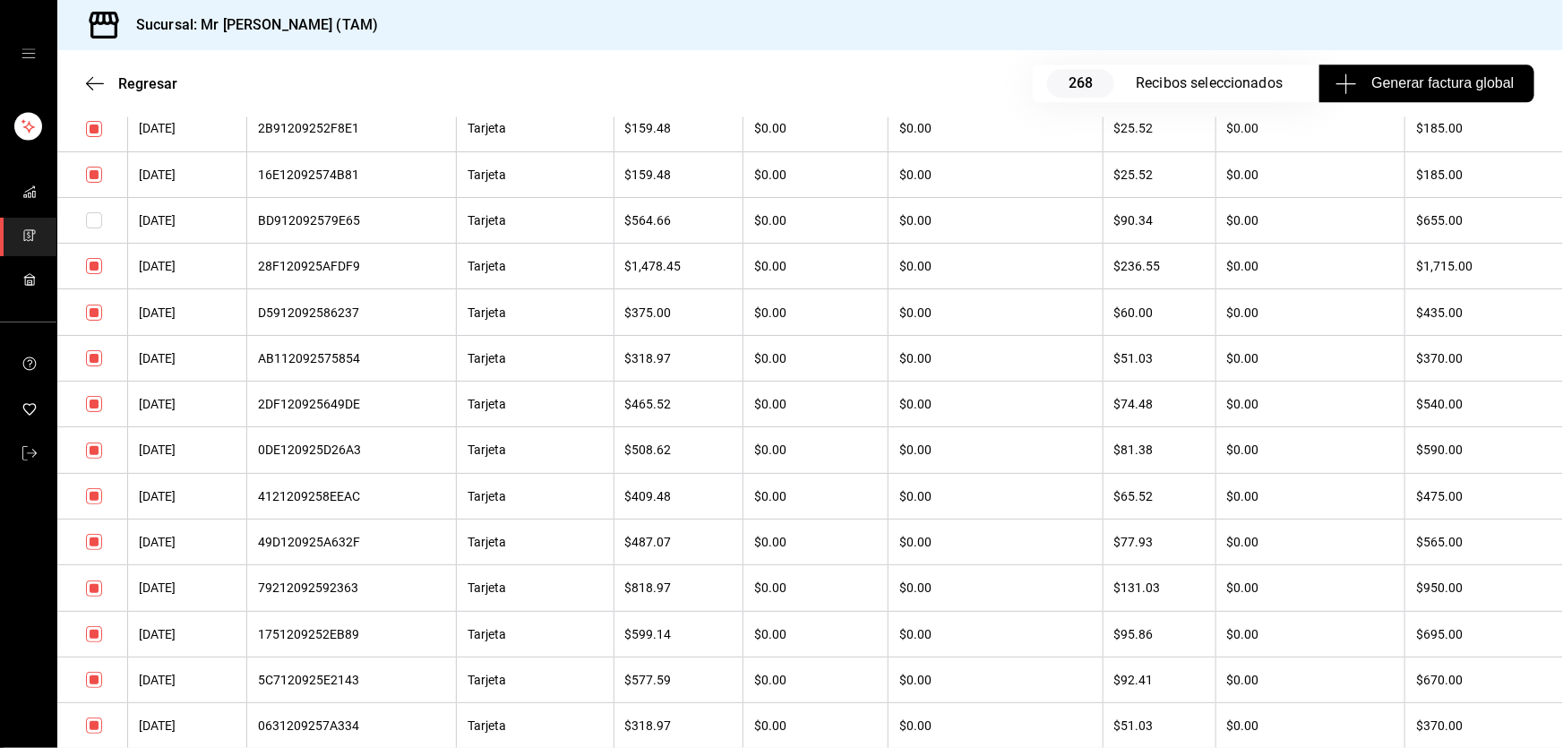
click at [92, 596] on input "checkbox" at bounding box center [94, 588] width 16 height 16
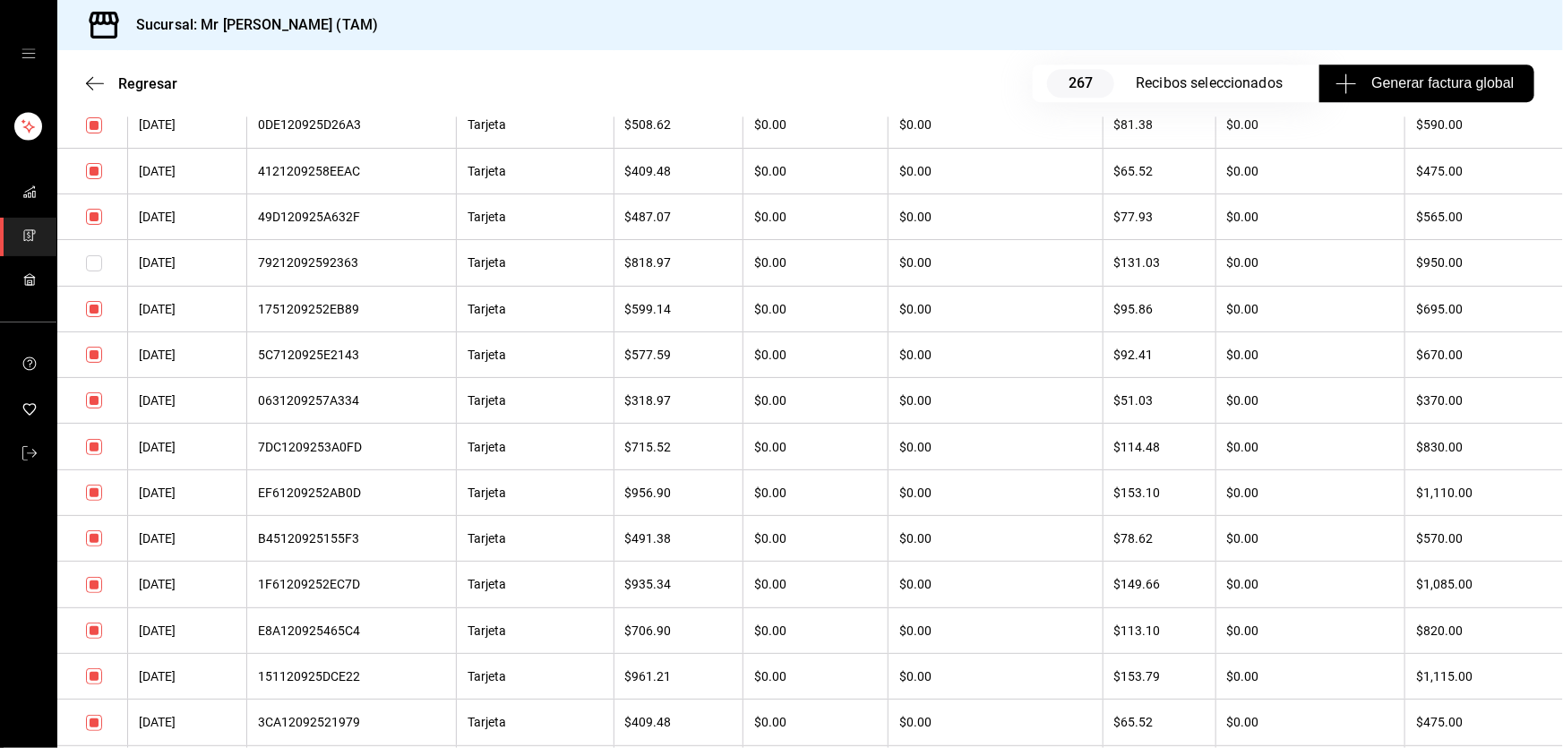
click at [89, 455] on input "checkbox" at bounding box center [94, 447] width 16 height 16
click at [90, 501] on input "checkbox" at bounding box center [94, 493] width 16 height 16
click at [95, 546] on input "checkbox" at bounding box center [94, 538] width 16 height 16
click at [92, 593] on input "checkbox" at bounding box center [94, 585] width 16 height 16
click at [93, 317] on input "checkbox" at bounding box center [94, 309] width 16 height 16
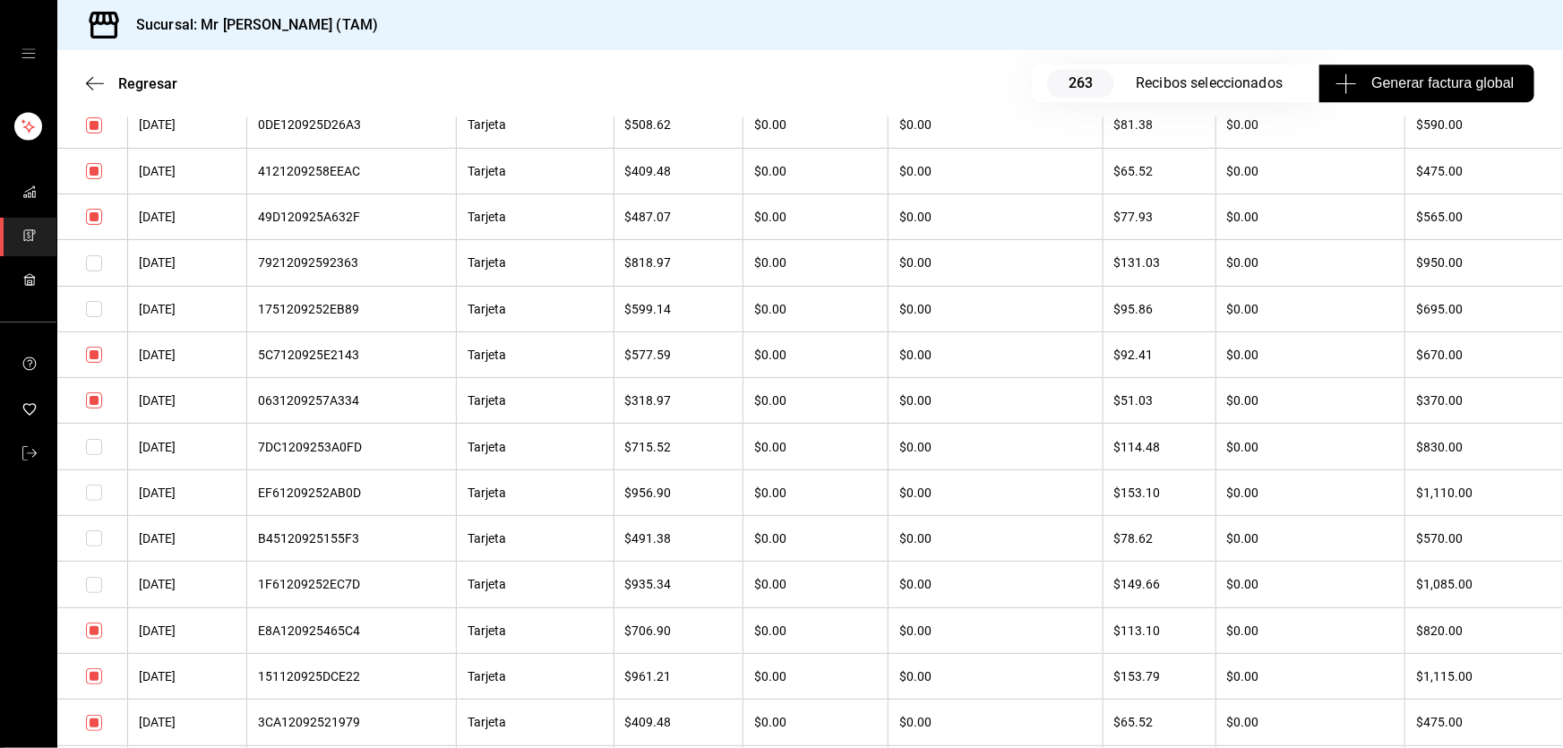
drag, startPoint x: 92, startPoint y: 485, endPoint x: 90, endPoint y: 536, distance: 50.2
click at [92, 363] on input "checkbox" at bounding box center [94, 355] width 16 height 16
click at [90, 408] on input "checkbox" at bounding box center [94, 400] width 16 height 16
click at [95, 179] on input "checkbox" at bounding box center [94, 171] width 16 height 16
click at [91, 133] on input "checkbox" at bounding box center [94, 125] width 16 height 16
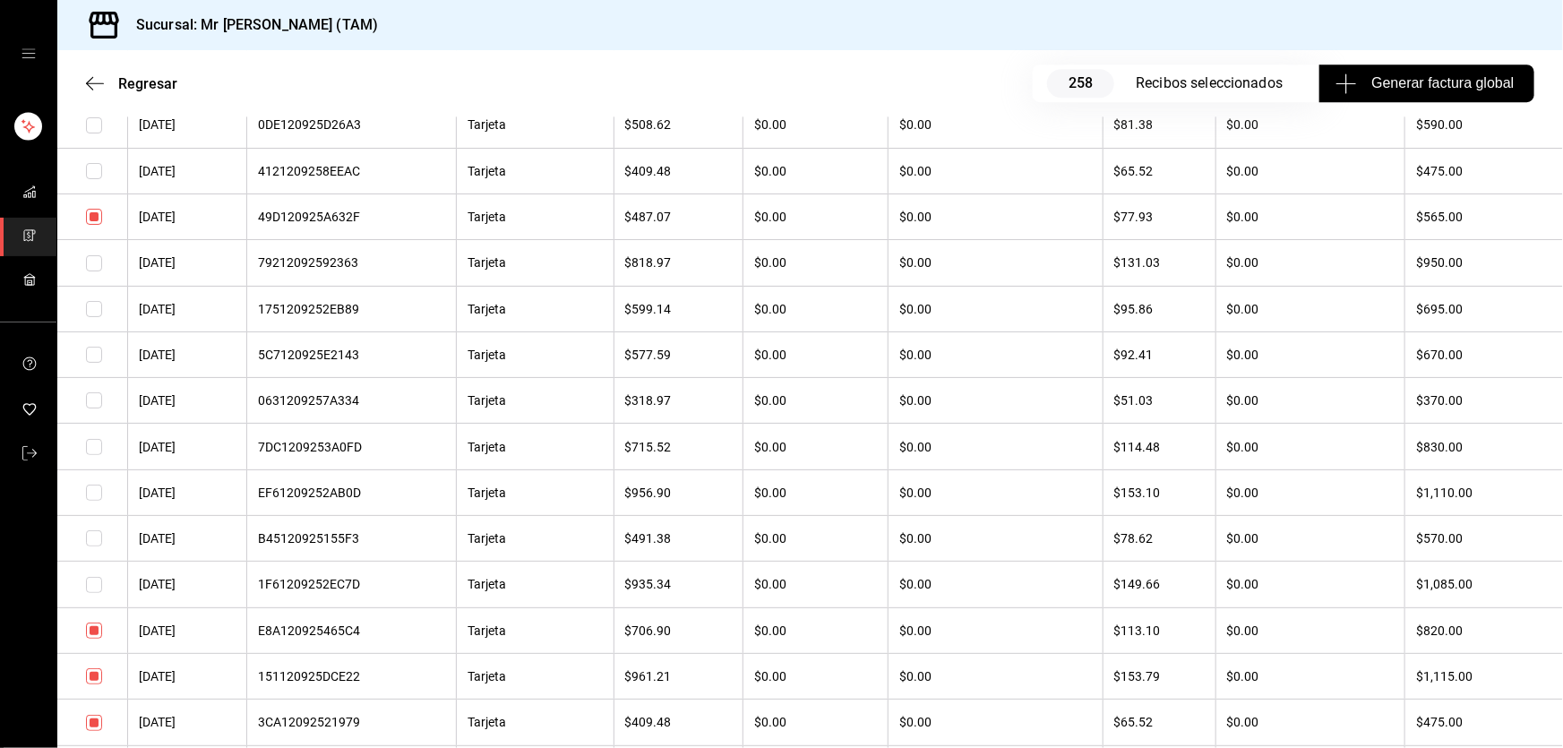
scroll to position [13387, 0]
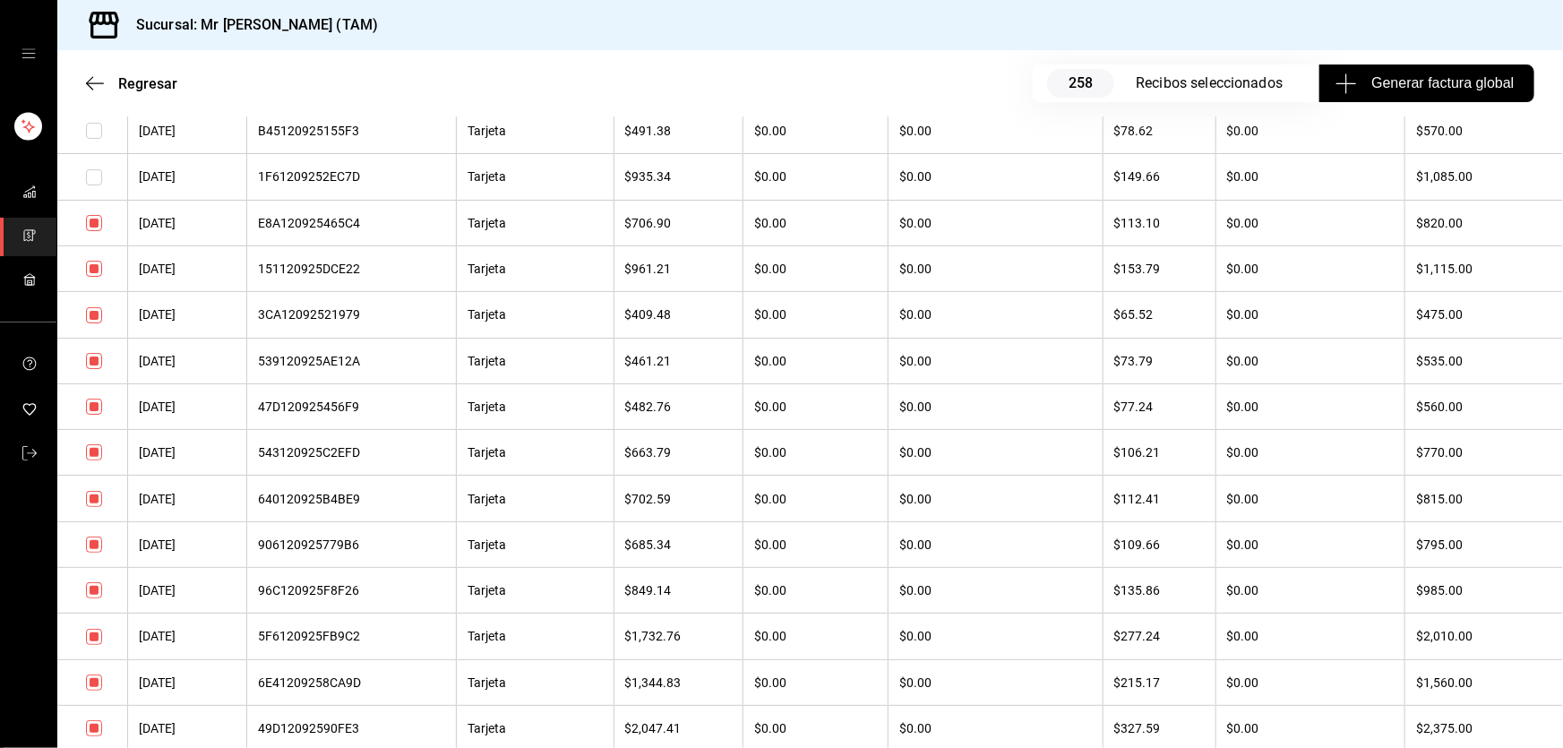
click at [95, 277] on input "checkbox" at bounding box center [94, 269] width 16 height 16
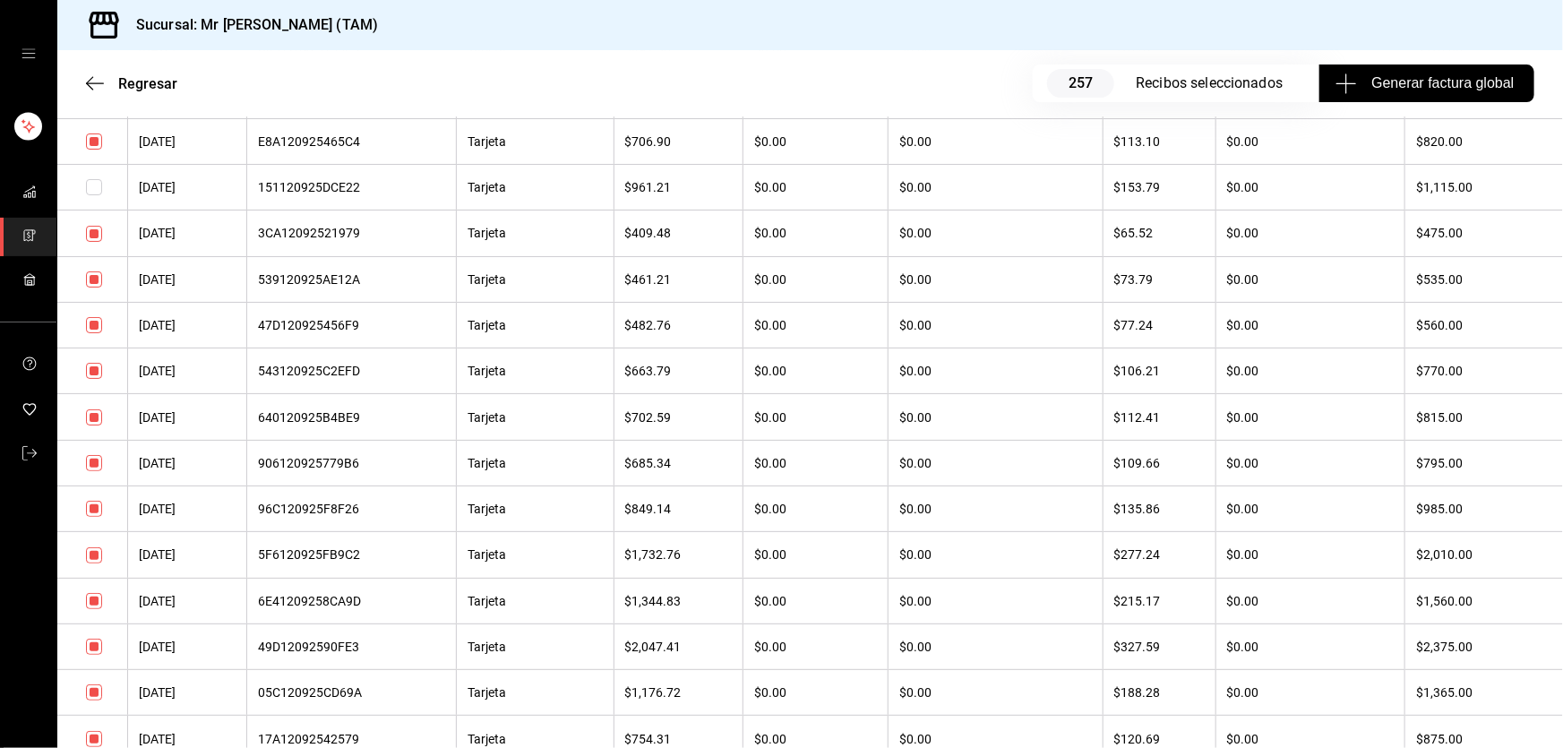
click at [94, 379] on input "checkbox" at bounding box center [94, 371] width 16 height 16
click at [95, 347] on td at bounding box center [92, 325] width 71 height 46
click at [96, 333] on input "checkbox" at bounding box center [94, 325] width 16 height 16
click at [96, 425] on input "checkbox" at bounding box center [94, 417] width 16 height 16
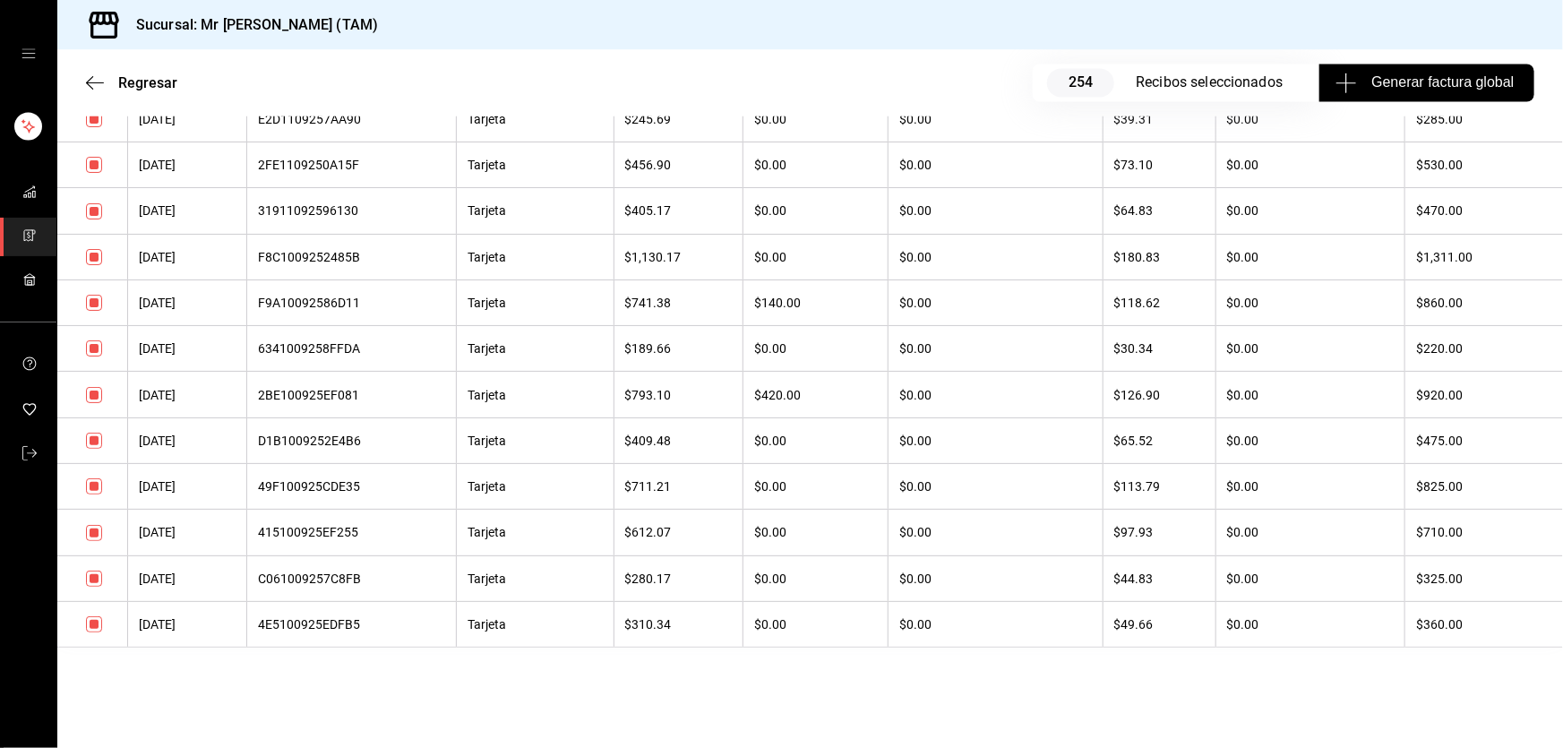
scroll to position [15675, 0]
click at [97, 393] on input "checkbox" at bounding box center [94, 395] width 16 height 16
click at [90, 296] on input "checkbox" at bounding box center [94, 303] width 16 height 16
click at [94, 253] on input "checkbox" at bounding box center [94, 257] width 16 height 16
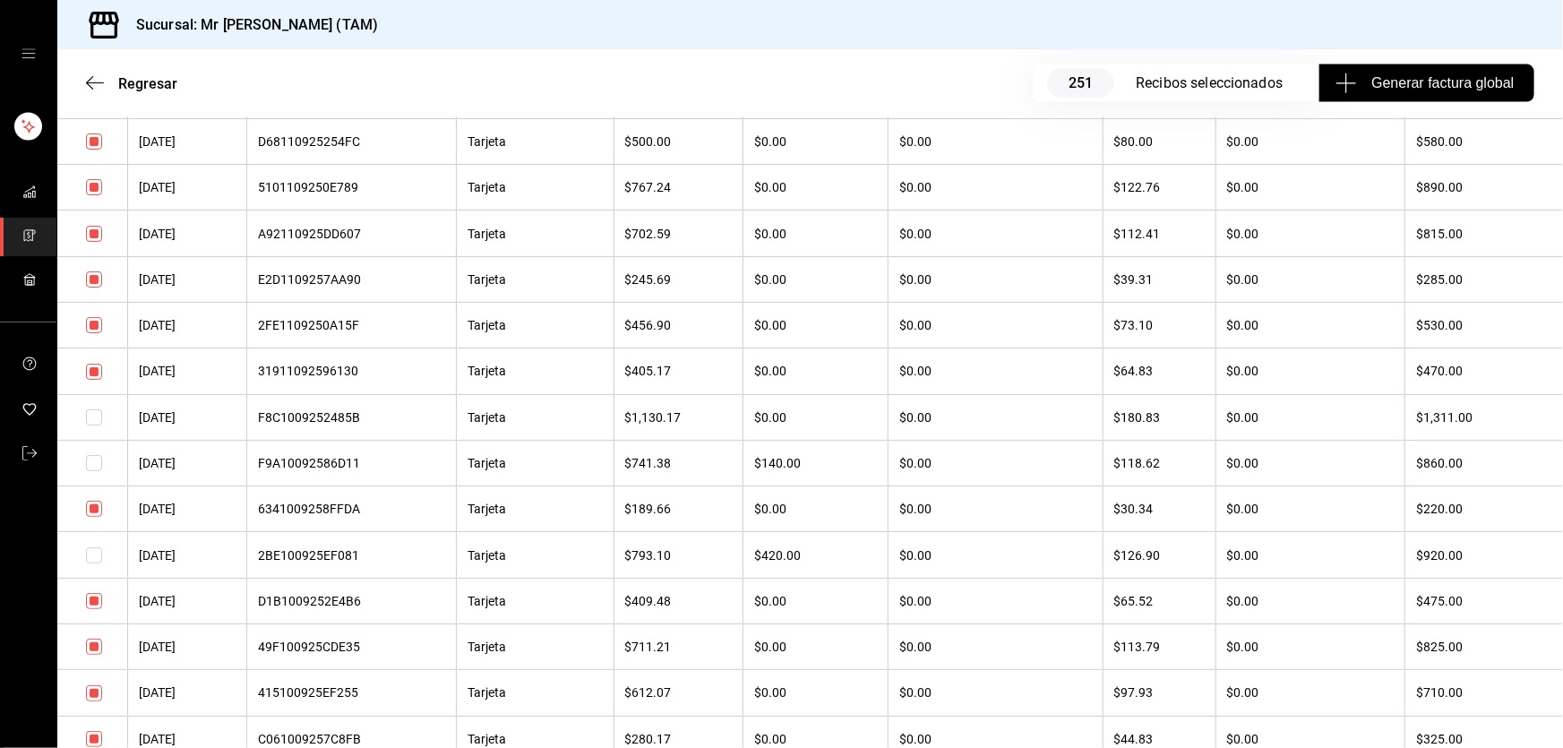
scroll to position [15350, 0]
click at [94, 197] on input "checkbox" at bounding box center [94, 189] width 16 height 16
click at [95, 13] on input "checkbox" at bounding box center [94, 5] width 16 height 16
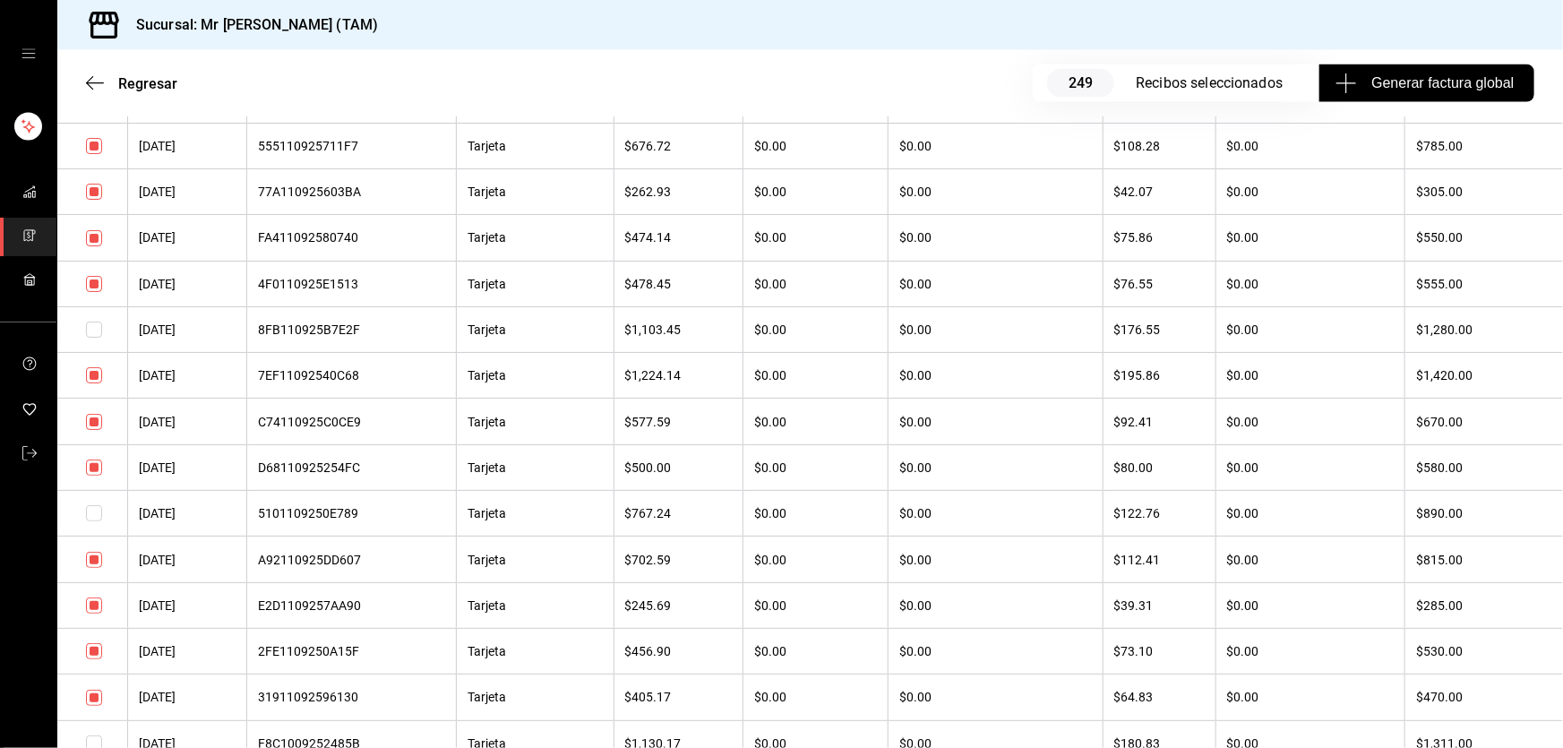
scroll to position [15024, 0]
click at [98, 156] on input "checkbox" at bounding box center [94, 148] width 16 height 16
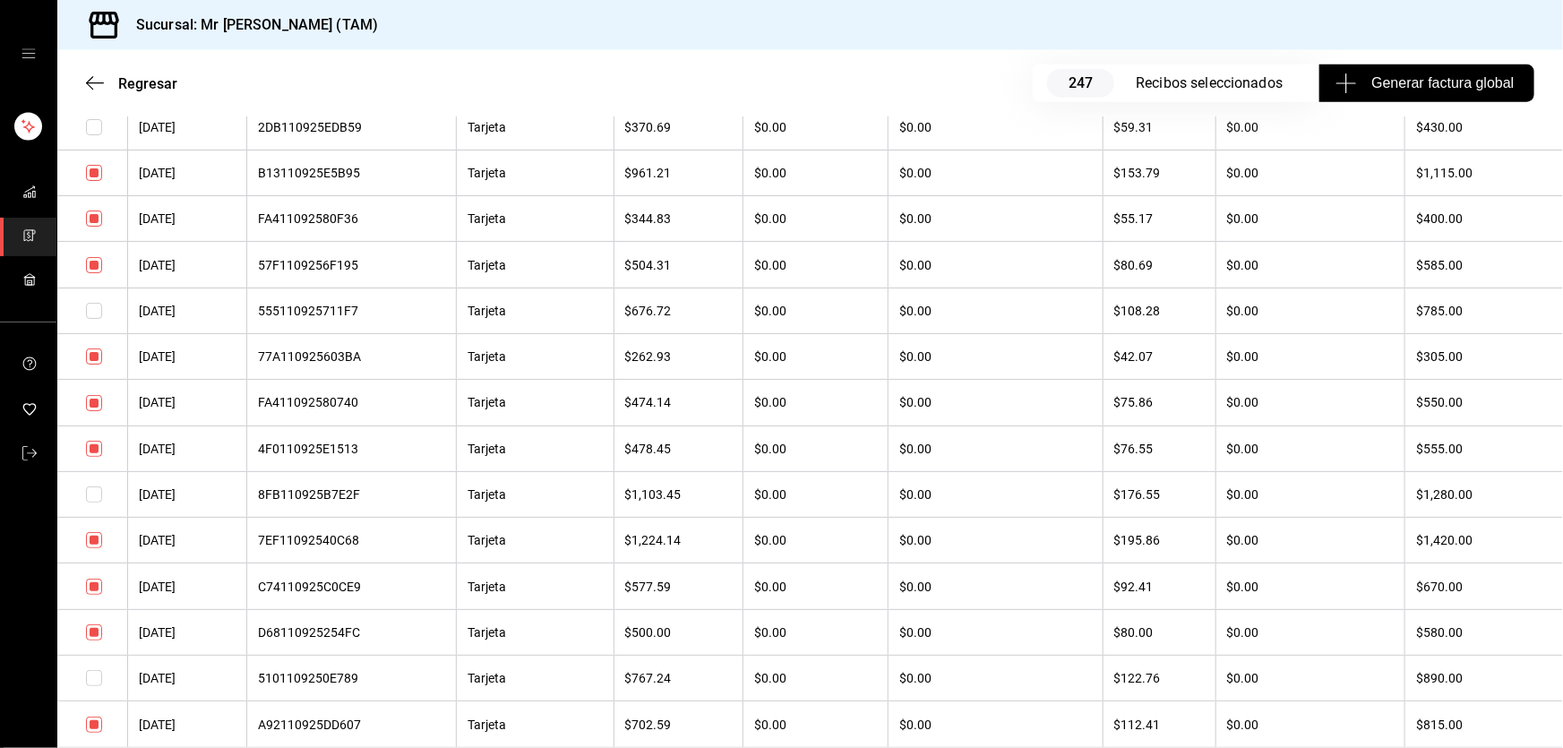
click at [98, 273] on input "checkbox" at bounding box center [94, 265] width 16 height 16
click at [83, 57] on td at bounding box center [92, 35] width 71 height 46
click at [97, 43] on input "checkbox" at bounding box center [94, 35] width 16 height 16
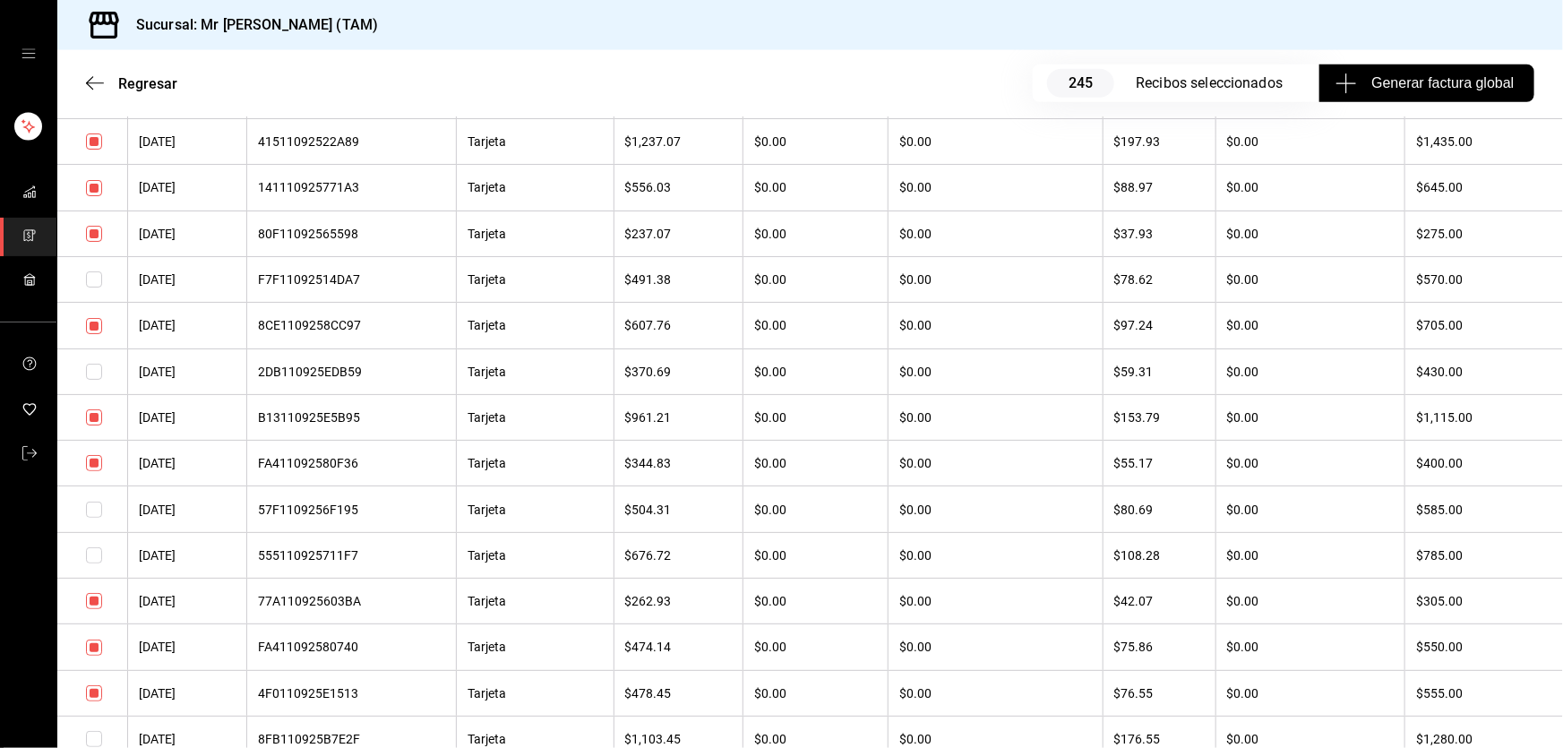
click at [97, 196] on input "checkbox" at bounding box center [94, 188] width 16 height 16
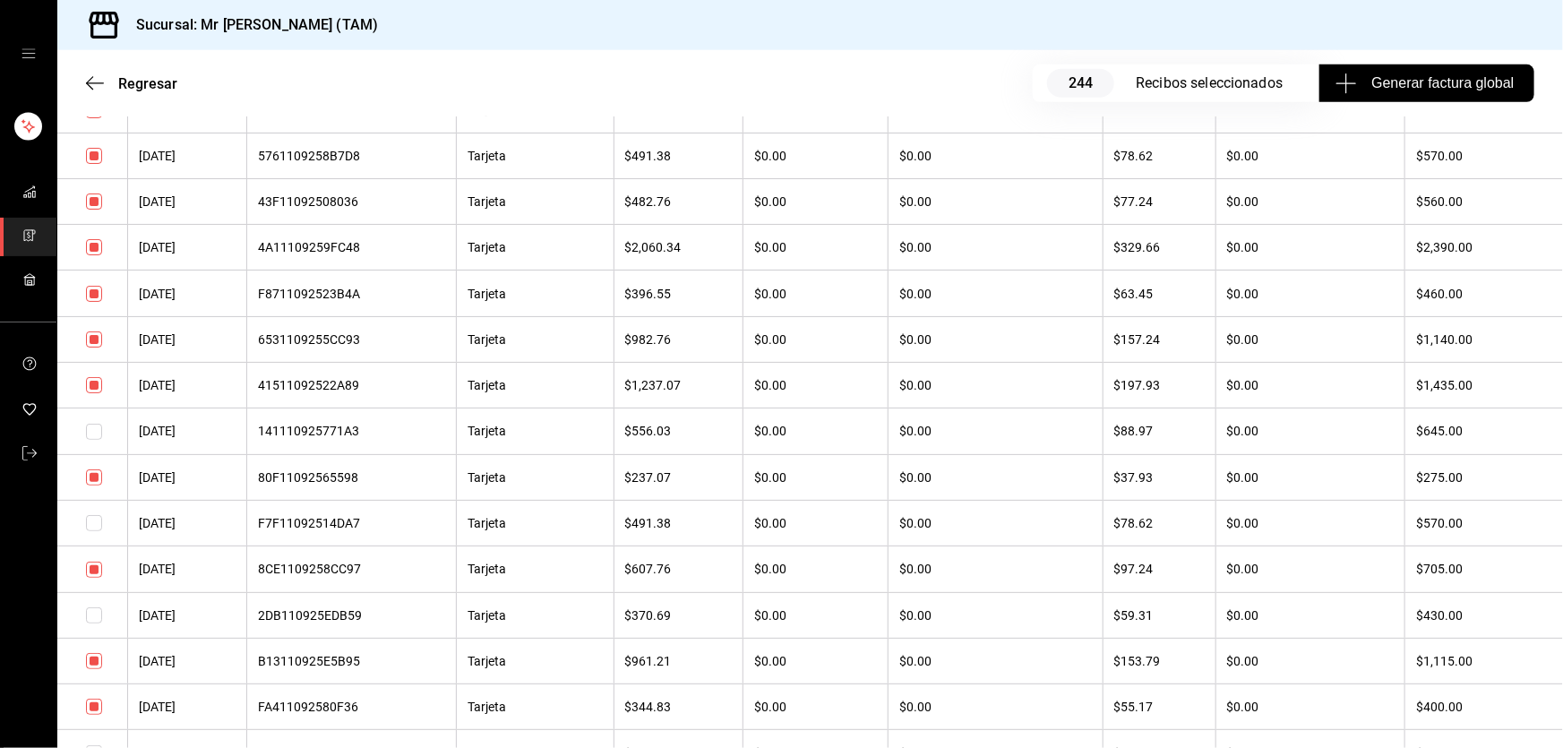
click at [92, 164] on input "checkbox" at bounding box center [94, 156] width 16 height 16
click at [92, 210] on input "checkbox" at bounding box center [94, 201] width 16 height 16
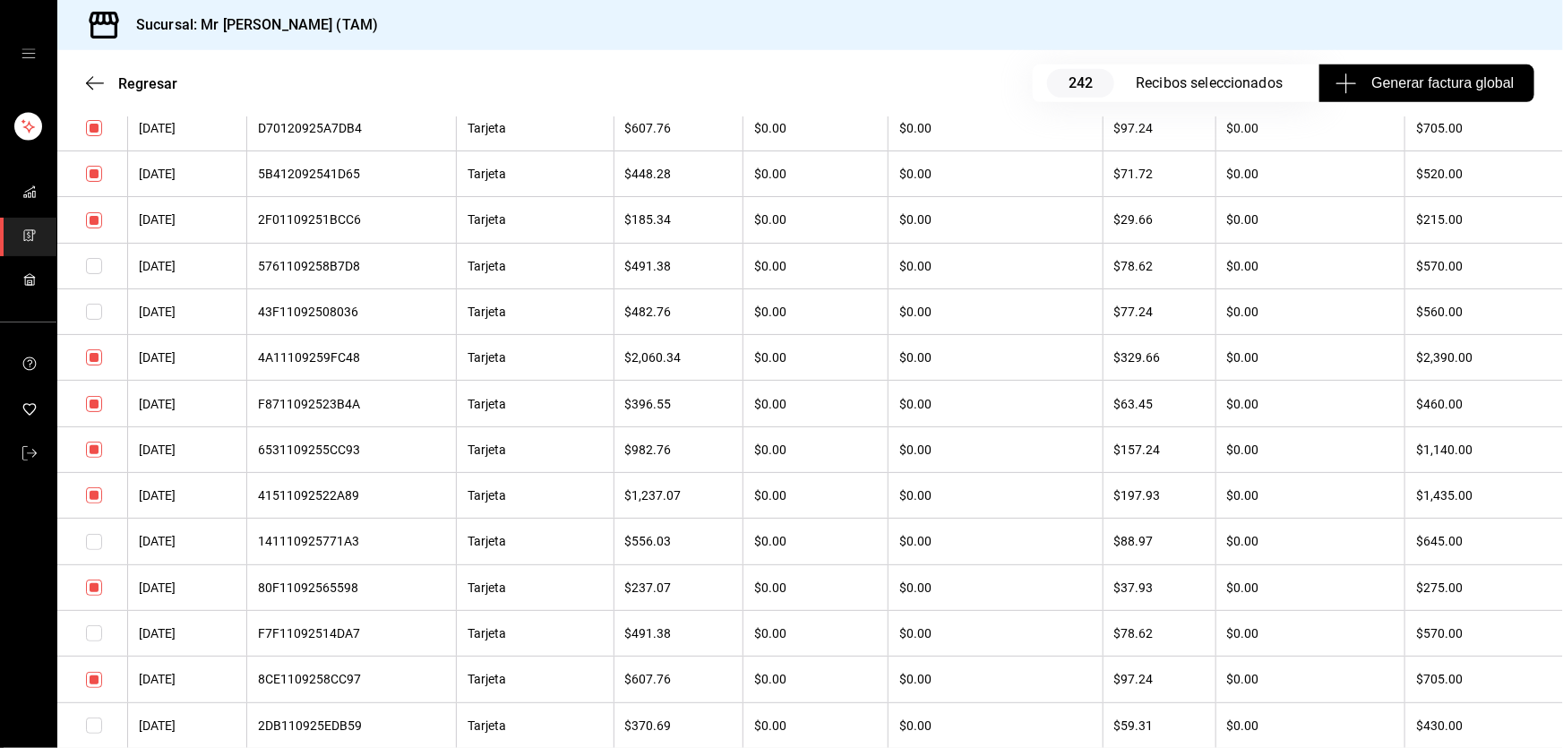
scroll to position [14210, 0]
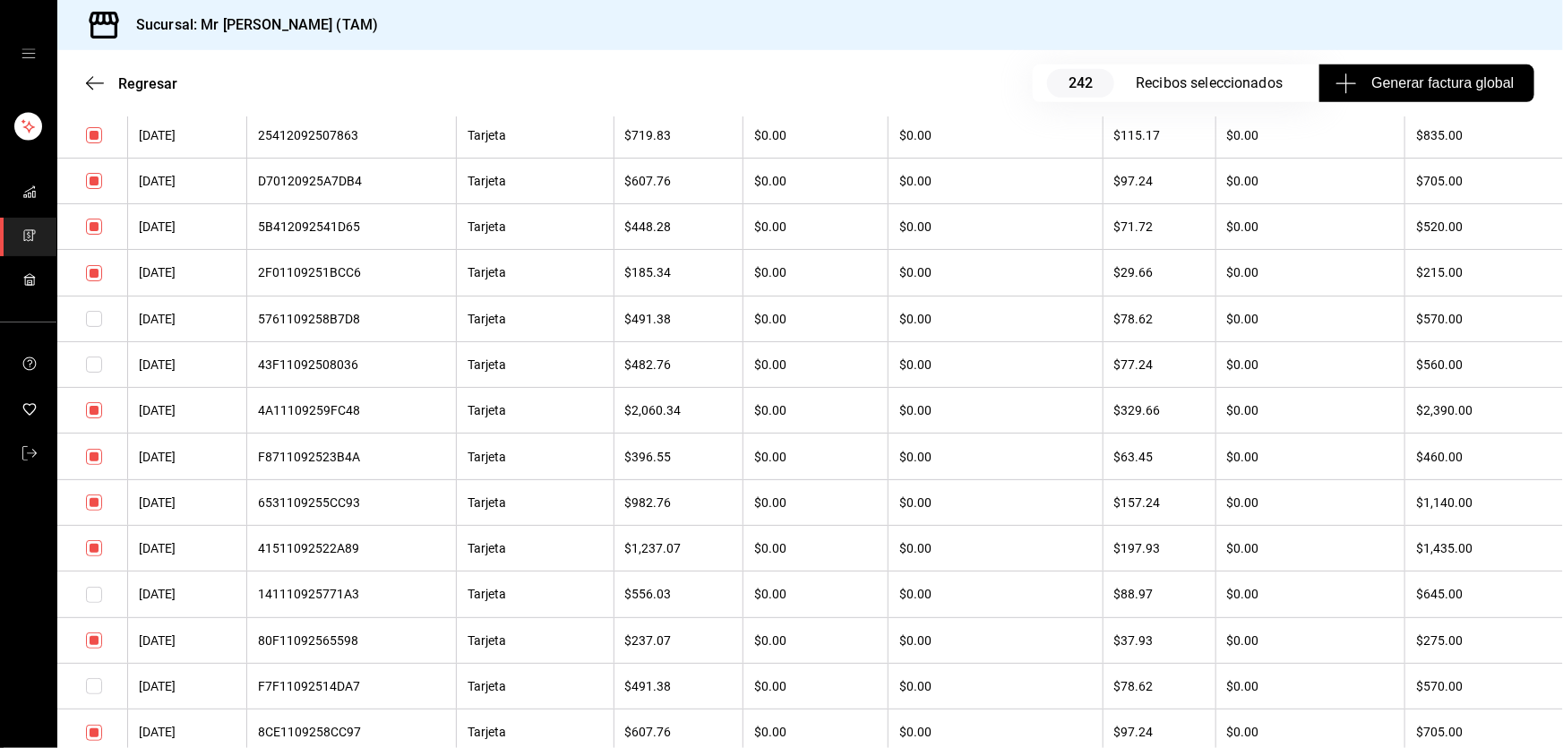
click at [95, 143] on input "checkbox" at bounding box center [94, 135] width 16 height 16
click at [94, 51] on input "checkbox" at bounding box center [94, 43] width 16 height 16
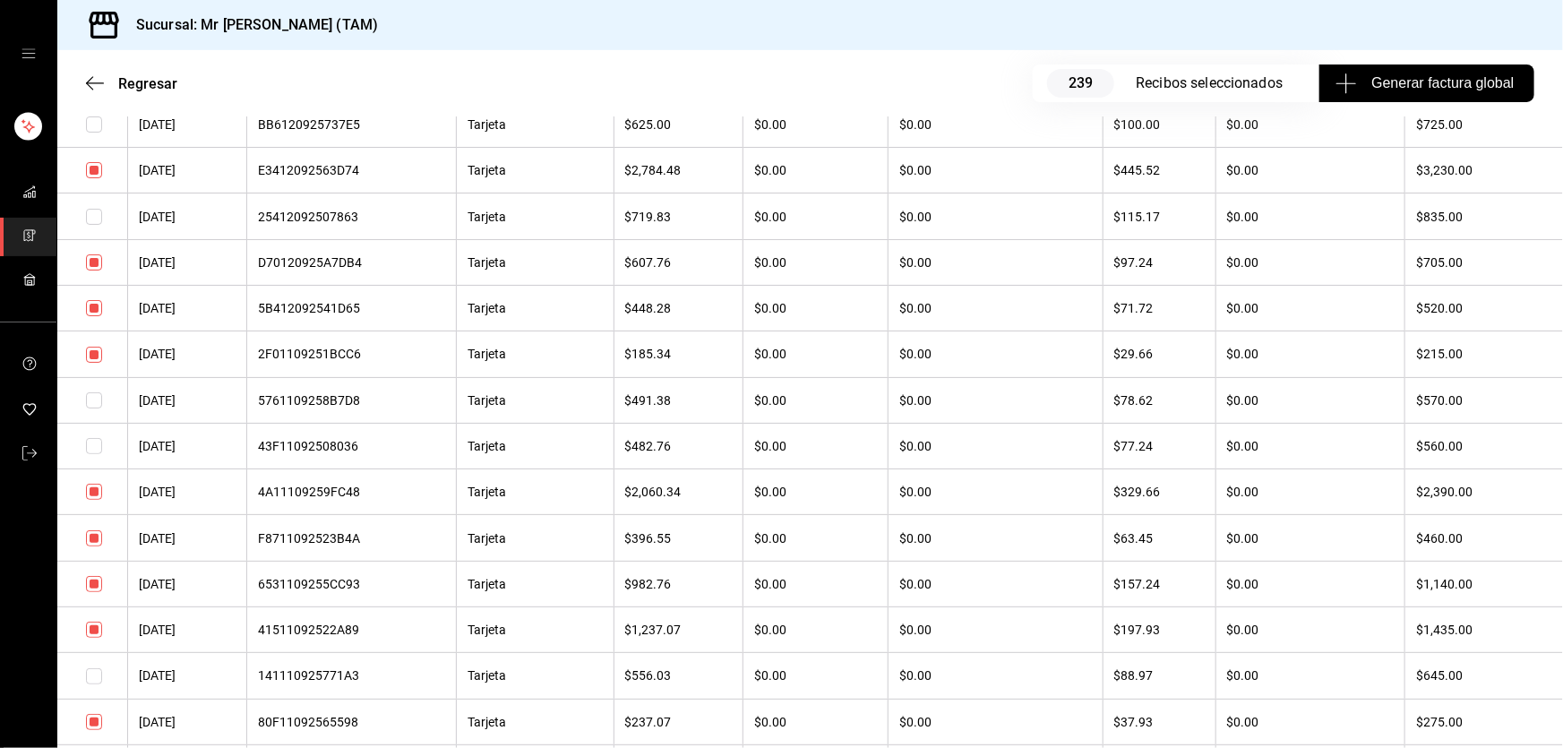
click at [94, 40] on input "checkbox" at bounding box center [94, 32] width 16 height 16
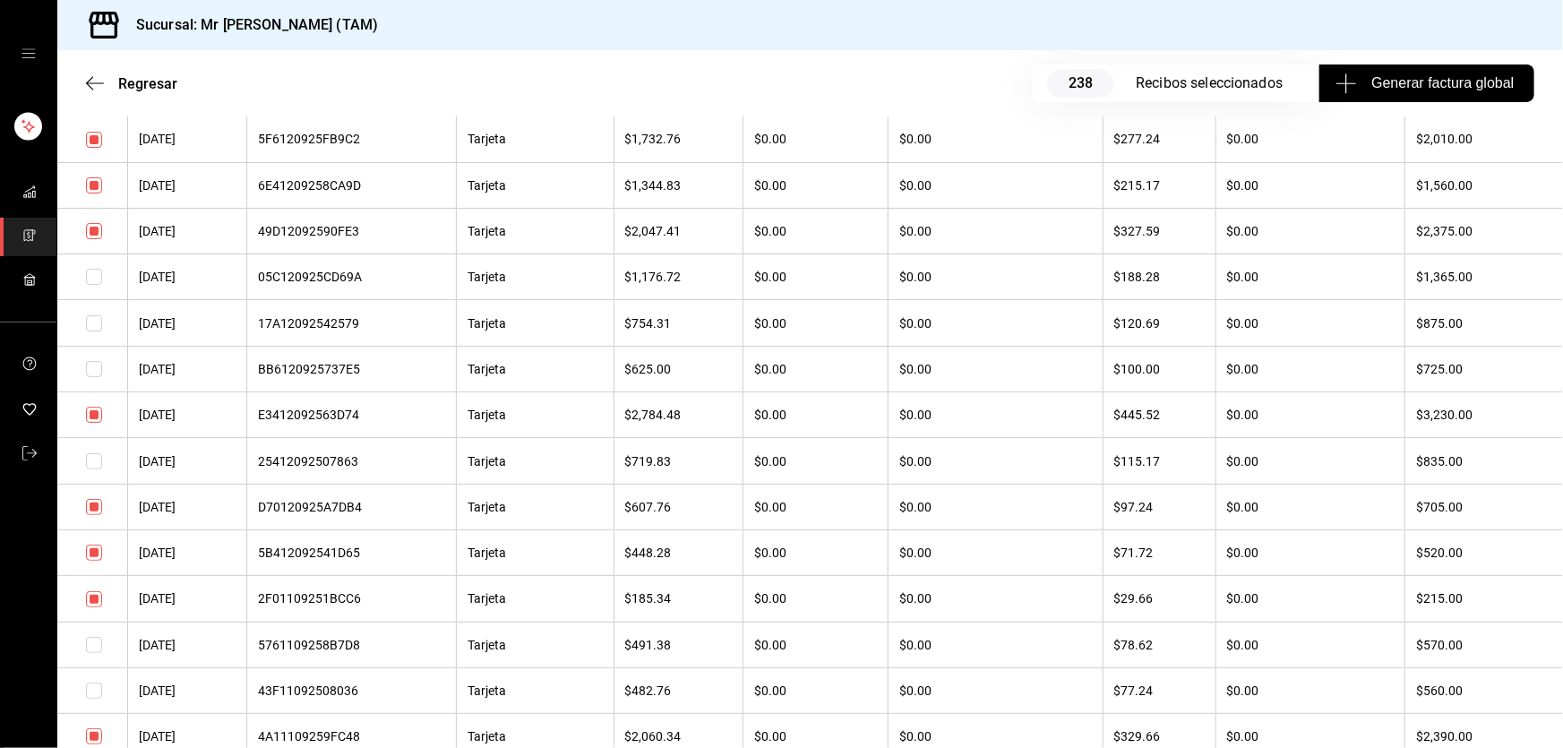
click at [96, 101] on input "checkbox" at bounding box center [94, 93] width 16 height 16
click at [95, 56] on input "checkbox" at bounding box center [94, 47] width 16 height 16
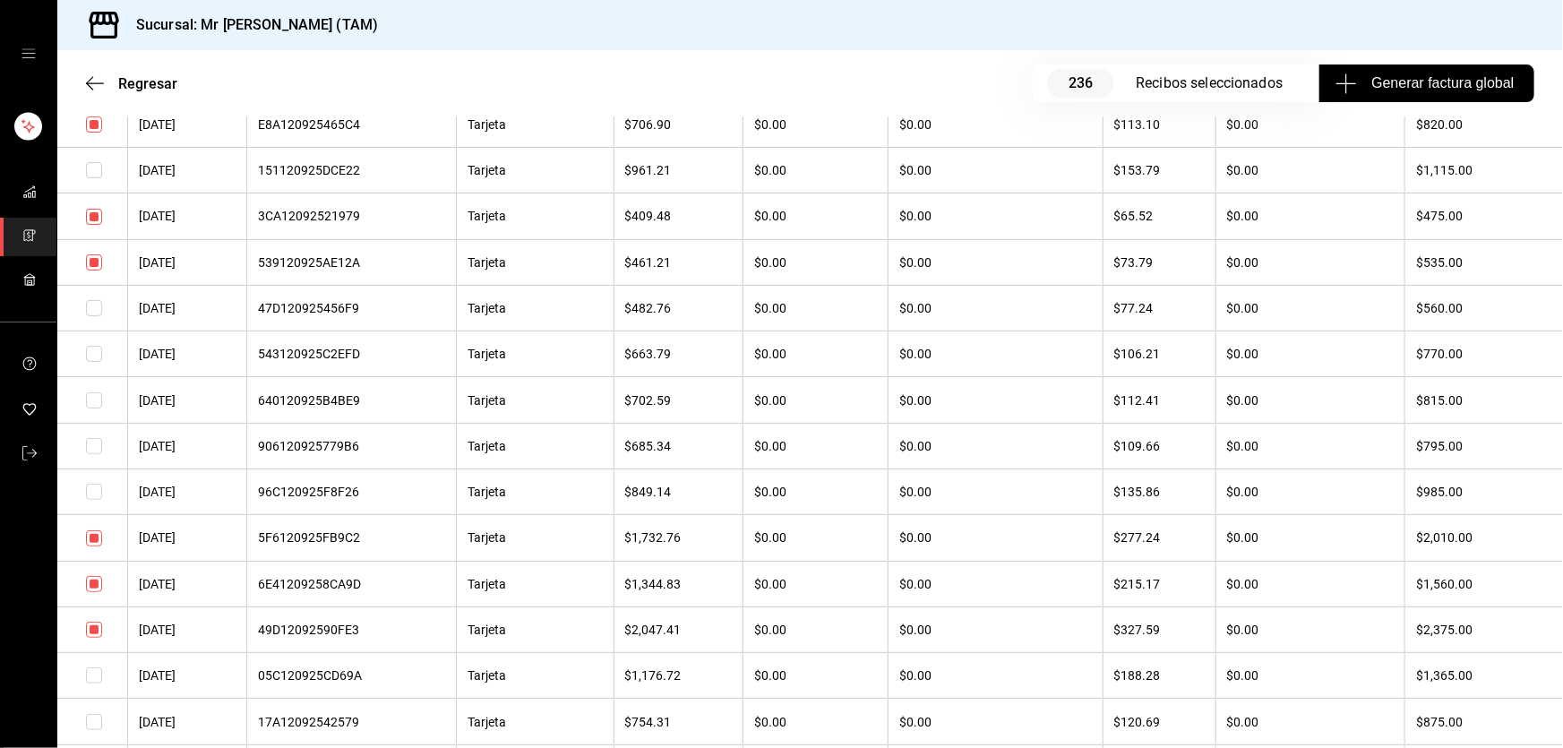
scroll to position [13477, 0]
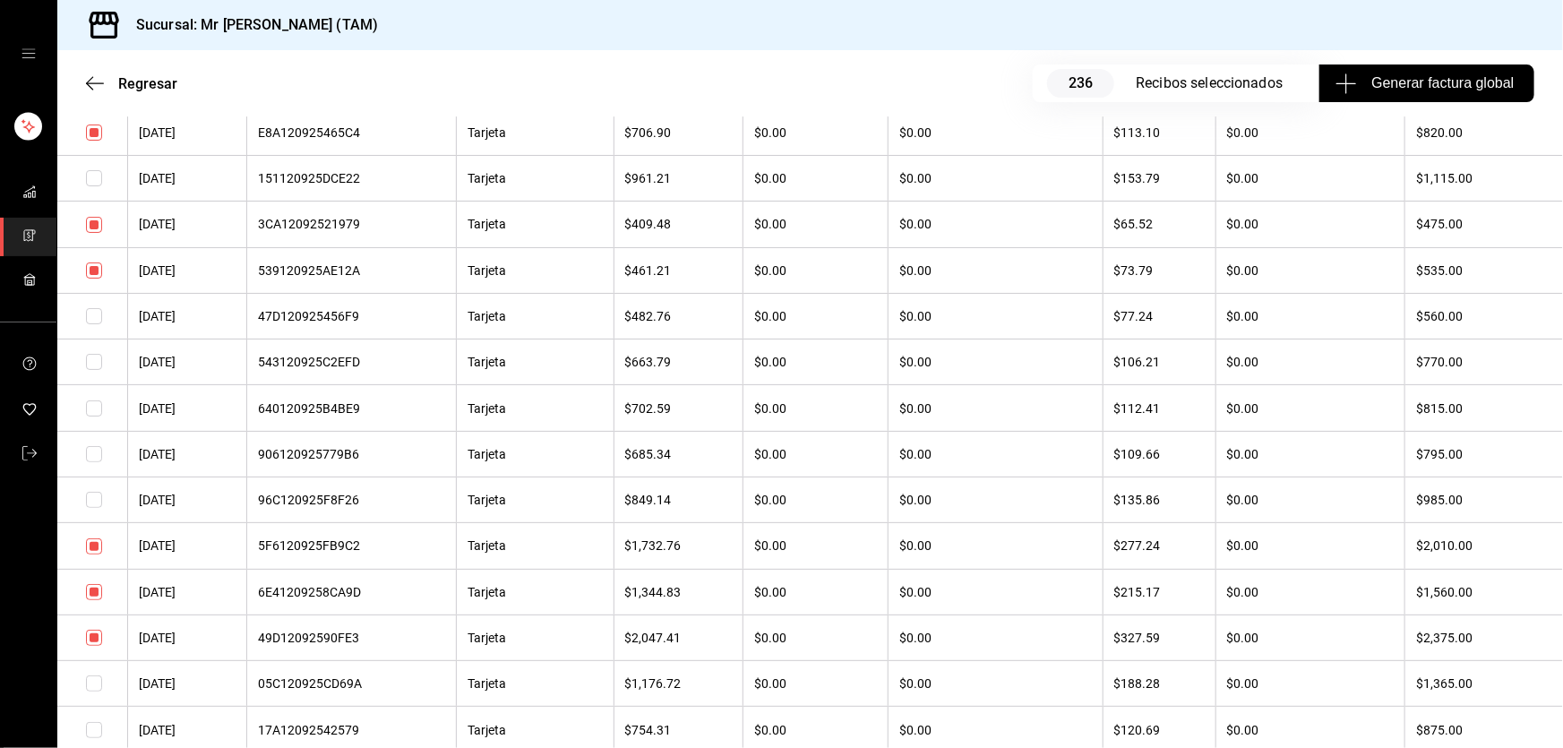
click at [95, 233] on input "checkbox" at bounding box center [94, 225] width 16 height 16
click at [96, 279] on input "checkbox" at bounding box center [94, 270] width 16 height 16
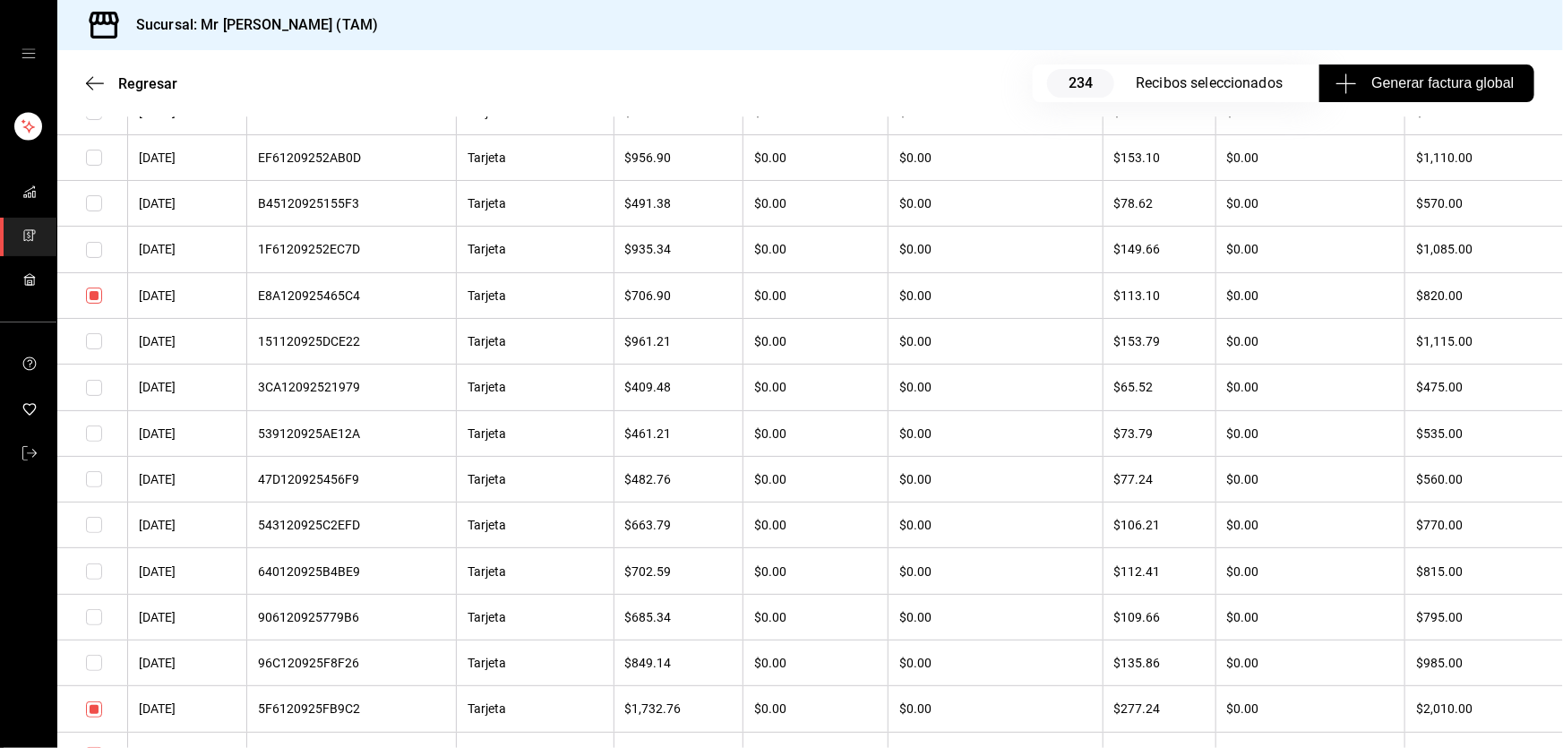
click at [95, 304] on input "checkbox" at bounding box center [94, 295] width 16 height 16
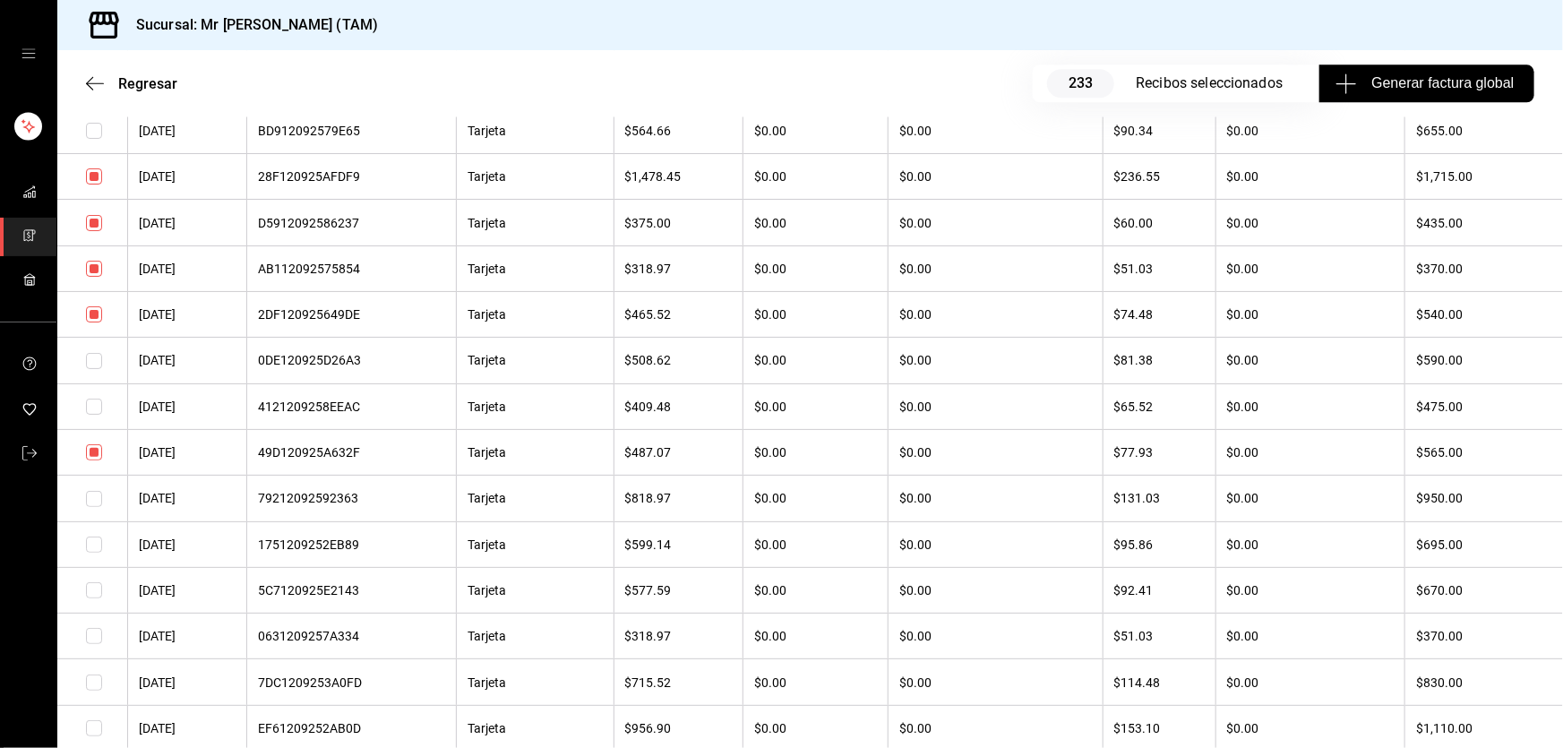
scroll to position [12663, 0]
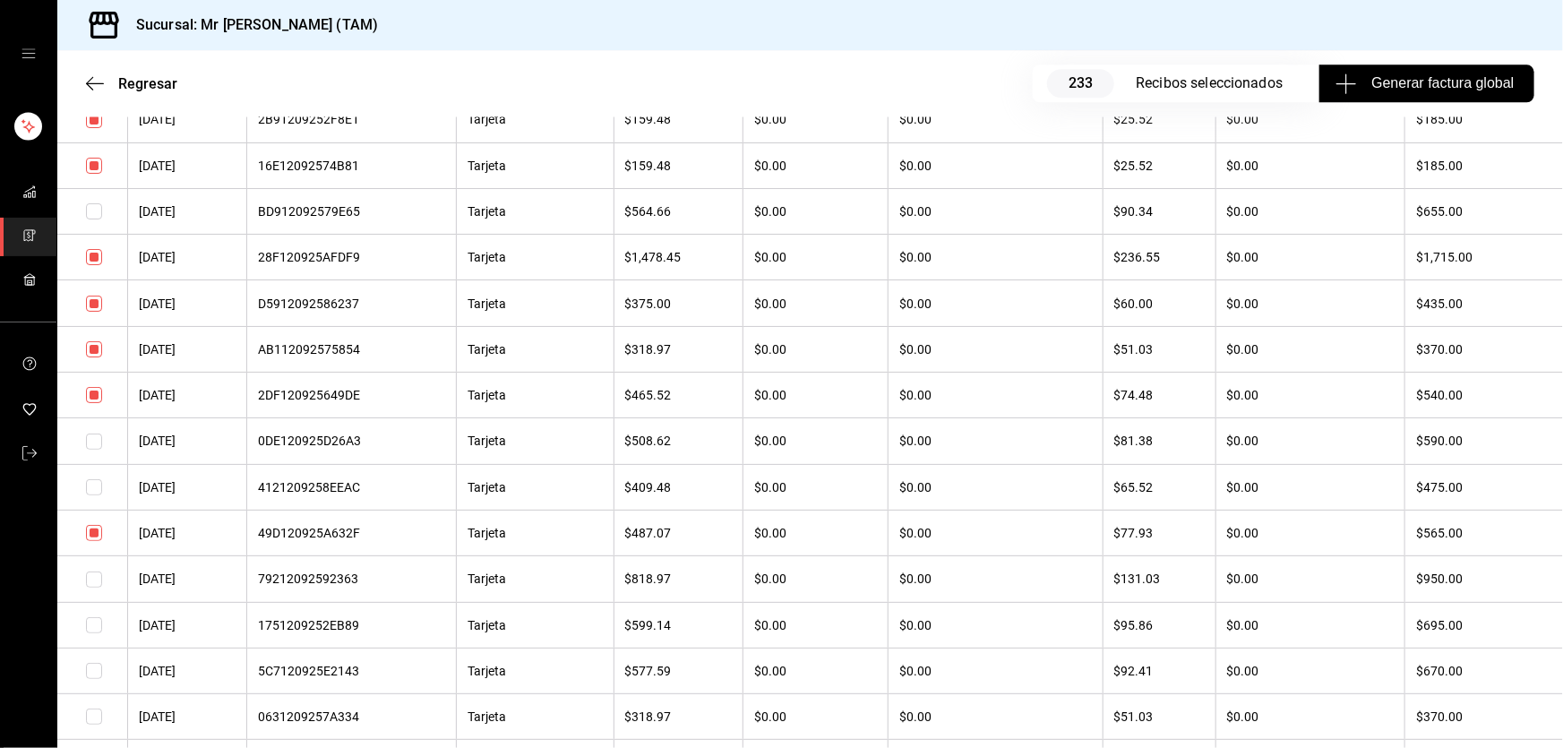
click at [97, 312] on input "checkbox" at bounding box center [94, 304] width 16 height 16
click at [99, 128] on input "checkbox" at bounding box center [94, 120] width 16 height 16
click at [91, 357] on input "checkbox" at bounding box center [94, 349] width 16 height 16
click at [90, 403] on input "checkbox" at bounding box center [94, 395] width 16 height 16
click at [99, 541] on input "checkbox" at bounding box center [94, 533] width 16 height 16
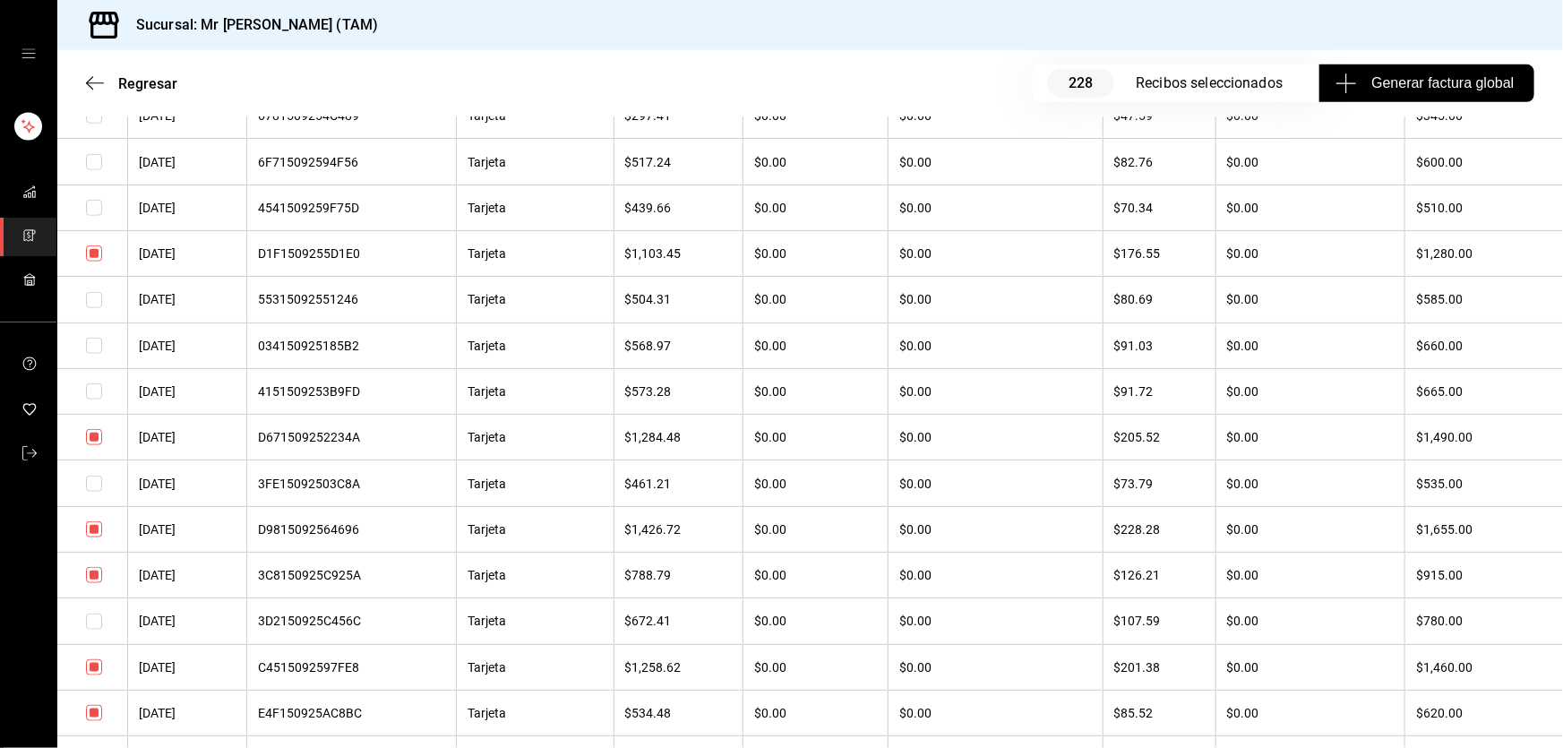
scroll to position [733, 0]
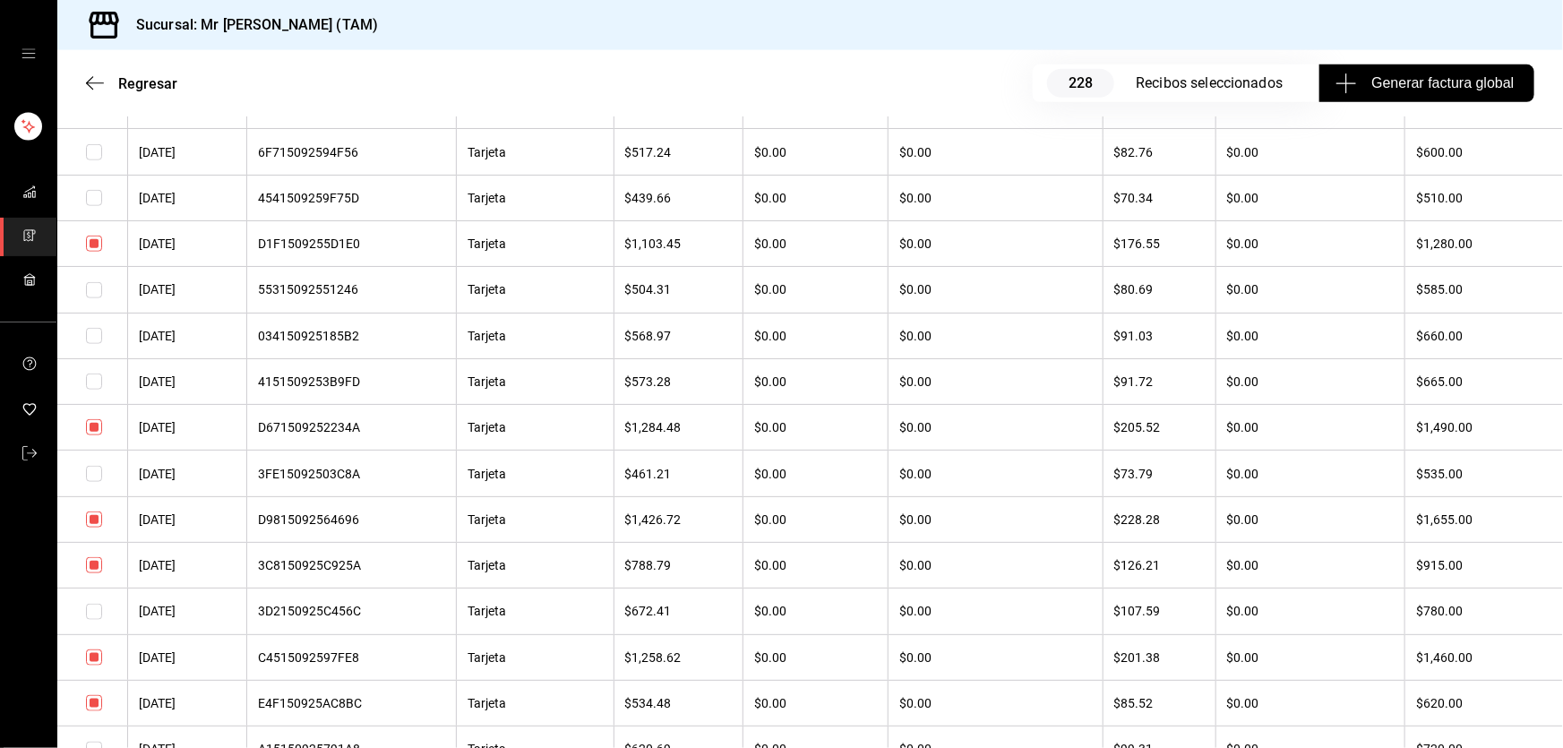
click at [98, 428] on input "checkbox" at bounding box center [94, 427] width 16 height 16
click at [98, 250] on input "checkbox" at bounding box center [94, 244] width 16 height 16
click at [96, 435] on input "checkbox" at bounding box center [94, 427] width 16 height 16
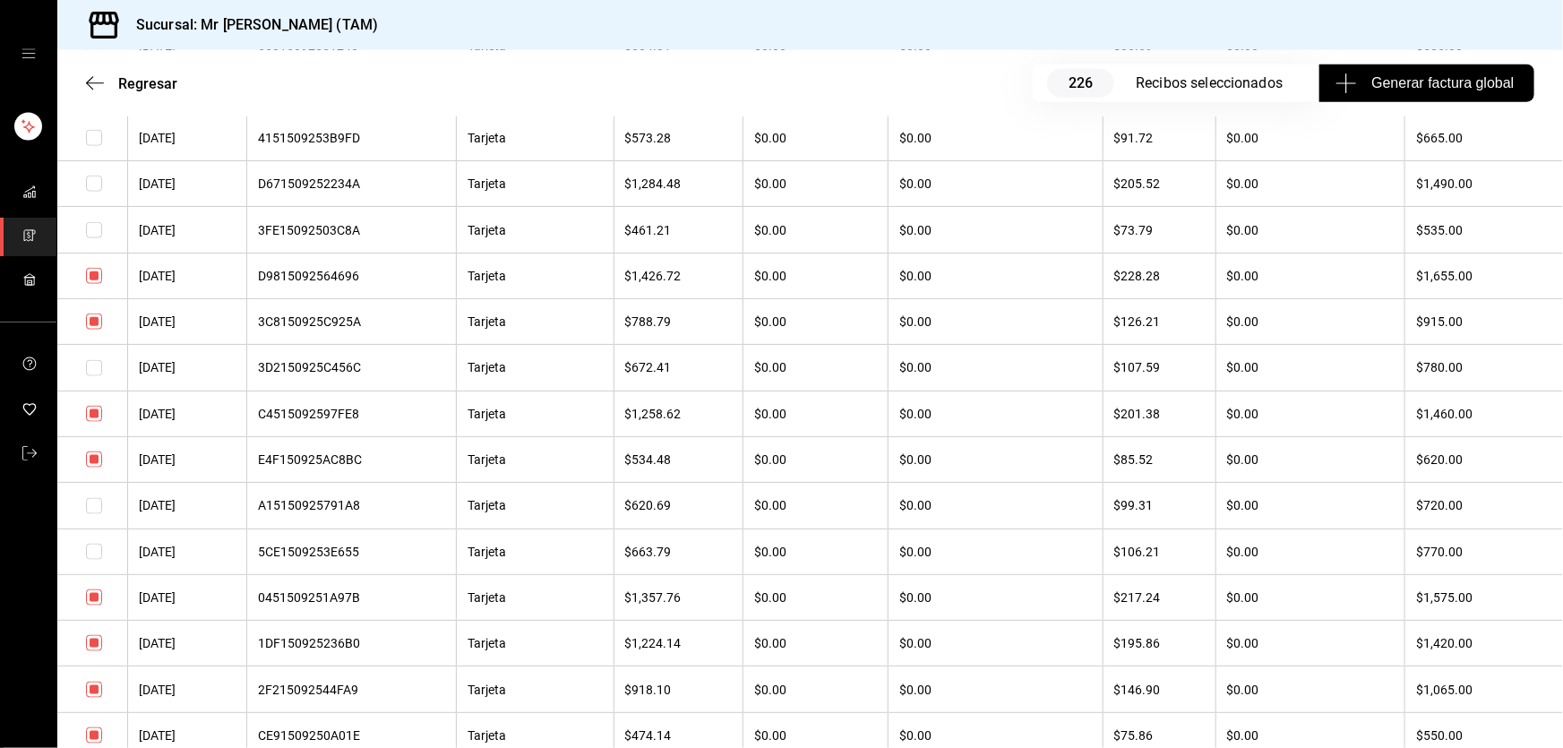
click at [92, 327] on input "checkbox" at bounding box center [94, 321] width 16 height 16
click at [98, 465] on input "checkbox" at bounding box center [94, 459] width 16 height 16
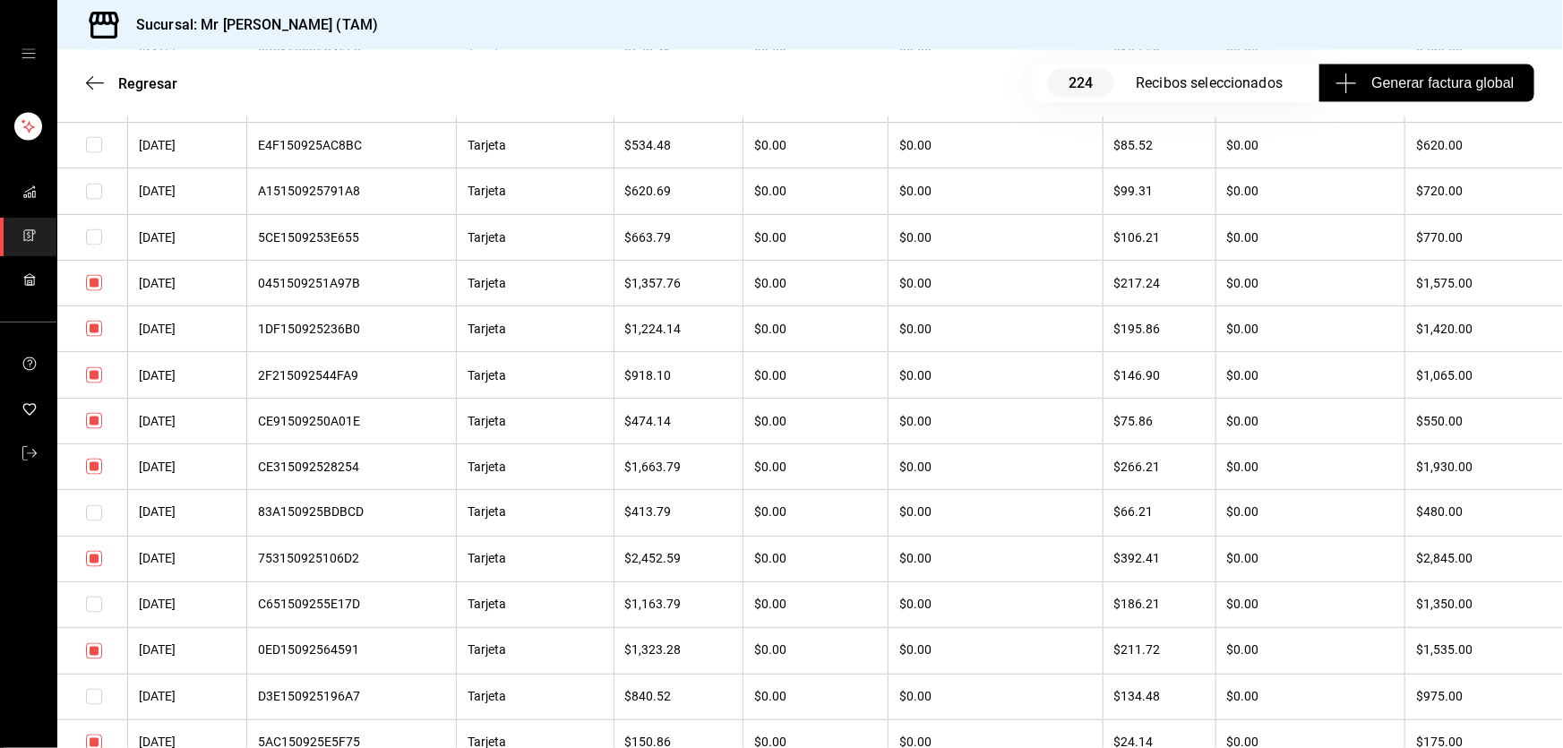
scroll to position [1465, 0]
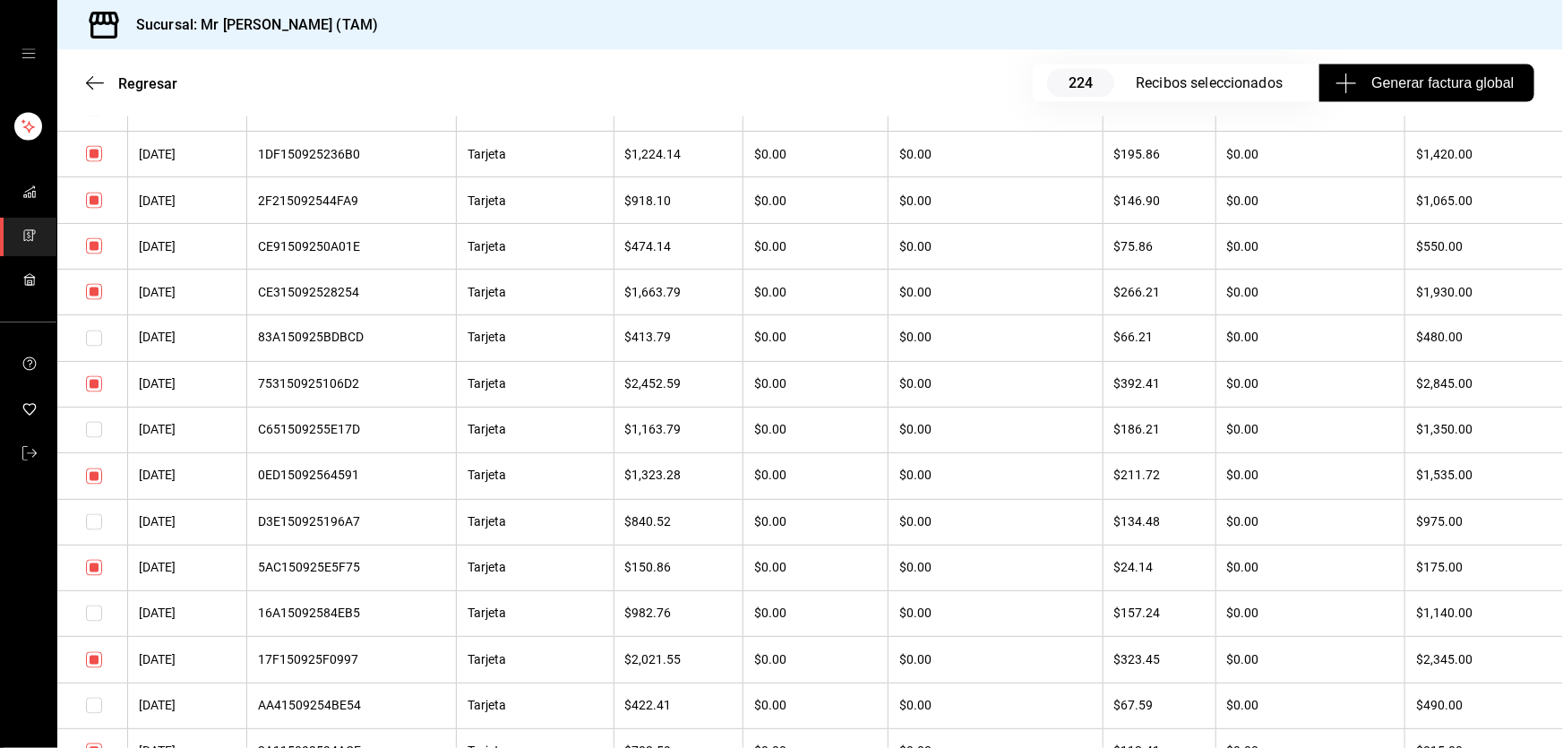
click at [99, 209] on input "checkbox" at bounding box center [94, 201] width 16 height 16
click at [92, 252] on input "checkbox" at bounding box center [94, 246] width 16 height 16
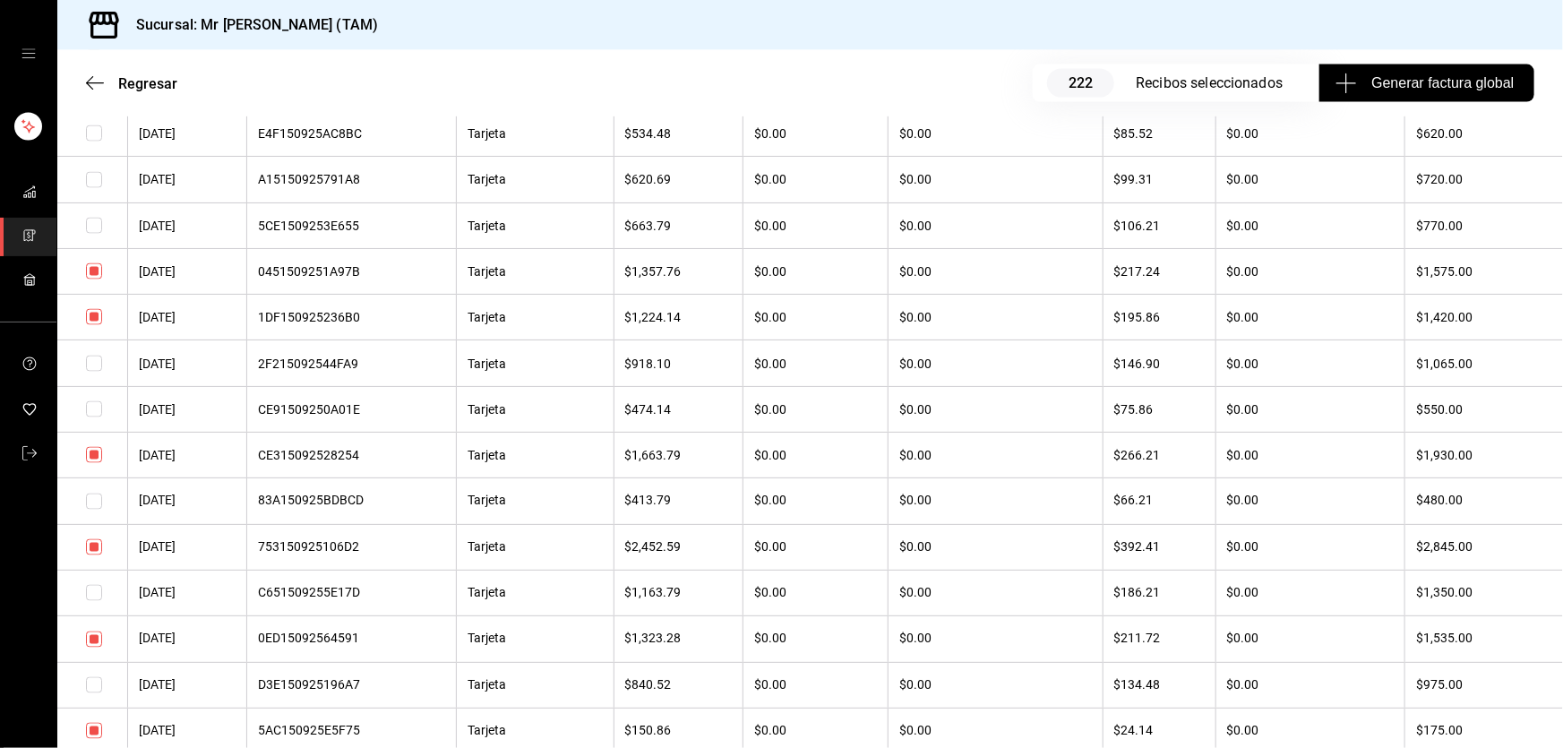
click at [100, 325] on input "checkbox" at bounding box center [94, 317] width 16 height 16
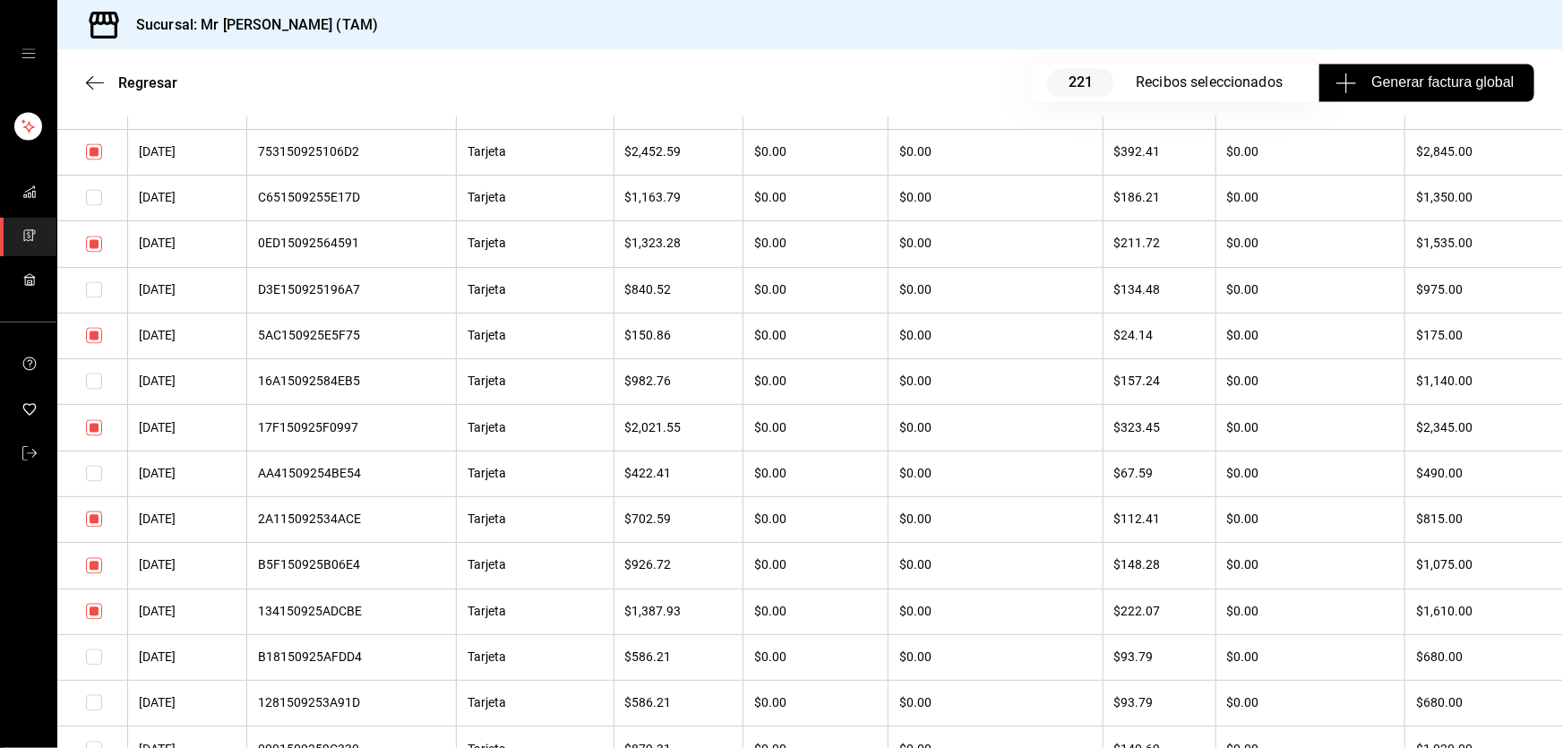
scroll to position [1710, 0]
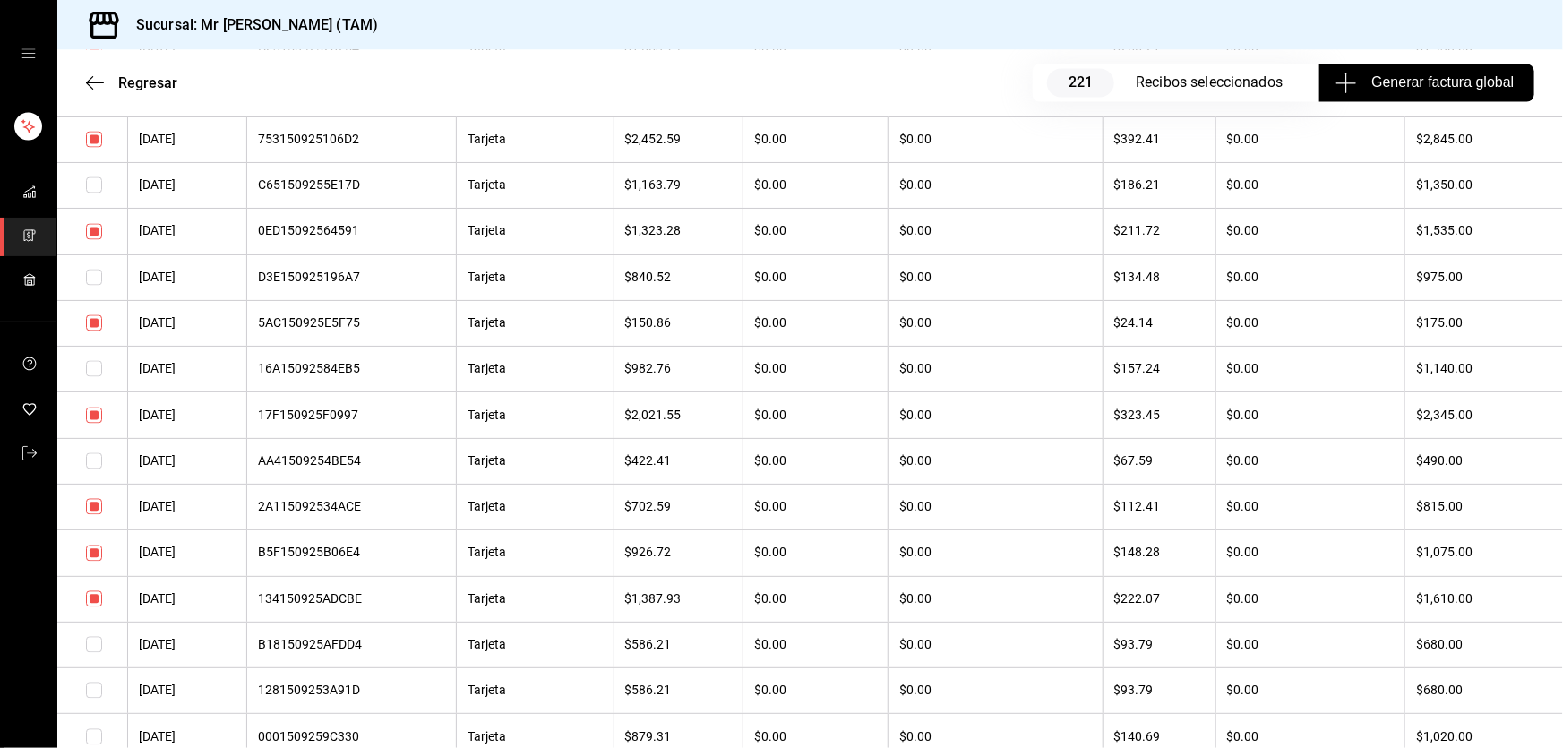
click at [98, 331] on input "checkbox" at bounding box center [94, 323] width 16 height 16
click at [92, 515] on input "checkbox" at bounding box center [94, 507] width 16 height 16
click at [91, 562] on input "checkbox" at bounding box center [94, 553] width 16 height 16
click at [96, 607] on input "checkbox" at bounding box center [94, 599] width 16 height 16
click at [97, 607] on input "checkbox" at bounding box center [94, 599] width 16 height 16
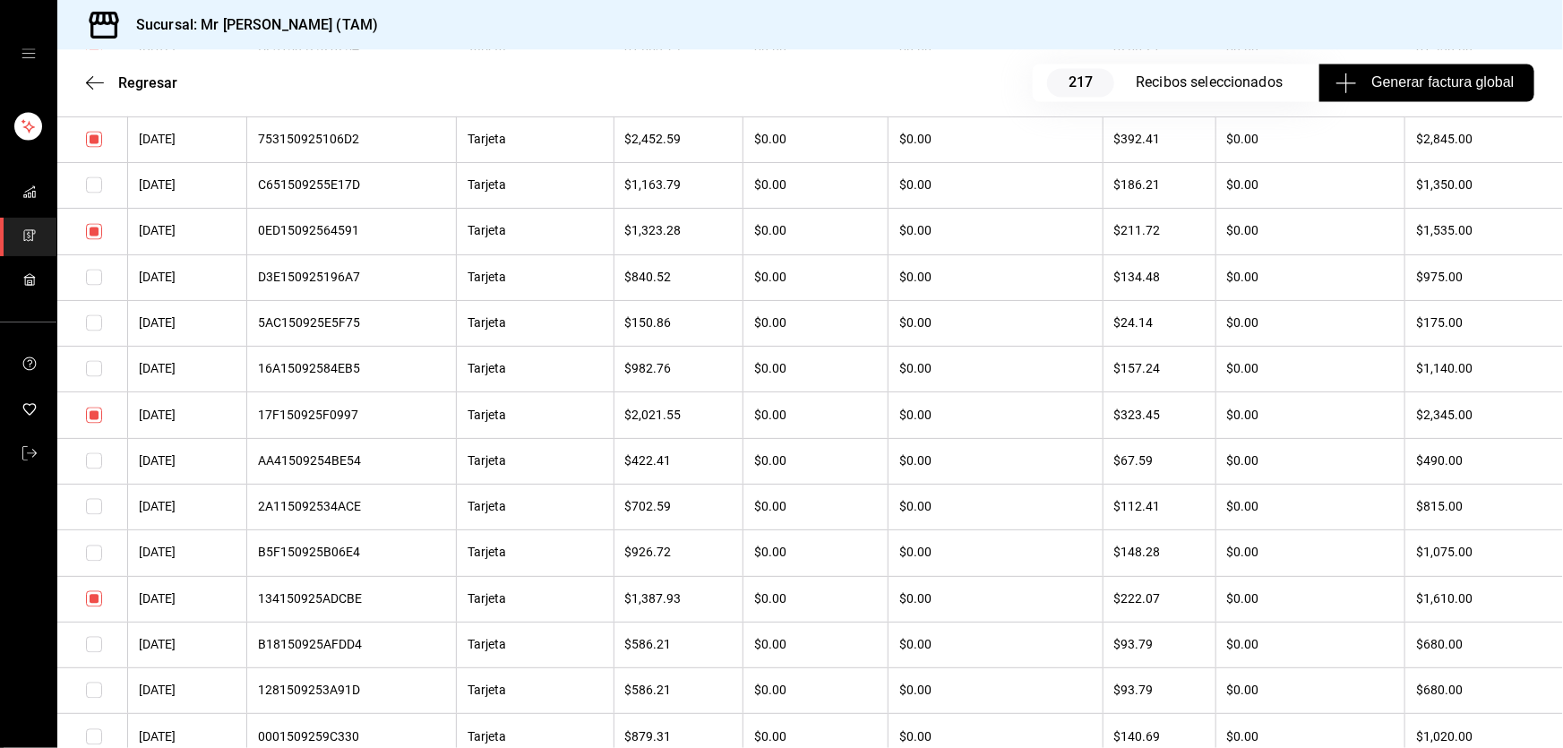
click at [97, 240] on input "checkbox" at bounding box center [94, 232] width 16 height 16
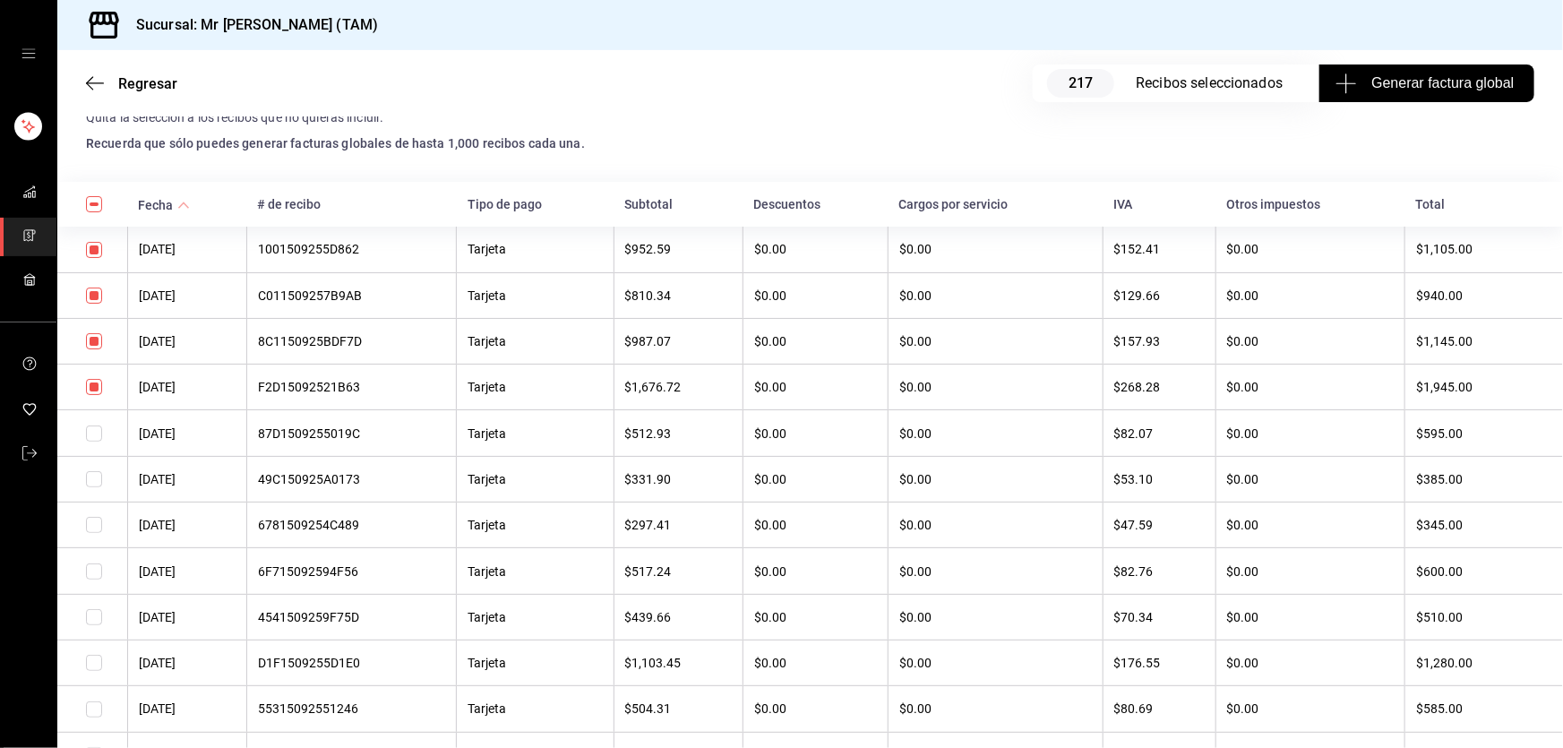
scroll to position [244, 0]
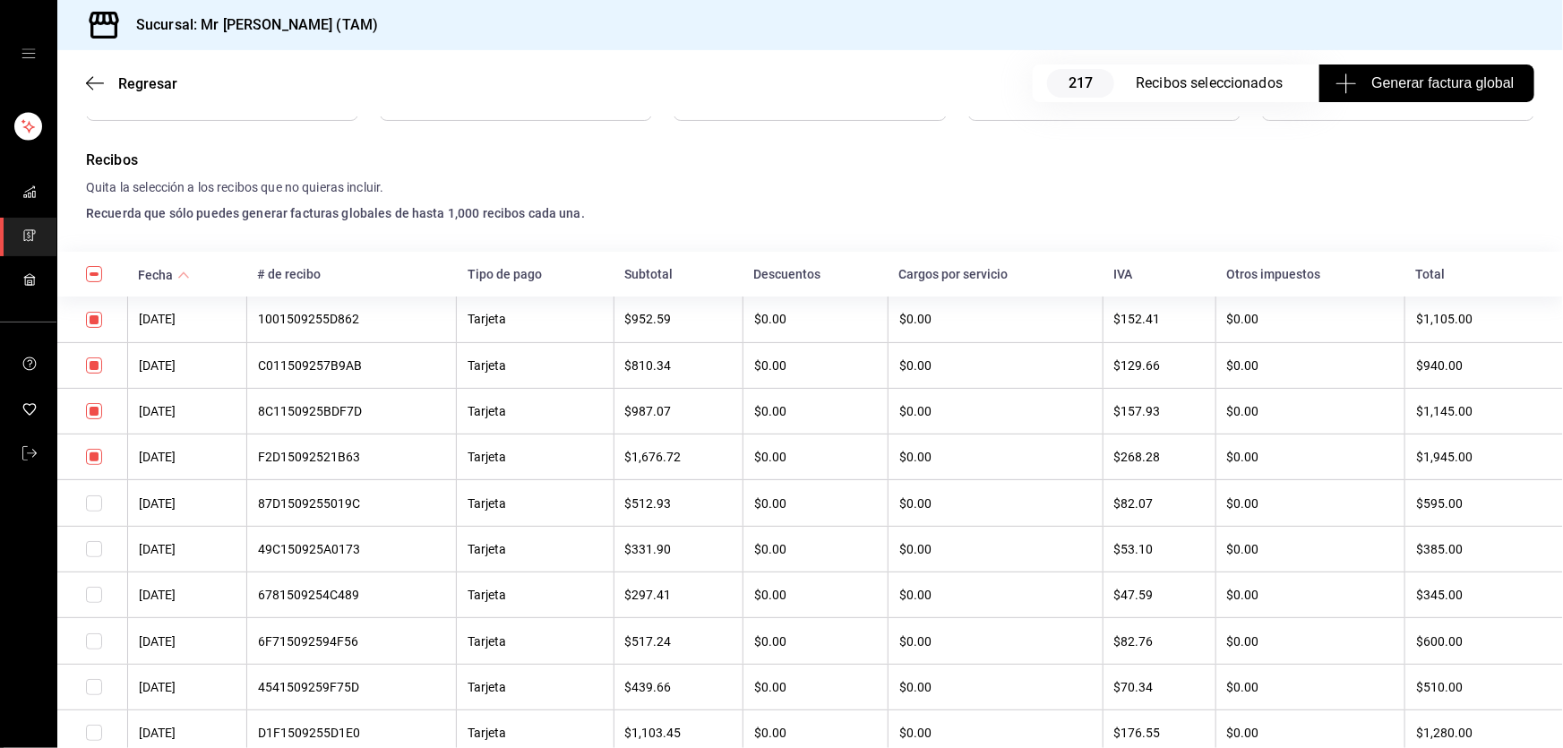
click at [92, 317] on input "checkbox" at bounding box center [94, 320] width 16 height 16
click at [94, 452] on input "checkbox" at bounding box center [94, 457] width 16 height 16
click at [90, 367] on input "checkbox" at bounding box center [94, 365] width 16 height 16
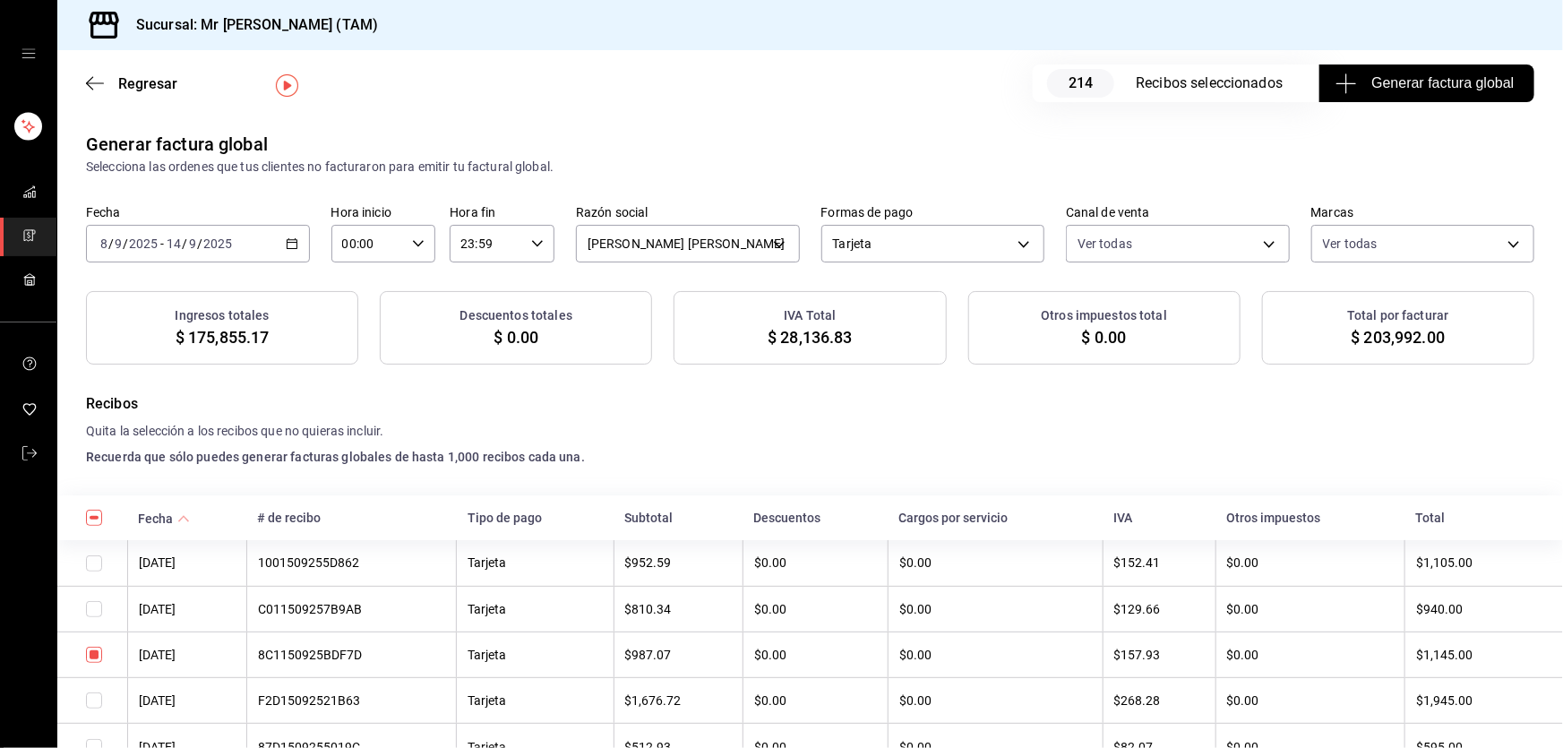
scroll to position [81, 0]
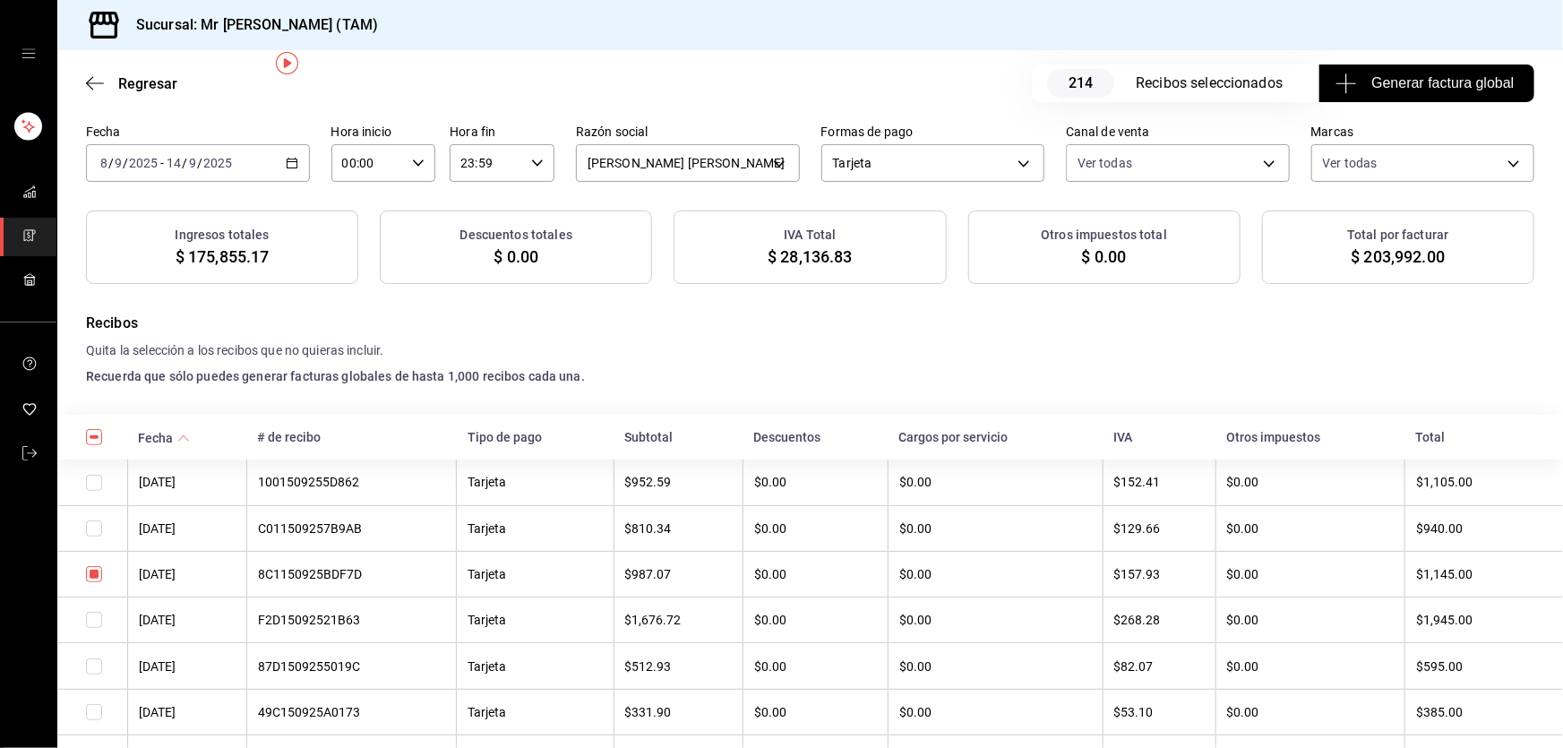
click at [90, 577] on input "checkbox" at bounding box center [94, 574] width 16 height 16
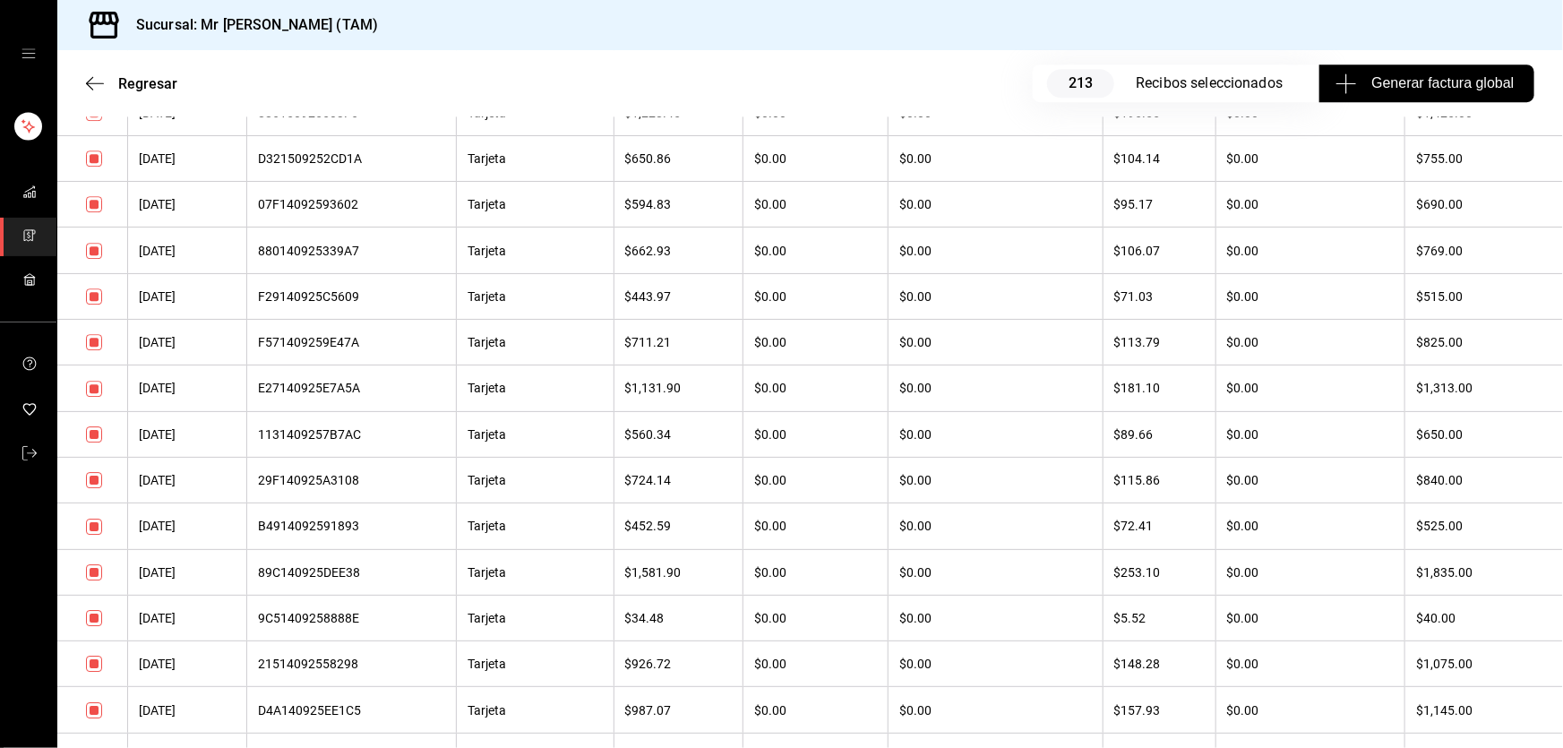
scroll to position [2767, 0]
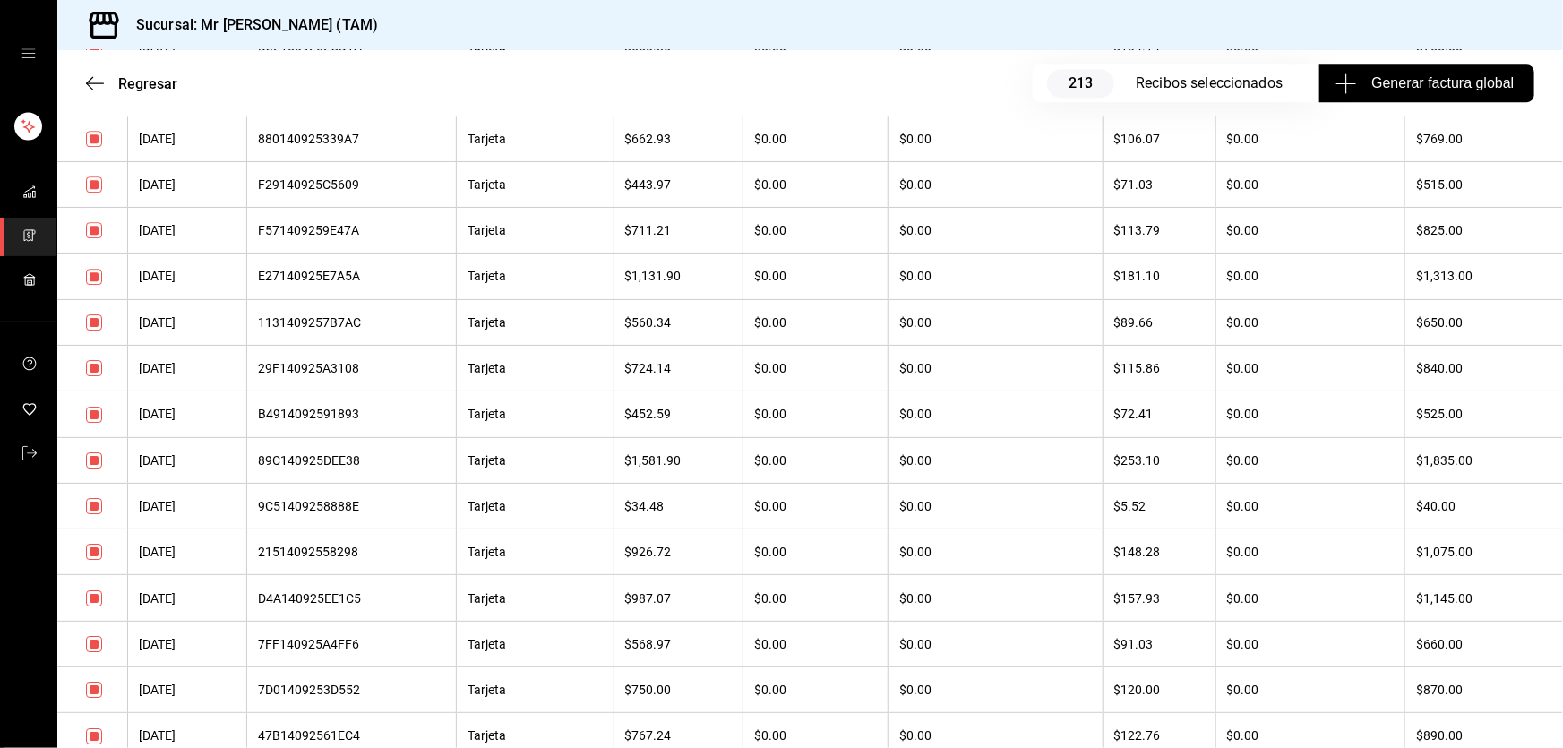
click at [93, 330] on input "checkbox" at bounding box center [94, 322] width 16 height 16
click at [97, 423] on input "checkbox" at bounding box center [94, 415] width 16 height 16
click at [91, 514] on input "checkbox" at bounding box center [94, 506] width 16 height 16
click at [91, 652] on input "checkbox" at bounding box center [94, 644] width 16 height 16
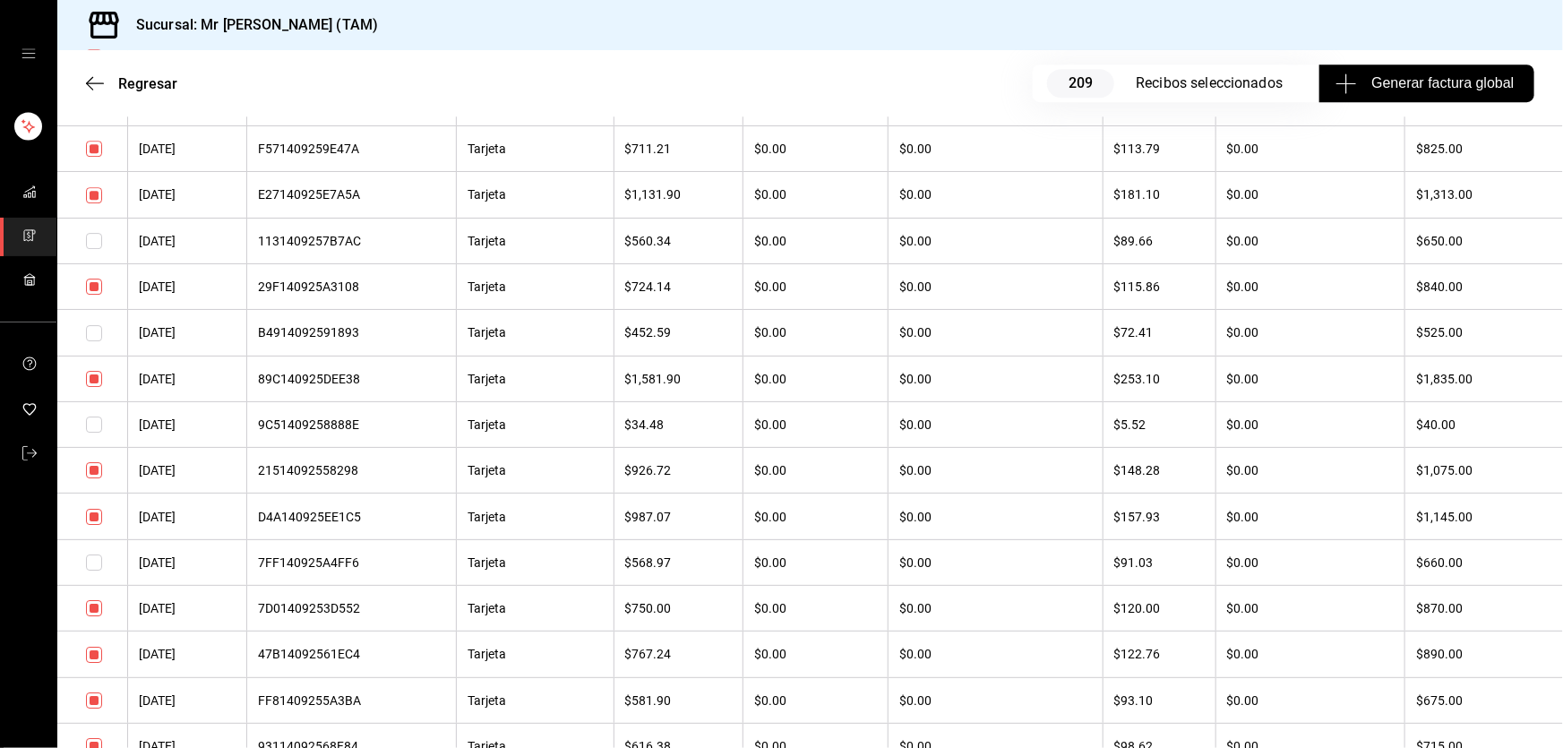
click at [94, 616] on input "checkbox" at bounding box center [94, 608] width 16 height 16
click at [92, 663] on input "checkbox" at bounding box center [94, 655] width 16 height 16
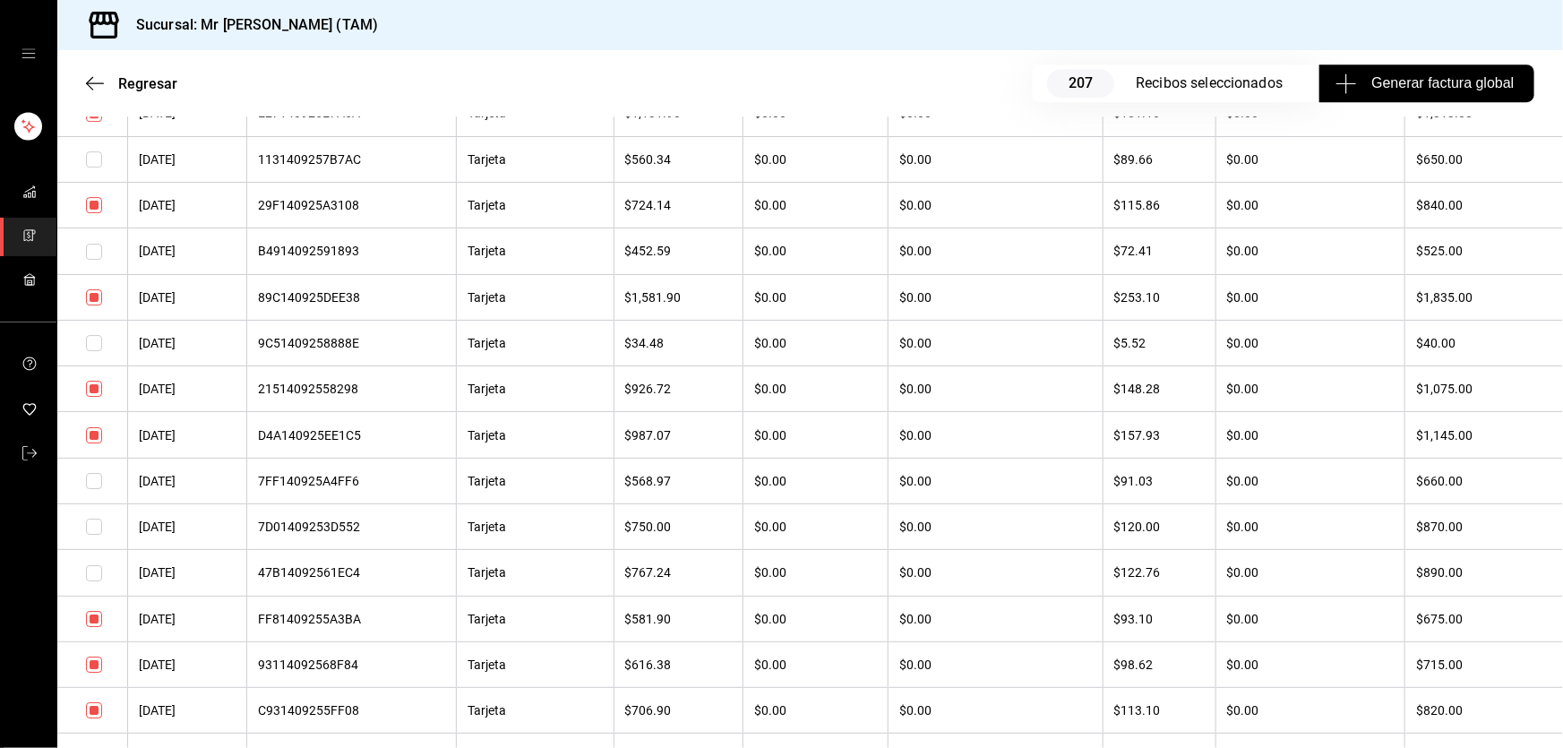
click at [93, 627] on input "checkbox" at bounding box center [94, 619] width 16 height 16
click at [90, 673] on input "checkbox" at bounding box center [94, 664] width 16 height 16
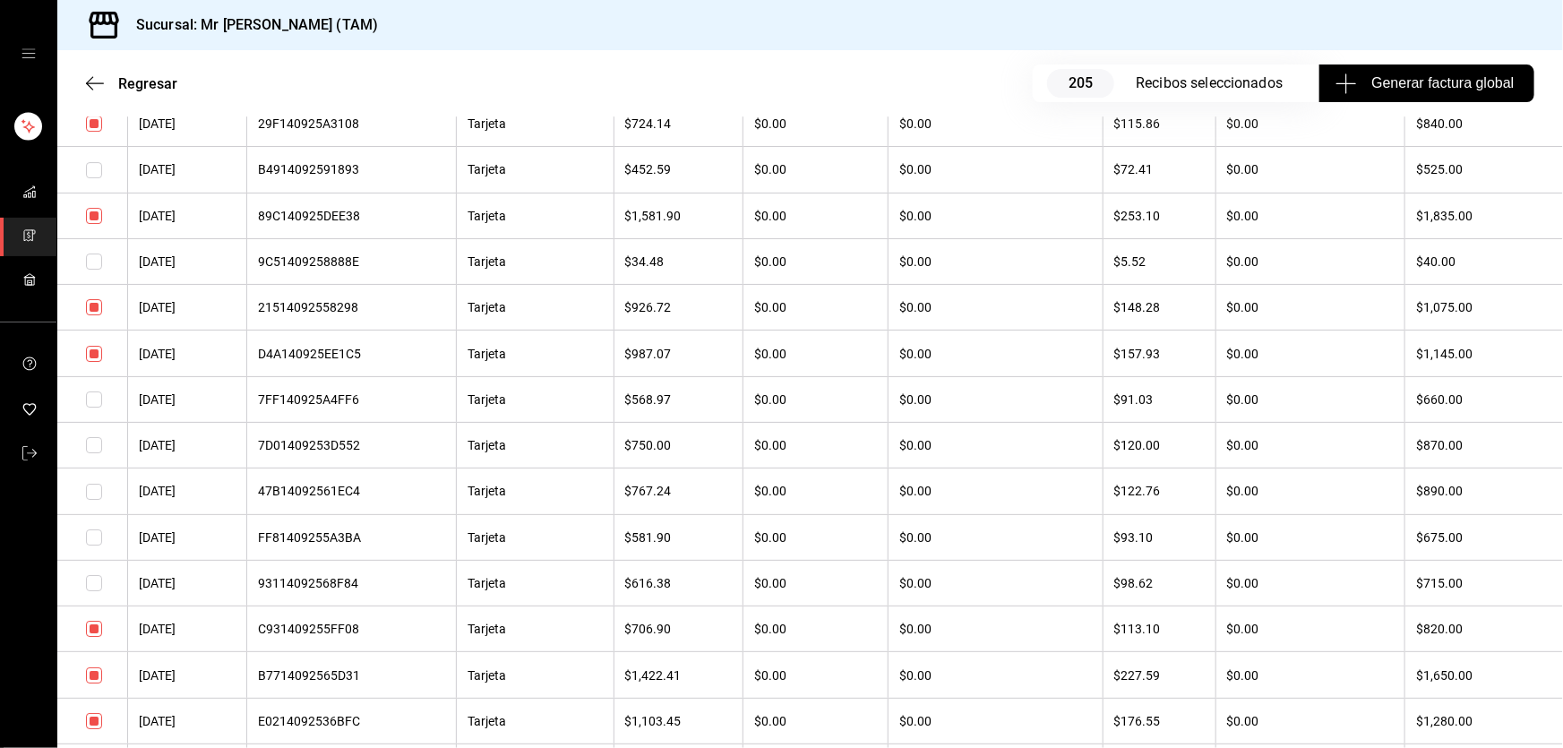
click at [93, 637] on input "checkbox" at bounding box center [94, 629] width 16 height 16
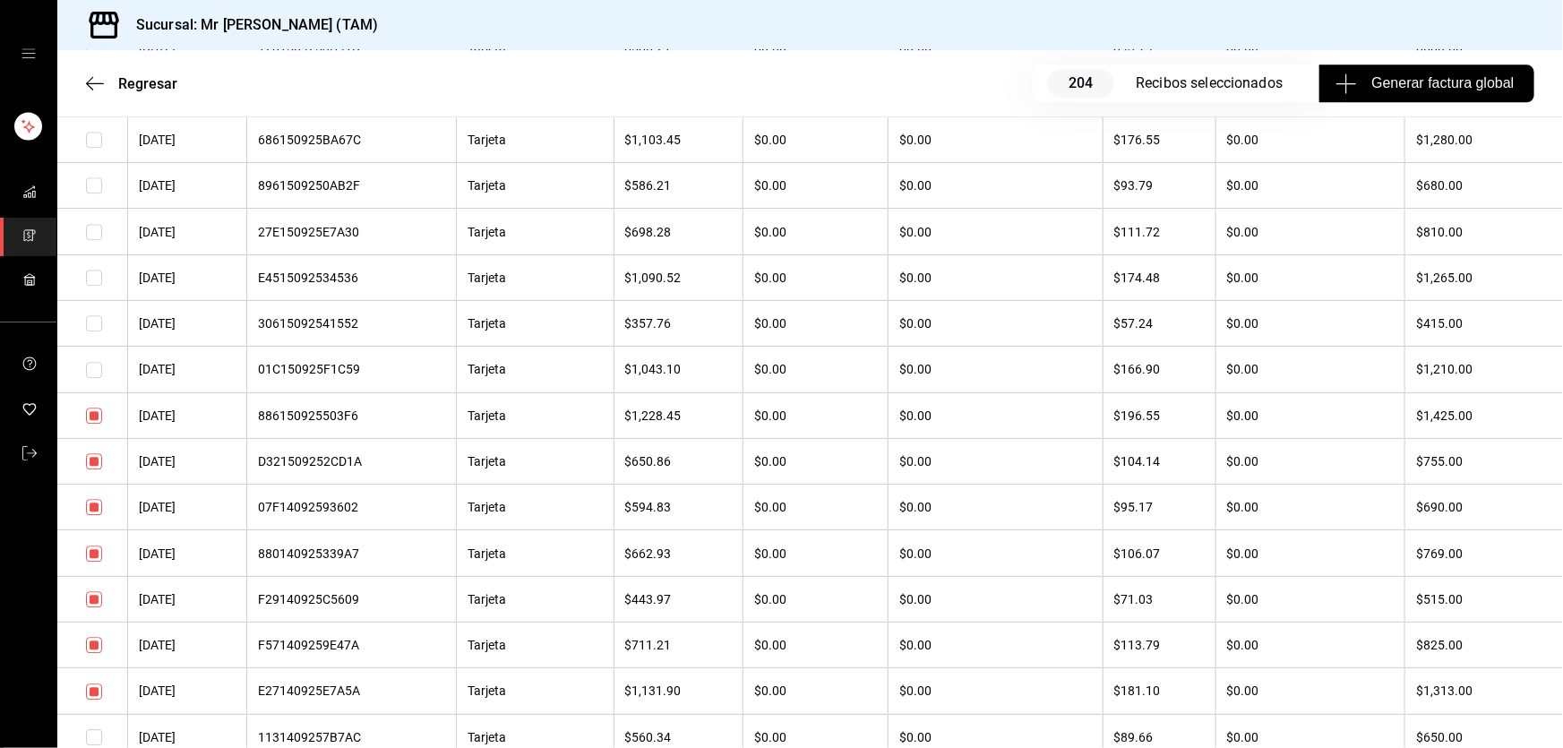
scroll to position [2442, 0]
click at [97, 380] on input "checkbox" at bounding box center [94, 372] width 16 height 16
click at [96, 425] on input "checkbox" at bounding box center [94, 417] width 16 height 16
click at [97, 472] on input "checkbox" at bounding box center [94, 464] width 16 height 16
click at [94, 518] on input "checkbox" at bounding box center [94, 510] width 16 height 16
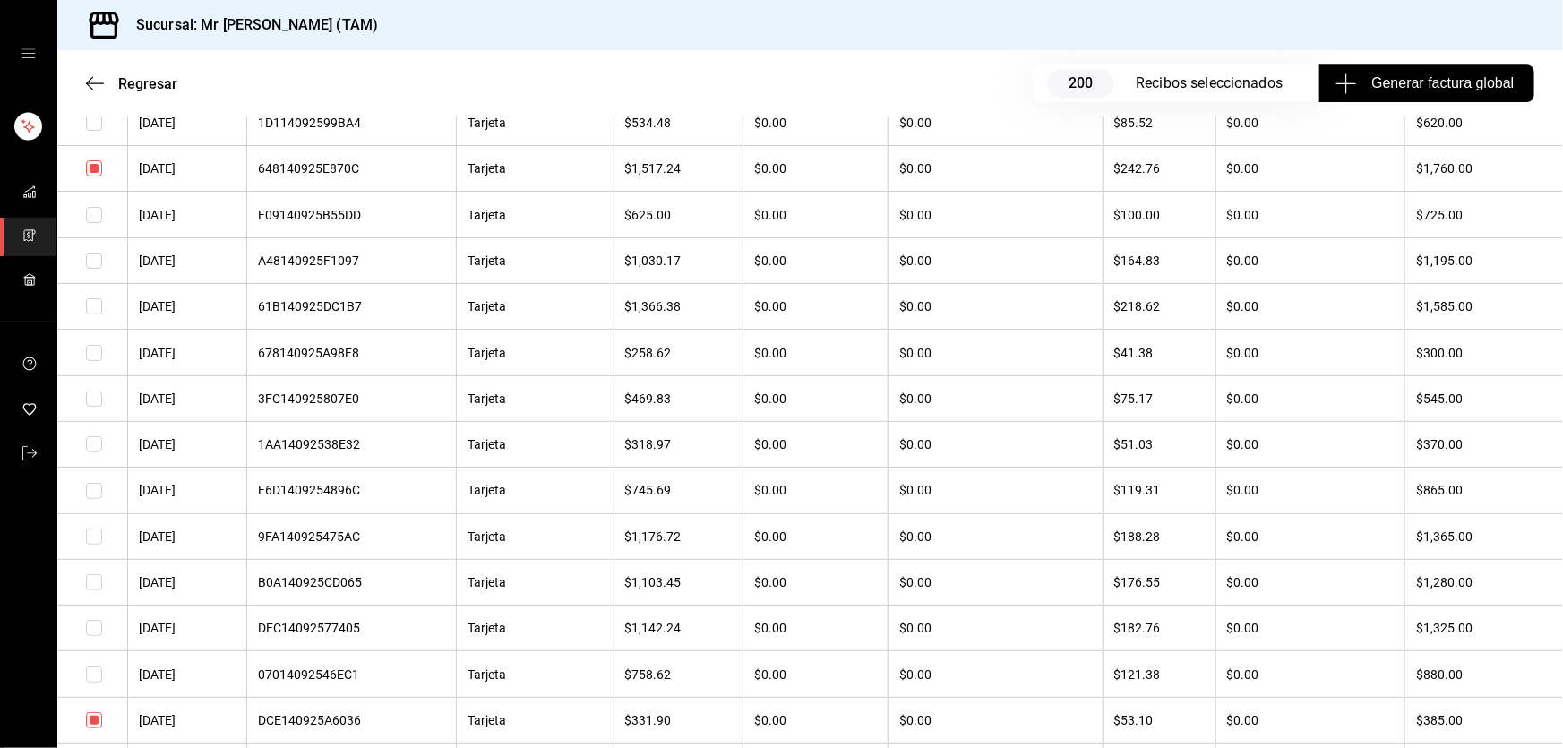
scroll to position [6431, 0]
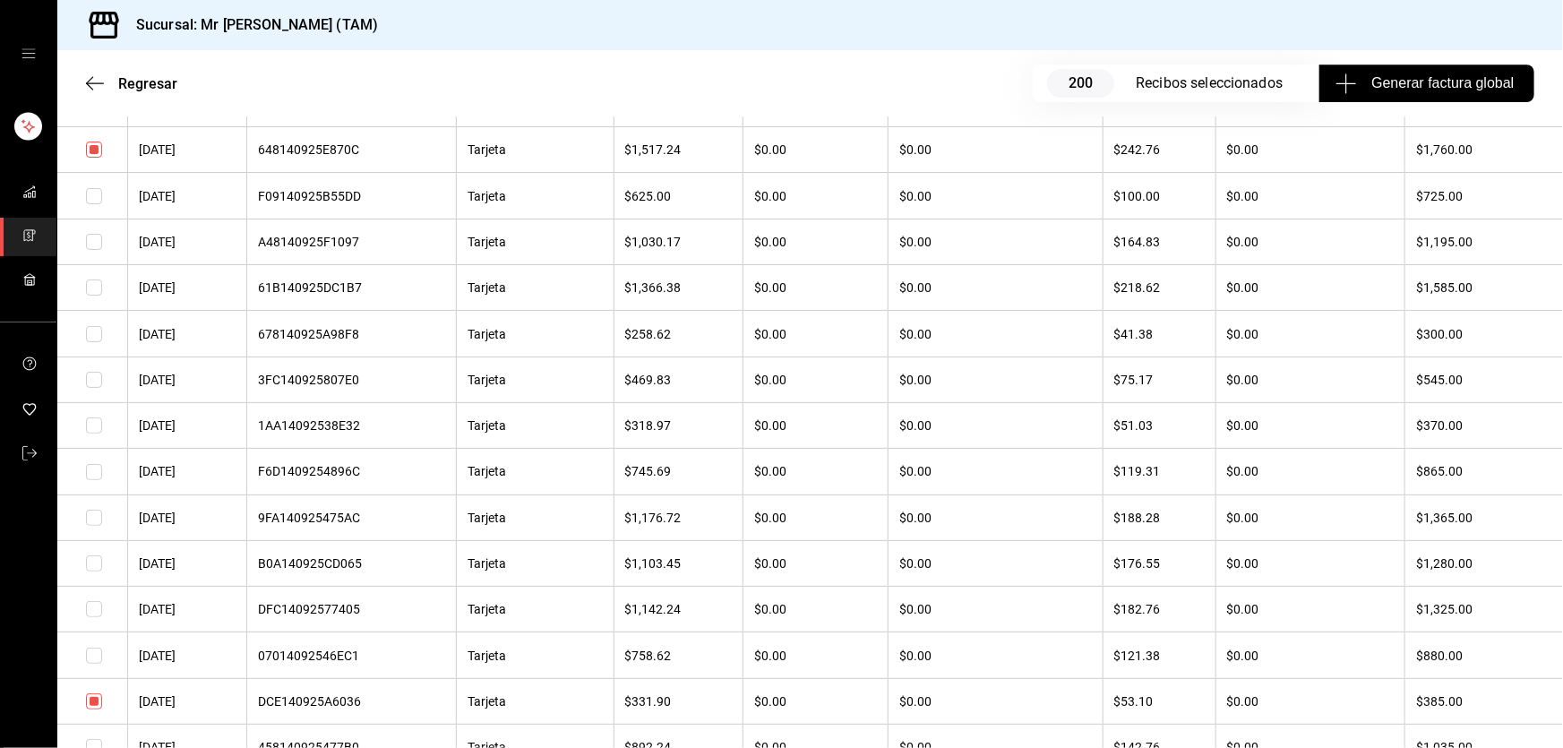
click at [93, 342] on input "checkbox" at bounding box center [94, 334] width 16 height 16
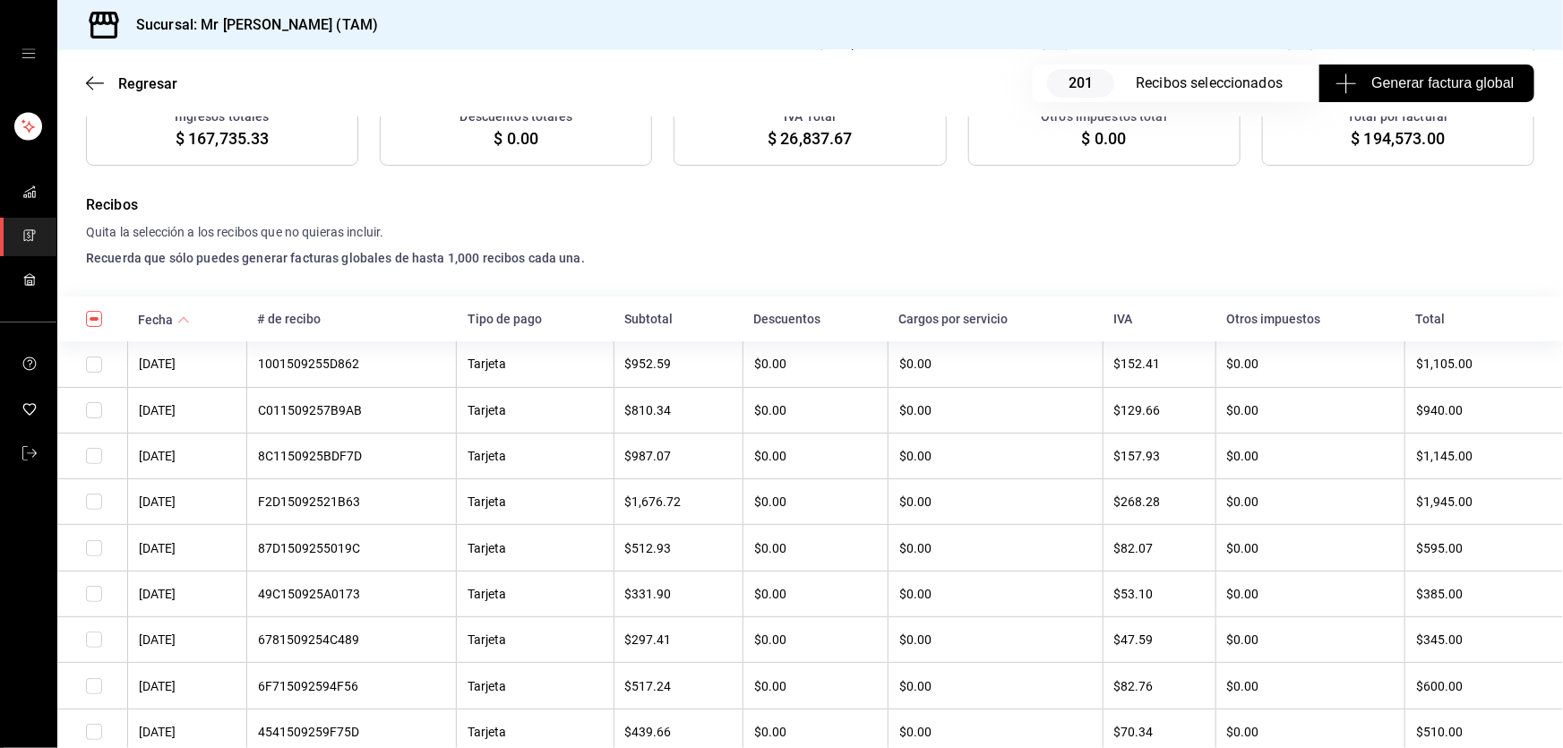
scroll to position [0, 0]
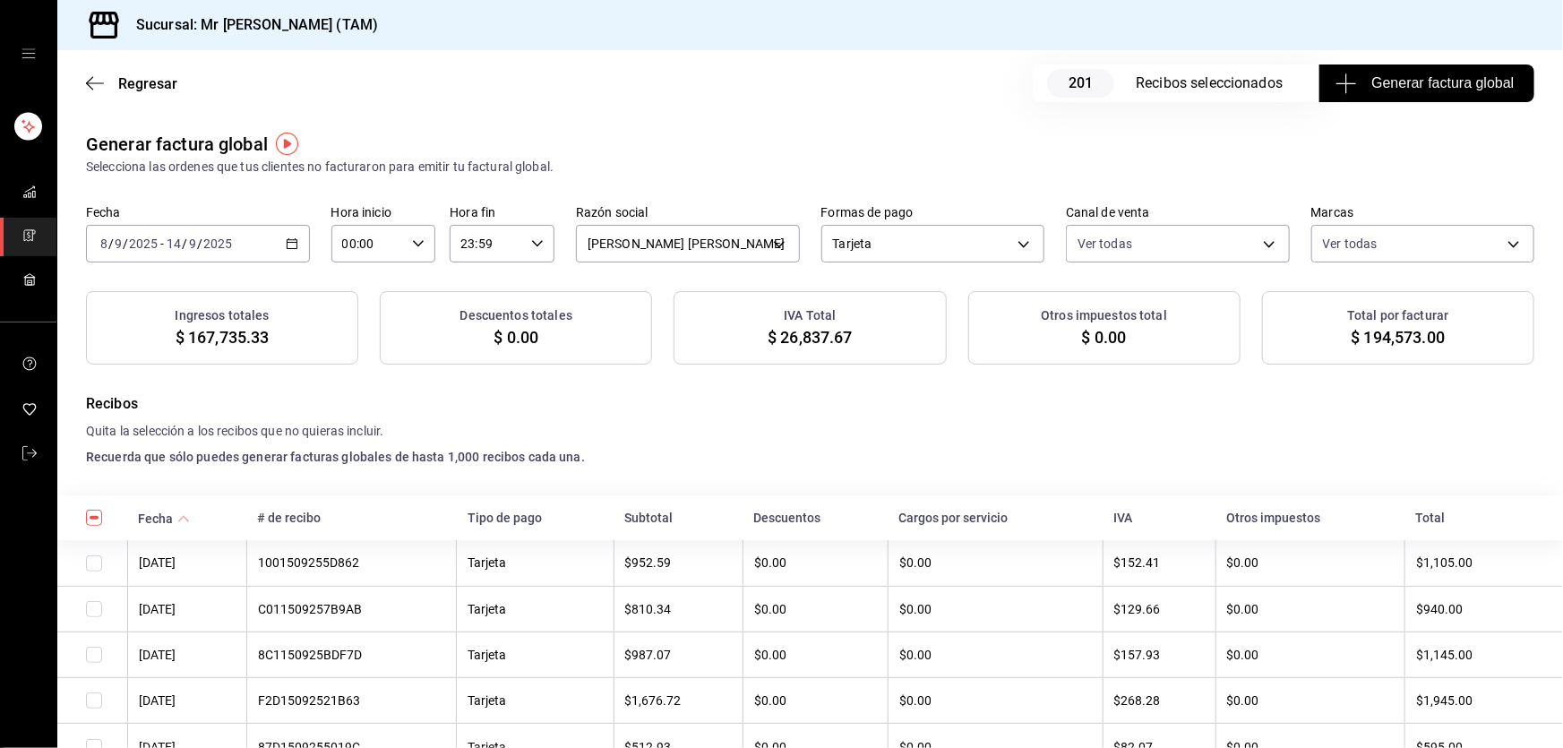
click at [1378, 89] on span "Generar factura global" at bounding box center [1426, 83] width 175 height 21
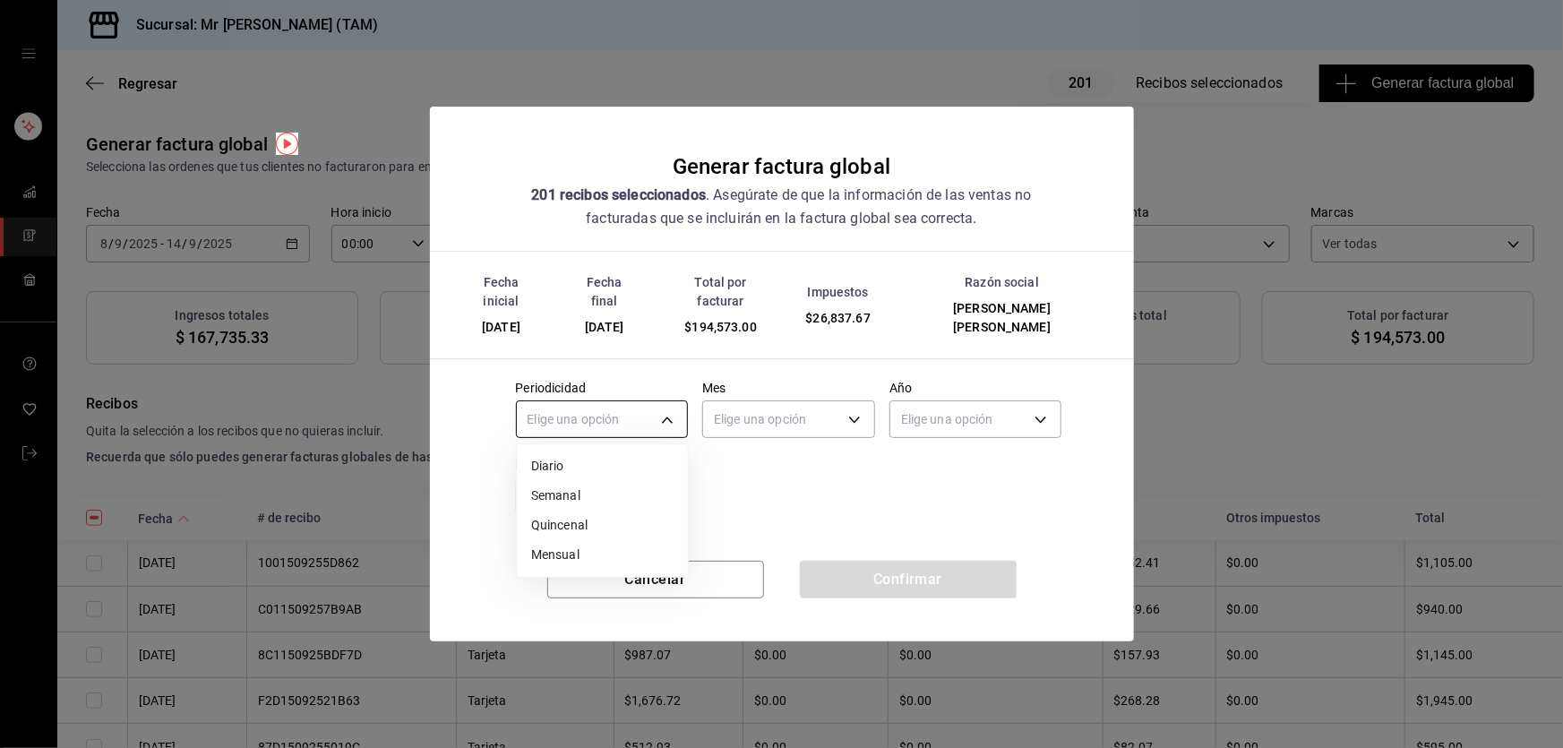
click at [600, 408] on body "Sucursal: Mr [PERSON_NAME] (TAM) Regresar 201 Recibos seleccionados Generar fac…" at bounding box center [781, 374] width 1563 height 748
click at [585, 482] on li "Semanal" at bounding box center [602, 496] width 171 height 30
click at [820, 405] on body "Sucursal: Mr [PERSON_NAME] (TAM) Regresar 201 Recibos seleccionados Generar fac…" at bounding box center [781, 374] width 1563 height 748
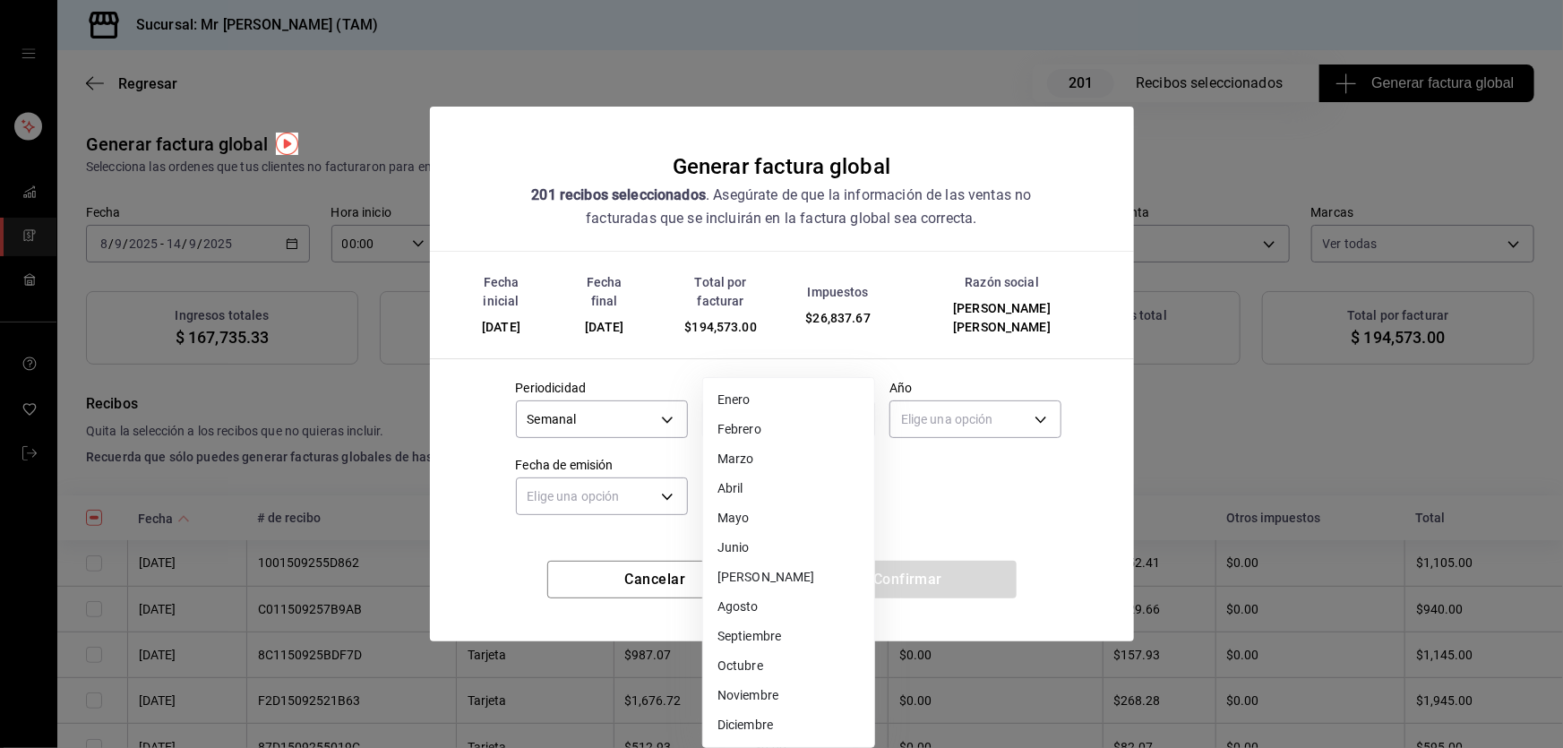
click at [754, 627] on li "Septiembre" at bounding box center [788, 637] width 171 height 30
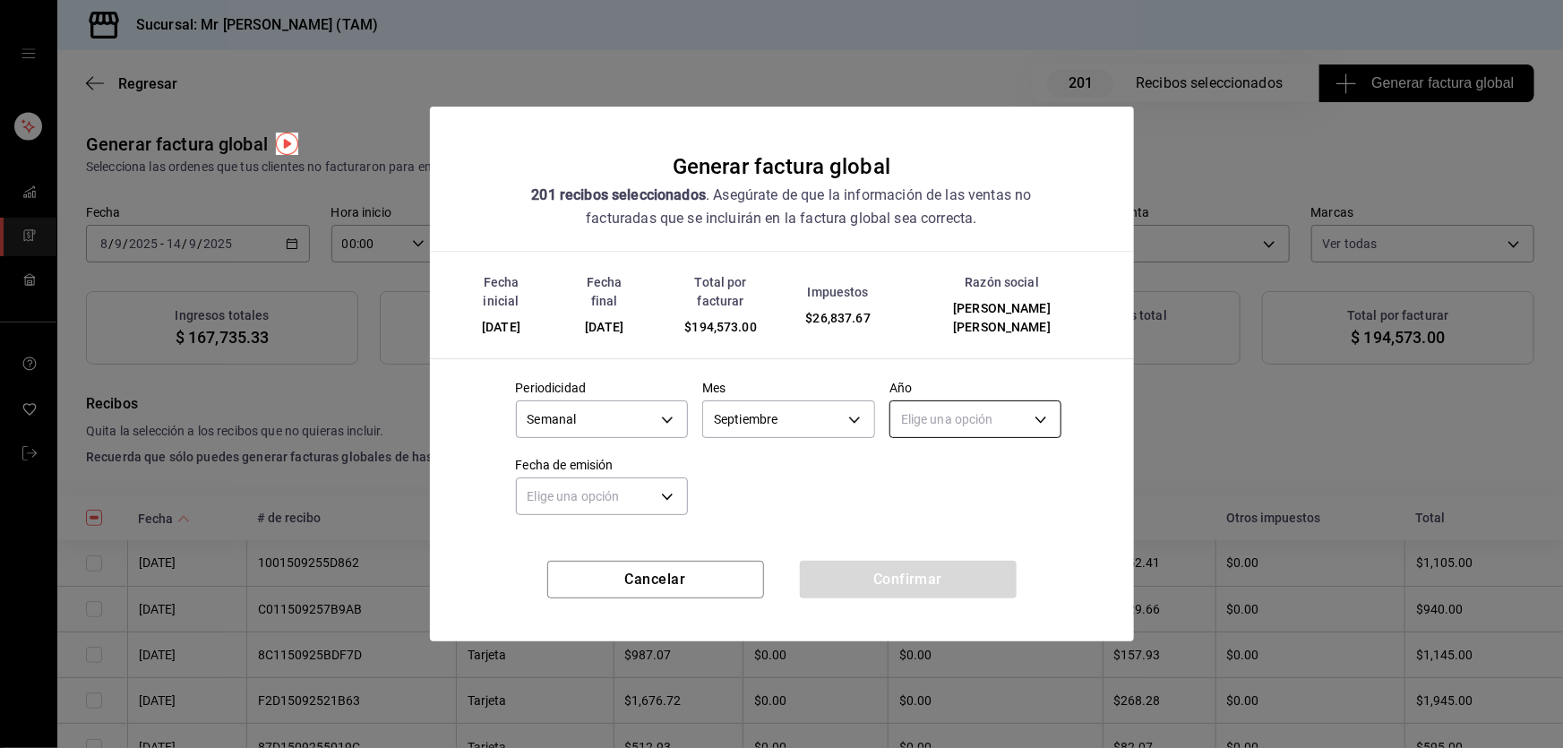
click at [950, 407] on body "Sucursal: Mr [PERSON_NAME] (TAM) Regresar 201 Recibos seleccionados Generar fac…" at bounding box center [781, 374] width 1563 height 748
click at [924, 476] on li "2025" at bounding box center [975, 466] width 171 height 30
click at [582, 477] on body "Sucursal: Mr [PERSON_NAME] (TAM) Regresar 201 Recibos seleccionados Generar fac…" at bounding box center [781, 374] width 1563 height 748
click at [549, 575] on li "Ayer" at bounding box center [602, 573] width 171 height 30
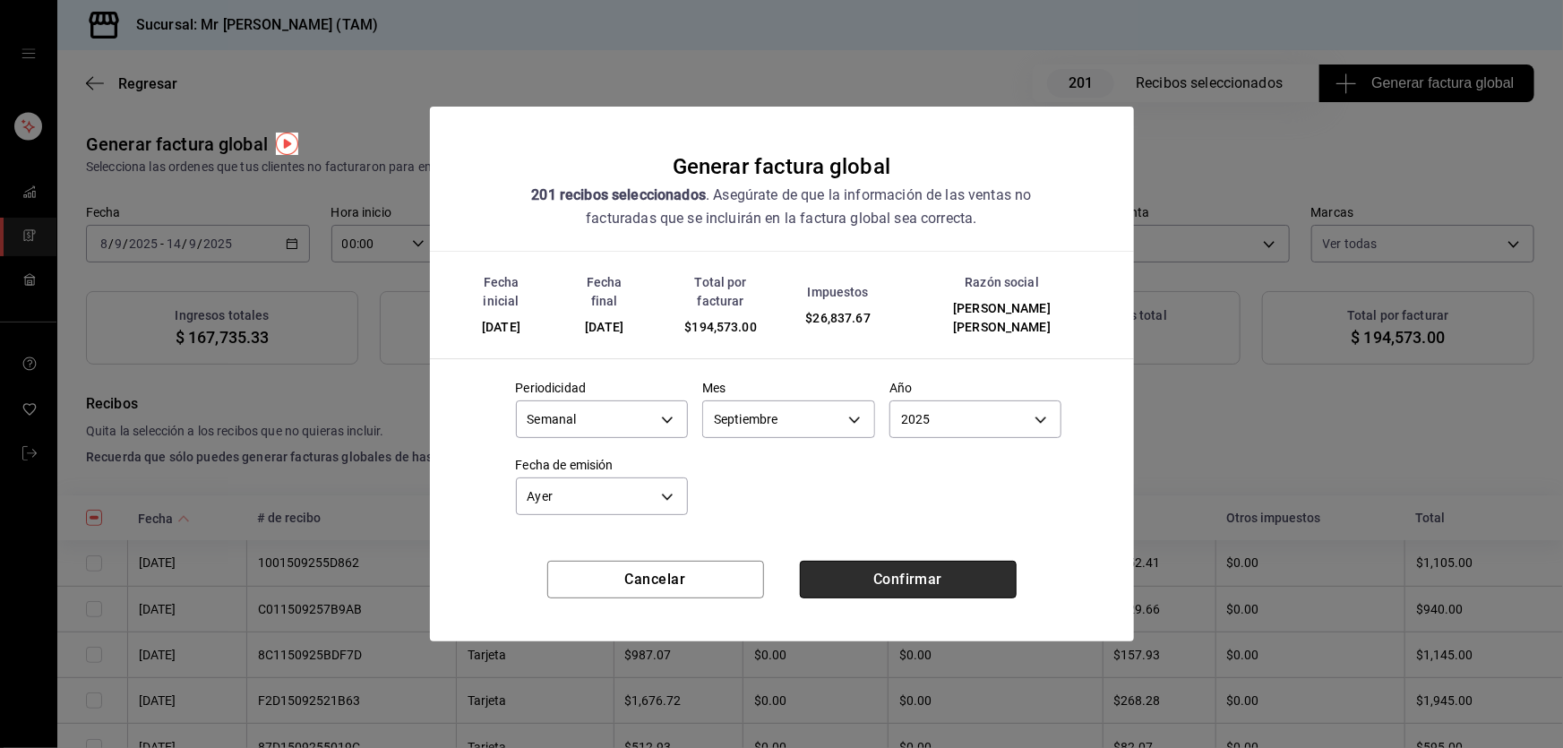
click at [910, 570] on button "Confirmar" at bounding box center [908, 580] width 217 height 38
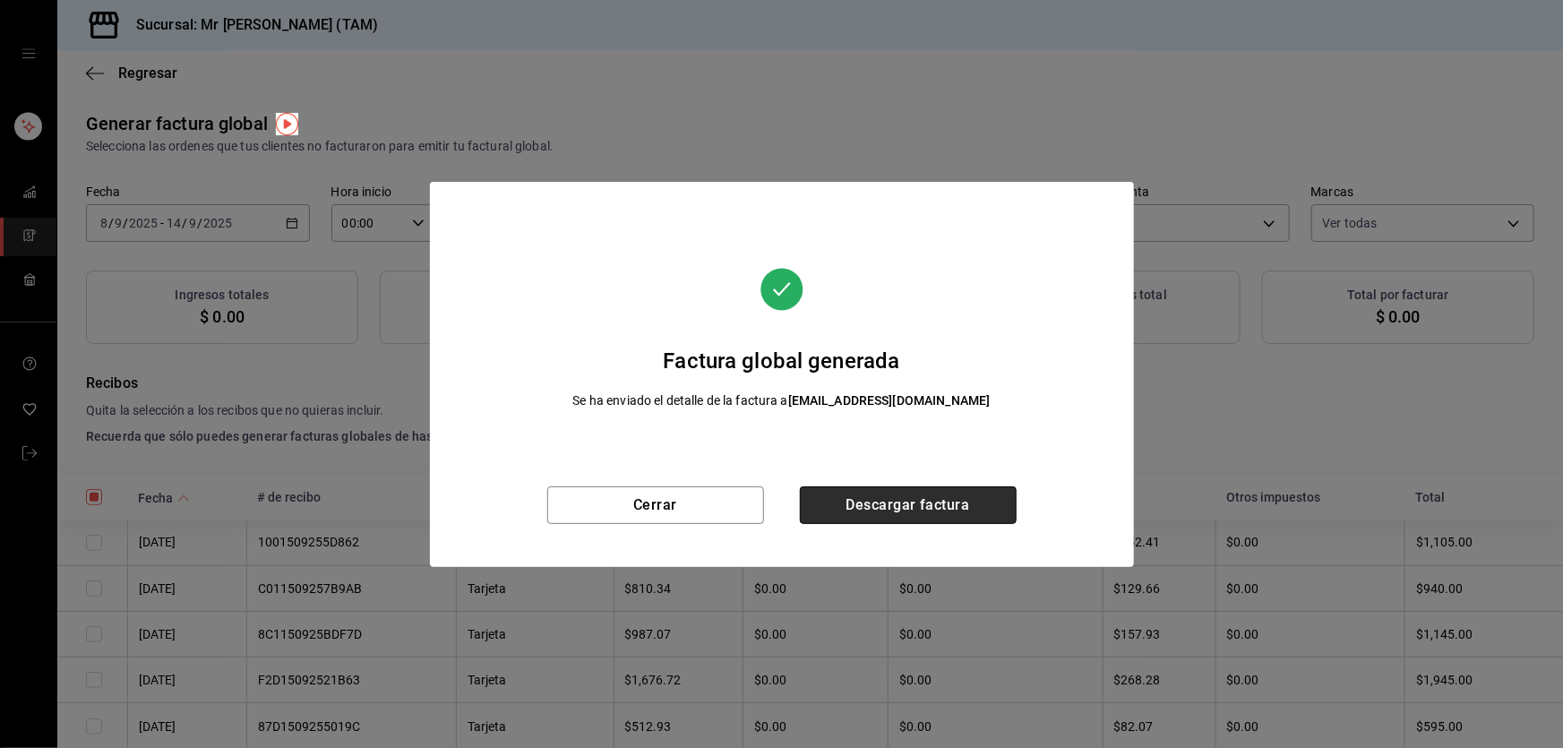
click at [942, 489] on button "Descargar factura" at bounding box center [908, 505] width 217 height 38
click at [883, 516] on button "Descargar factura" at bounding box center [908, 505] width 217 height 38
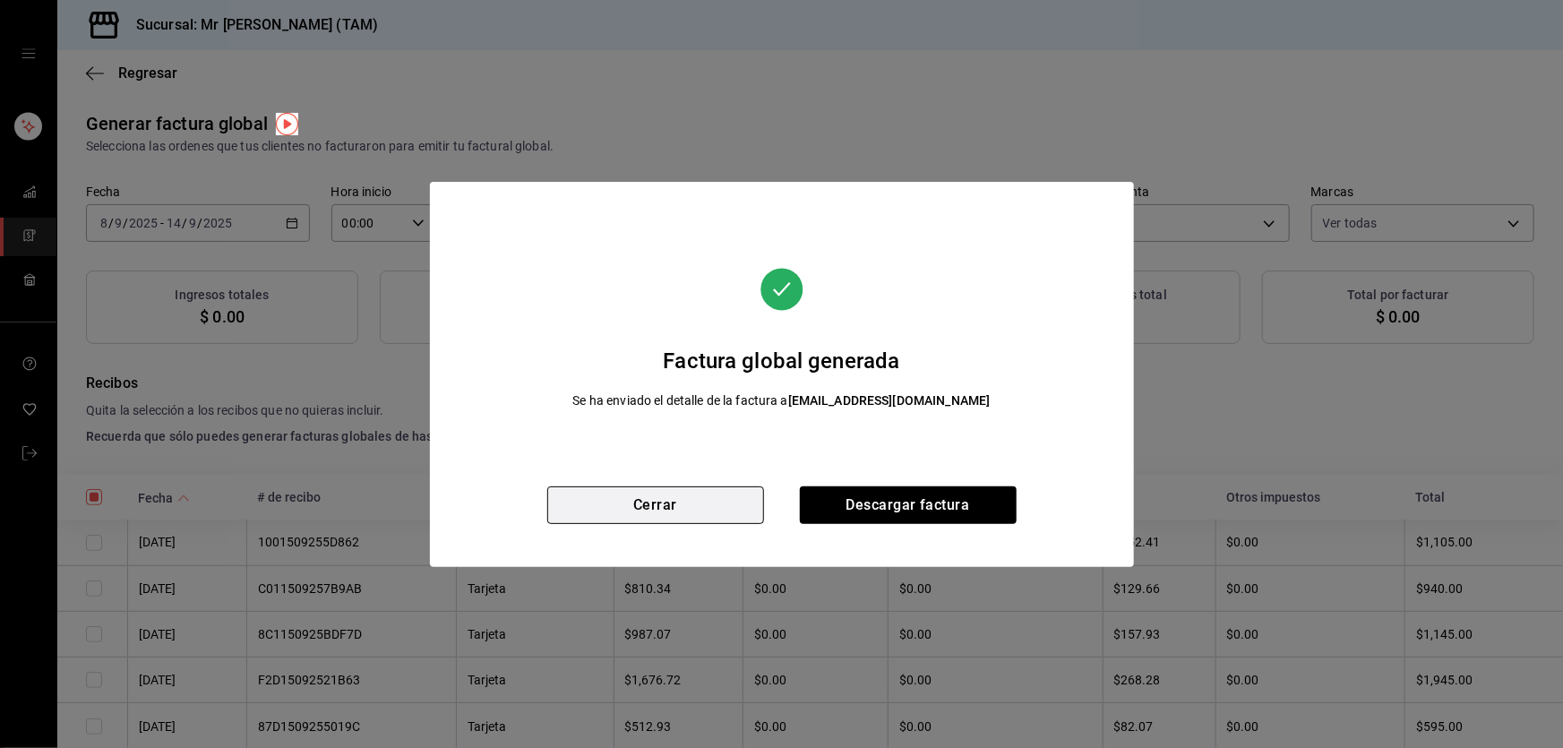
click at [708, 502] on button "Cerrar" at bounding box center [655, 505] width 217 height 38
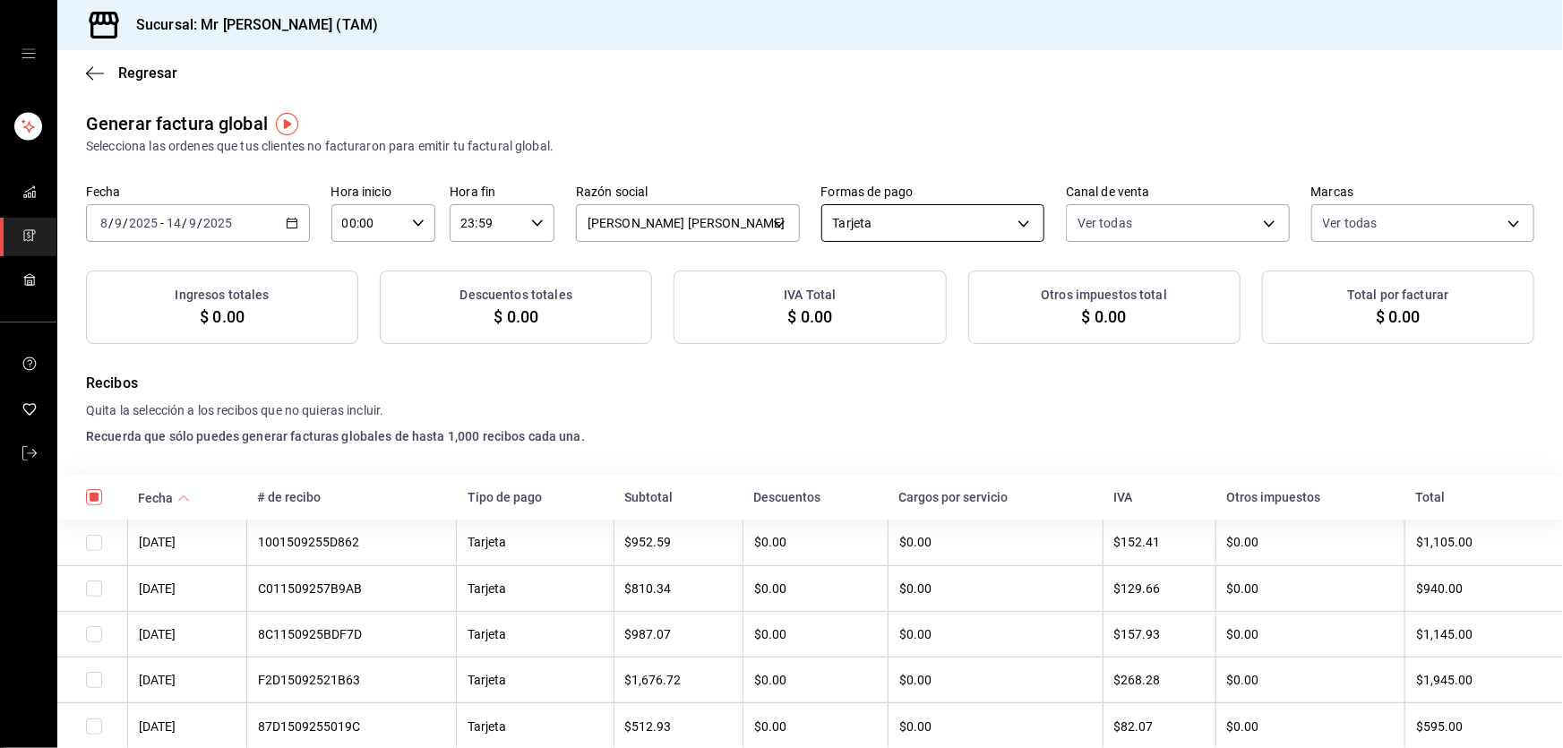
click at [1012, 221] on body "Sucursal: Mr [PERSON_NAME] (TAM) Regresar Generar factura global Selecciona las…" at bounding box center [781, 374] width 1563 height 748
click at [656, 351] on div at bounding box center [781, 374] width 1563 height 748
click at [945, 212] on body "Sucursal: Mr [PERSON_NAME] (TAM) Regresar Generar factura global Selecciona las…" at bounding box center [781, 374] width 1563 height 748
click at [858, 417] on li "Transferencia" at bounding box center [925, 413] width 219 height 33
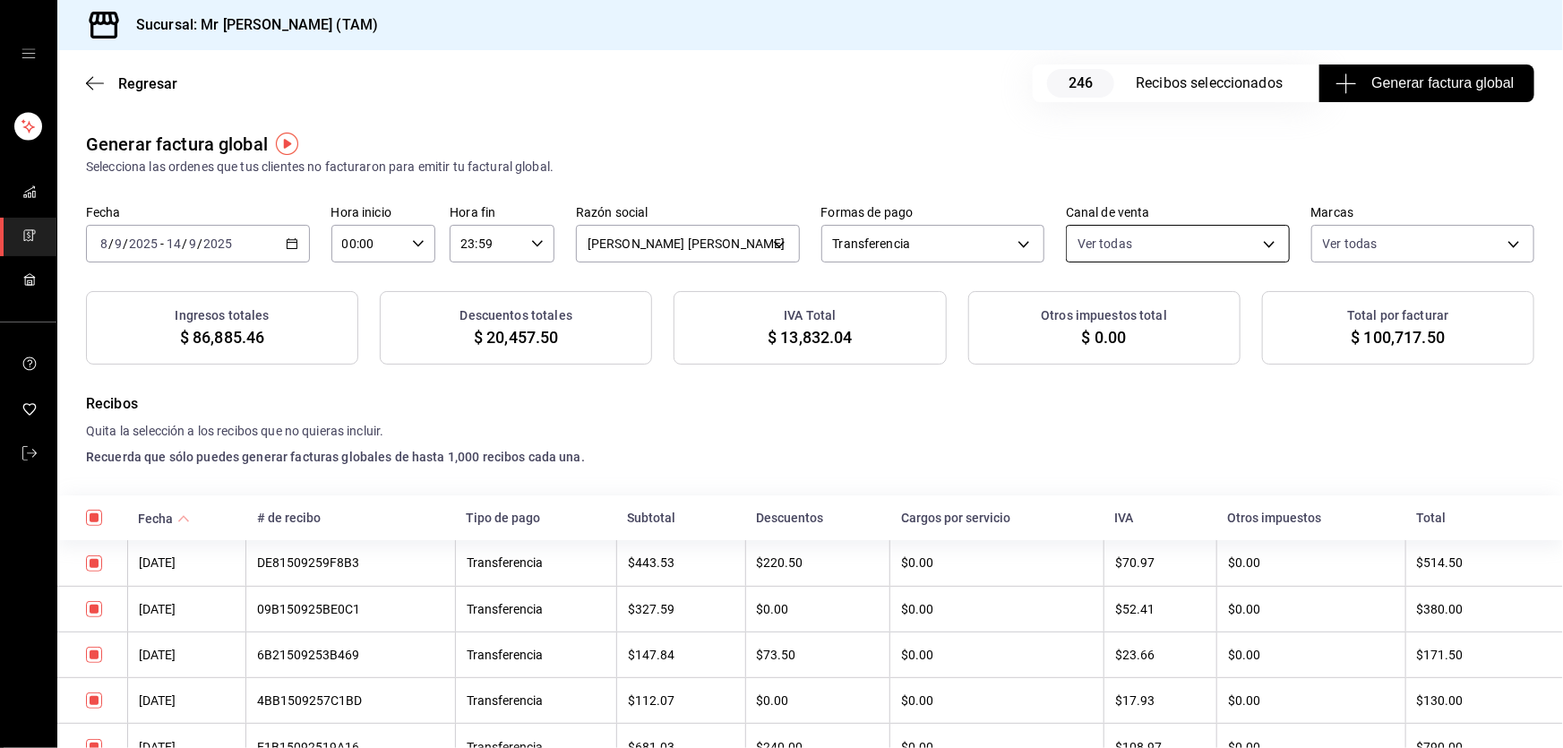
click at [1128, 242] on body "Sucursal: Mr [PERSON_NAME] (TAM) Regresar 246 Recibos seleccionados Generar fac…" at bounding box center [781, 374] width 1563 height 748
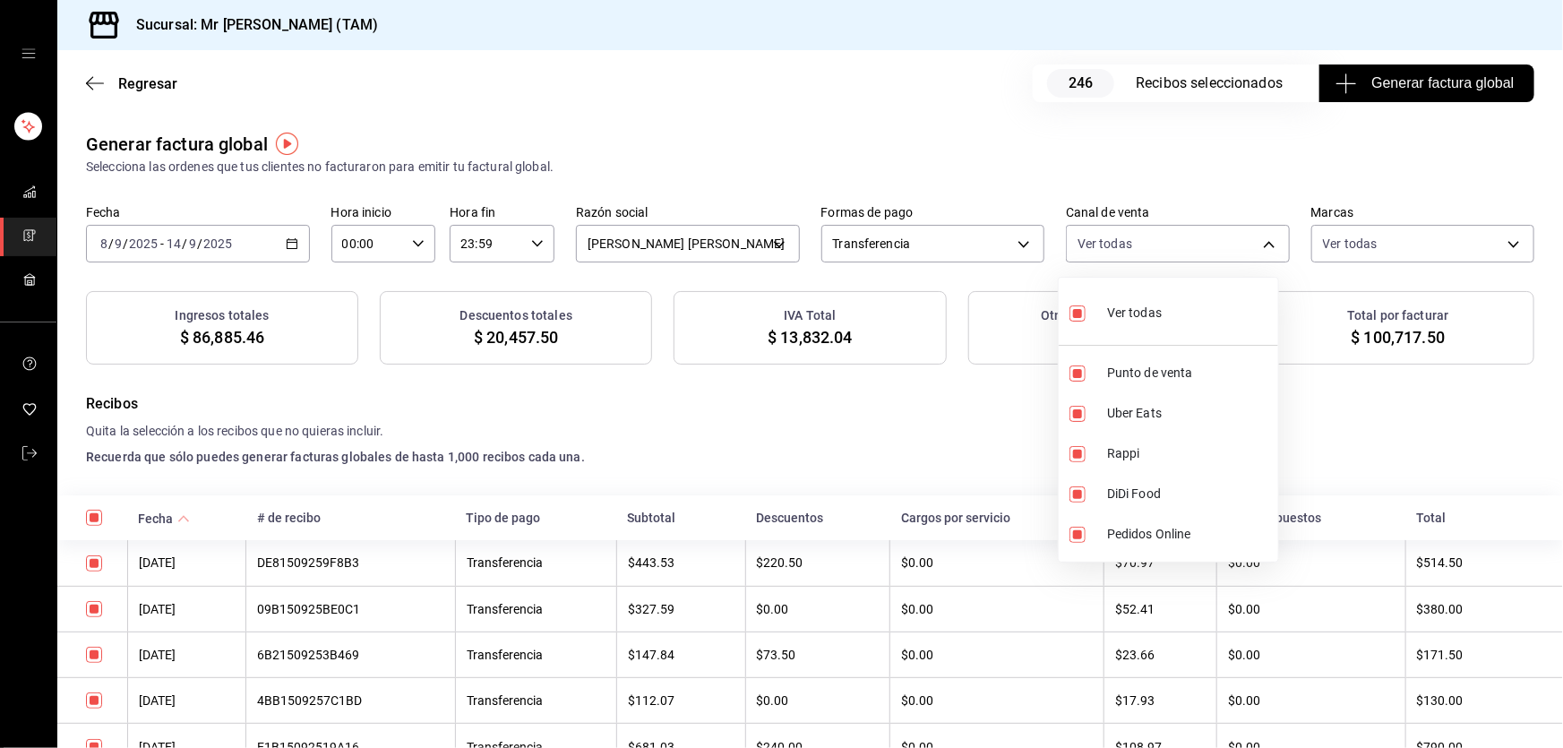
click at [1107, 335] on li "Ver todas" at bounding box center [1168, 311] width 219 height 53
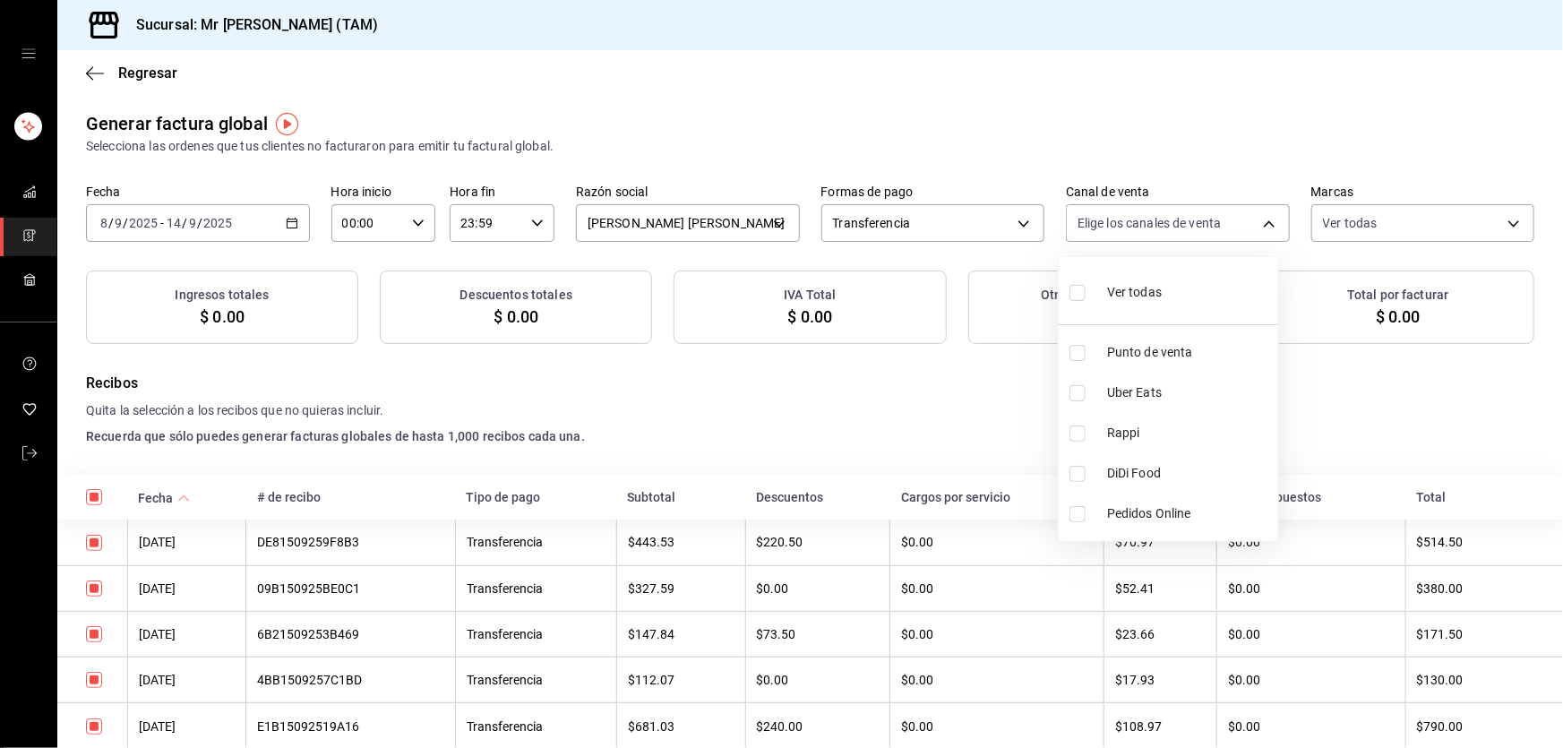
click at [1111, 373] on li "Punto de venta" at bounding box center [1168, 352] width 219 height 40
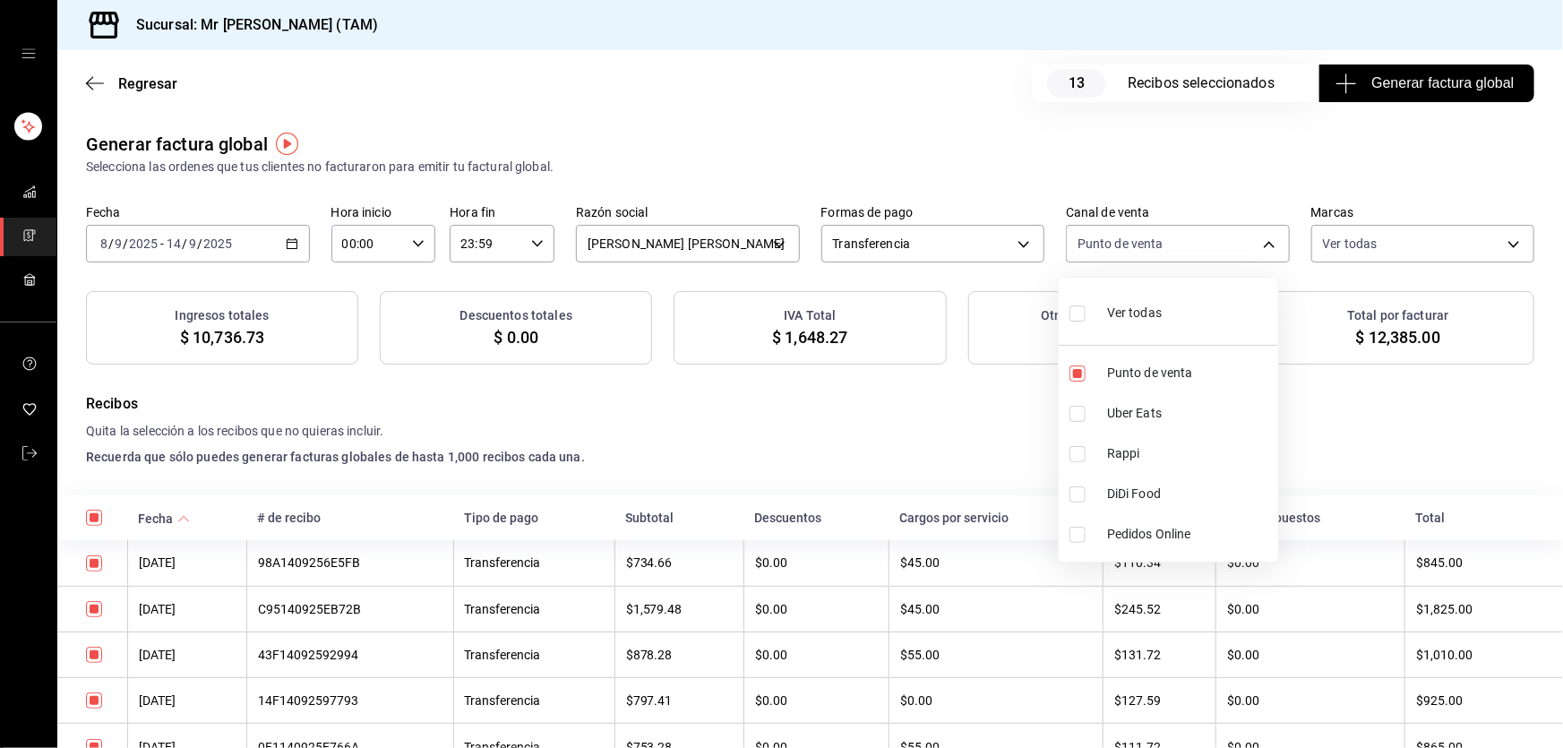
click at [1095, 535] on li "Pedidos Online" at bounding box center [1168, 534] width 219 height 40
click at [805, 429] on div at bounding box center [781, 374] width 1563 height 748
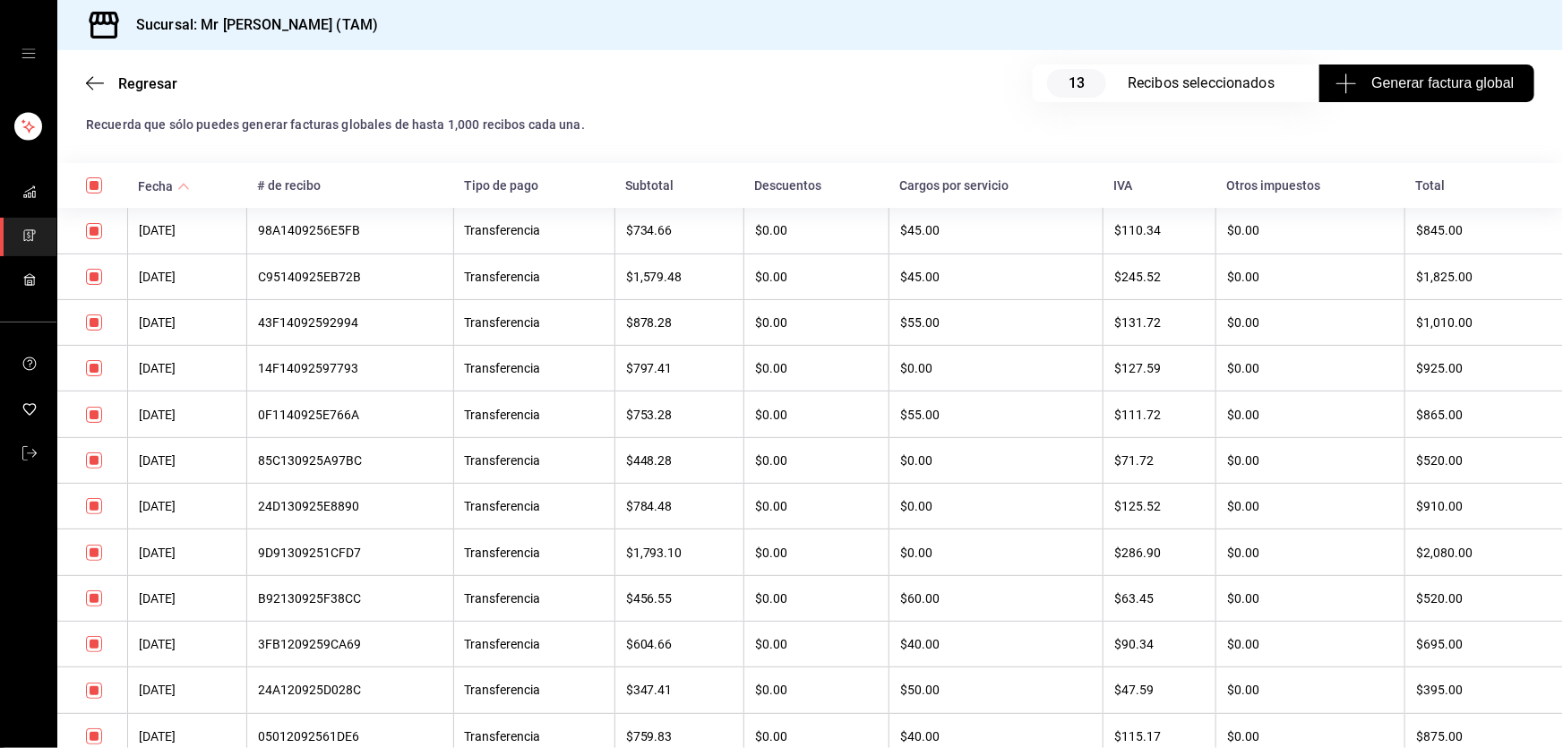
scroll to position [414, 0]
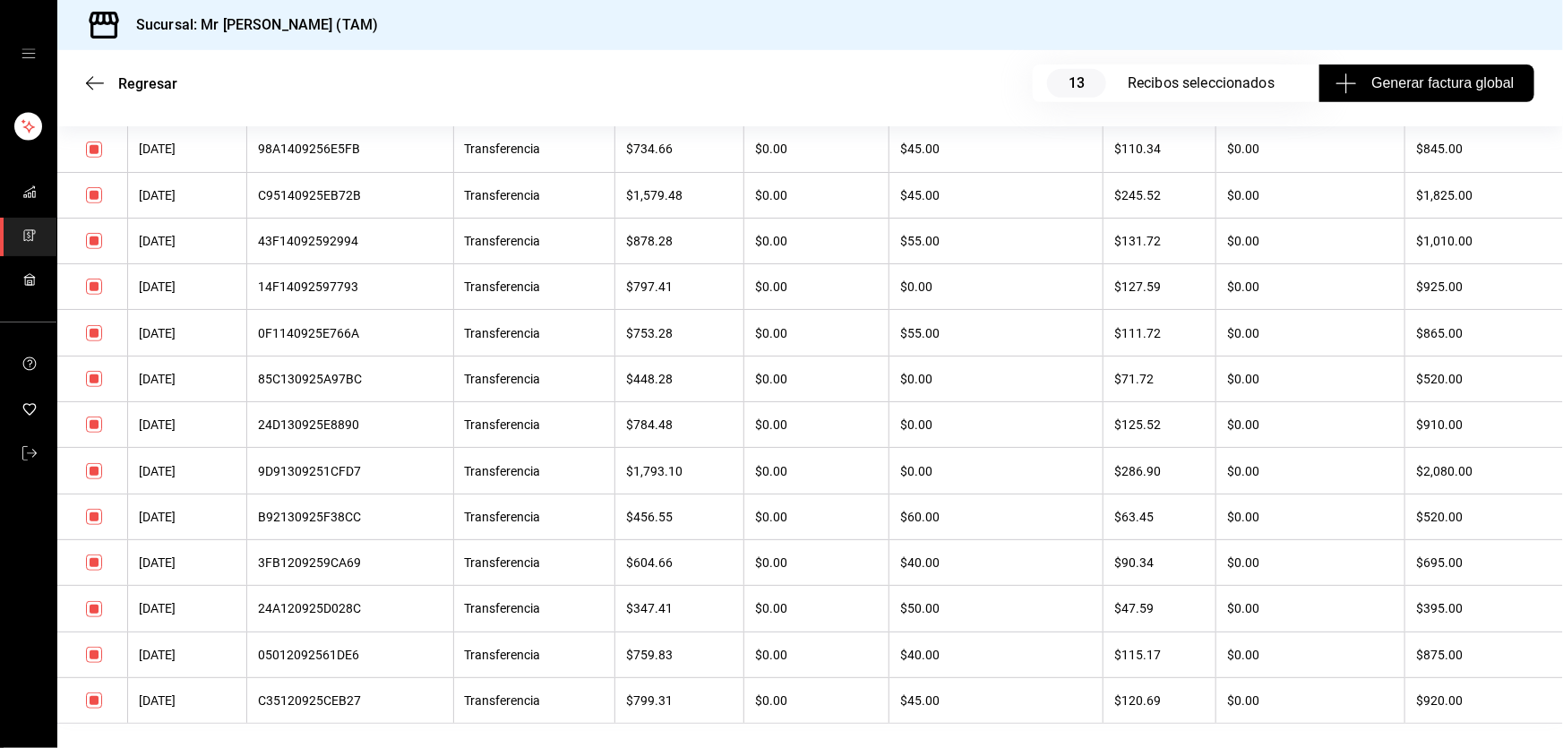
click at [98, 155] on input "checkbox" at bounding box center [94, 149] width 16 height 16
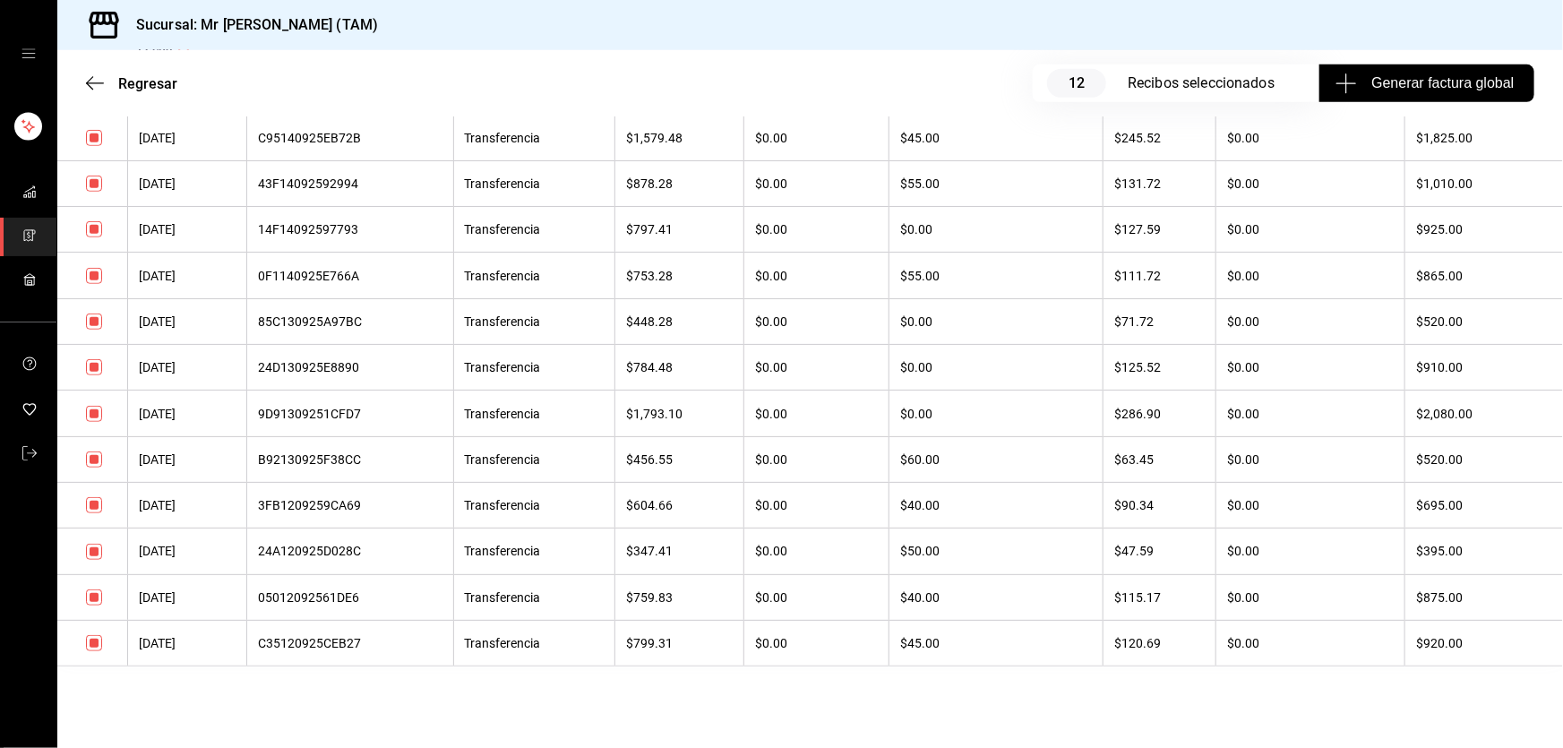
scroll to position [495, 0]
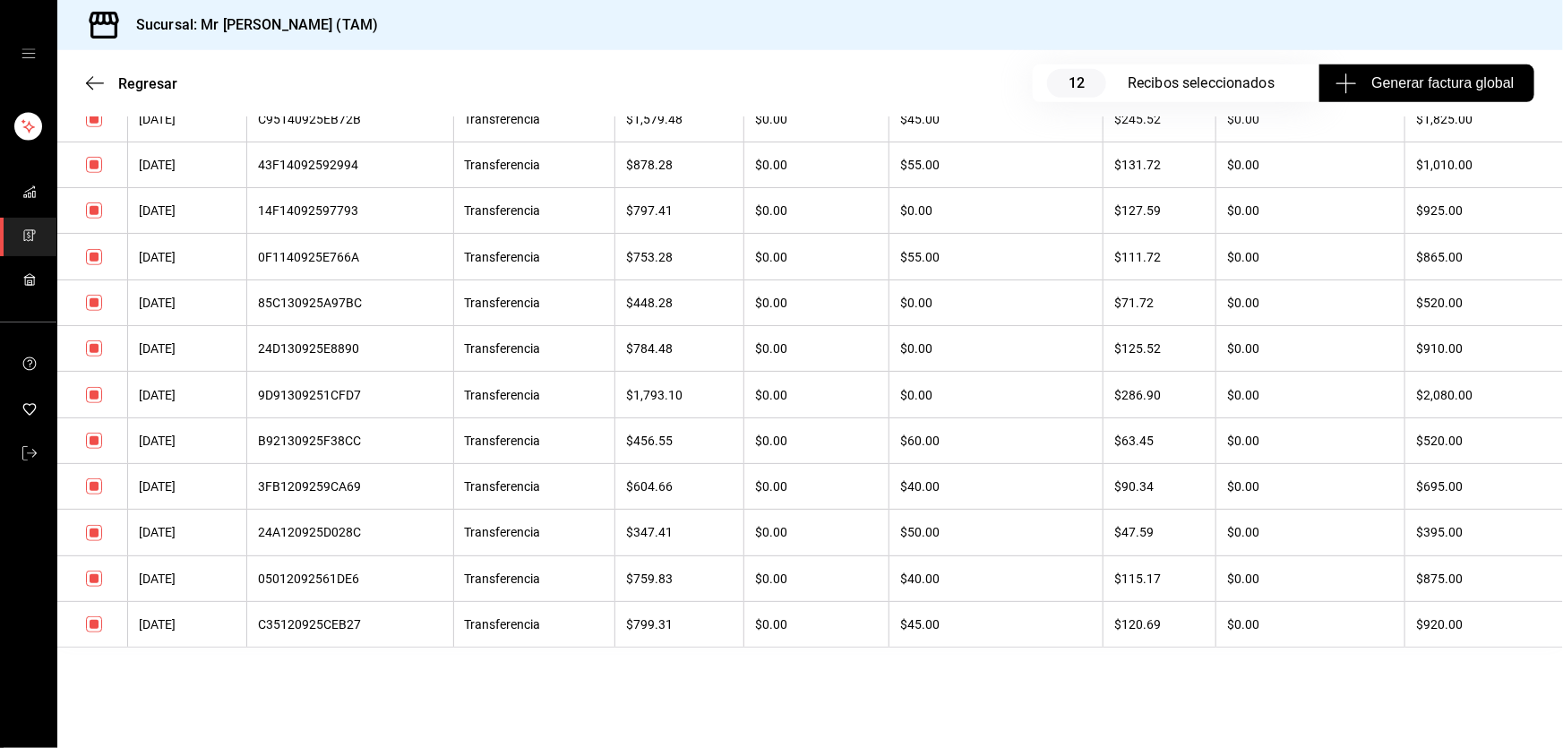
click at [95, 623] on input "checkbox" at bounding box center [94, 624] width 16 height 16
click at [92, 530] on input "checkbox" at bounding box center [94, 533] width 16 height 16
click at [88, 442] on input "checkbox" at bounding box center [94, 441] width 16 height 16
click at [88, 340] on input "checkbox" at bounding box center [94, 348] width 16 height 16
click at [96, 253] on input "checkbox" at bounding box center [94, 257] width 16 height 16
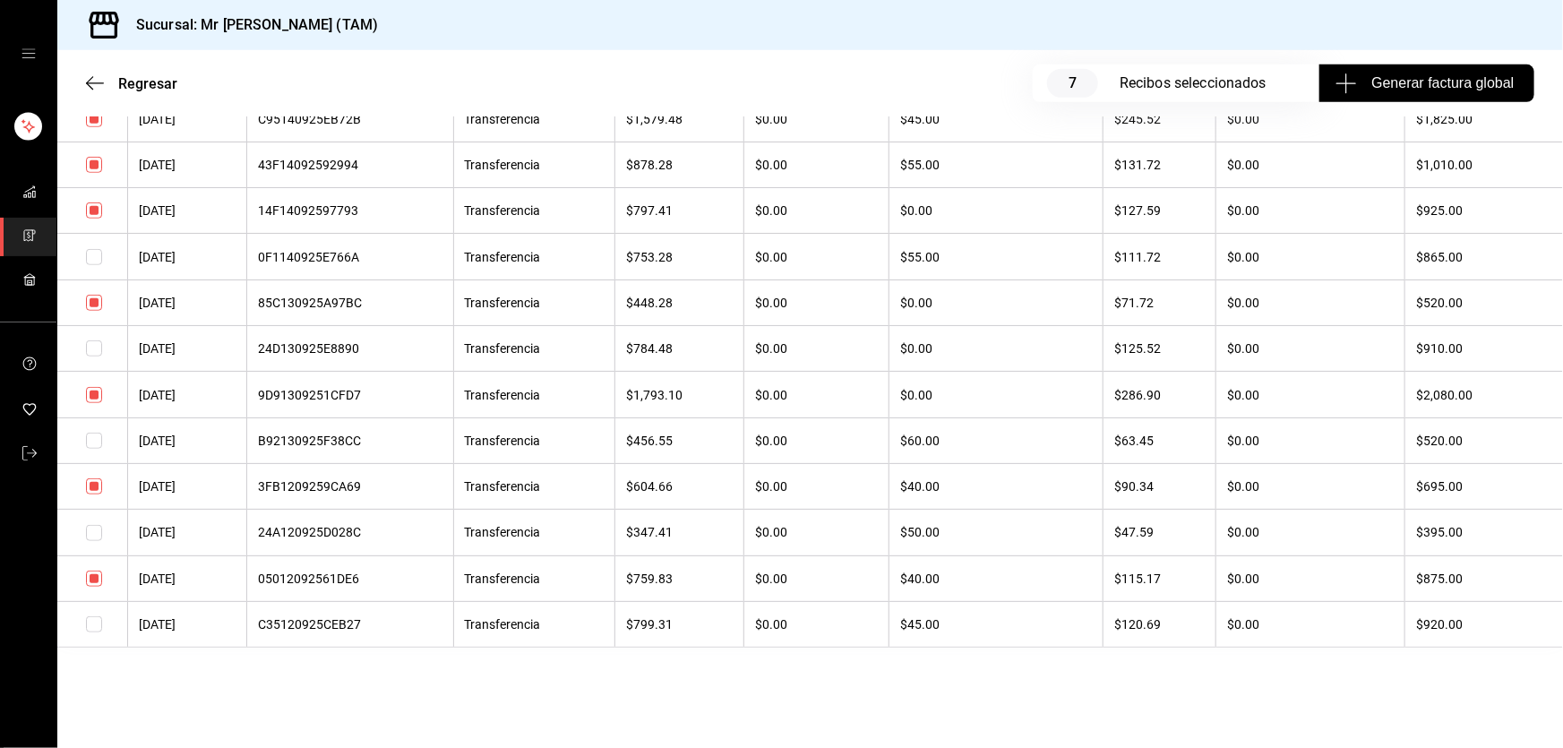
click at [94, 205] on input "checkbox" at bounding box center [94, 210] width 16 height 16
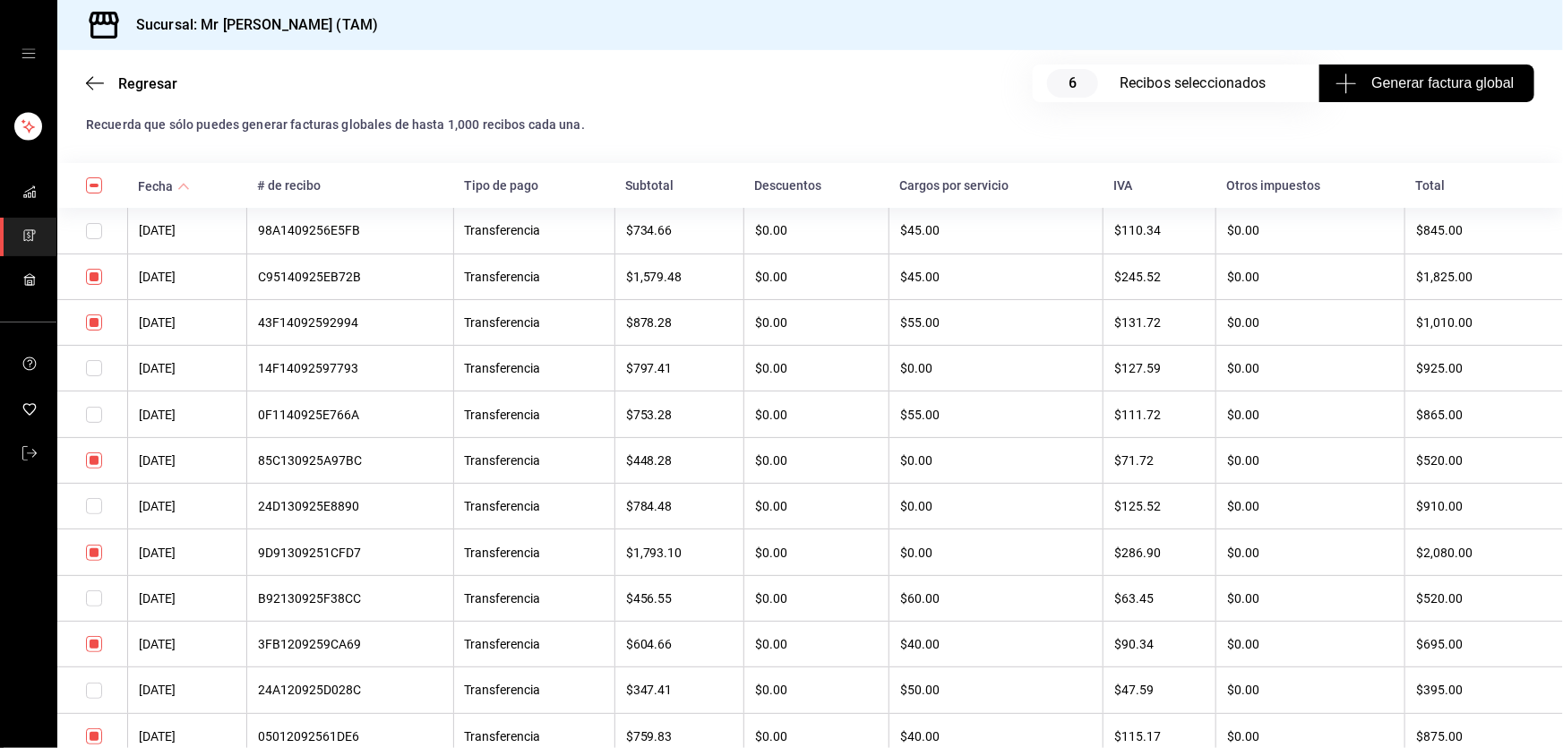
scroll to position [414, 0]
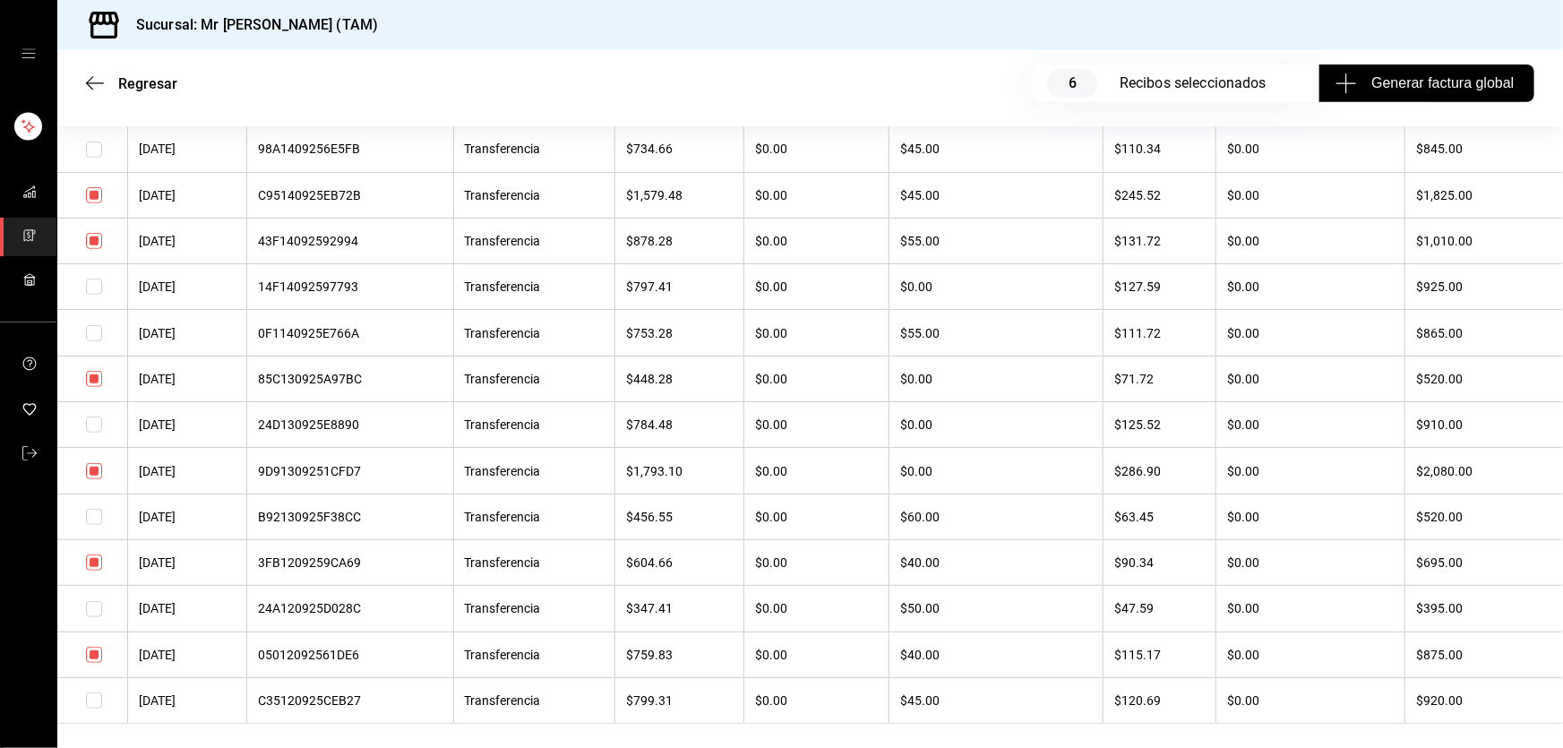
click at [92, 660] on input "checkbox" at bounding box center [94, 655] width 16 height 16
click at [99, 288] on input "checkbox" at bounding box center [94, 287] width 16 height 16
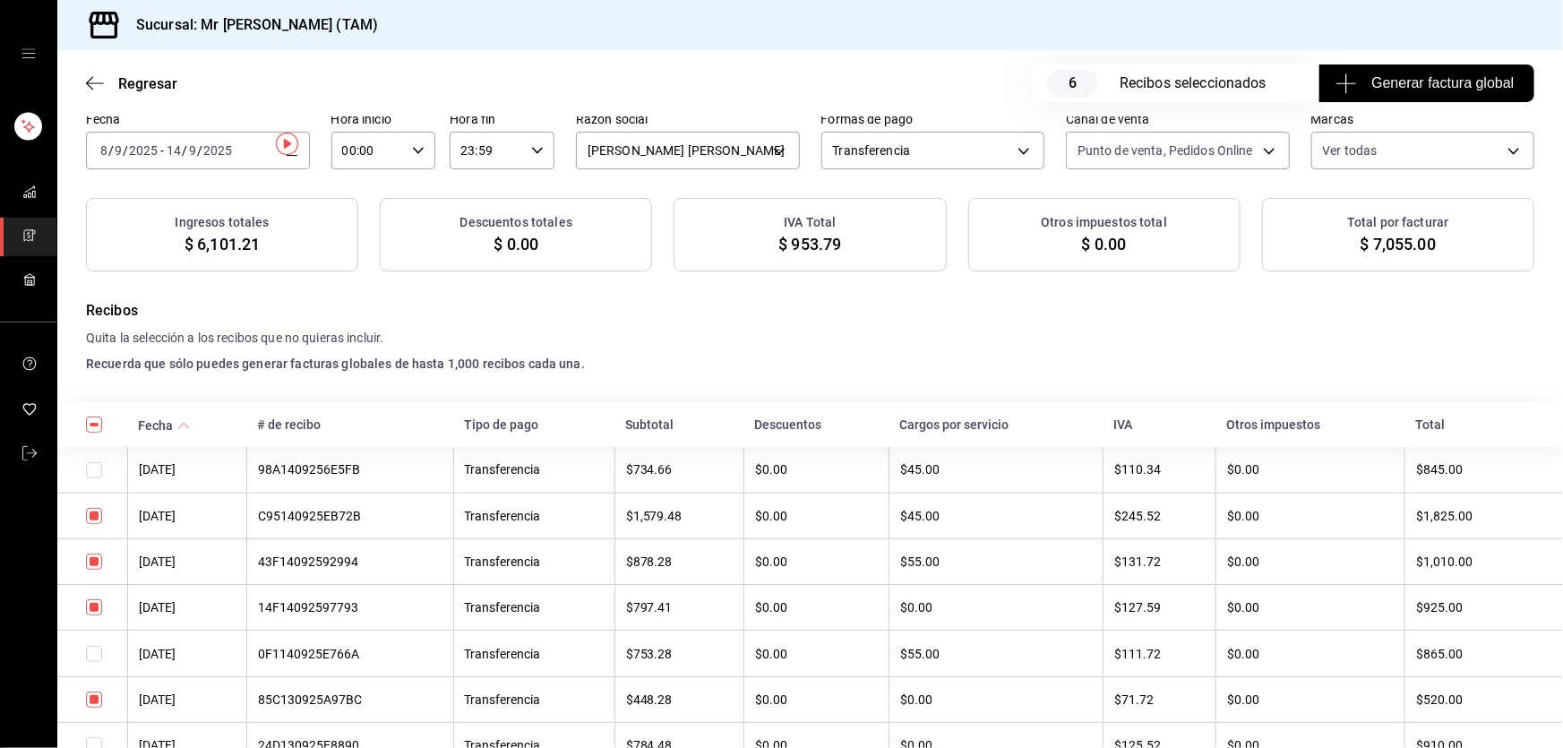
scroll to position [0, 0]
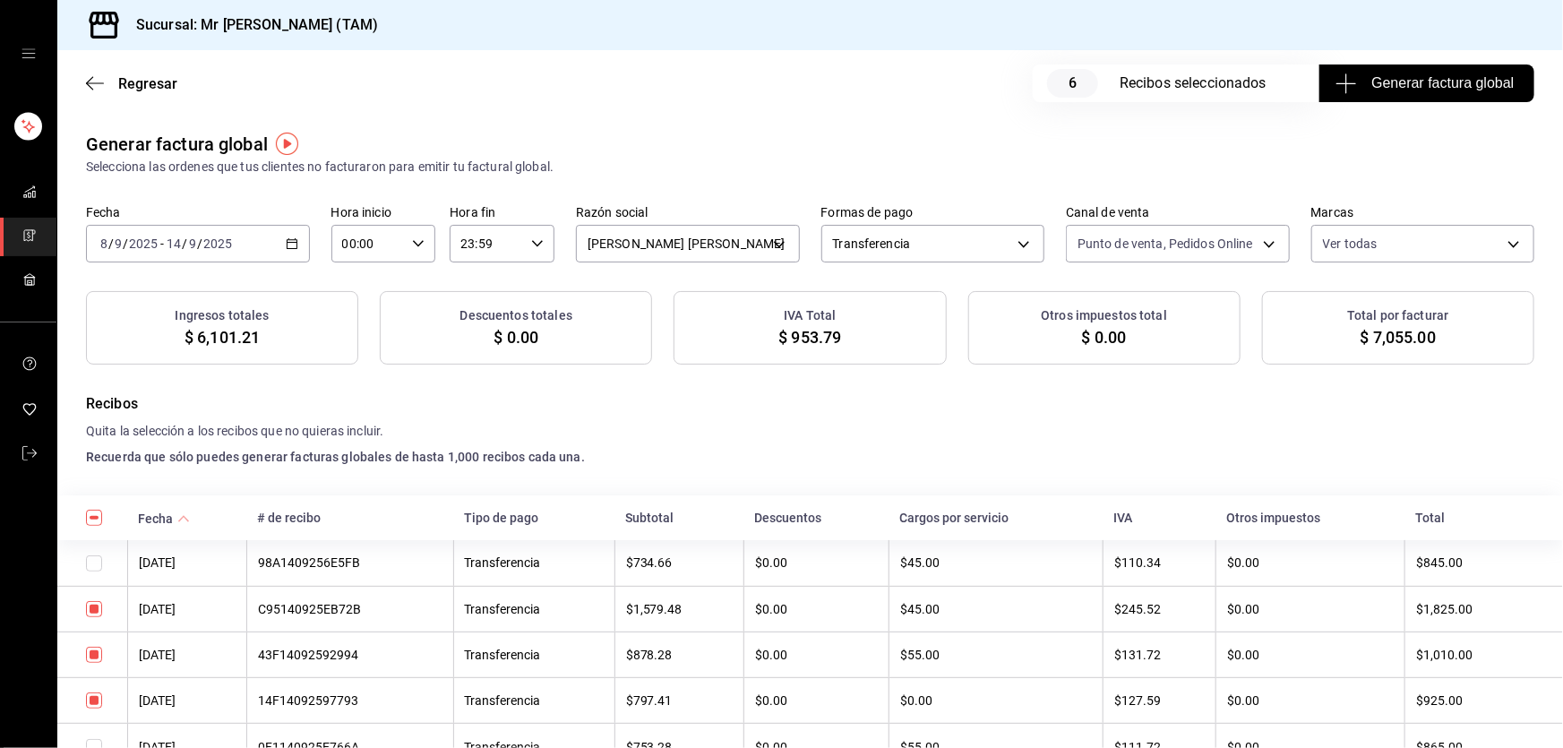
click at [1396, 93] on span "Generar factura global" at bounding box center [1426, 83] width 175 height 21
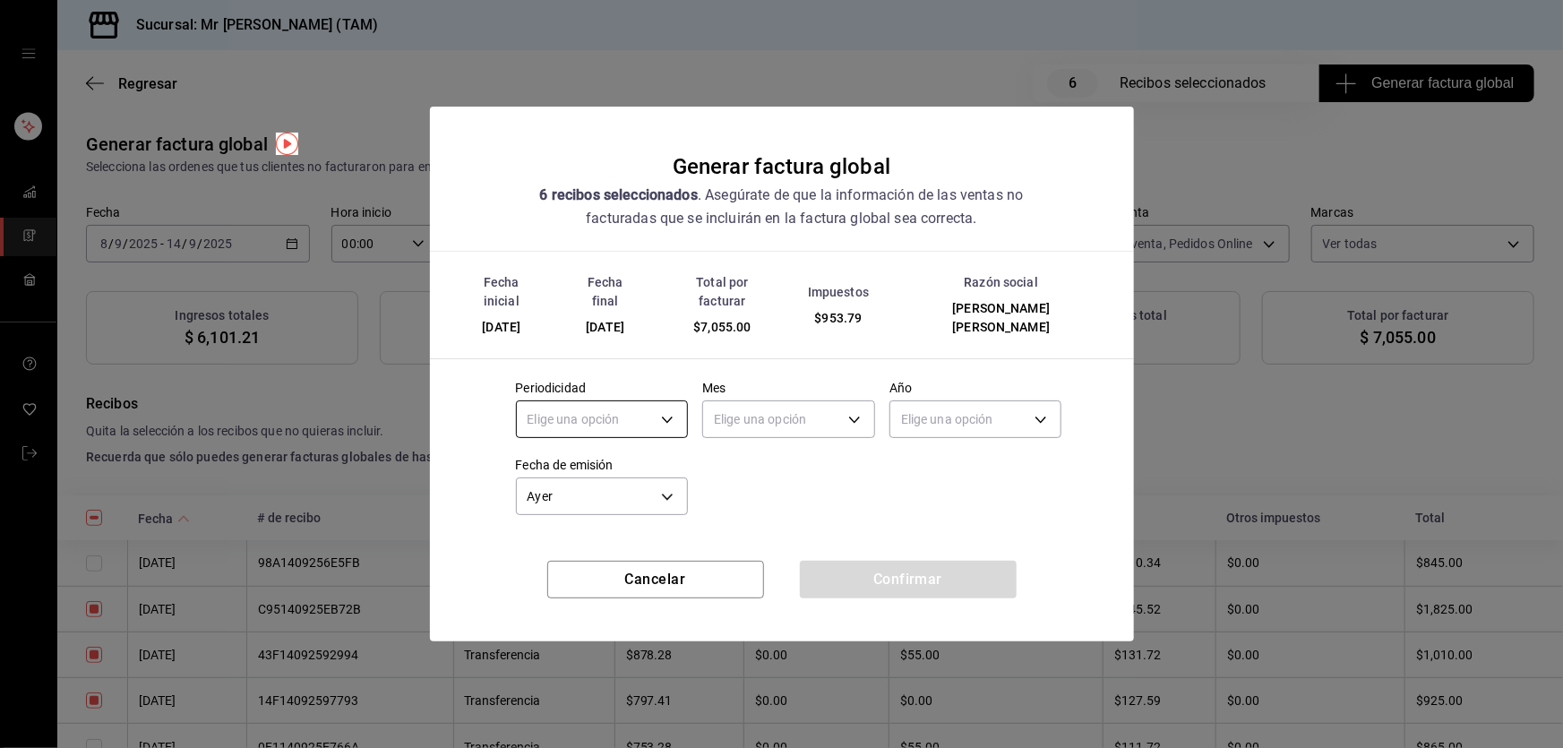
click at [669, 411] on body "Sucursal: Mr [PERSON_NAME] (TAM) Regresar 6 Recibos seleccionados Generar factu…" at bounding box center [781, 374] width 1563 height 748
click at [582, 490] on li "Semanal" at bounding box center [602, 496] width 171 height 30
click at [769, 402] on body "Sucursal: Mr [PERSON_NAME] (TAM) Regresar 6 Recibos seleccionados Generar factu…" at bounding box center [781, 374] width 1563 height 748
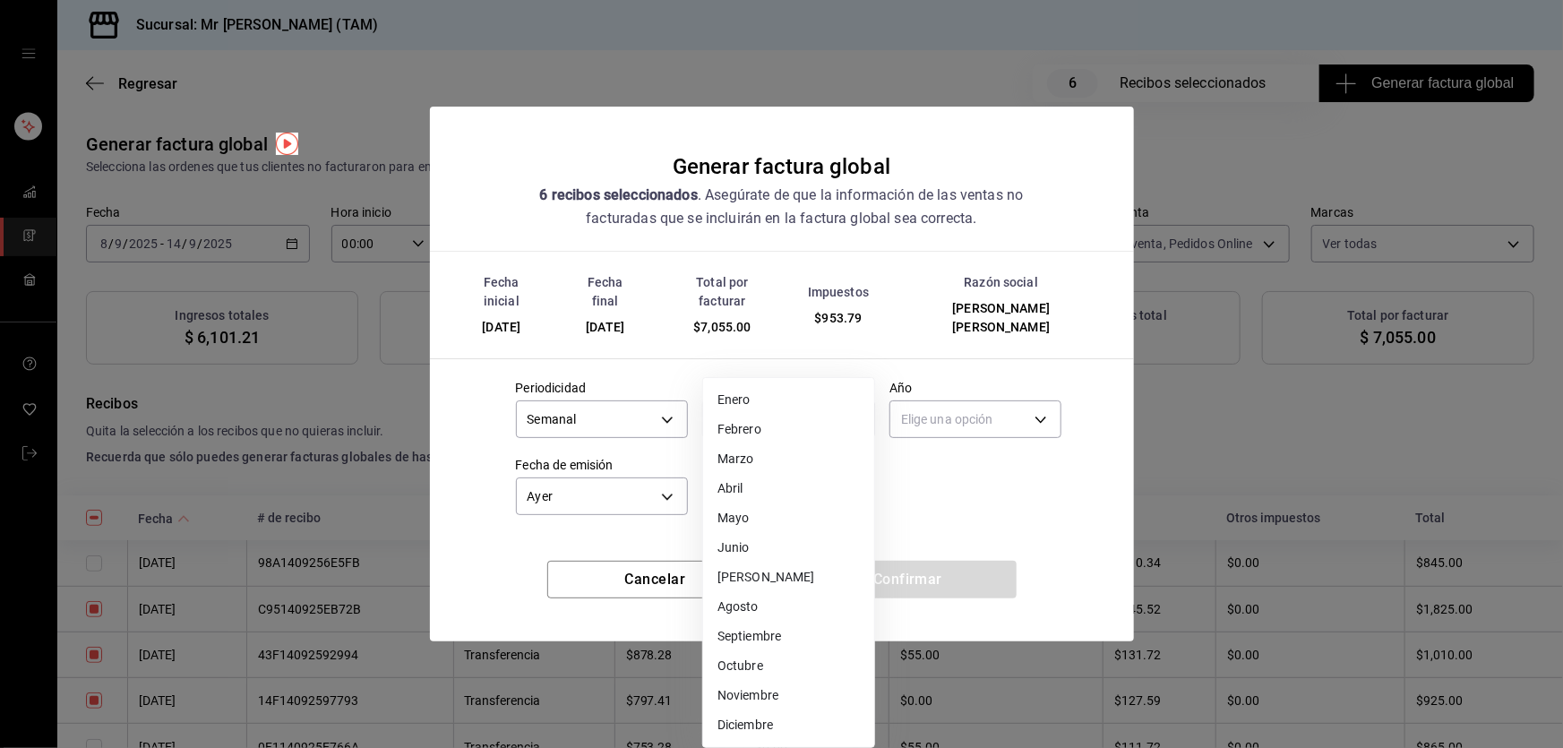
click at [728, 629] on li "Septiembre" at bounding box center [788, 637] width 171 height 30
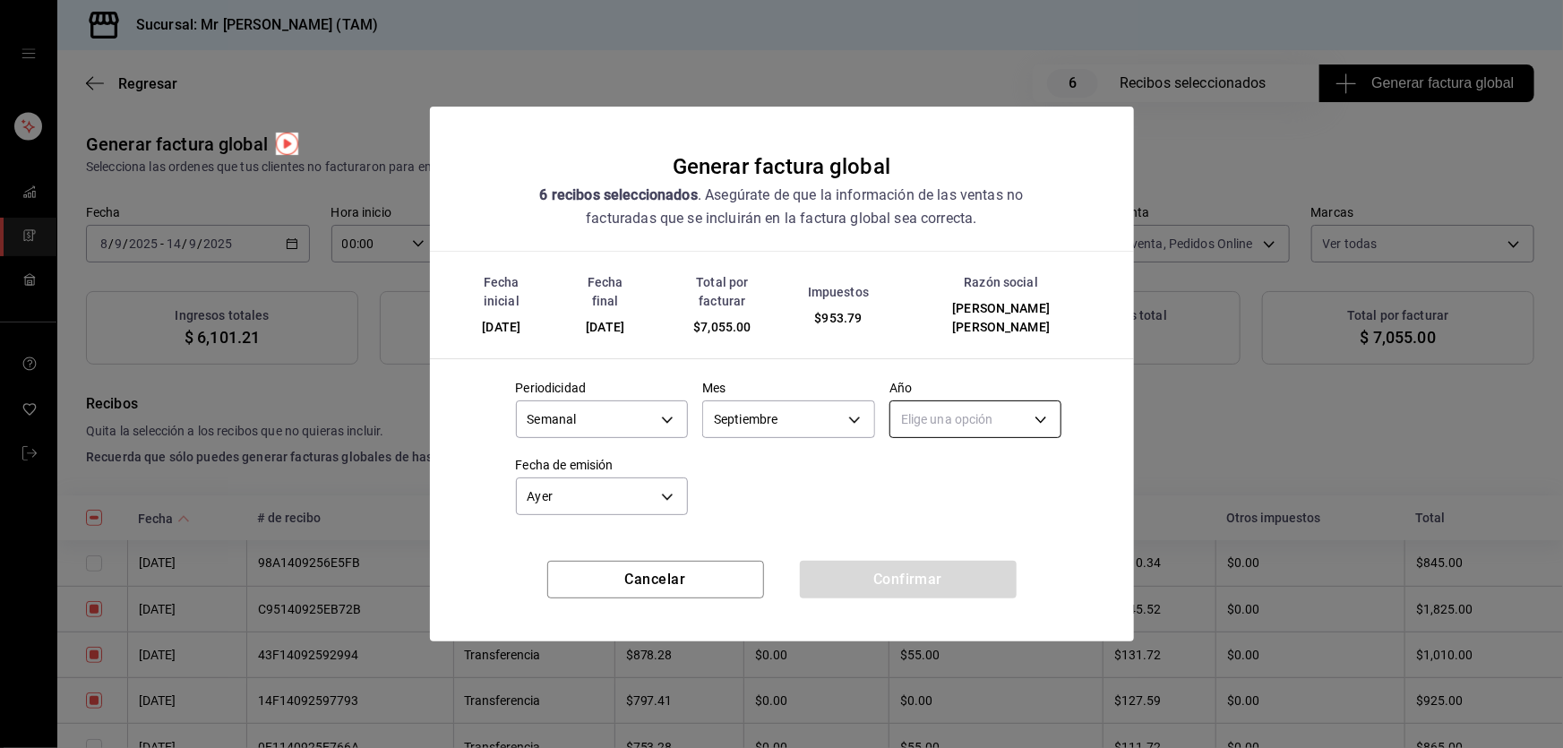
click at [935, 420] on body "Sucursal: Mr [PERSON_NAME] (TAM) Regresar 6 Recibos seleccionados Generar factu…" at bounding box center [781, 374] width 1563 height 748
click at [922, 467] on li "2025" at bounding box center [975, 466] width 171 height 30
click at [879, 564] on button "Confirmar" at bounding box center [908, 580] width 217 height 38
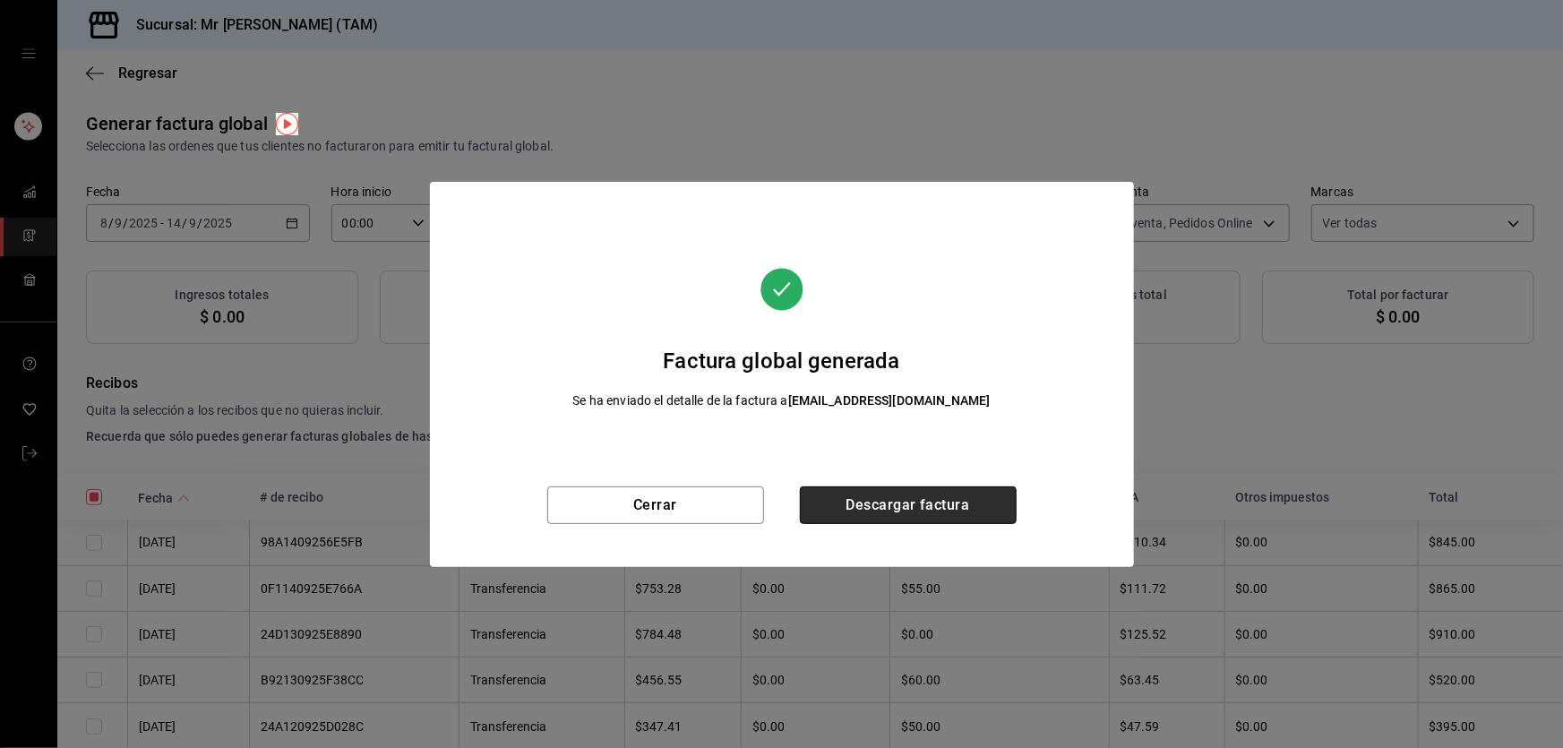
click at [872, 502] on button "Descargar factura" at bounding box center [908, 505] width 217 height 38
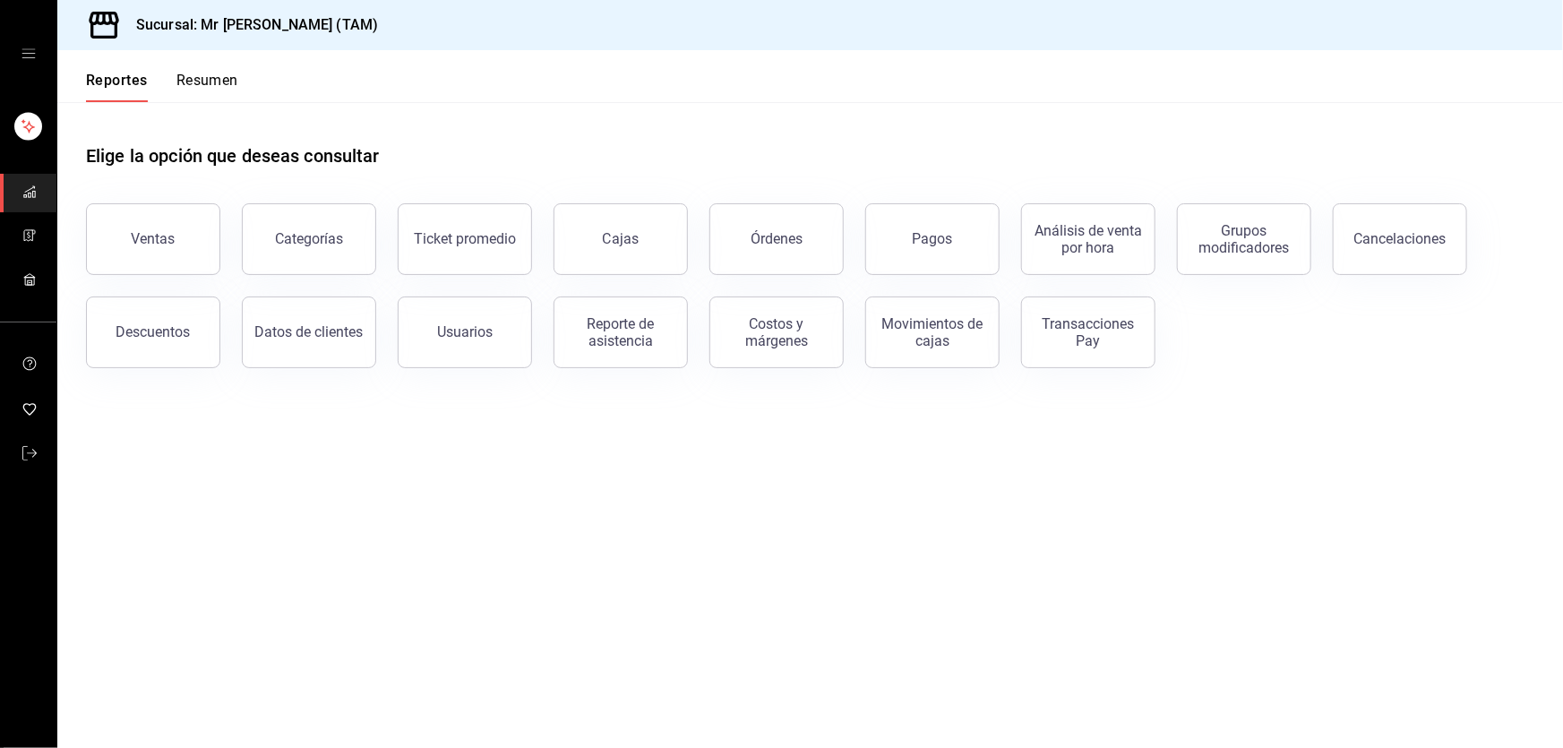
click at [13, 232] on link "mailbox folders" at bounding box center [28, 237] width 56 height 39
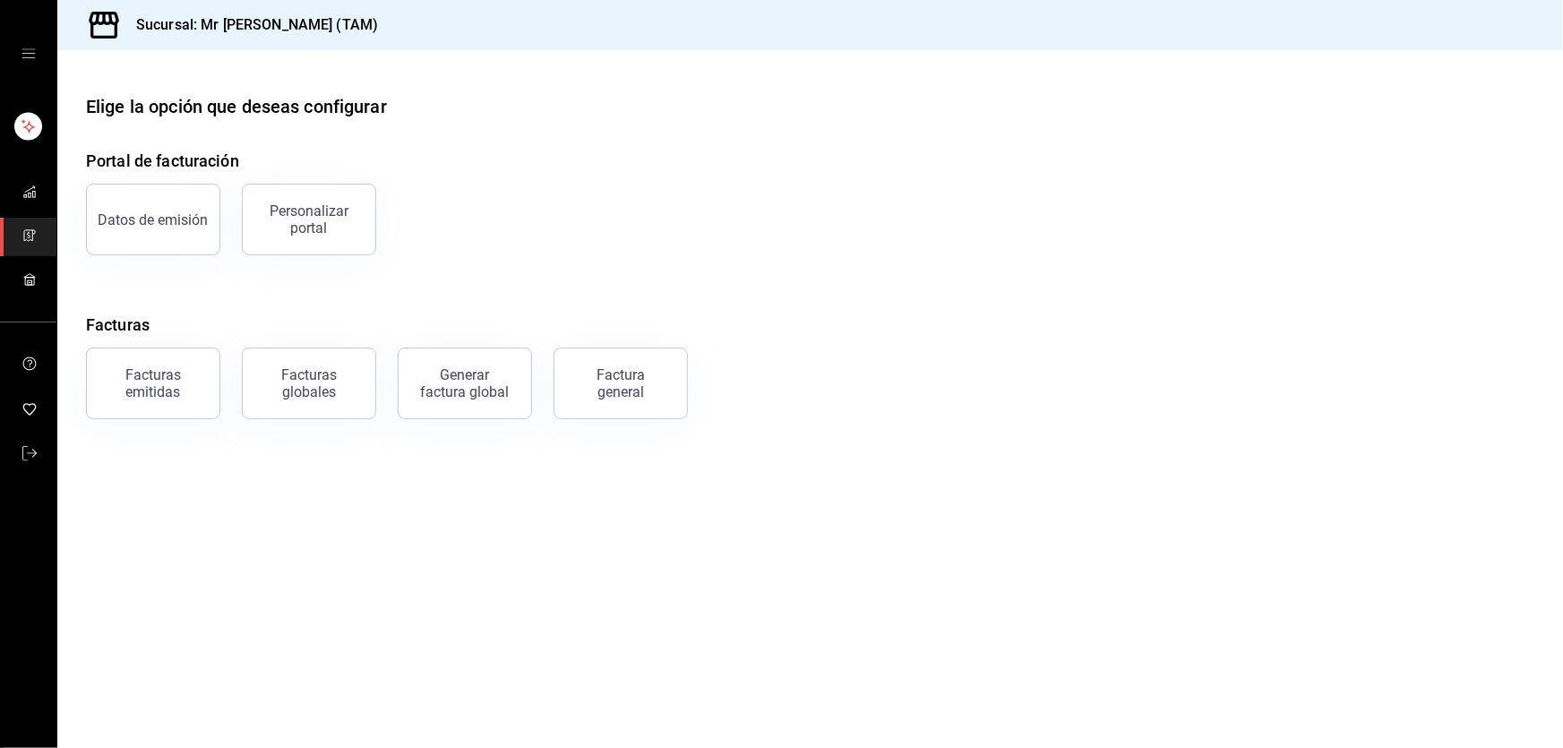
click at [152, 390] on div "Facturas emitidas" at bounding box center [153, 383] width 111 height 34
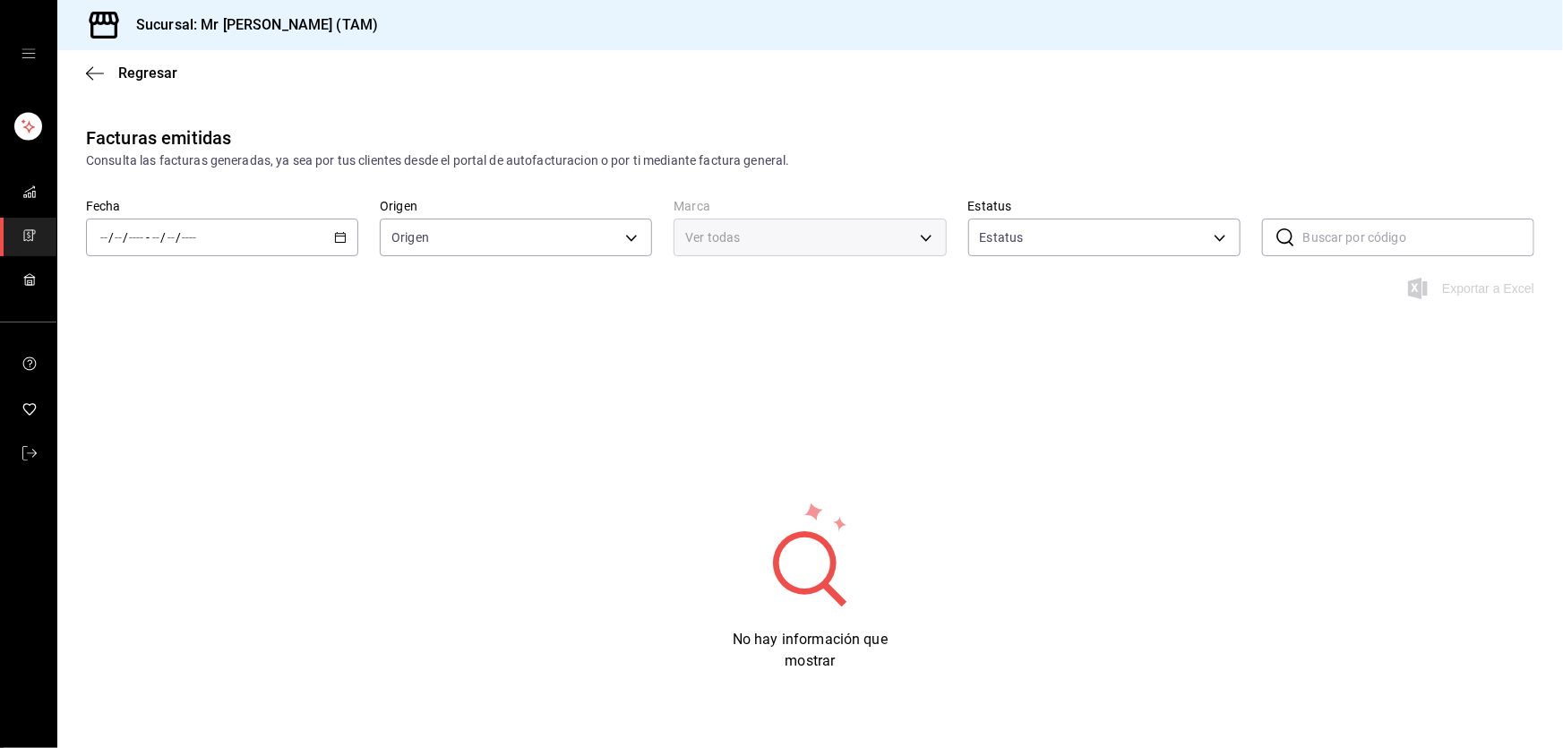
type input "ORDER_INVOICE,GENERAL_INVOICE"
type input "ACTIVE,PENDING_CANCELLATION,CANCELLED,PRE_CANCELLED"
type input "7082ddc5-3cea-471a-bd4f-d41619b848f0,bc9a0e64-aa29-4e82-8e21-4ca092c701c3"
click at [167, 295] on span "Hoy" at bounding box center [170, 291] width 139 height 19
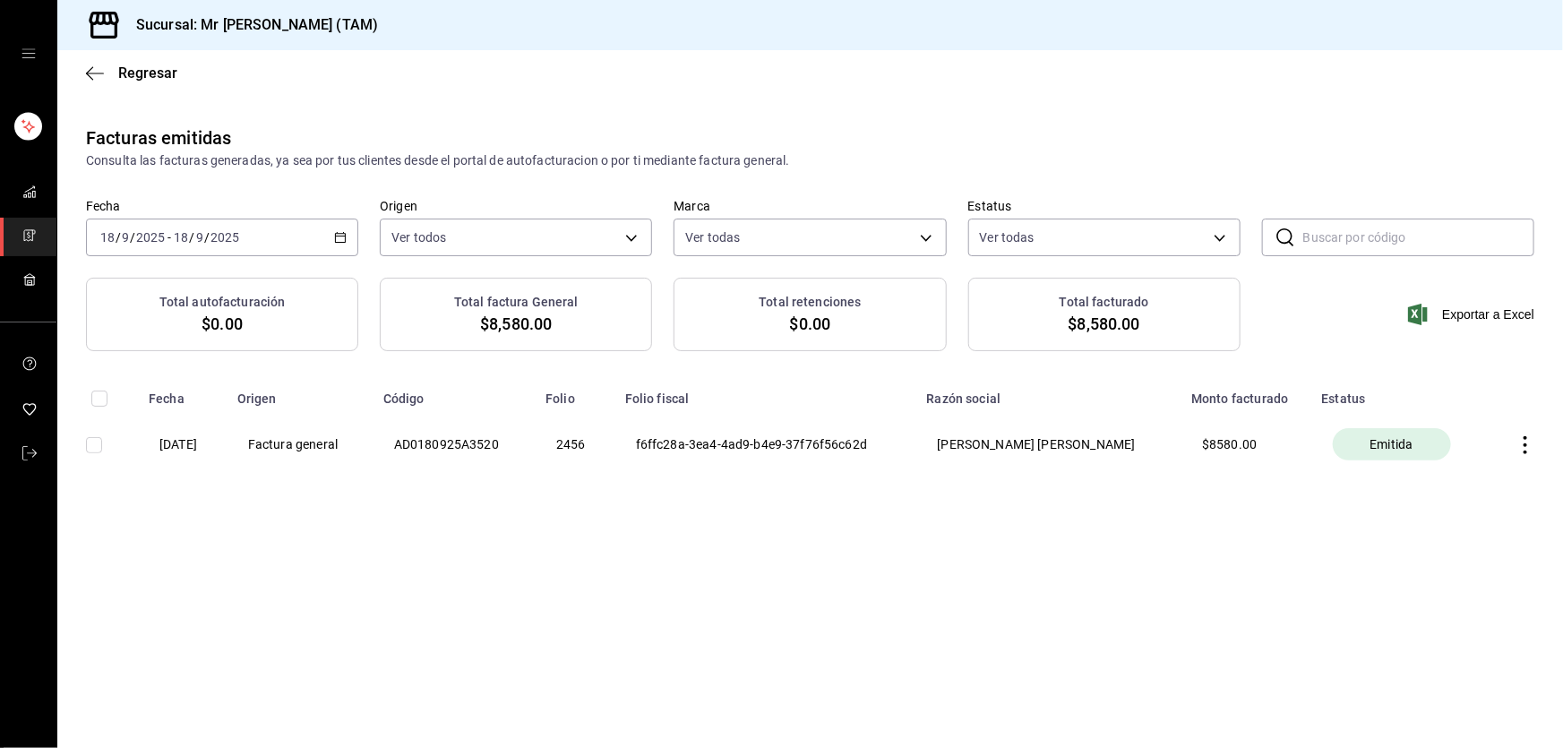
click at [1525, 441] on icon "button" at bounding box center [1525, 445] width 18 height 18
click at [1486, 490] on div "Cancelar factura" at bounding box center [1444, 491] width 92 height 14
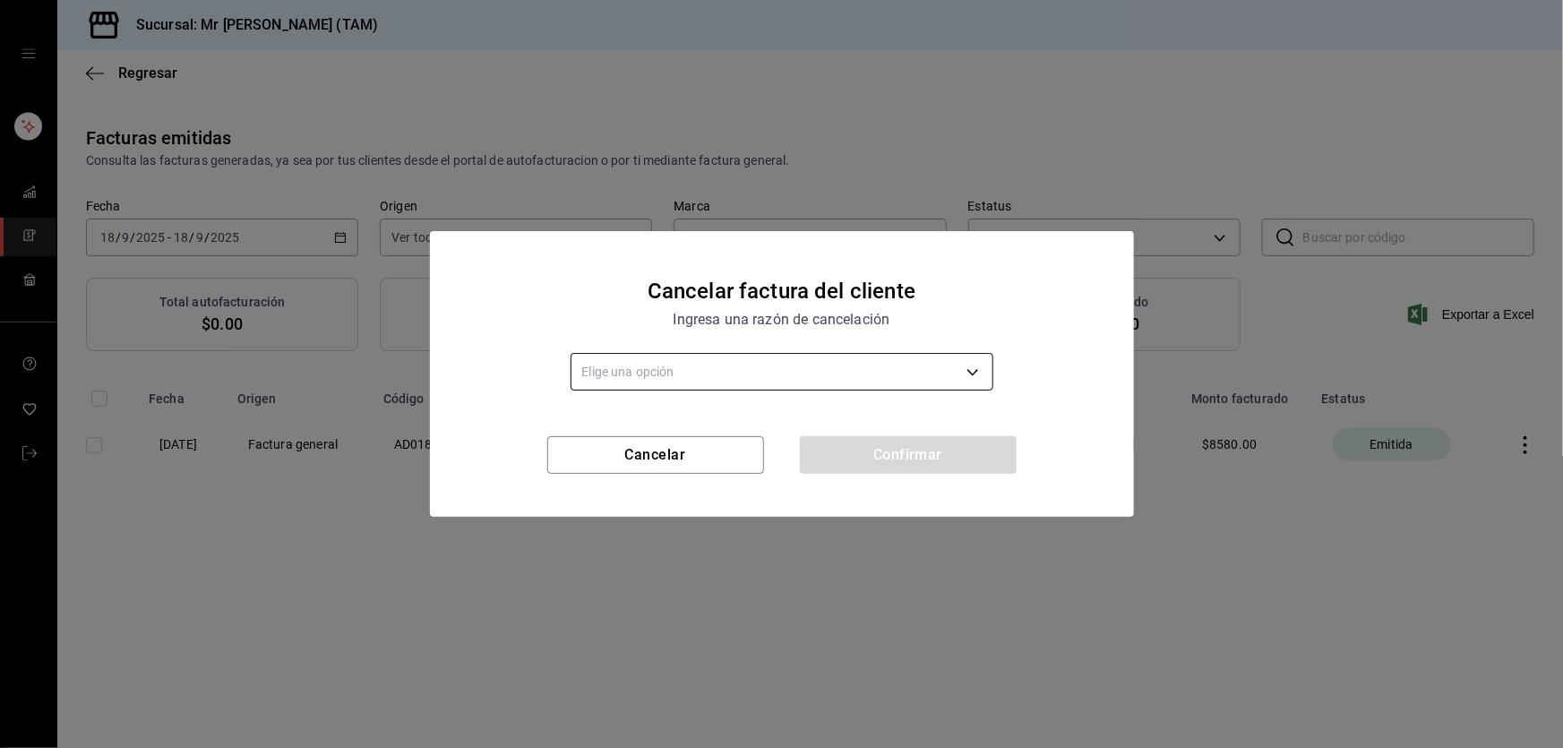
click at [909, 368] on body "Sucursal: Mr Smoky (TAM) Regresar Facturas emitidas Consulta las facturas gener…" at bounding box center [781, 374] width 1563 height 748
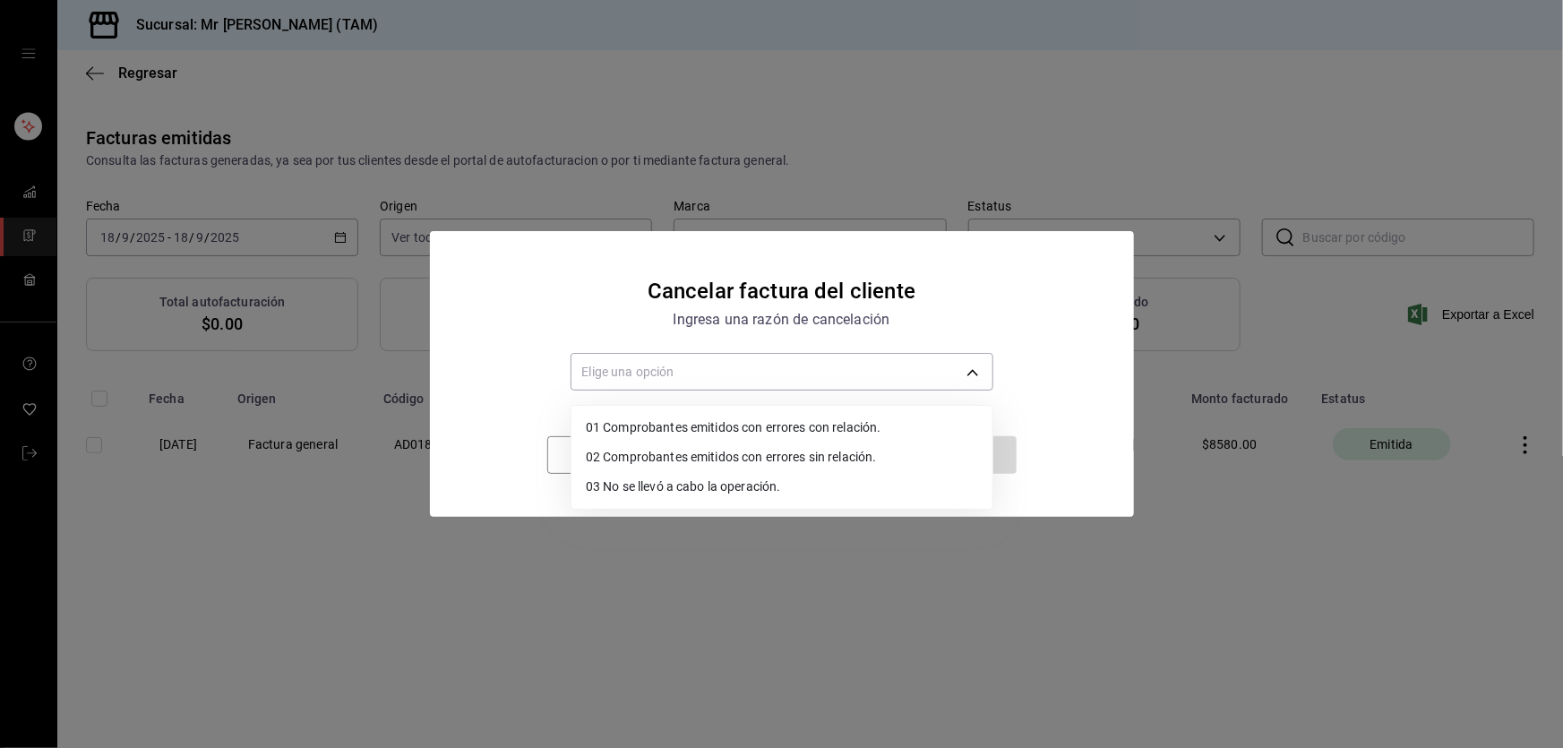
click at [724, 484] on li "03 No se llevó a cabo la operación." at bounding box center [781, 487] width 421 height 30
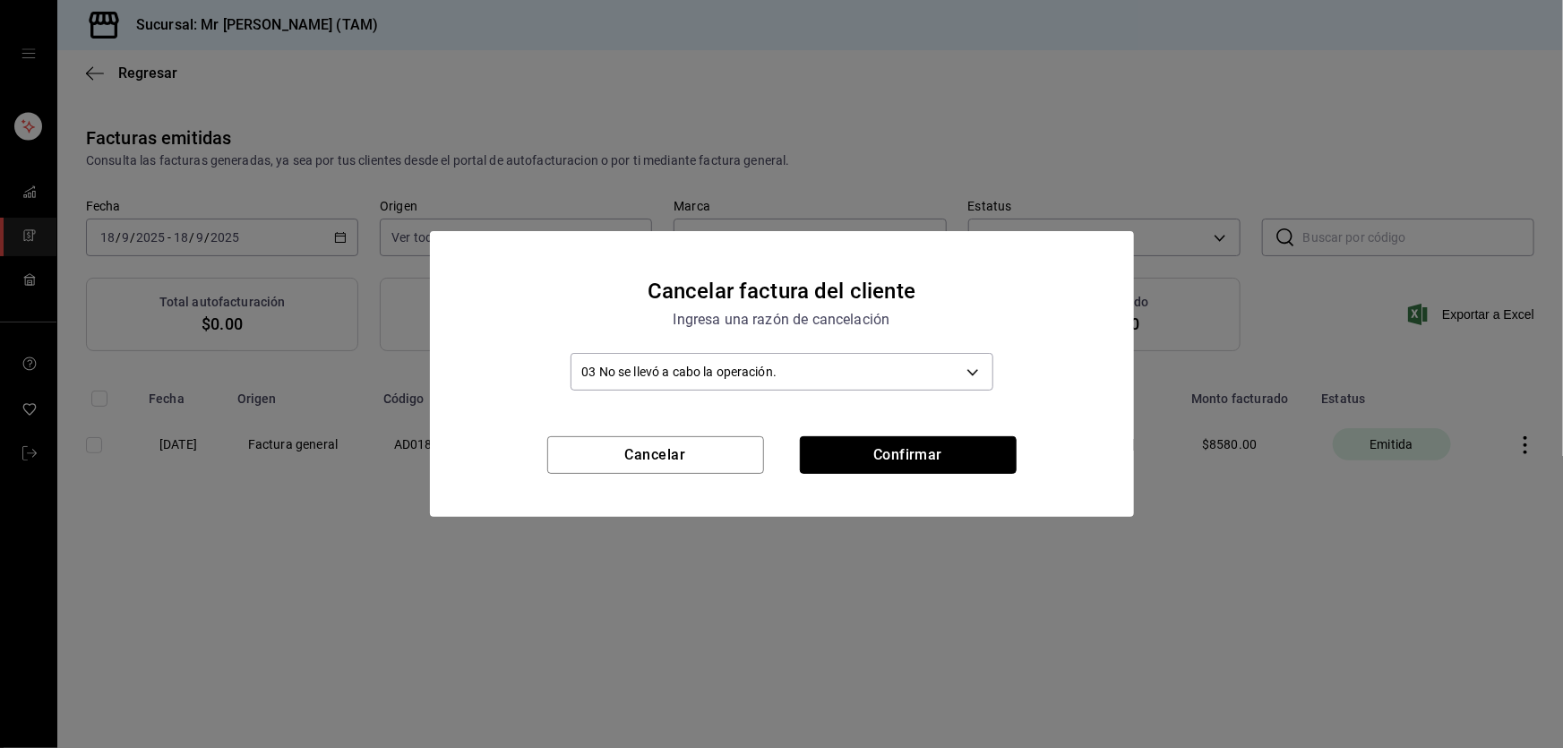
drag, startPoint x: 927, startPoint y: 450, endPoint x: 1230, endPoint y: 286, distance: 344.2
click at [1230, 286] on div "Cancelar factura del cliente Ingresa una razón de cancelación 03 No se llevó a …" at bounding box center [781, 374] width 1563 height 748
click at [817, 367] on body "Sucursal: Mr Smoky (TAM) Regresar Facturas emitidas Consulta las facturas gener…" at bounding box center [781, 374] width 1563 height 748
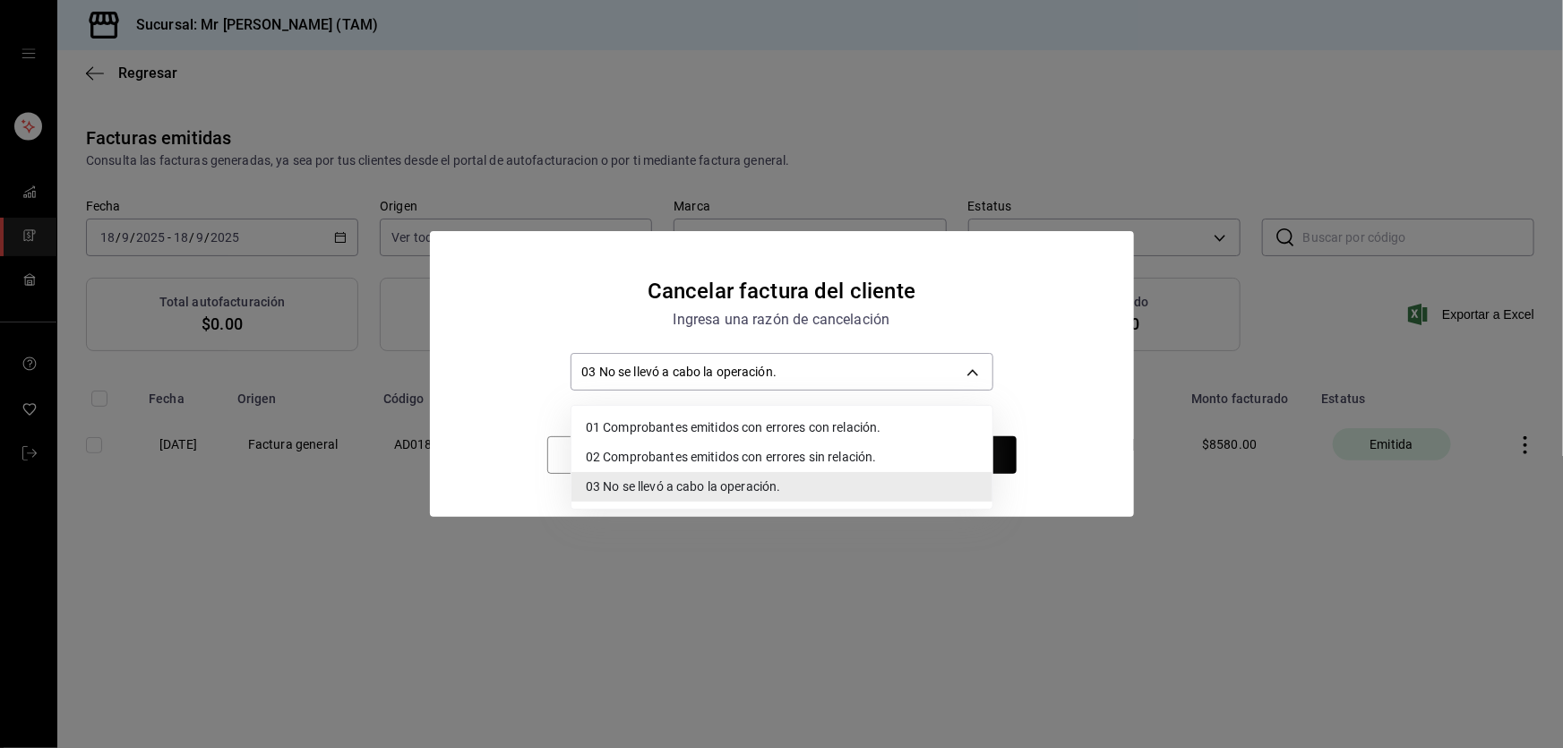
click at [994, 321] on div at bounding box center [781, 374] width 1563 height 748
click at [711, 364] on body "Sucursal: Mr Smoky (TAM) Regresar Facturas emitidas Consulta las facturas gener…" at bounding box center [781, 374] width 1563 height 748
click at [737, 421] on li "01 Comprobantes emitidos con errores con relación." at bounding box center [781, 428] width 421 height 30
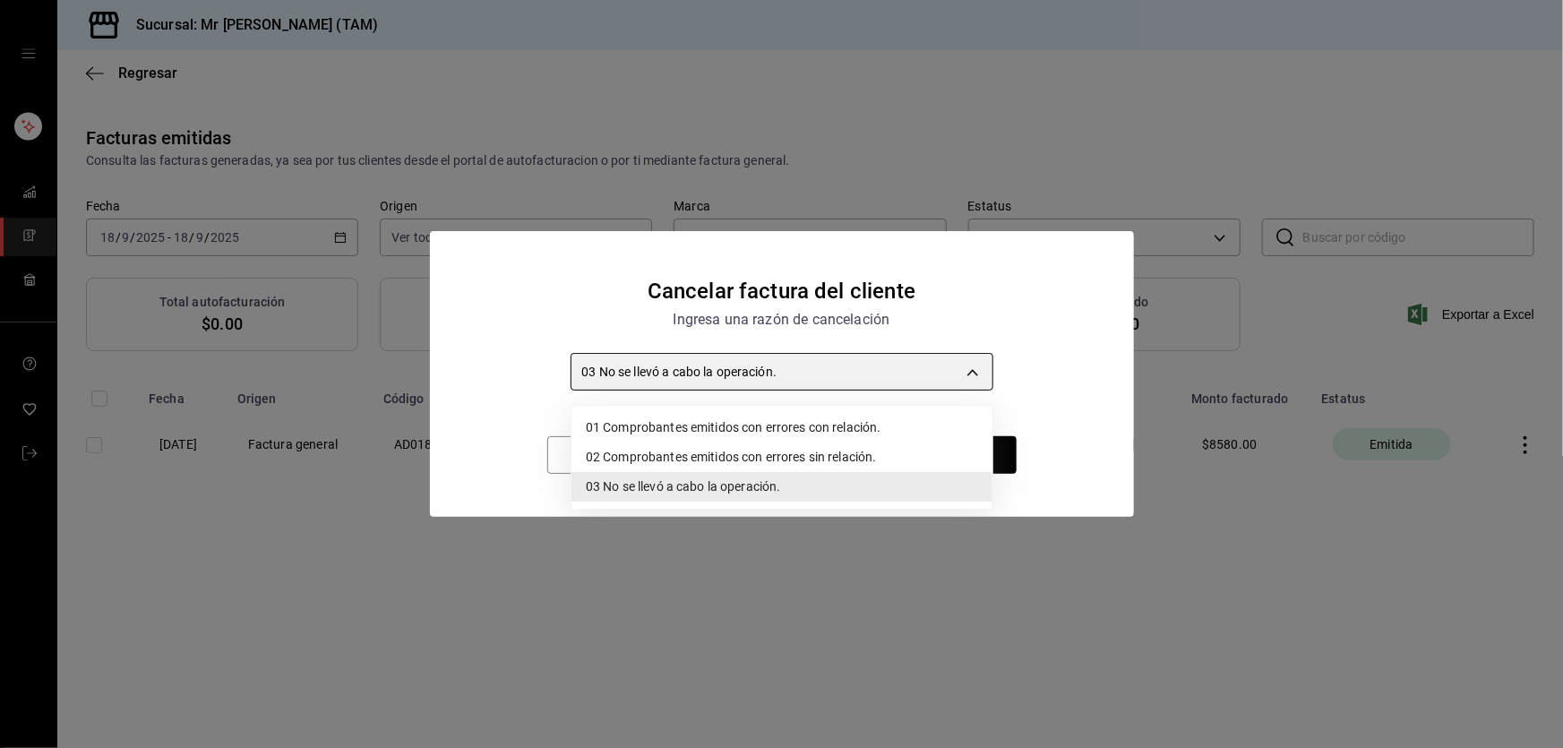
type input "RECEIPT_WITH_RELATED_ERROR"
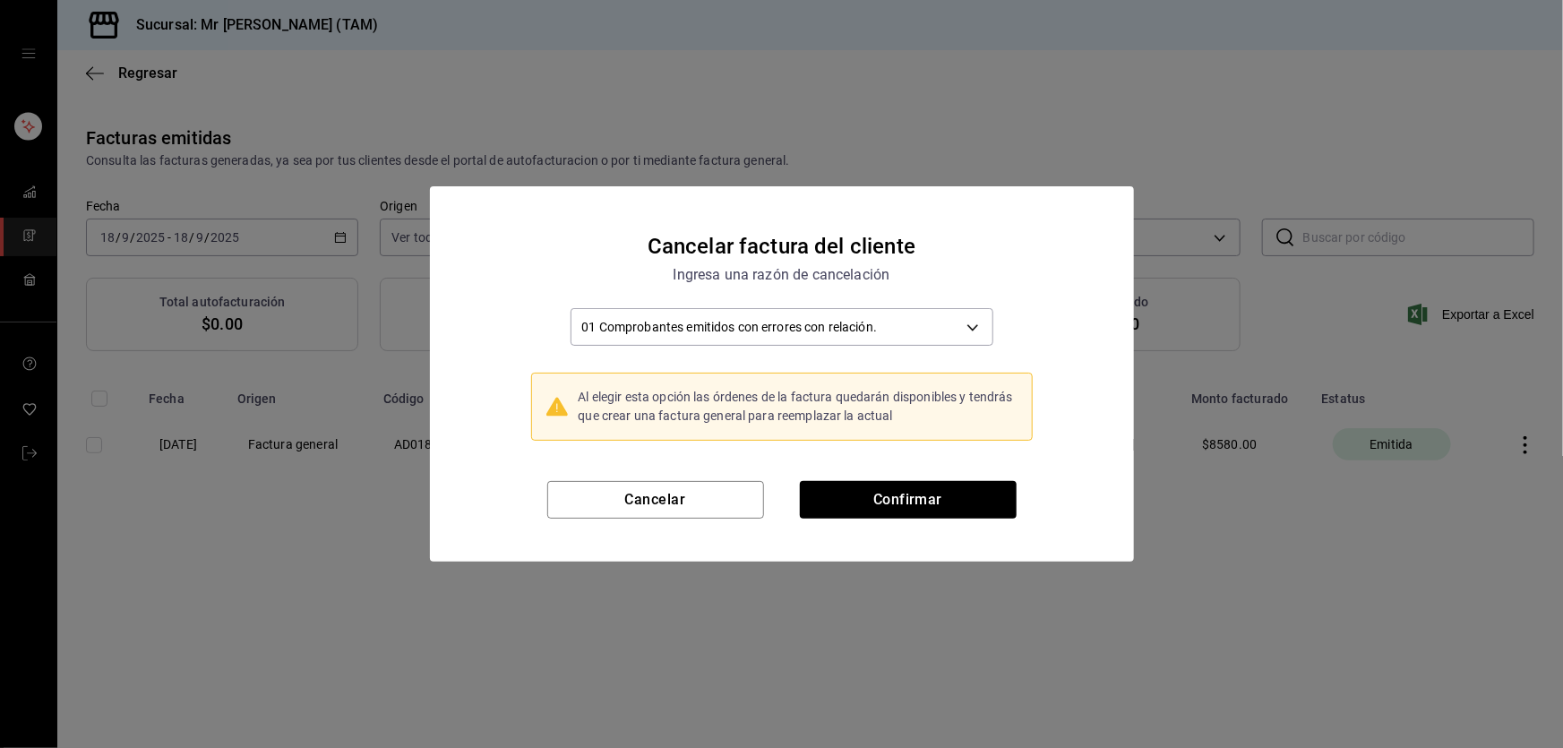
click at [737, 417] on div "Al elegir esta opción las órdenes de la factura quedarán disponibles y tendrás …" at bounding box center [798, 407] width 439 height 38
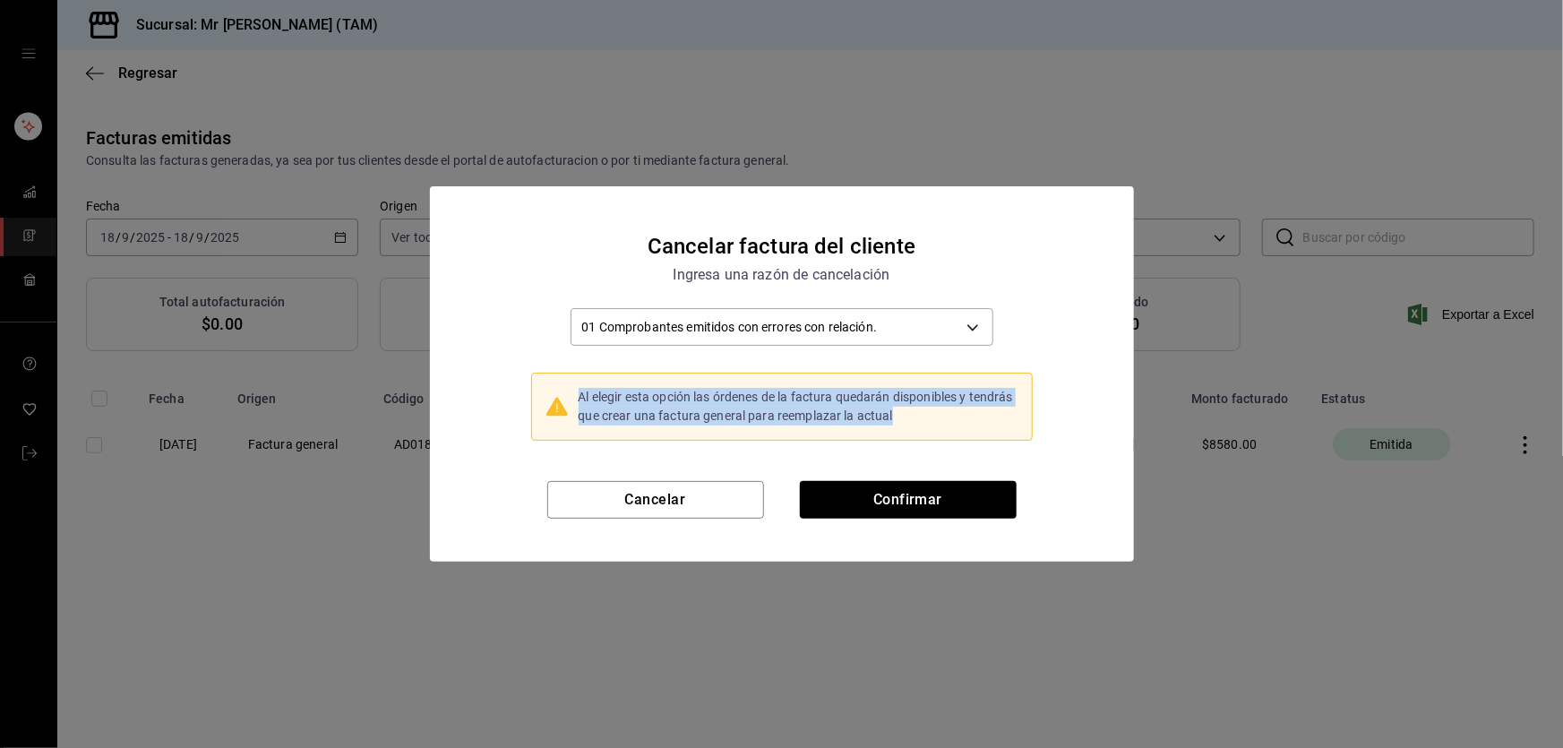
click at [737, 417] on div "Al elegir esta opción las órdenes de la factura quedarán disponibles y tendrás …" at bounding box center [798, 407] width 439 height 38
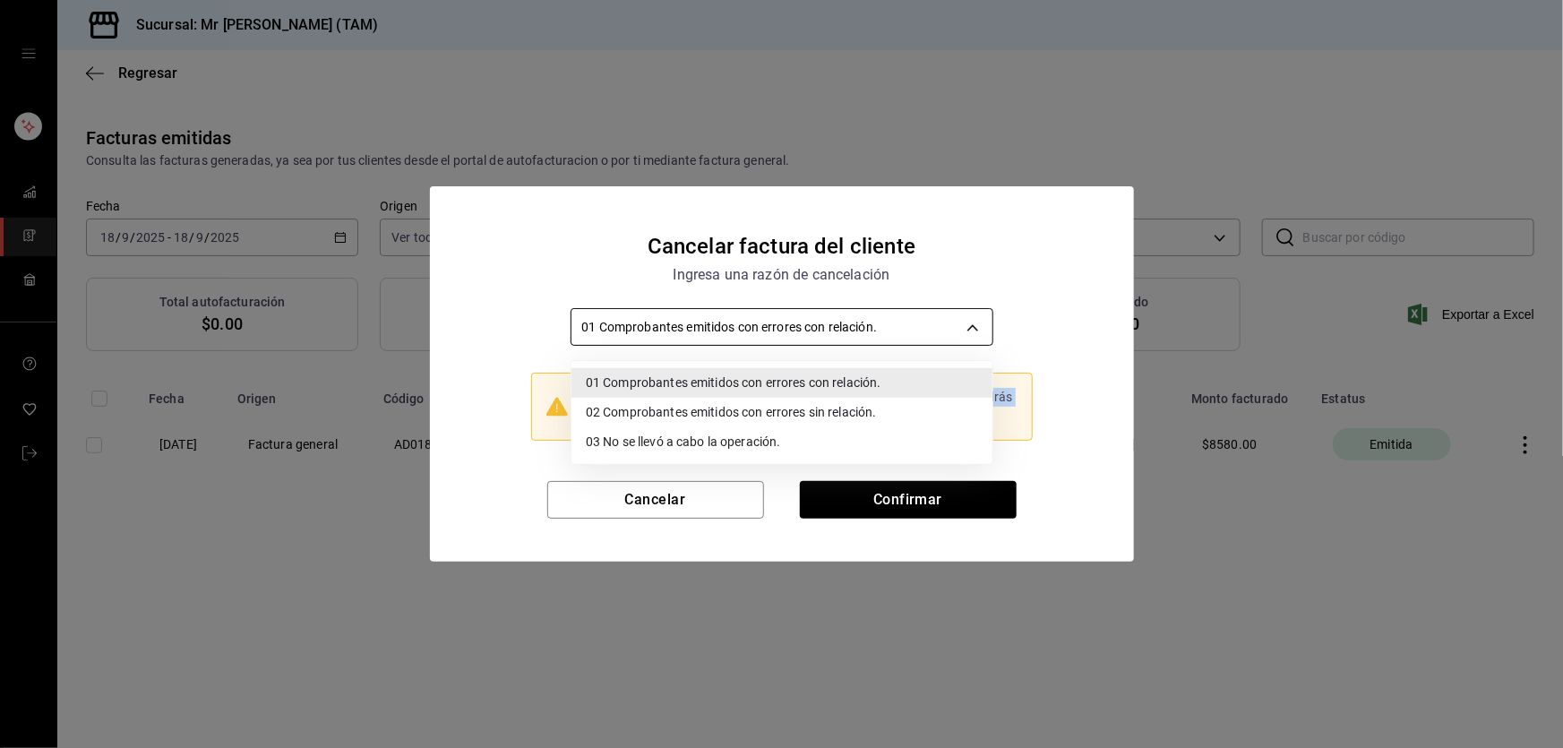
click at [934, 317] on body "Sucursal: Mr Smoky (TAM) Regresar Facturas emitidas Consulta las facturas gener…" at bounding box center [781, 374] width 1563 height 748
click at [934, 317] on div at bounding box center [781, 374] width 1563 height 748
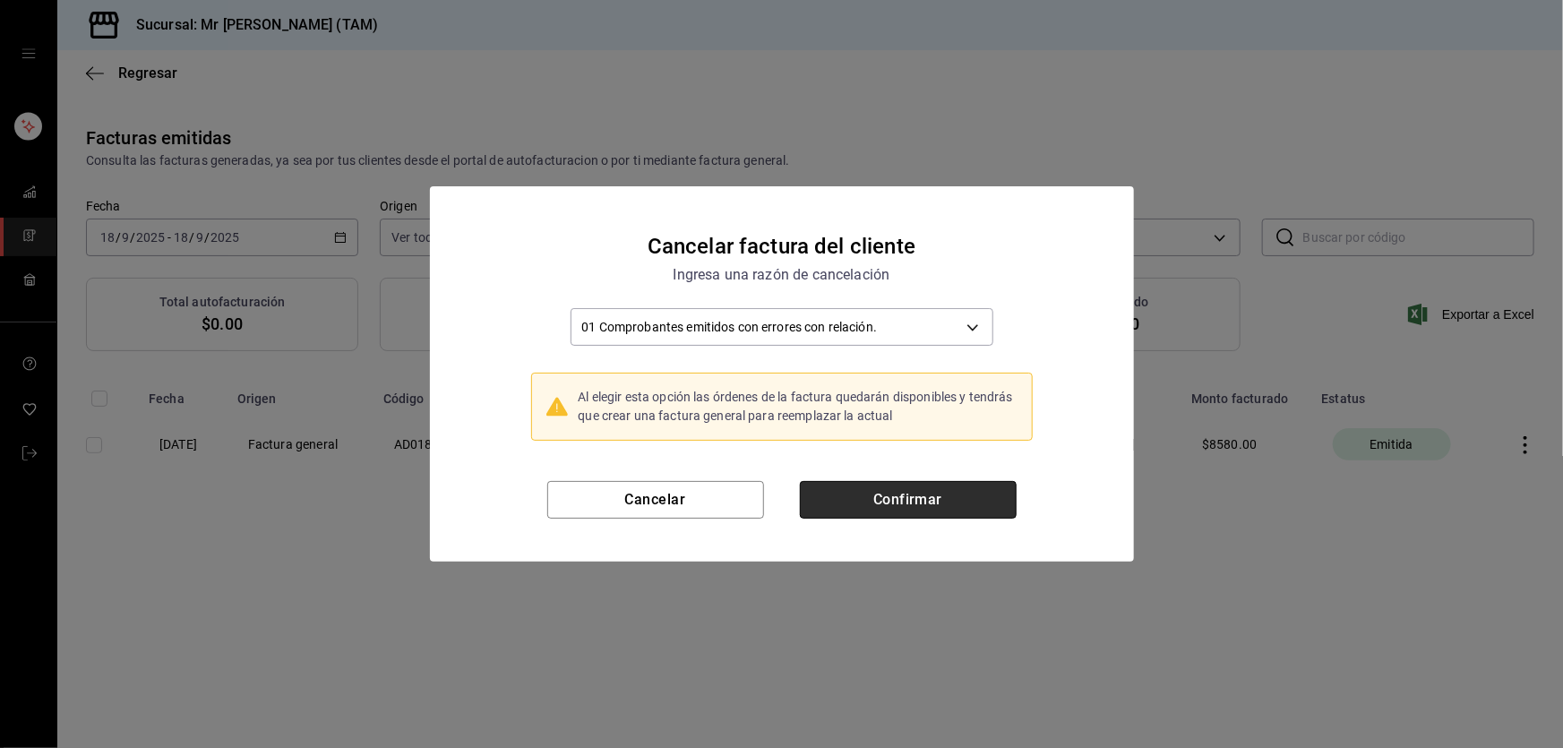
click at [893, 494] on button "Confirmar" at bounding box center [908, 500] width 217 height 38
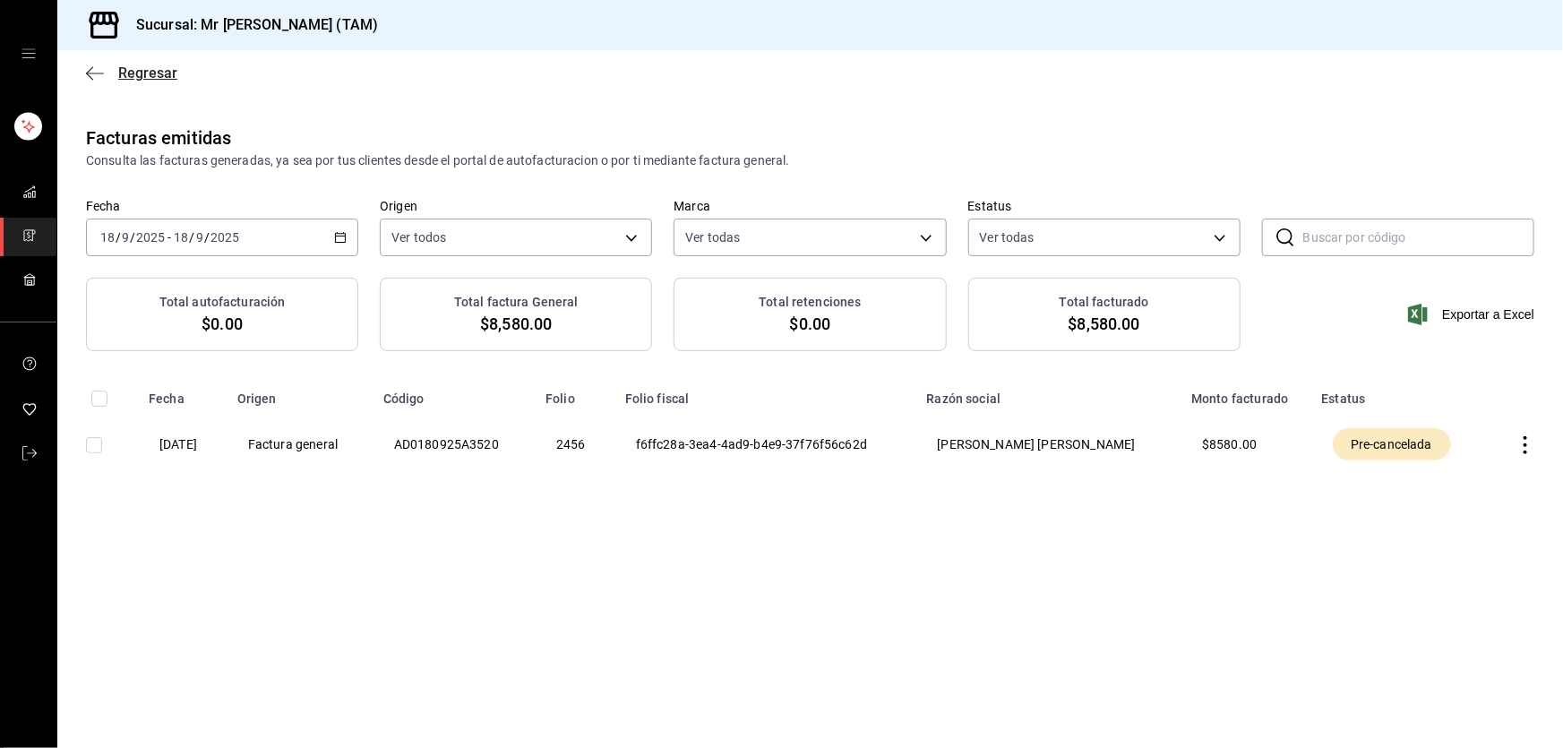
click at [102, 71] on icon "button" at bounding box center [95, 73] width 18 height 16
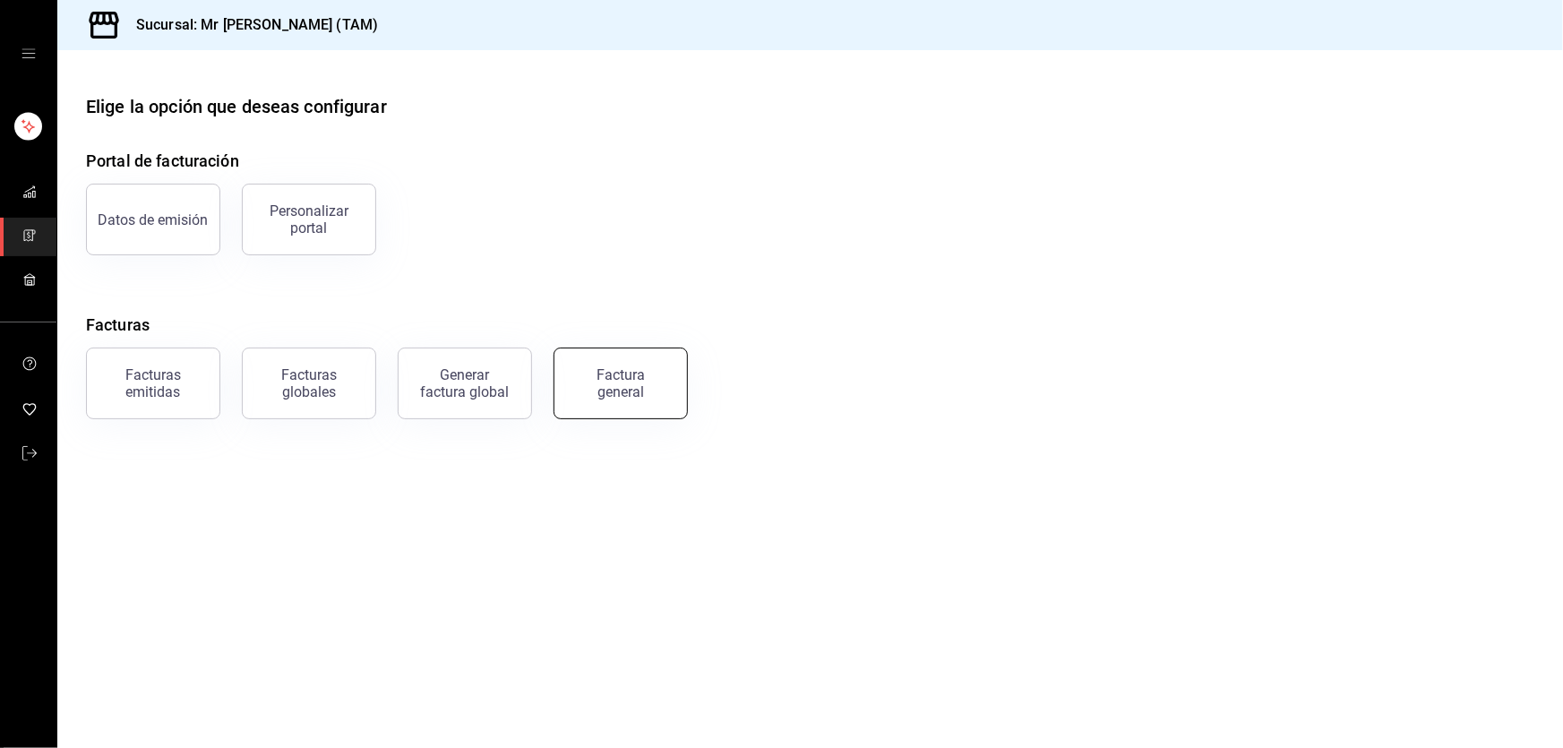
click at [627, 364] on button "Factura general" at bounding box center [620, 383] width 134 height 72
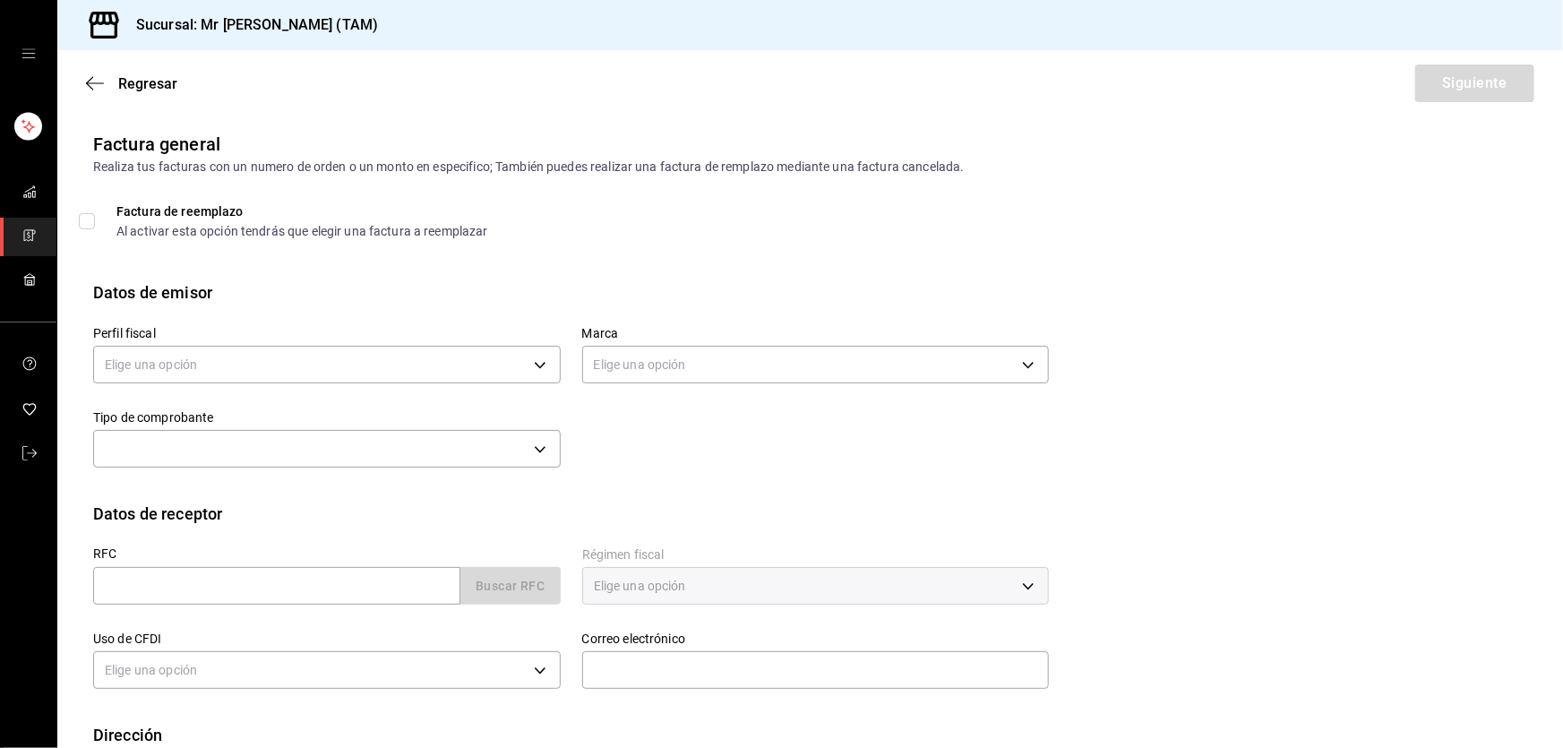
click at [230, 215] on div "Factura de reemplazo" at bounding box center [302, 211] width 372 height 13
click at [244, 225] on div "Al activar esta opción tendrás que elegir una factura a reemplazar" at bounding box center [302, 231] width 372 height 13
click at [95, 223] on input "Factura de reemplazo Al activar esta opción tendrás que elegir una factura a re…" at bounding box center [87, 221] width 16 height 16
checkbox input "true"
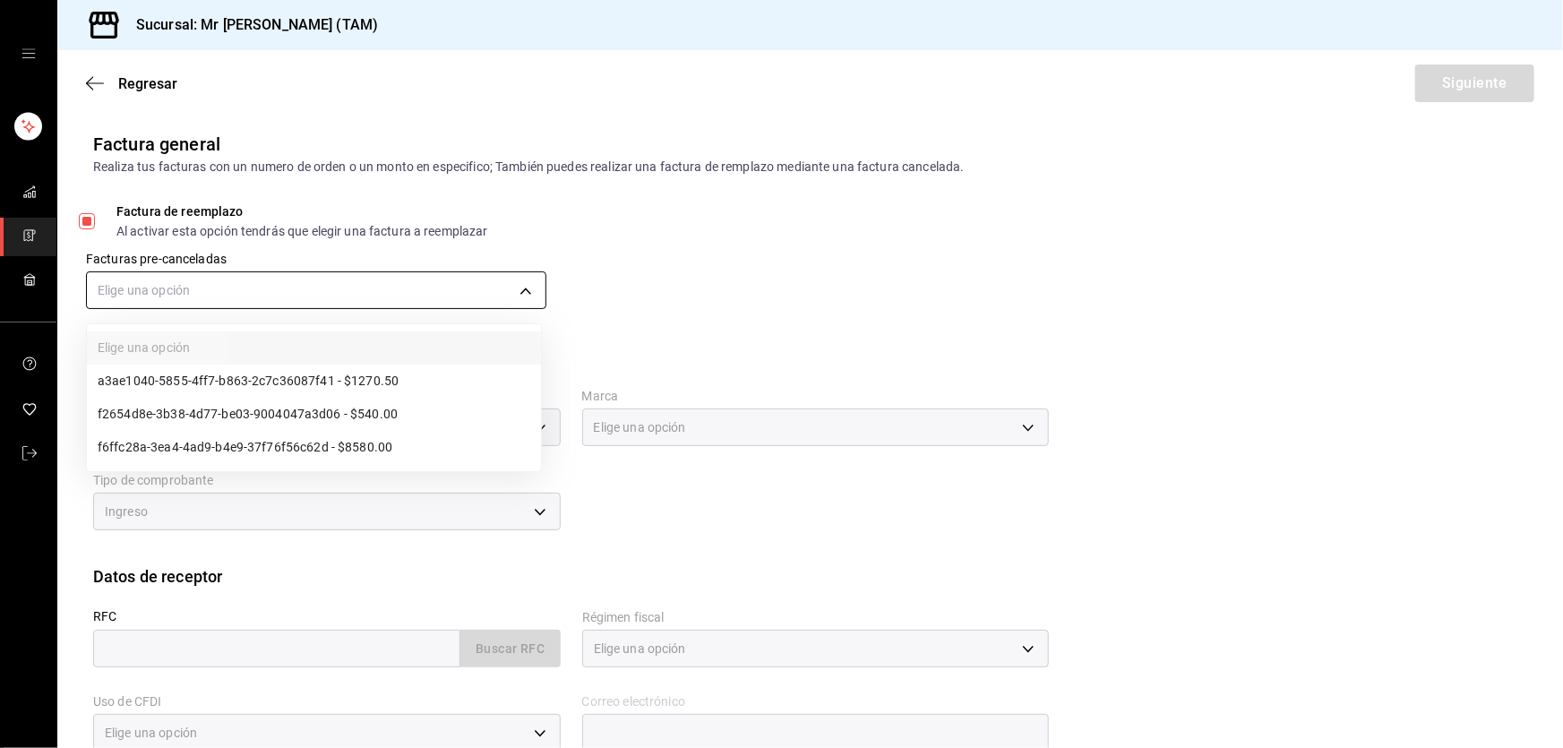
click at [322, 286] on body "Sucursal: Mr Smoky (TAM) Regresar Siguiente Factura general Realiza tus factura…" at bounding box center [781, 374] width 1563 height 748
click at [278, 438] on li "f6ffc28a-3ea4-4ad9-b4e9-37f76f56c62d - $8580.00" at bounding box center [314, 447] width 454 height 33
type input "ad0b8371-a592-4695-801c-4a11548a3520"
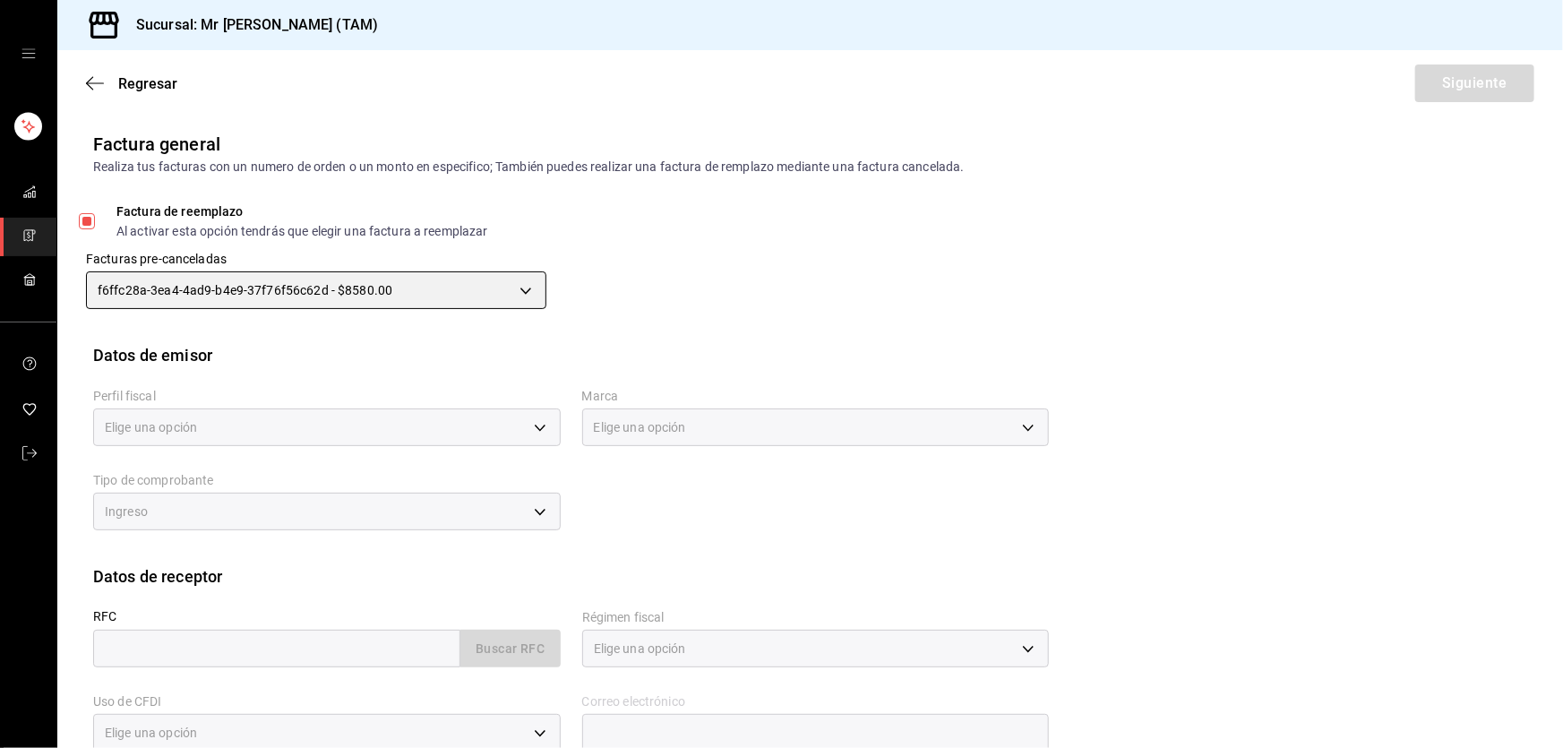
type input "[EMAIL_ADDRESS][DOMAIN_NAME]"
type input "89138"
type input "81e23790-b5c9-42c9-a779-7127cee00b47"
type input "7082ddc5-3cea-471a-bd4f-d41619b848f0"
type input "I"
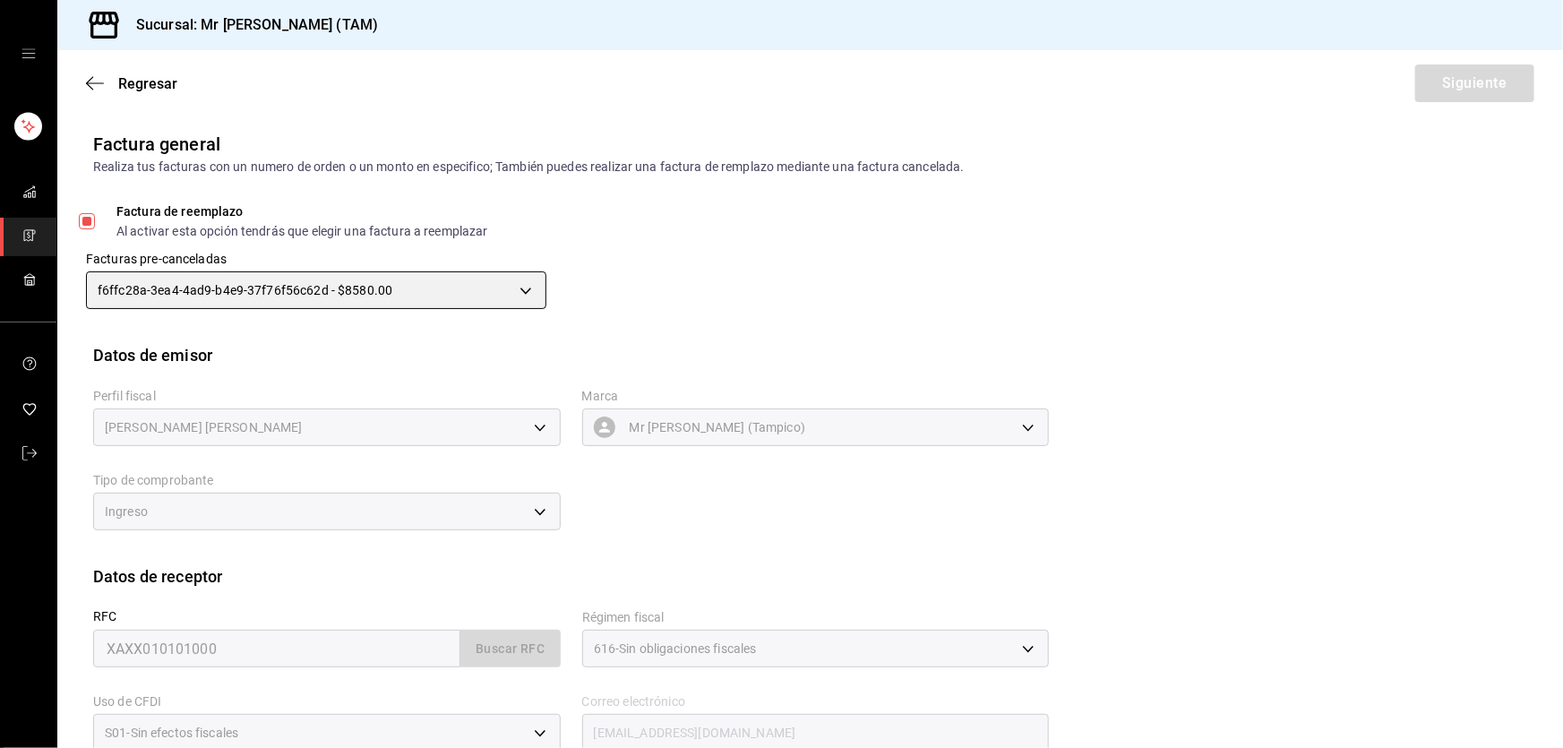
type input "XAXX010101000"
type input "616"
type input "S01"
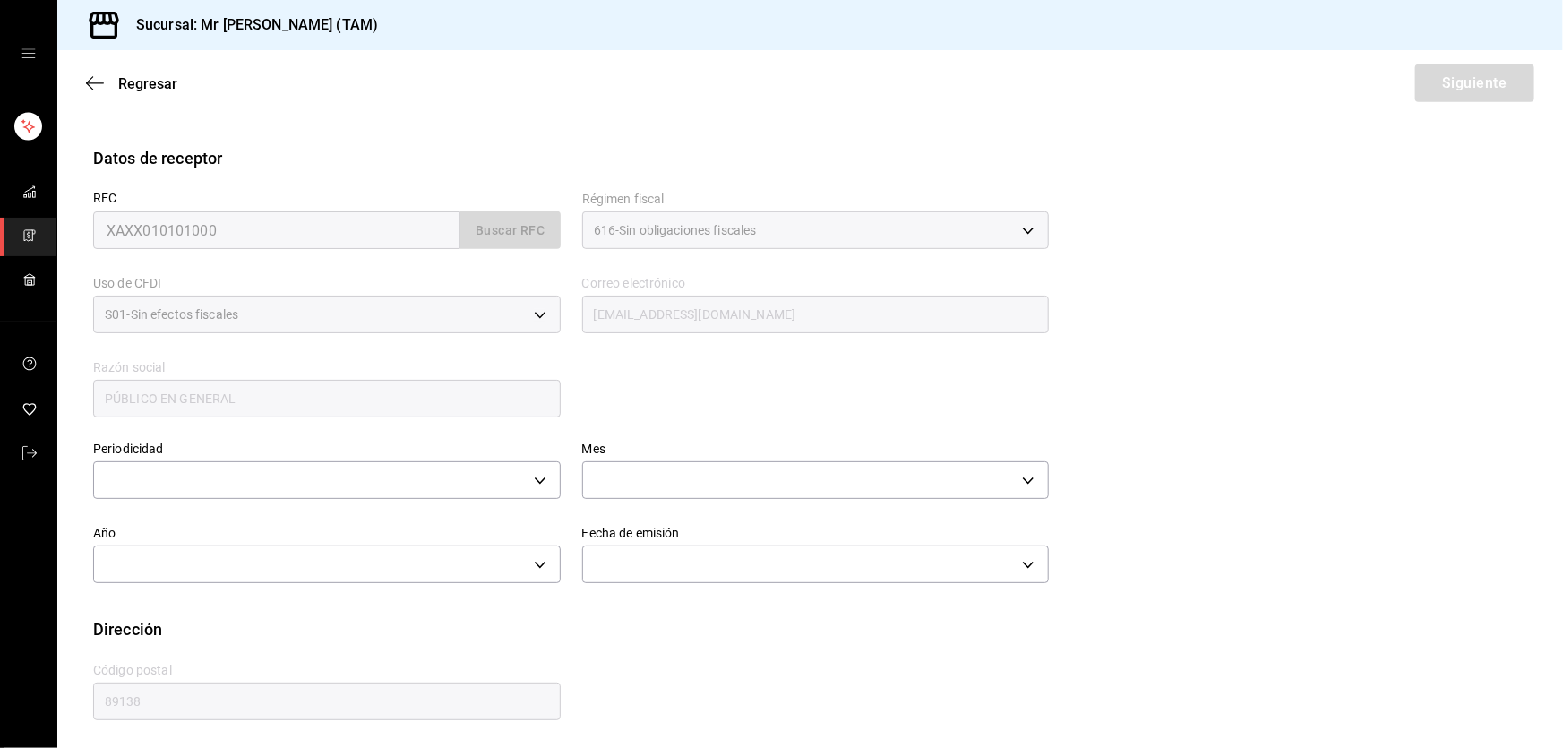
scroll to position [421, 0]
click at [472, 497] on div "​" at bounding box center [326, 474] width 467 height 47
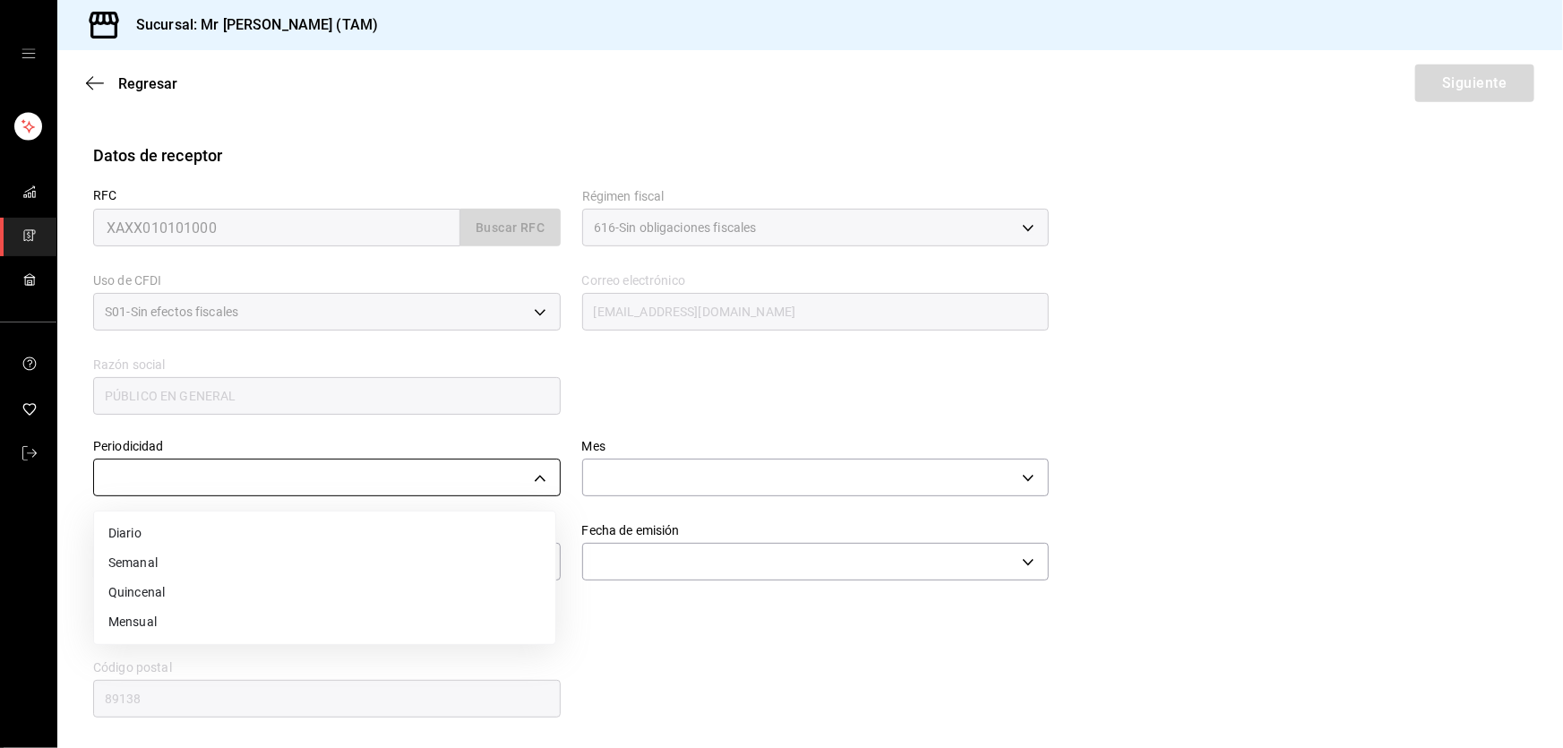
click at [349, 474] on body "Sucursal: Mr Smoky (TAM) Regresar Siguiente Factura general Realiza tus factura…" at bounding box center [781, 374] width 1563 height 748
click at [163, 565] on li "Semanal" at bounding box center [324, 563] width 461 height 30
type input "WEEKLY"
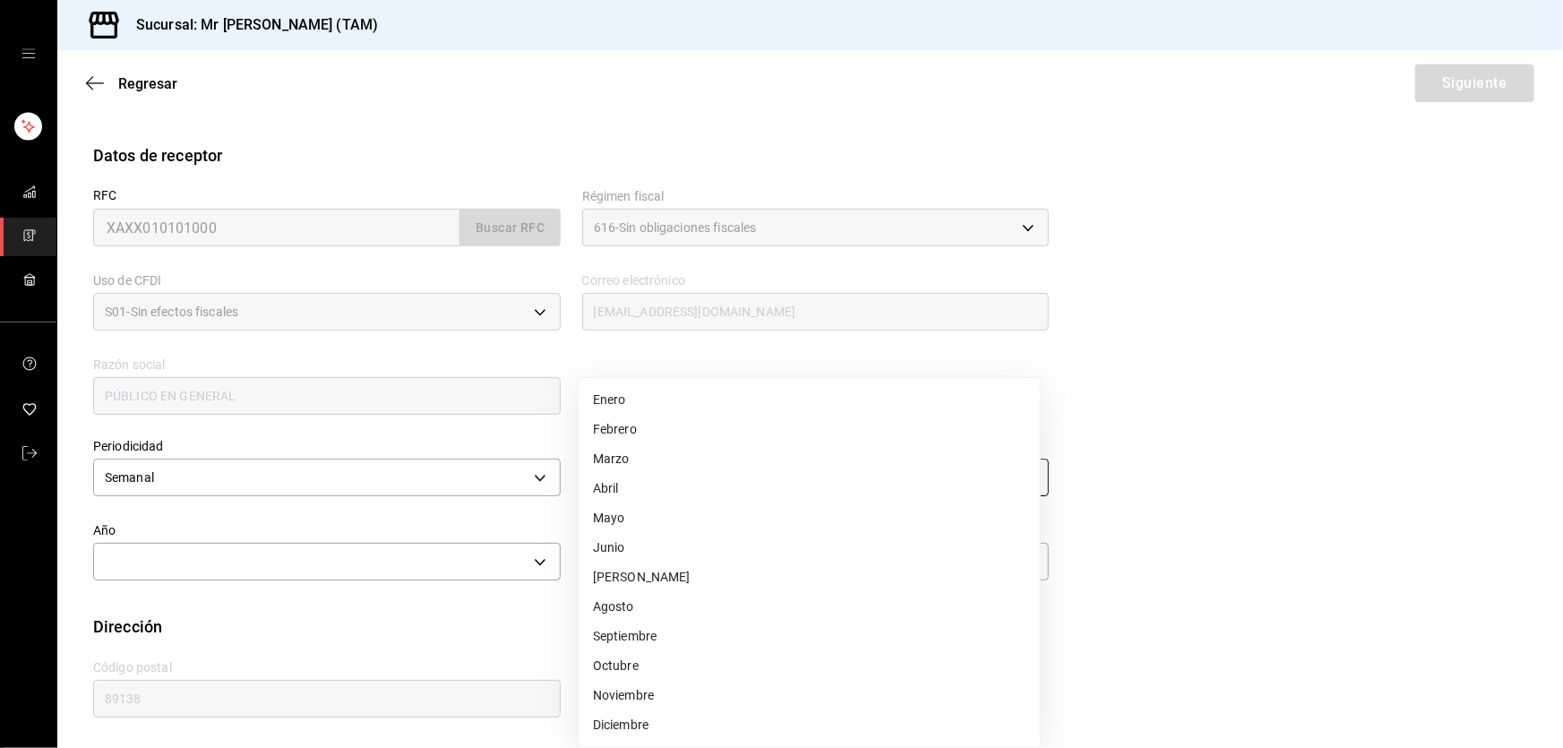
click at [631, 482] on body "Sucursal: Mr Smoky (TAM) Regresar Siguiente Factura general Realiza tus factura…" at bounding box center [781, 374] width 1563 height 748
click at [637, 631] on li "Septiembre" at bounding box center [809, 637] width 461 height 30
type input "9"
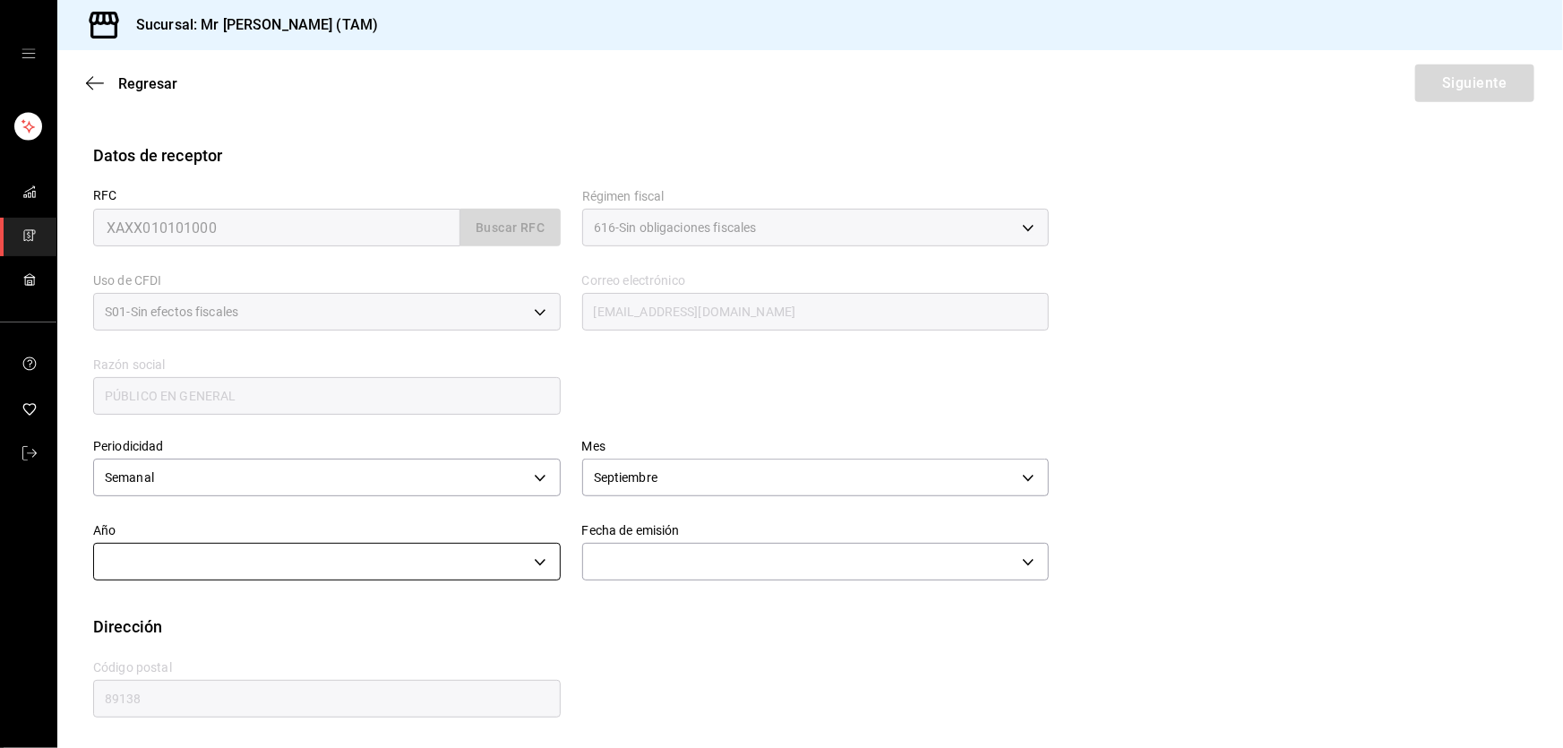
click at [434, 550] on body "Sucursal: Mr Smoky (TAM) Regresar Siguiente Factura general Realiza tus factura…" at bounding box center [781, 374] width 1563 height 748
click at [202, 618] on li "2025" at bounding box center [324, 618] width 461 height 30
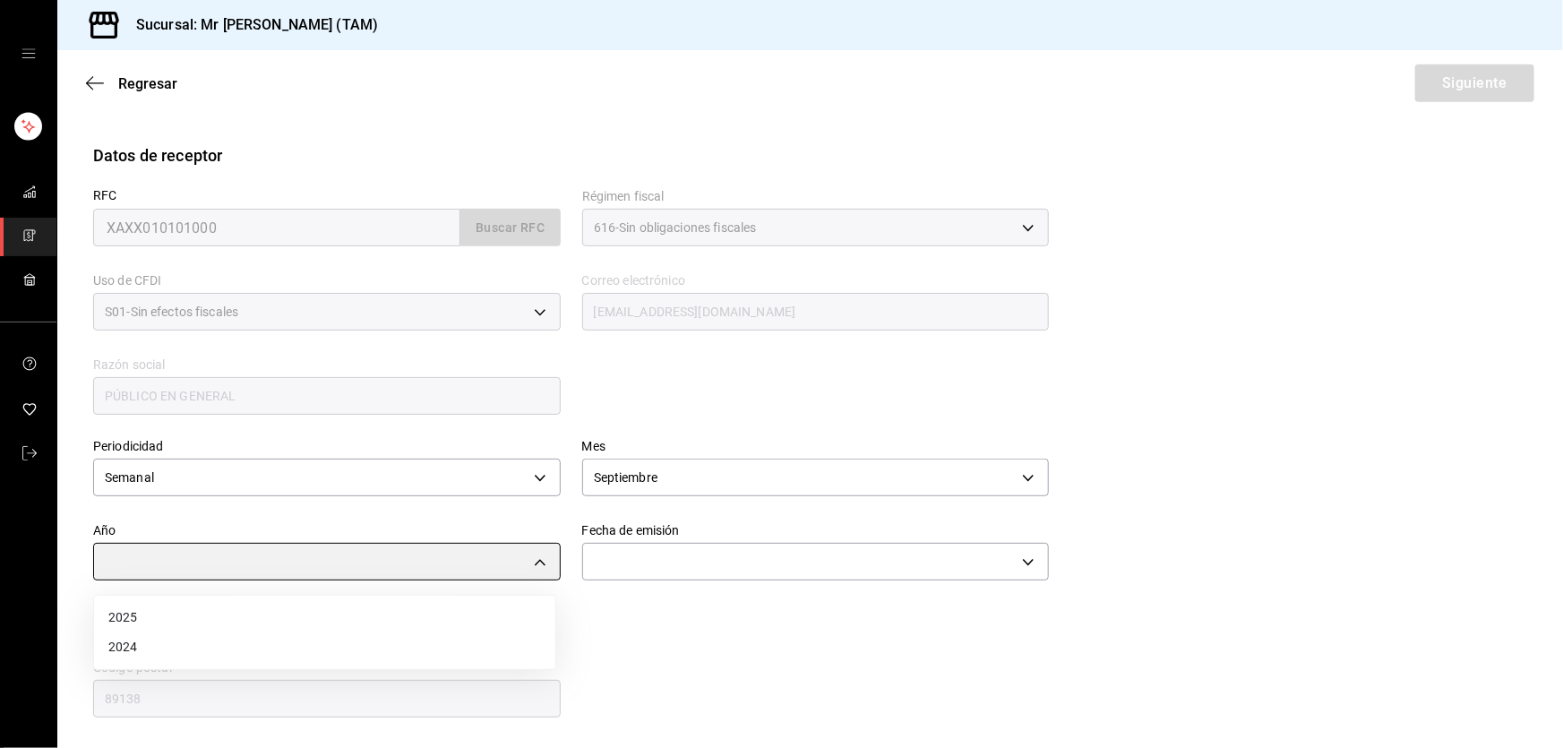
type input "2025"
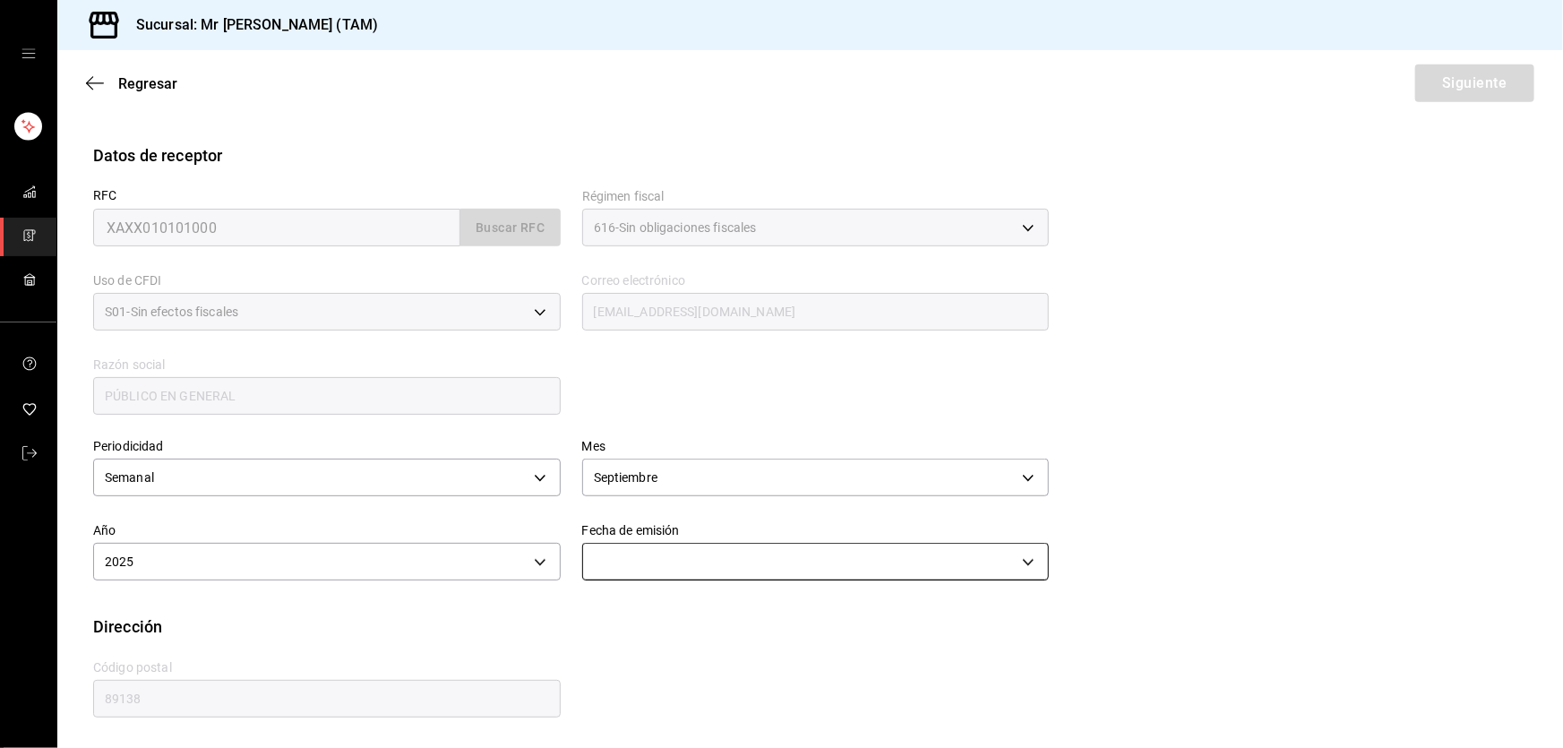
click at [673, 560] on body "Sucursal: Mr Smoky (TAM) Regresar Siguiente Factura general Realiza tus factura…" at bounding box center [781, 374] width 1563 height 748
click at [606, 647] on li "Ayer" at bounding box center [809, 647] width 461 height 30
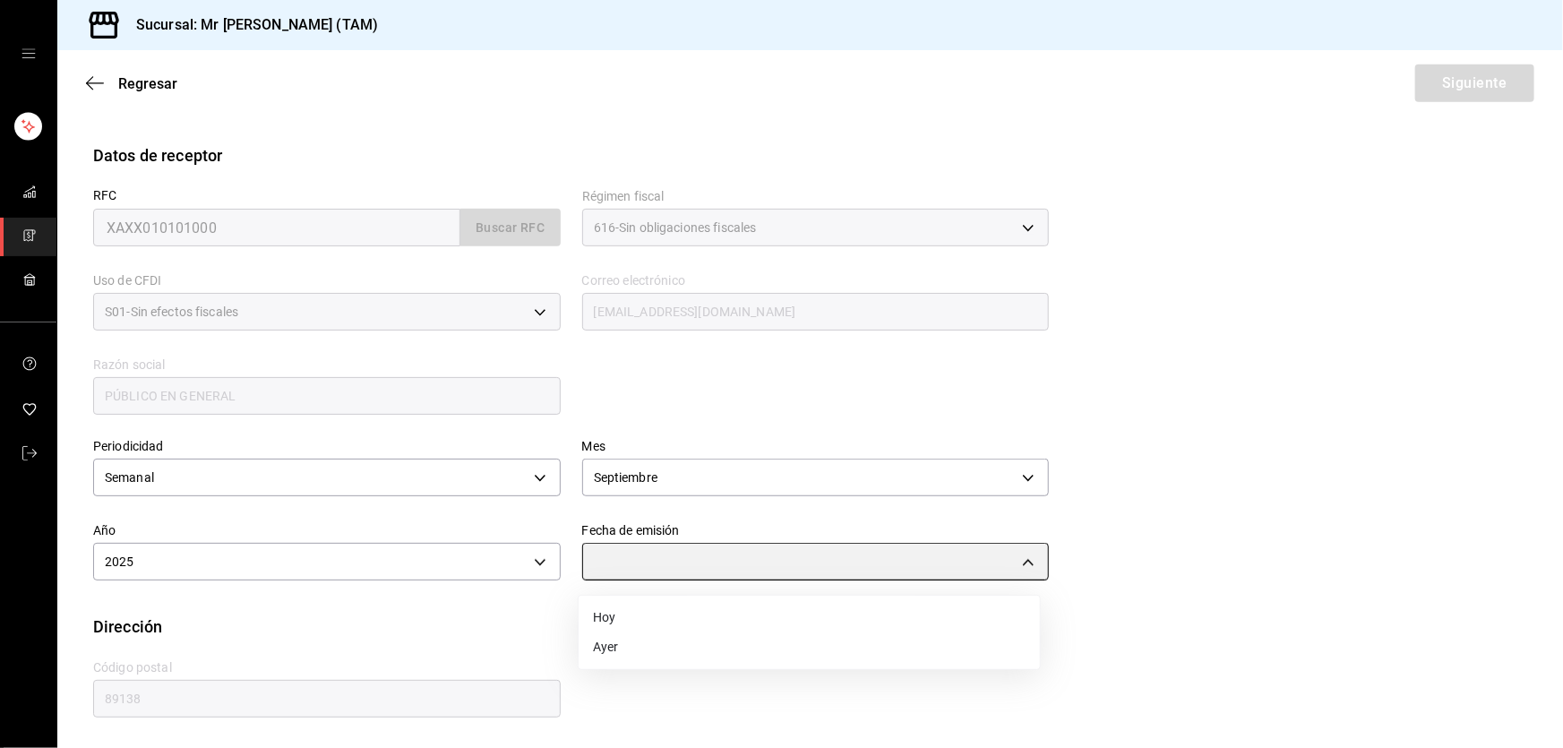
type input "[DATE]"
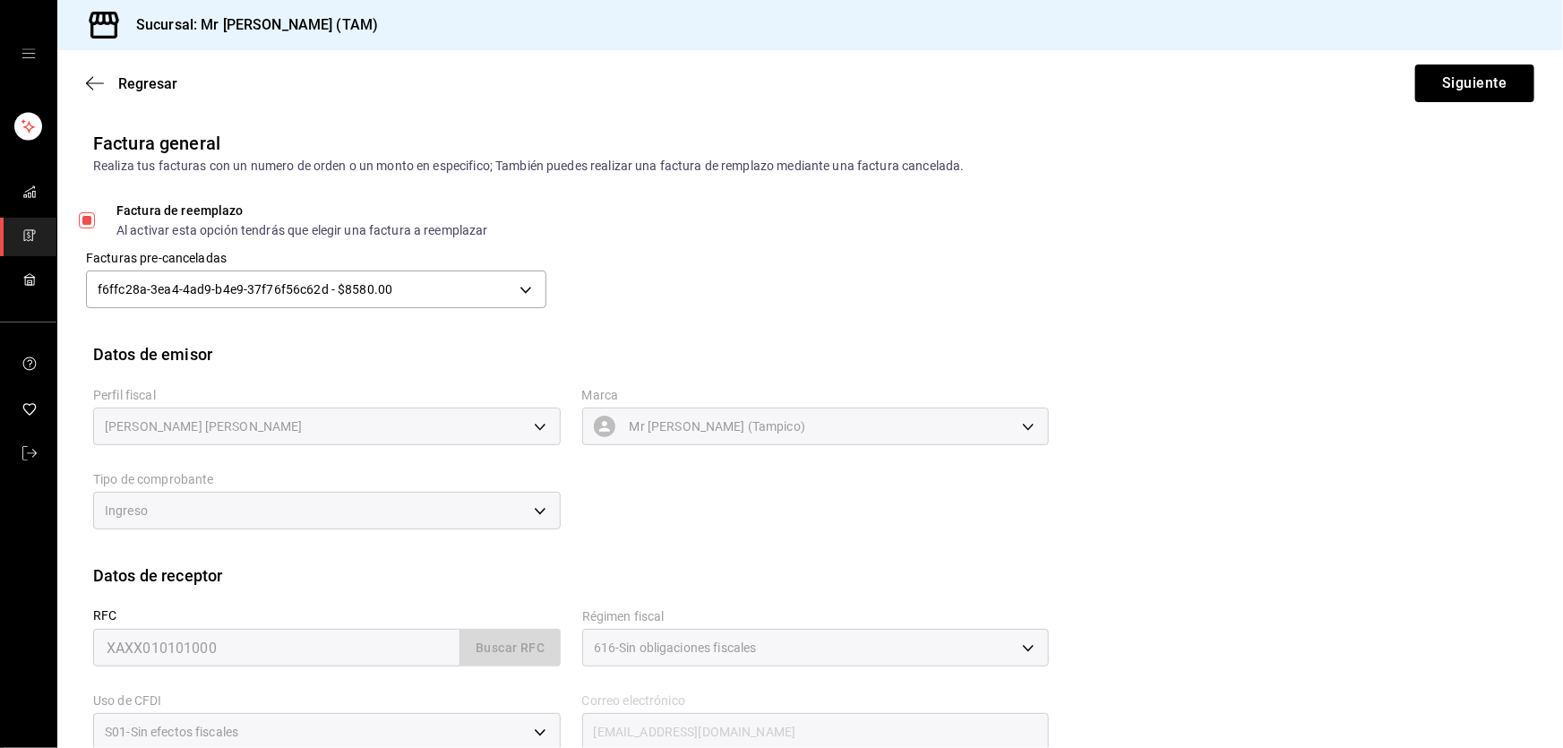
scroll to position [0, 0]
click at [1449, 72] on button "Siguiente" at bounding box center [1474, 83] width 119 height 38
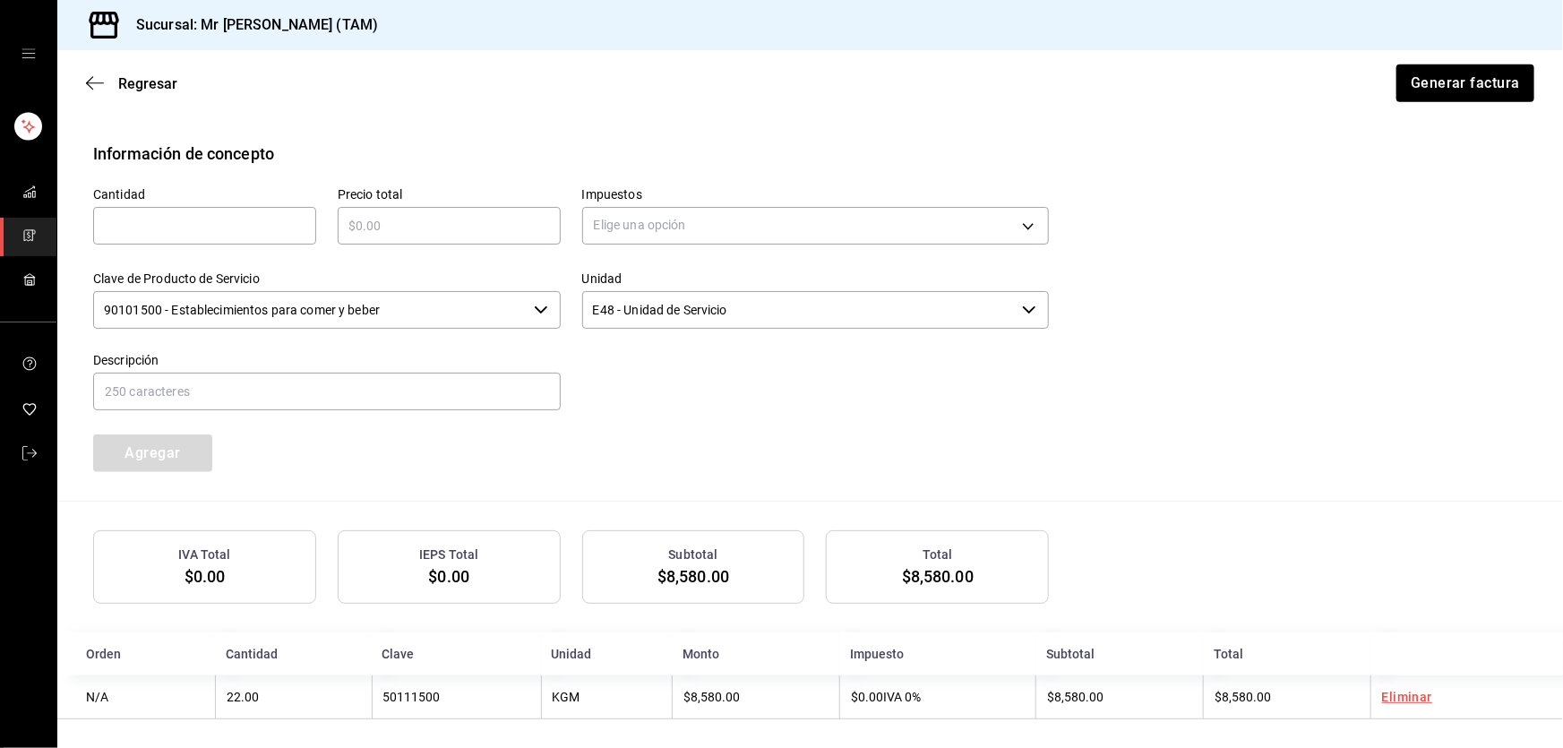
scroll to position [777, 0]
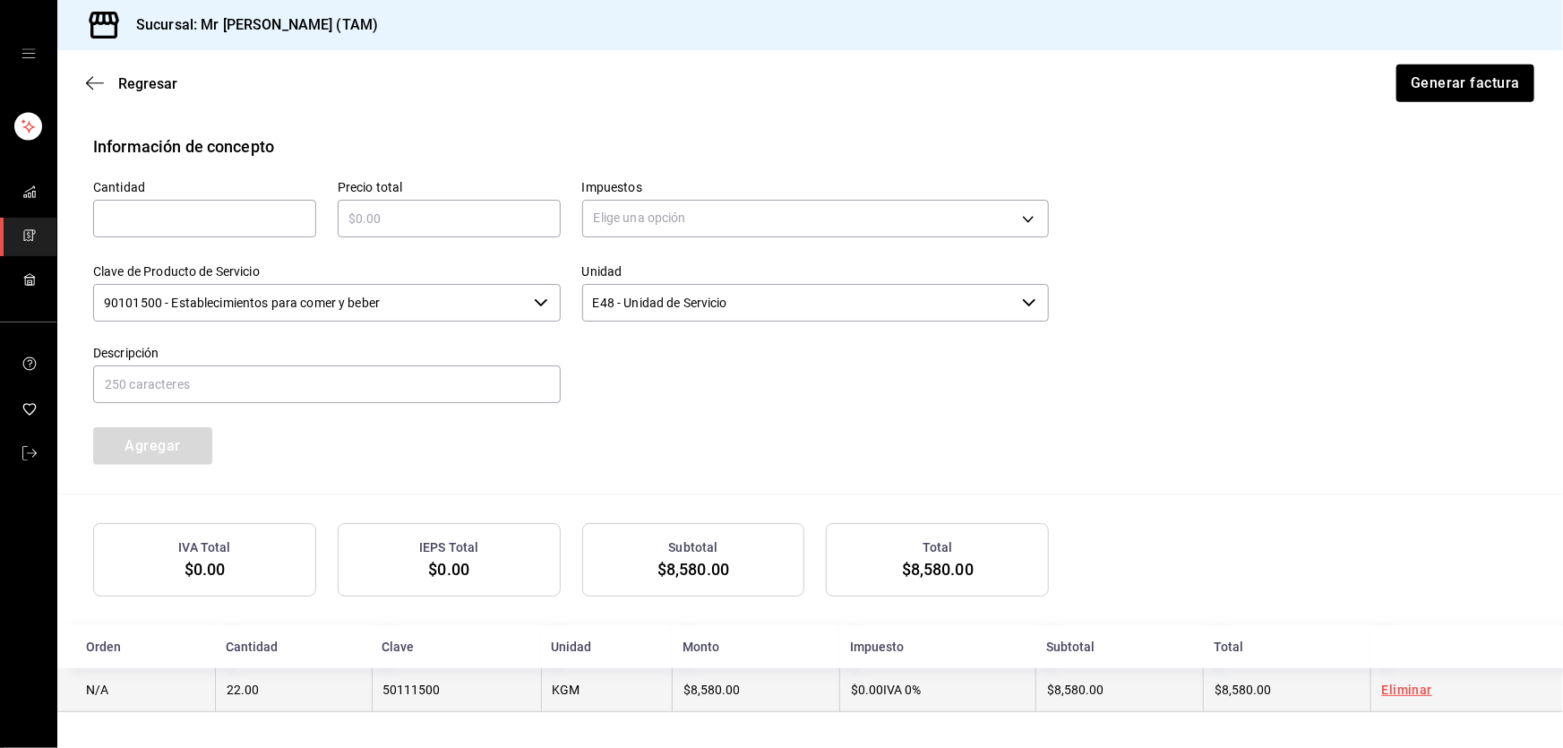
click at [607, 691] on td "KGM" at bounding box center [607, 690] width 132 height 44
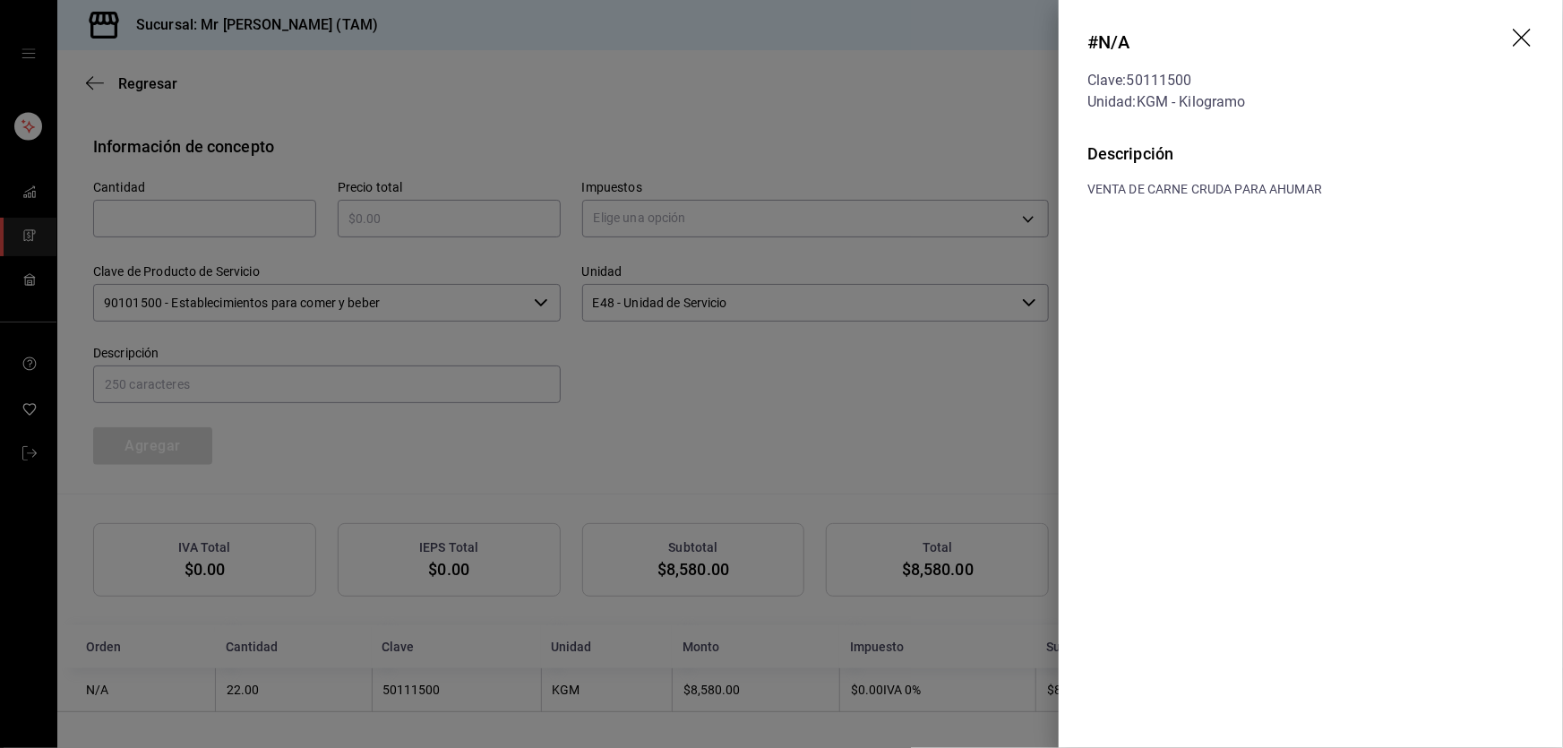
click at [1528, 29] on icon "drag" at bounding box center [1523, 39] width 21 height 21
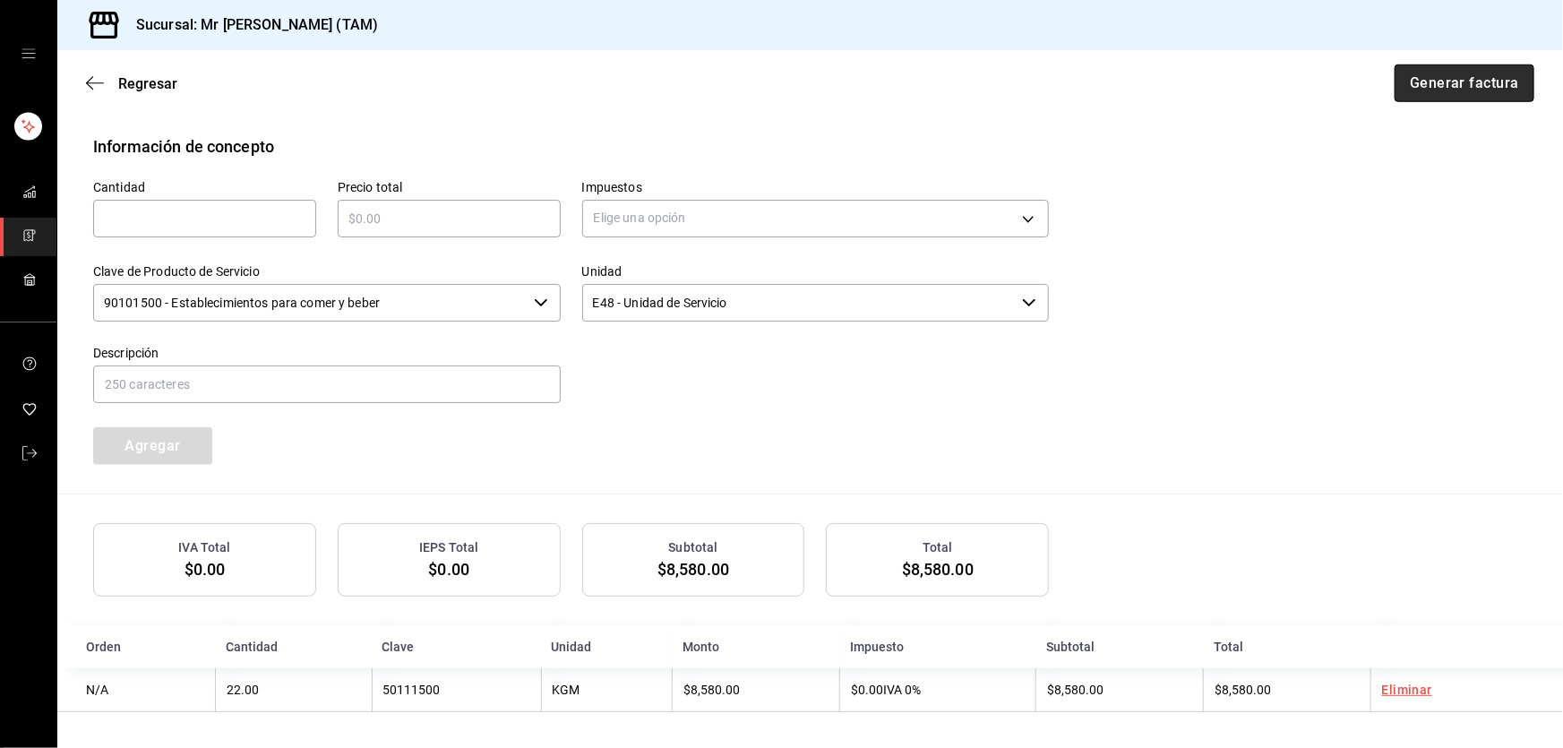
click at [1478, 76] on button "Generar factura" at bounding box center [1464, 83] width 140 height 38
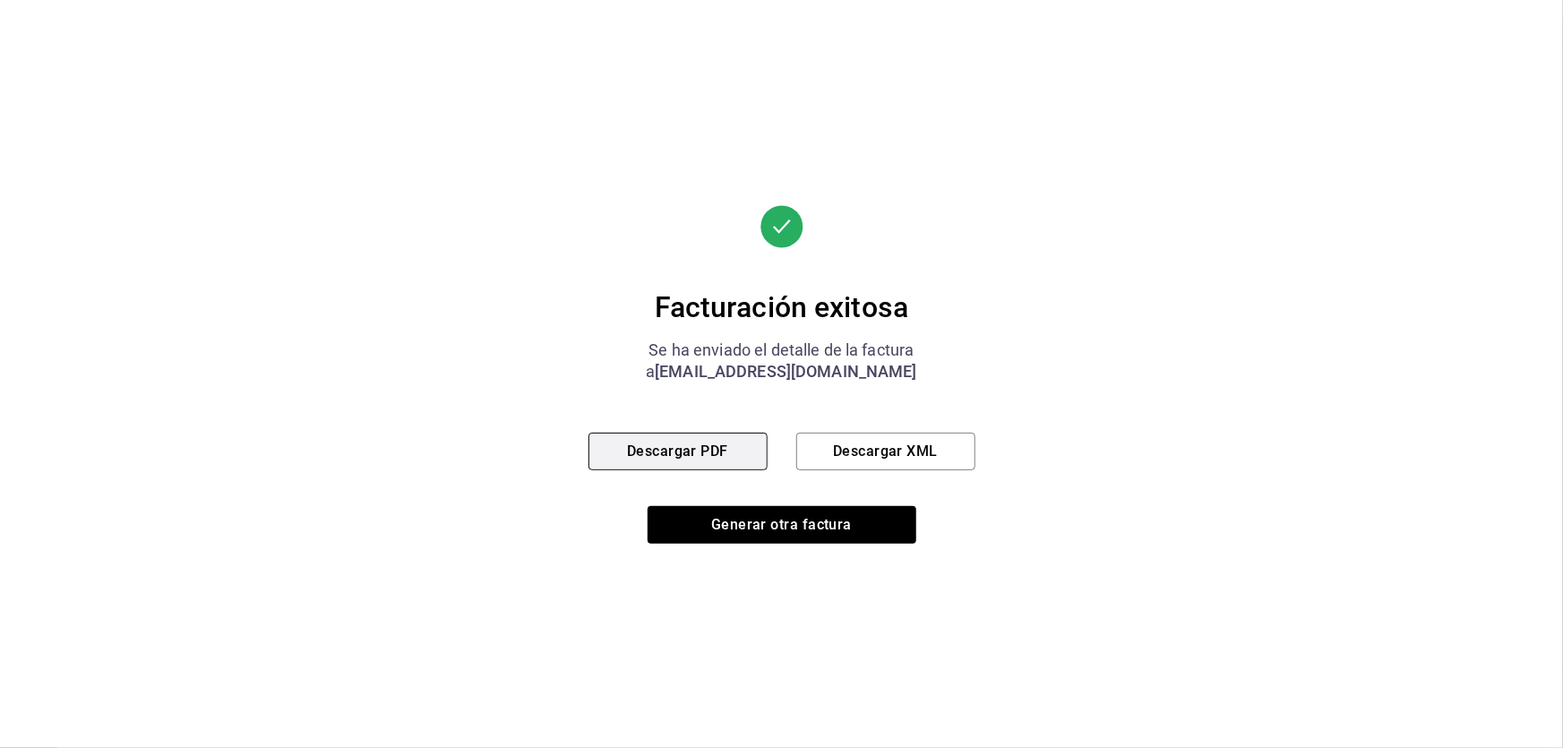
click at [727, 443] on button "Descargar PDF" at bounding box center [677, 452] width 179 height 38
click at [907, 466] on button "Descargar XML" at bounding box center [885, 452] width 179 height 38
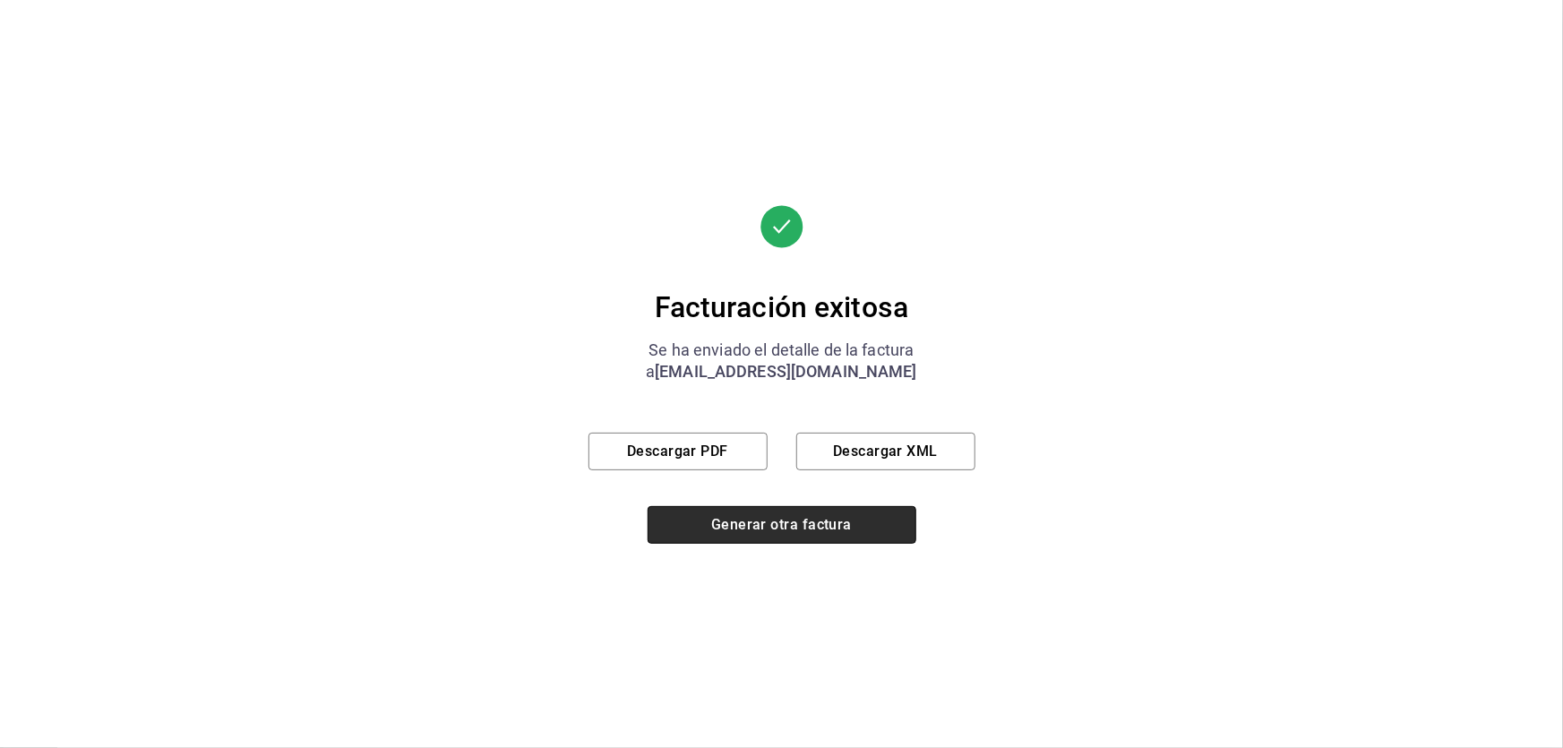
click at [790, 527] on button "Generar otra factura" at bounding box center [781, 525] width 269 height 38
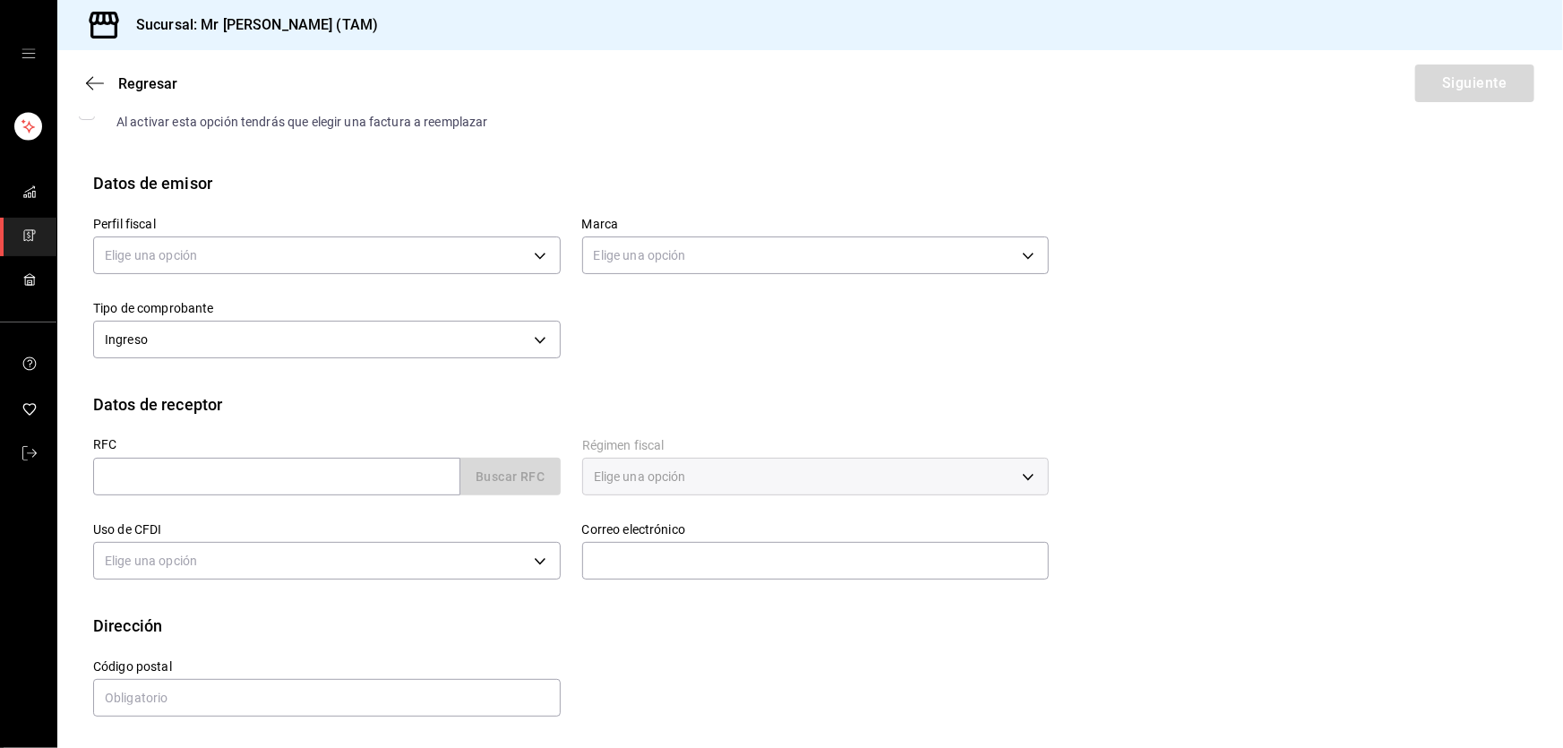
scroll to position [108, 0]
